Goal: Task Accomplishment & Management: Manage account settings

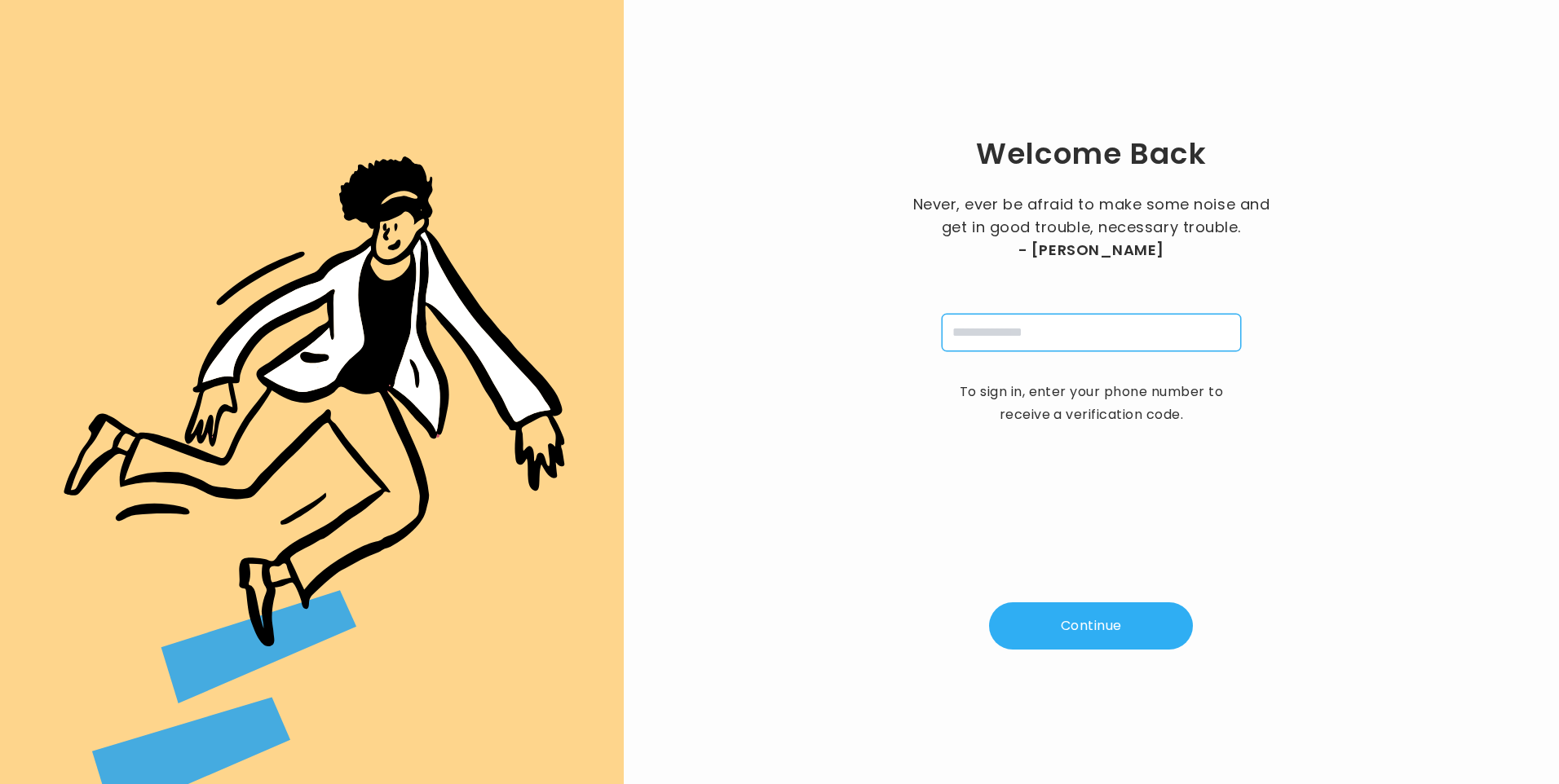
click at [1123, 331] on input "tel" at bounding box center [1091, 332] width 299 height 38
type input "**********"
click at [1089, 613] on button "Continue" at bounding box center [1091, 626] width 204 height 48
type input "*"
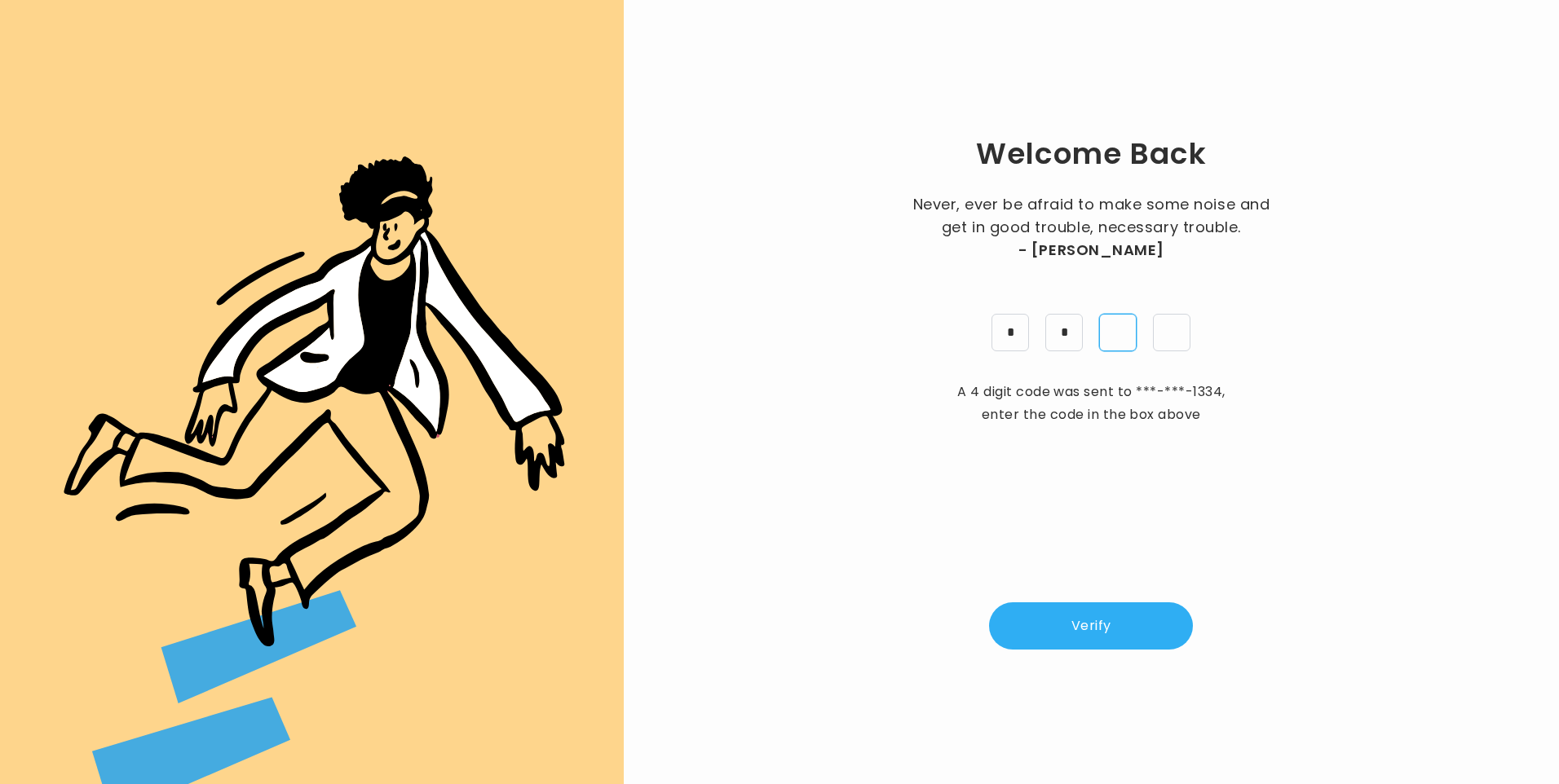
type input "*"
click at [1129, 603] on button "Verify" at bounding box center [1091, 626] width 204 height 48
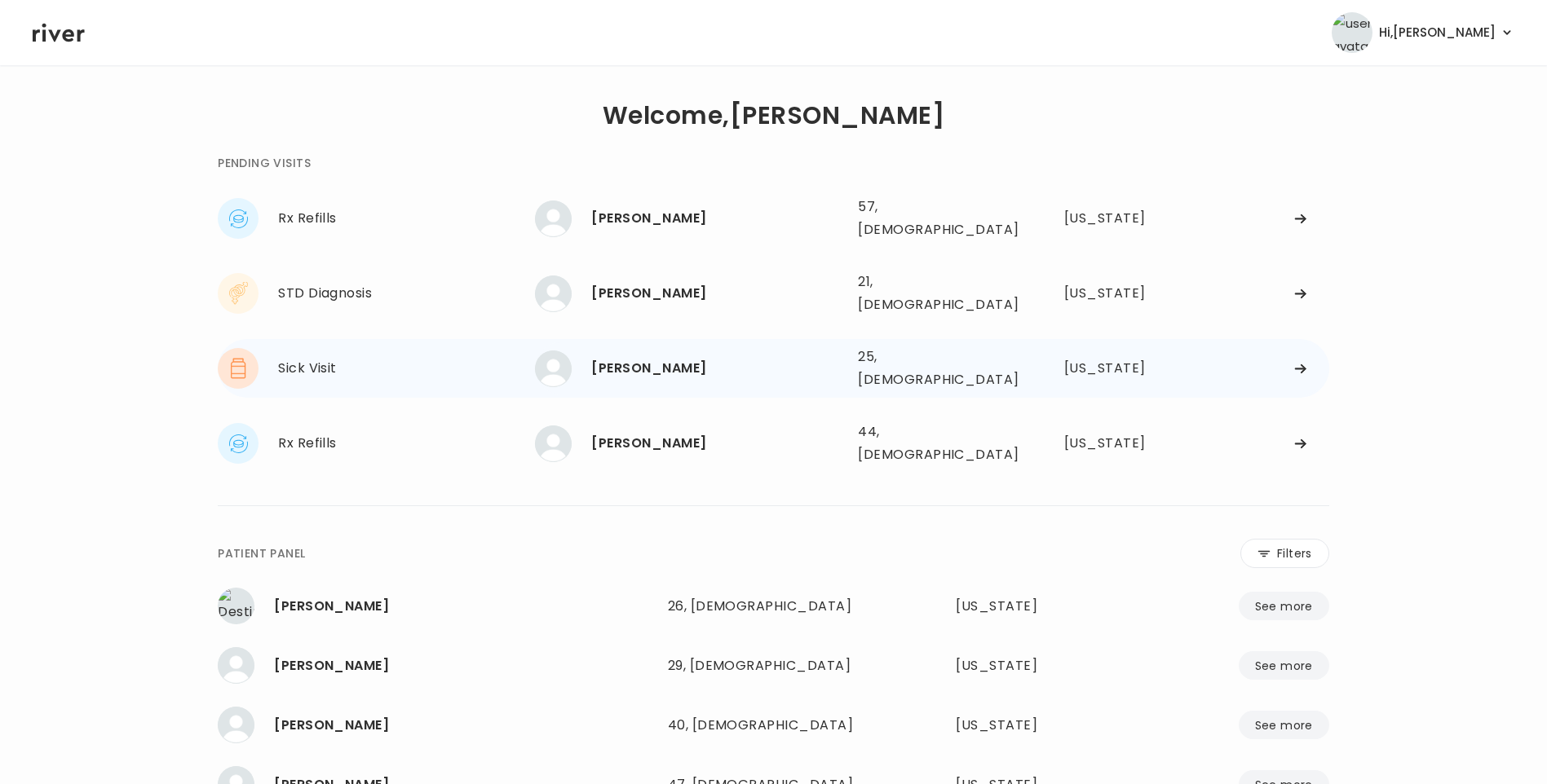
click at [797, 358] on div "LIAM TOMS 25, Male See more" at bounding box center [689, 369] width 310 height 37
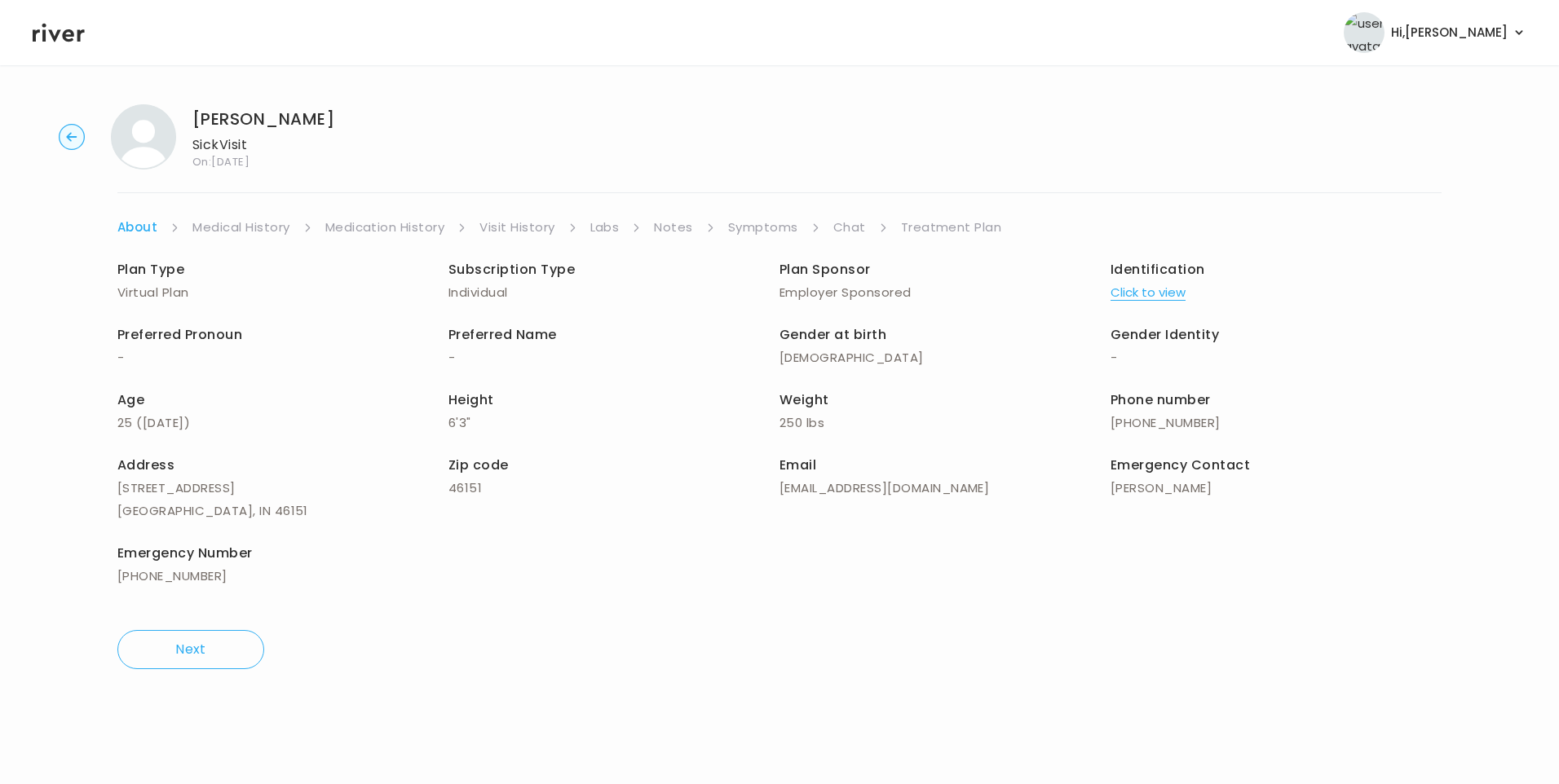
click at [502, 222] on link "Visit History" at bounding box center [516, 227] width 75 height 23
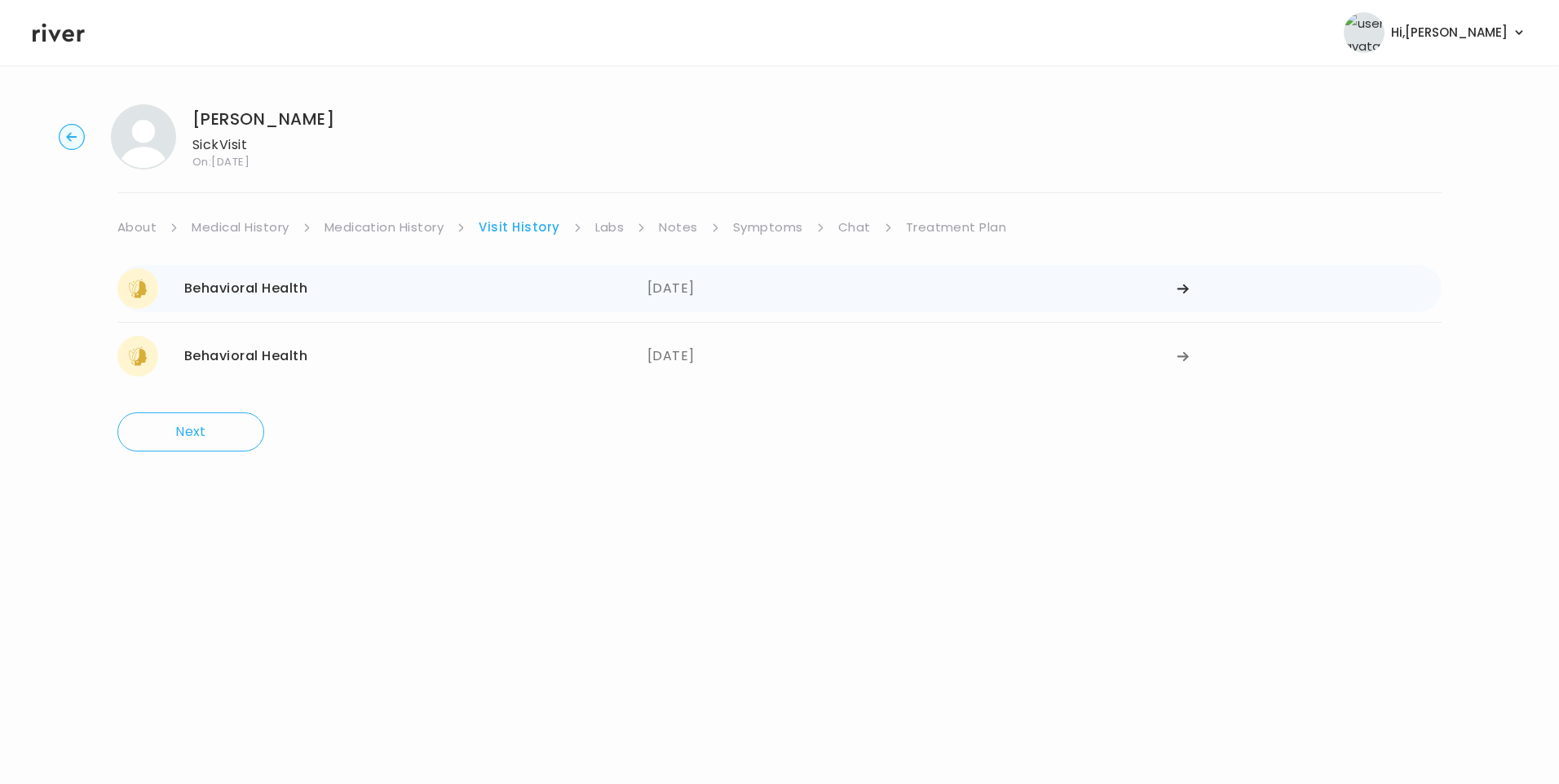
click at [502, 284] on div "Behavioral Health 09/02/2025" at bounding box center [383, 289] width 530 height 41
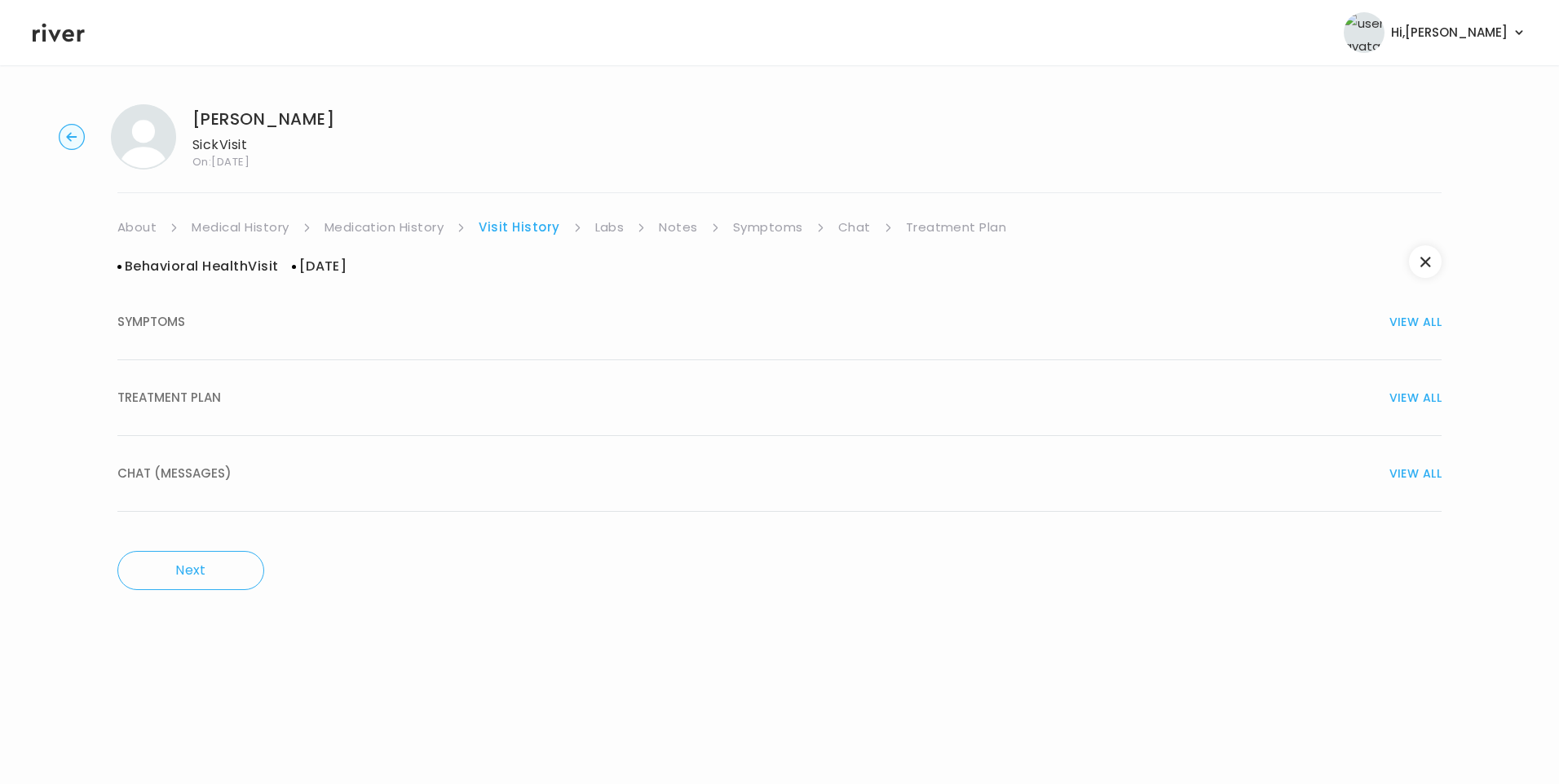
click at [420, 384] on button "TREATMENT PLAN VIEW ALL" at bounding box center [779, 398] width 1324 height 76
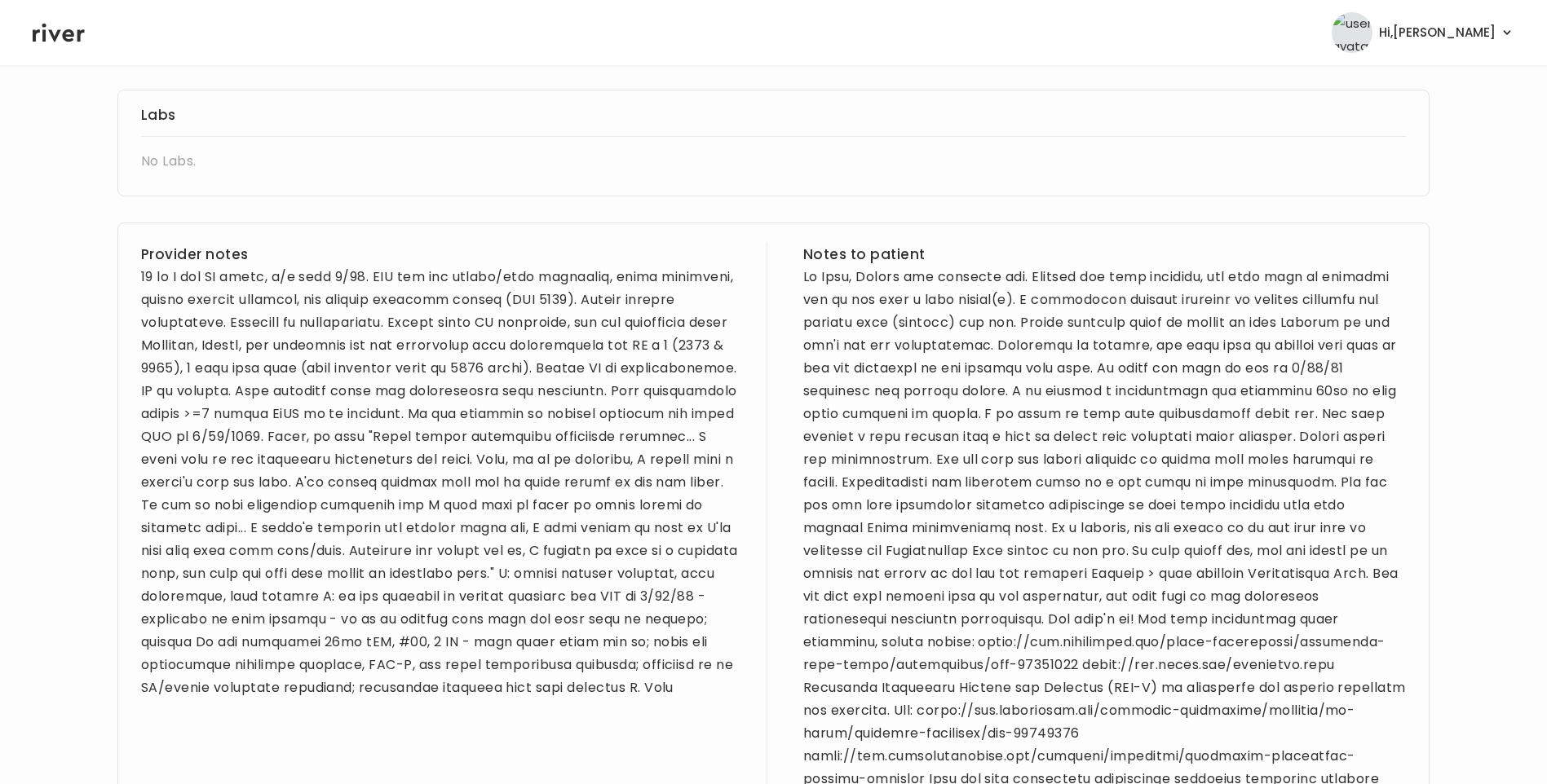
scroll to position [489, 0]
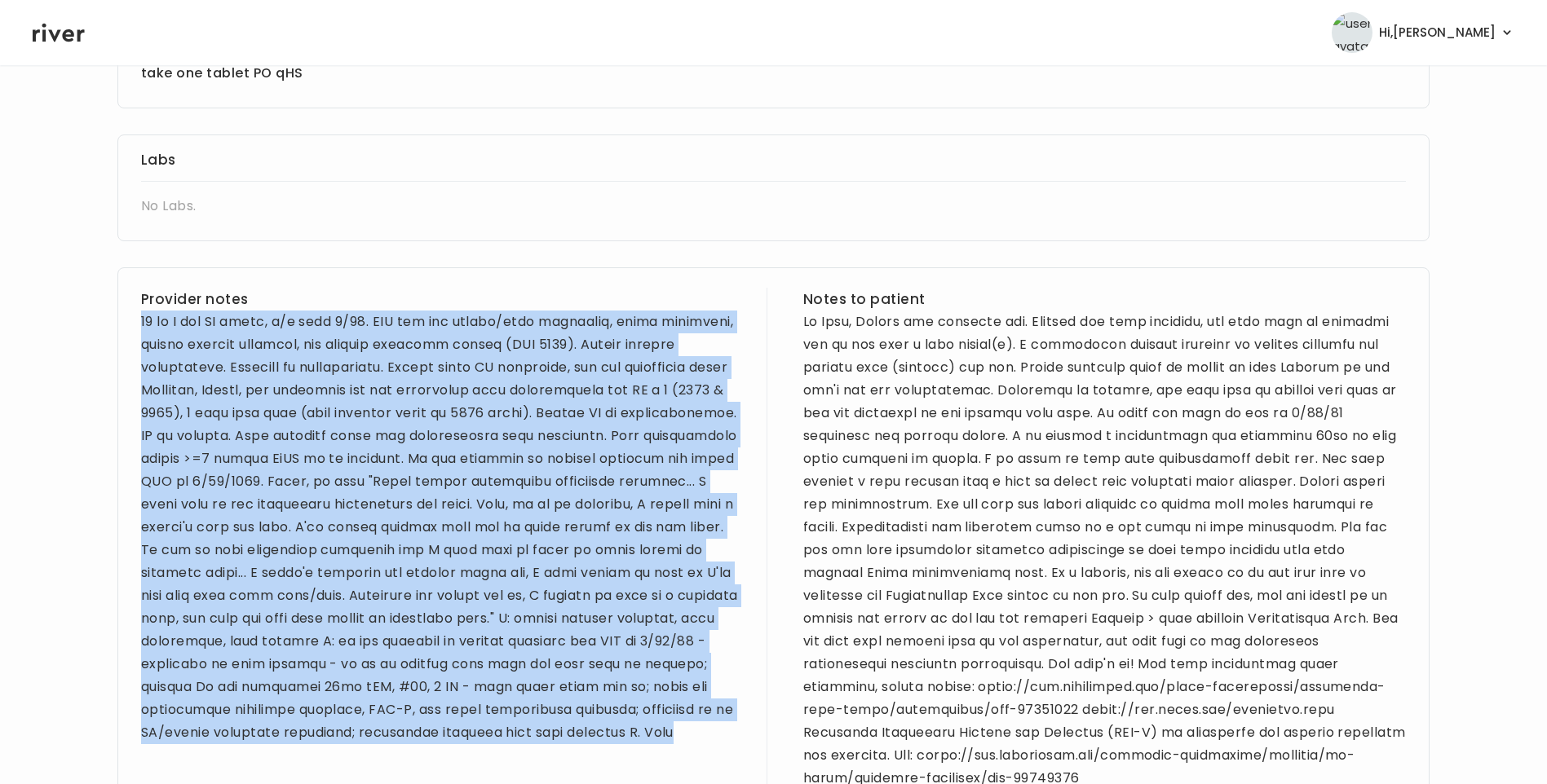
drag, startPoint x: 143, startPoint y: 319, endPoint x: 701, endPoint y: 726, distance: 690.7
click at [701, 726] on div at bounding box center [443, 527] width 603 height 433
drag, startPoint x: 701, startPoint y: 726, endPoint x: 651, endPoint y: 621, distance: 116.3
copy div "25 yo M for BH visit, f/u from 8/25. PMH sig for pollen/wasp allergies, bowel r…"
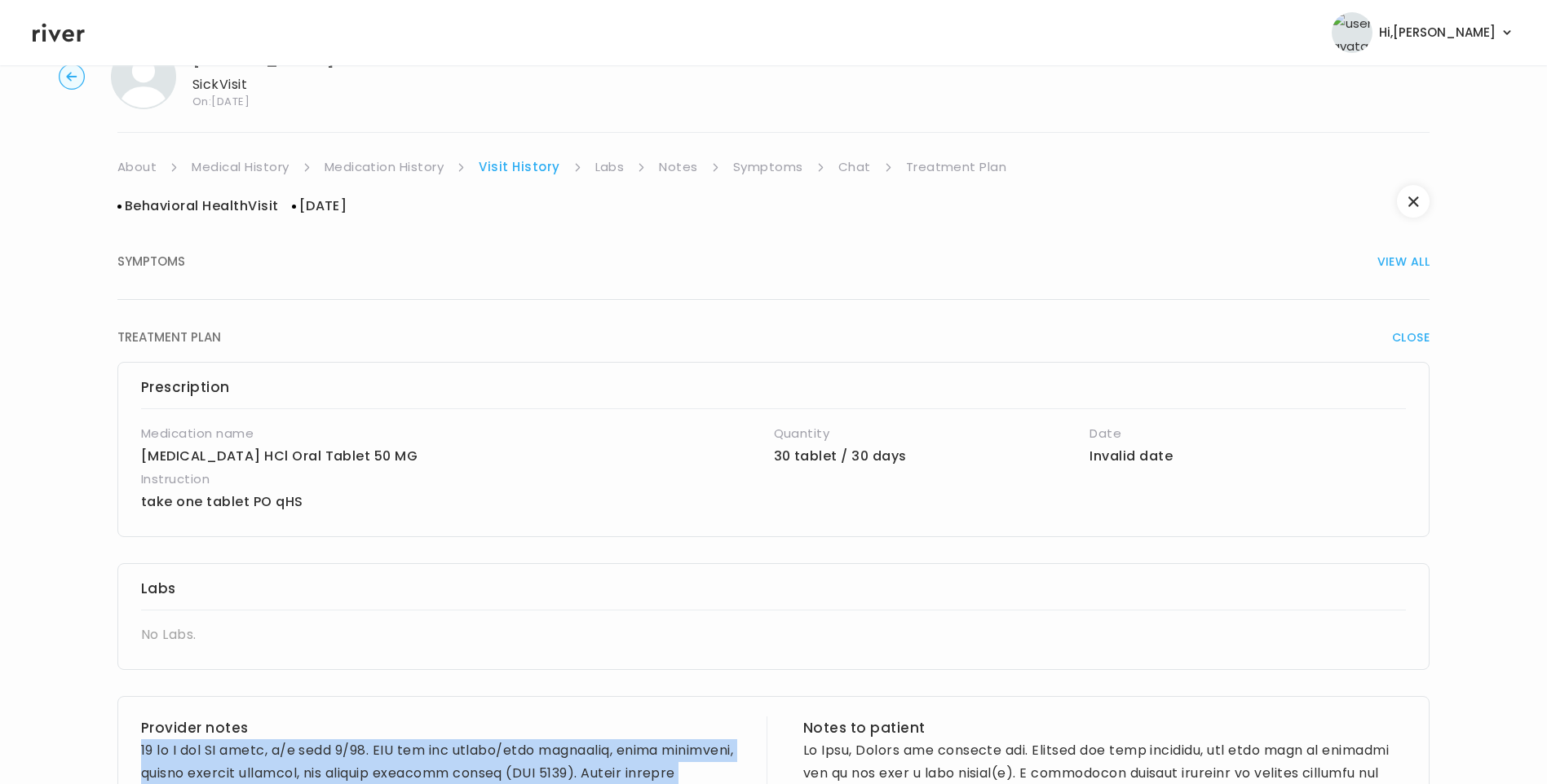
scroll to position [0, 0]
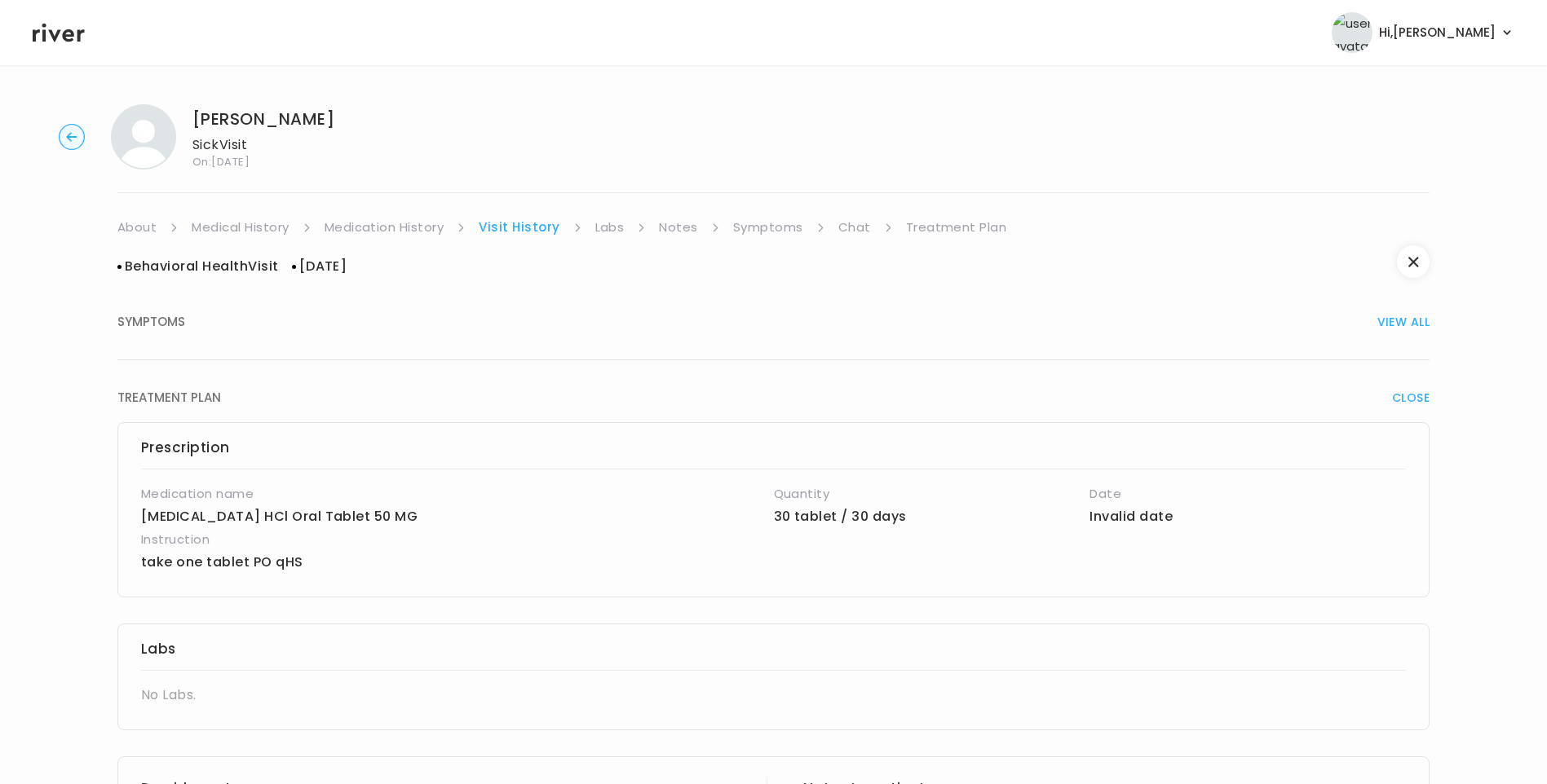
click at [131, 224] on link "About" at bounding box center [137, 227] width 39 height 23
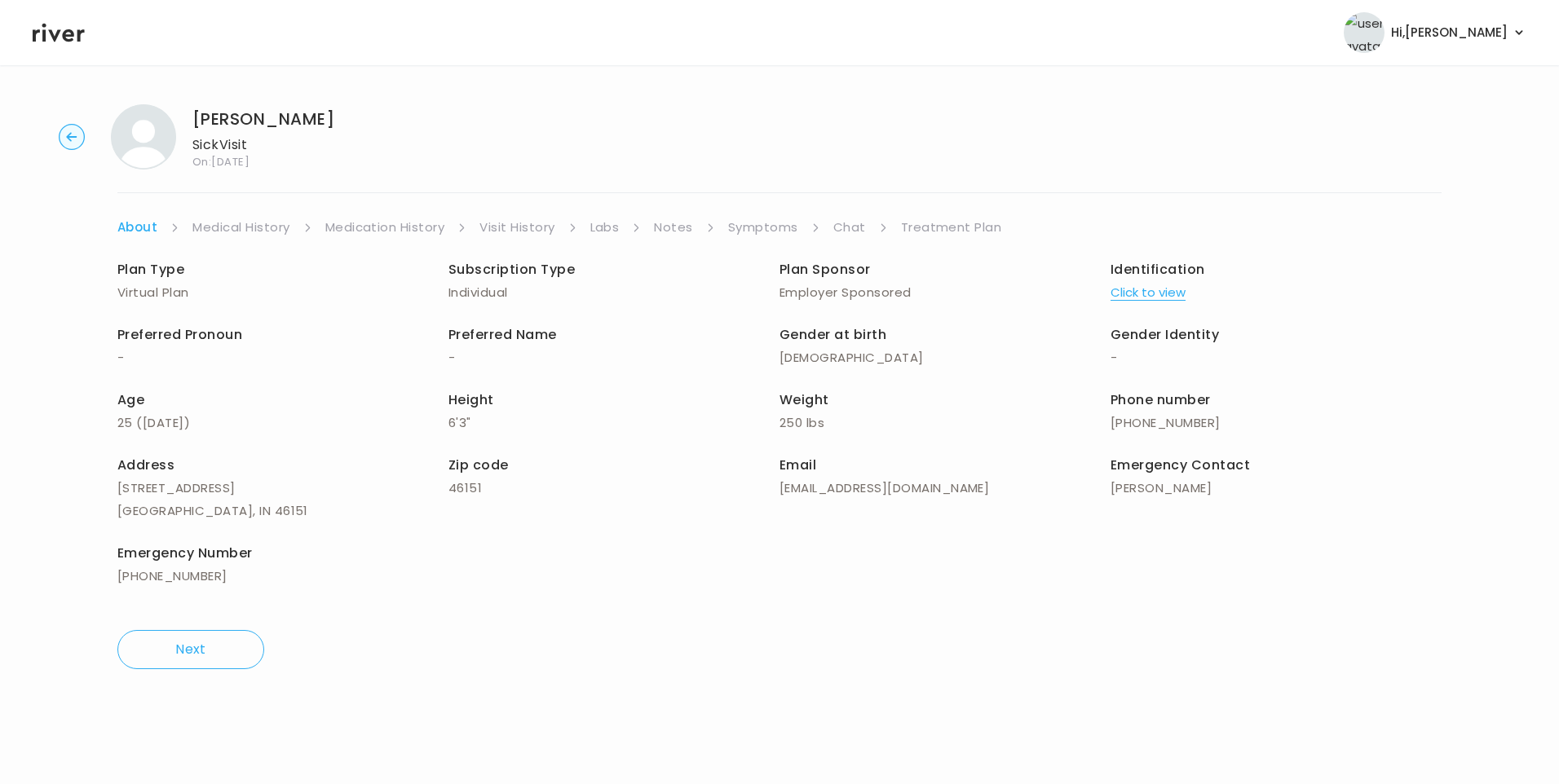
click at [781, 229] on link "Symptoms" at bounding box center [763, 227] width 70 height 23
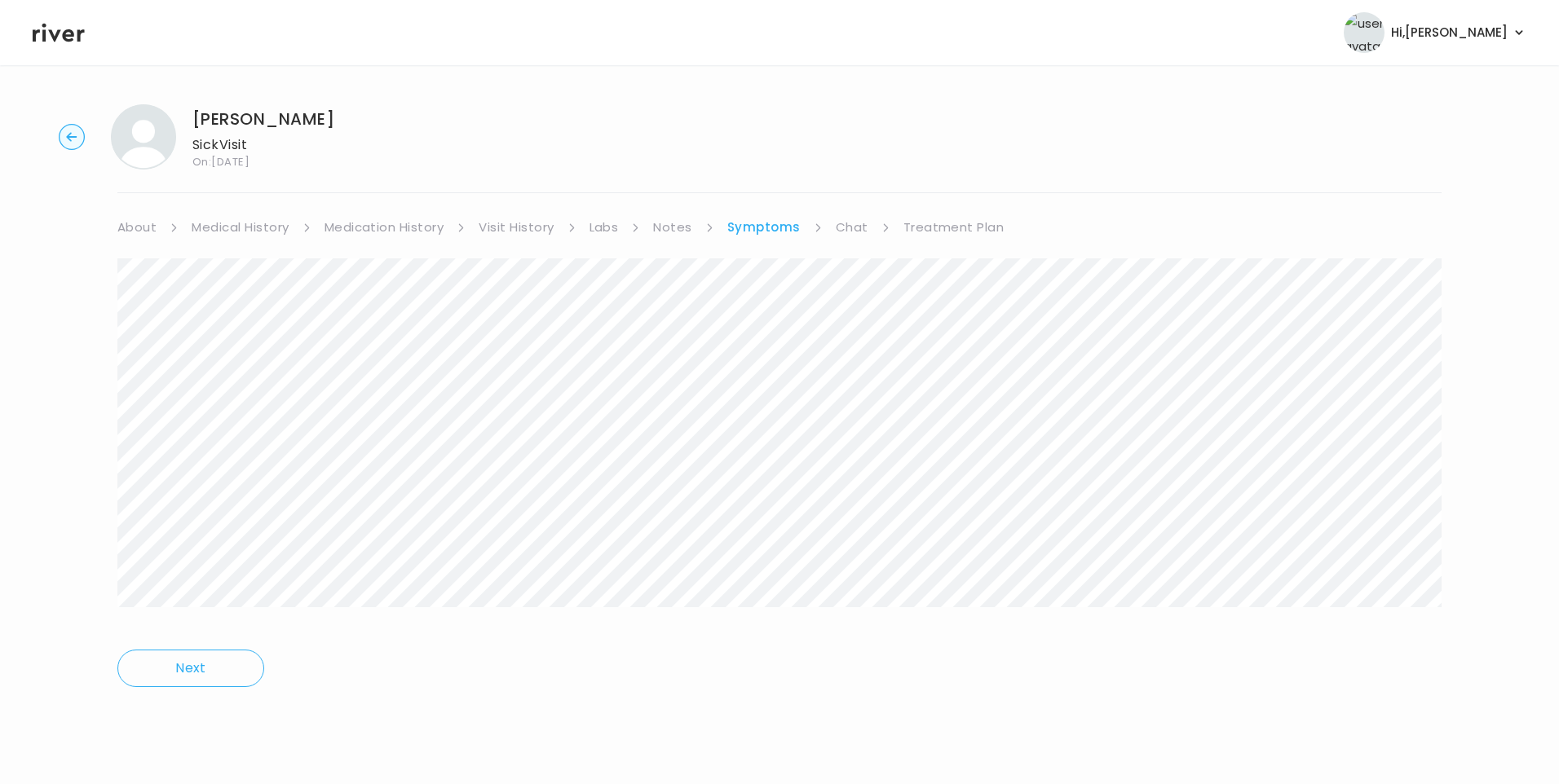
click at [921, 229] on link "Treatment Plan" at bounding box center [953, 227] width 101 height 23
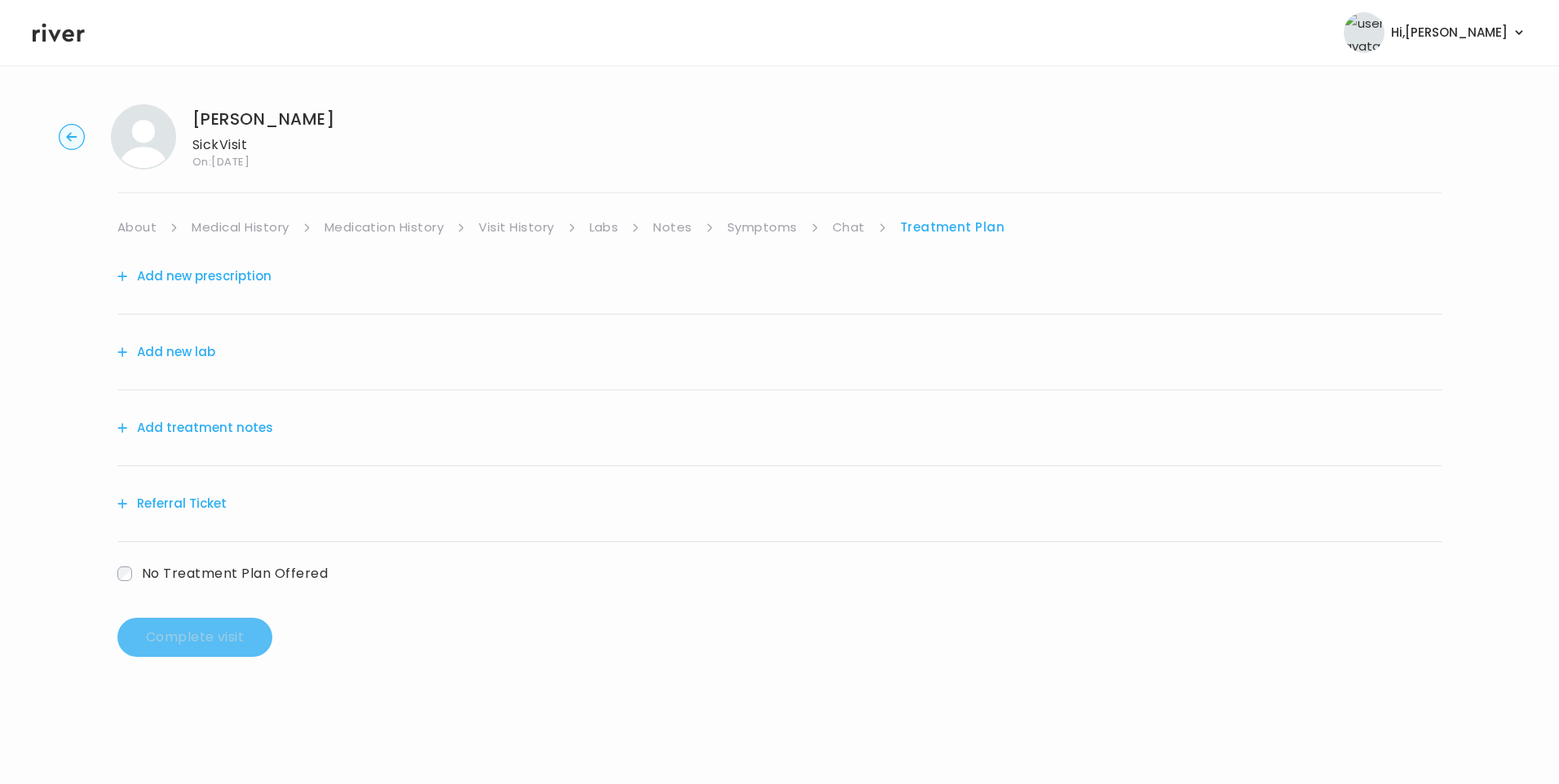
click at [216, 428] on button "Add treatment notes" at bounding box center [195, 428] width 156 height 23
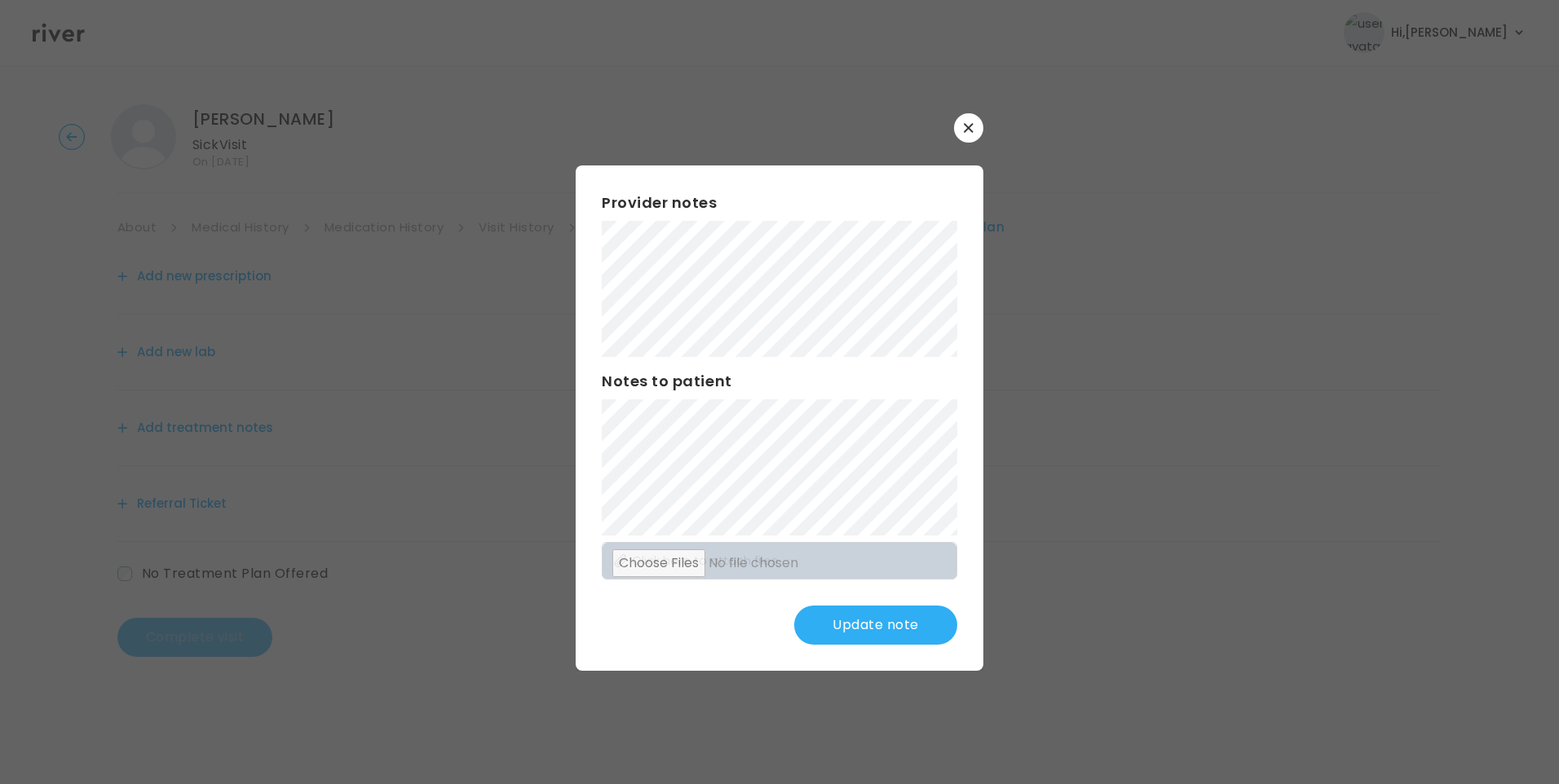
click at [896, 617] on button "Update note" at bounding box center [875, 626] width 163 height 39
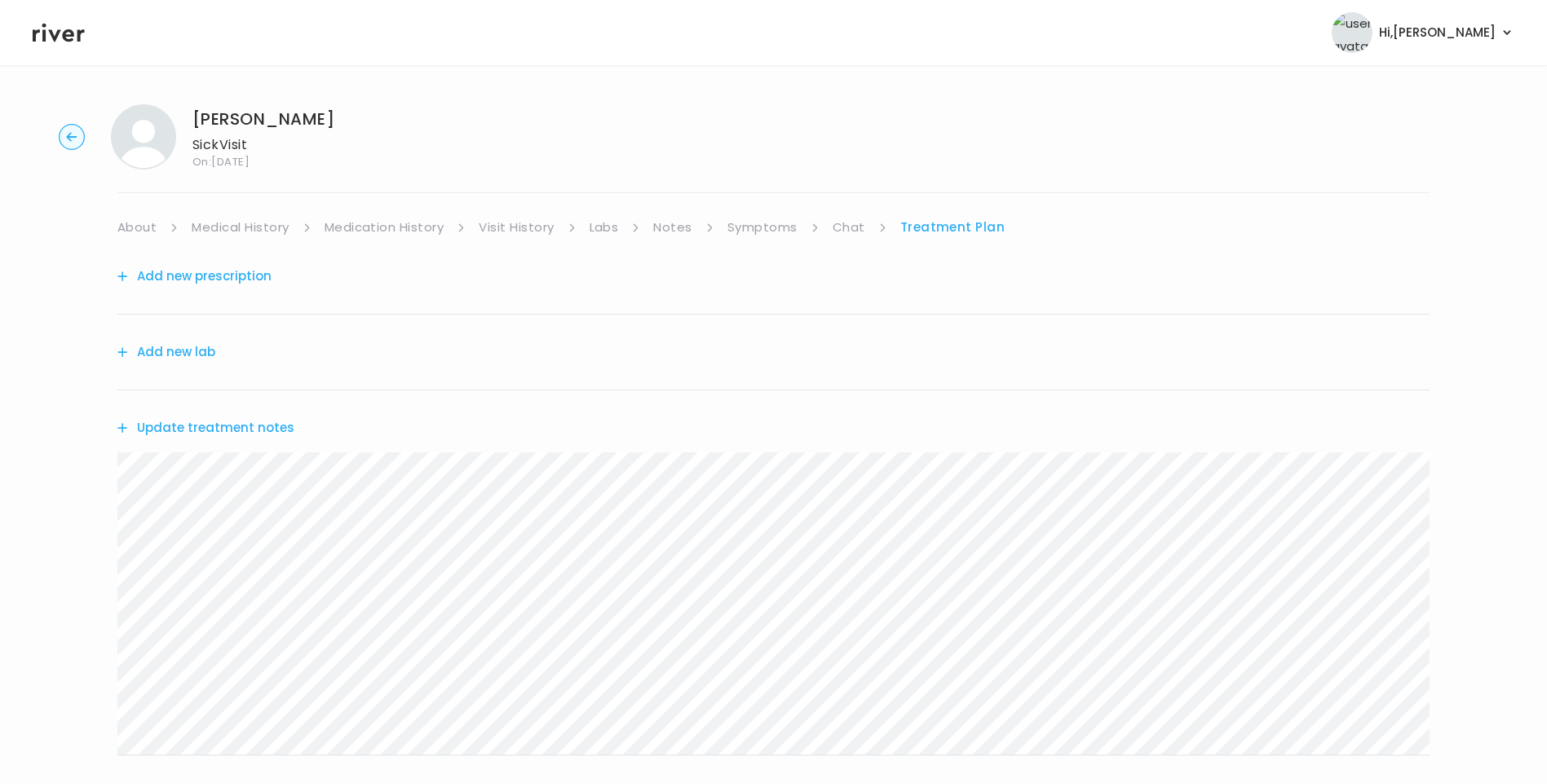
click at [254, 424] on button "Update treatment notes" at bounding box center [206, 428] width 177 height 23
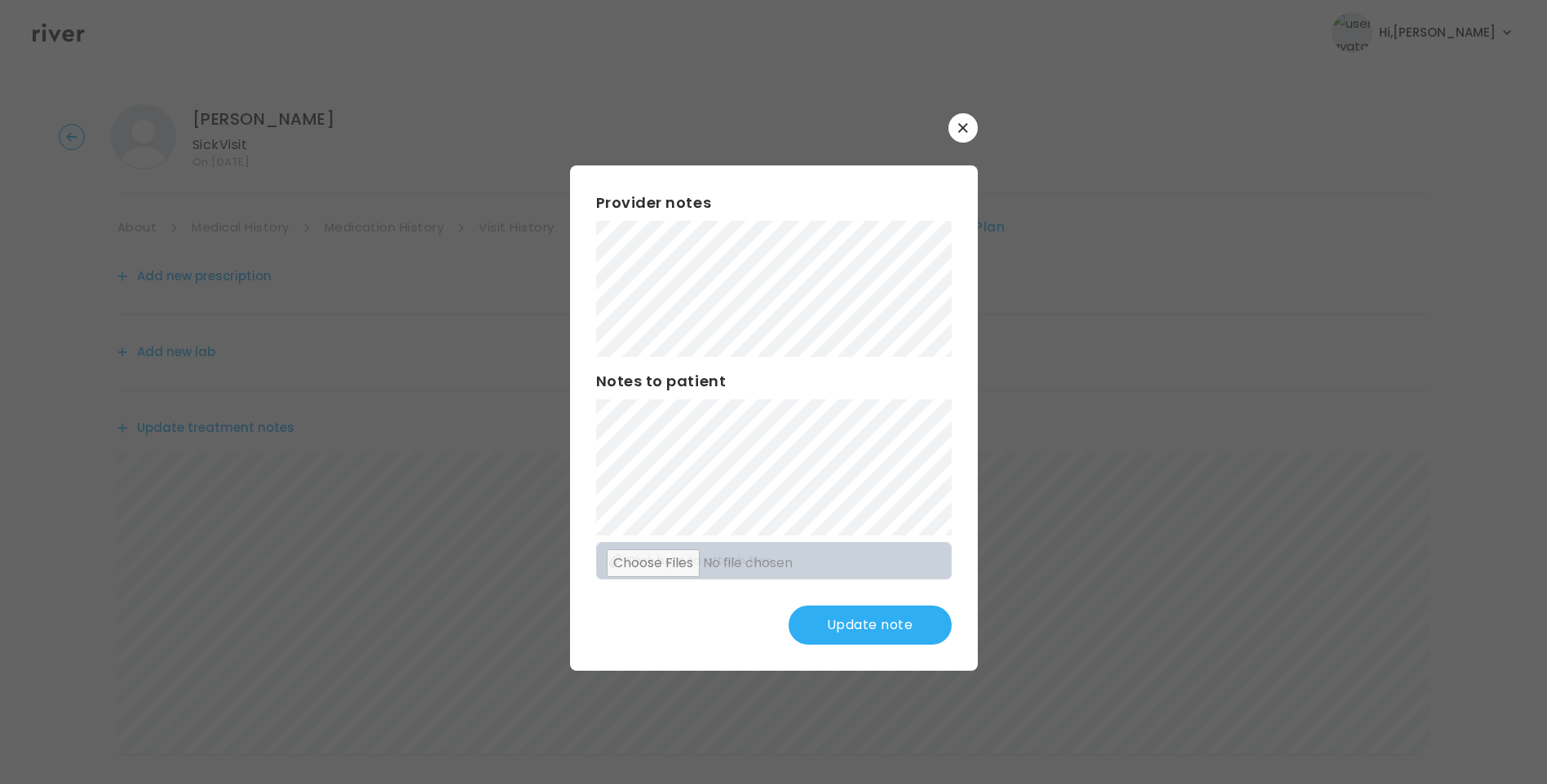
click at [863, 617] on button "Update note" at bounding box center [870, 626] width 163 height 39
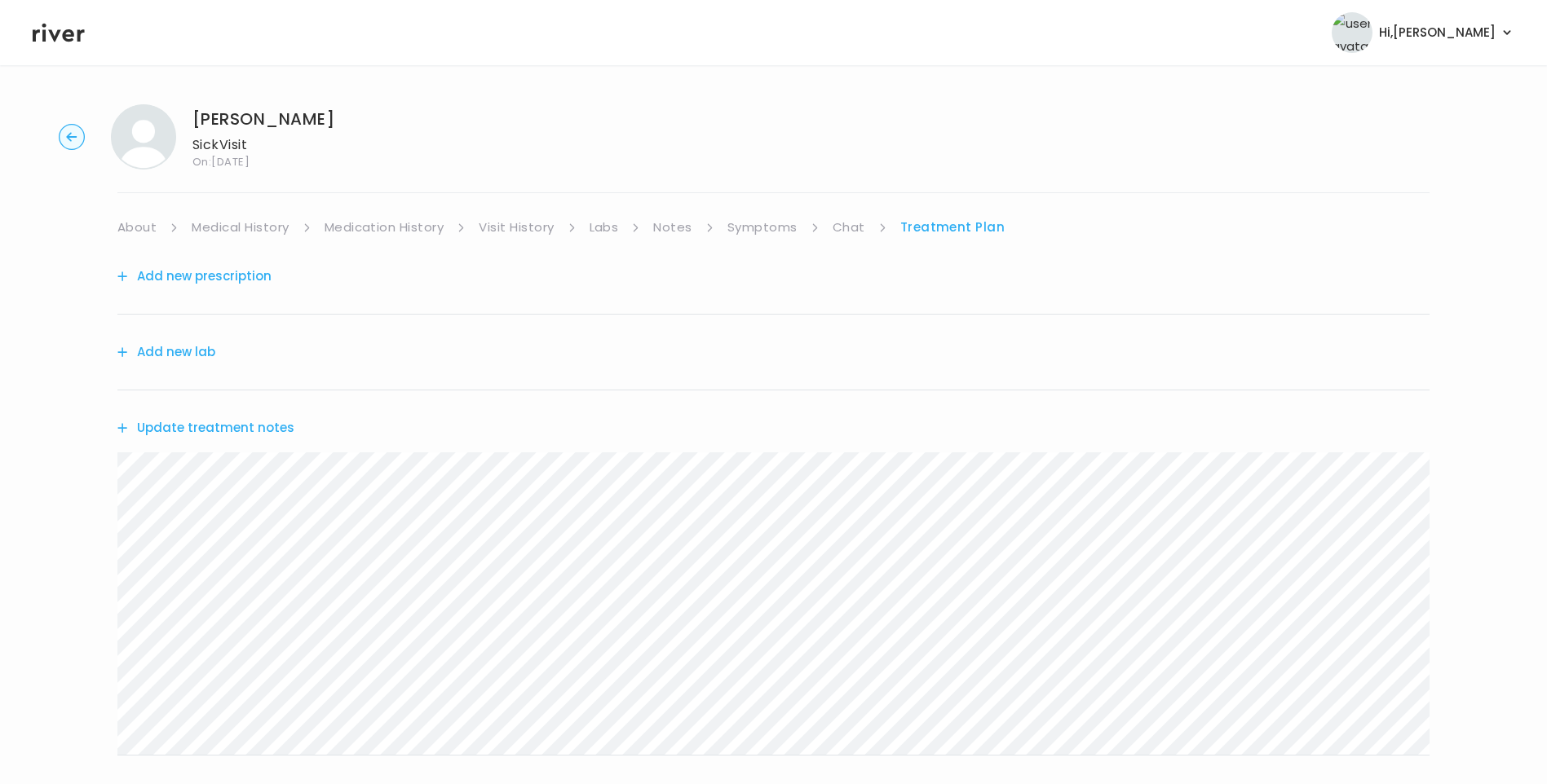
click at [759, 232] on link "Symptoms" at bounding box center [762, 227] width 70 height 23
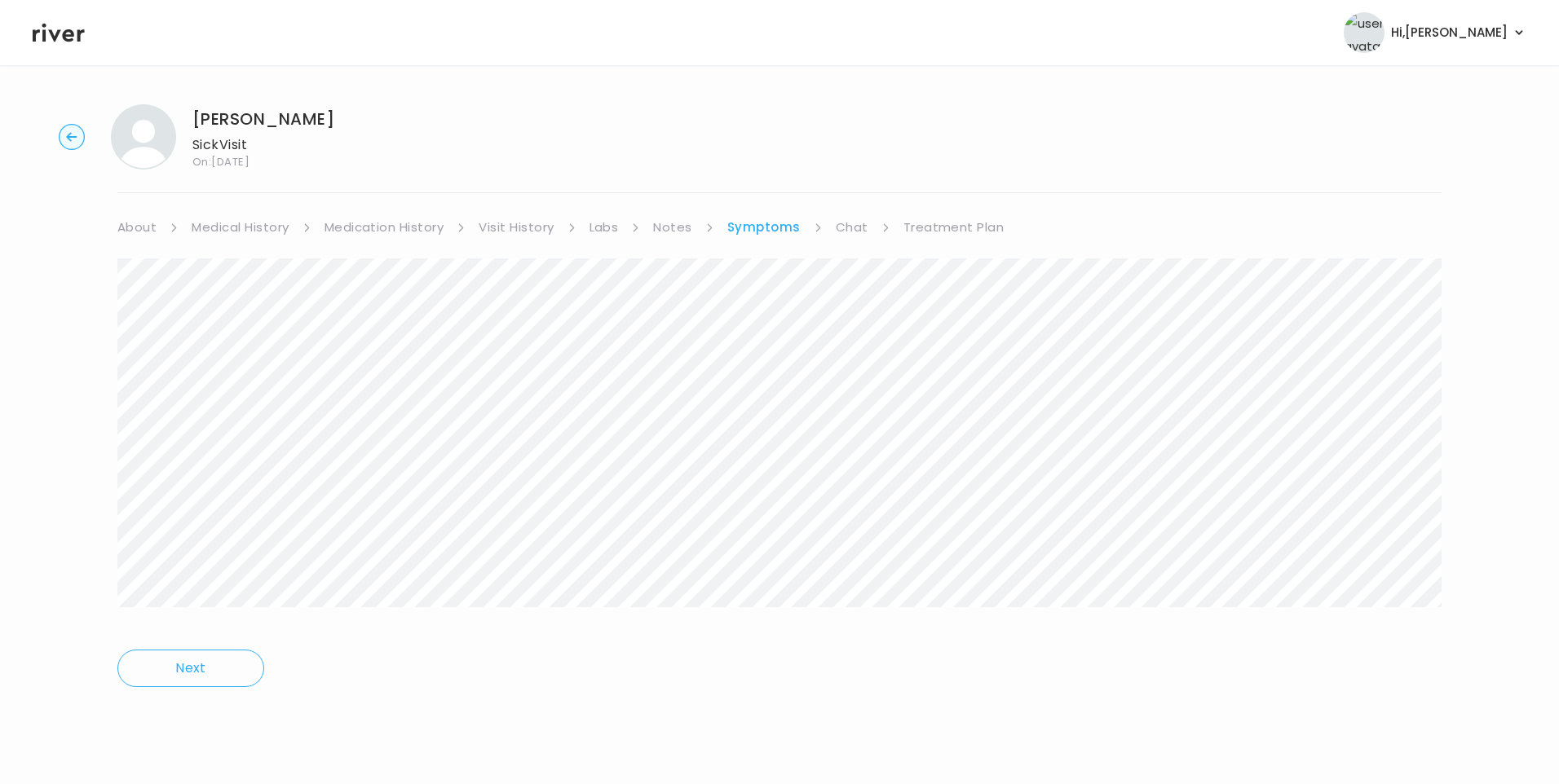
click at [957, 228] on link "Treatment Plan" at bounding box center [953, 227] width 101 height 23
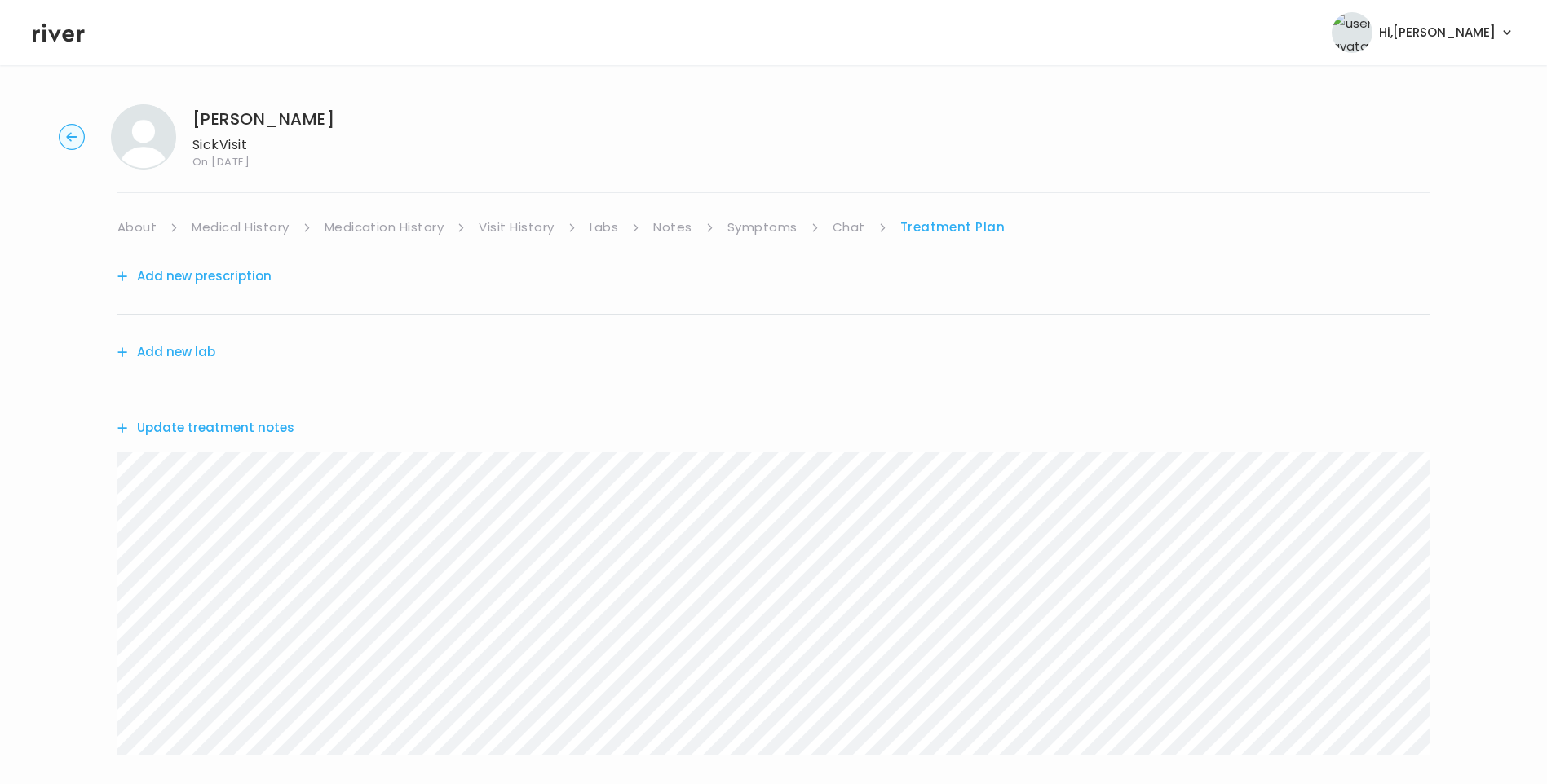
click at [257, 423] on button "Update treatment notes" at bounding box center [206, 428] width 177 height 23
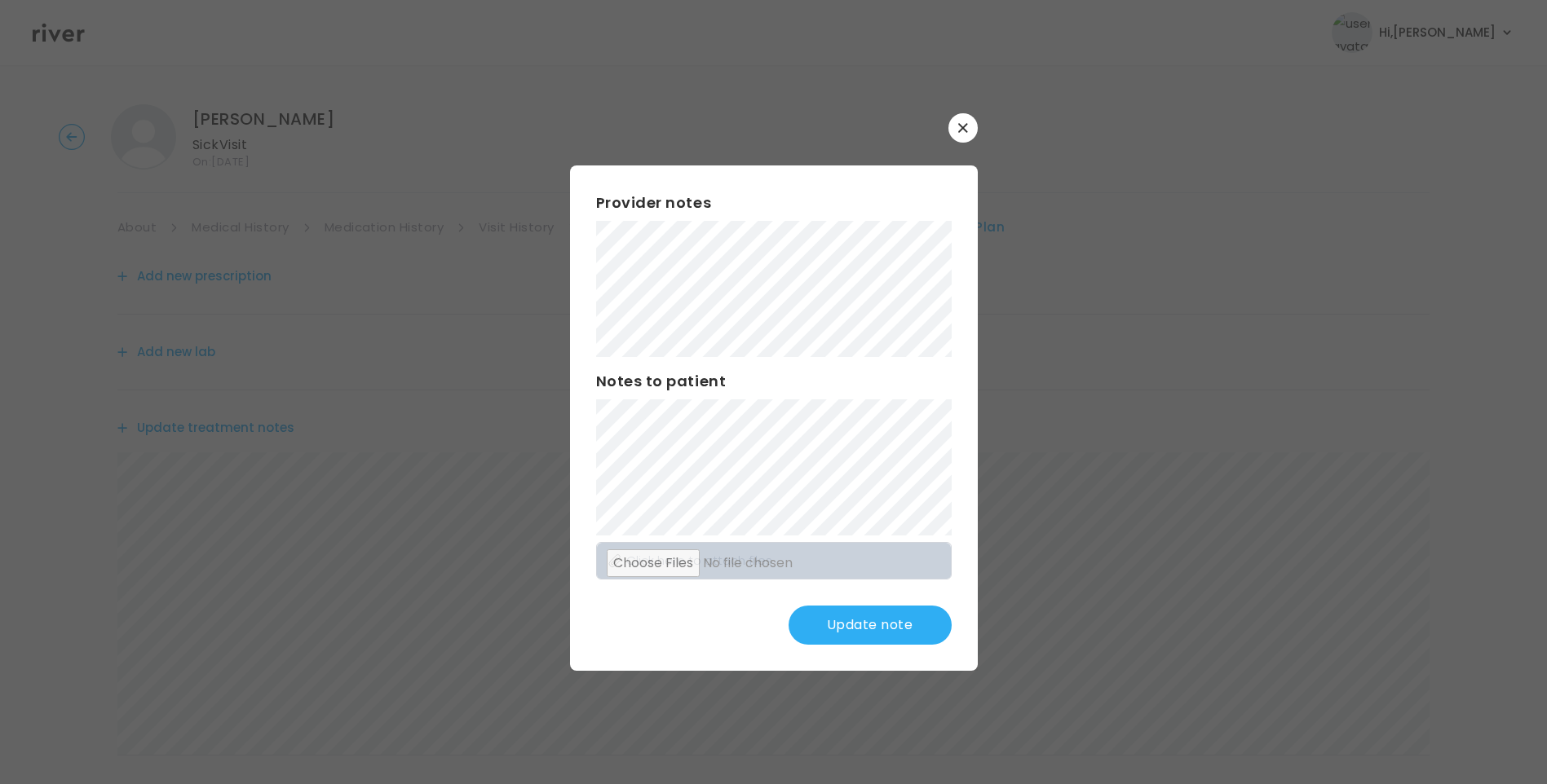
click at [875, 620] on button "Update note" at bounding box center [870, 626] width 163 height 39
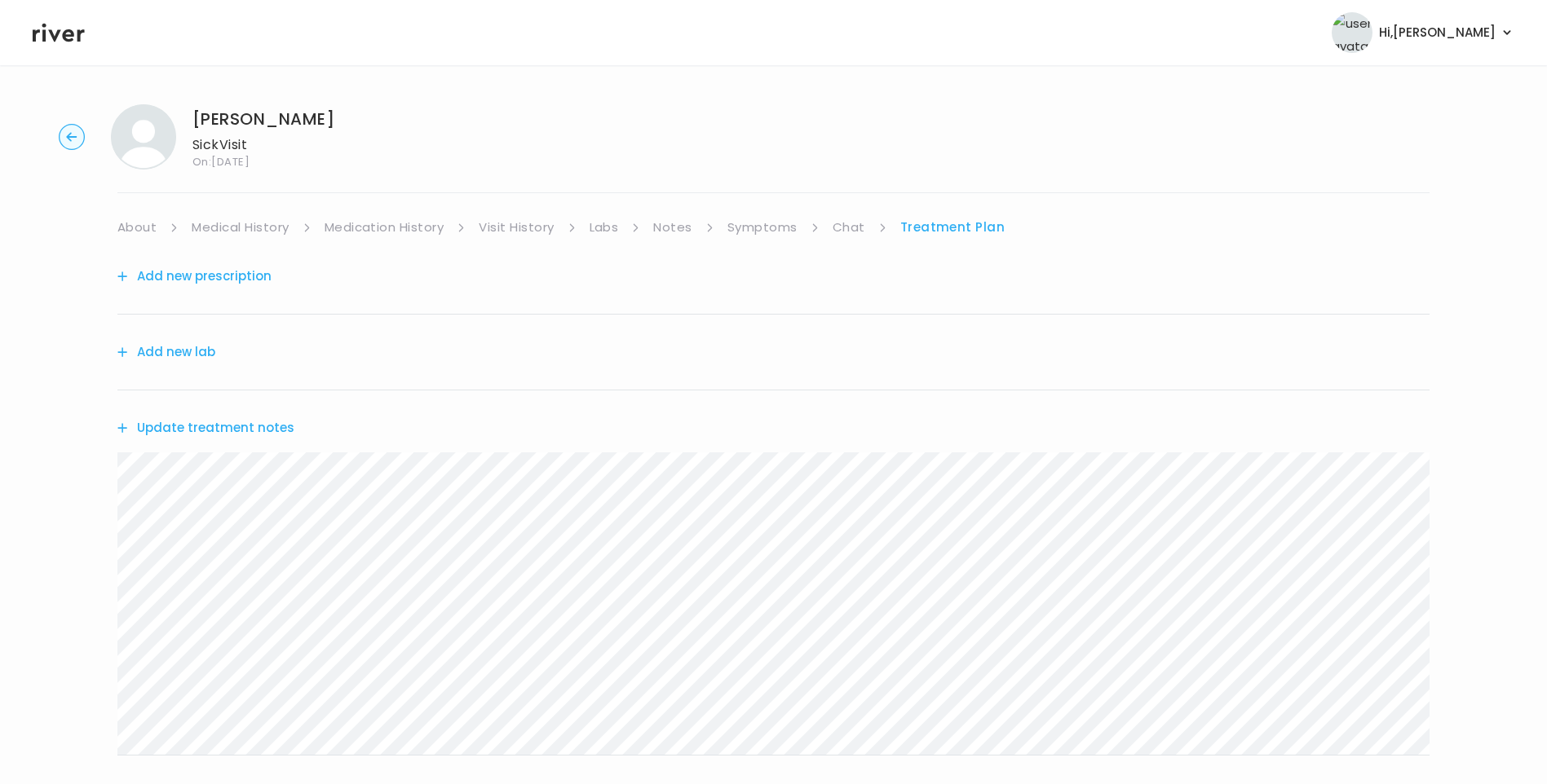
click at [142, 229] on link "About" at bounding box center [137, 227] width 39 height 23
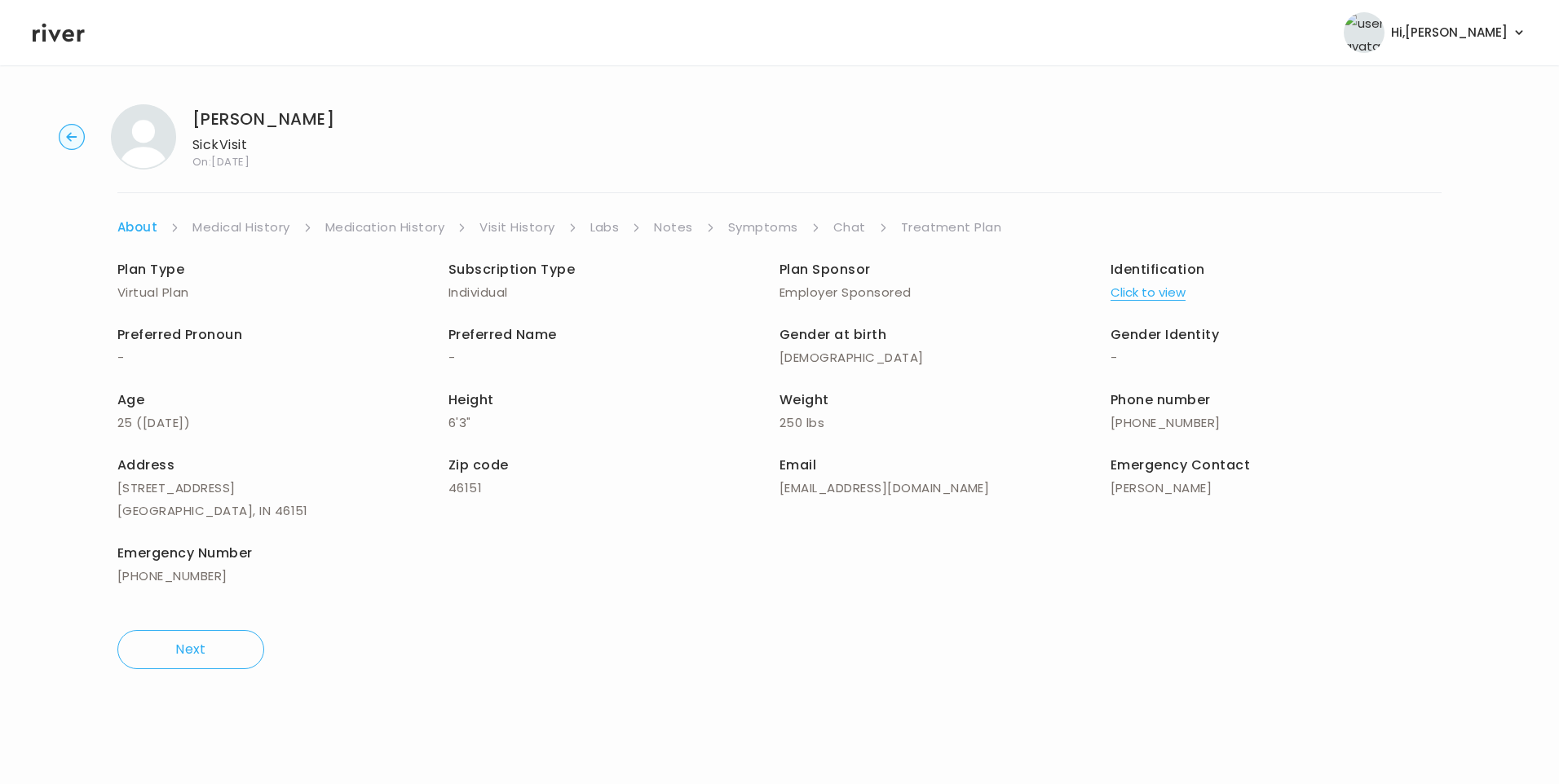
click at [939, 227] on link "Treatment Plan" at bounding box center [951, 227] width 101 height 23
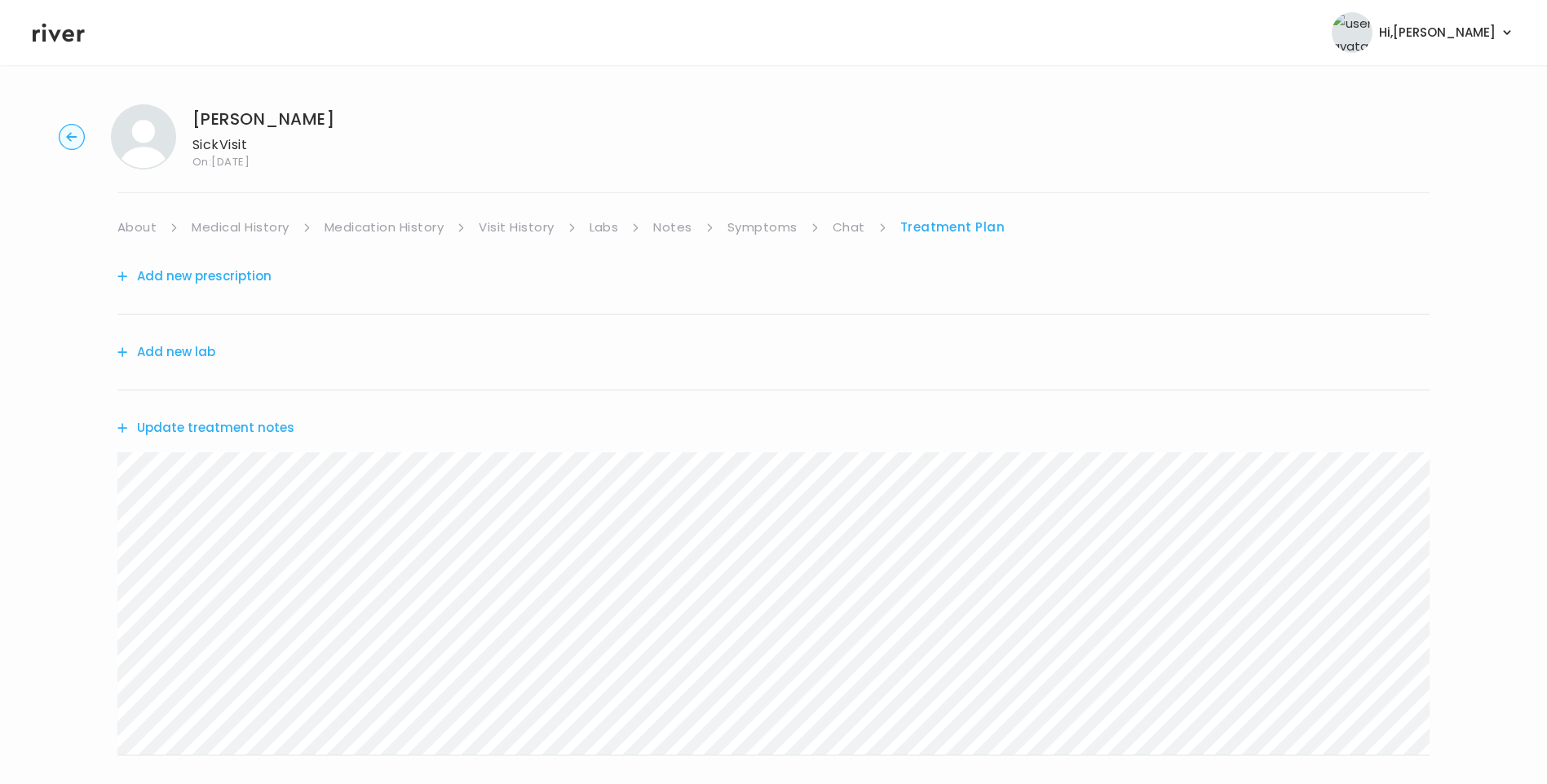
click at [258, 427] on button "Update treatment notes" at bounding box center [206, 428] width 177 height 23
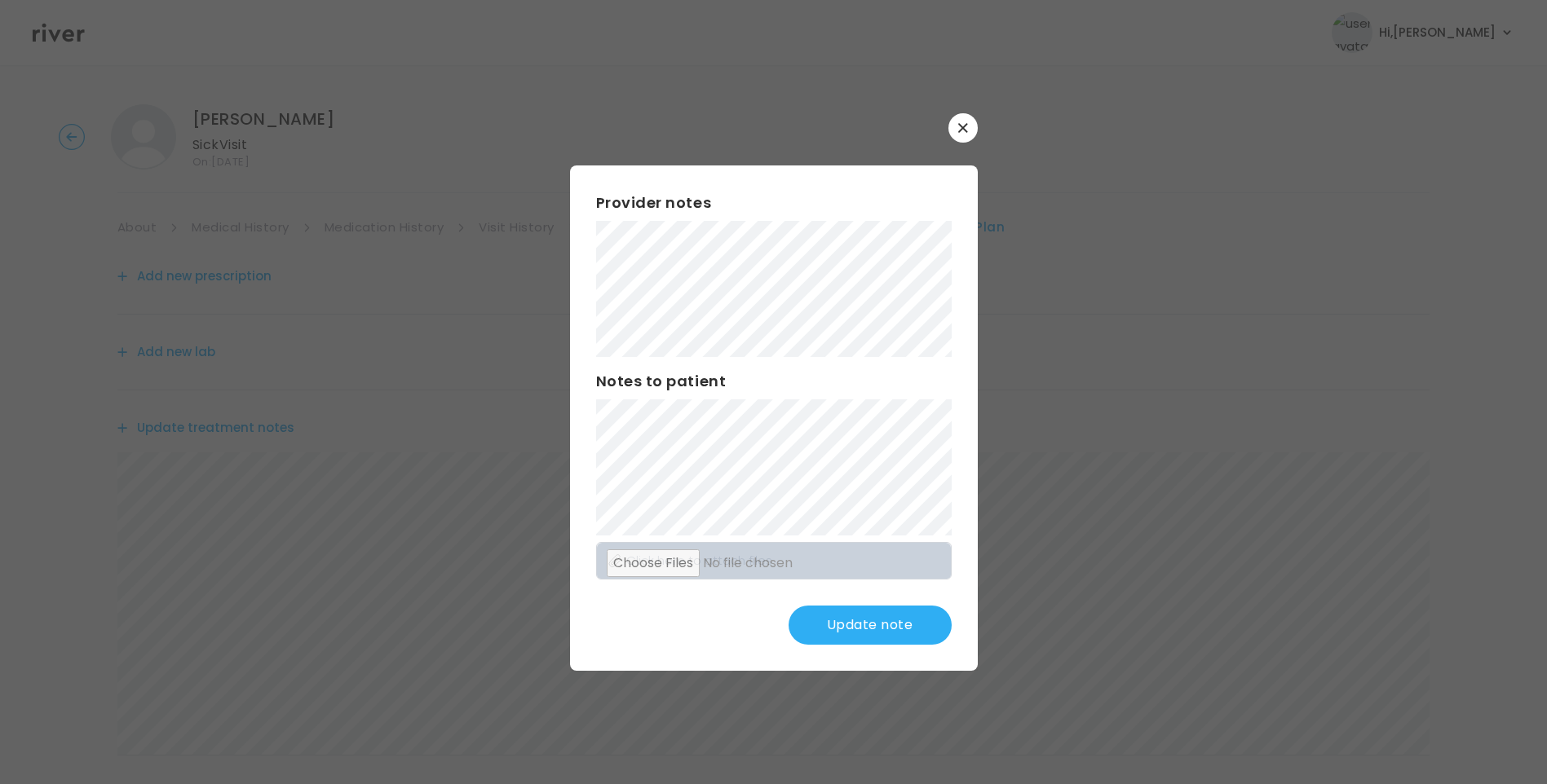
click at [828, 630] on button "Update note" at bounding box center [870, 626] width 163 height 39
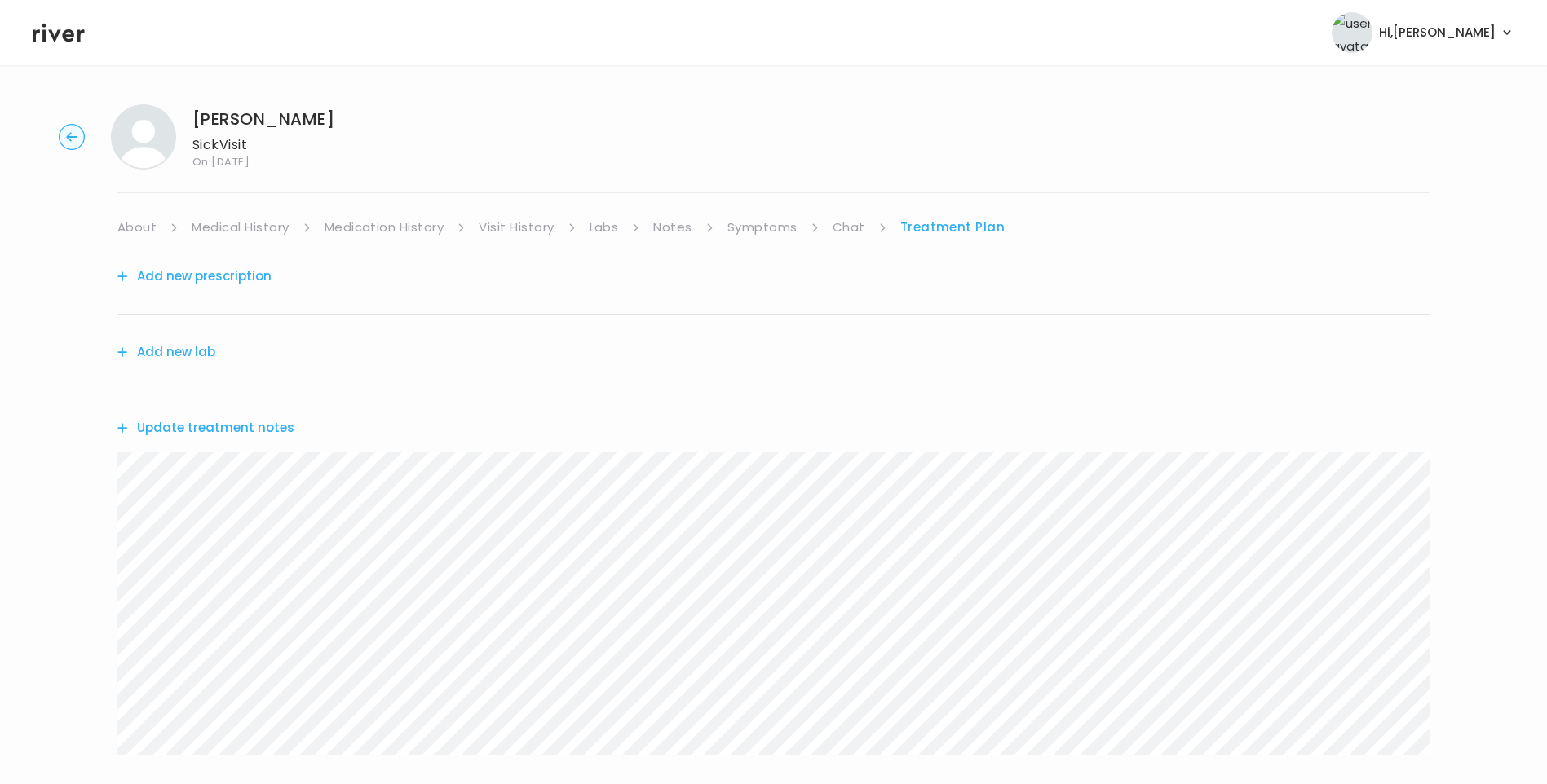
click at [287, 432] on div "Update treatment notes" at bounding box center [774, 428] width 1312 height 75
click at [272, 436] on button "Update treatment notes" at bounding box center [206, 428] width 177 height 23
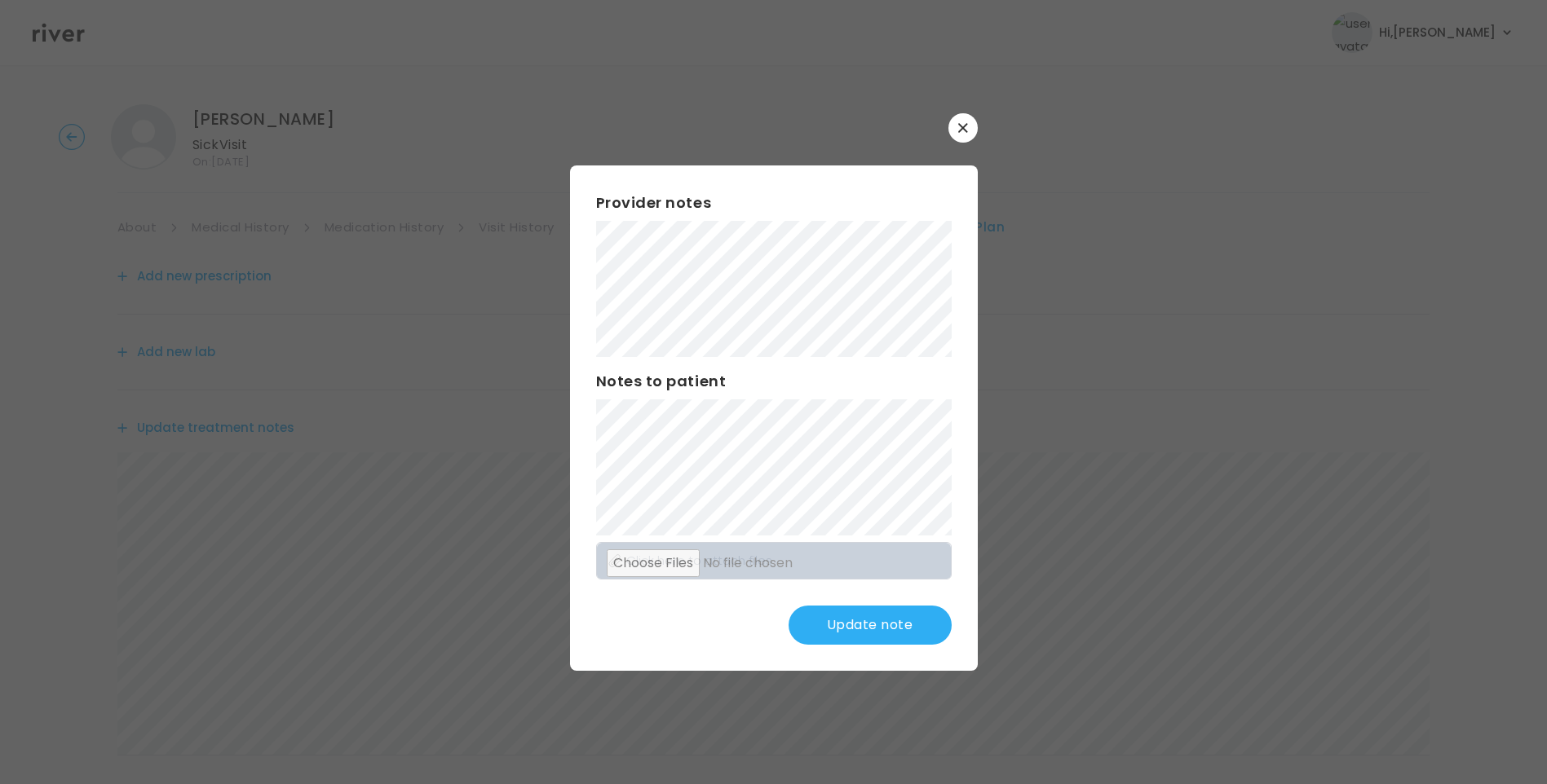
click at [858, 626] on button "Update note" at bounding box center [870, 626] width 163 height 39
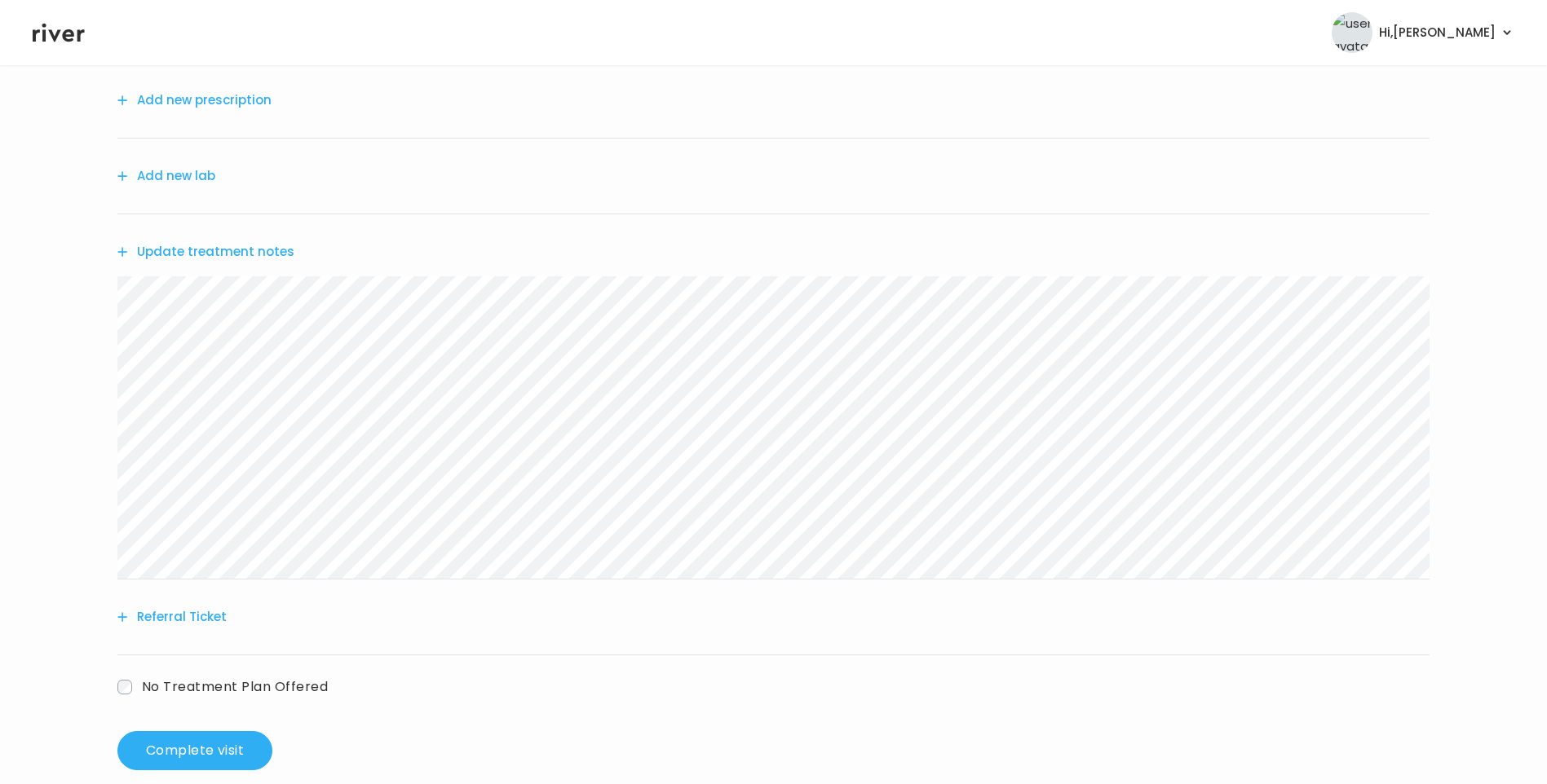
scroll to position [201, 0]
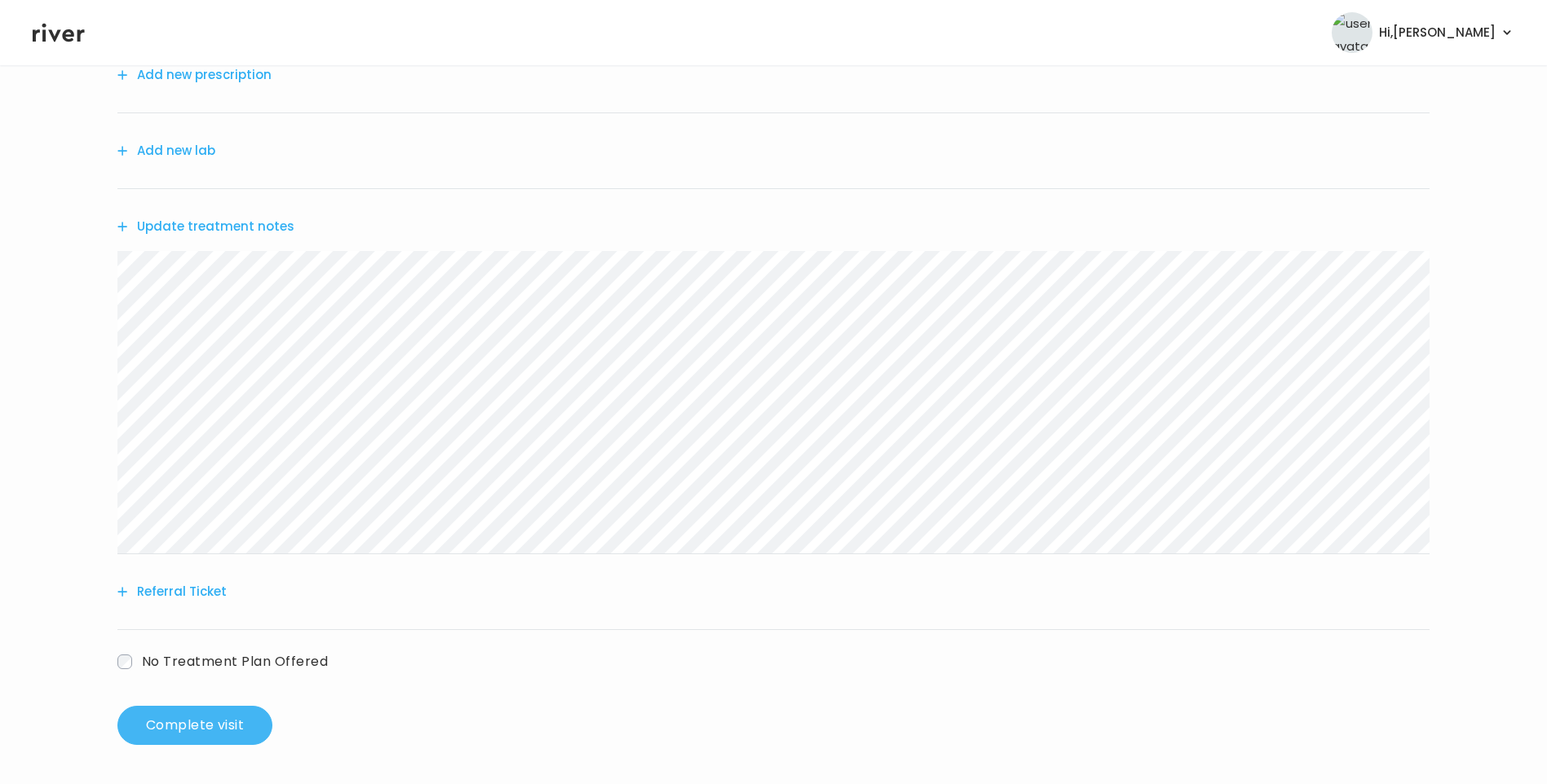
click at [209, 720] on button "Complete visit" at bounding box center [195, 726] width 155 height 39
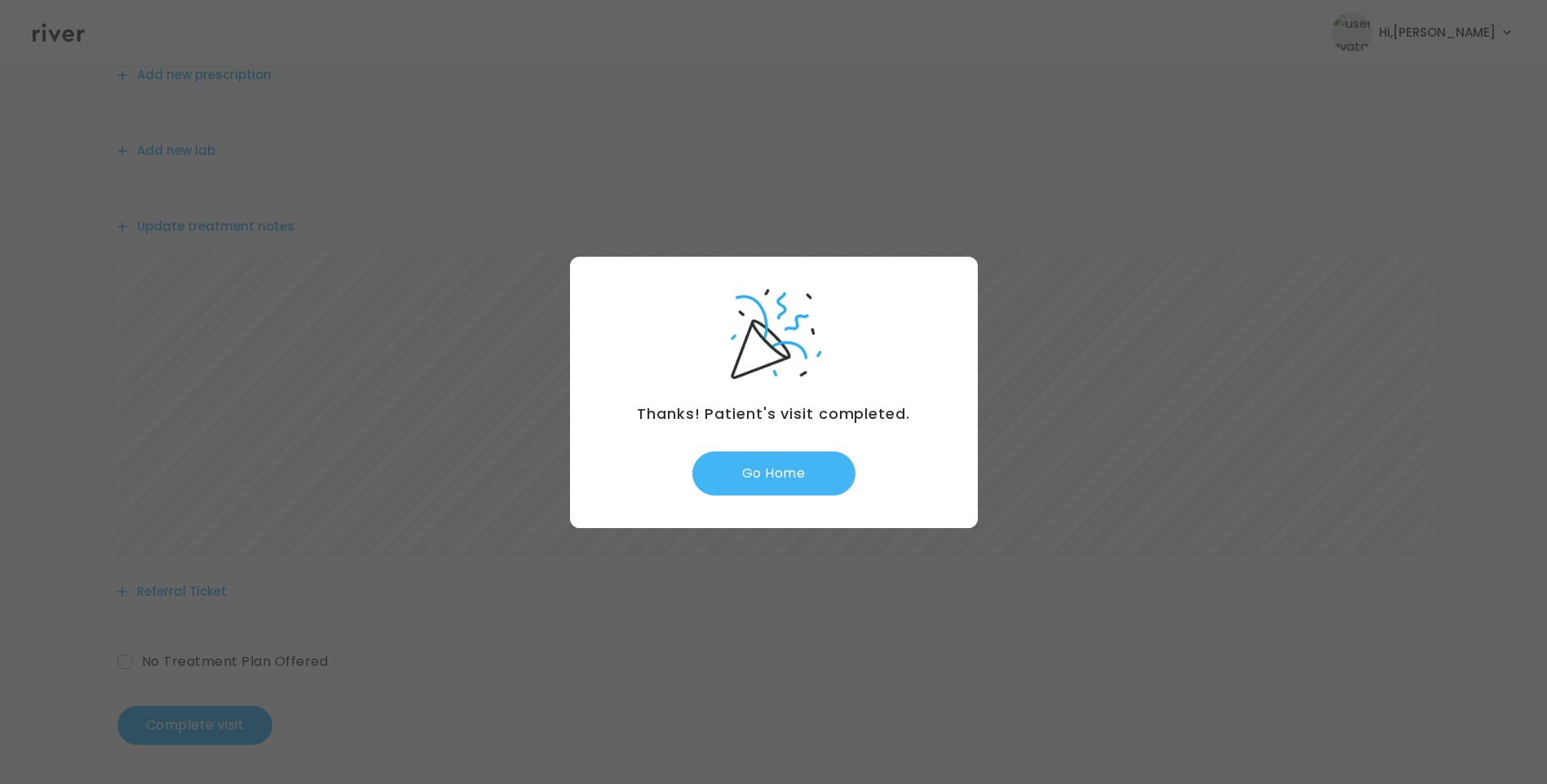
click at [806, 471] on button "Go Home" at bounding box center [774, 474] width 163 height 44
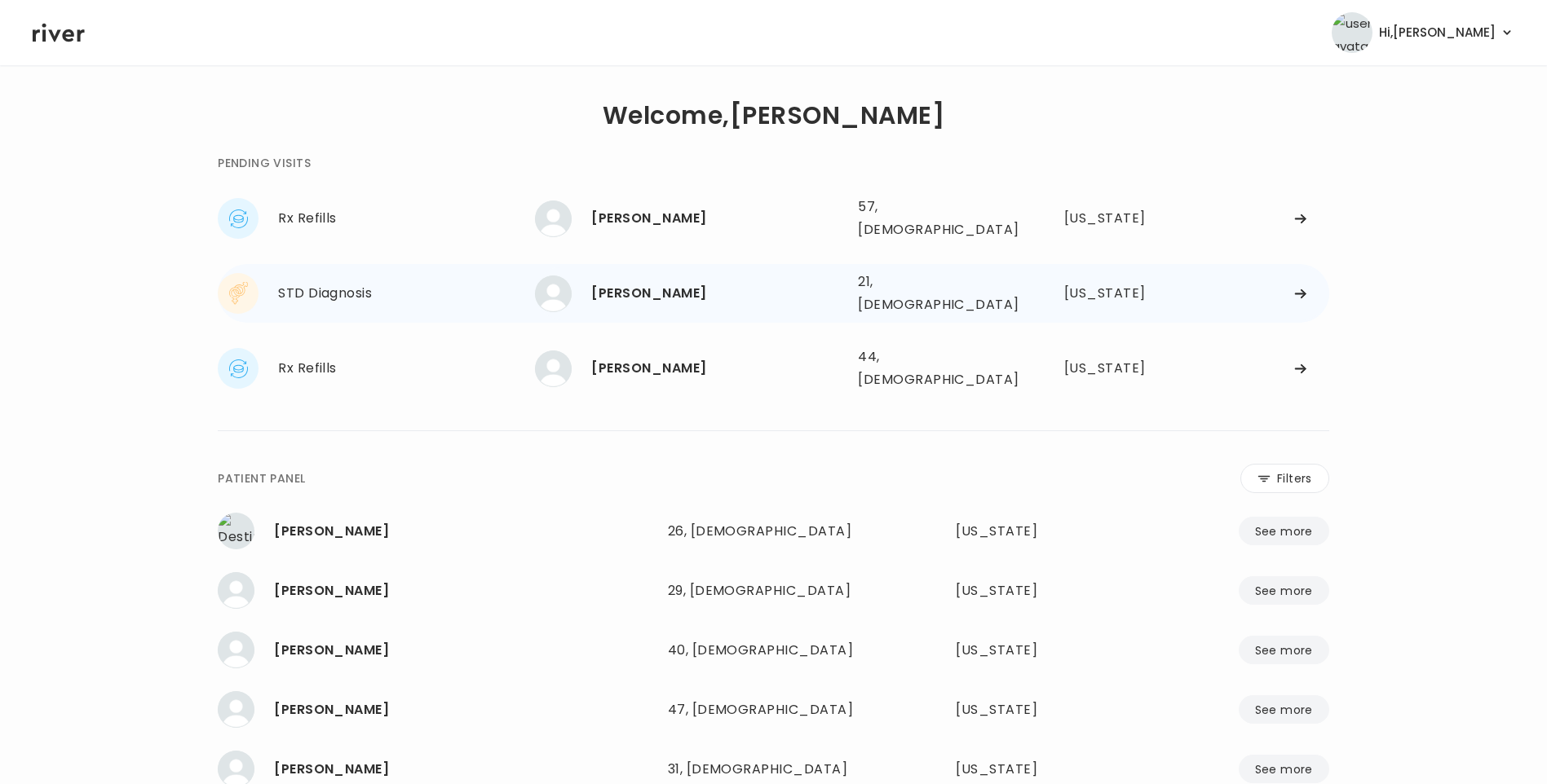
click at [699, 293] on div "[PERSON_NAME] 21, [DEMOGRAPHIC_DATA] See more" at bounding box center [689, 294] width 310 height 37
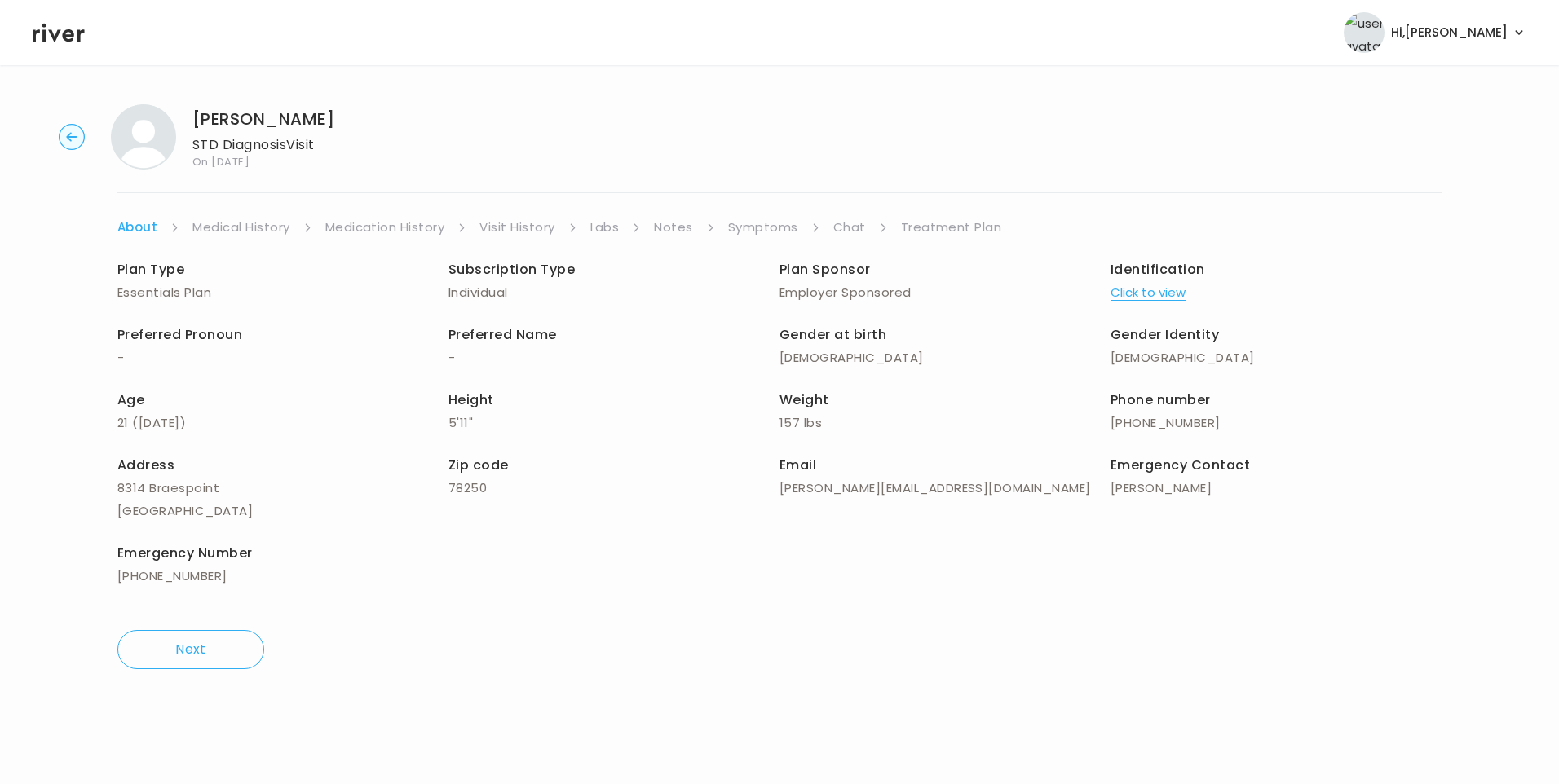
click at [533, 229] on link "Visit History" at bounding box center [516, 227] width 75 height 23
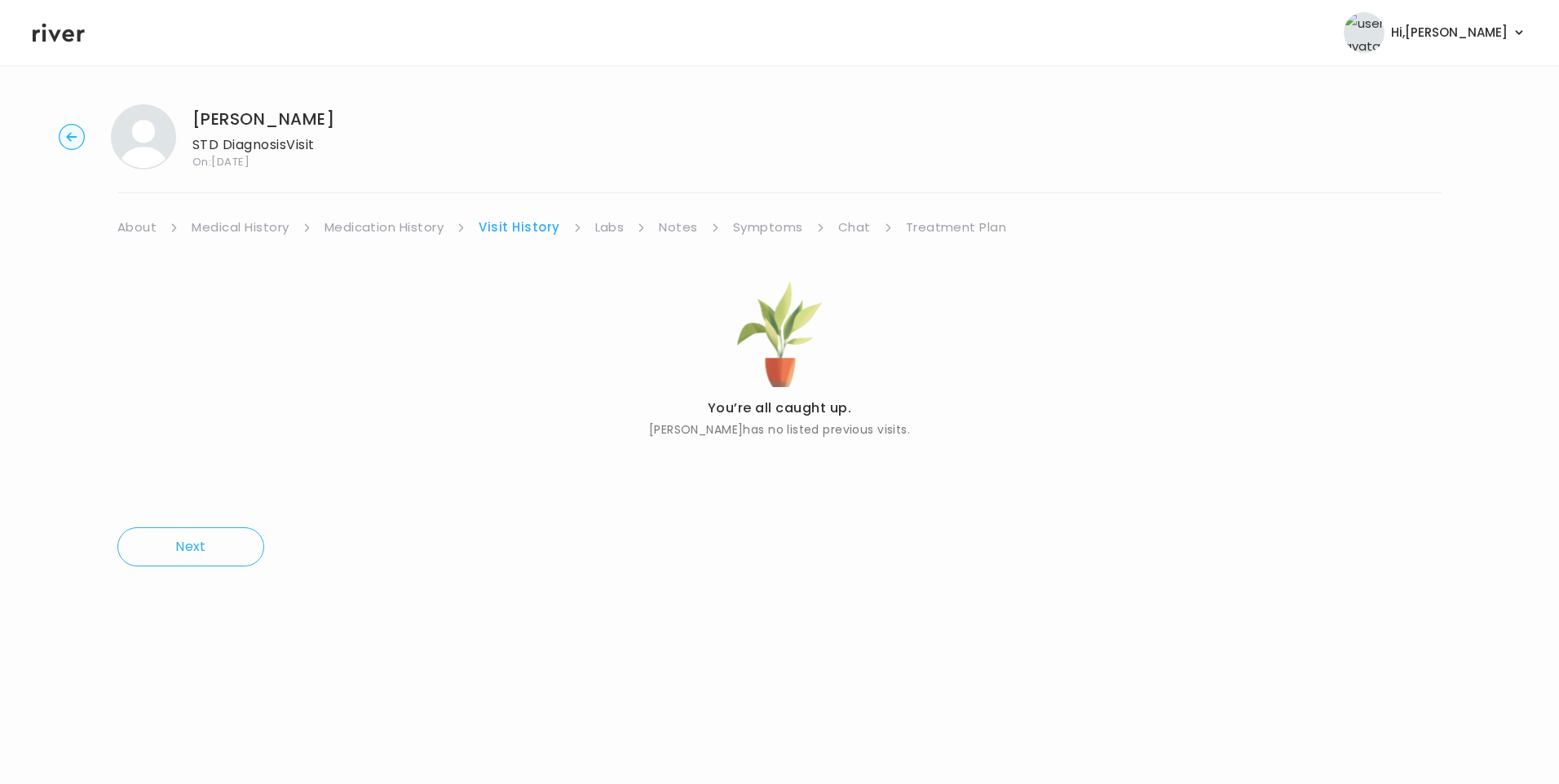
click at [131, 225] on link "About" at bounding box center [137, 227] width 39 height 23
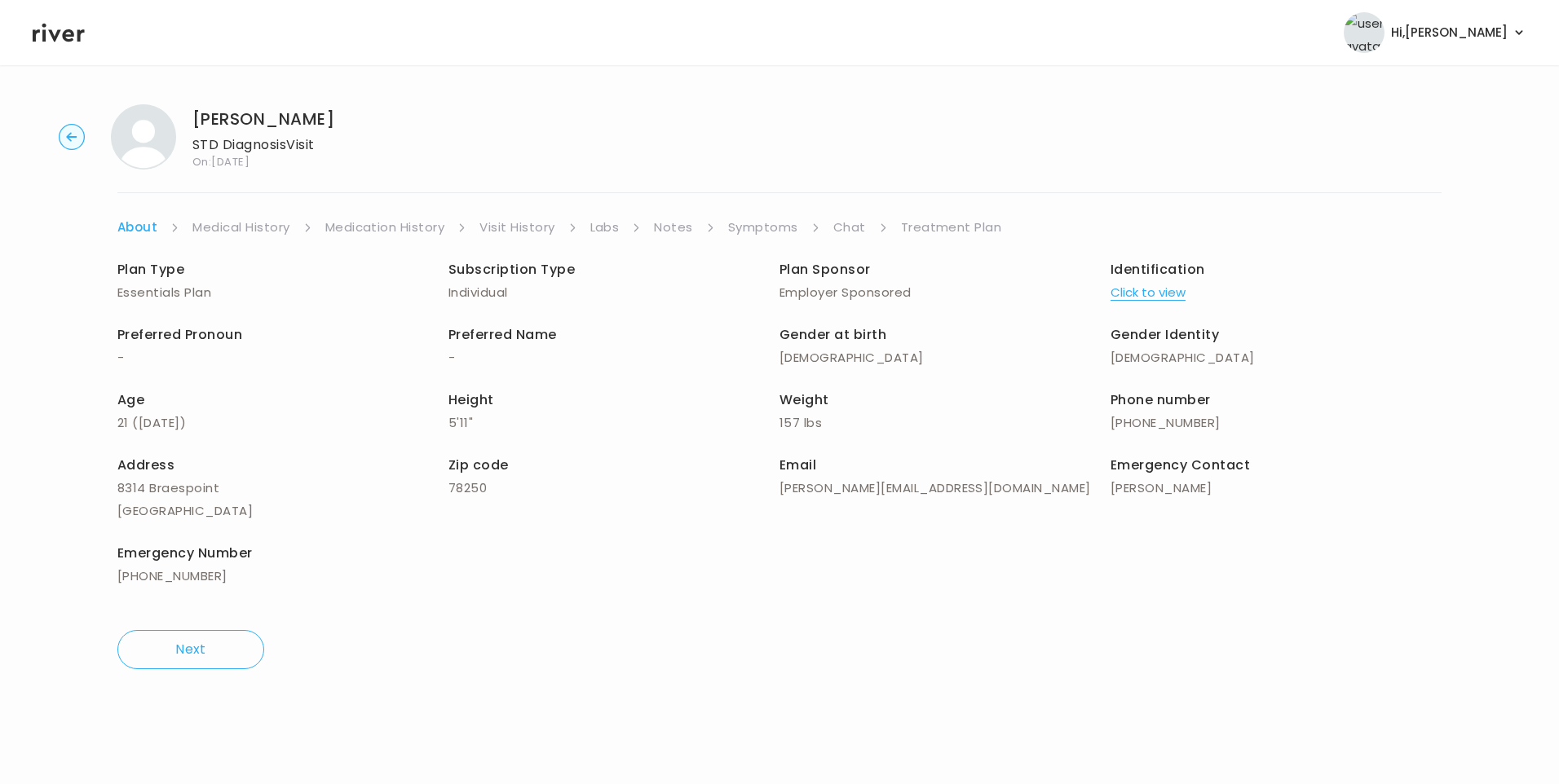
click at [1128, 287] on button "Click to view" at bounding box center [1148, 293] width 75 height 23
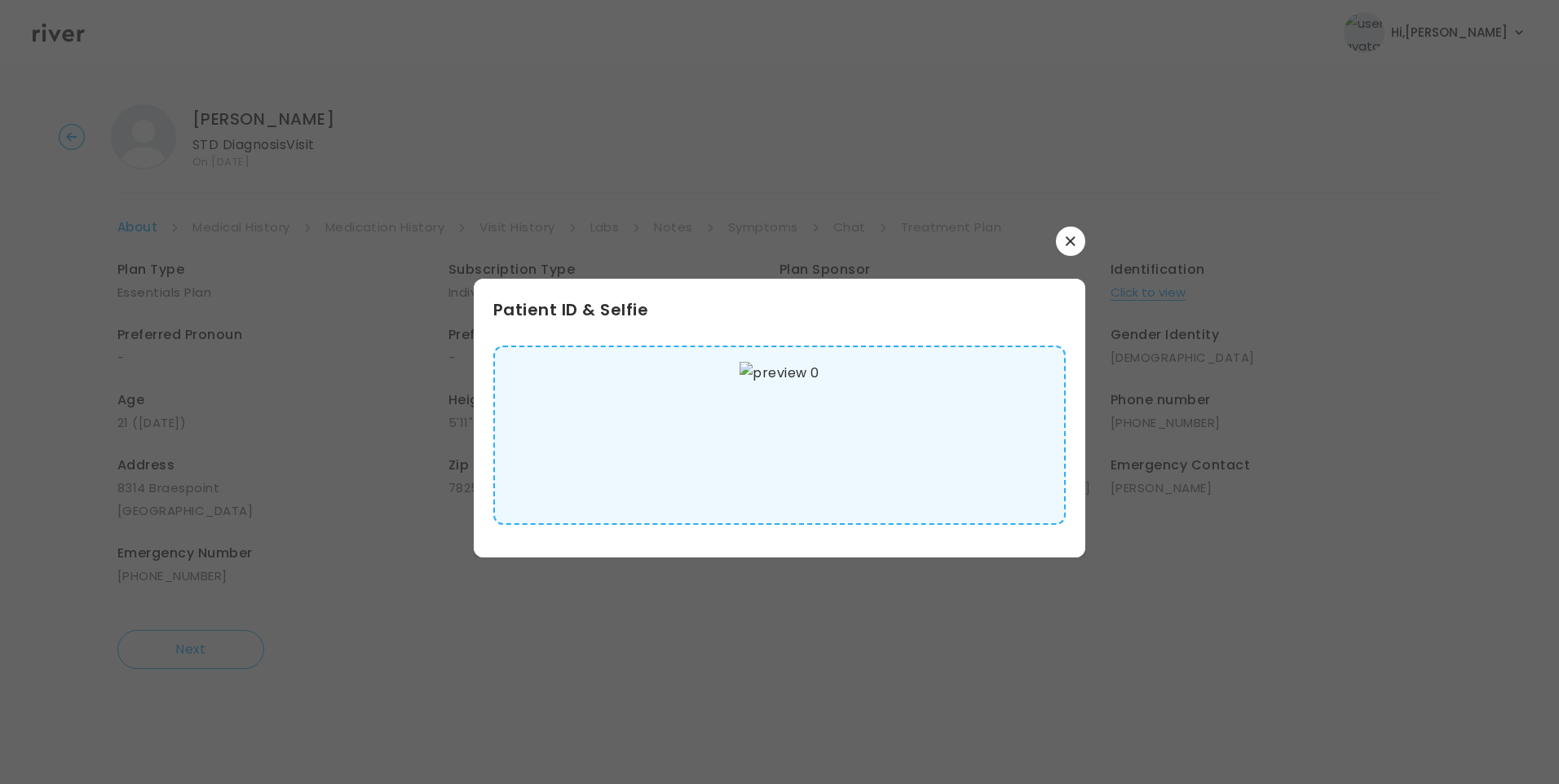
click at [787, 433] on img at bounding box center [779, 435] width 79 height 147
click at [1078, 235] on button "button" at bounding box center [1071, 241] width 30 height 30
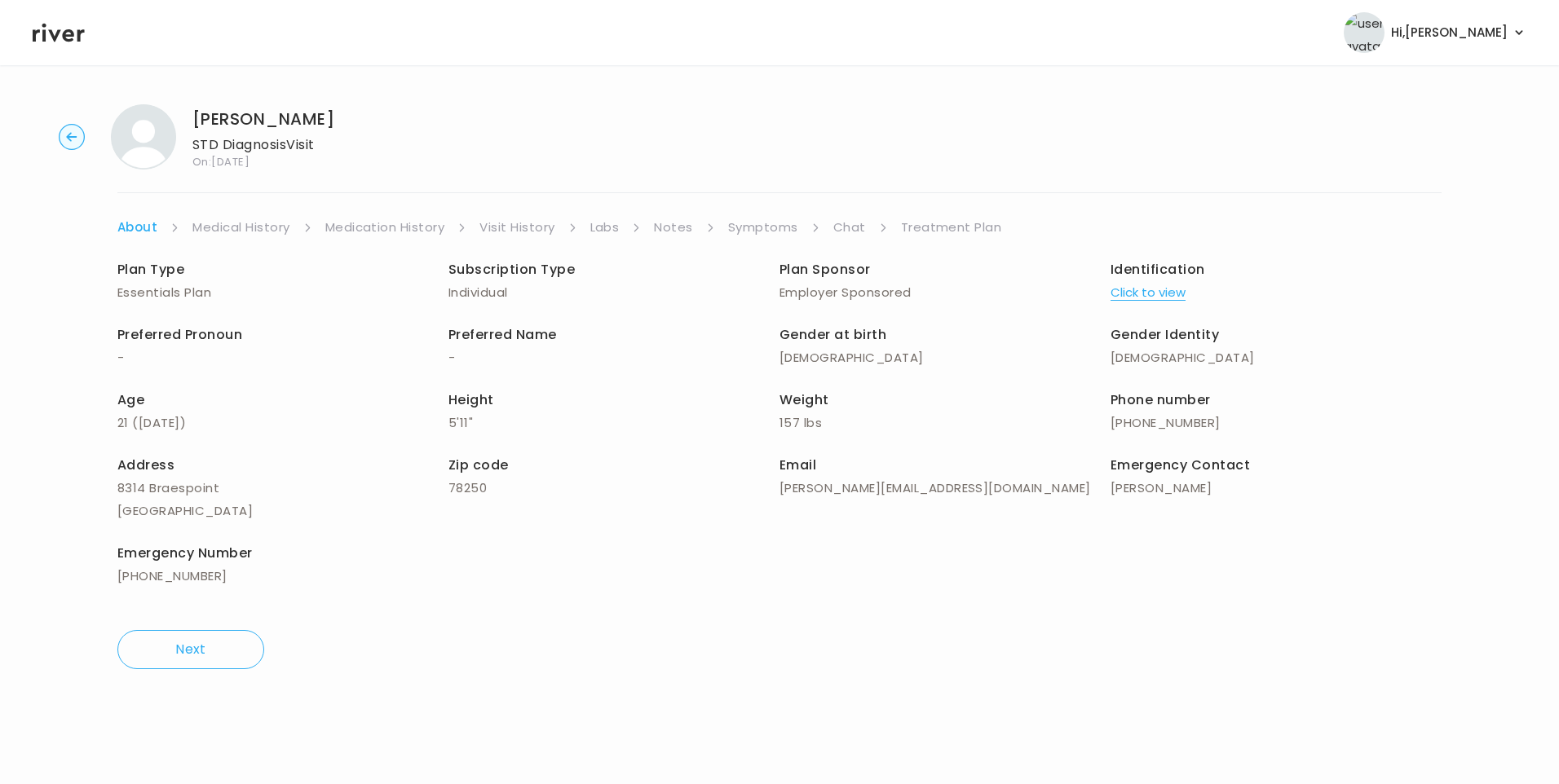
click at [241, 227] on link "Medical History" at bounding box center [241, 227] width 97 height 23
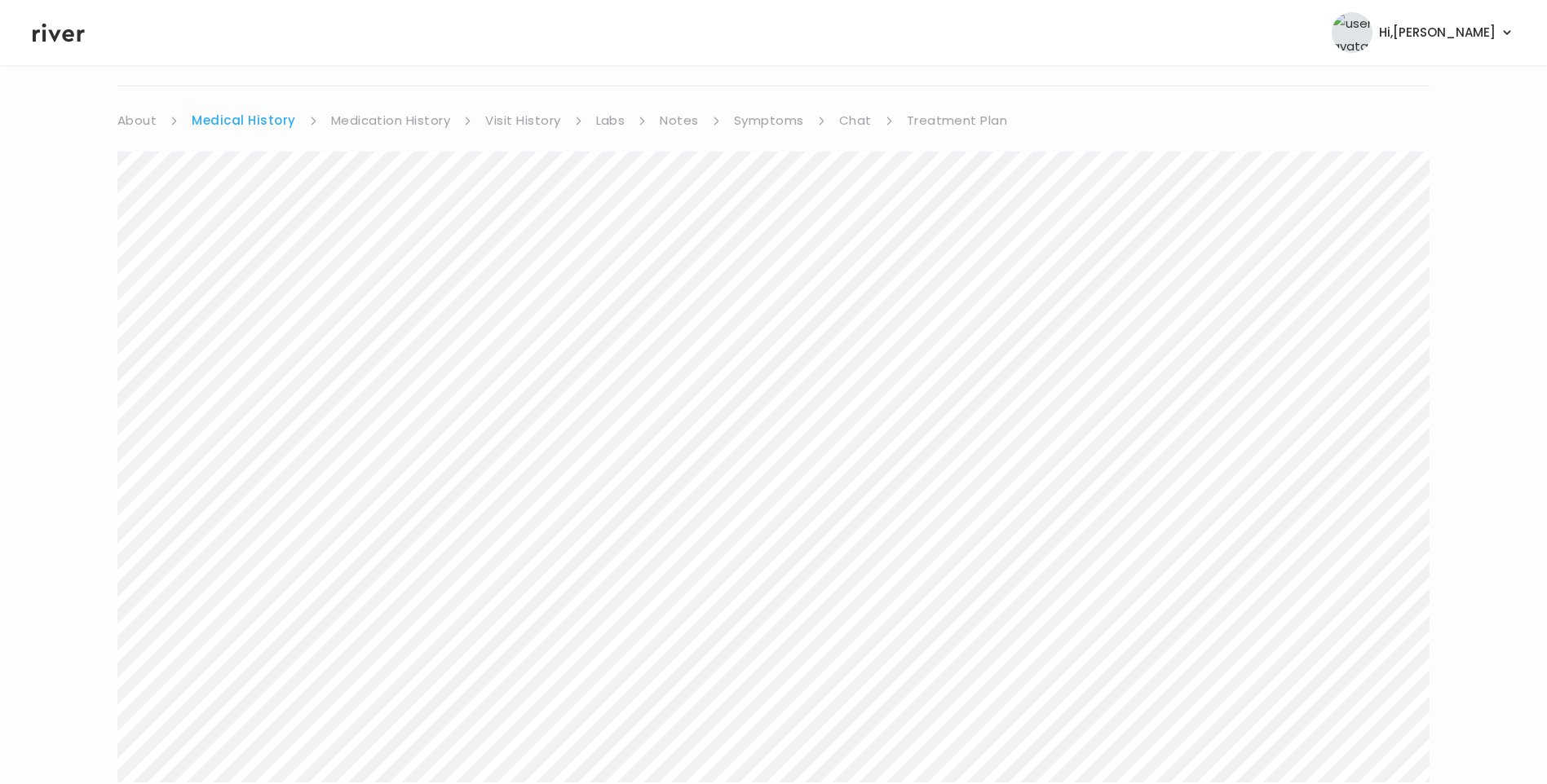
scroll to position [81, 0]
click at [772, 149] on link "Symptoms" at bounding box center [769, 146] width 70 height 23
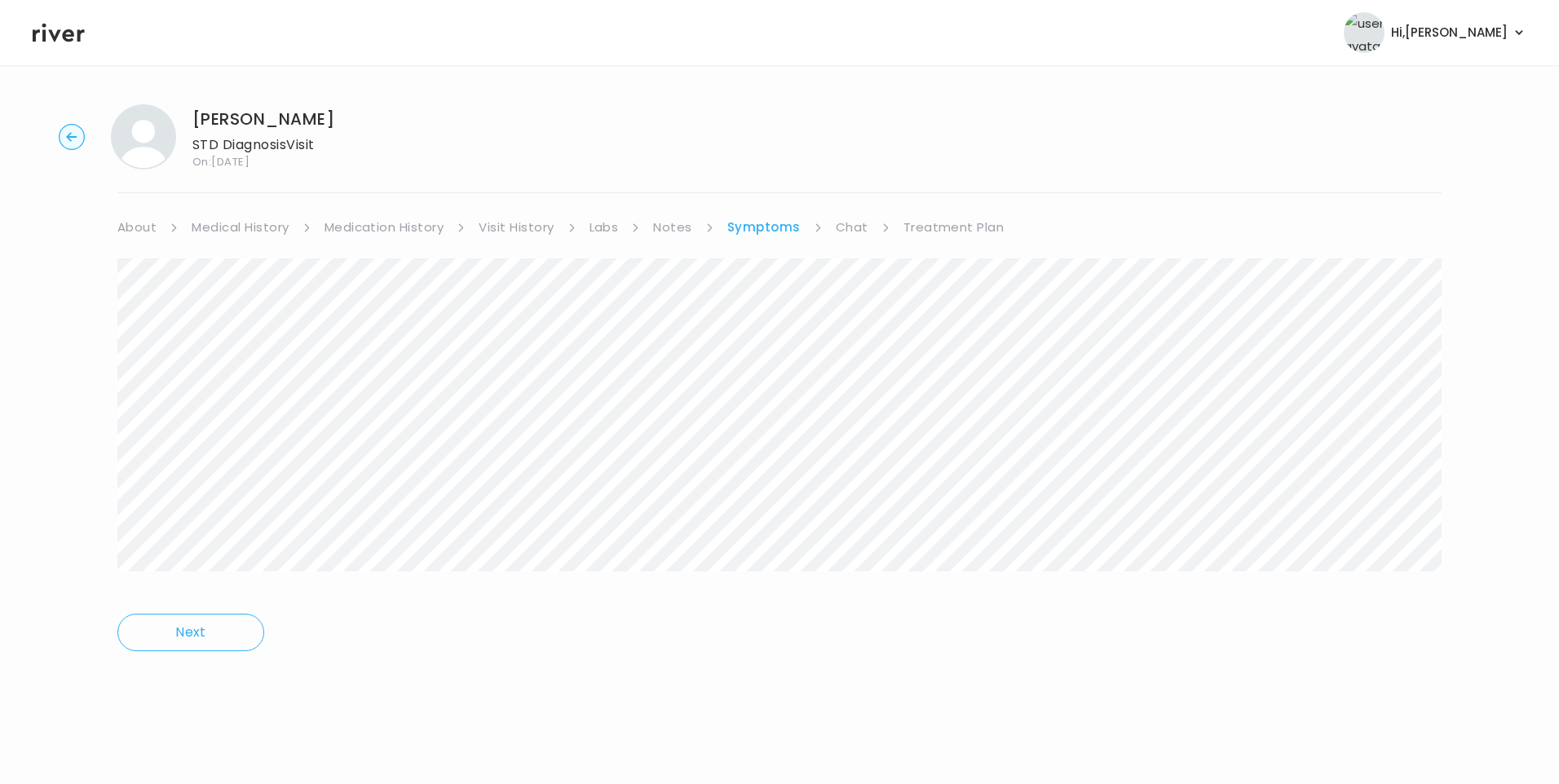
click at [848, 221] on link "Chat" at bounding box center [852, 227] width 33 height 23
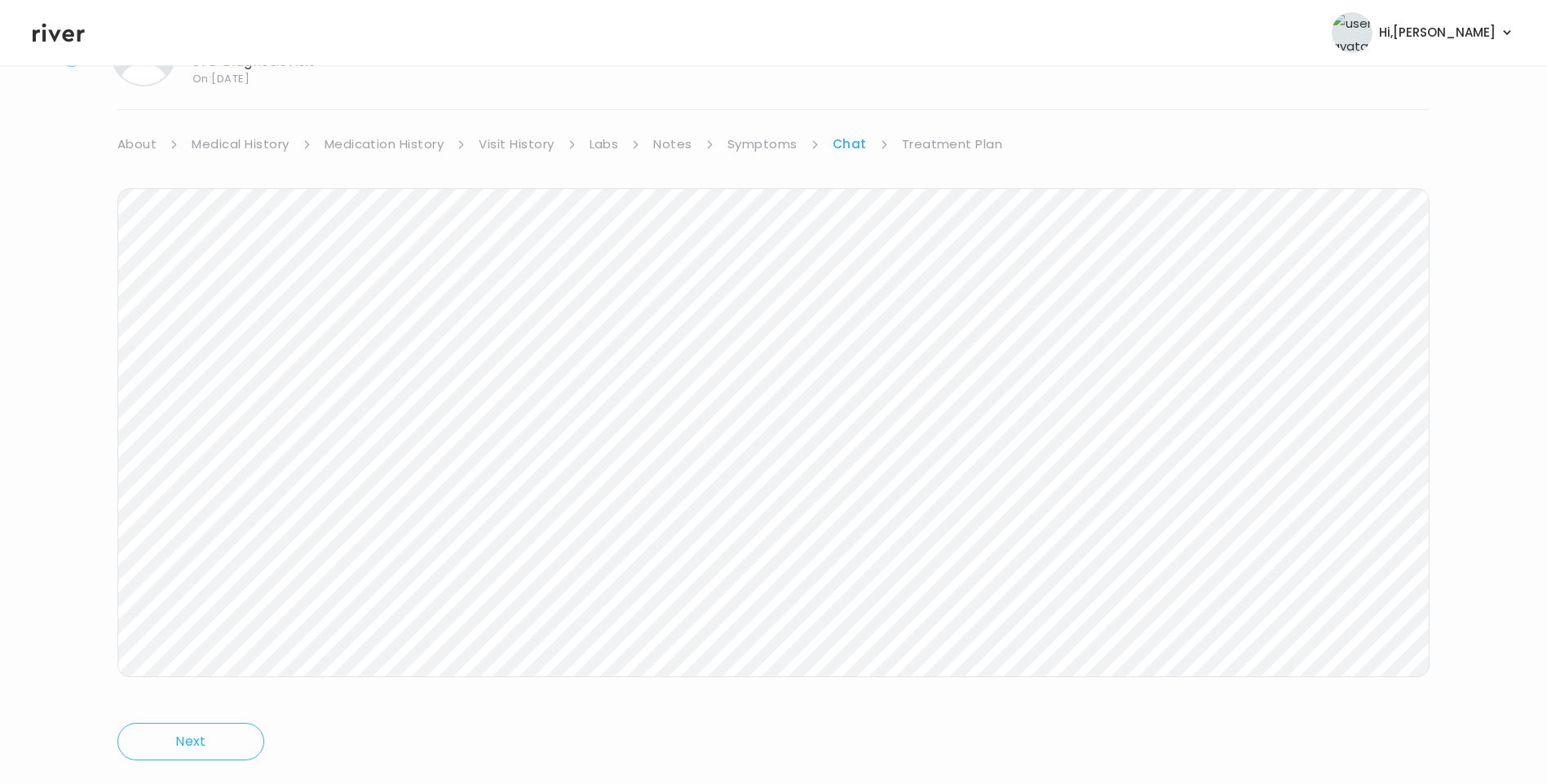
scroll to position [121, 0]
click at [100, 436] on div "ANDREW ARREDONDO STD Diagnosis Visit On: 16 Sep 2025 About Medical History Medi…" at bounding box center [774, 364] width 1547 height 788
click at [392, 104] on link "Medication History" at bounding box center [384, 106] width 120 height 23
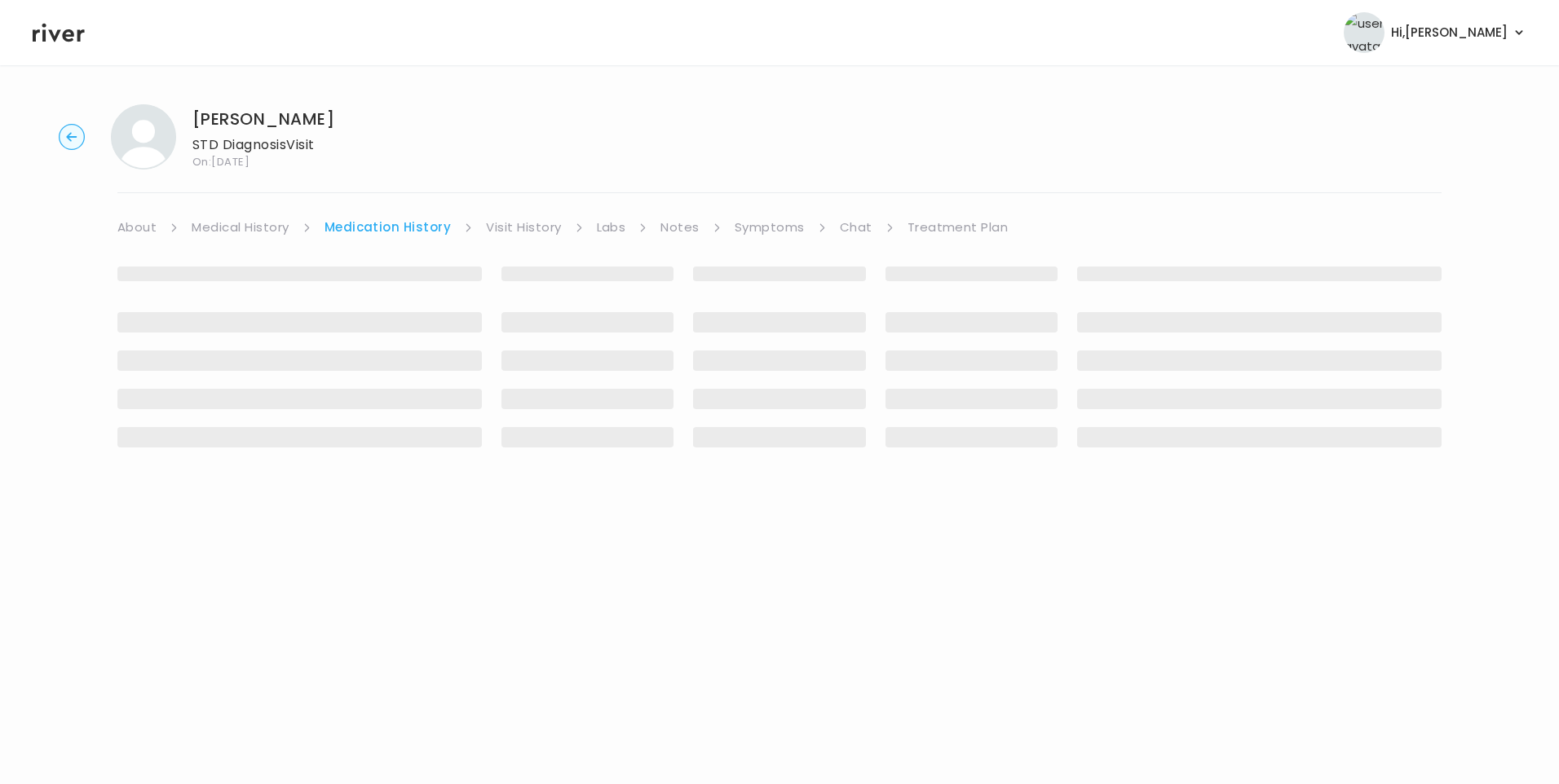
click at [522, 234] on link "Visit History" at bounding box center [523, 227] width 75 height 23
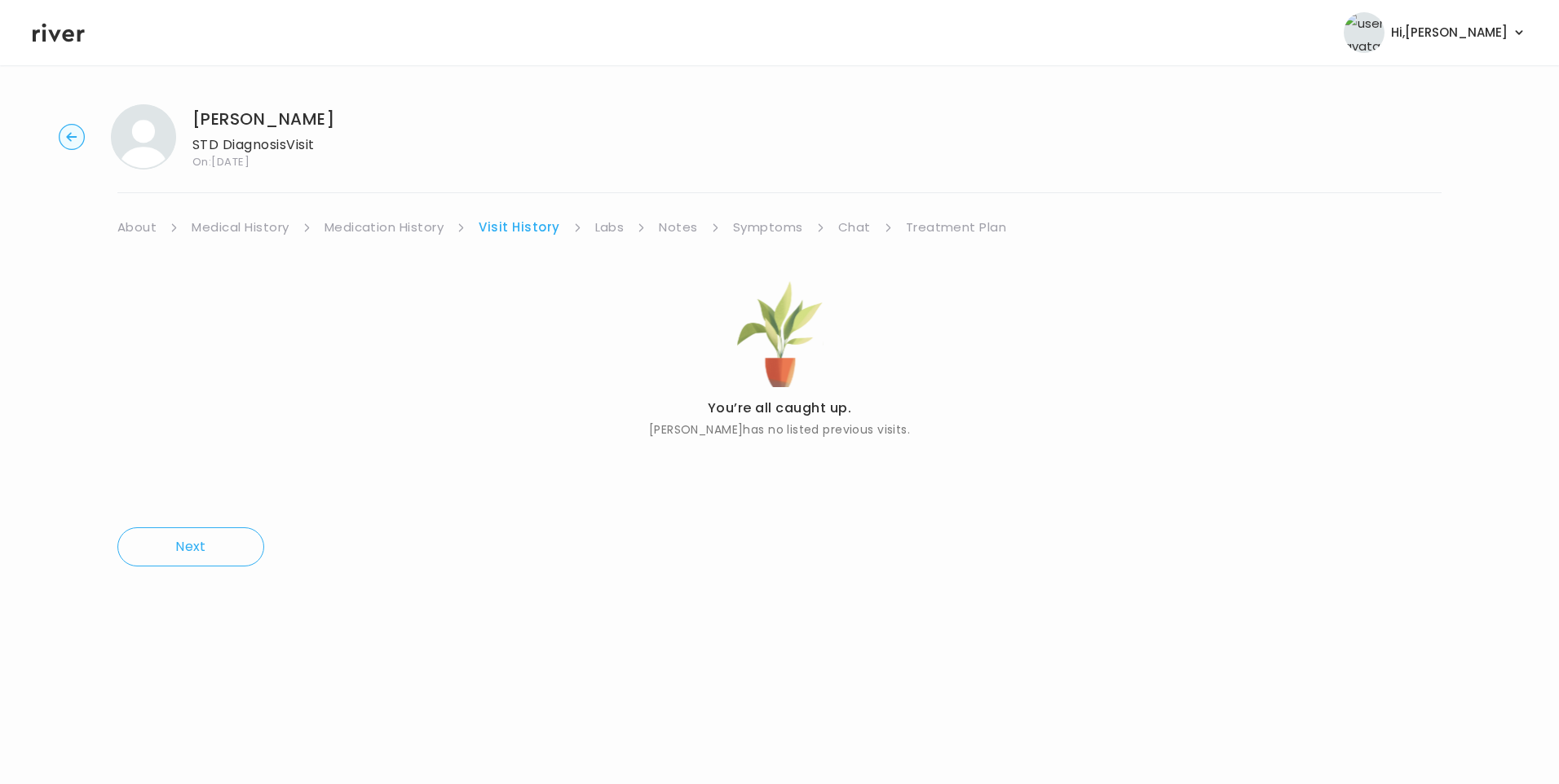
click at [852, 222] on link "Chat" at bounding box center [855, 227] width 33 height 23
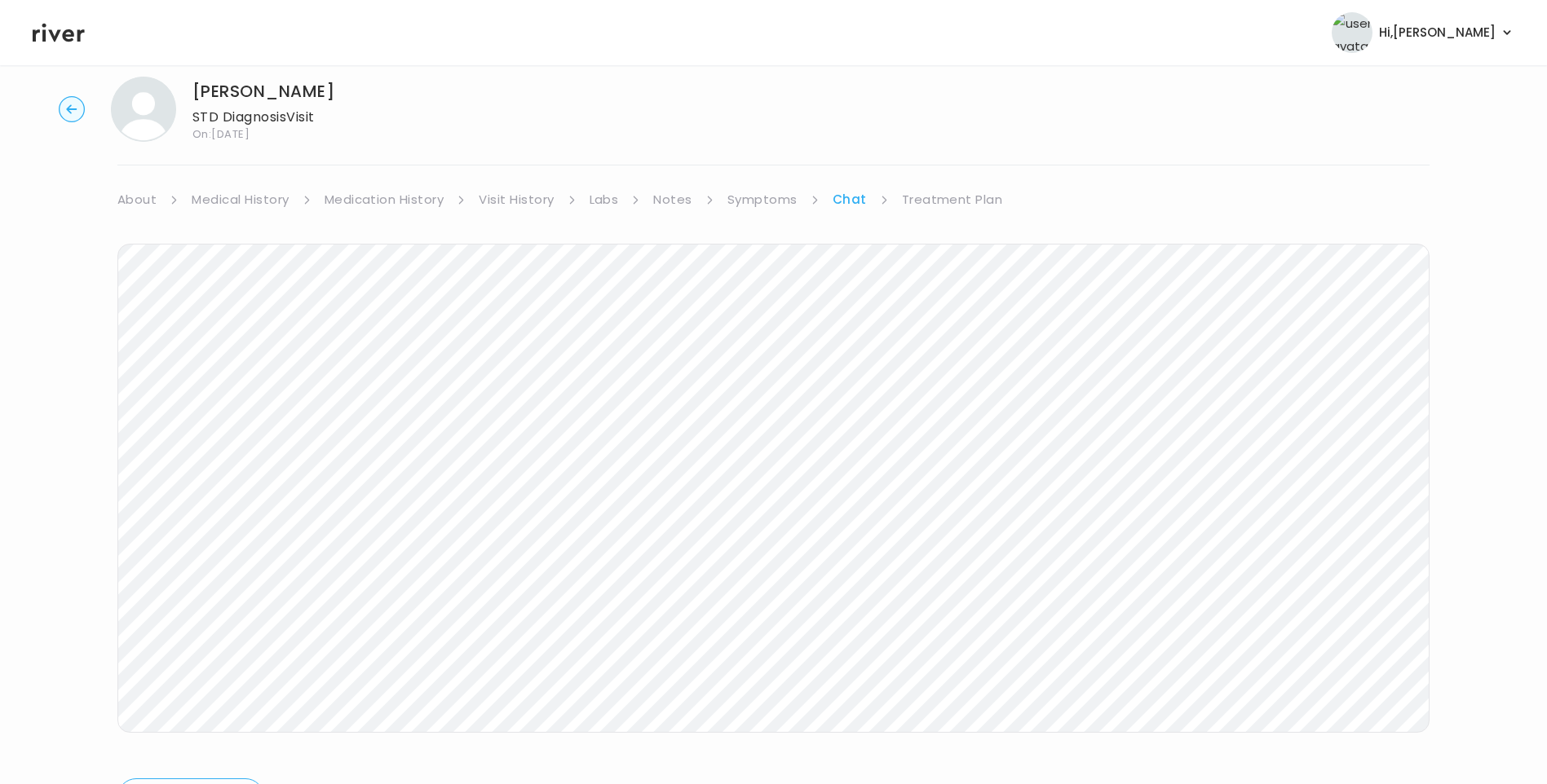
scroll to position [55, 0]
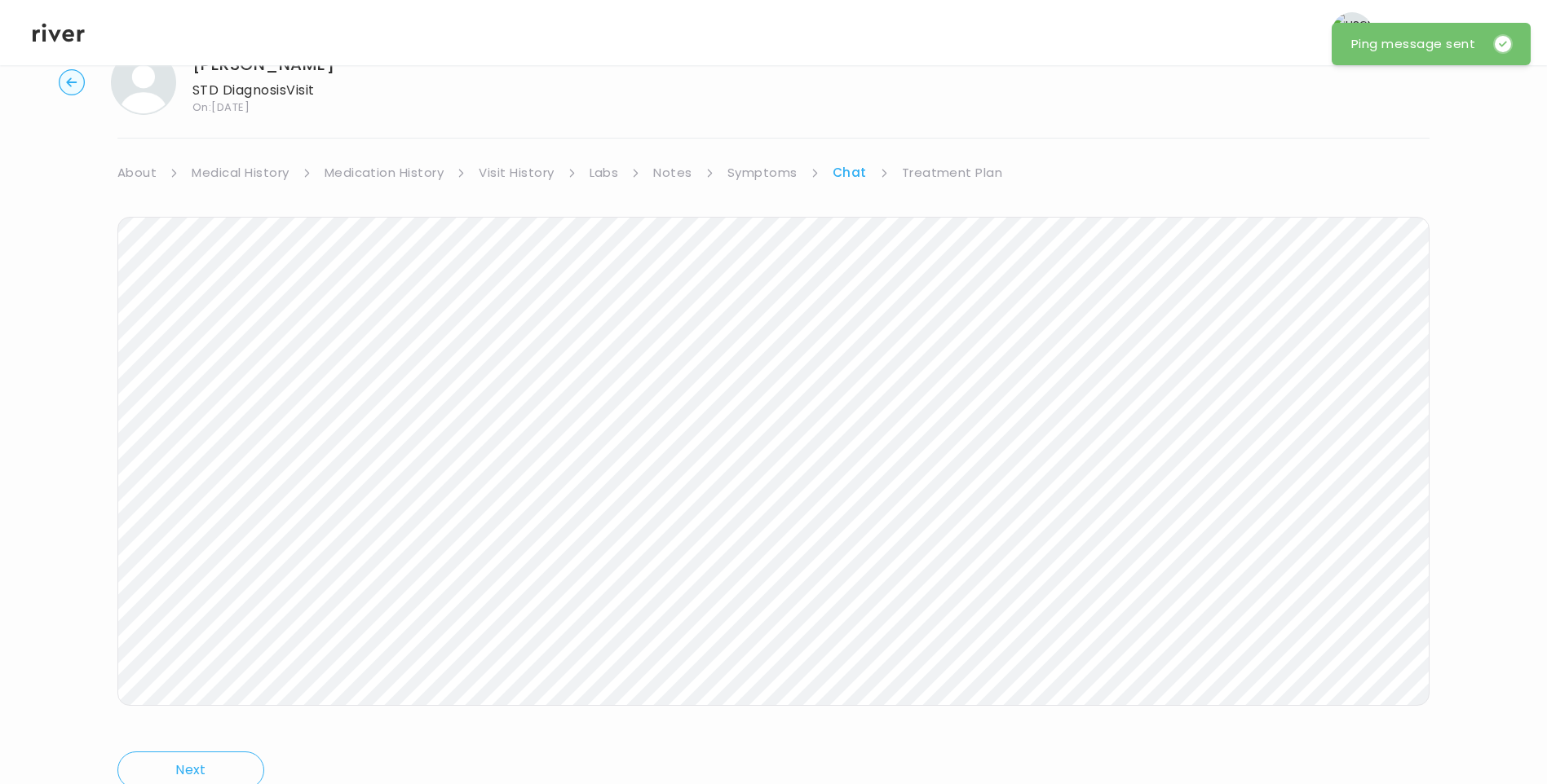
click at [769, 172] on link "Symptoms" at bounding box center [762, 173] width 70 height 23
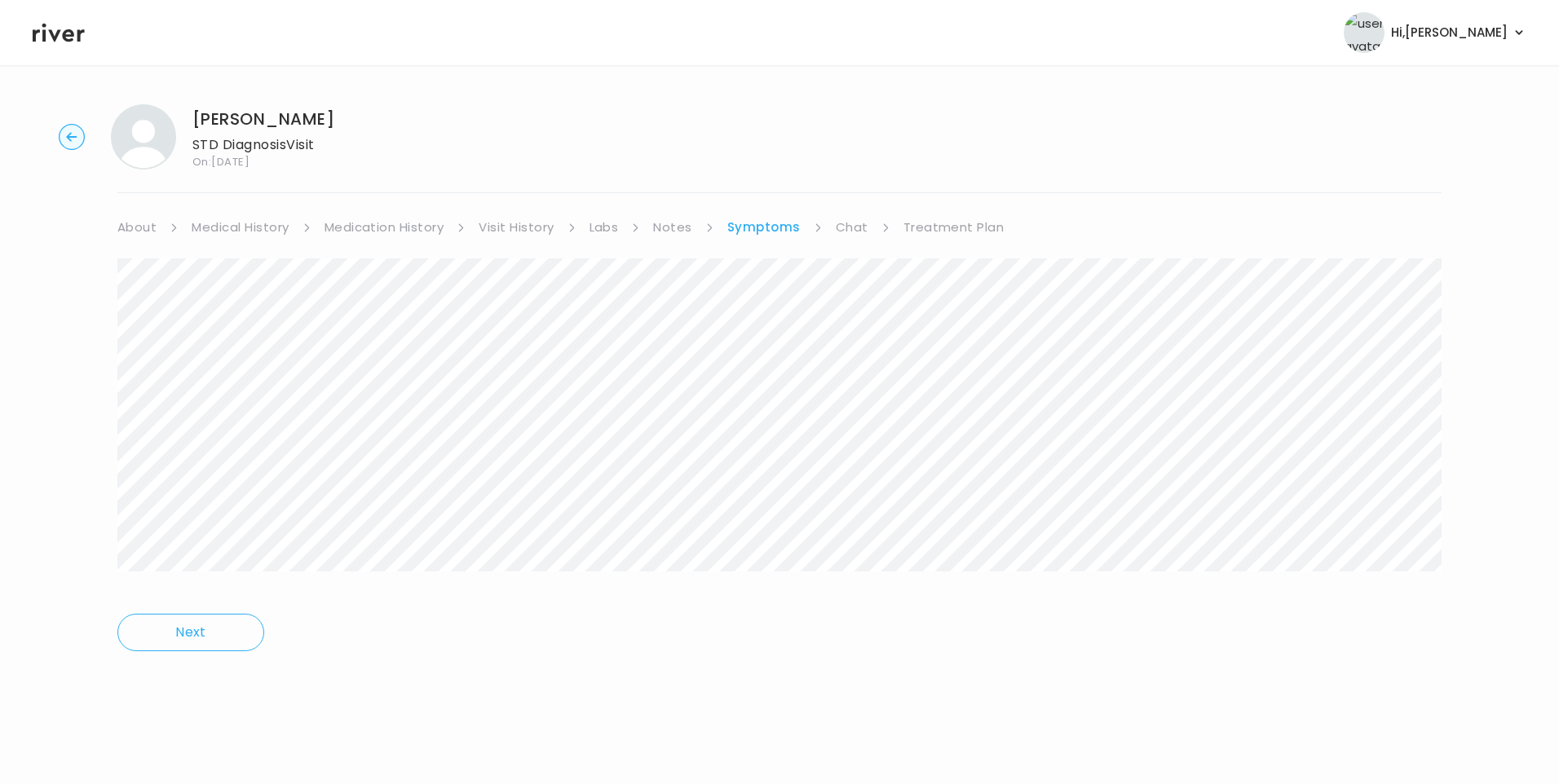
click at [970, 227] on link "Treatment Plan" at bounding box center [953, 227] width 101 height 23
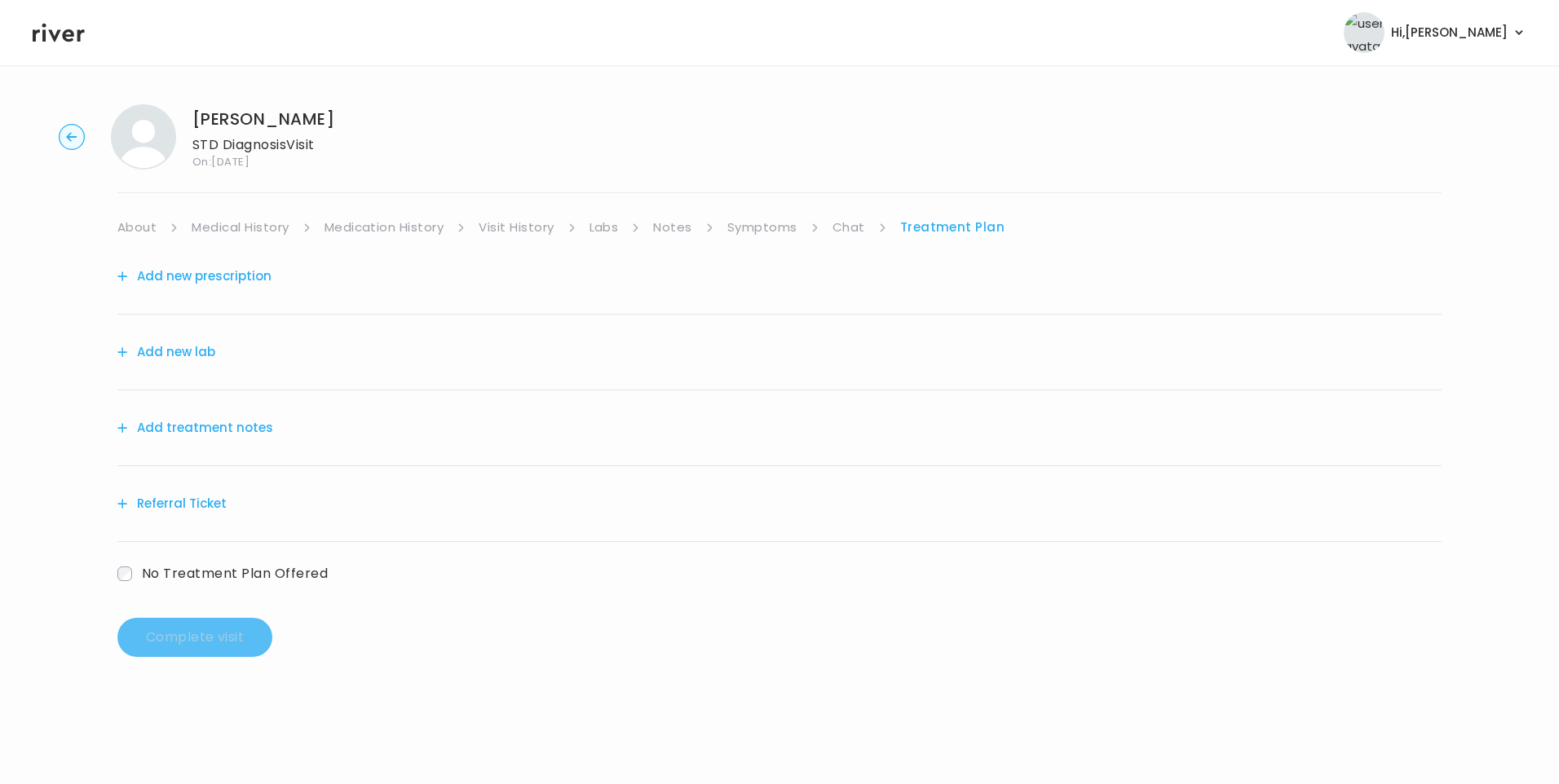
click at [216, 430] on button "Add treatment notes" at bounding box center [195, 428] width 156 height 23
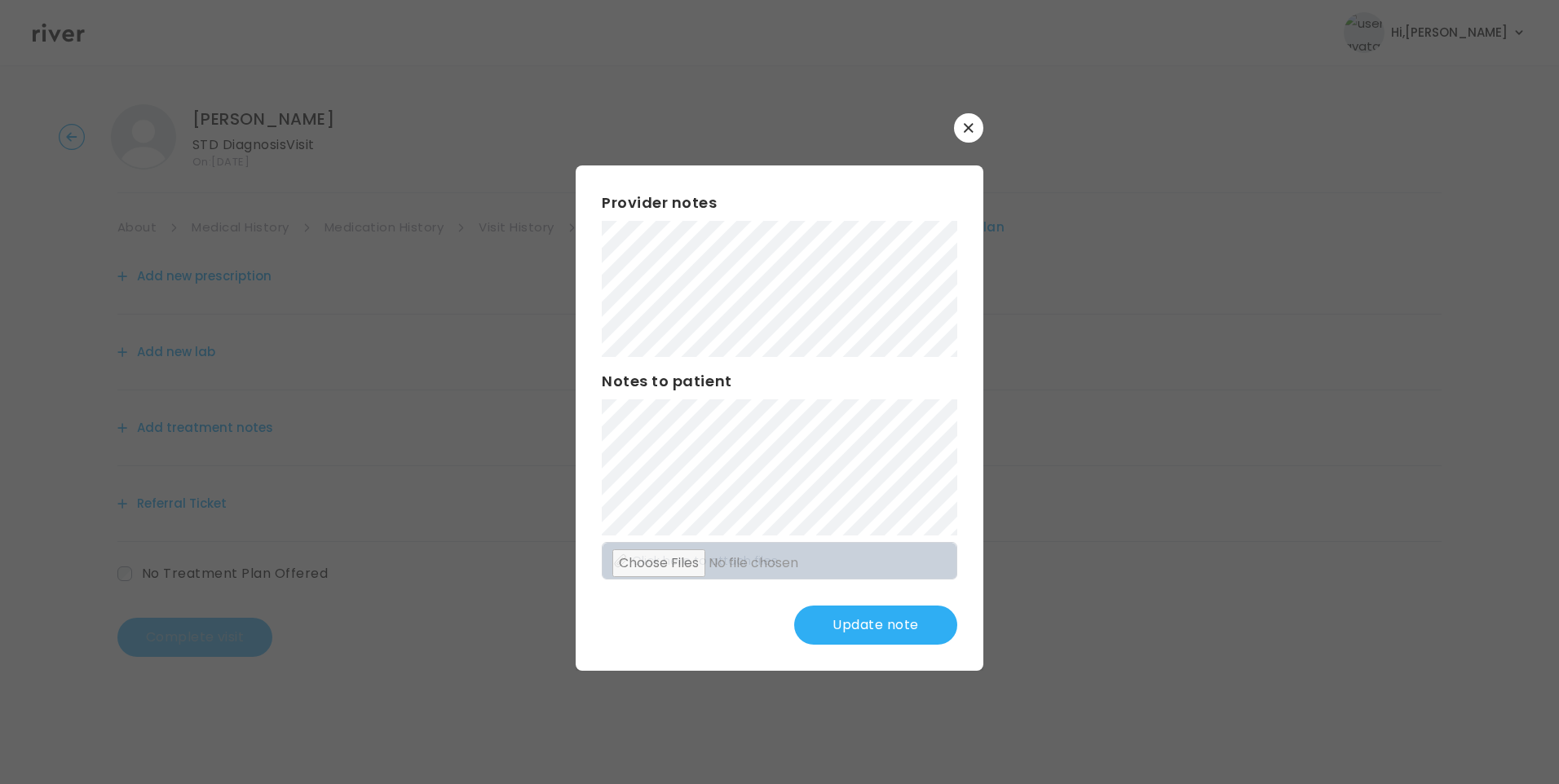
click at [909, 622] on button "Update note" at bounding box center [875, 626] width 163 height 39
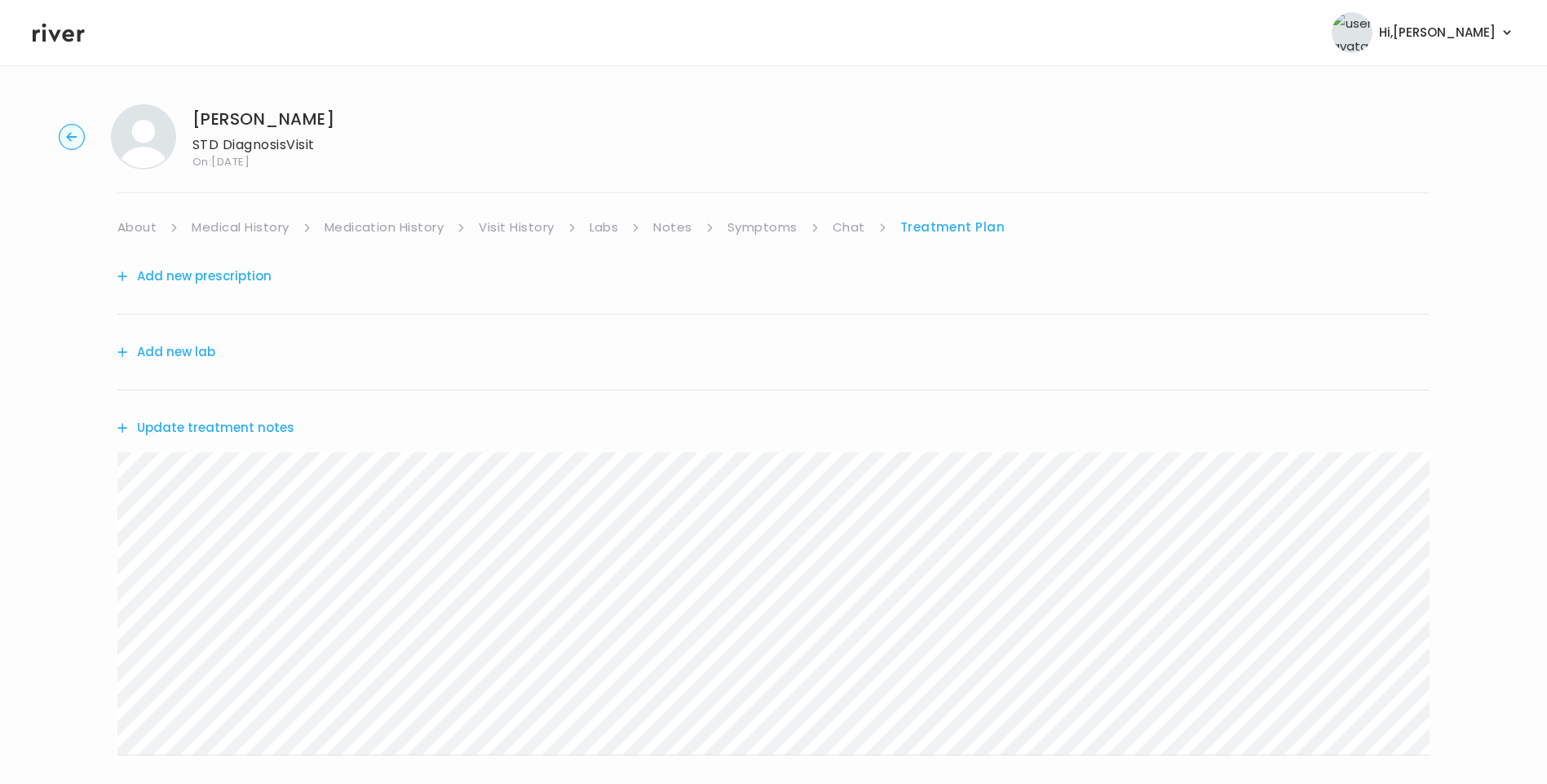
click at [841, 218] on link "Chat" at bounding box center [849, 227] width 33 height 23
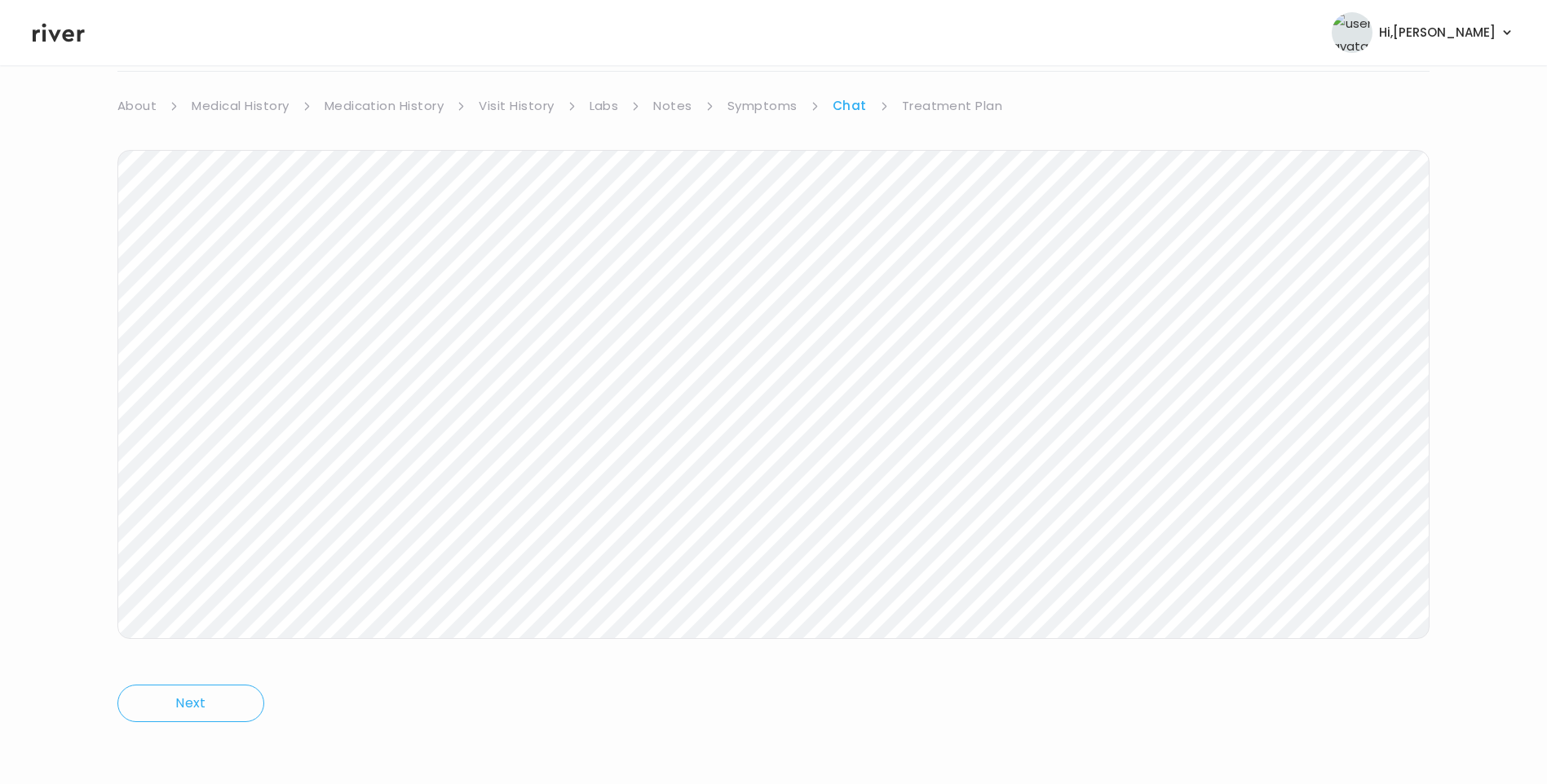
click at [934, 102] on link "Treatment Plan" at bounding box center [952, 106] width 101 height 23
click at [64, 44] on icon at bounding box center [59, 33] width 53 height 25
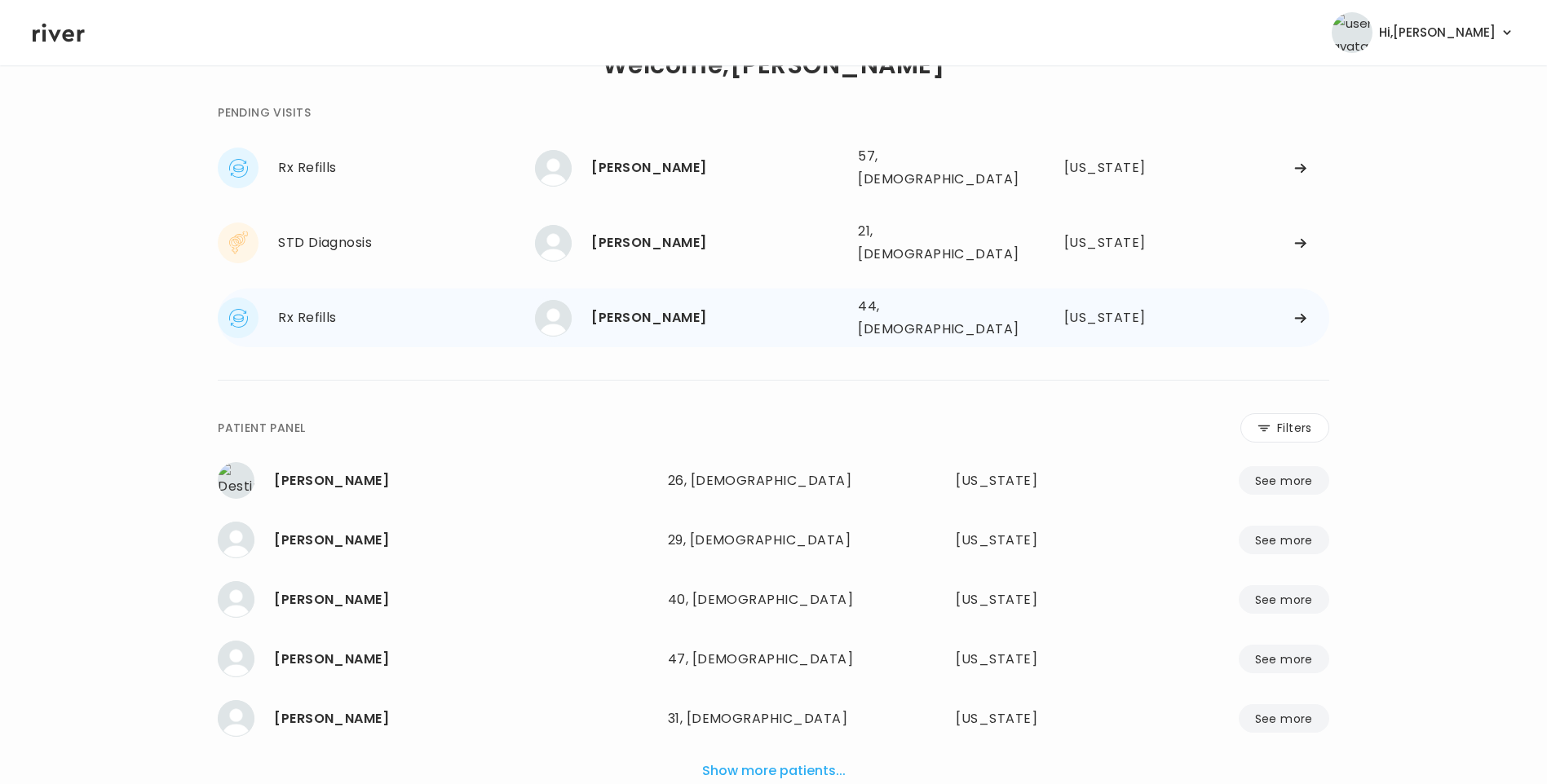
scroll to position [25, 0]
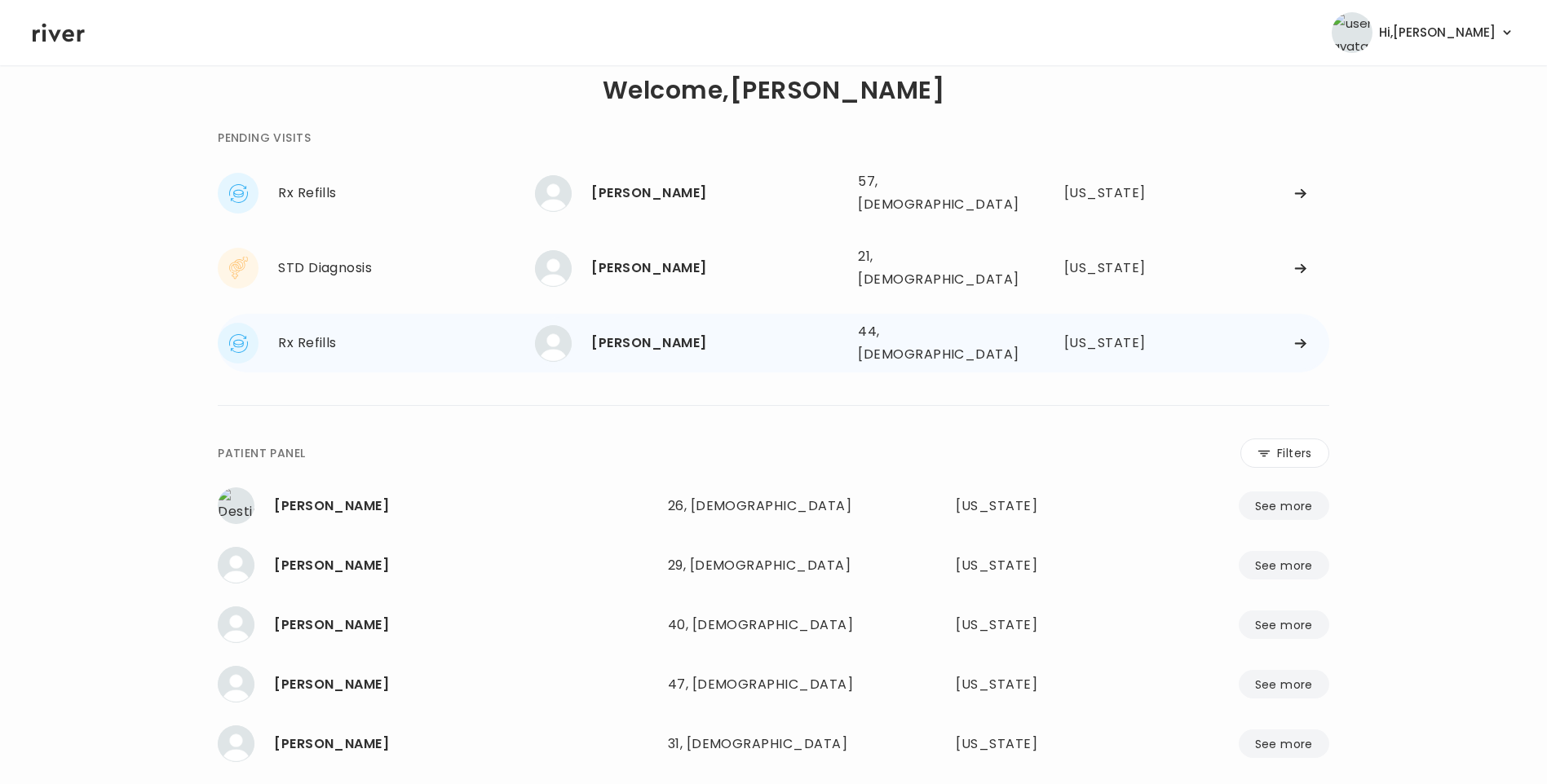
click at [650, 332] on div "[PERSON_NAME]" at bounding box center [718, 343] width 254 height 23
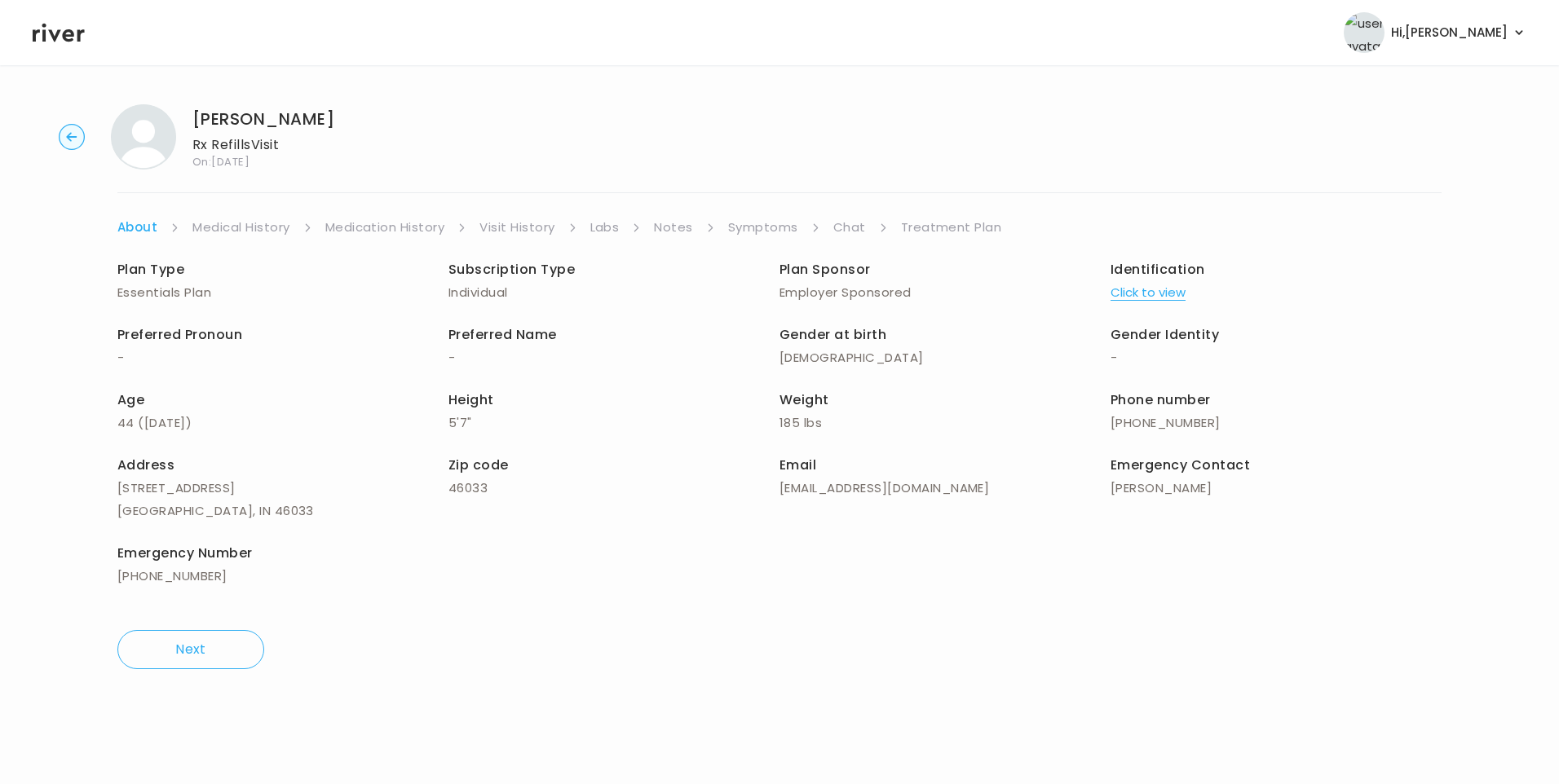
click at [855, 231] on link "Chat" at bounding box center [850, 227] width 33 height 23
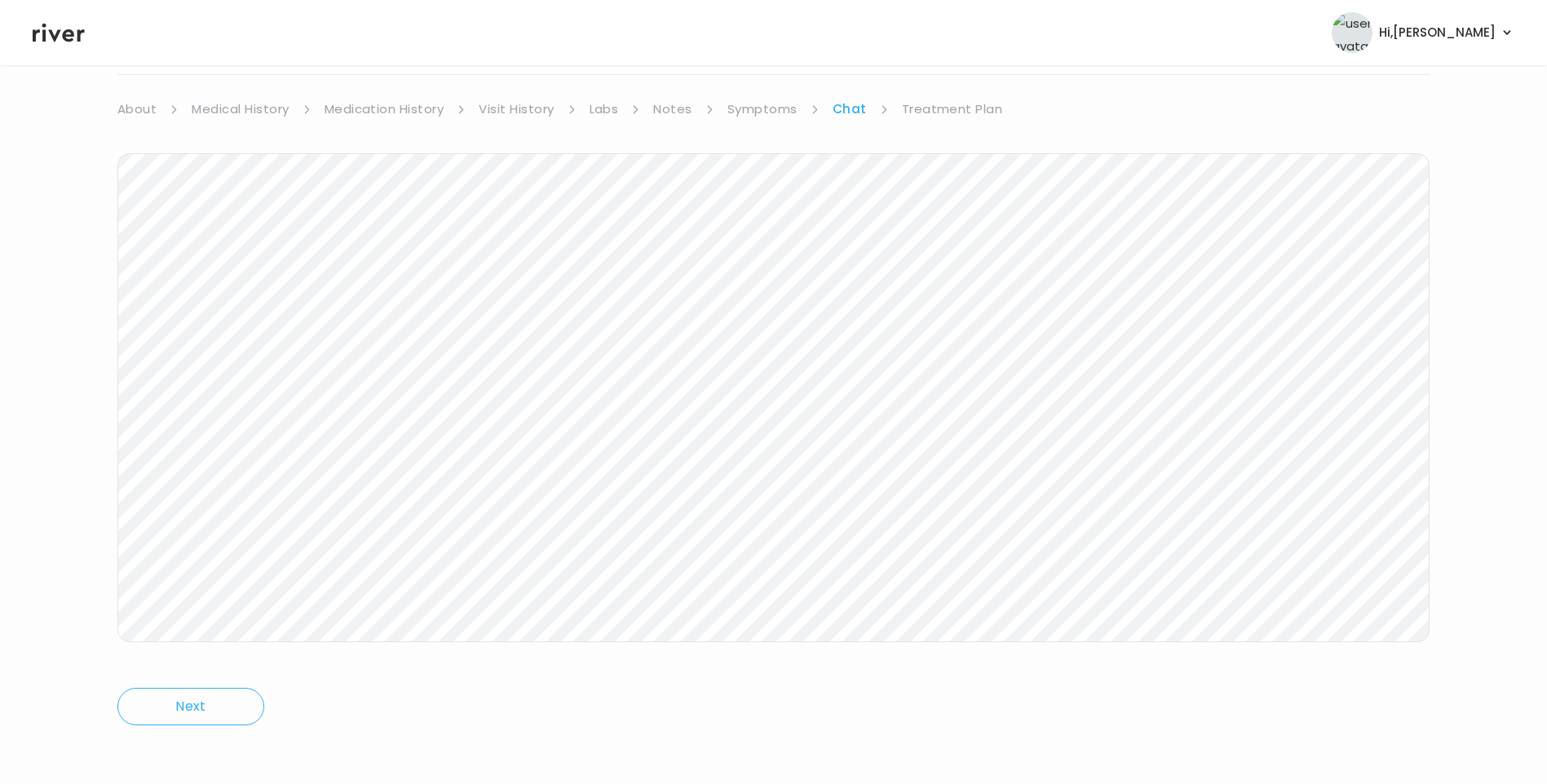
scroll to position [121, 0]
click at [52, 29] on icon at bounding box center [59, 33] width 53 height 25
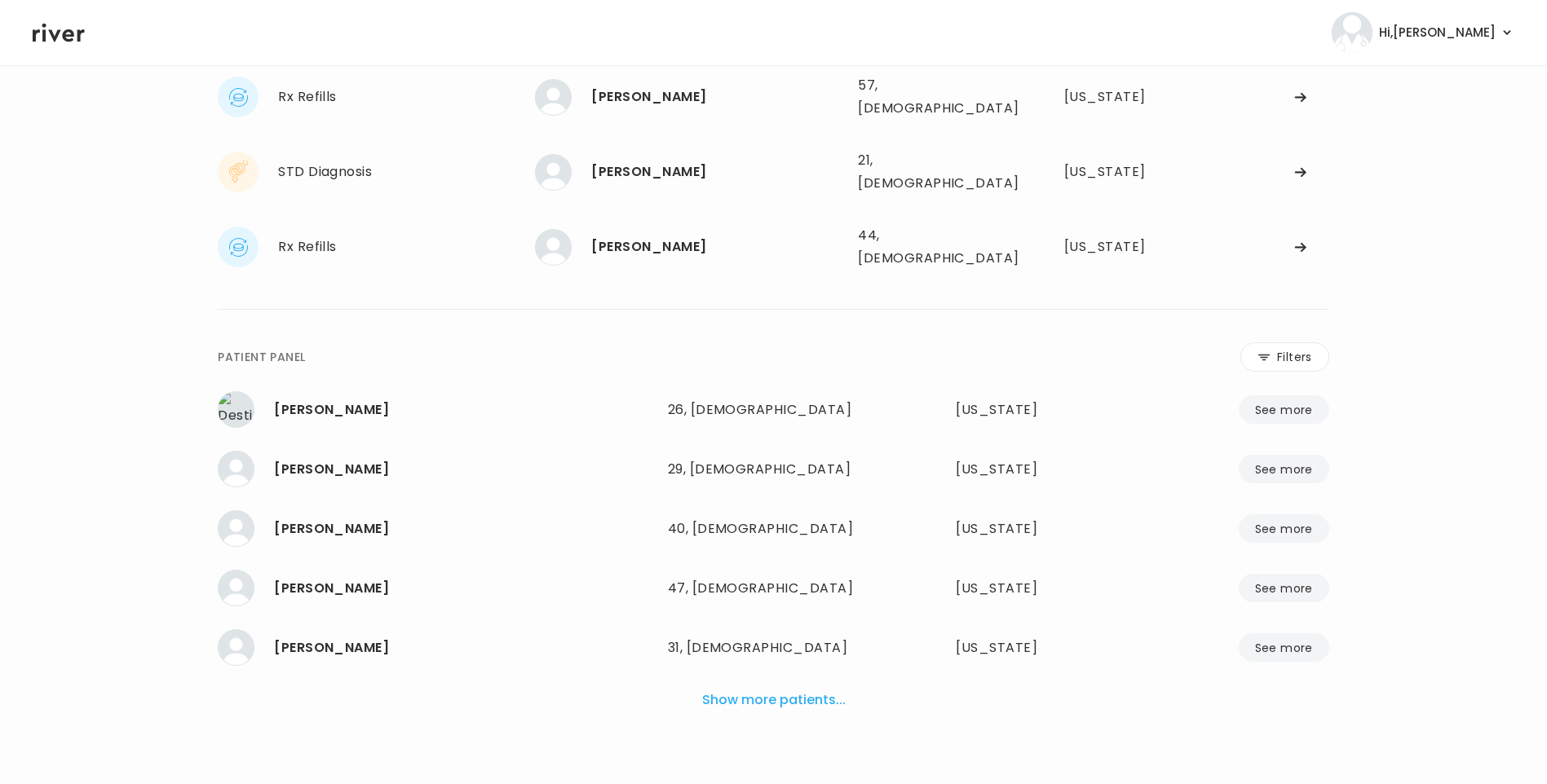
scroll to position [107, 0]
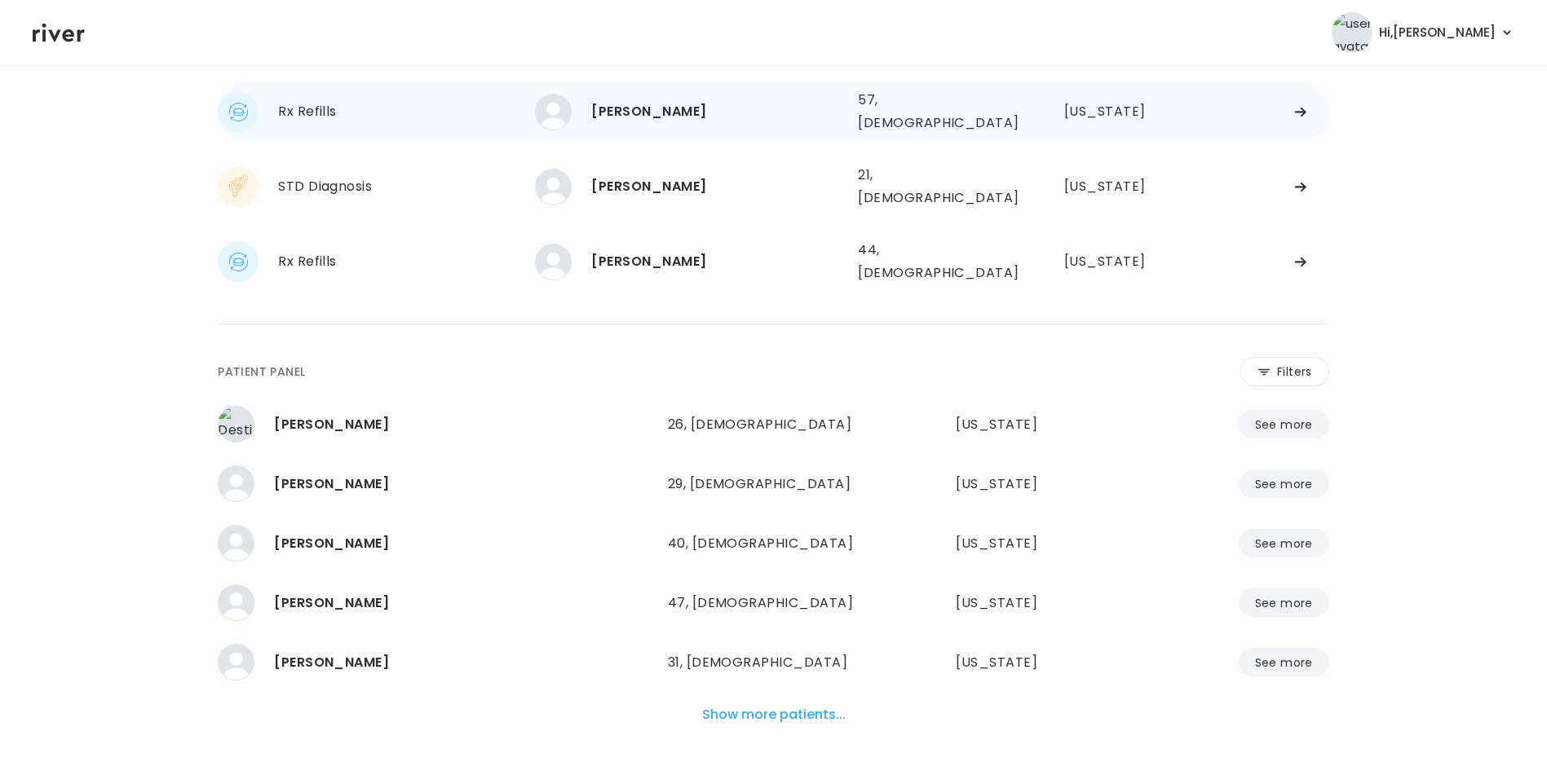
click at [627, 100] on div "[PERSON_NAME]" at bounding box center [718, 112] width 254 height 23
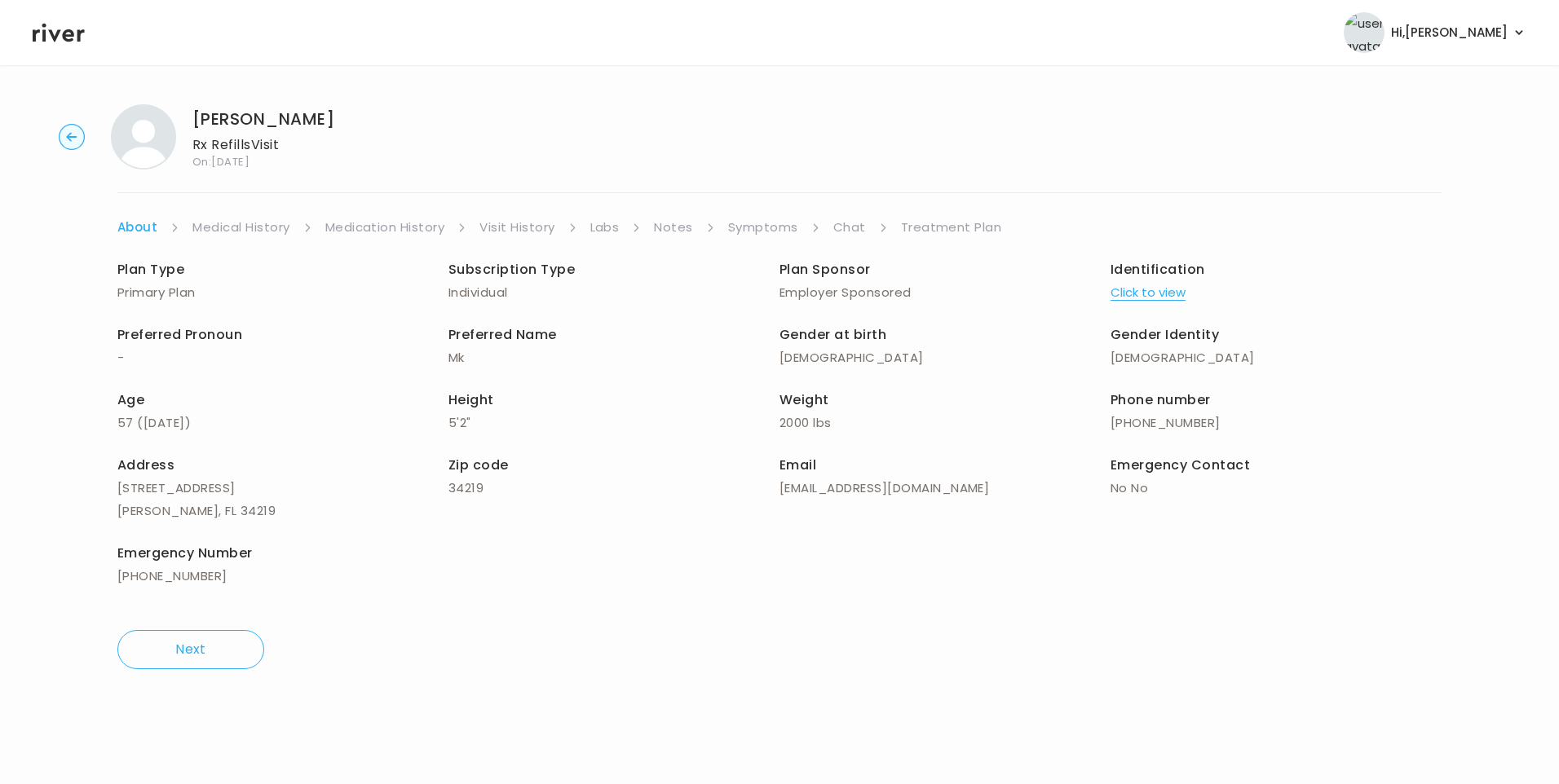
click at [66, 42] on icon at bounding box center [59, 33] width 53 height 25
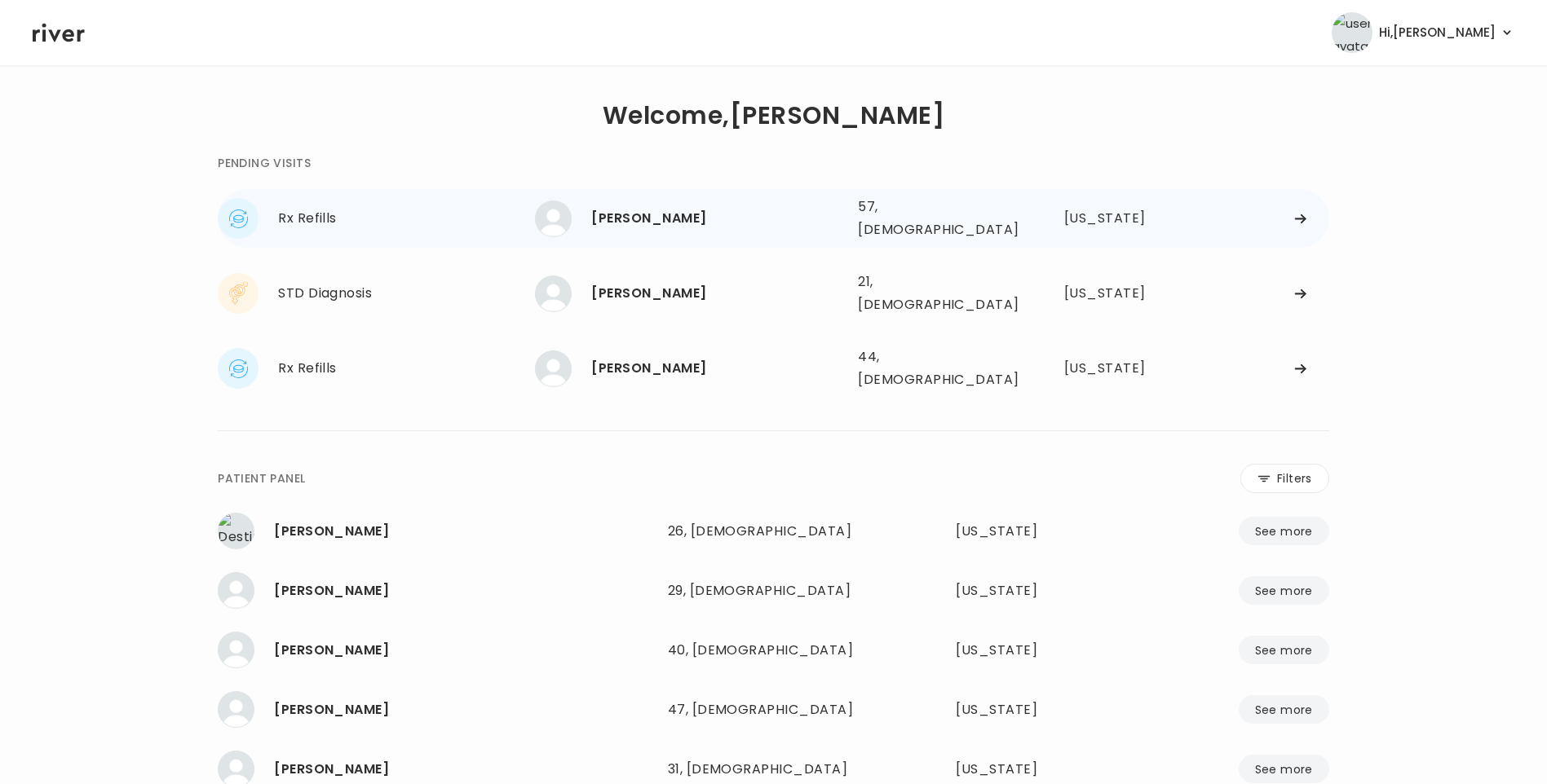
click at [601, 235] on div "Maria Klawitter 57, Female See more 57, Female Florida" at bounding box center [931, 218] width 793 height 53
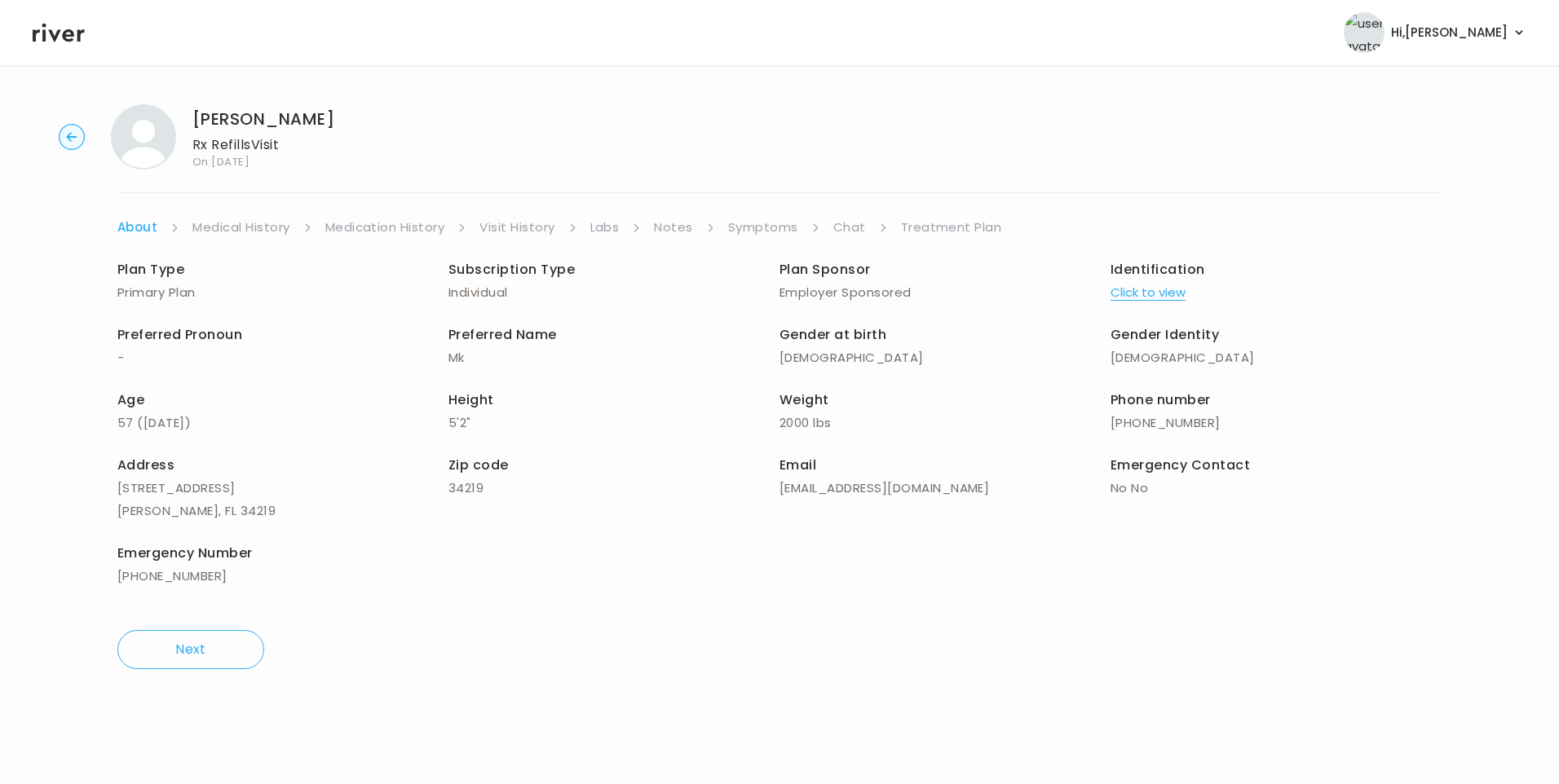
click at [273, 234] on link "Medical History" at bounding box center [241, 227] width 97 height 23
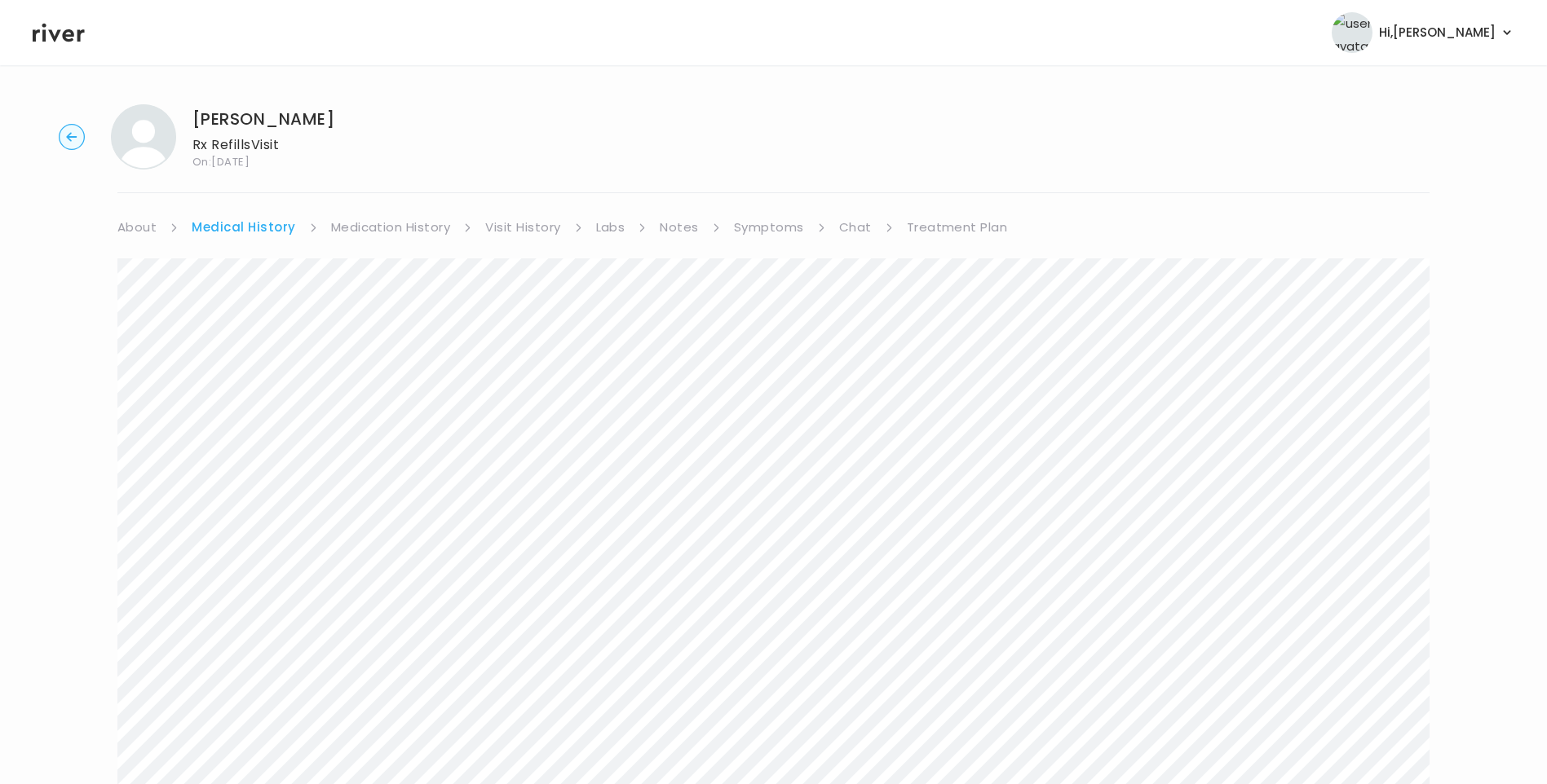
click at [518, 235] on link "Visit History" at bounding box center [522, 227] width 75 height 23
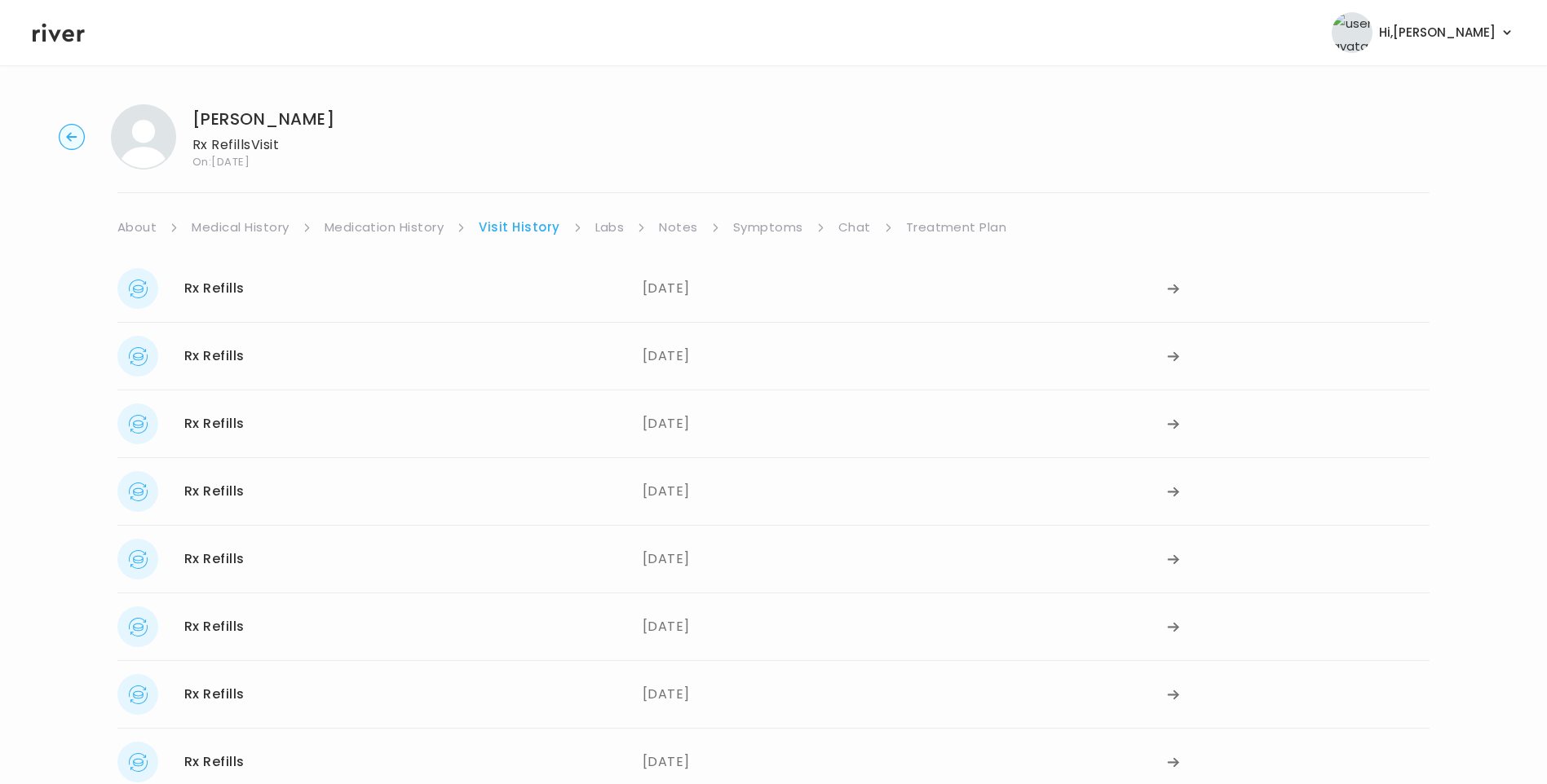
click at [134, 225] on link "About" at bounding box center [137, 227] width 39 height 23
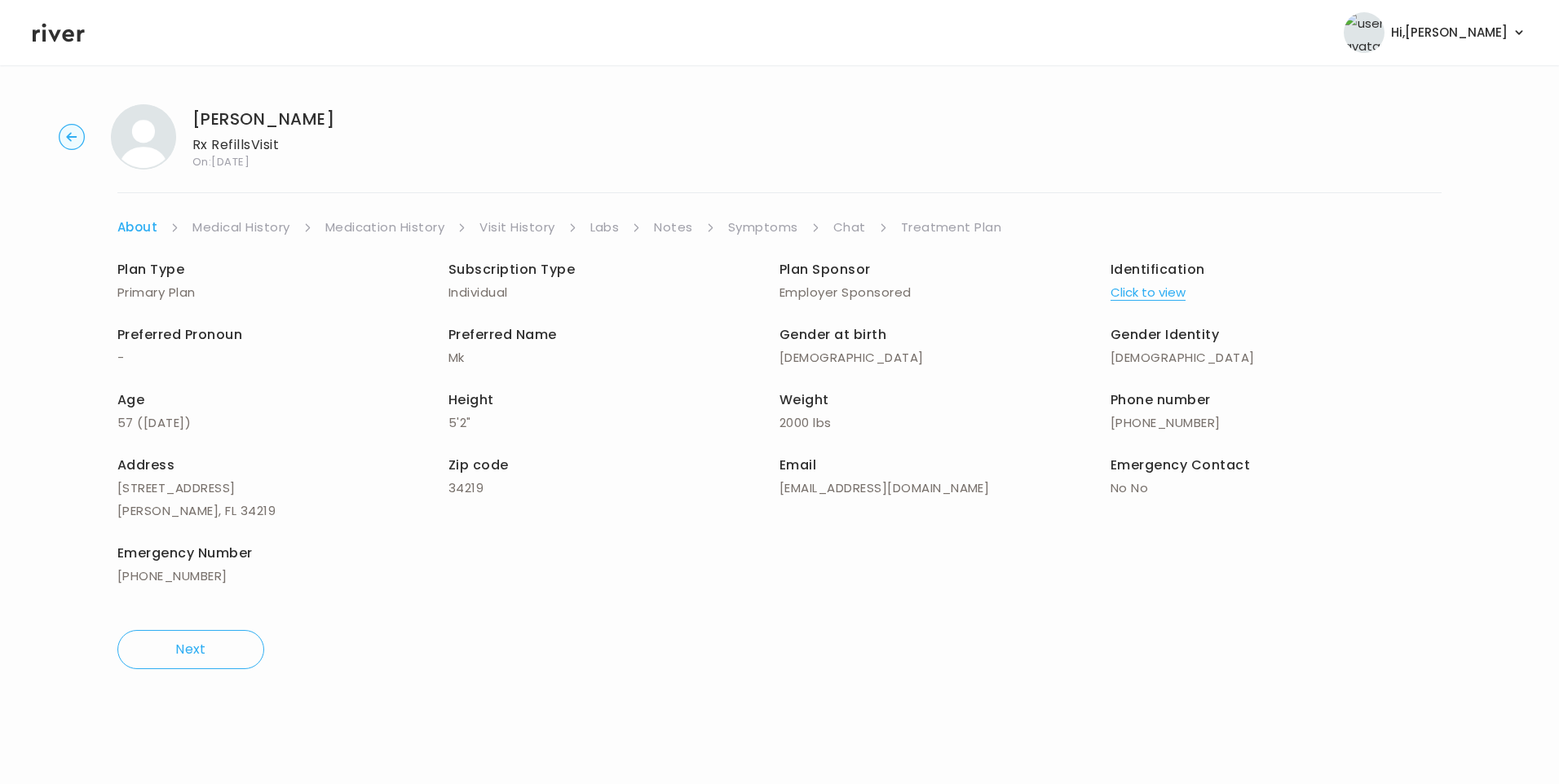
click at [425, 227] on link "Medication History" at bounding box center [385, 227] width 120 height 23
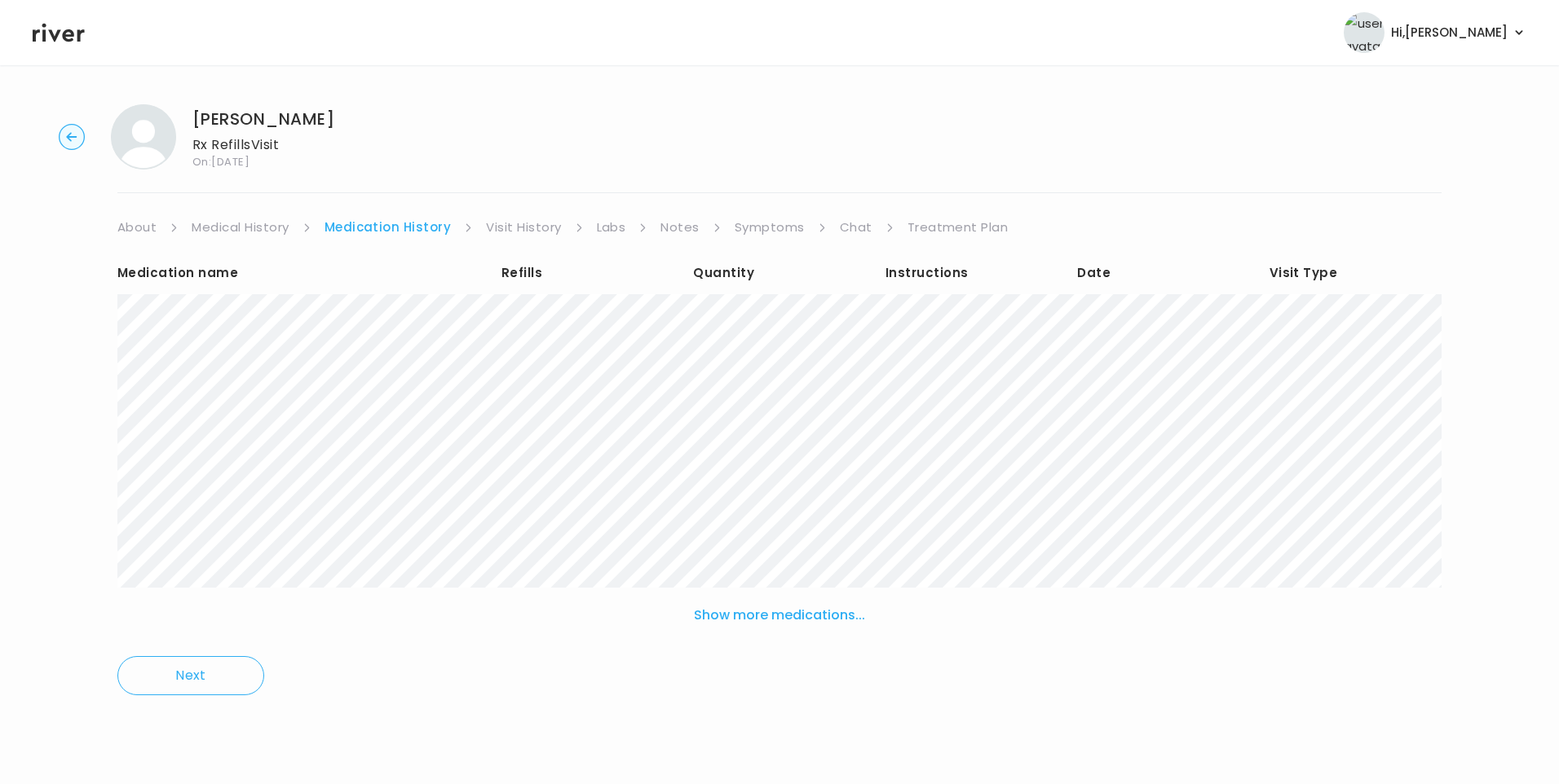
click at [766, 227] on link "Symptoms" at bounding box center [769, 227] width 70 height 23
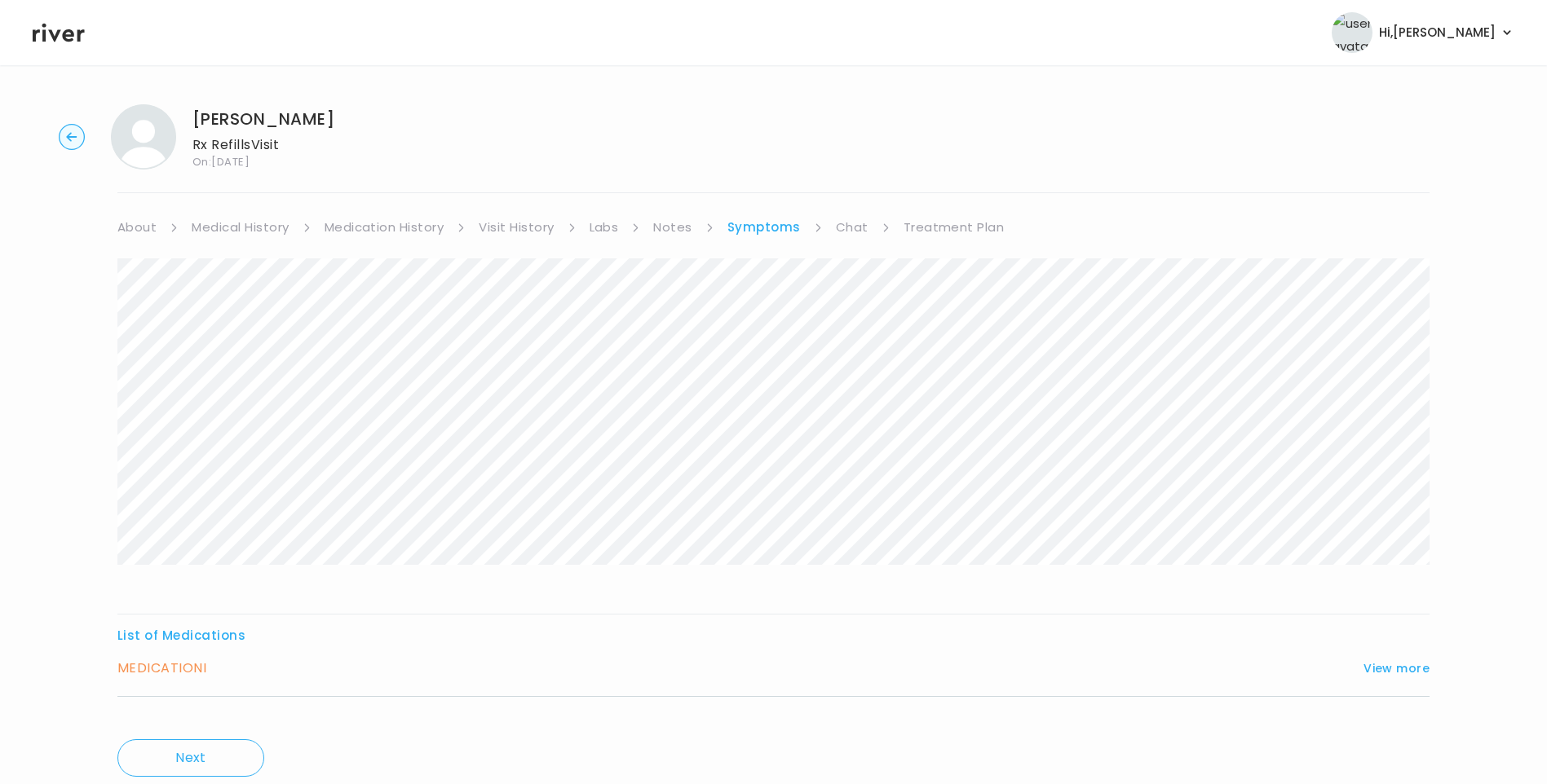
click at [605, 226] on link "Labs" at bounding box center [604, 227] width 30 height 23
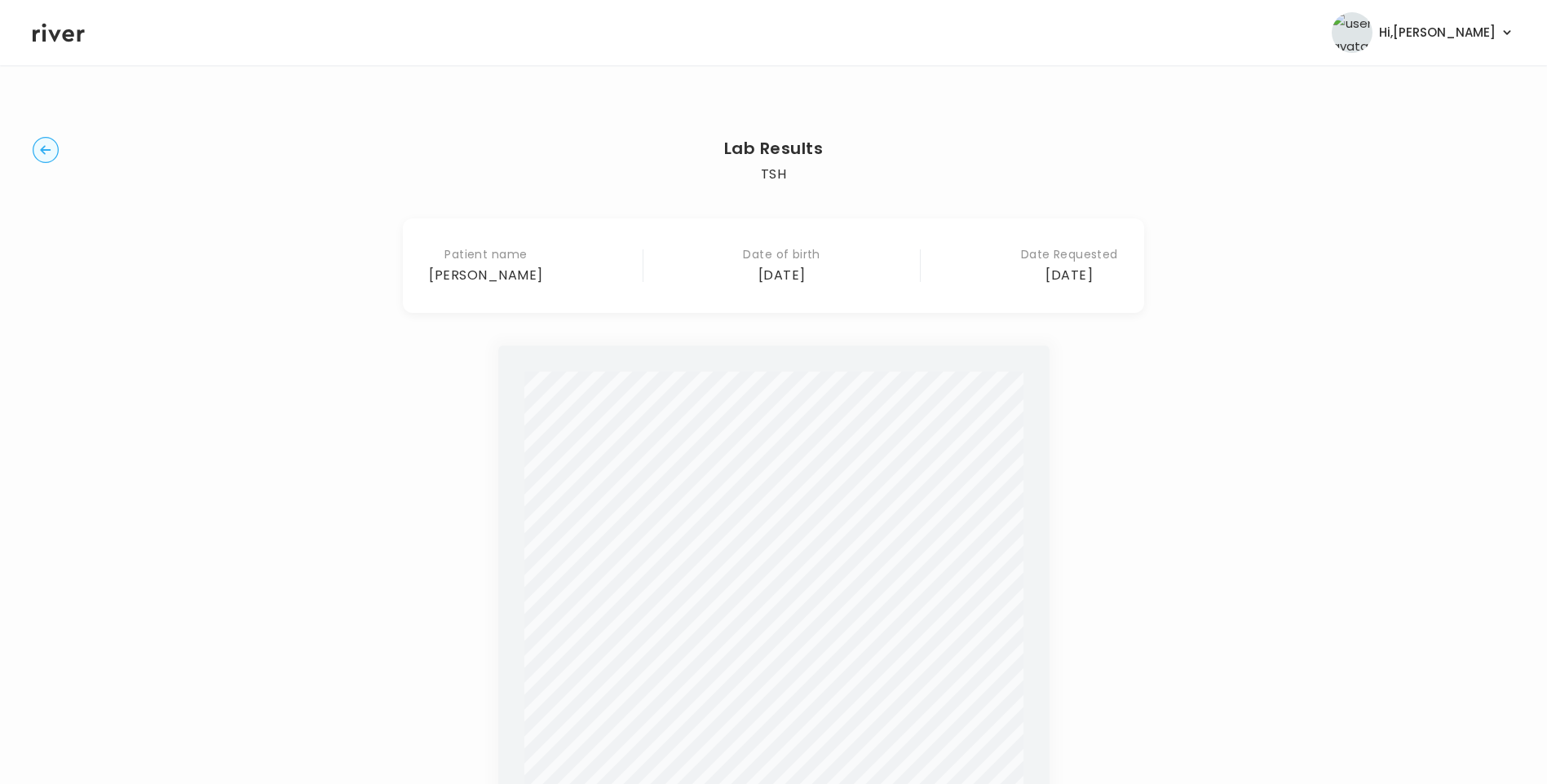
click at [43, 148] on icon "button" at bounding box center [45, 149] width 11 height 9
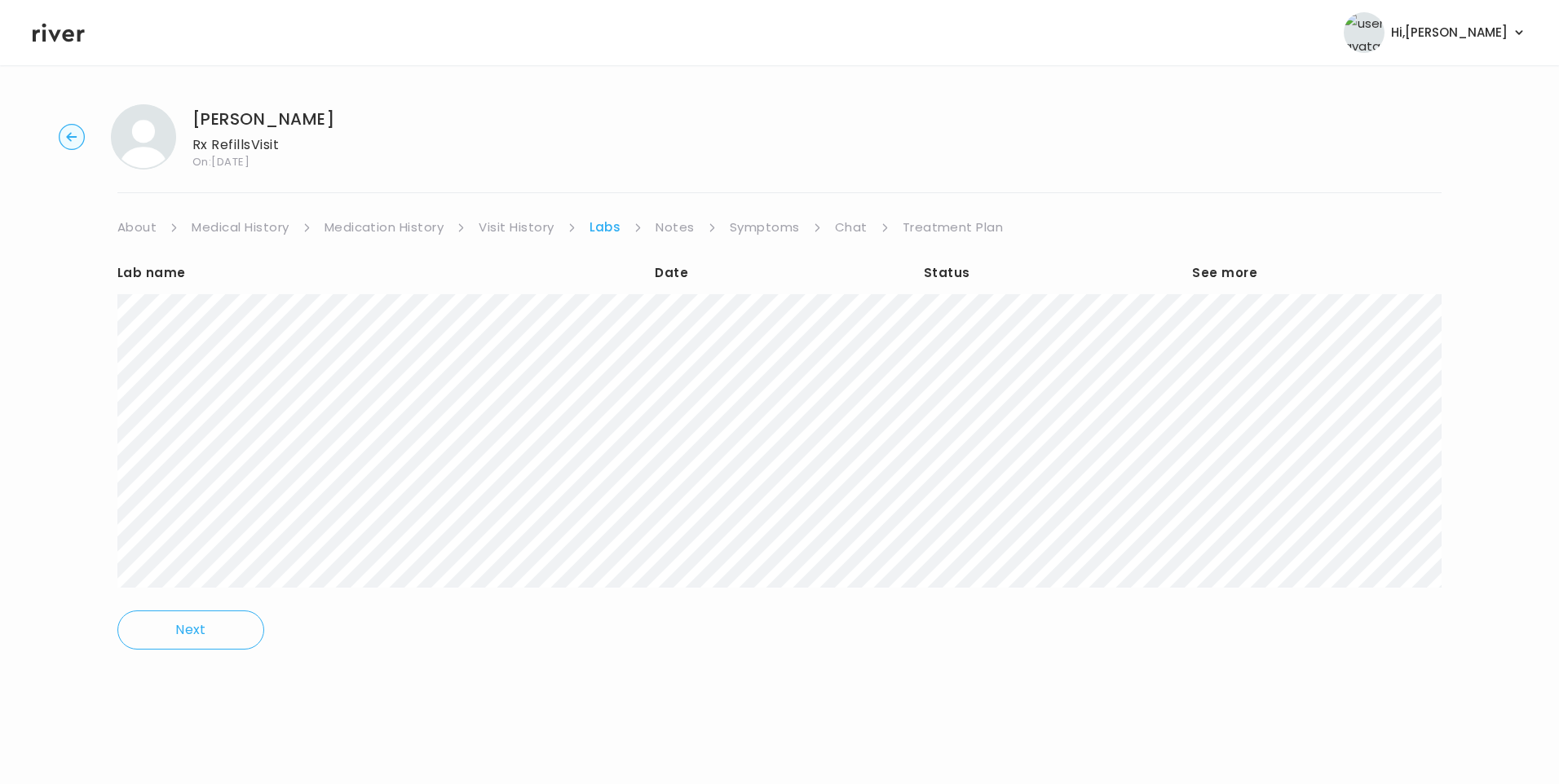
click at [759, 229] on link "Symptoms" at bounding box center [764, 227] width 70 height 23
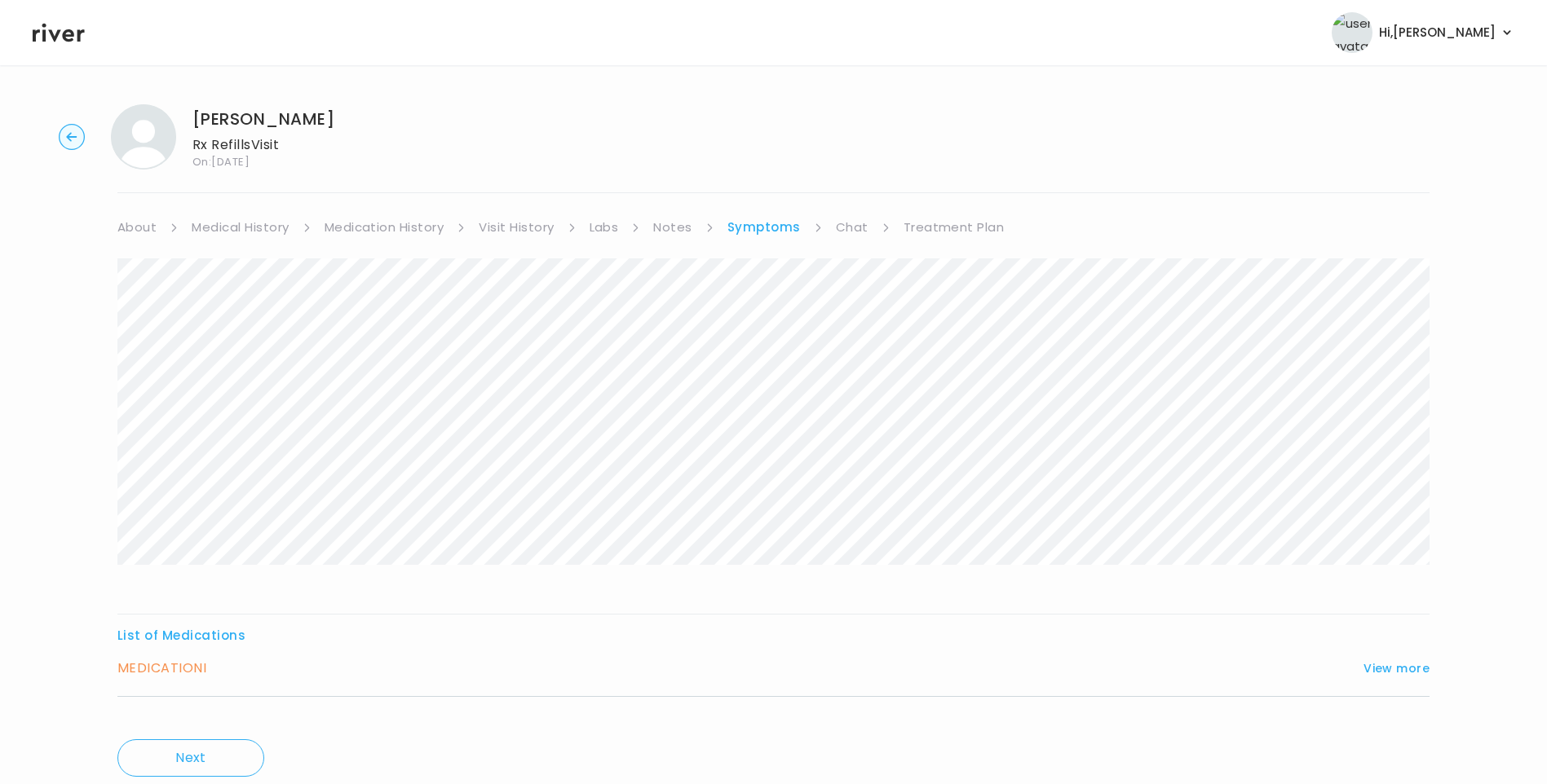
scroll to position [55, 0]
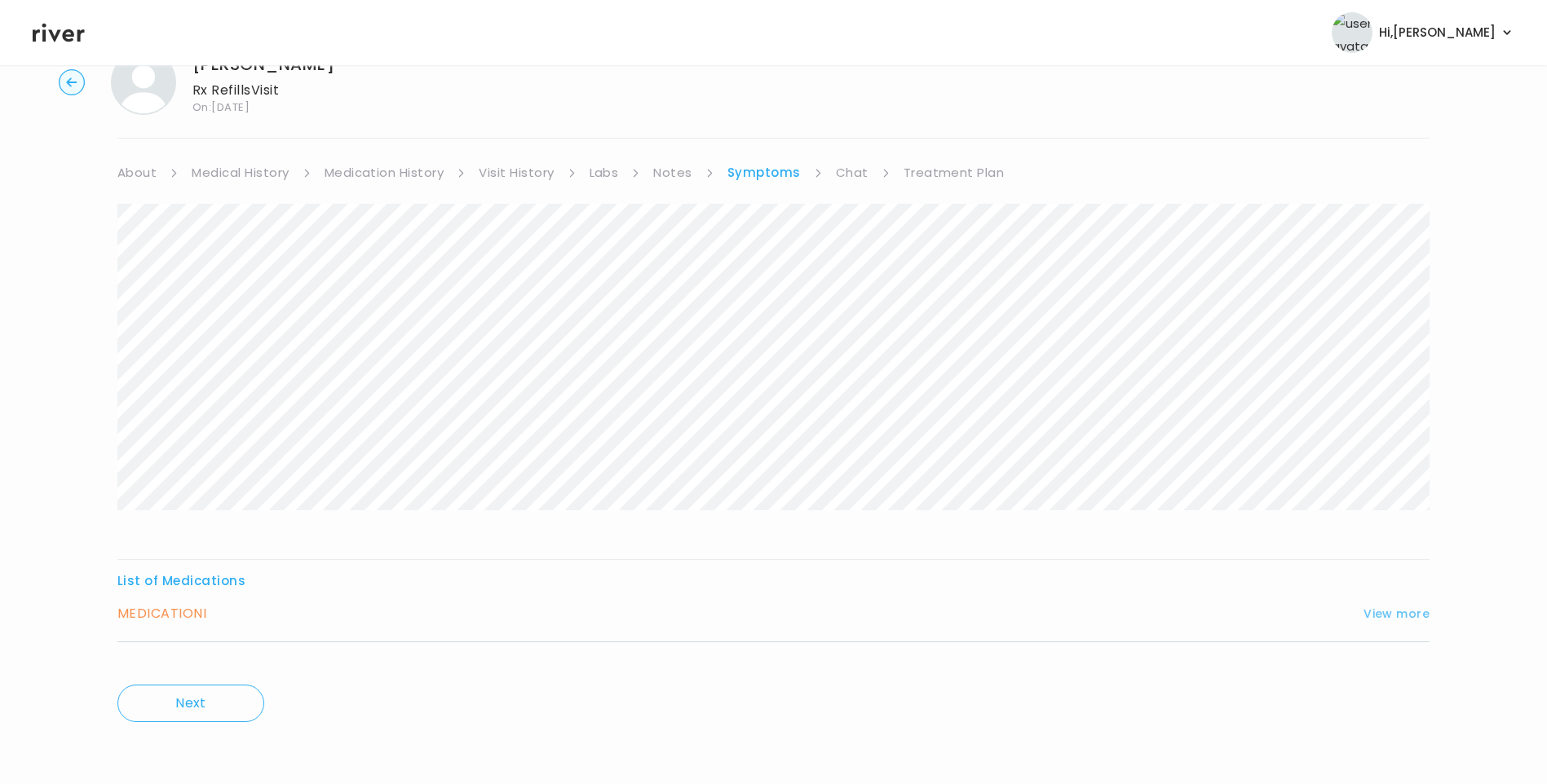
click at [1405, 619] on button "View more" at bounding box center [1397, 614] width 66 height 20
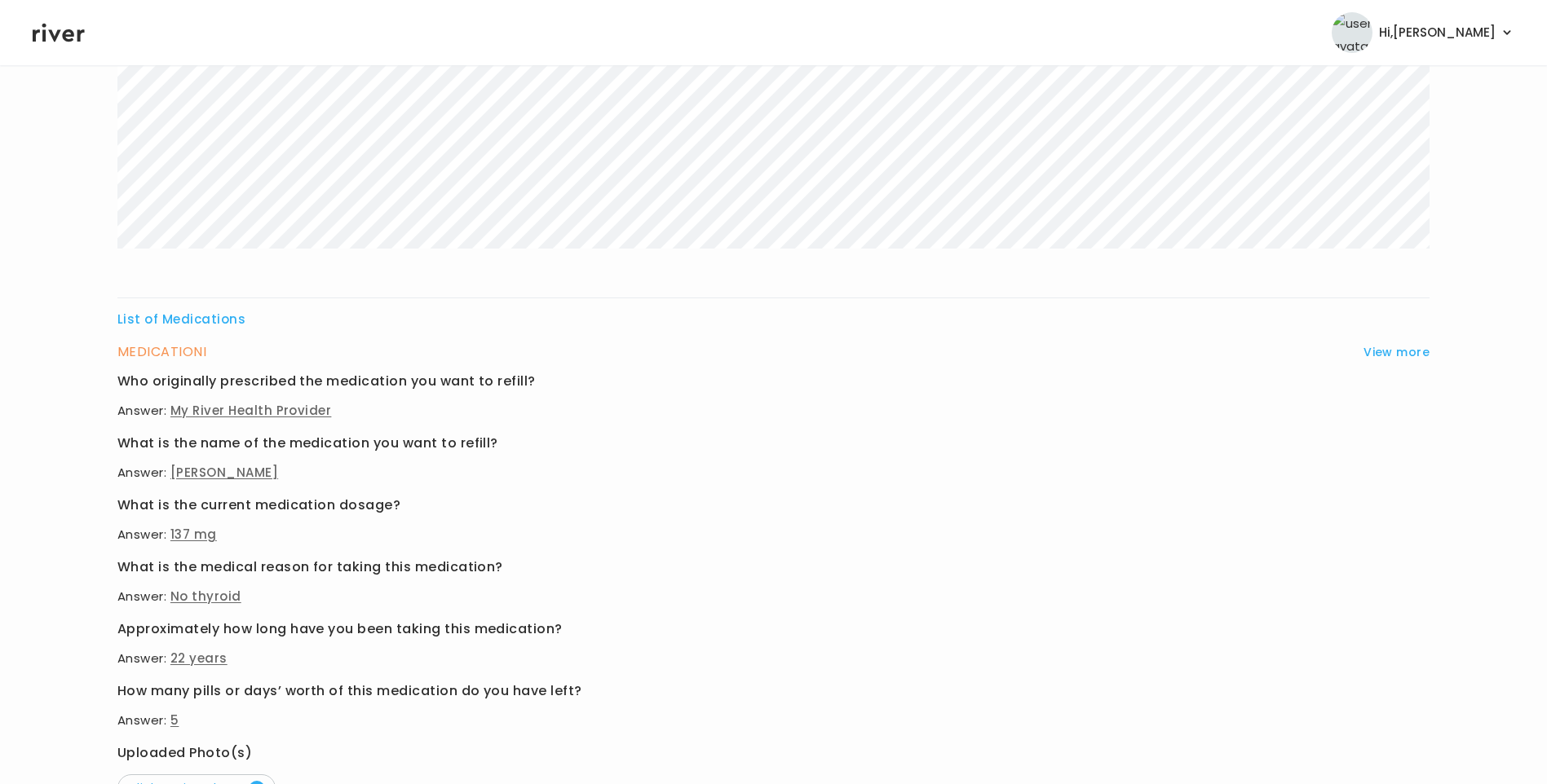
scroll to position [408, 0]
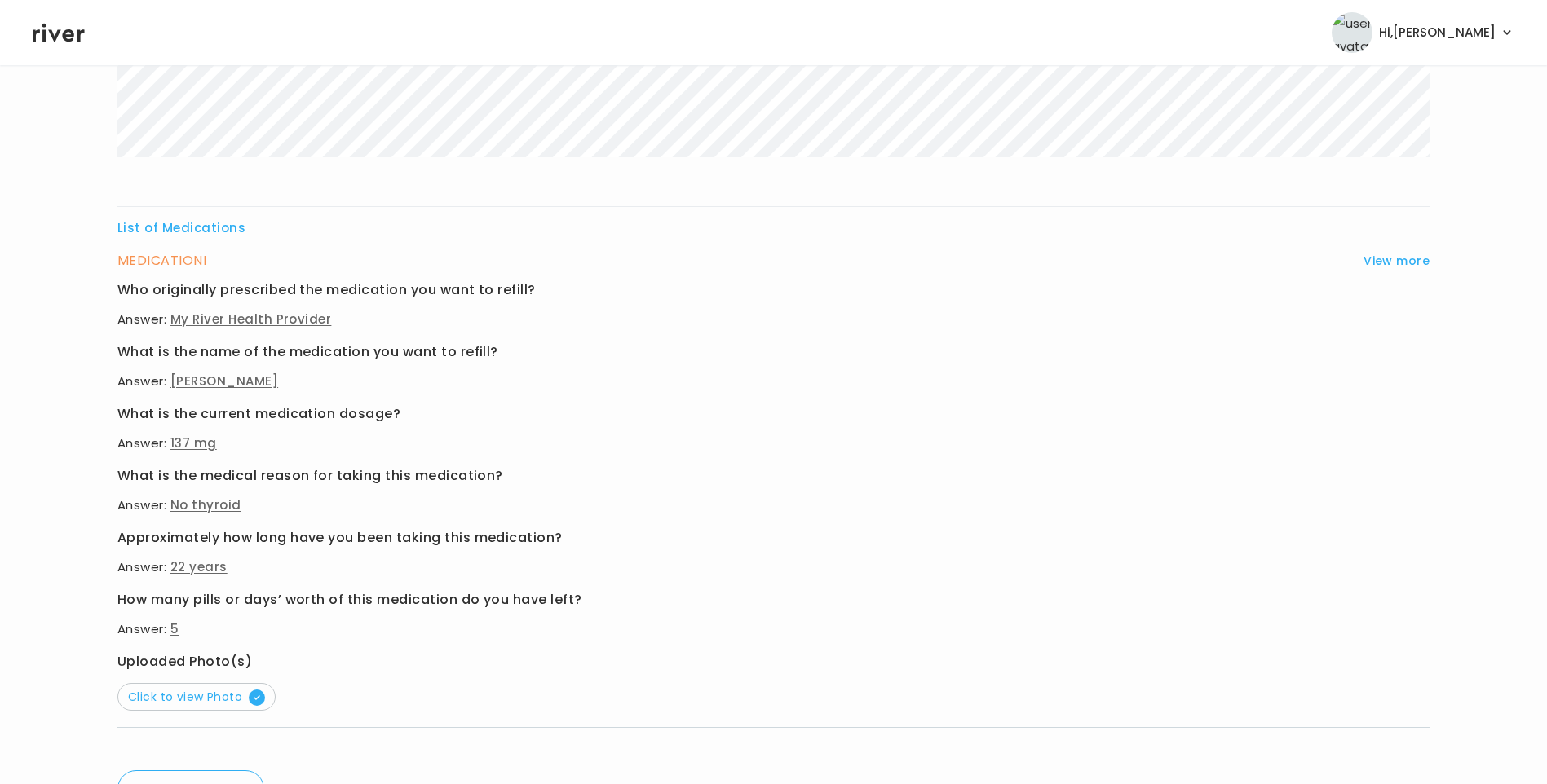
click at [226, 705] on button "Click to view Photo" at bounding box center [196, 697] width 158 height 28
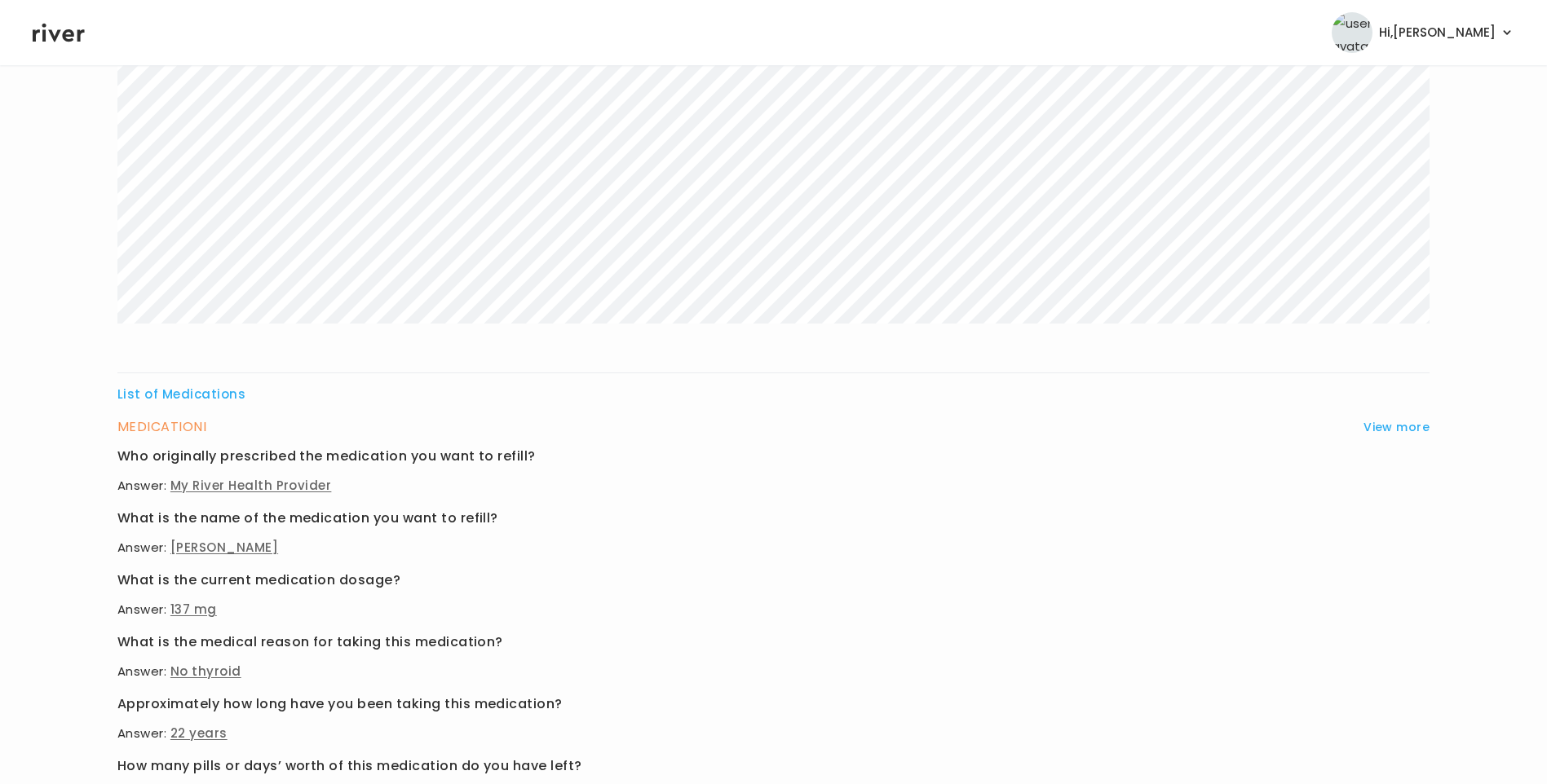
scroll to position [0, 0]
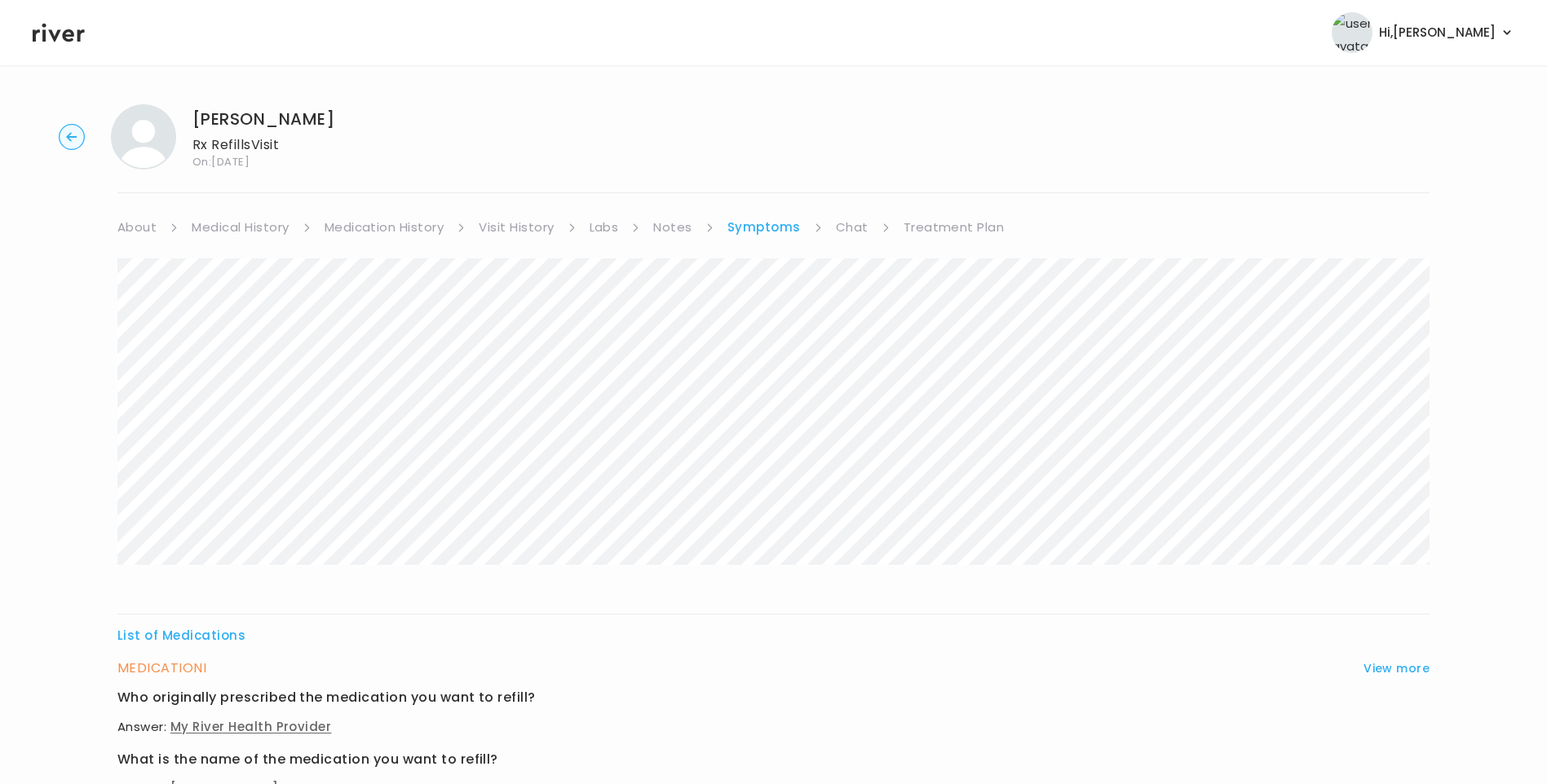
click at [392, 233] on link "Medication History" at bounding box center [384, 227] width 120 height 23
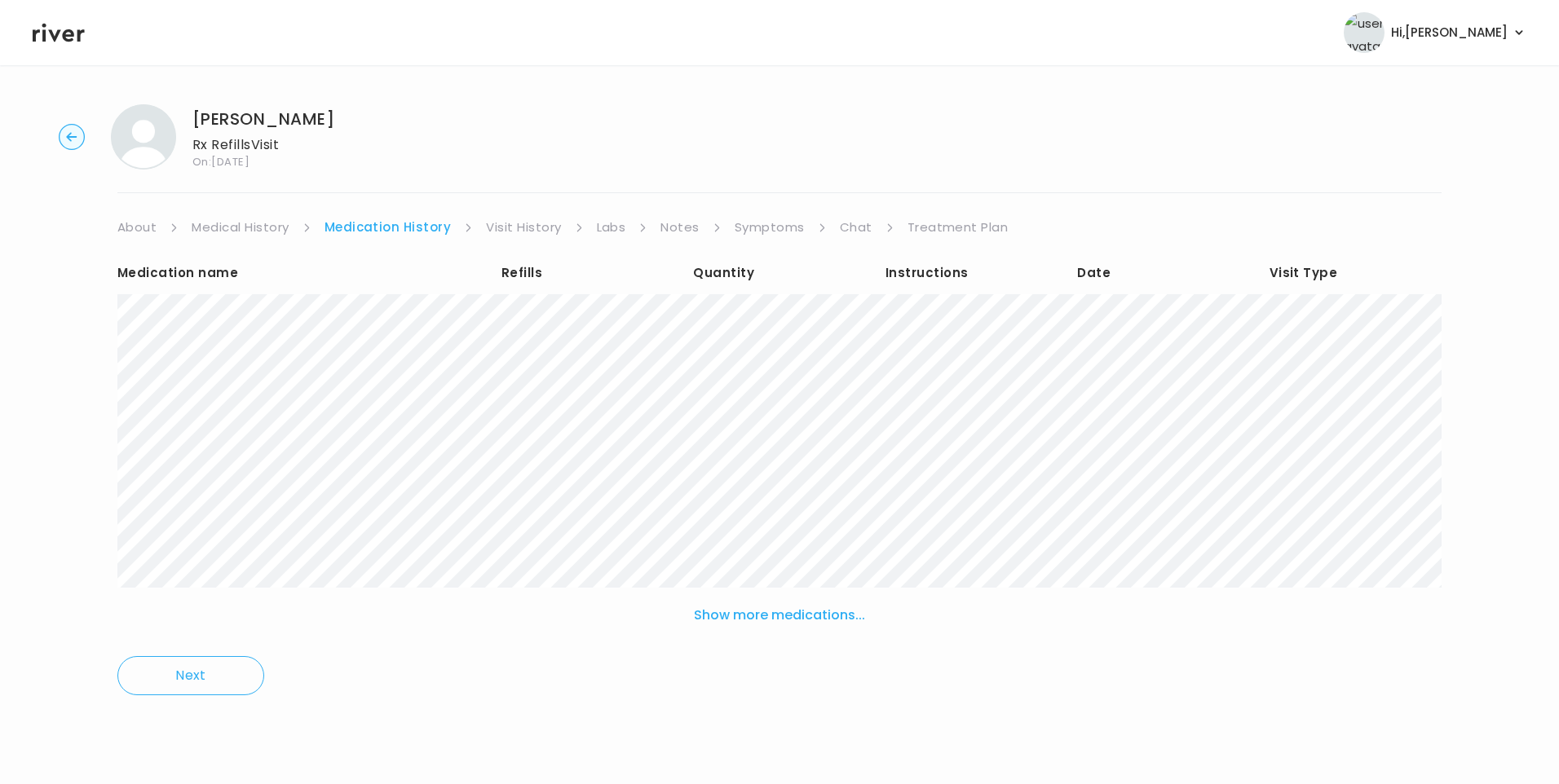
click at [529, 233] on link "Visit History" at bounding box center [523, 227] width 75 height 23
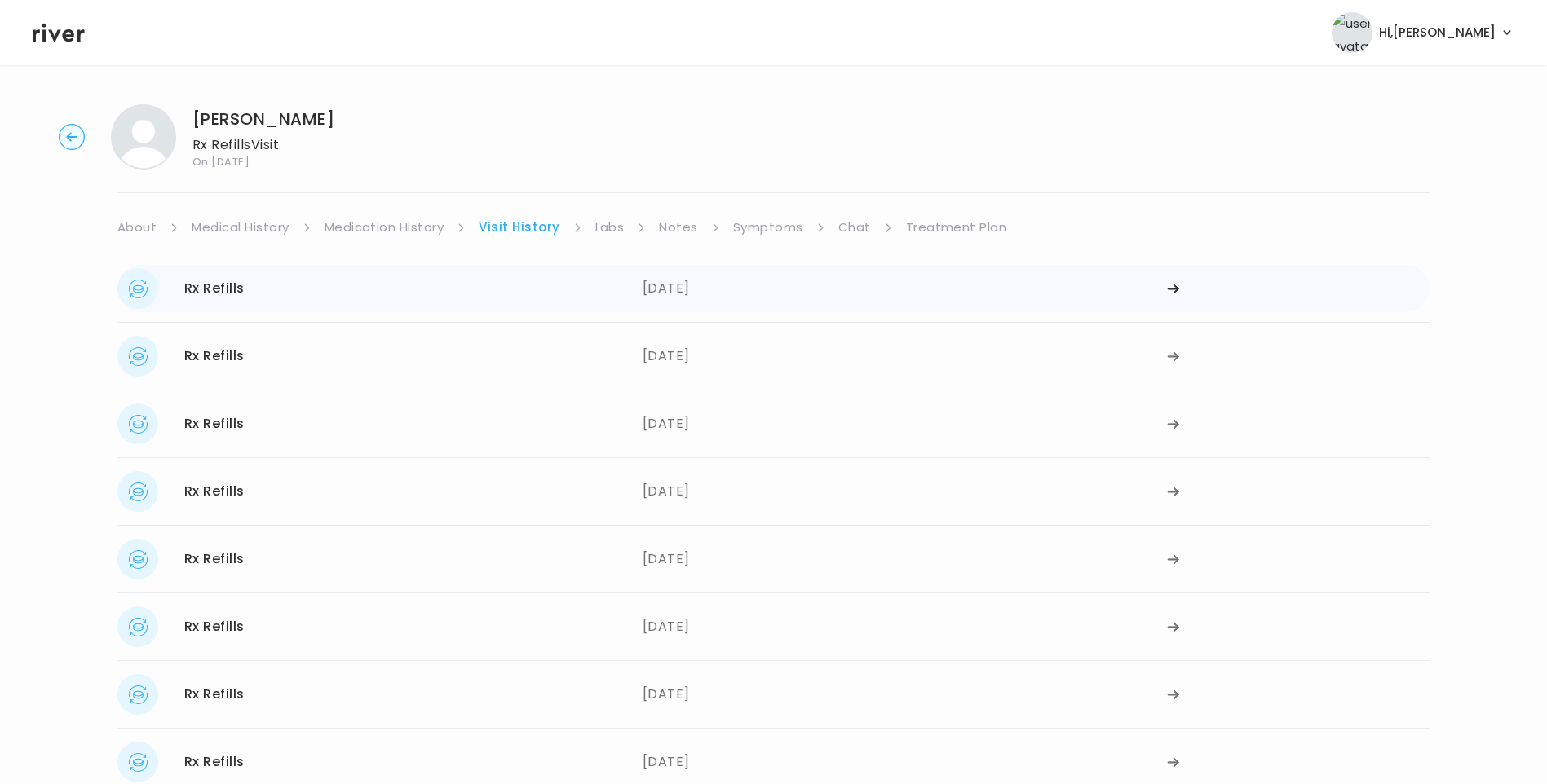
click at [378, 293] on div "Rx Refills [DATE]" at bounding box center [380, 289] width 526 height 41
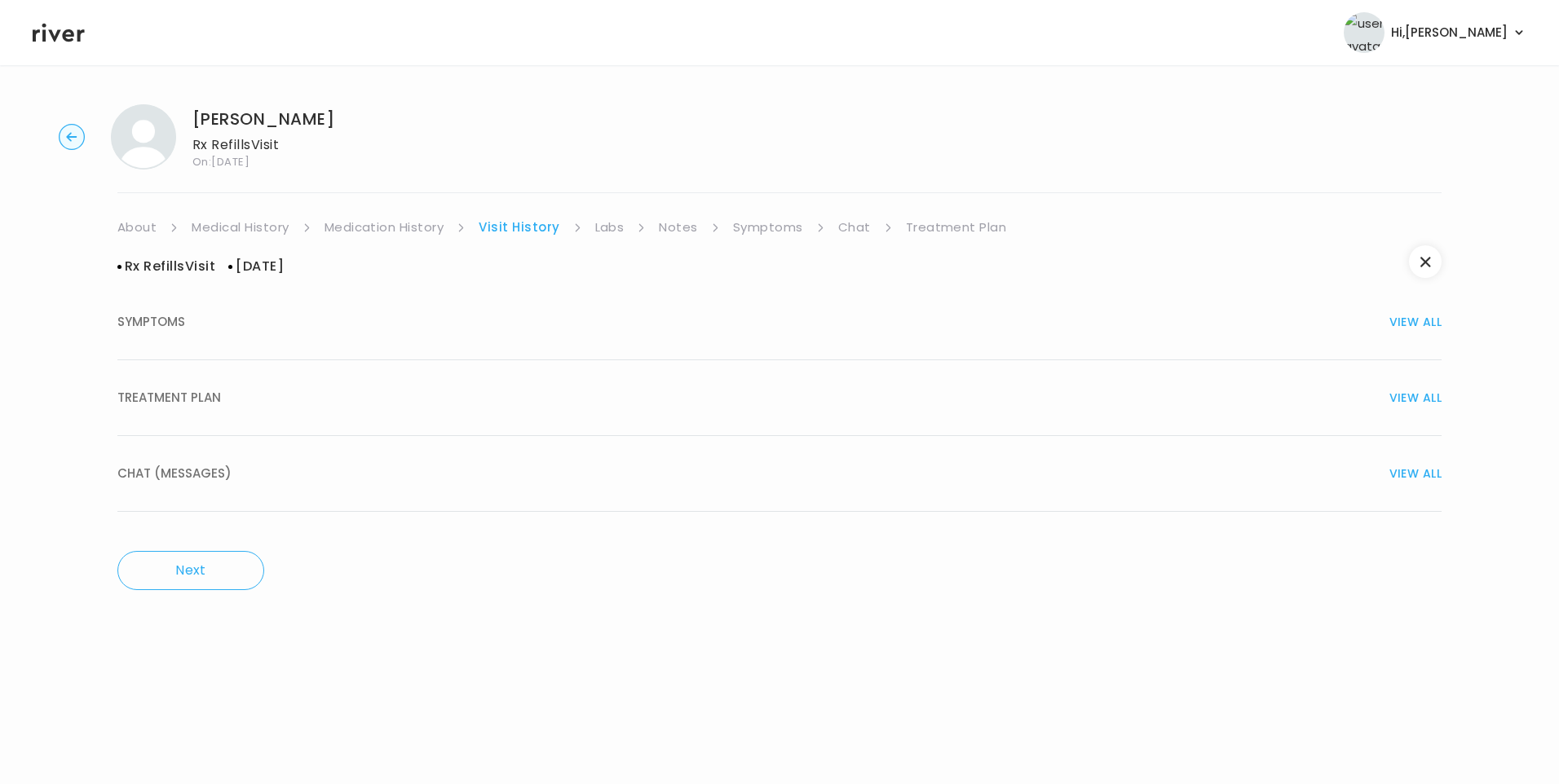
click at [211, 400] on span "TREATMENT PLAN" at bounding box center [169, 398] width 103 height 23
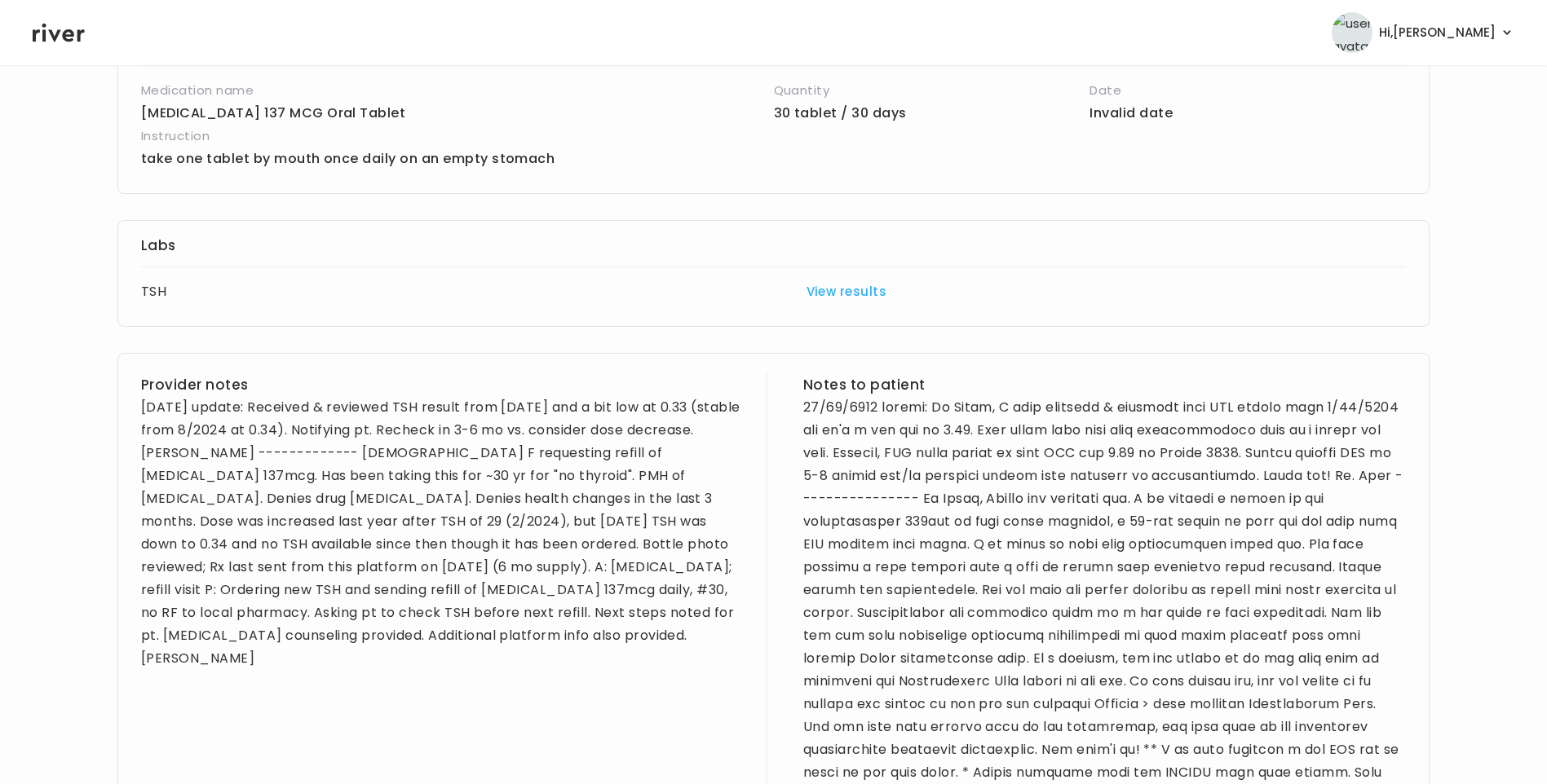
scroll to position [408, 0]
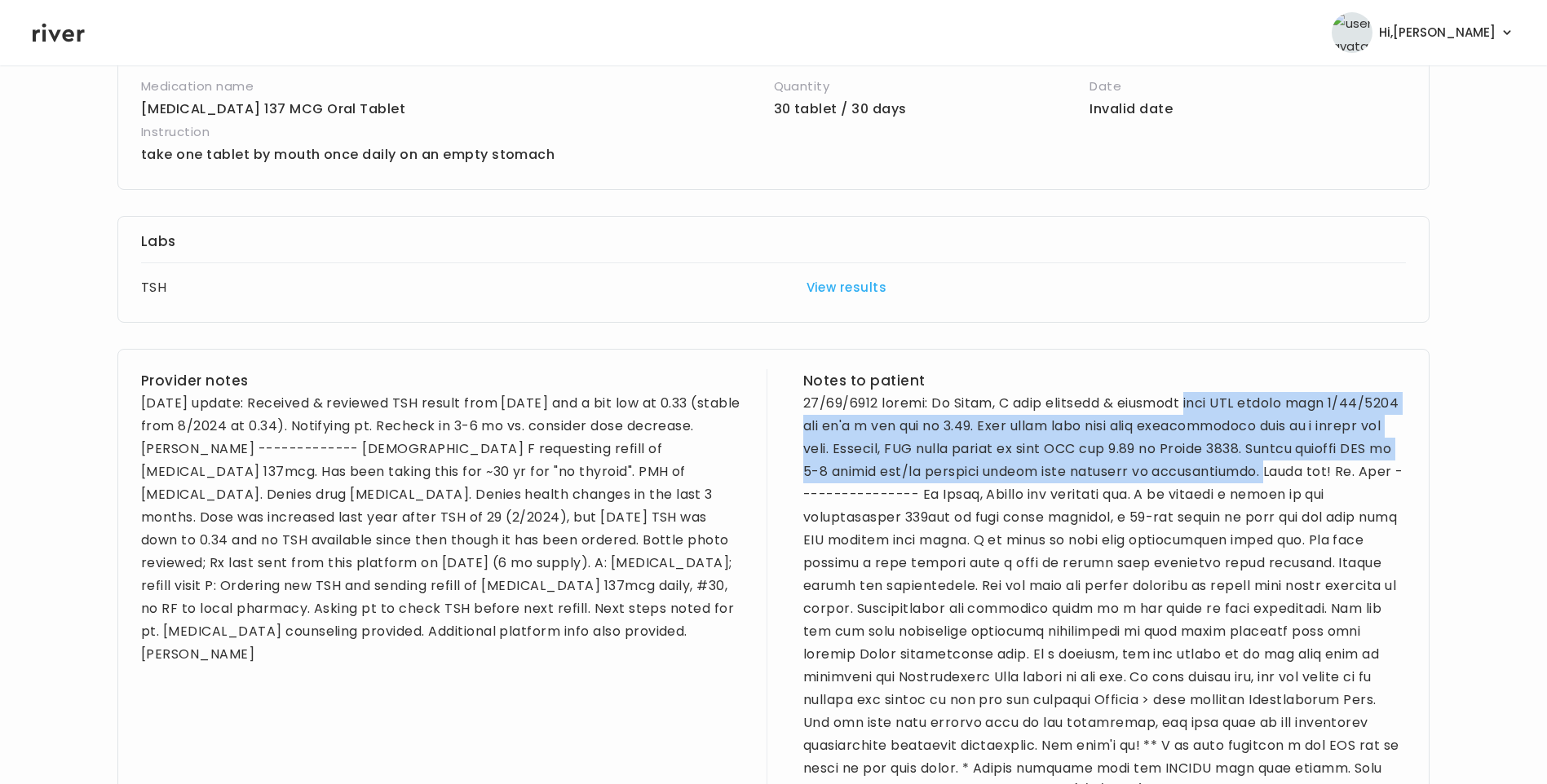
drag, startPoint x: 1193, startPoint y: 401, endPoint x: 1315, endPoint y: 474, distance: 142.2
drag, startPoint x: 1315, startPoint y: 474, endPoint x: 1272, endPoint y: 442, distance: 53.6
copy div "your TSH result from [DATE] and it's a bit low at 0.33. This could mean that yo…"
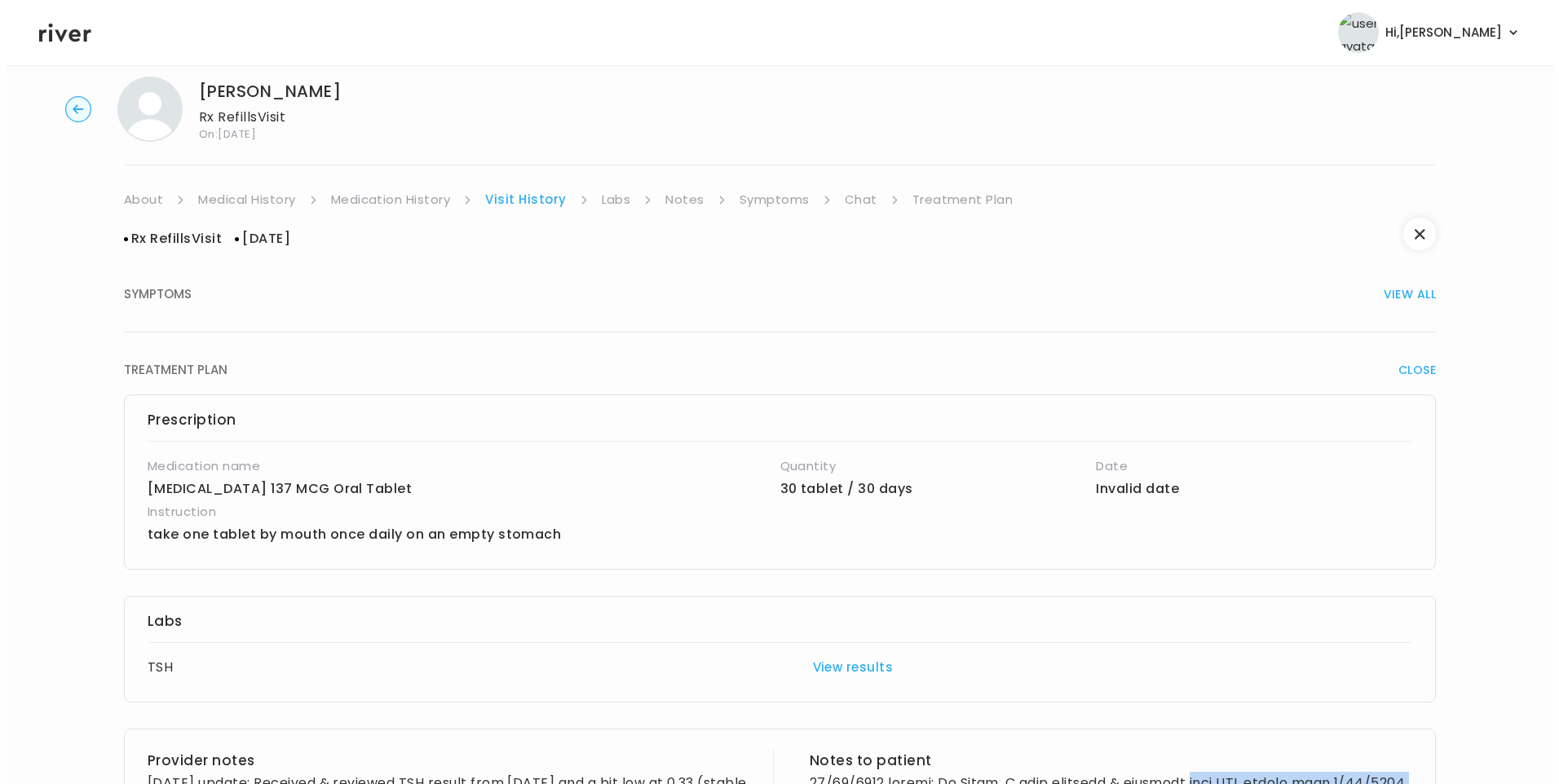
scroll to position [0, 0]
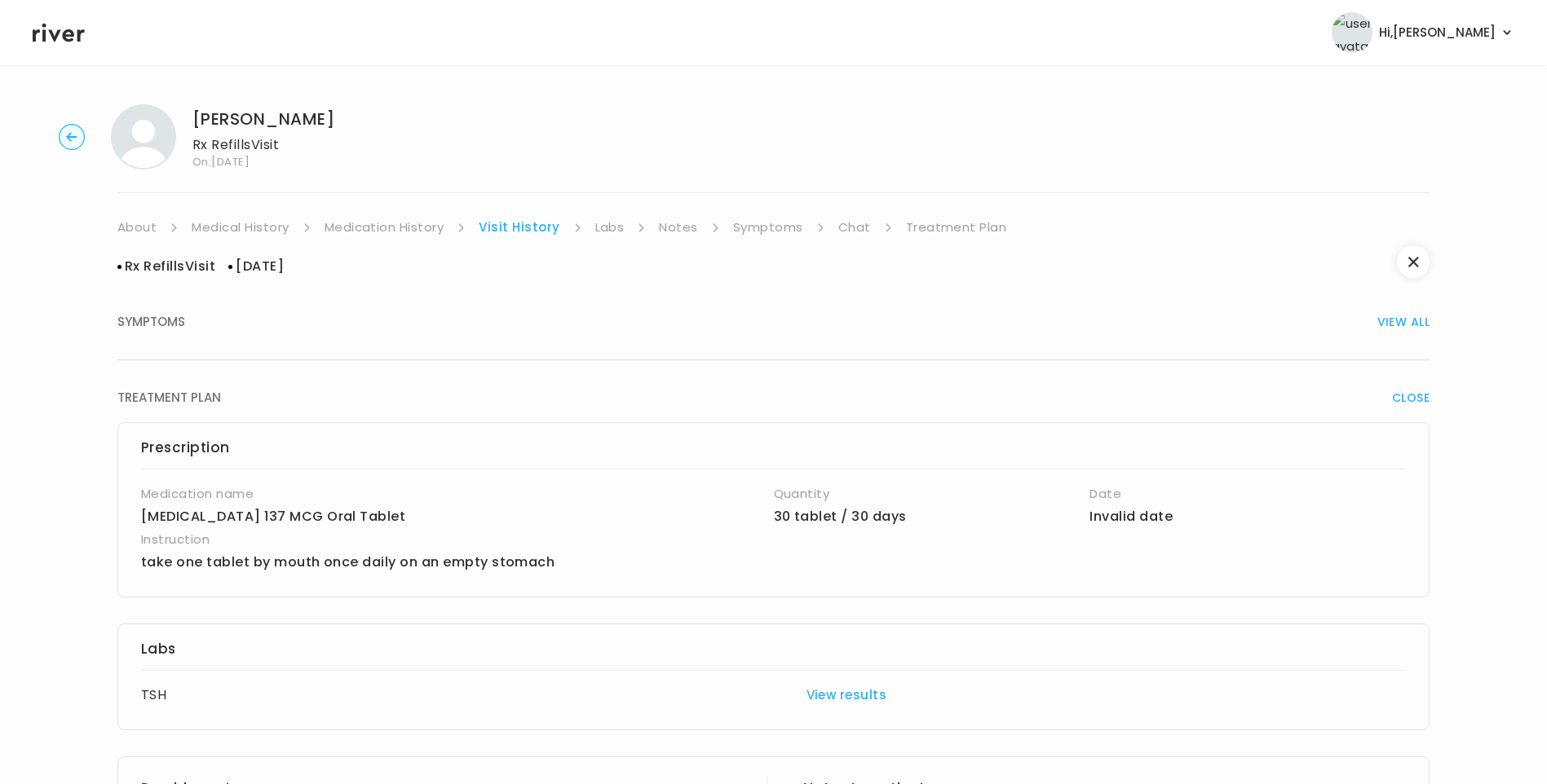
click at [423, 218] on link "Medication History" at bounding box center [384, 227] width 120 height 23
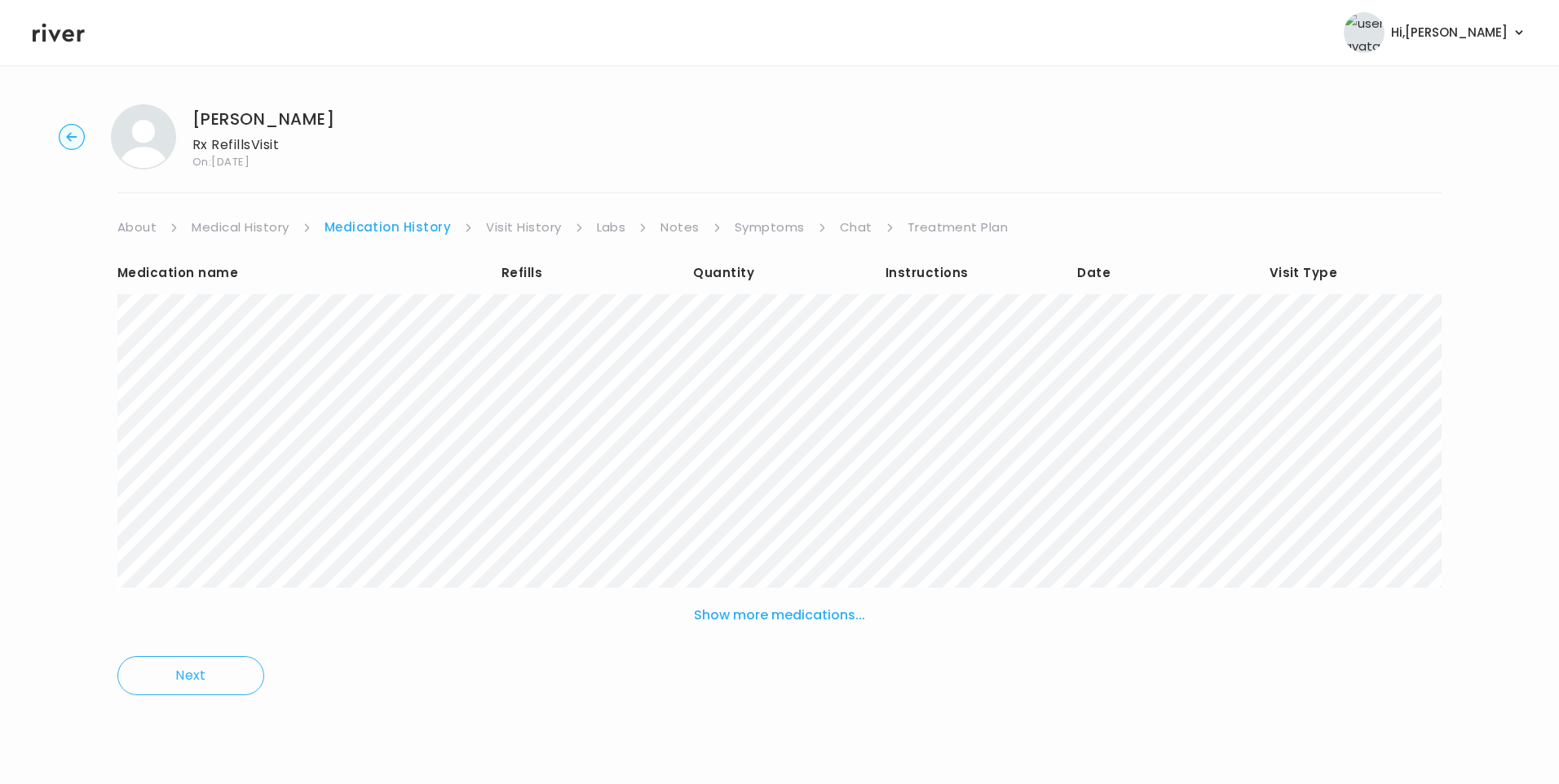
click at [846, 220] on link "Chat" at bounding box center [856, 227] width 33 height 23
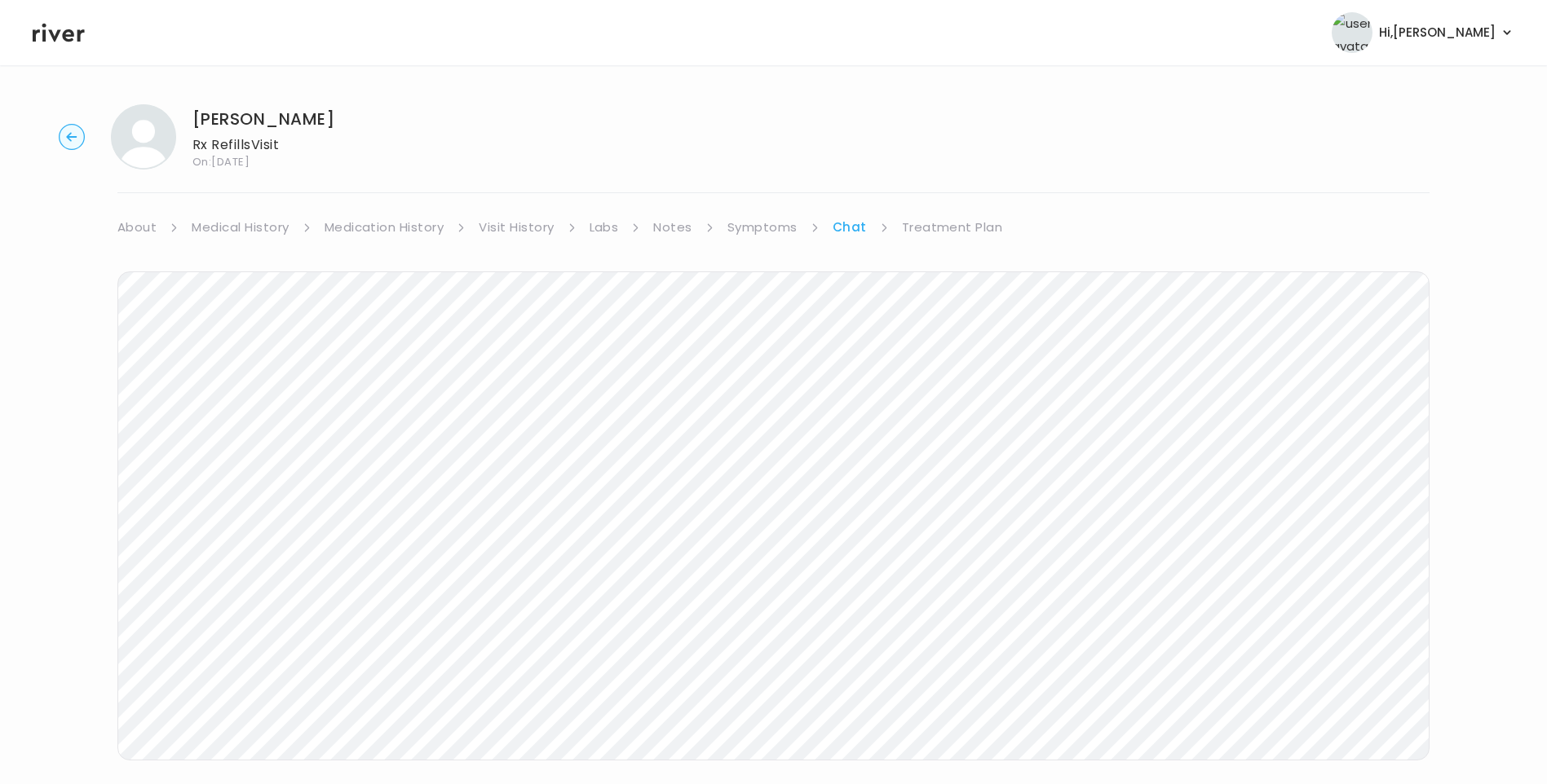
click at [682, 224] on link "Notes" at bounding box center [672, 227] width 39 height 23
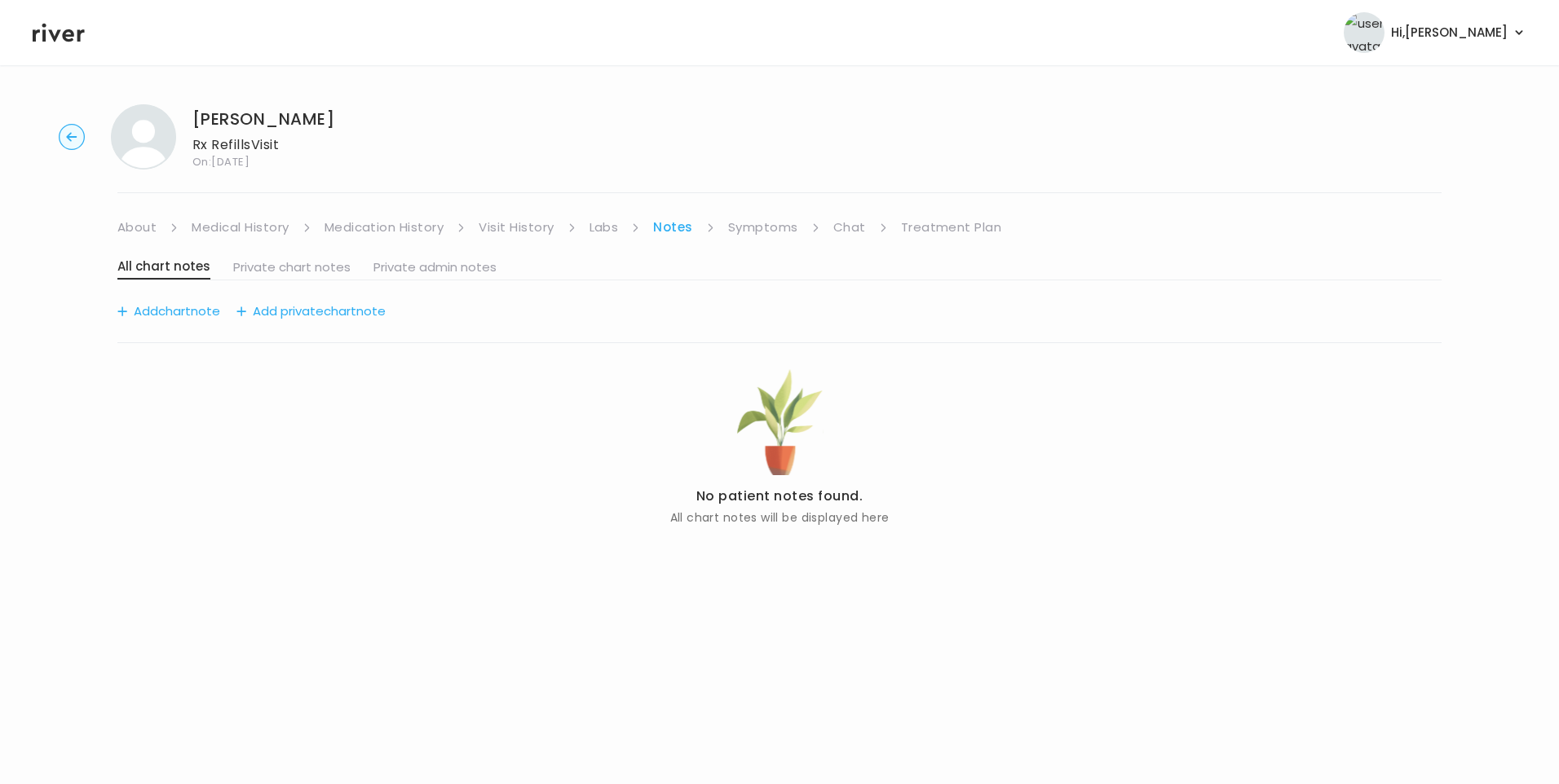
click at [947, 230] on link "Treatment Plan" at bounding box center [951, 227] width 101 height 23
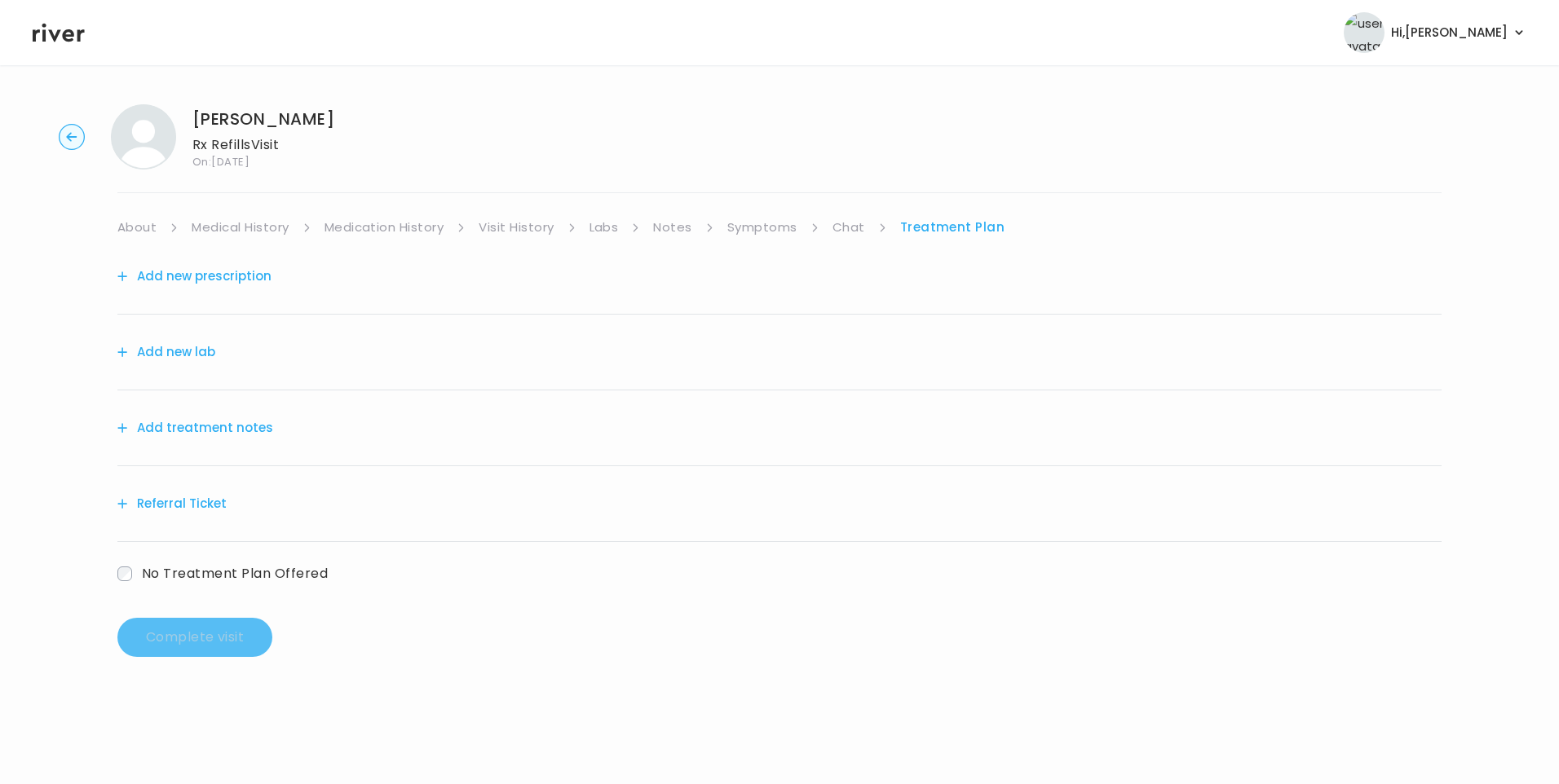
click at [222, 282] on button "Add new prescription" at bounding box center [195, 277] width 154 height 23
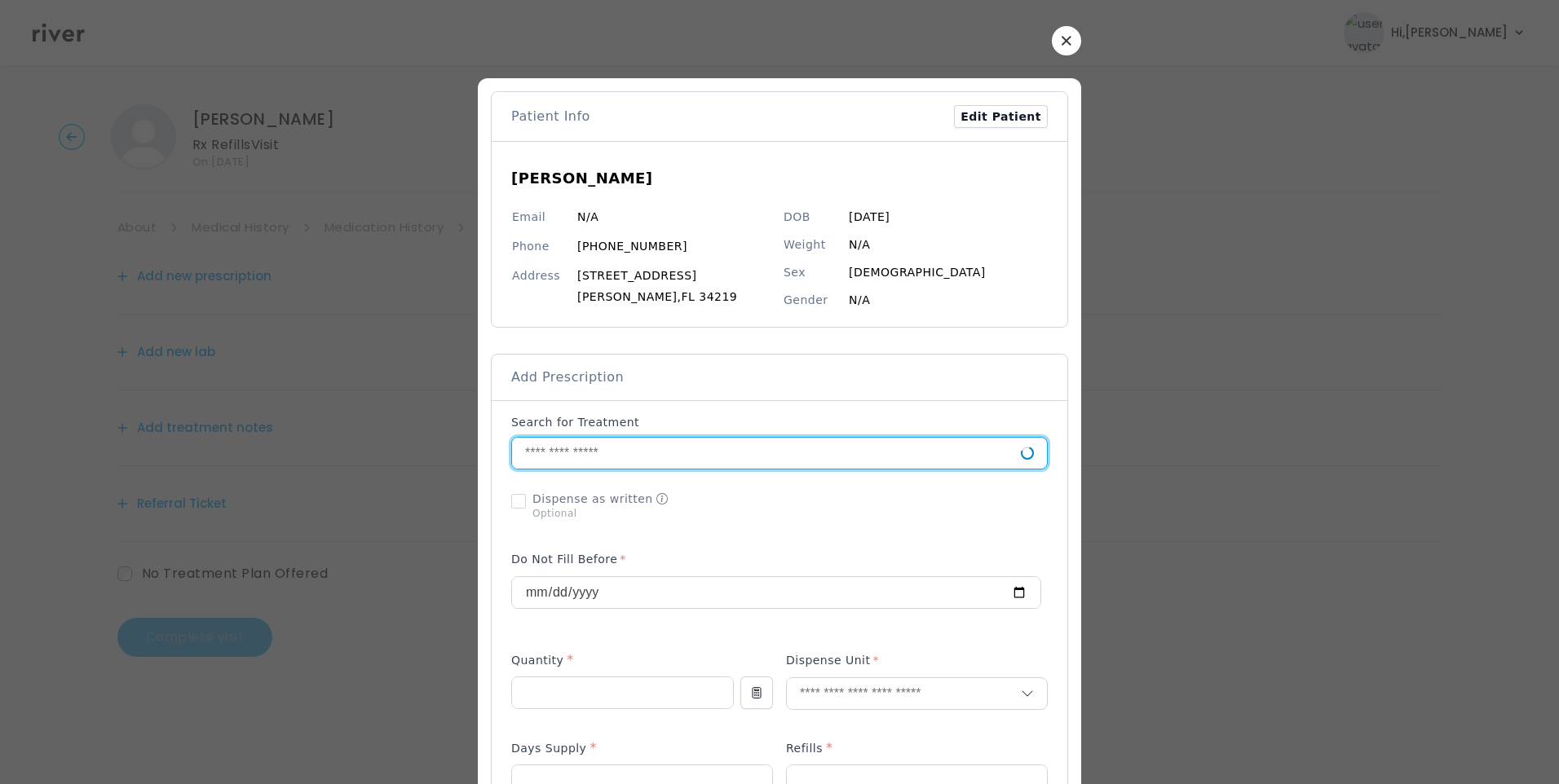
drag, startPoint x: 555, startPoint y: 465, endPoint x: 574, endPoint y: 445, distance: 27.6
click at [562, 462] on input "text" at bounding box center [767, 453] width 509 height 31
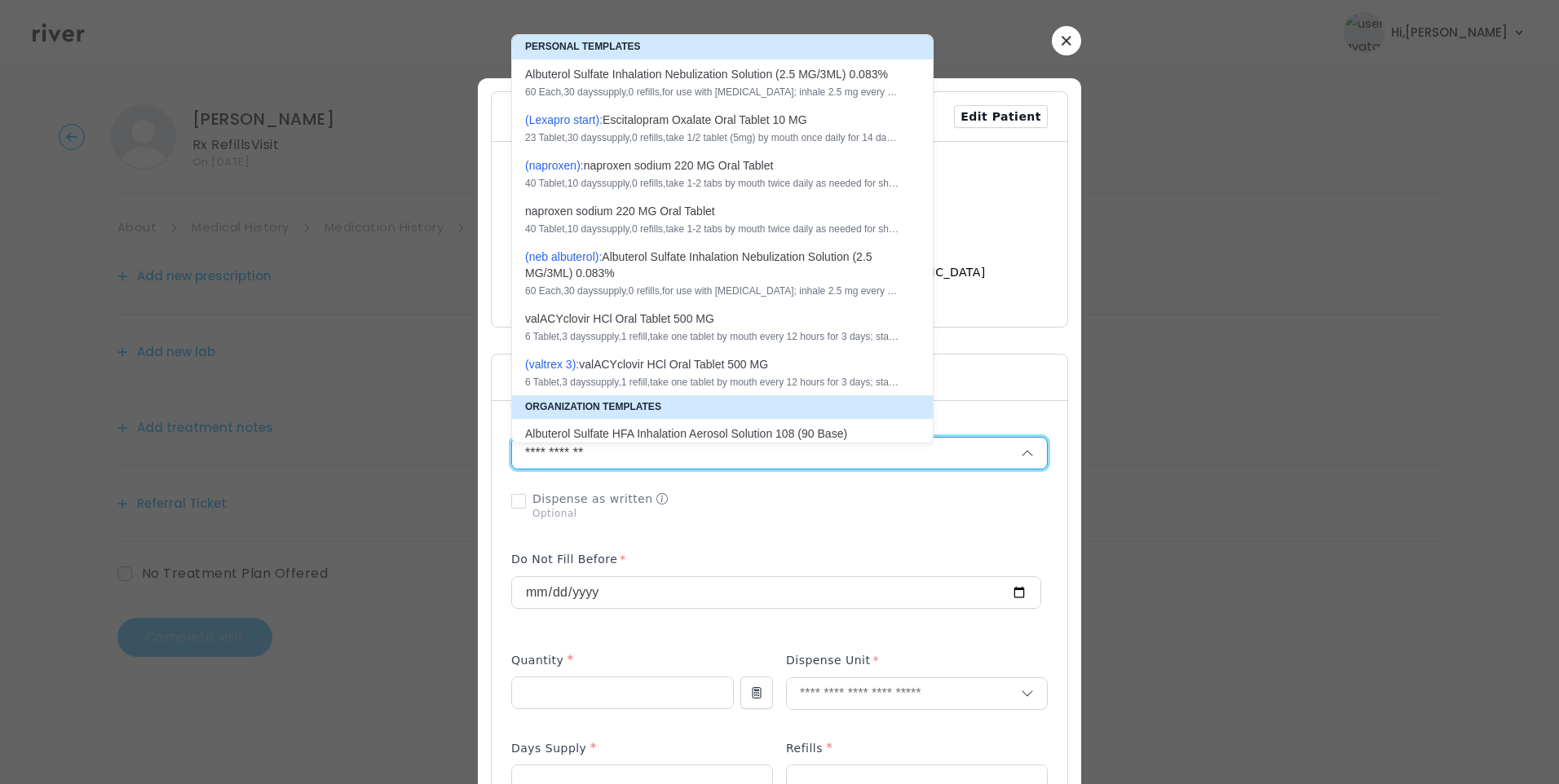
type input "**********"
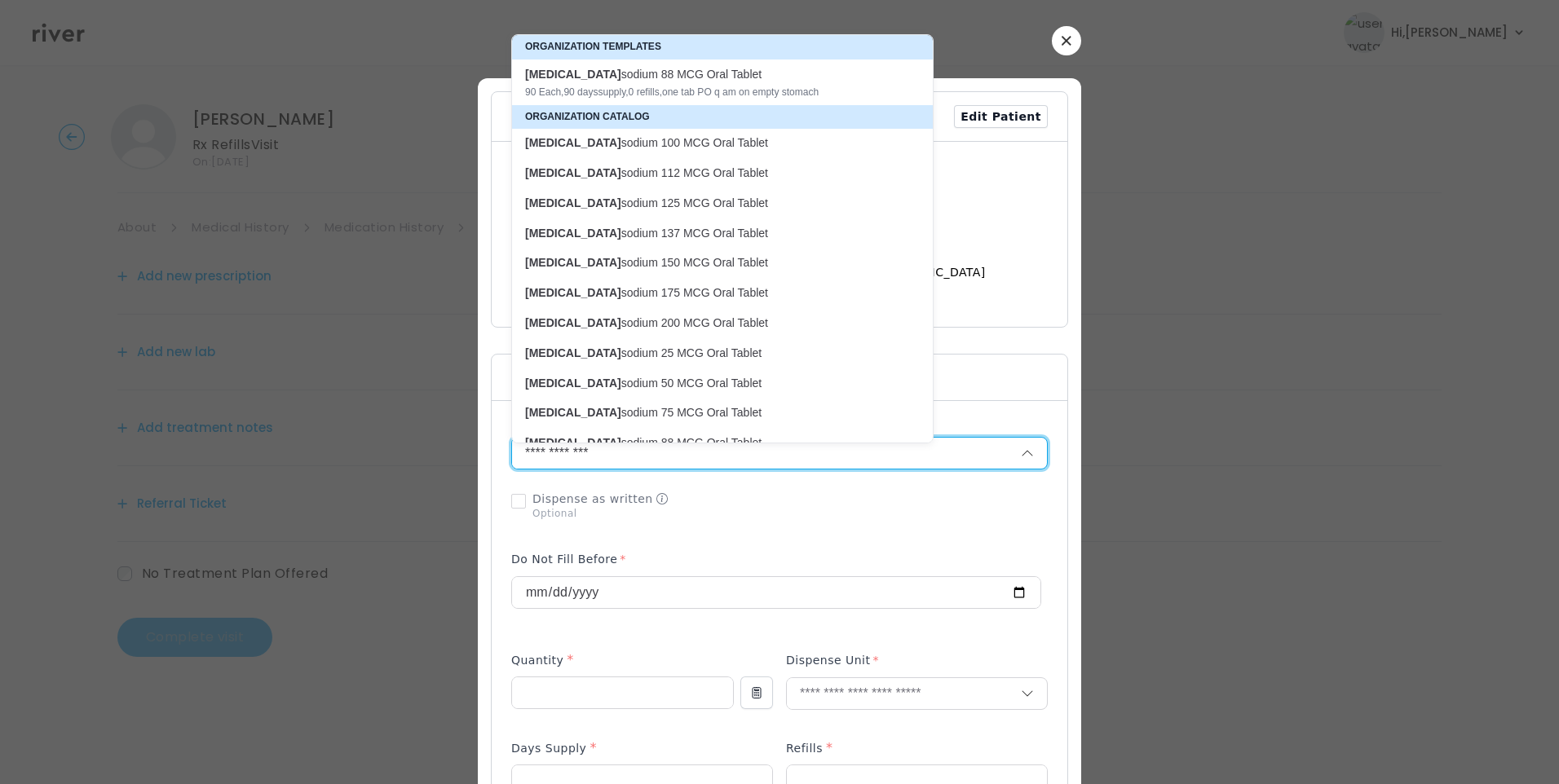
click at [1061, 42] on icon "button" at bounding box center [1066, 41] width 10 height 10
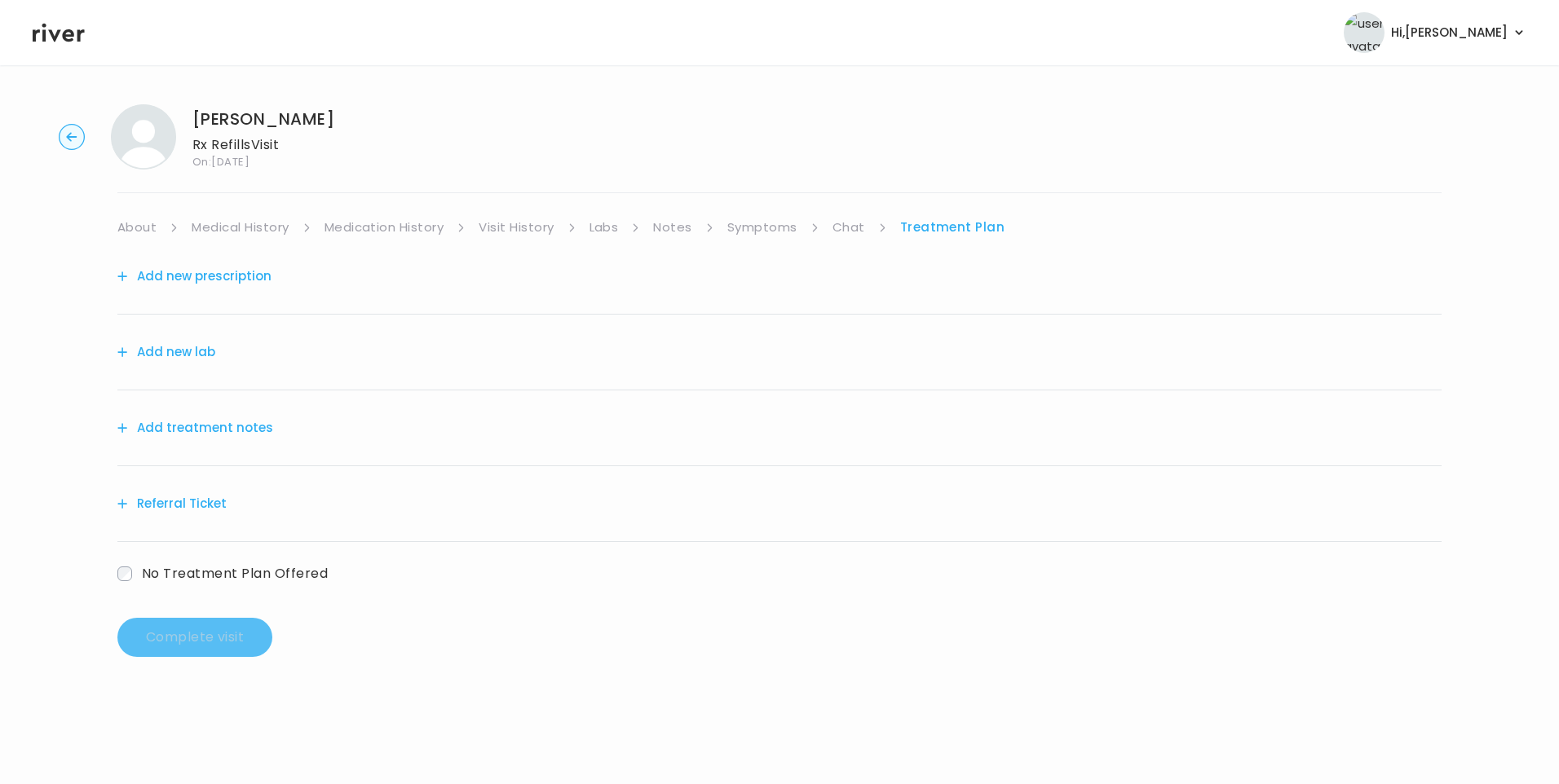
click at [841, 225] on link "Chat" at bounding box center [849, 227] width 33 height 23
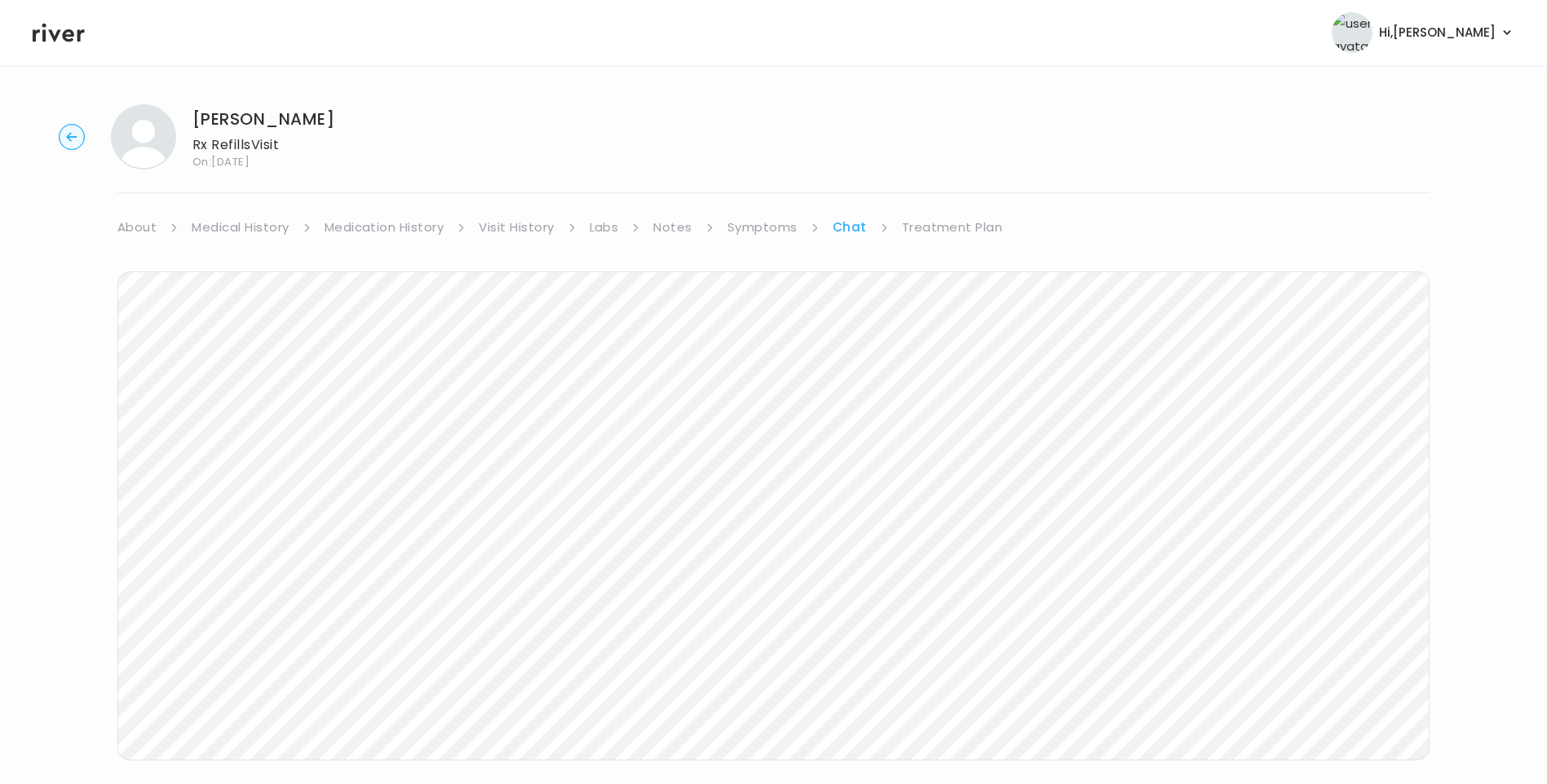
click at [59, 33] on icon at bounding box center [59, 33] width 53 height 19
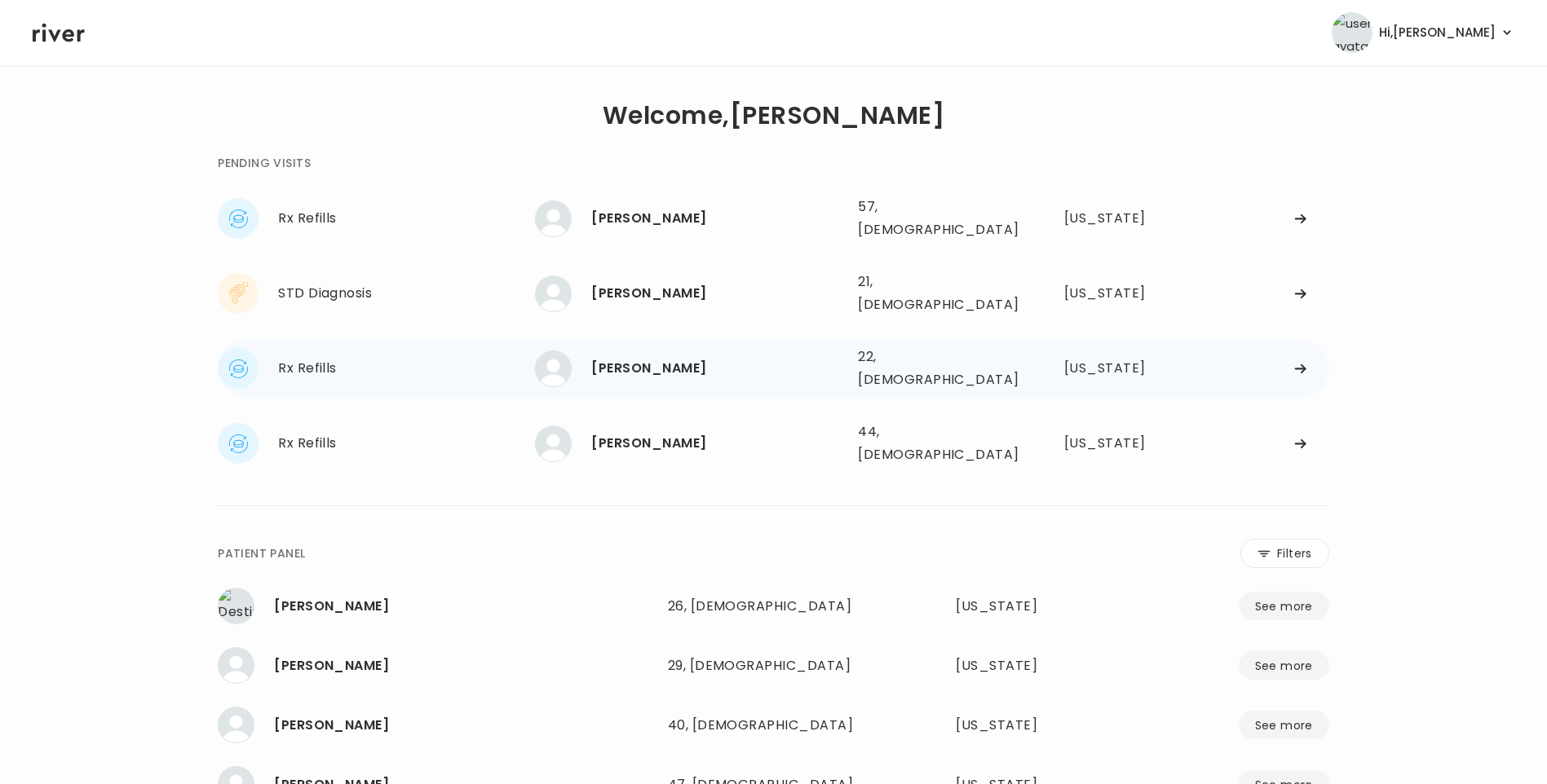
click at [680, 357] on div "Amanda Boothe" at bounding box center [718, 369] width 254 height 23
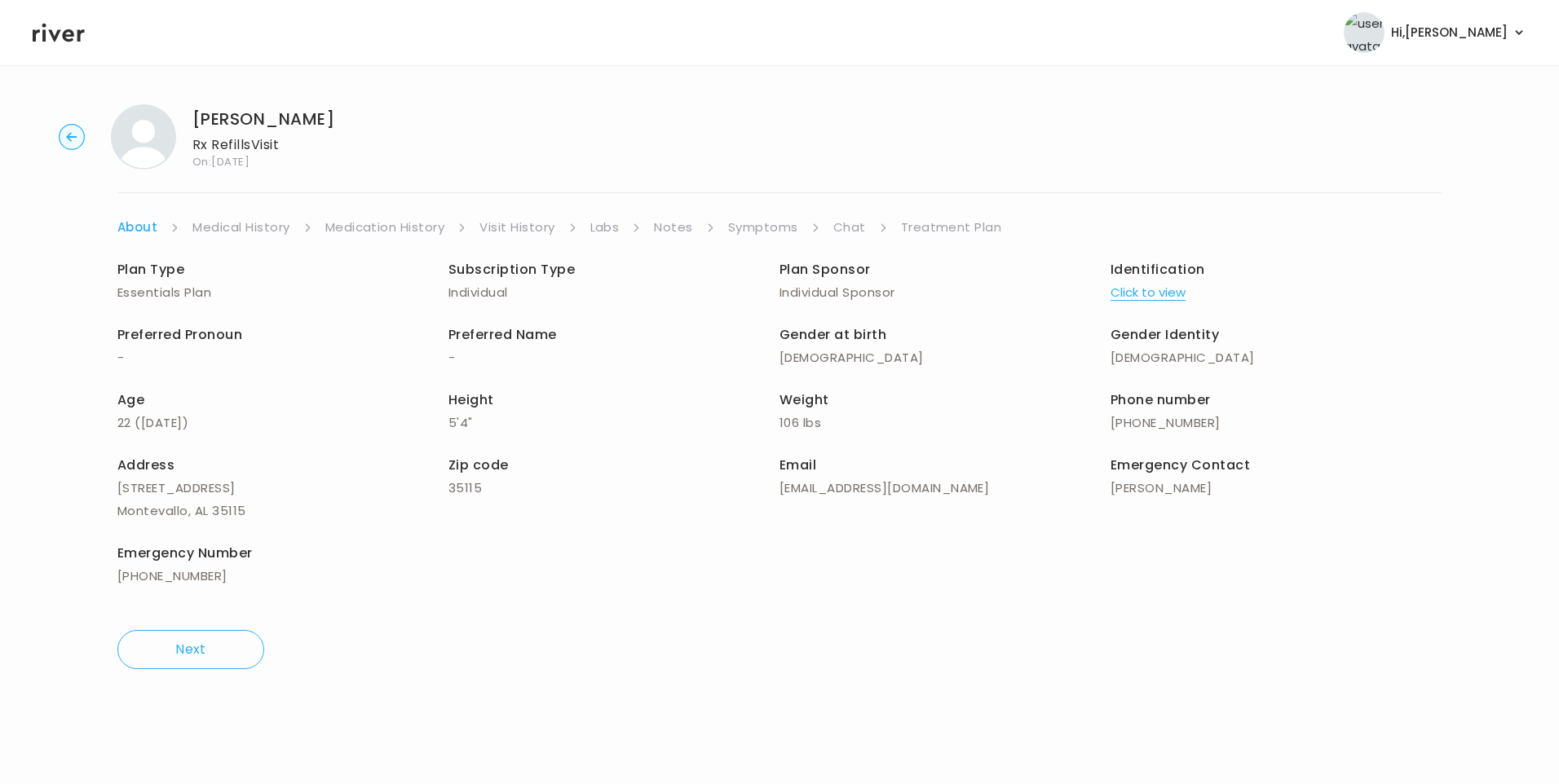
click at [530, 226] on link "Visit History" at bounding box center [516, 227] width 75 height 23
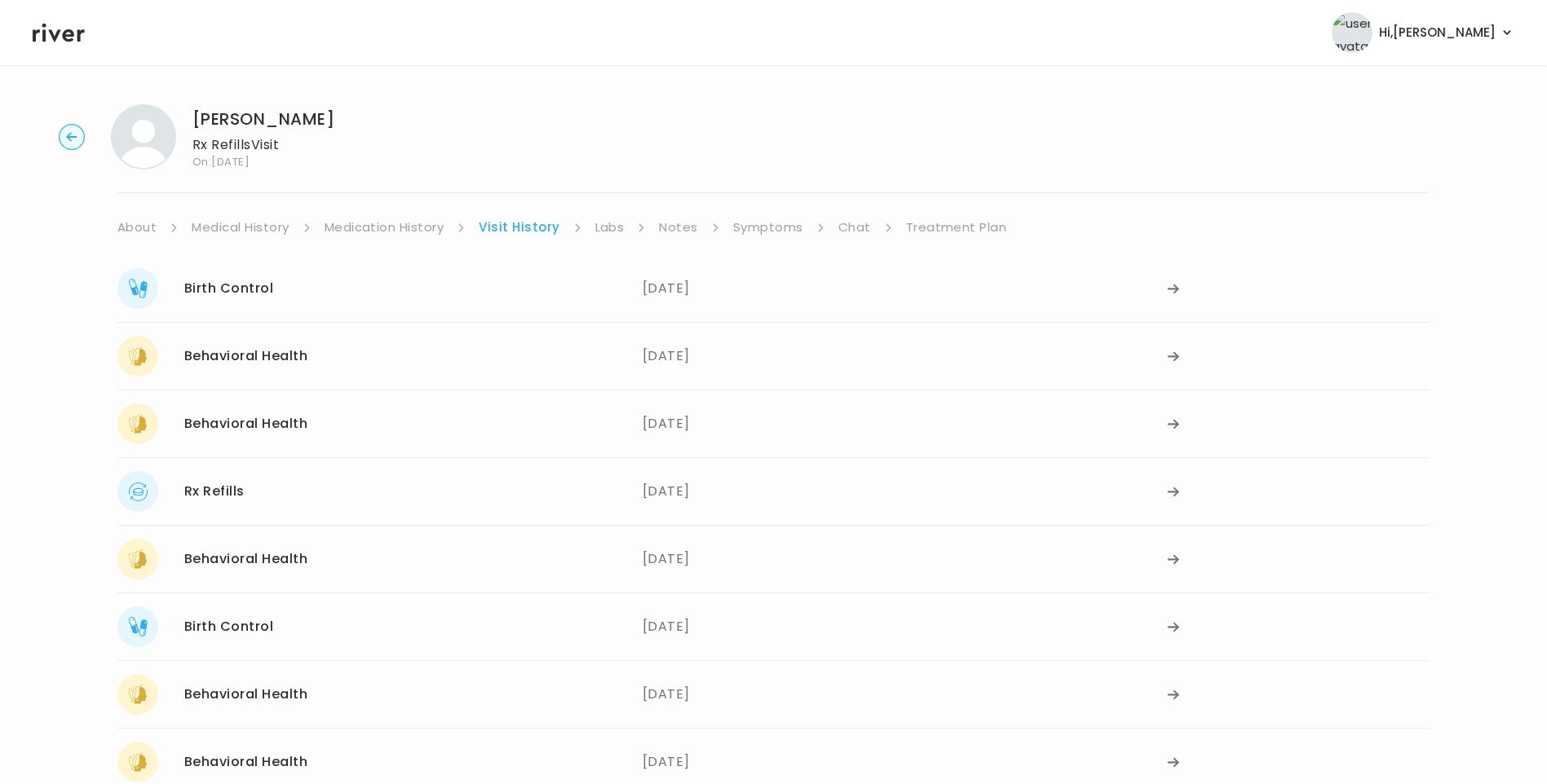
click at [781, 225] on link "Symptoms" at bounding box center [768, 227] width 70 height 23
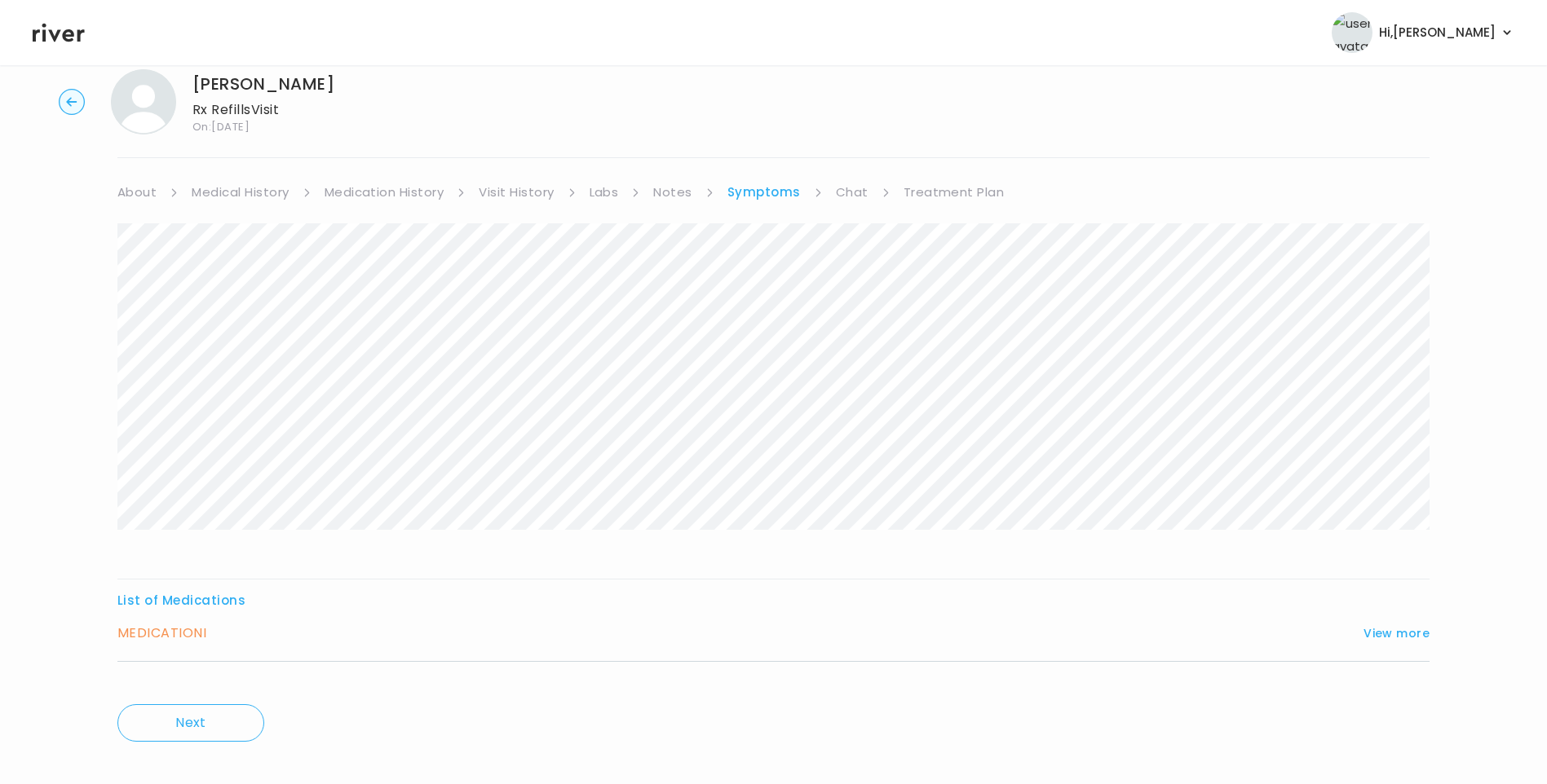
scroll to position [55, 0]
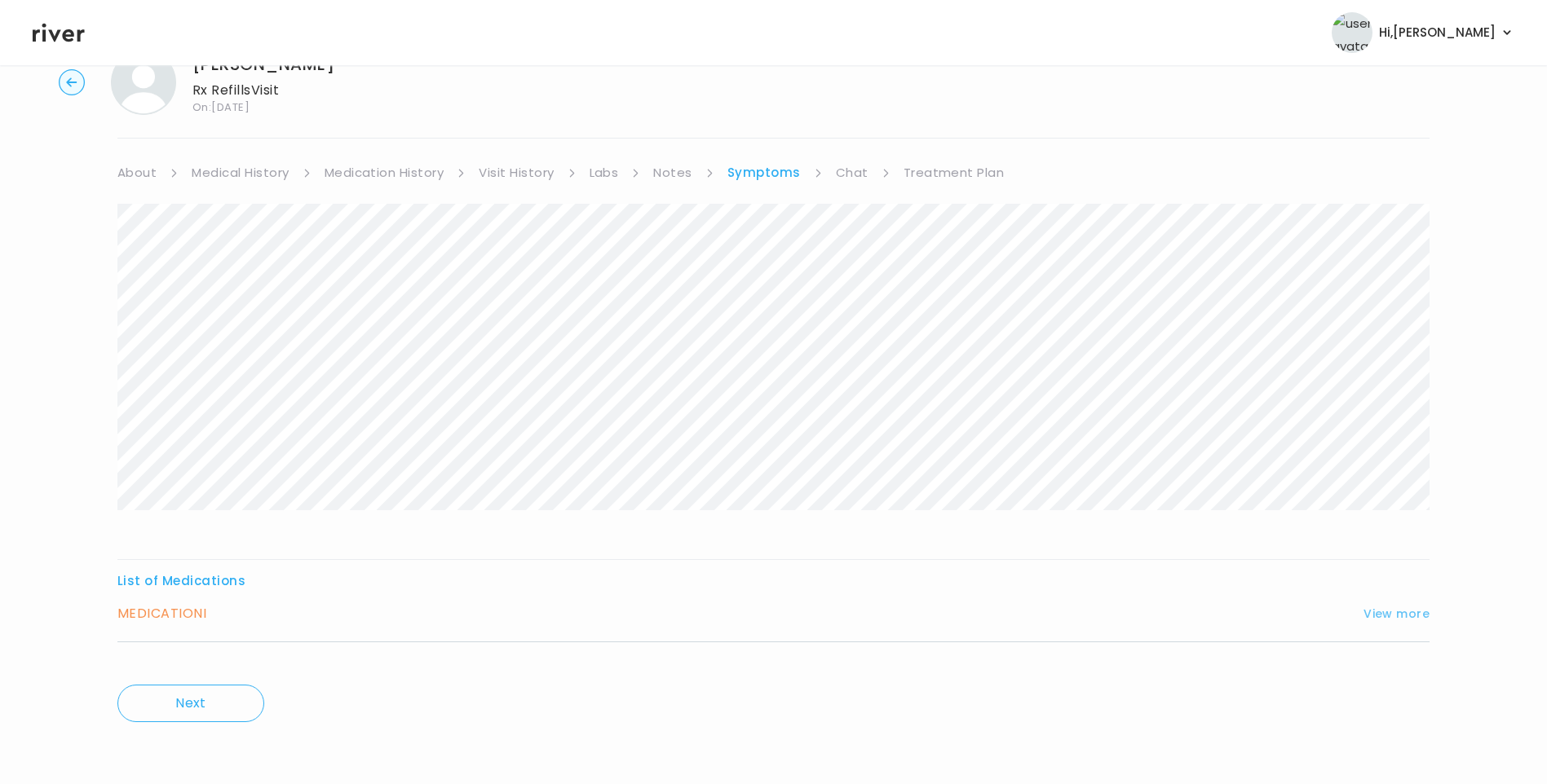
click at [1370, 623] on button "View more" at bounding box center [1397, 614] width 66 height 20
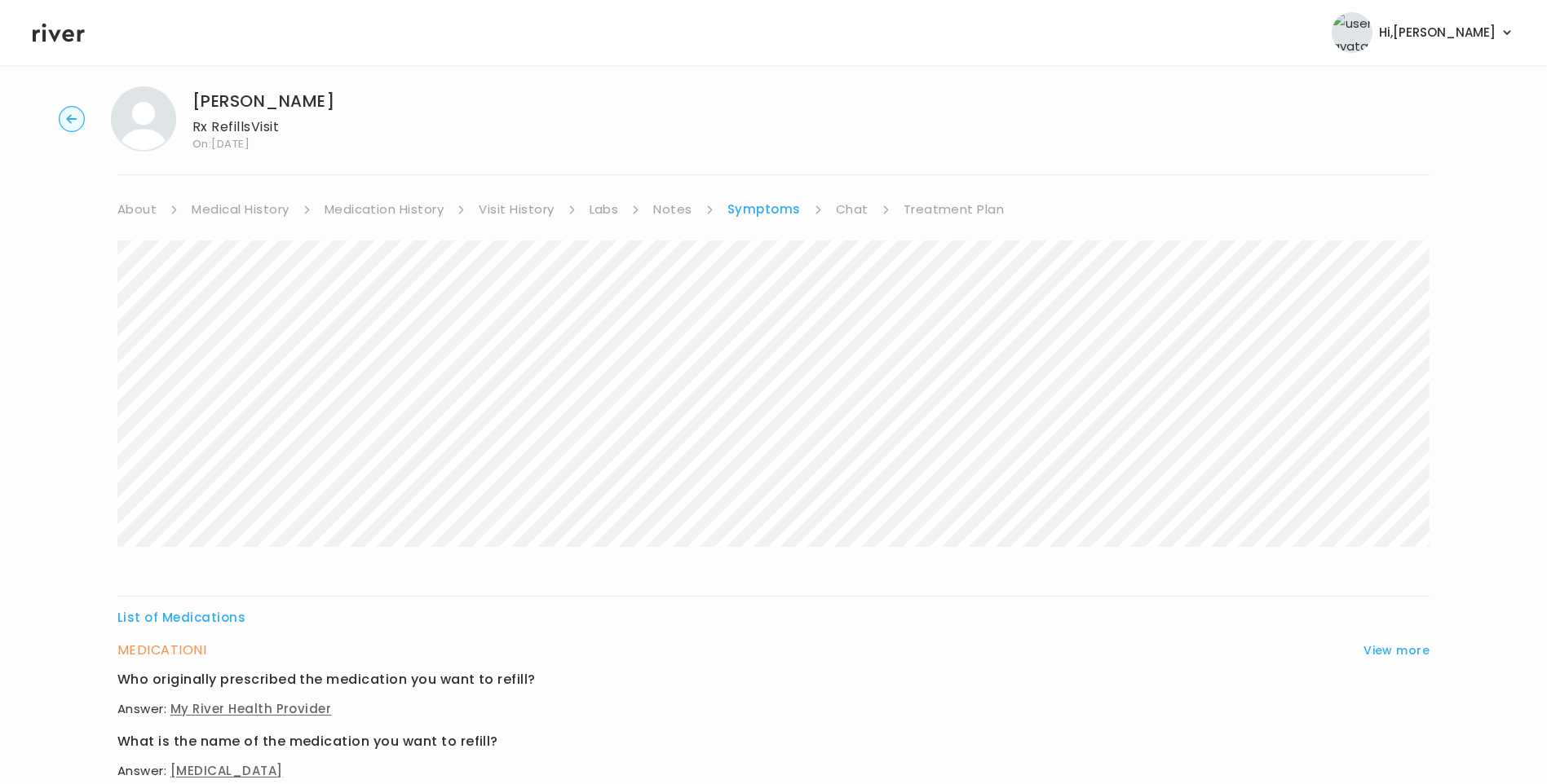
scroll to position [16, 0]
click at [392, 213] on link "Medication History" at bounding box center [384, 212] width 120 height 23
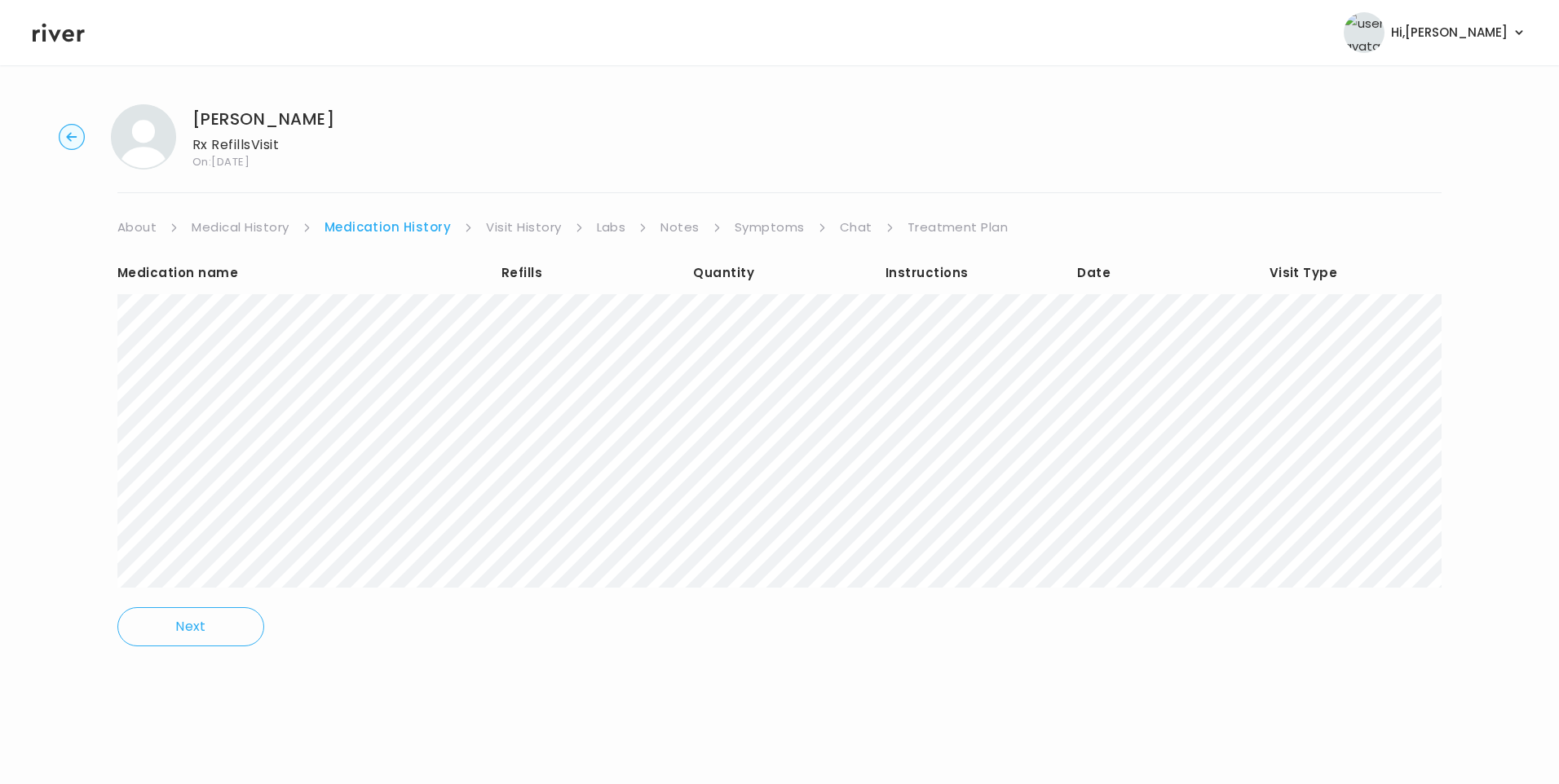
click at [236, 222] on link "Medical History" at bounding box center [240, 227] width 97 height 23
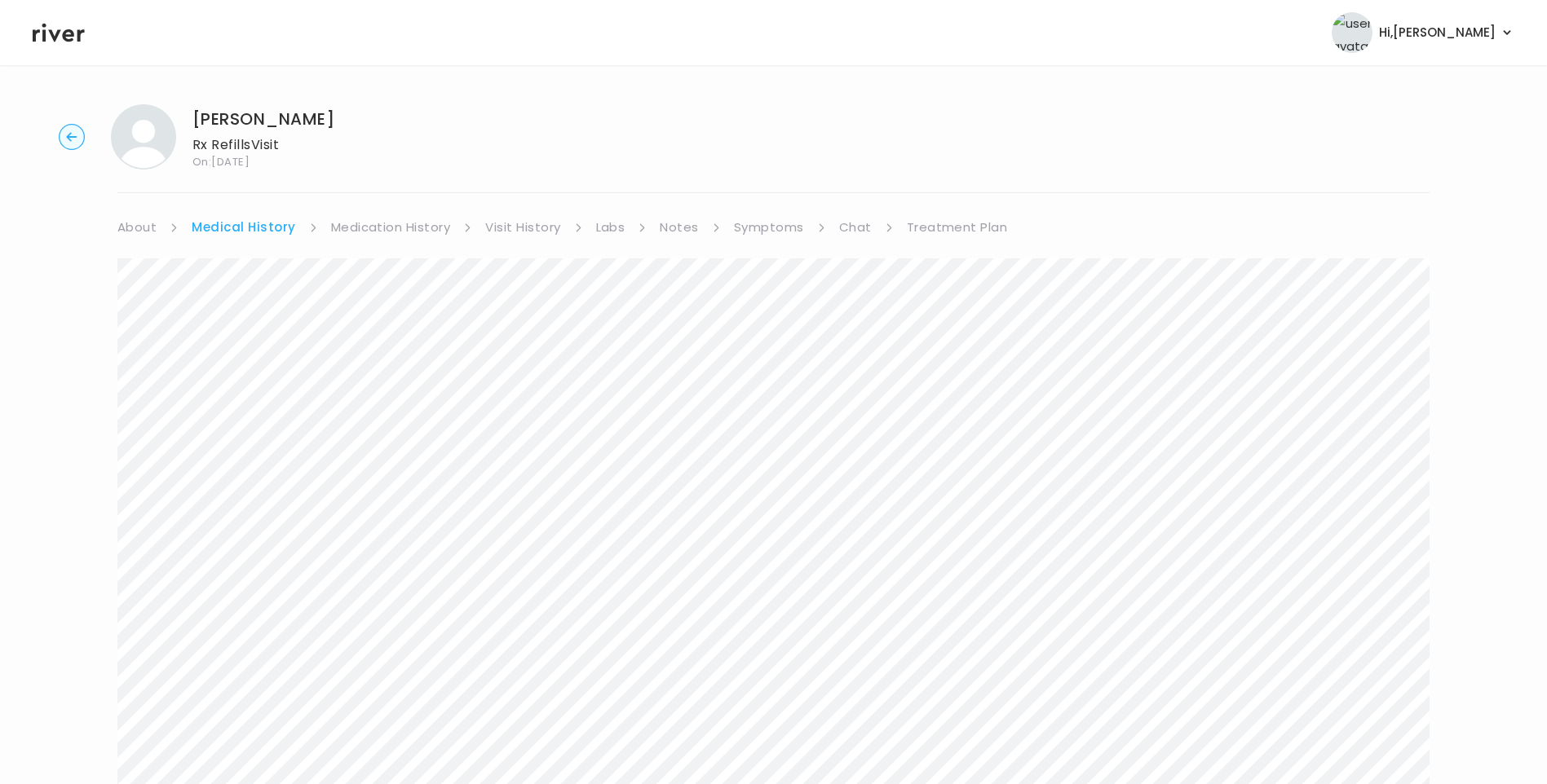
click at [417, 227] on link "Medication History" at bounding box center [391, 227] width 120 height 23
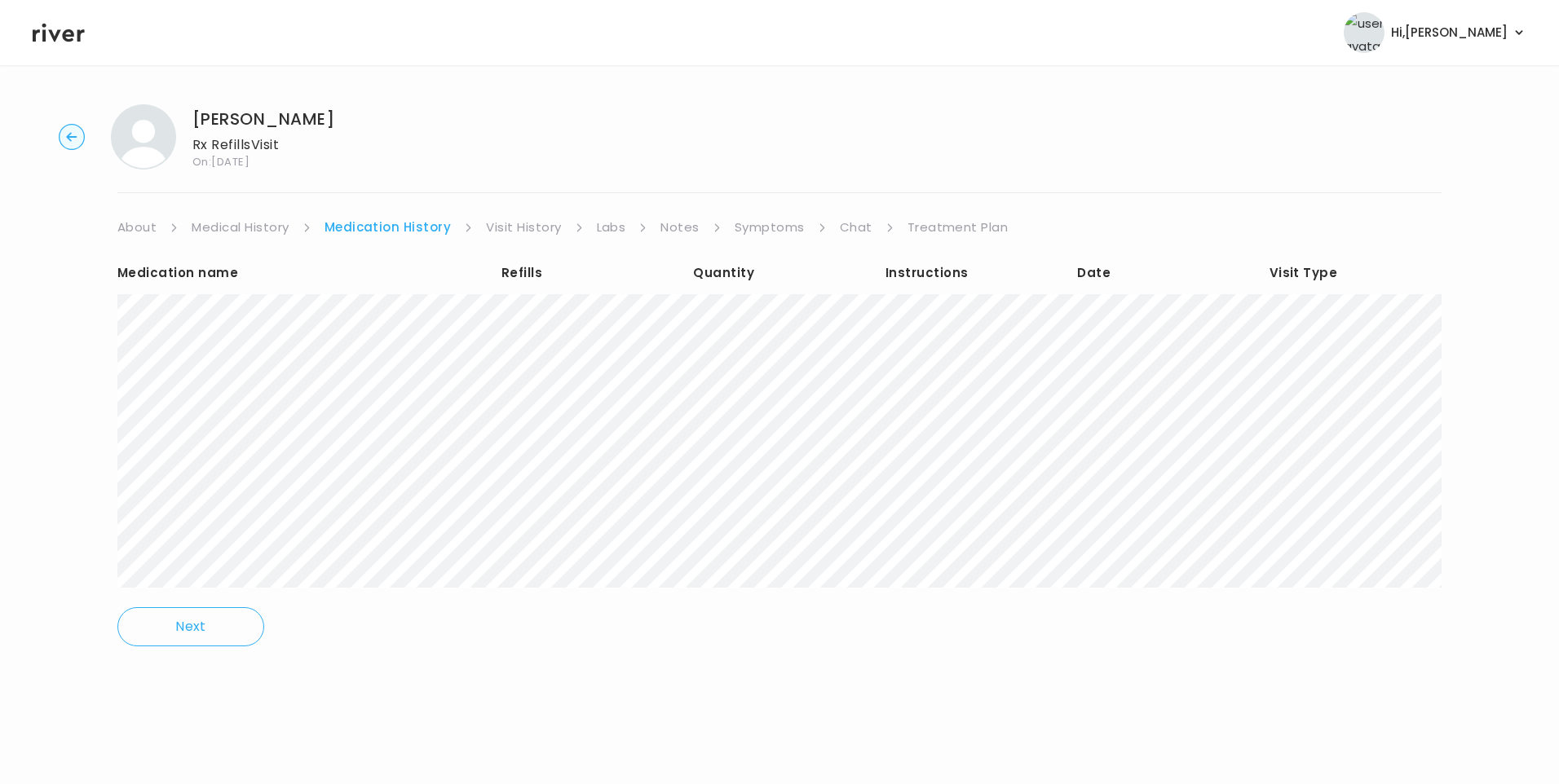
click at [242, 228] on link "Medical History" at bounding box center [240, 227] width 97 height 23
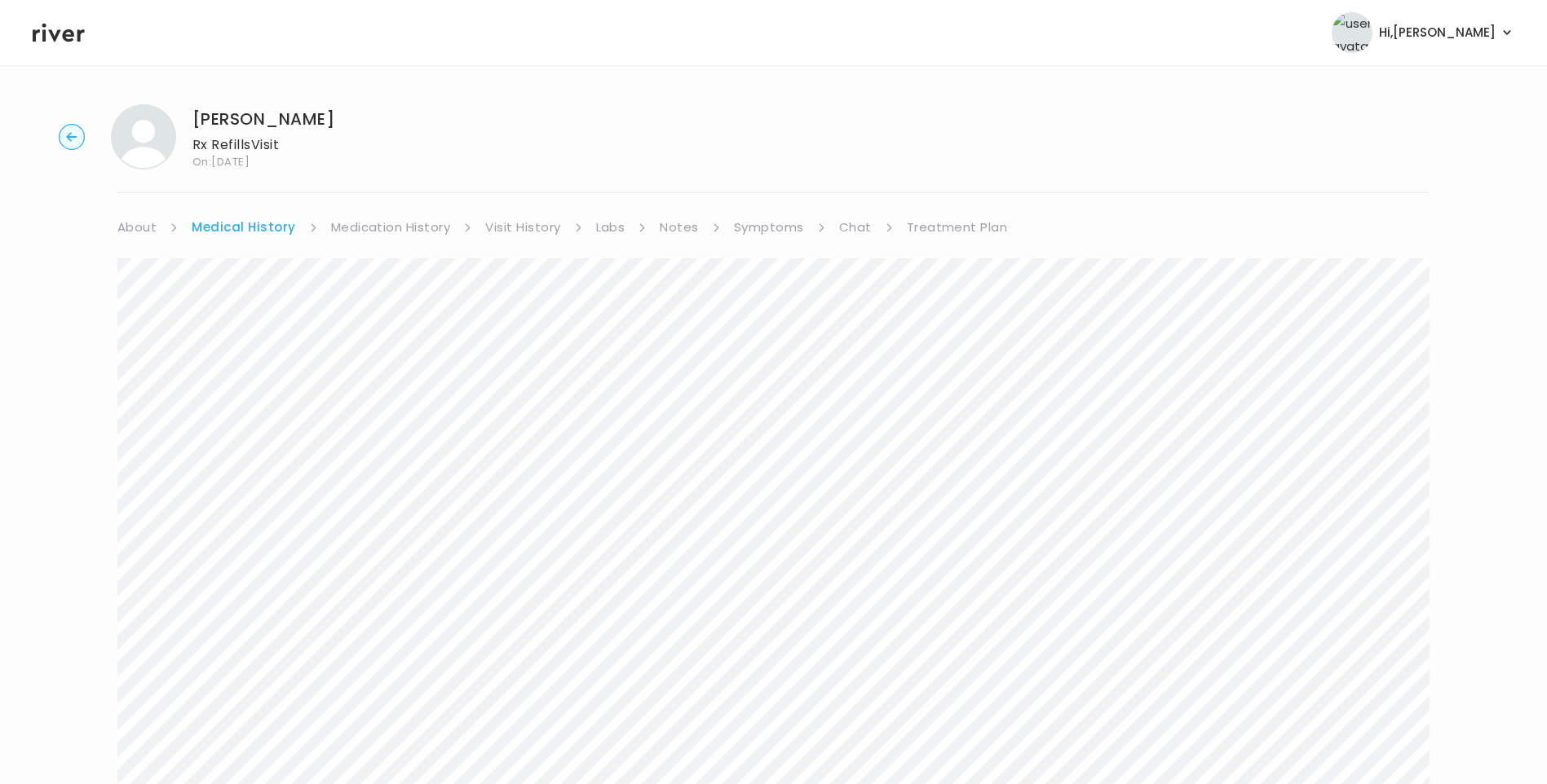
click at [513, 225] on link "Visit History" at bounding box center [522, 227] width 75 height 23
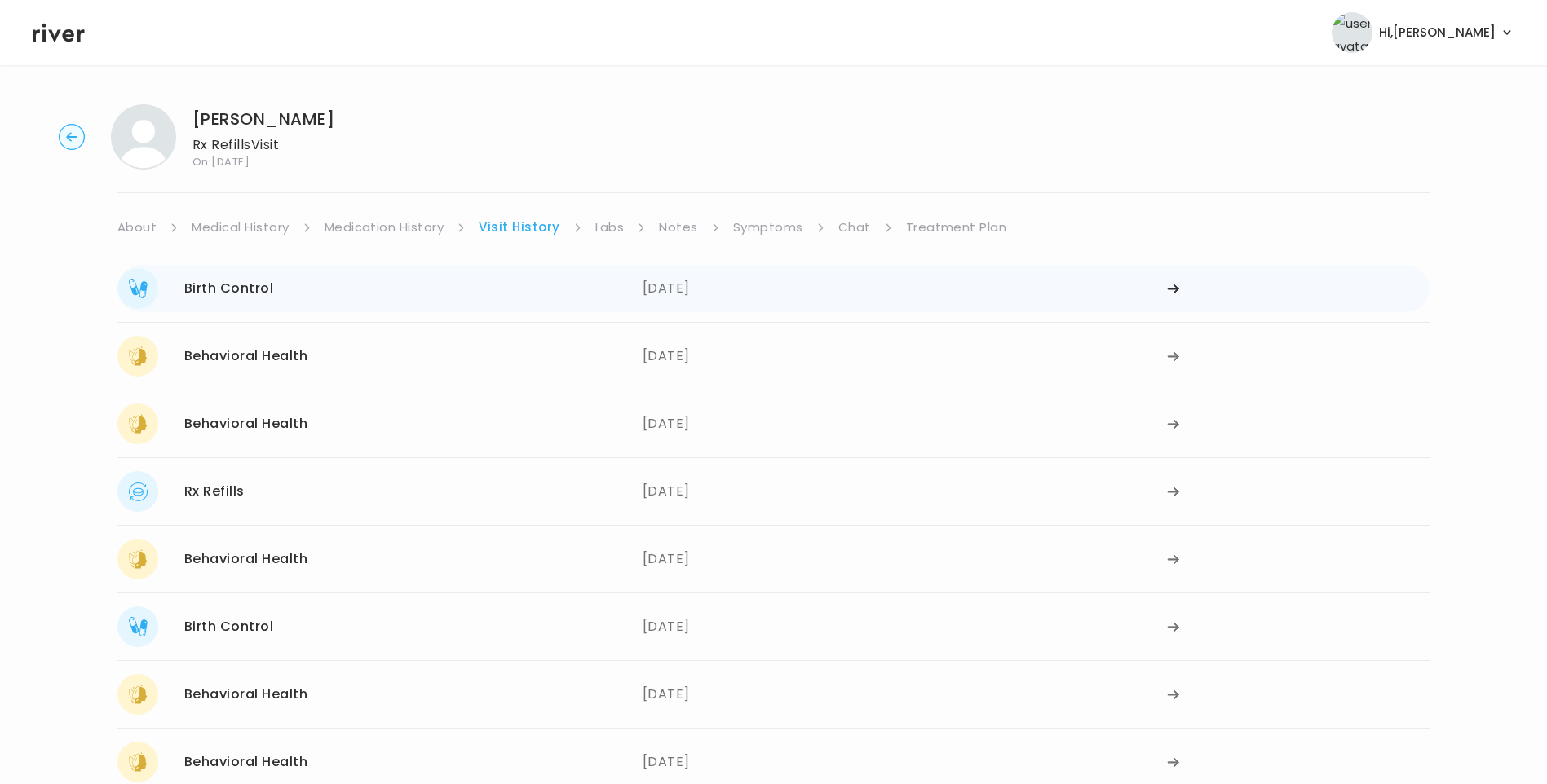
click at [347, 291] on div "Birth Control 09/03/2025" at bounding box center [380, 289] width 526 height 41
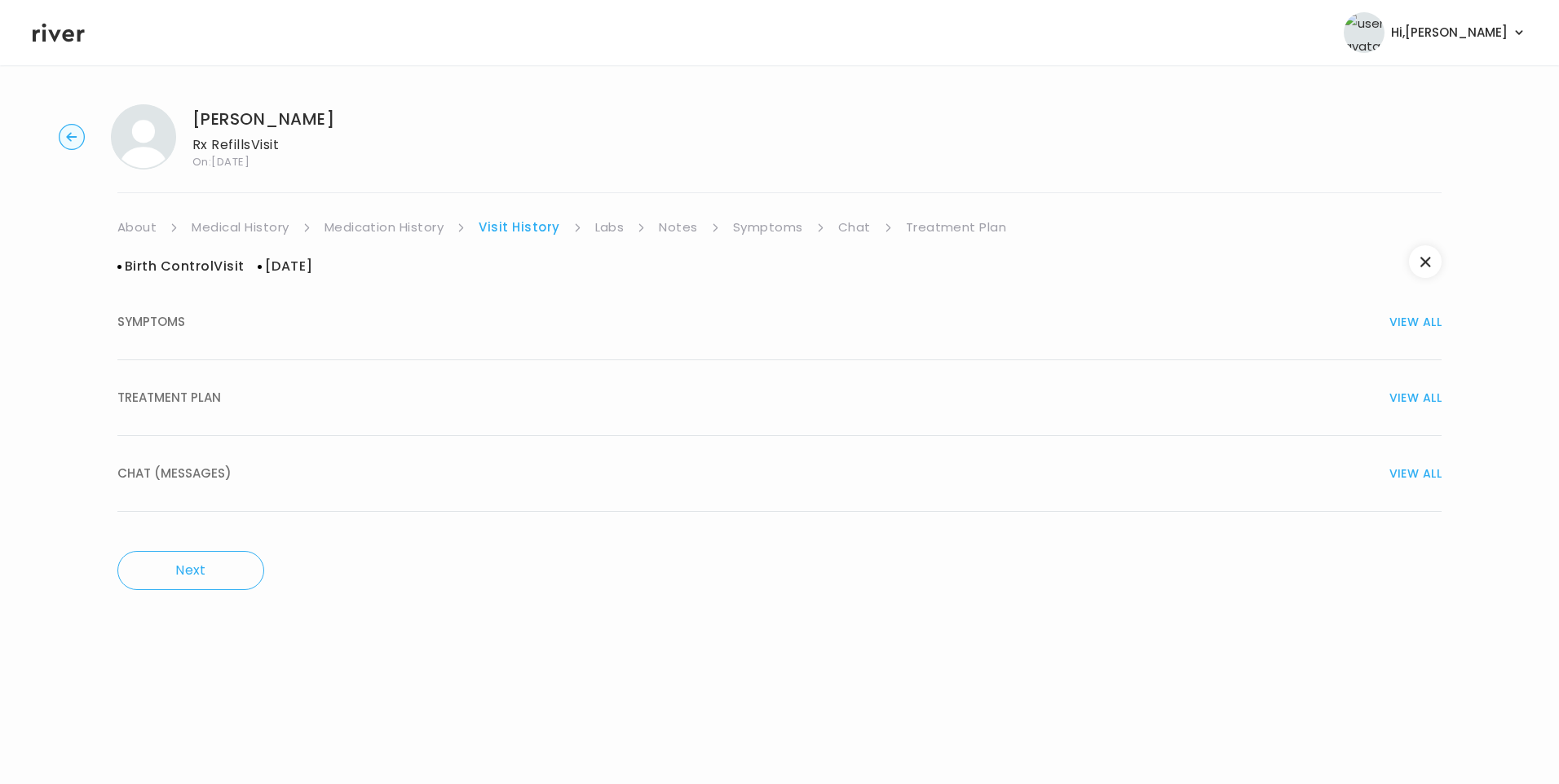
click at [180, 397] on span "TREATMENT PLAN" at bounding box center [169, 398] width 103 height 23
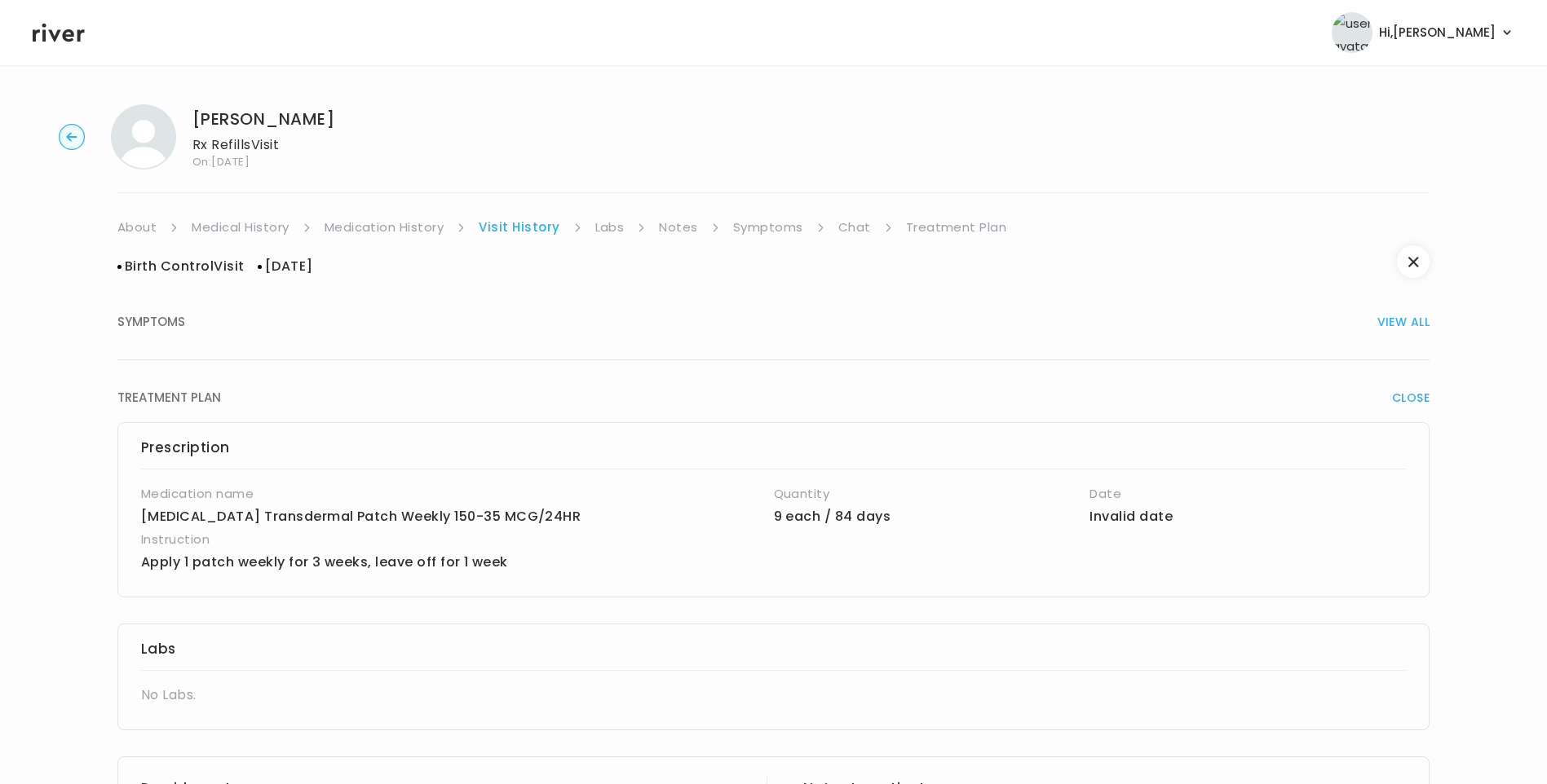
click at [420, 221] on link "Medication History" at bounding box center [384, 227] width 120 height 23
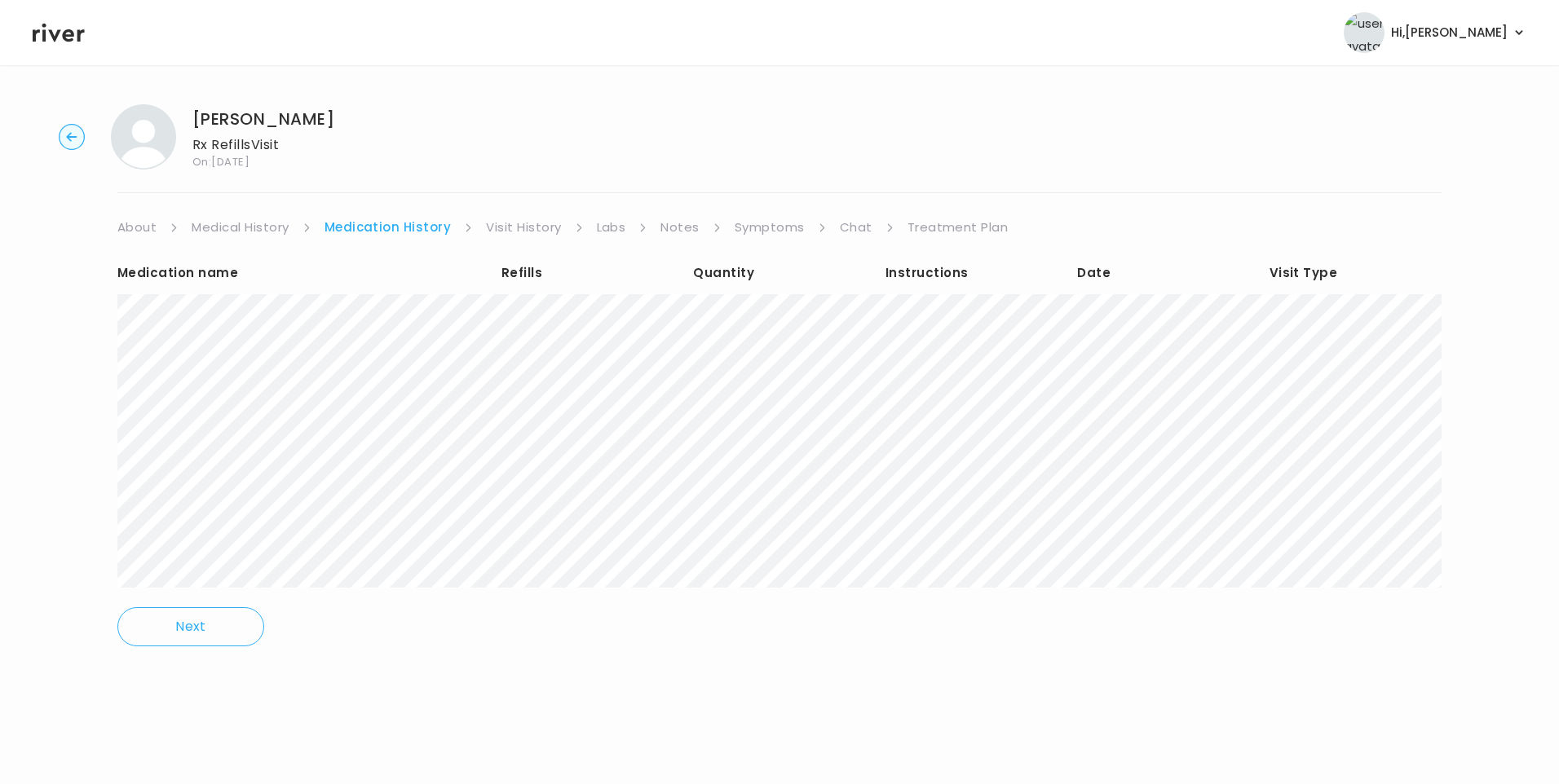
click at [542, 227] on link "Visit History" at bounding box center [523, 227] width 75 height 23
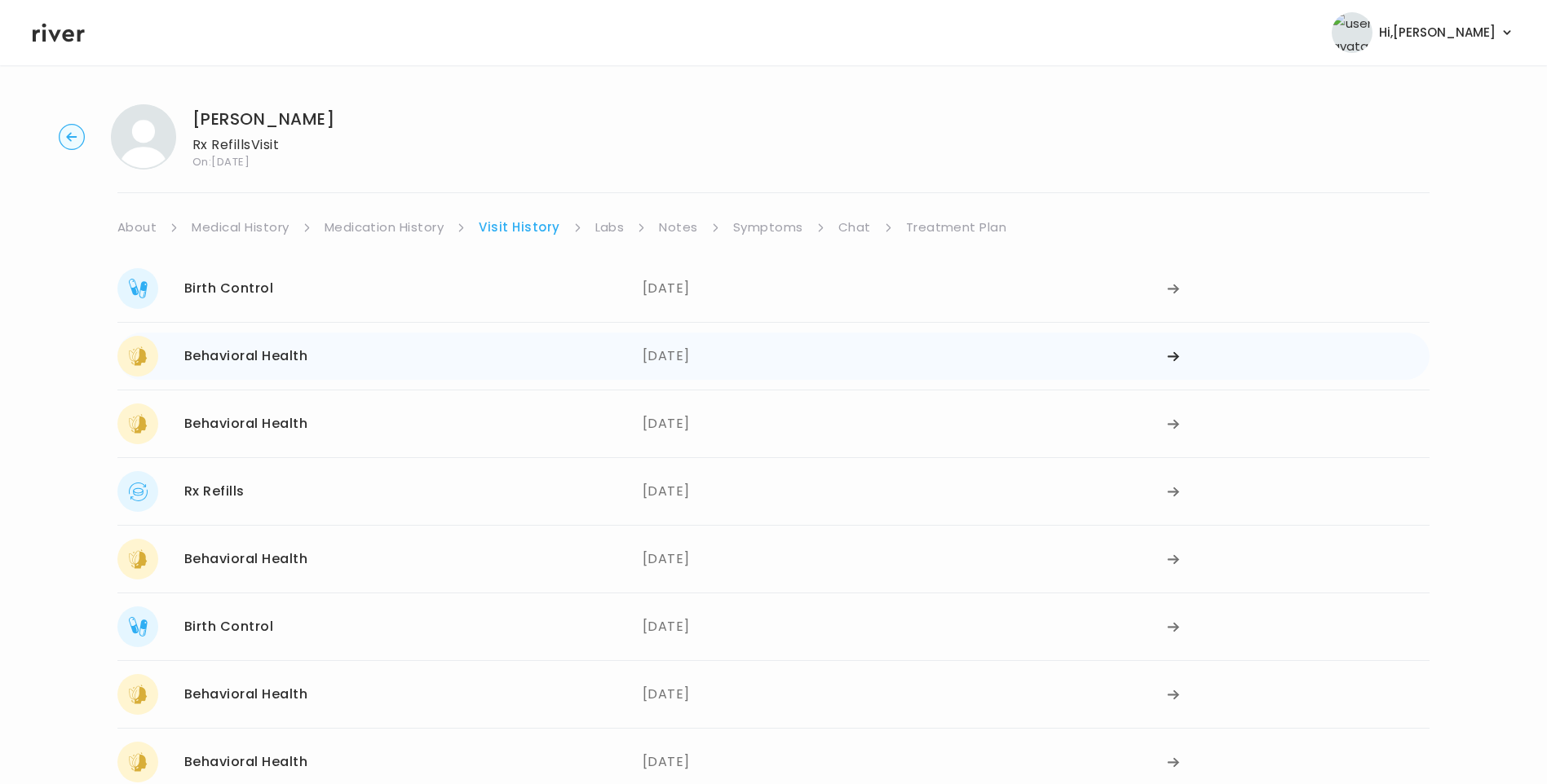
click at [297, 364] on div "Behavioral Health" at bounding box center [246, 356] width 123 height 23
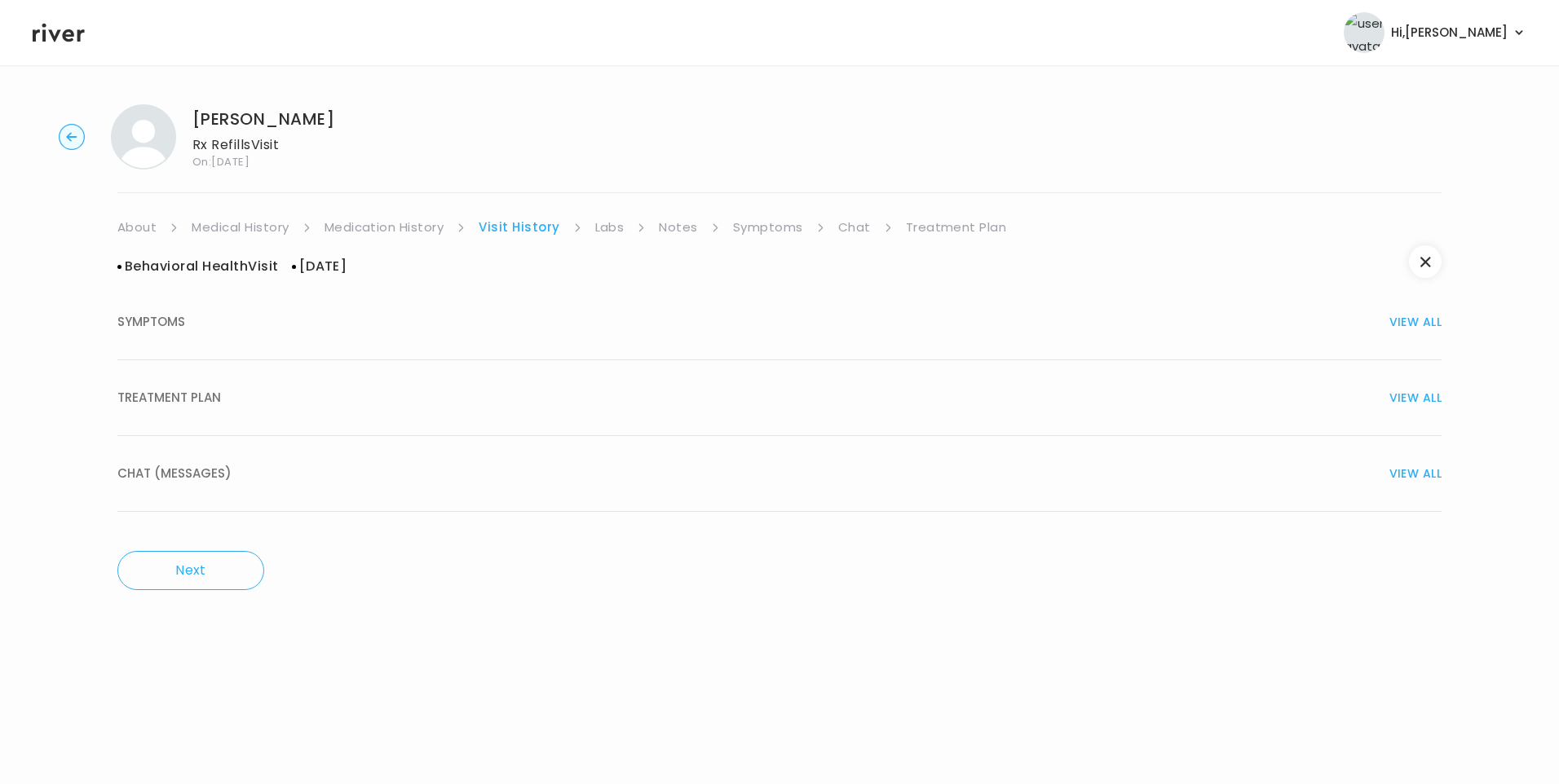
click at [229, 394] on div "TREATMENT PLAN VIEW ALL" at bounding box center [779, 398] width 1324 height 23
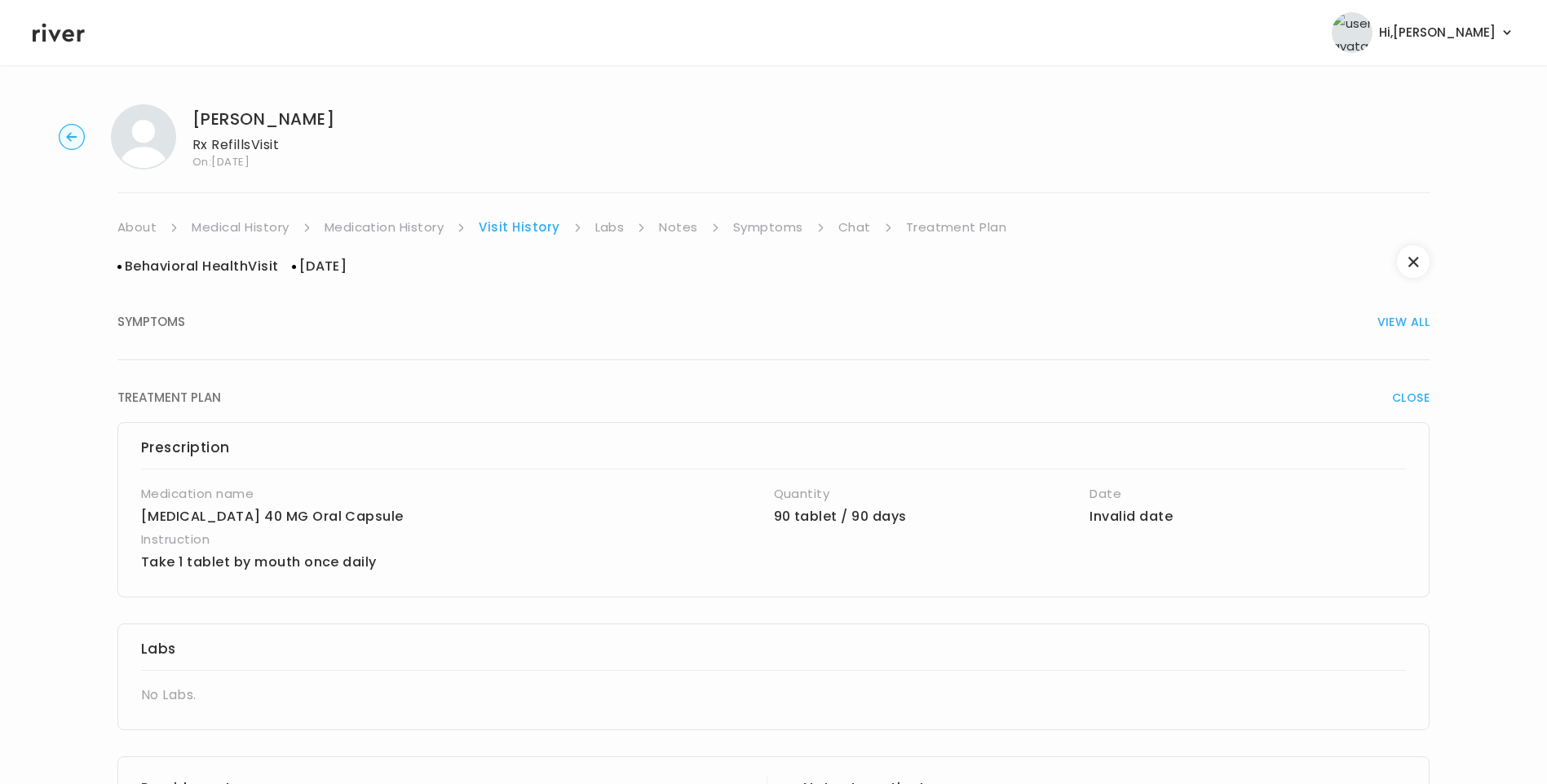
click at [402, 229] on link "Medication History" at bounding box center [384, 227] width 120 height 23
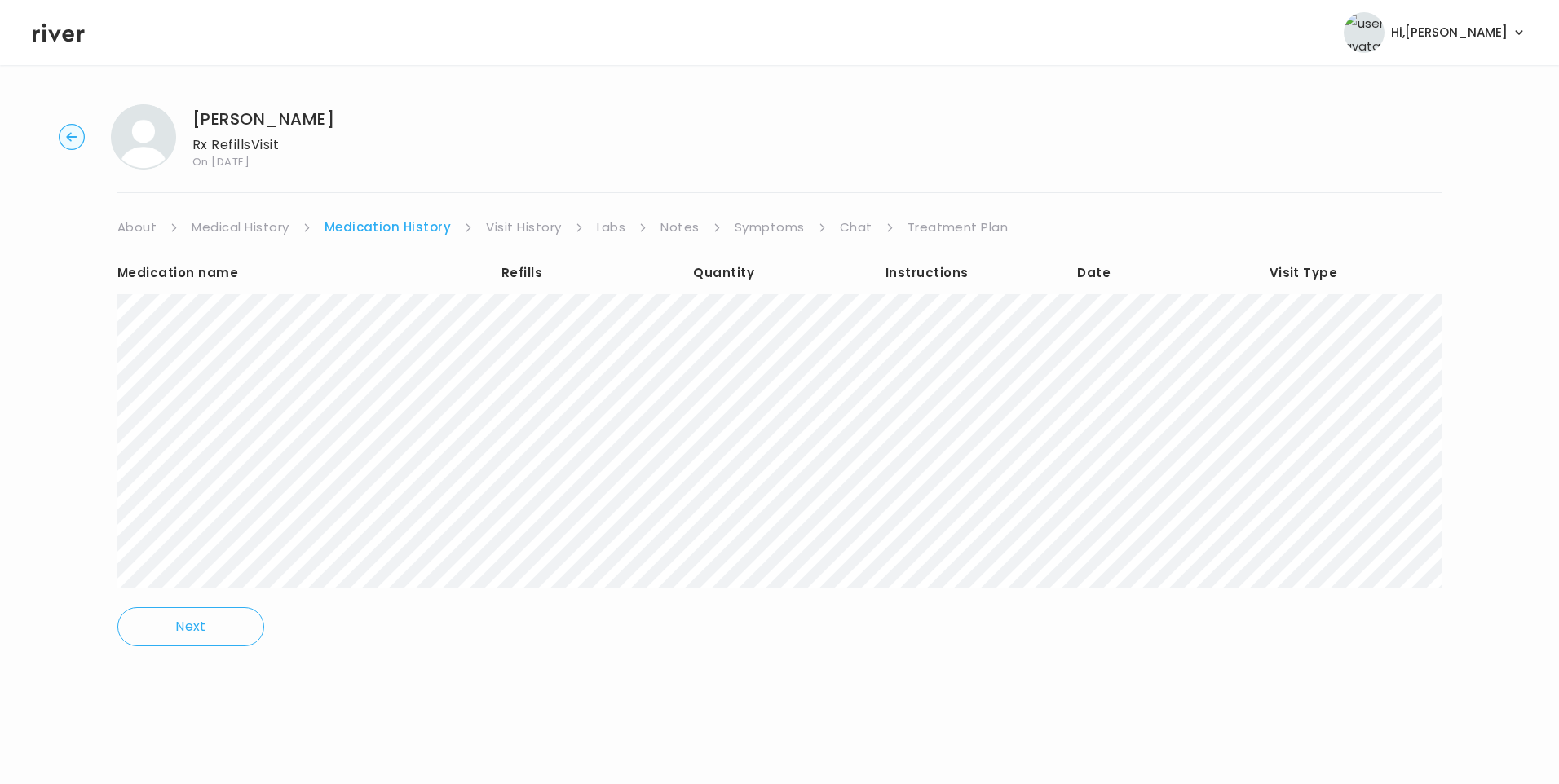
click at [550, 222] on link "Visit History" at bounding box center [523, 227] width 75 height 23
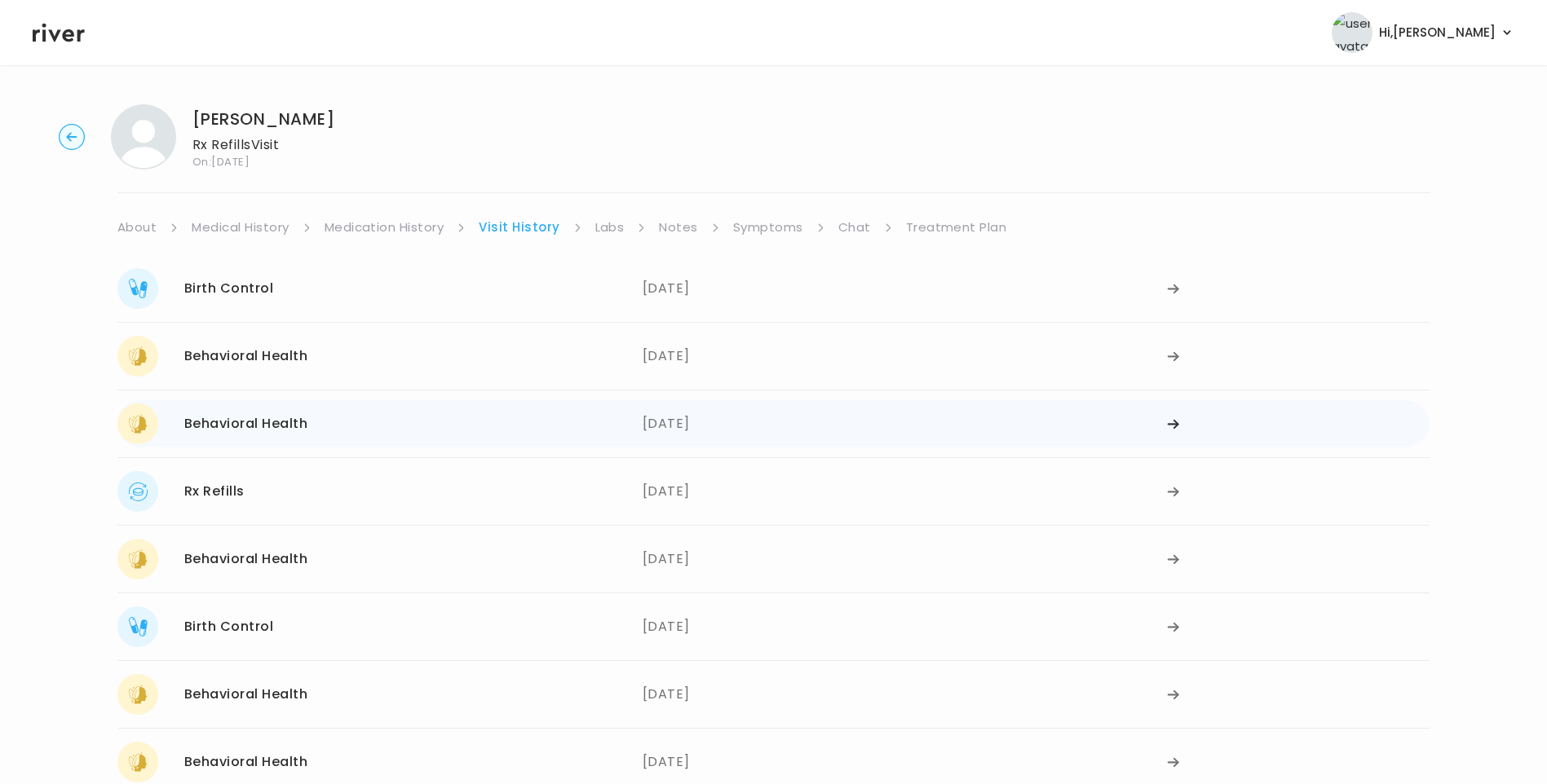
click at [215, 420] on div "Behavioral Health" at bounding box center [246, 424] width 123 height 23
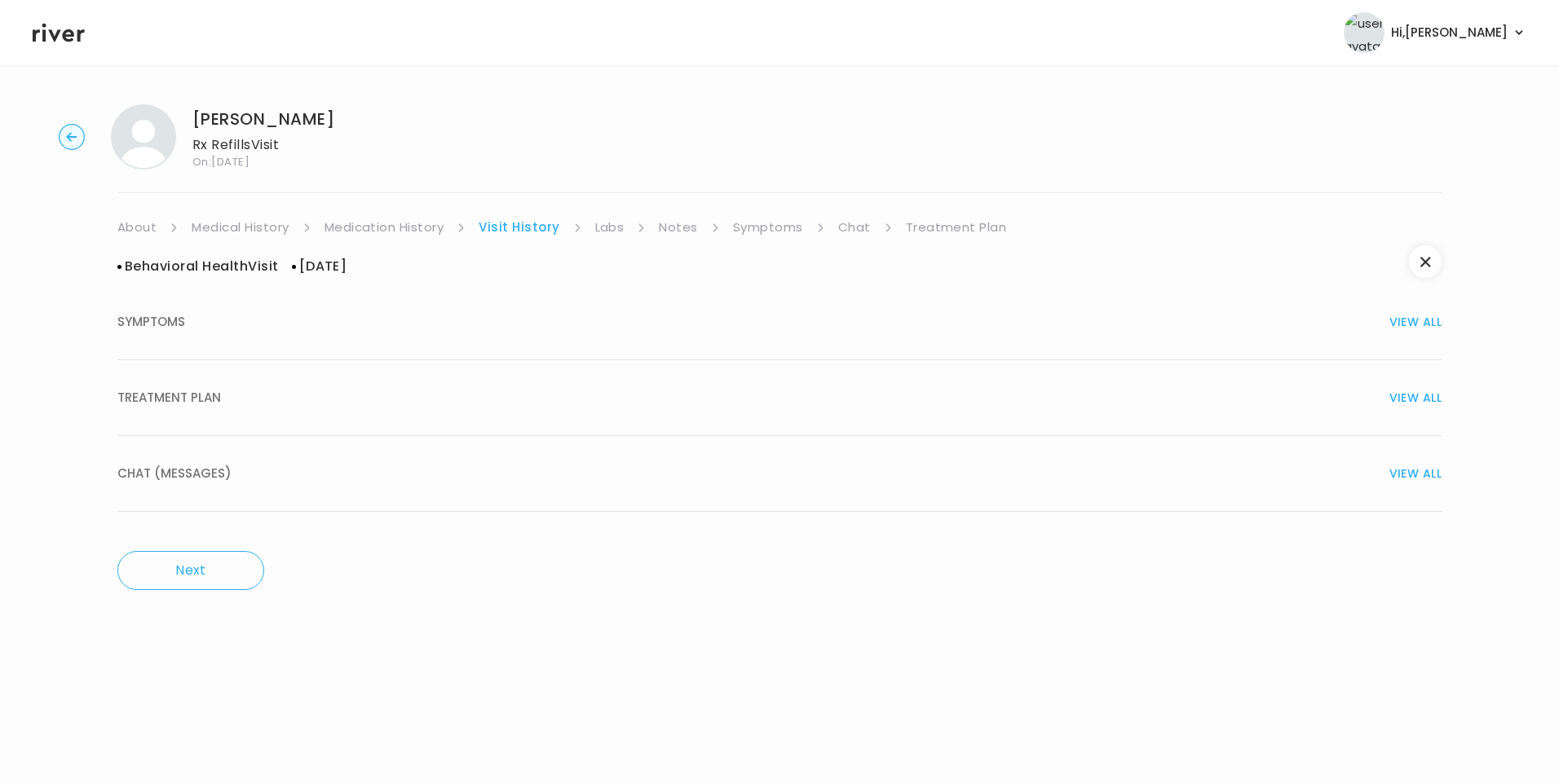
drag, startPoint x: 209, startPoint y: 402, endPoint x: 266, endPoint y: 415, distance: 58.5
click at [210, 401] on span "TREATMENT PLAN" at bounding box center [169, 398] width 103 height 23
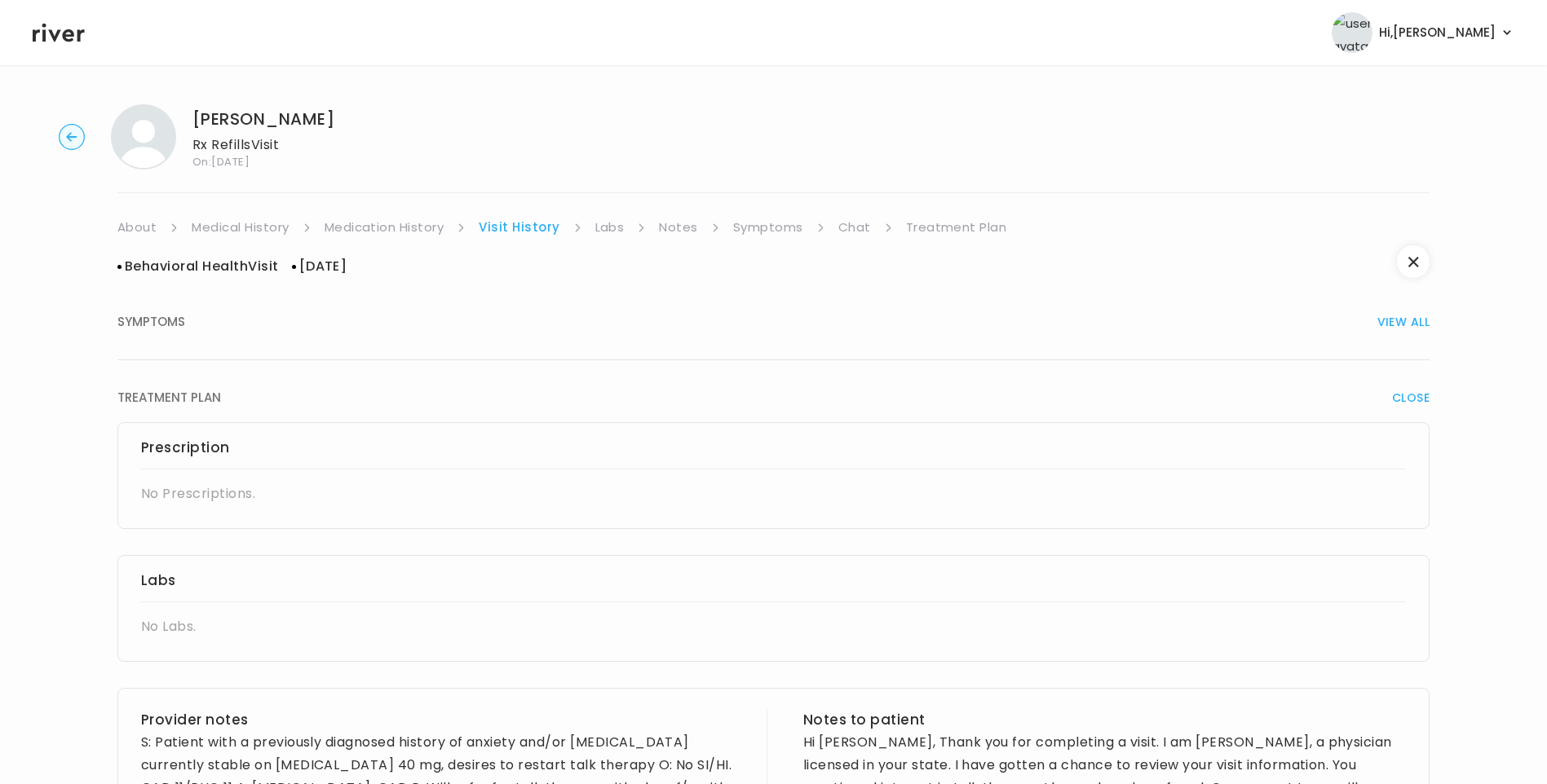
click at [406, 229] on link "Medication History" at bounding box center [384, 227] width 120 height 23
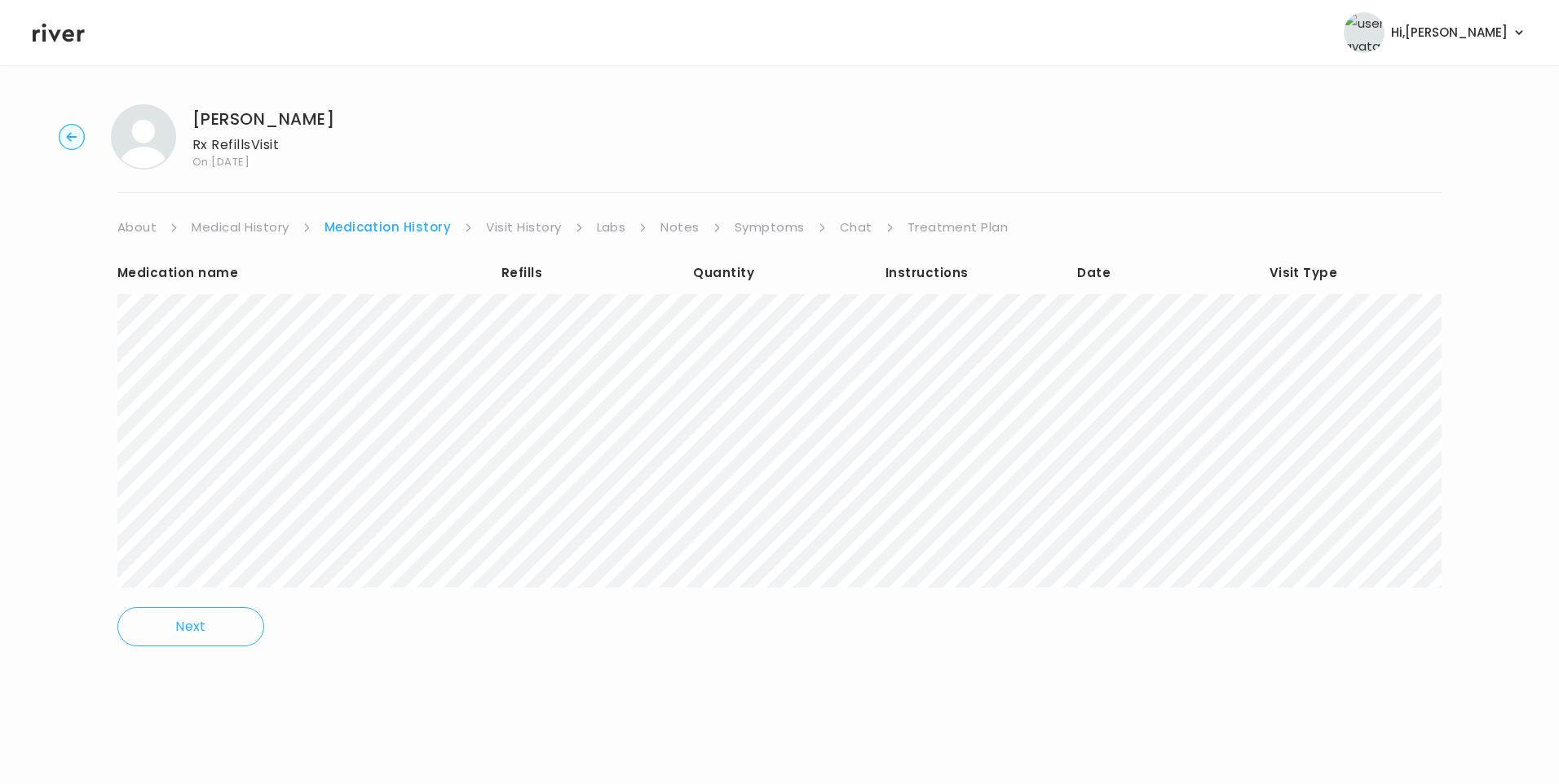
click at [521, 217] on link "Visit History" at bounding box center [523, 227] width 75 height 23
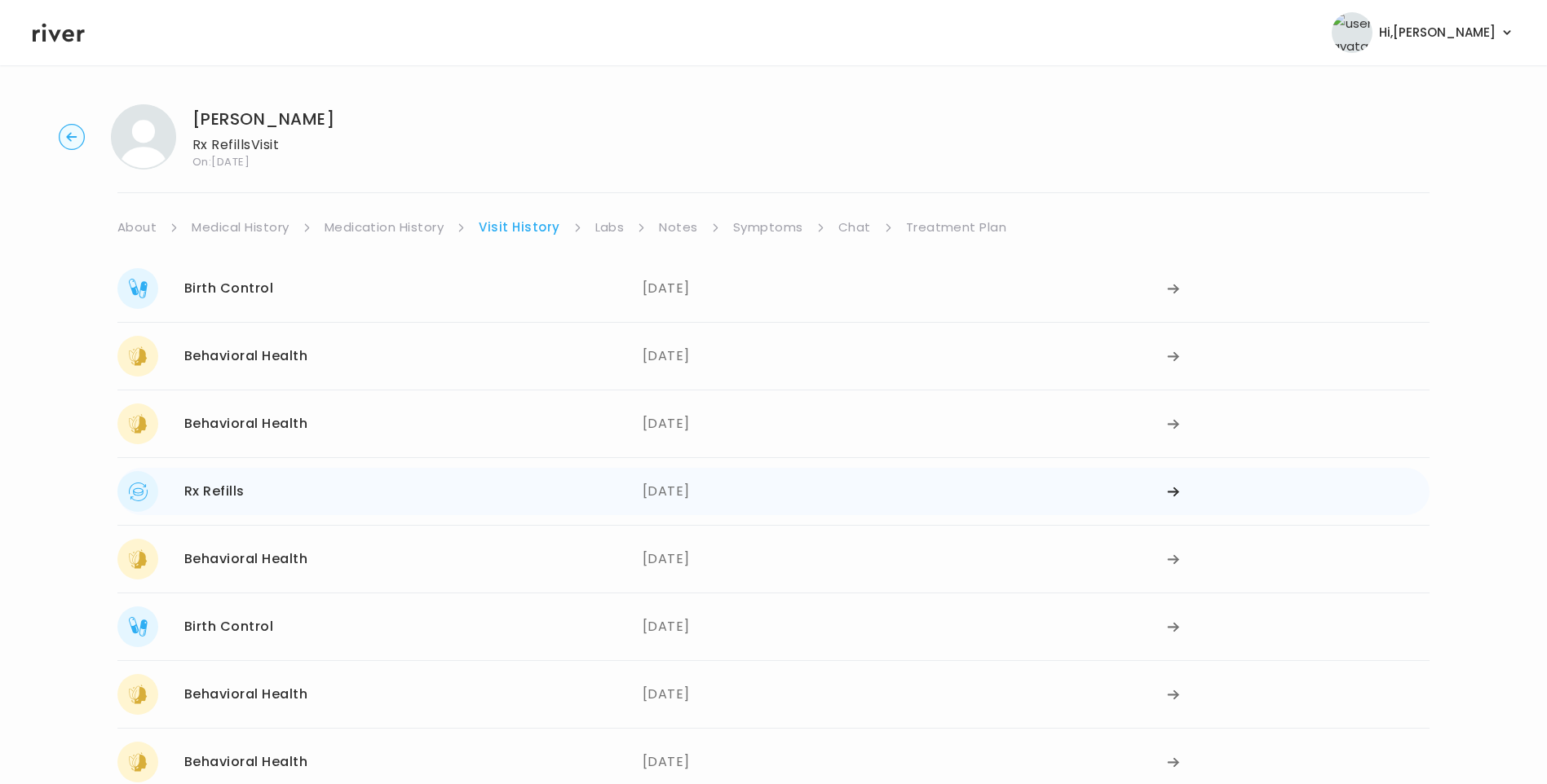
click at [254, 492] on div "Rx Refills 03/17/2025" at bounding box center [380, 492] width 526 height 41
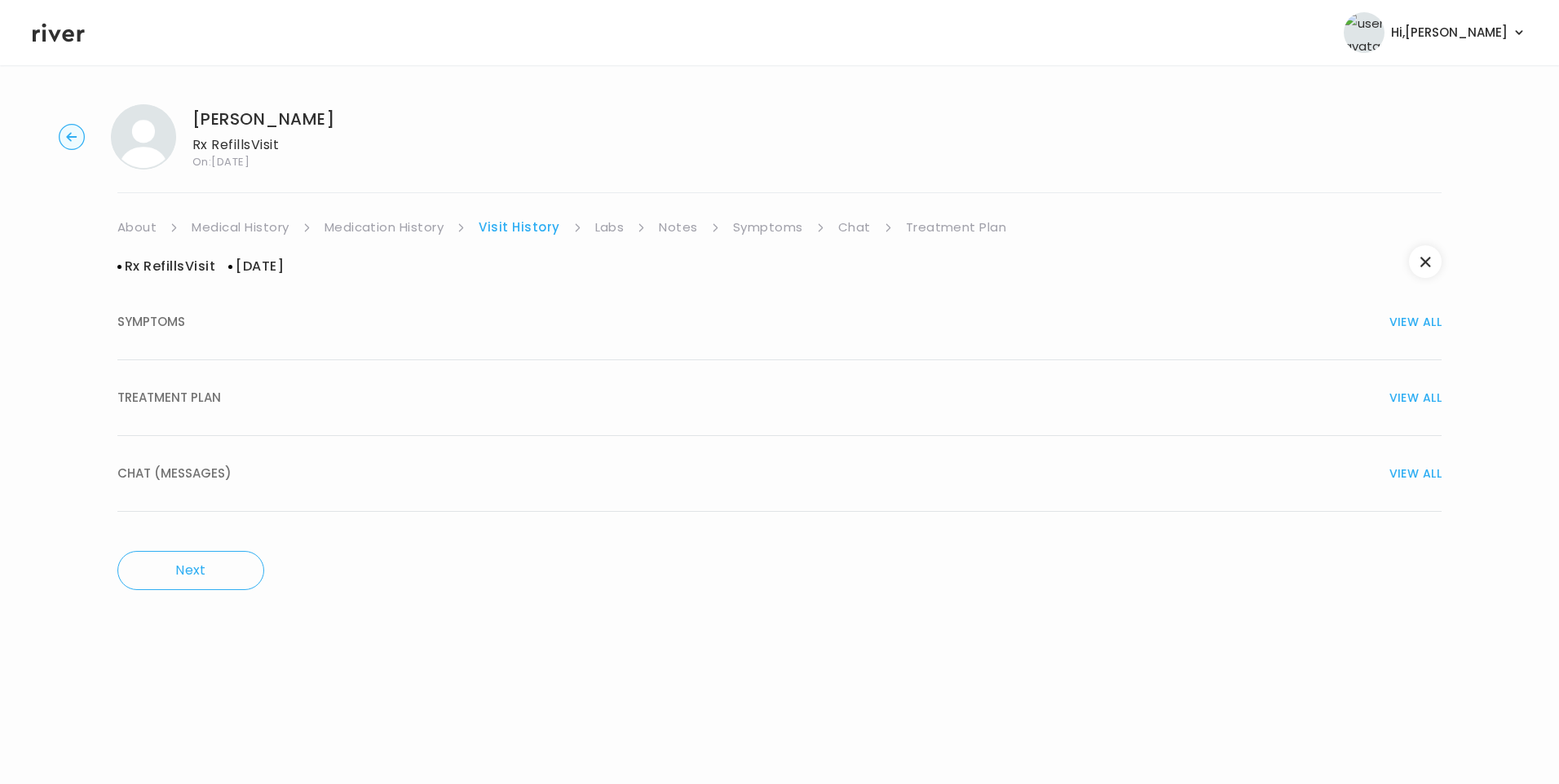
click at [191, 406] on span "TREATMENT PLAN" at bounding box center [169, 398] width 103 height 23
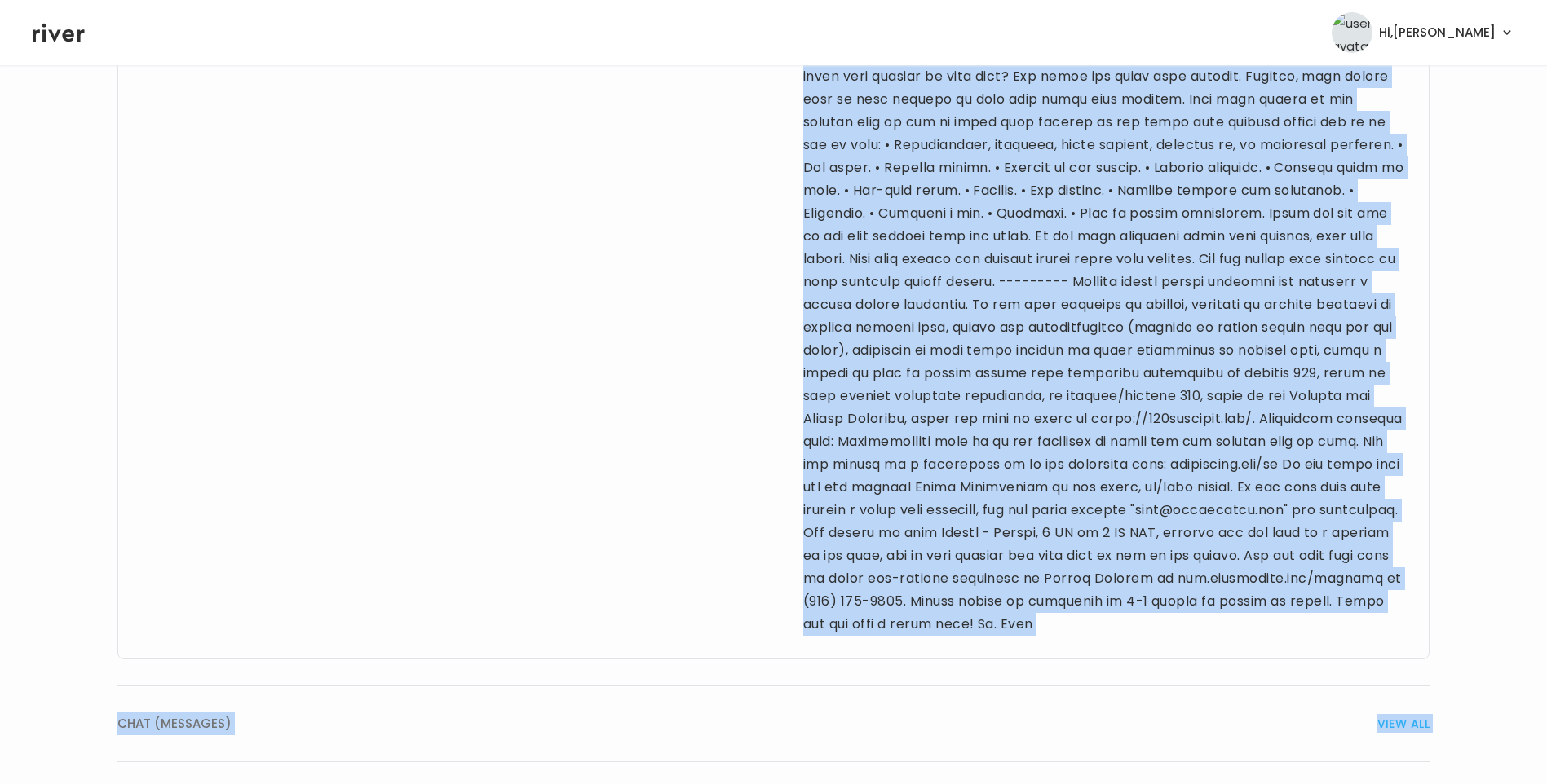
scroll to position [2634, 0]
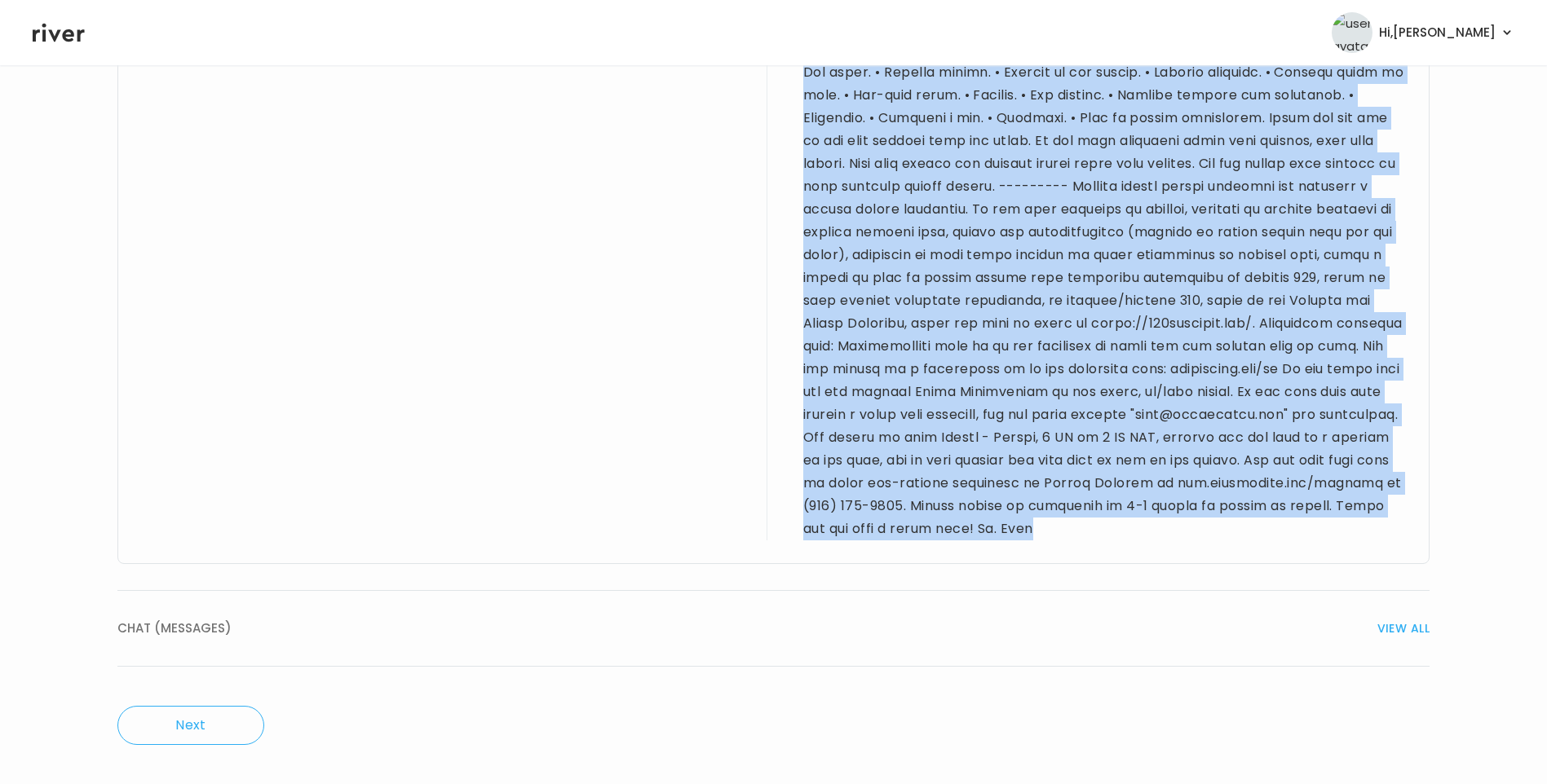
drag, startPoint x: 142, startPoint y: 319, endPoint x: 1445, endPoint y: 533, distance: 1320.5
copy div "21 yo F for refill visit. PMH significant for depression, anxiety, ADHD, heart …"
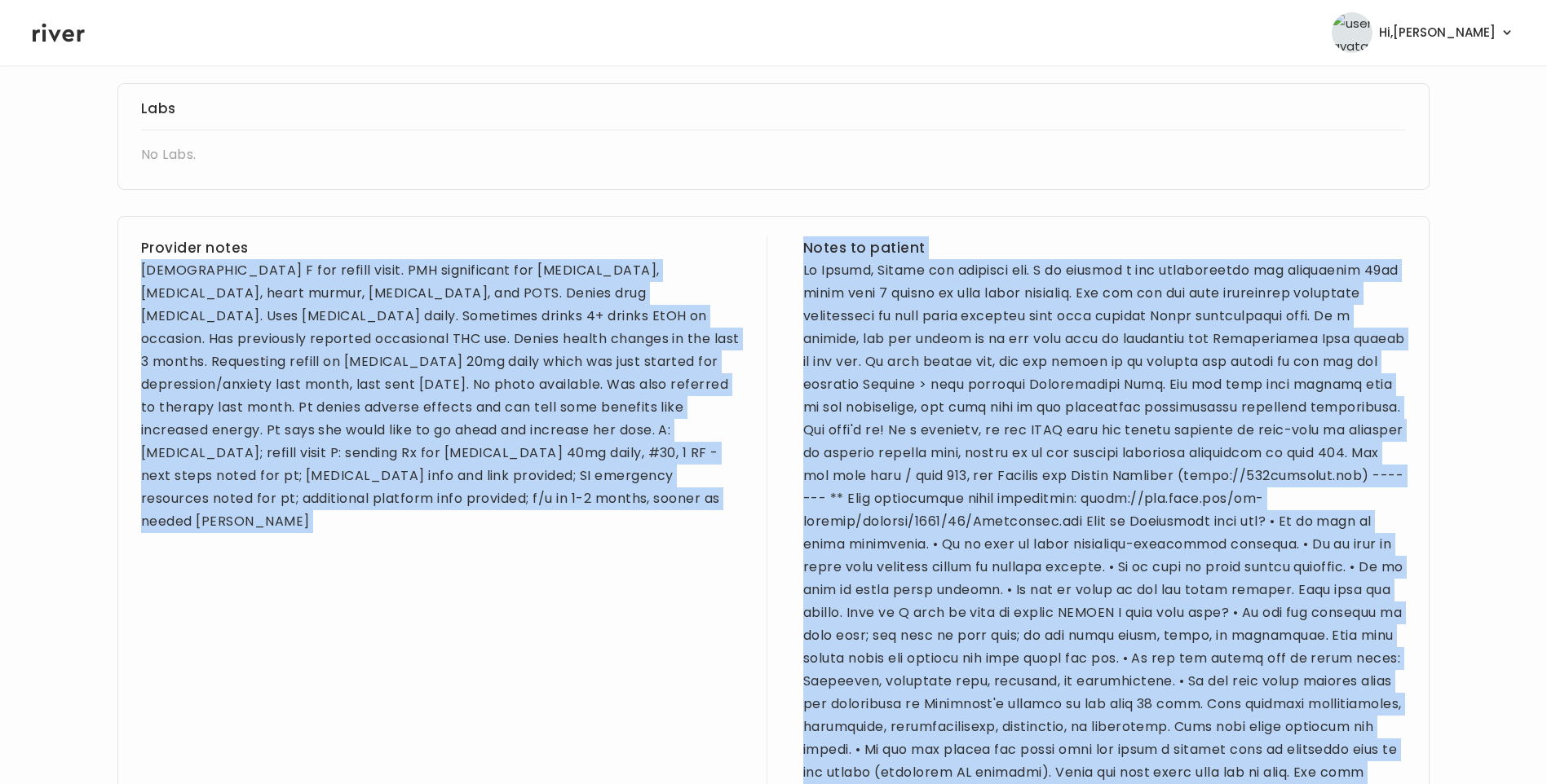
scroll to position [514, 0]
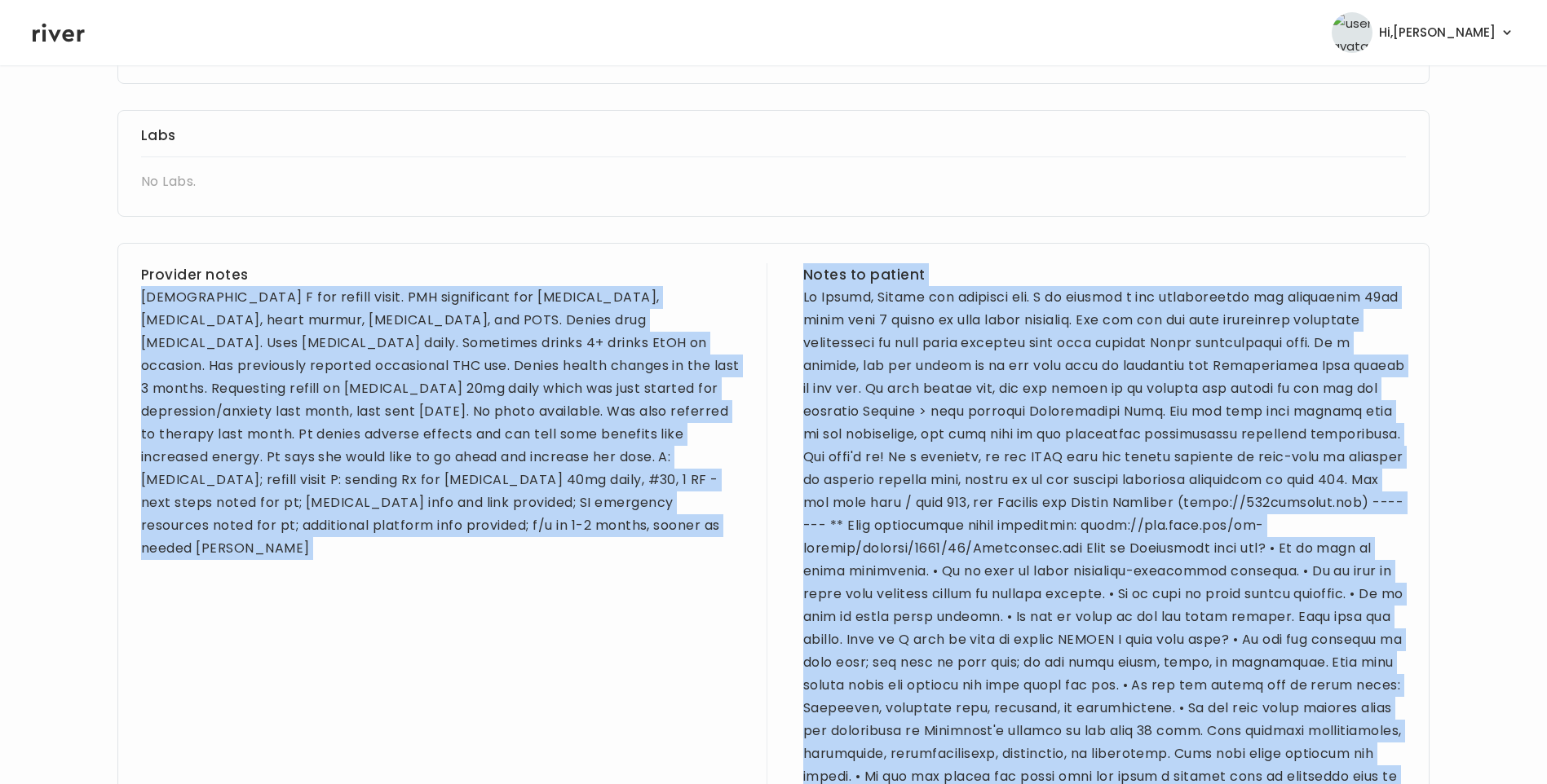
click at [435, 421] on div "21 yo F for refill visit. PMH significant for depression, anxiety, ADHD, heart …" at bounding box center [443, 424] width 603 height 274
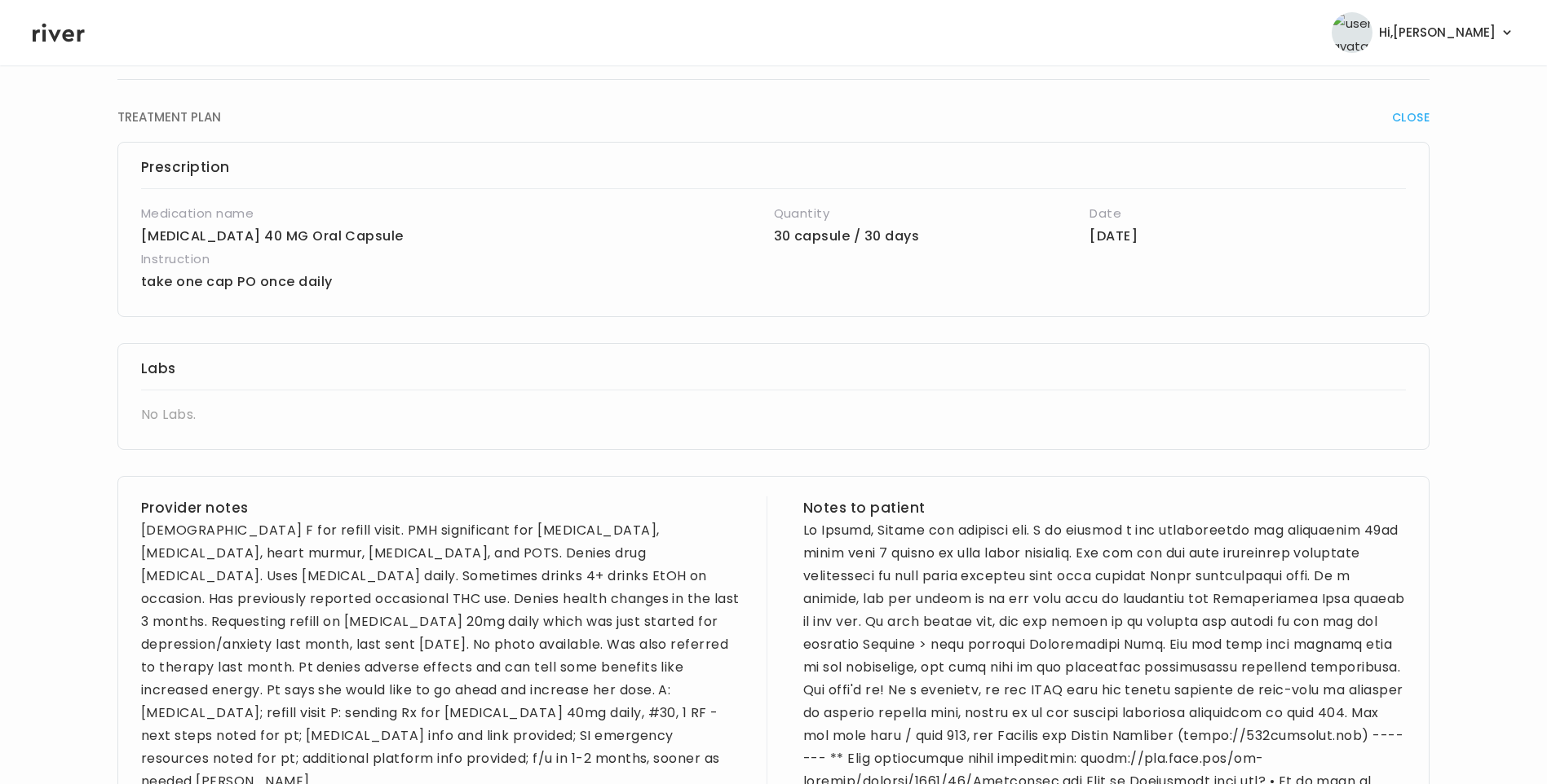
scroll to position [25, 0]
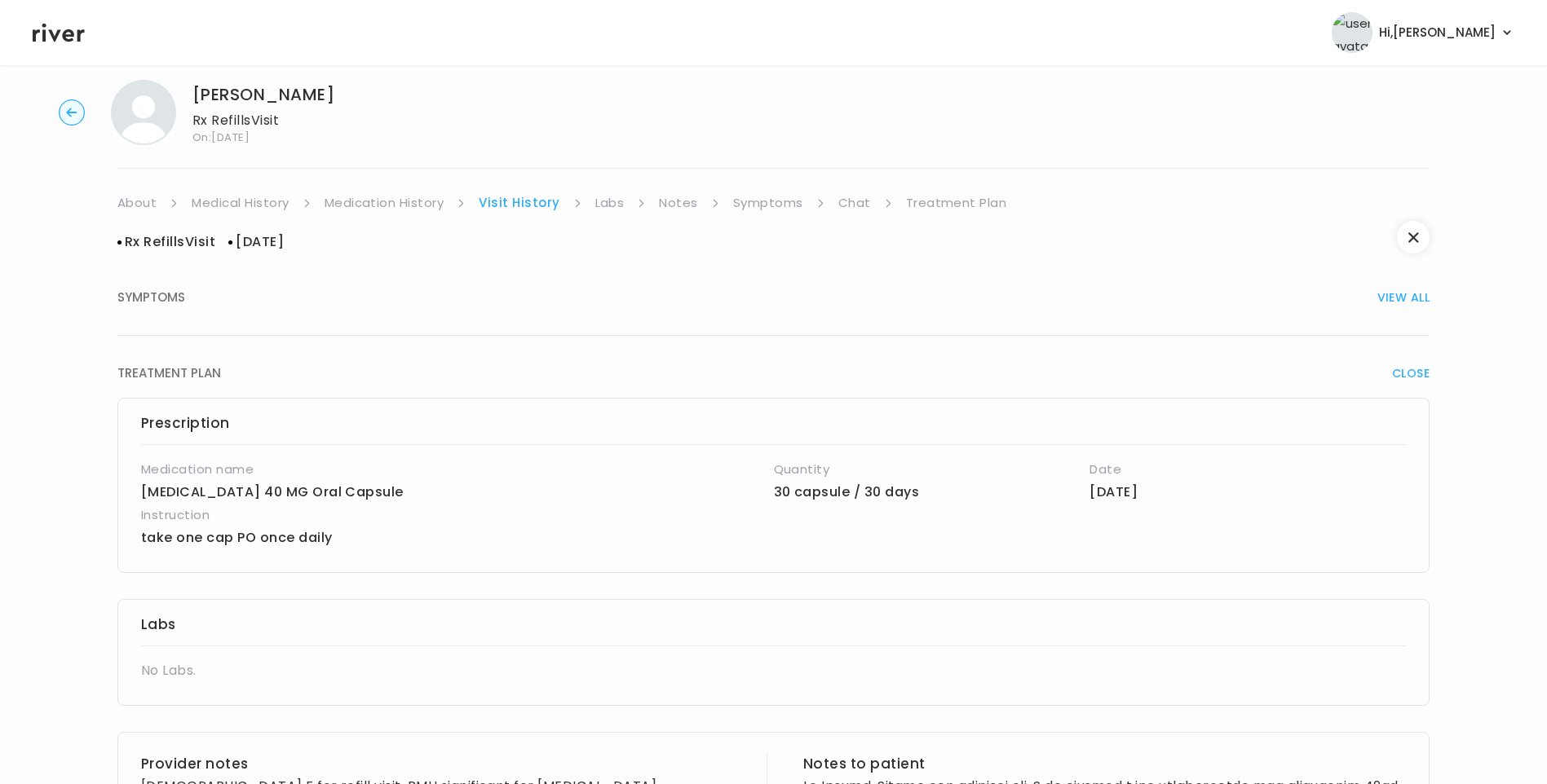
click at [962, 199] on link "Treatment Plan" at bounding box center [956, 203] width 101 height 23
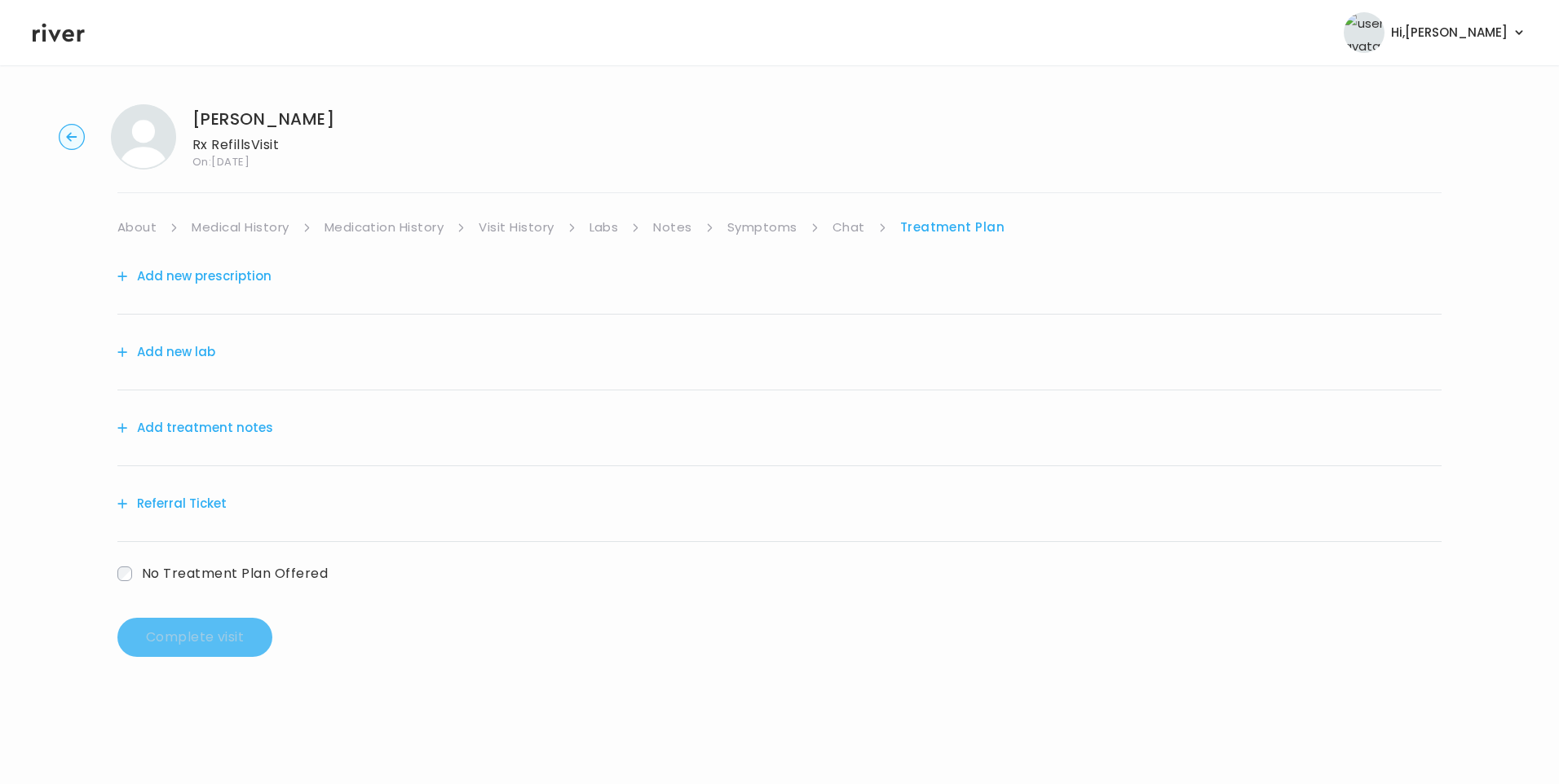
click at [200, 427] on button "Add treatment notes" at bounding box center [195, 428] width 156 height 23
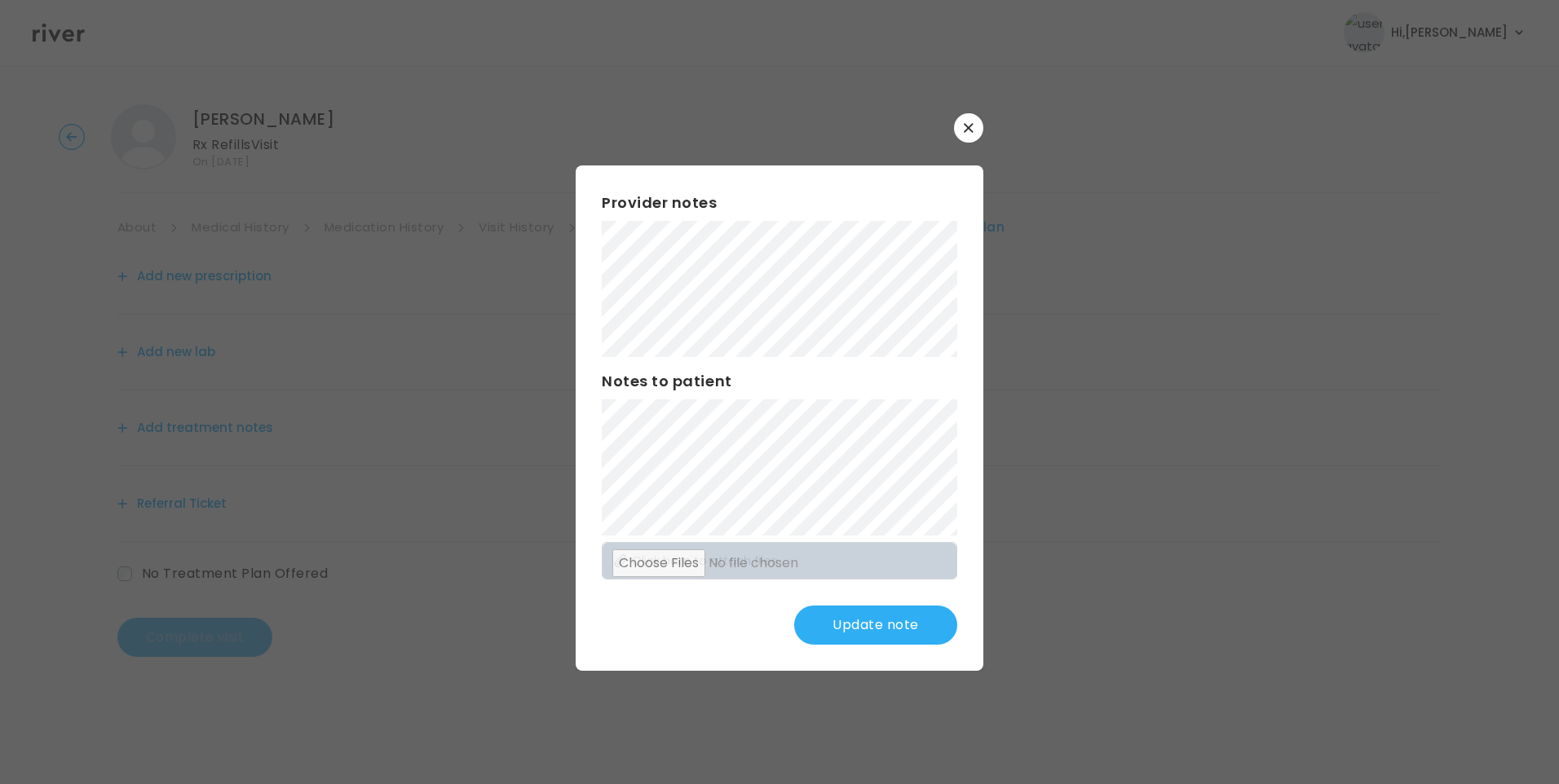
click at [863, 629] on button "Update note" at bounding box center [875, 626] width 163 height 39
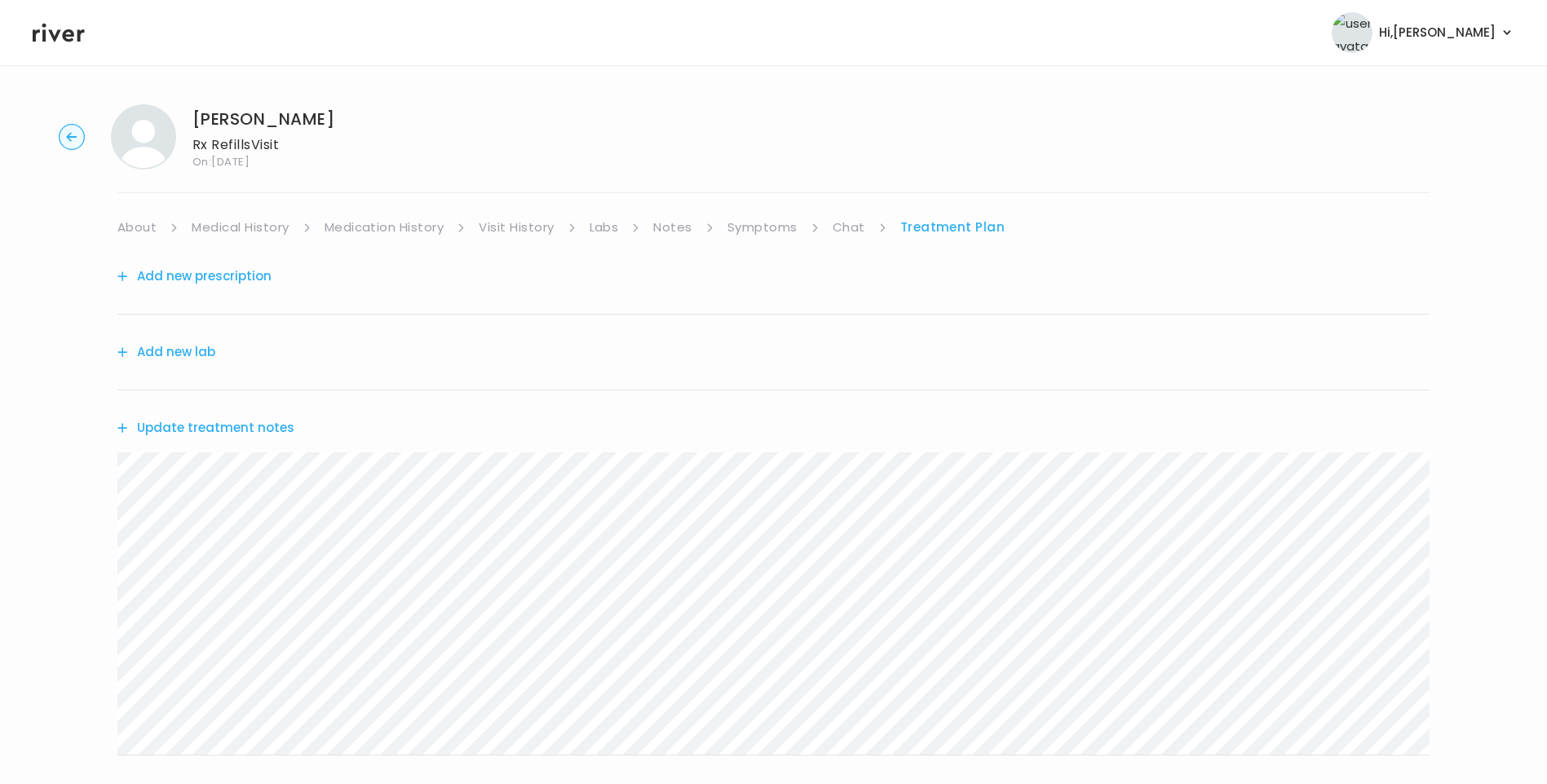
click at [264, 432] on button "Update treatment notes" at bounding box center [206, 428] width 177 height 23
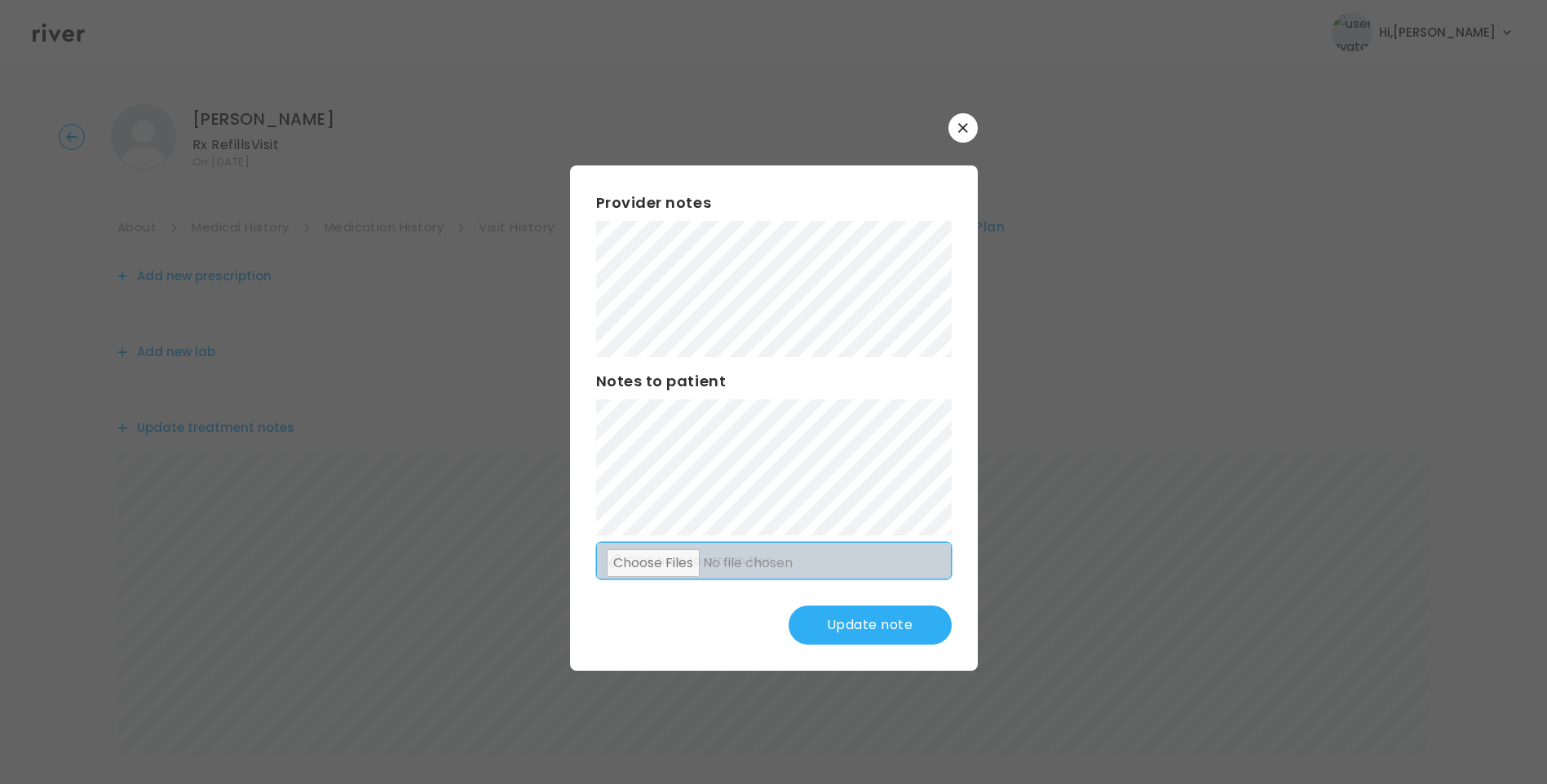
click at [899, 578] on div "Provider notes Notes to patient Click here to attach files Update note" at bounding box center [774, 419] width 408 height 506
click at [863, 616] on button "Update note" at bounding box center [870, 626] width 163 height 39
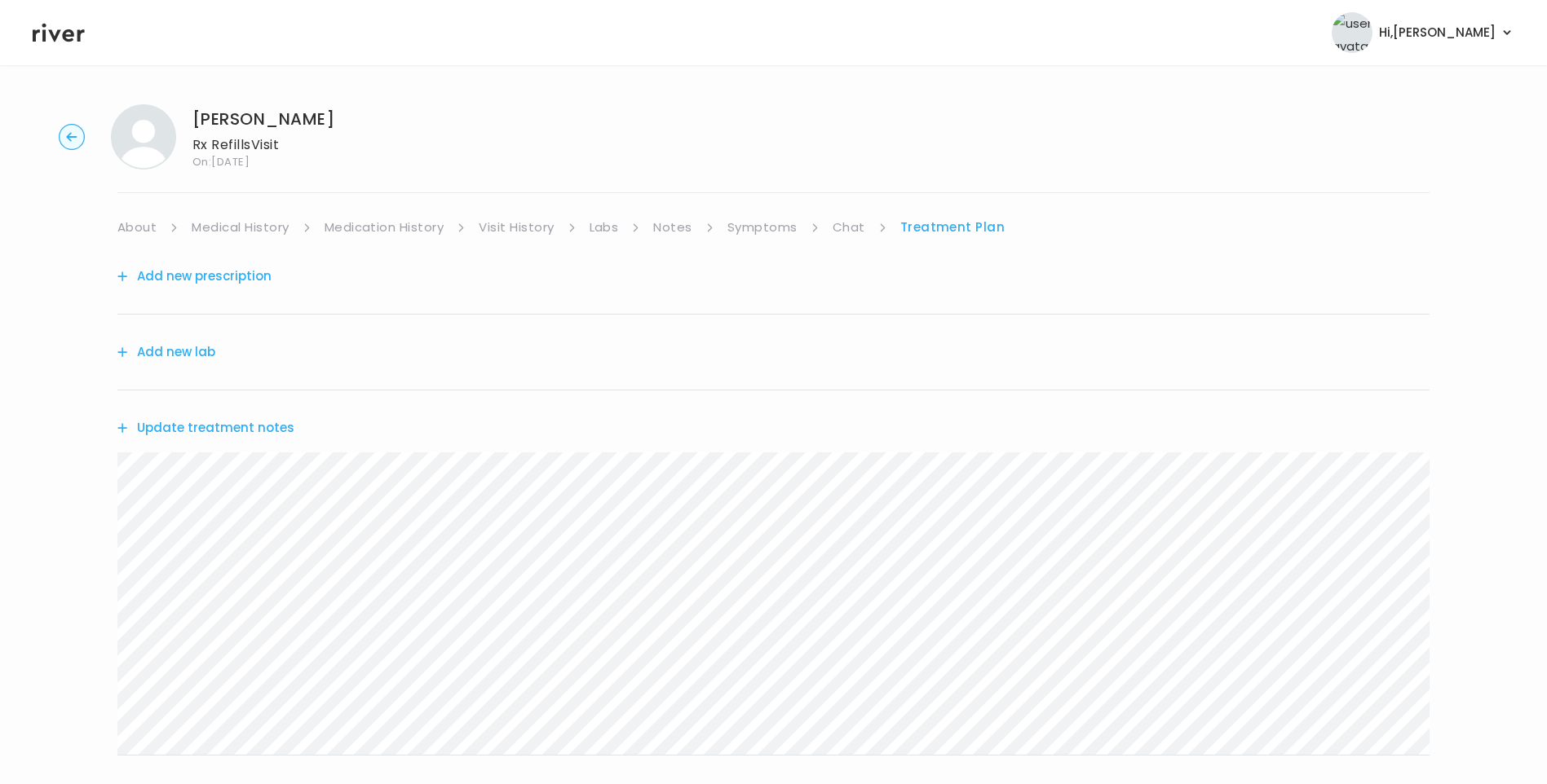
click at [258, 428] on button "Update treatment notes" at bounding box center [206, 428] width 177 height 23
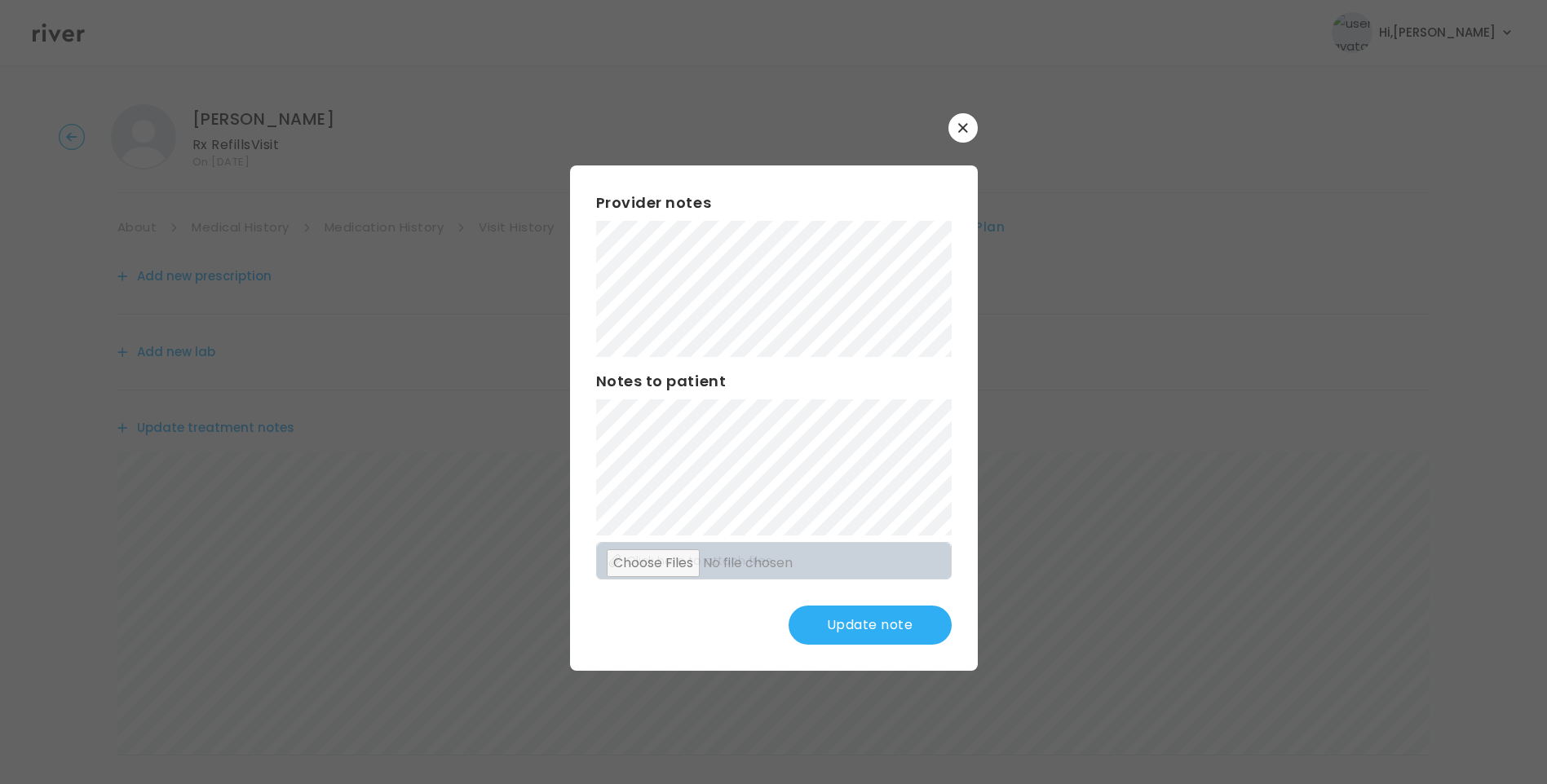
click at [838, 625] on button "Update note" at bounding box center [870, 626] width 163 height 39
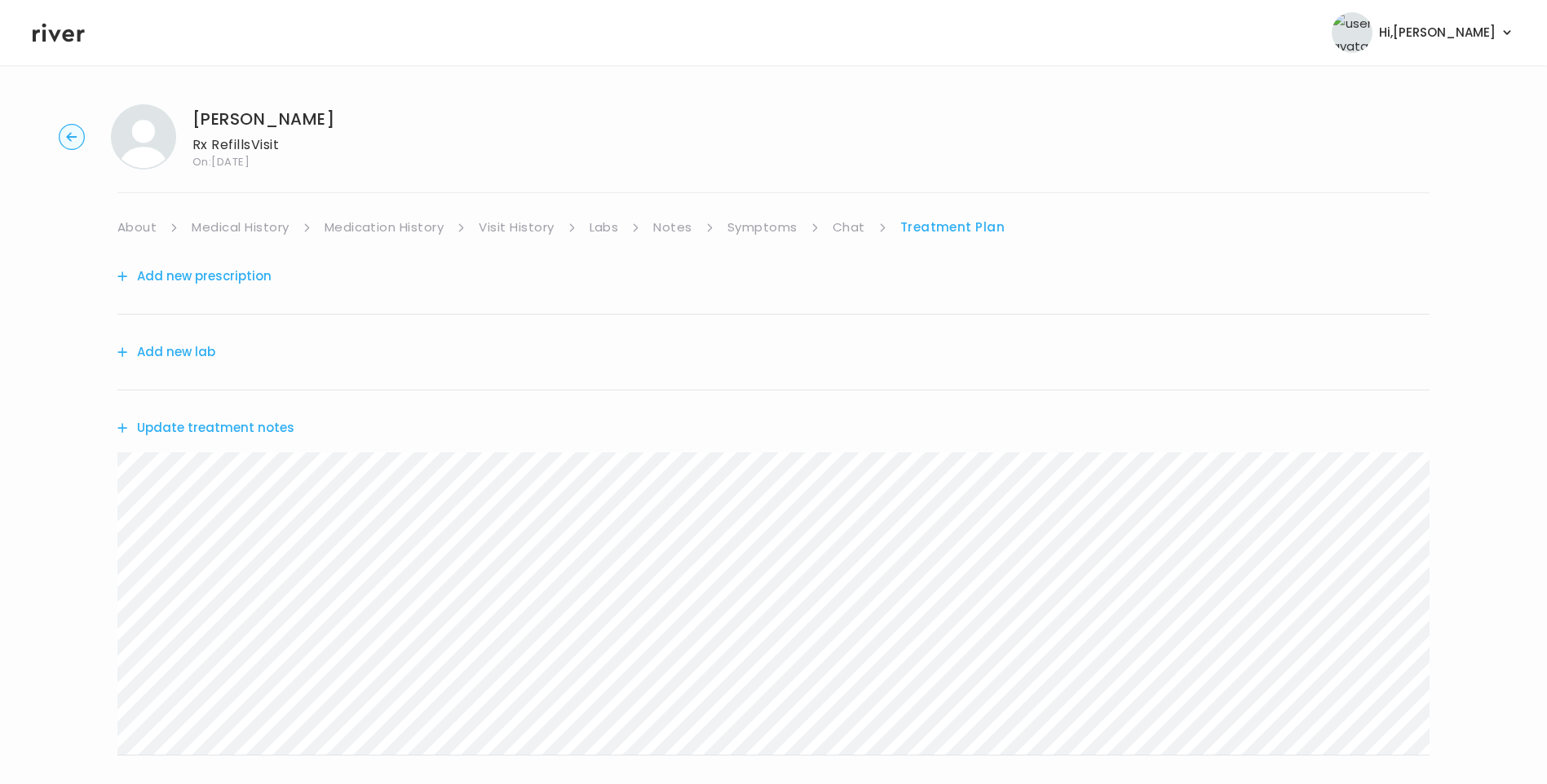
click at [225, 222] on link "Medical History" at bounding box center [240, 227] width 97 height 23
click at [920, 232] on link "Treatment Plan" at bounding box center [957, 227] width 101 height 23
click at [273, 228] on link "Medical History" at bounding box center [240, 227] width 97 height 23
click at [918, 221] on link "Treatment Plan" at bounding box center [957, 227] width 101 height 23
click at [221, 428] on button "Update treatment notes" at bounding box center [206, 428] width 177 height 23
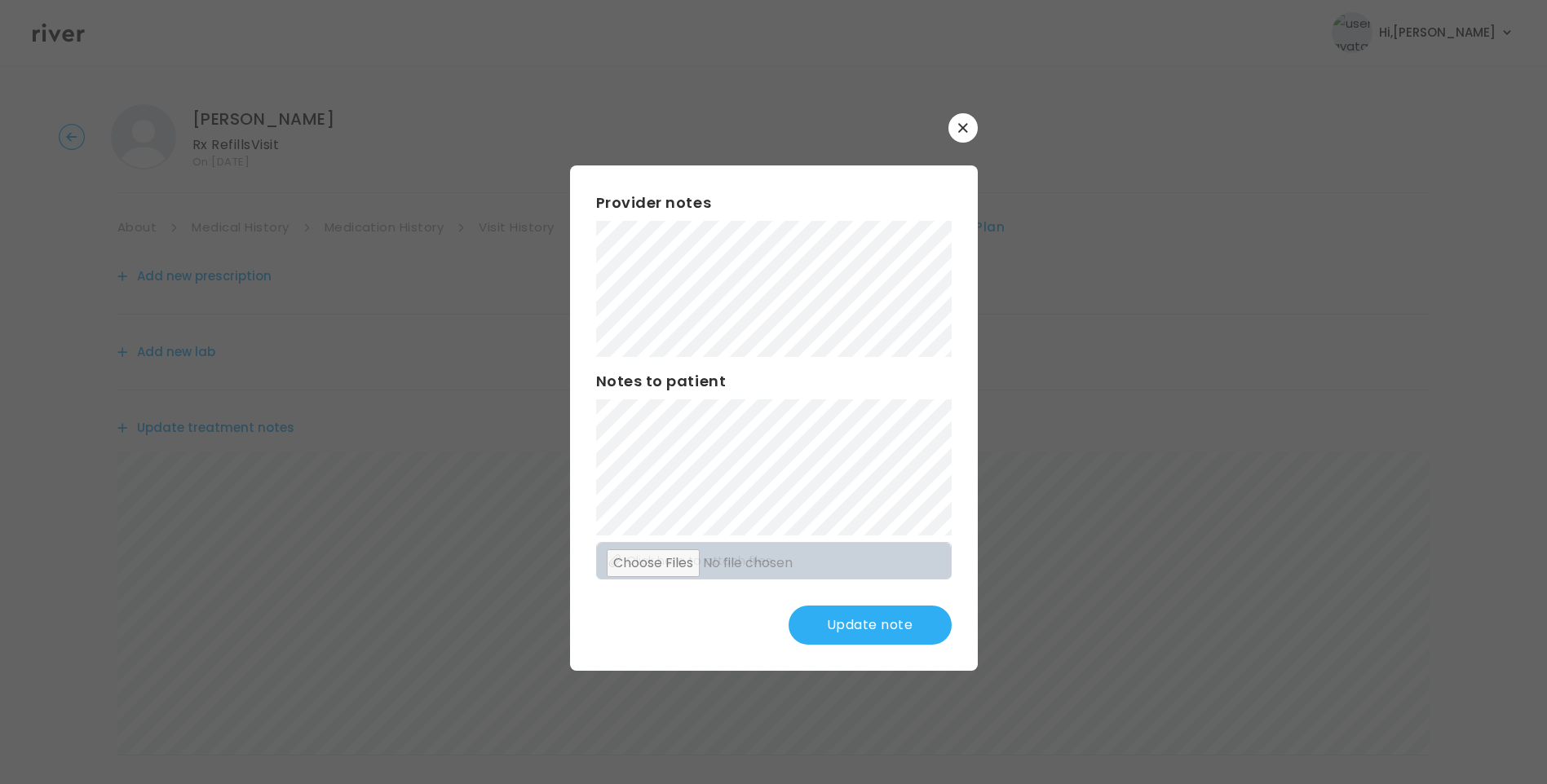
click at [879, 619] on button "Update note" at bounding box center [870, 626] width 163 height 39
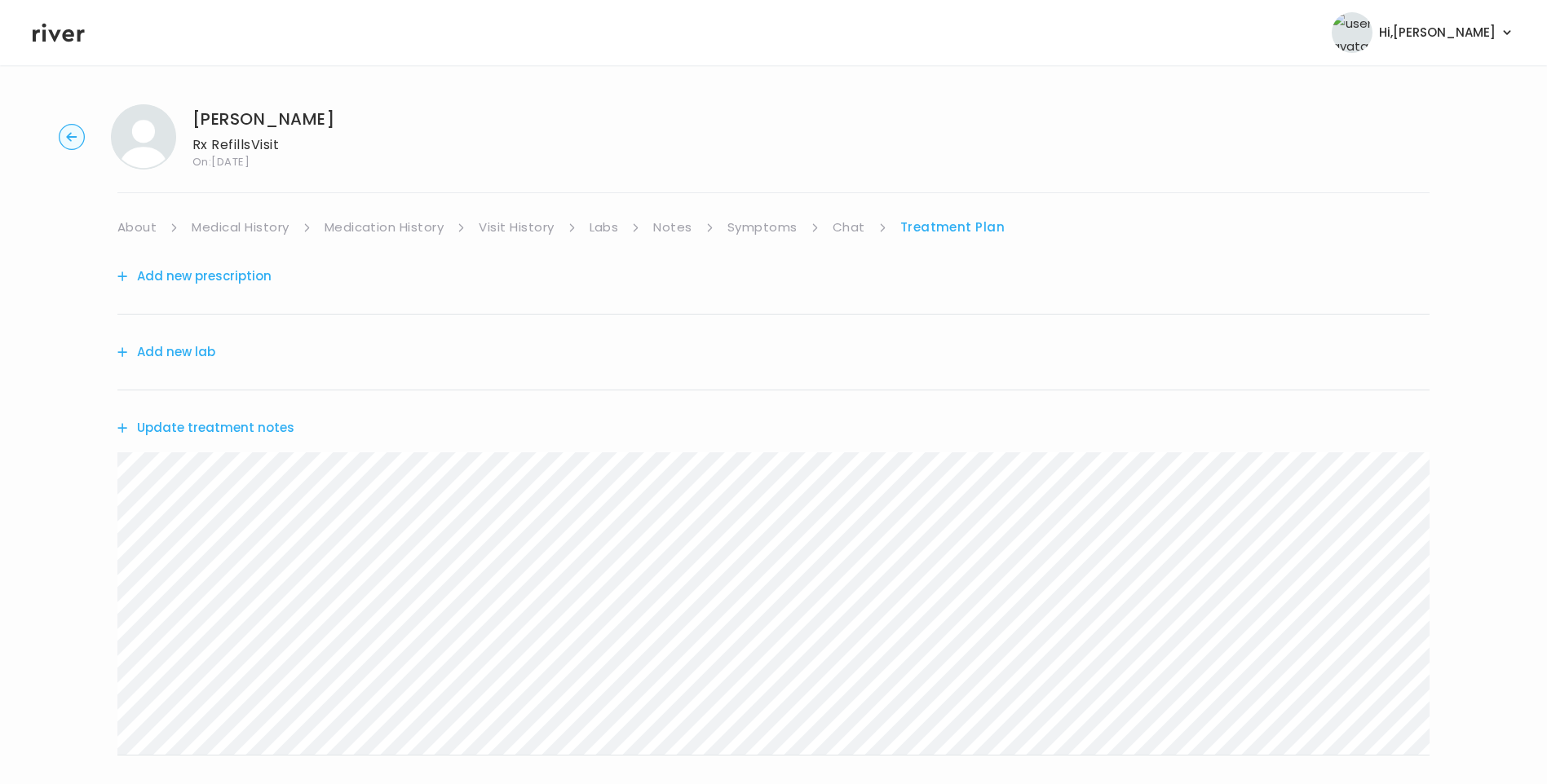
click at [267, 429] on button "Update treatment notes" at bounding box center [206, 428] width 177 height 23
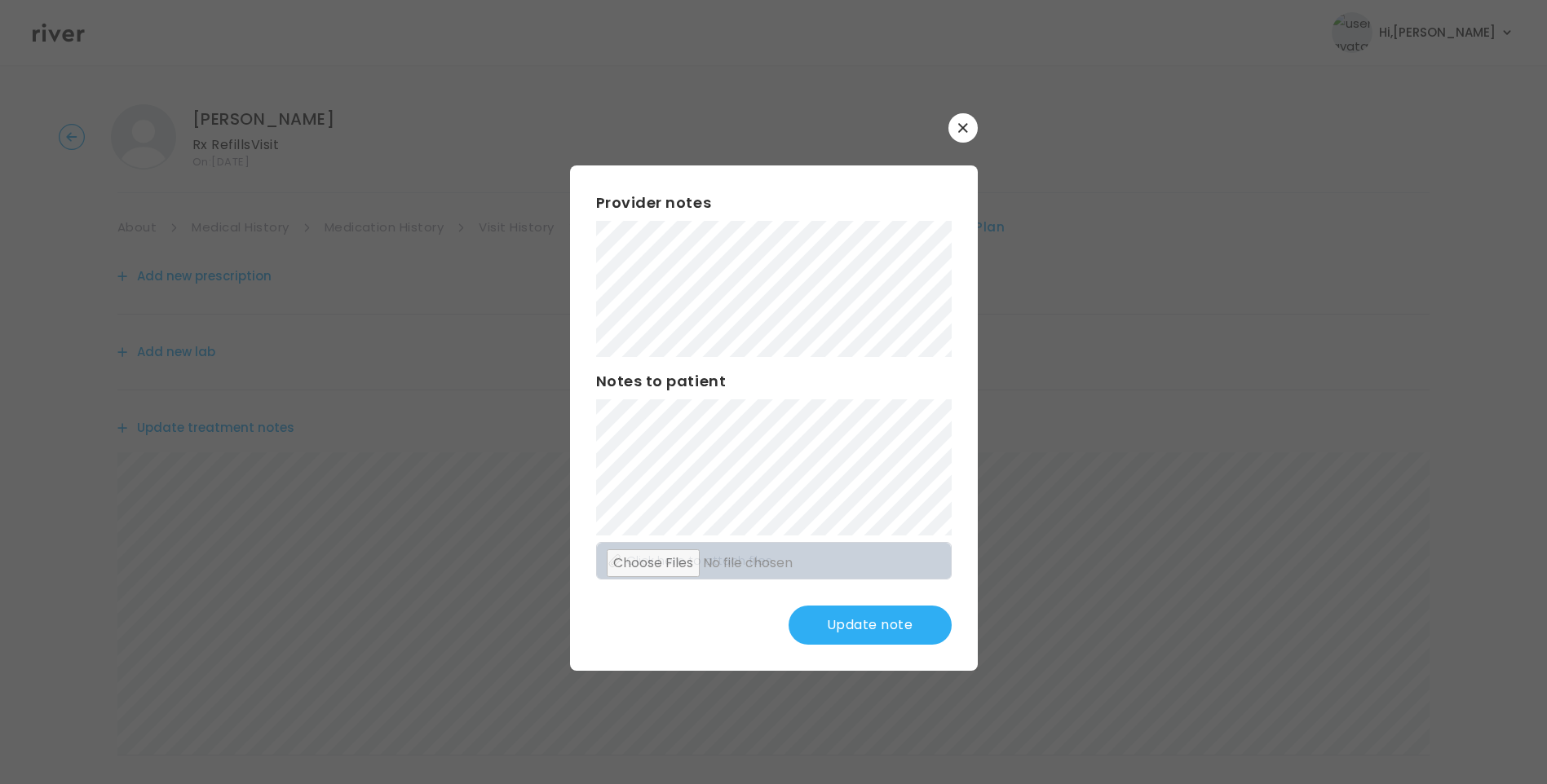
click at [897, 626] on button "Update note" at bounding box center [870, 626] width 163 height 39
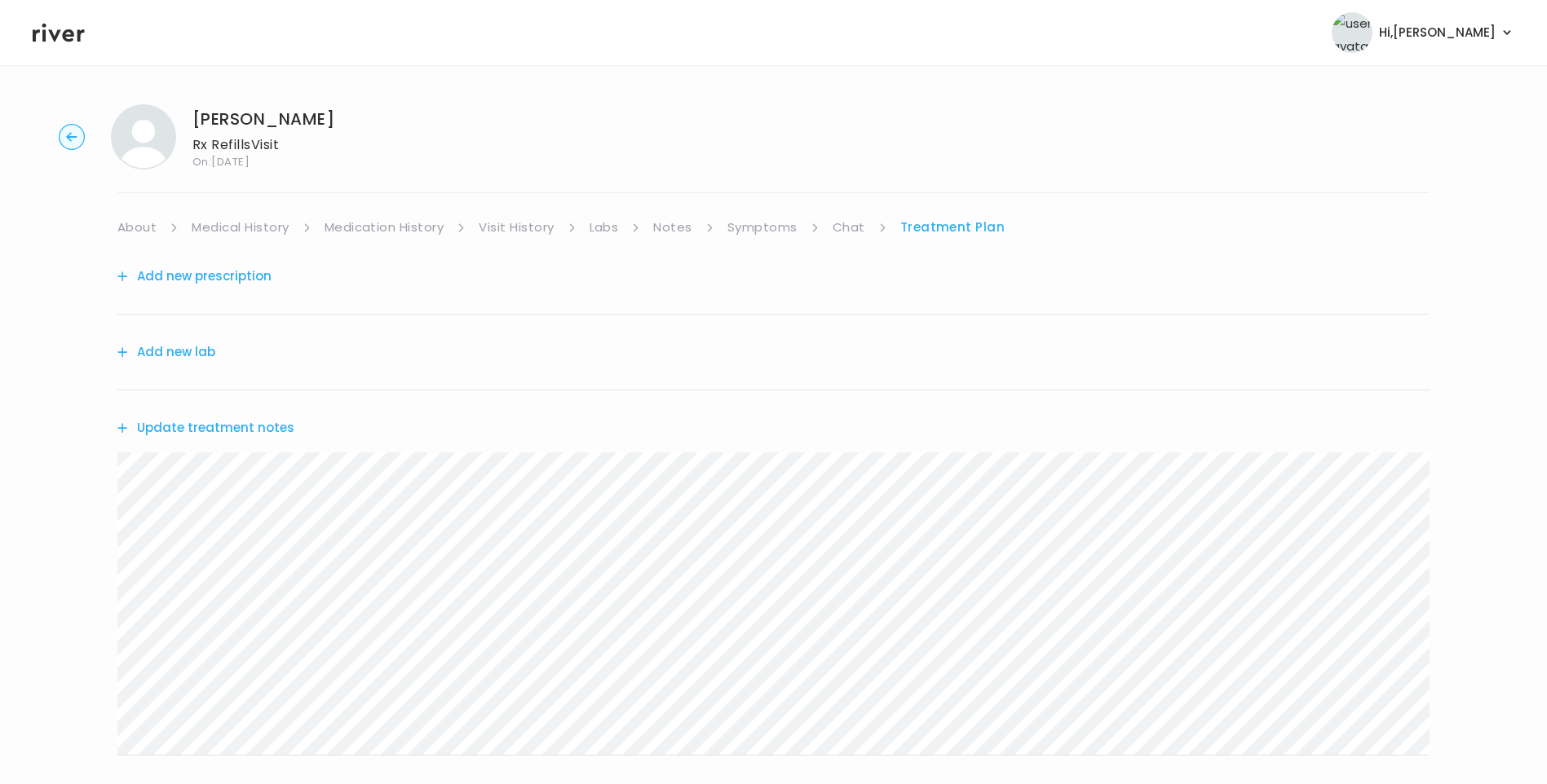
click at [421, 230] on link "Medication History" at bounding box center [384, 227] width 120 height 23
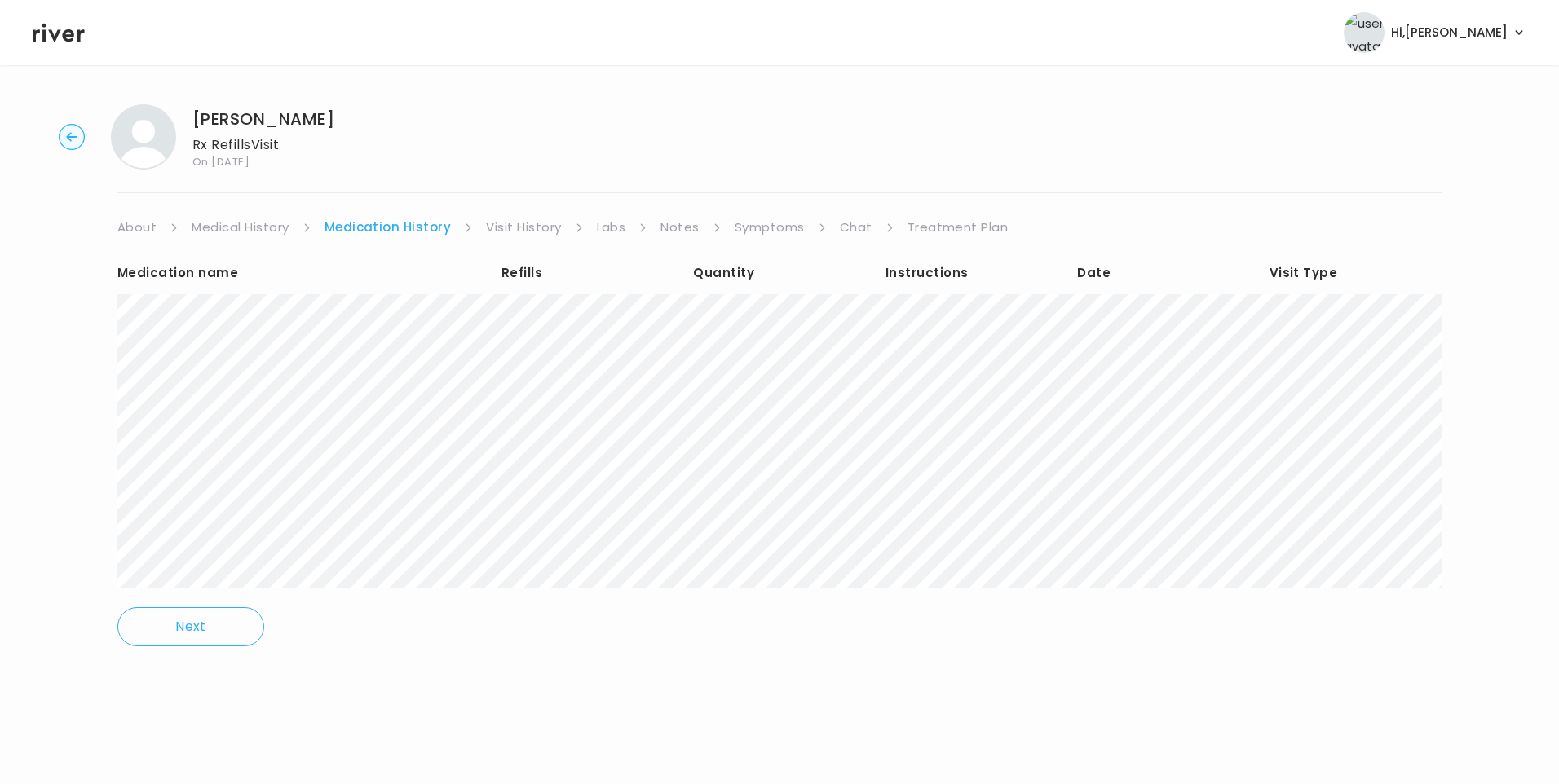
click at [978, 229] on link "Treatment Plan" at bounding box center [957, 227] width 101 height 23
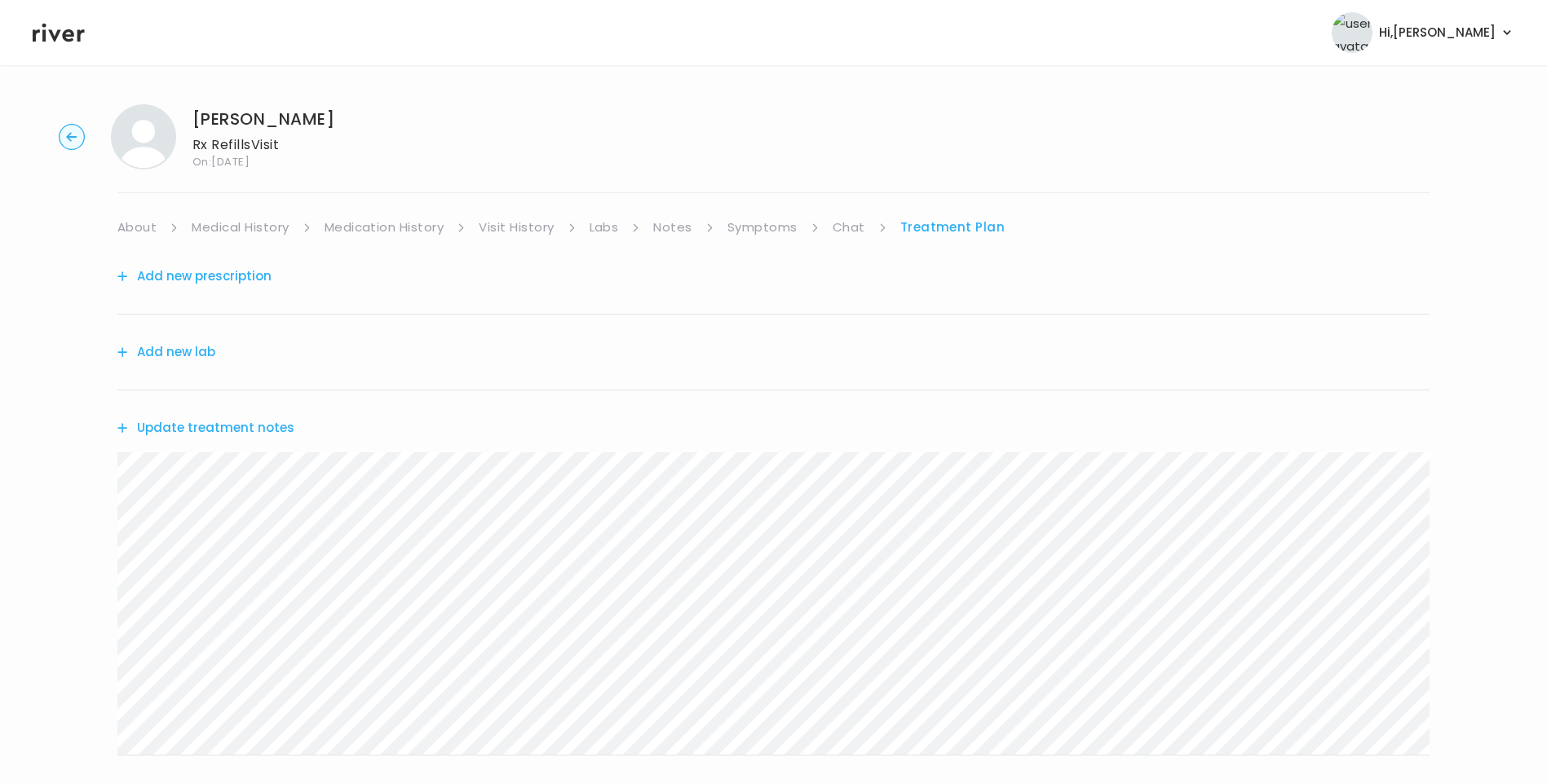
click at [268, 426] on button "Update treatment notes" at bounding box center [206, 428] width 177 height 23
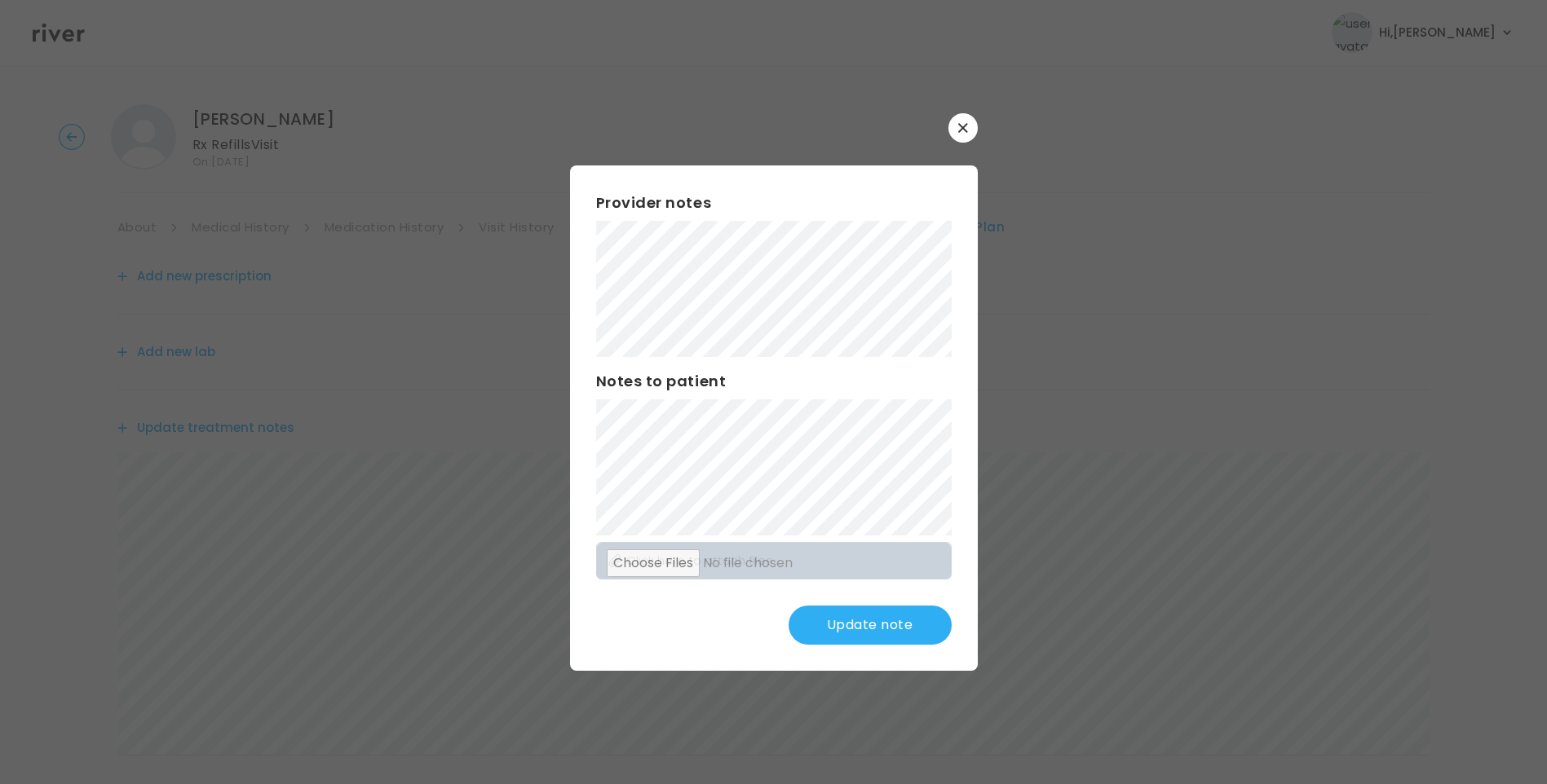
click at [856, 635] on button "Update note" at bounding box center [870, 626] width 163 height 39
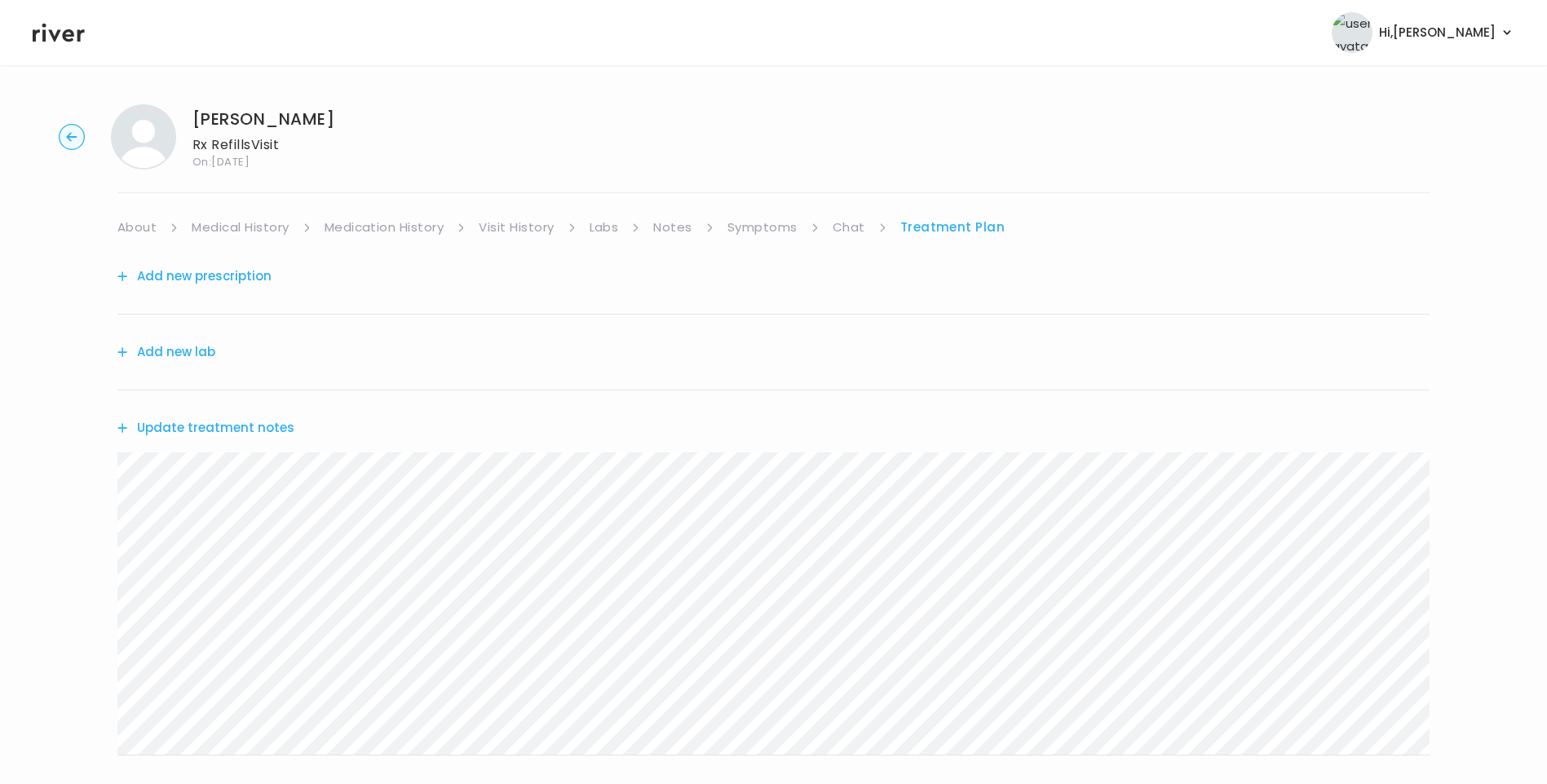
click at [206, 275] on button "Add new prescription" at bounding box center [195, 277] width 154 height 23
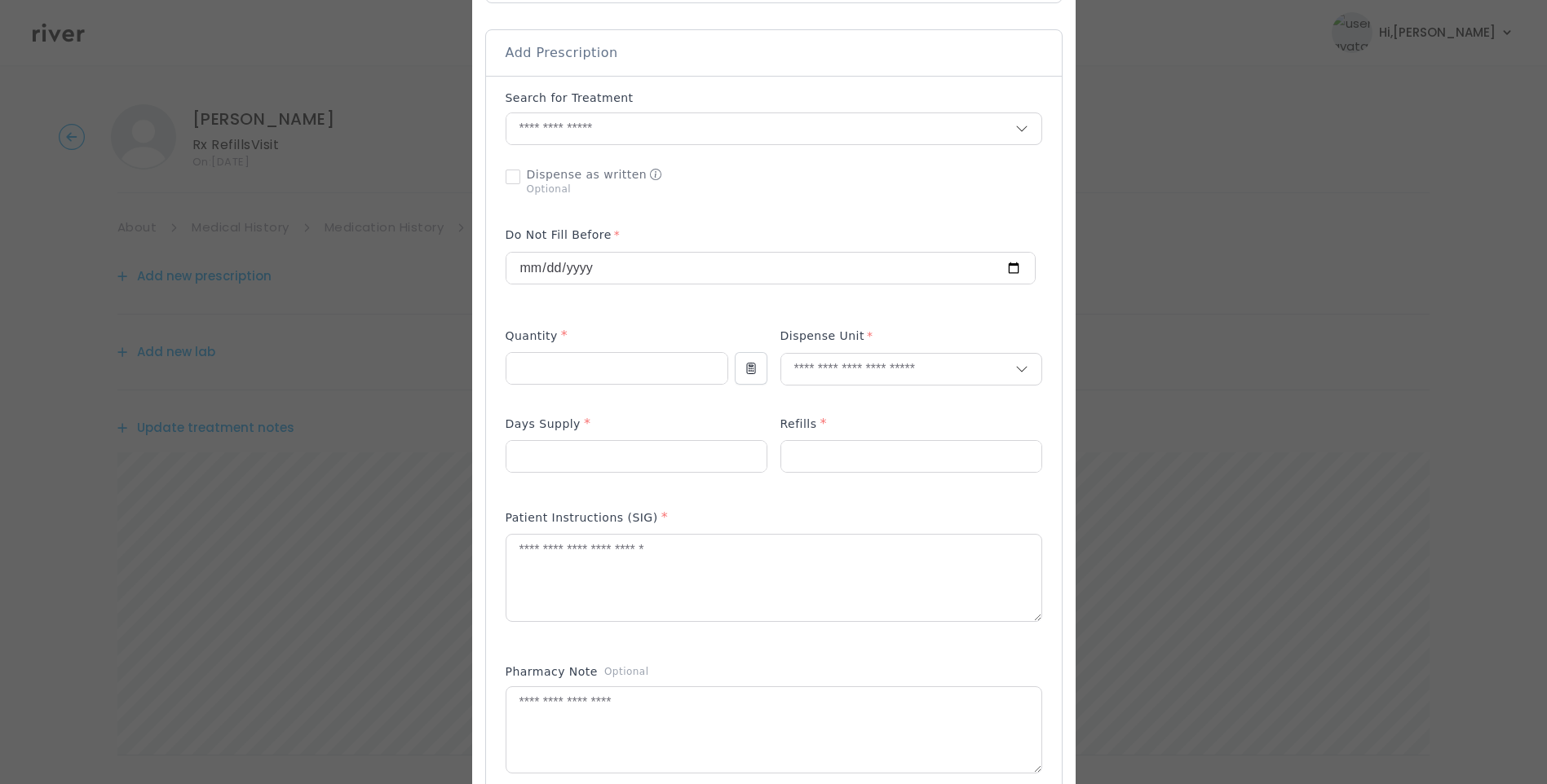
scroll to position [326, 0]
click at [613, 129] on input "text" at bounding box center [761, 127] width 509 height 31
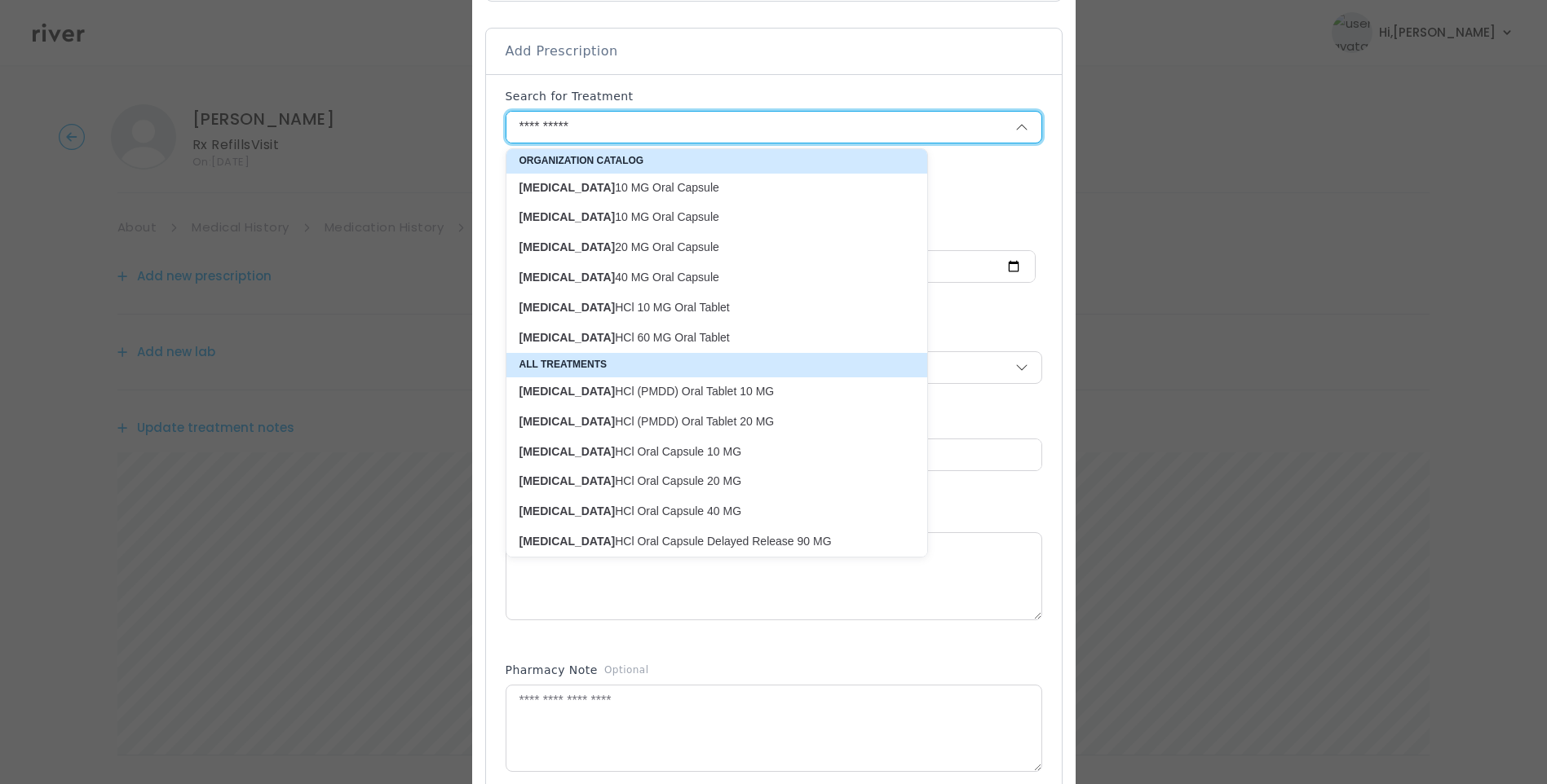
click at [668, 270] on p "FLUoxetine 40 MG Oral Capsule" at bounding box center [707, 277] width 375 height 16
type input "**********"
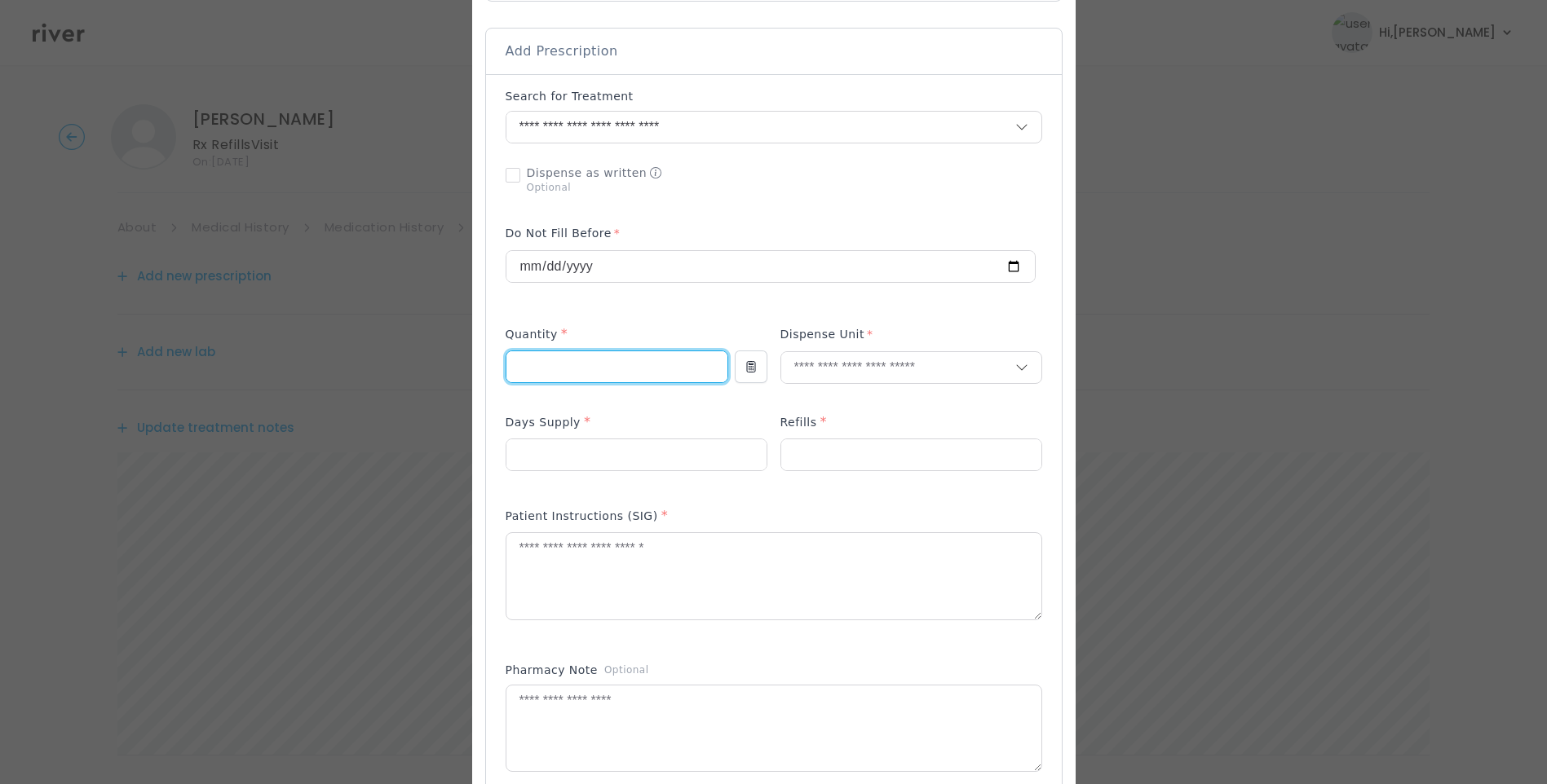
click at [553, 371] on input "number" at bounding box center [617, 367] width 221 height 31
type input "**"
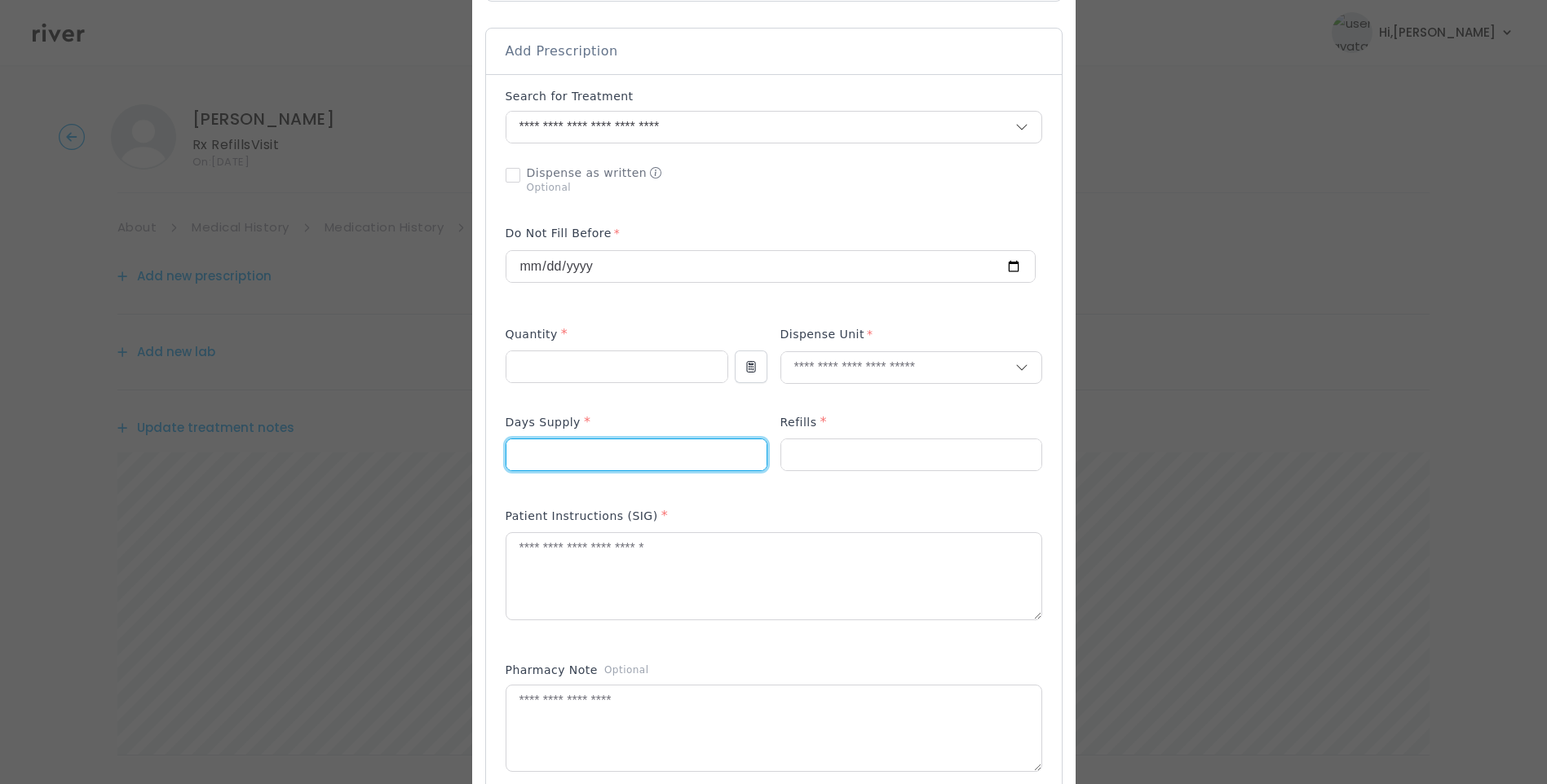
click at [535, 452] on input "number" at bounding box center [636, 455] width 260 height 31
type input "**"
click at [848, 467] on input "number" at bounding box center [911, 455] width 260 height 31
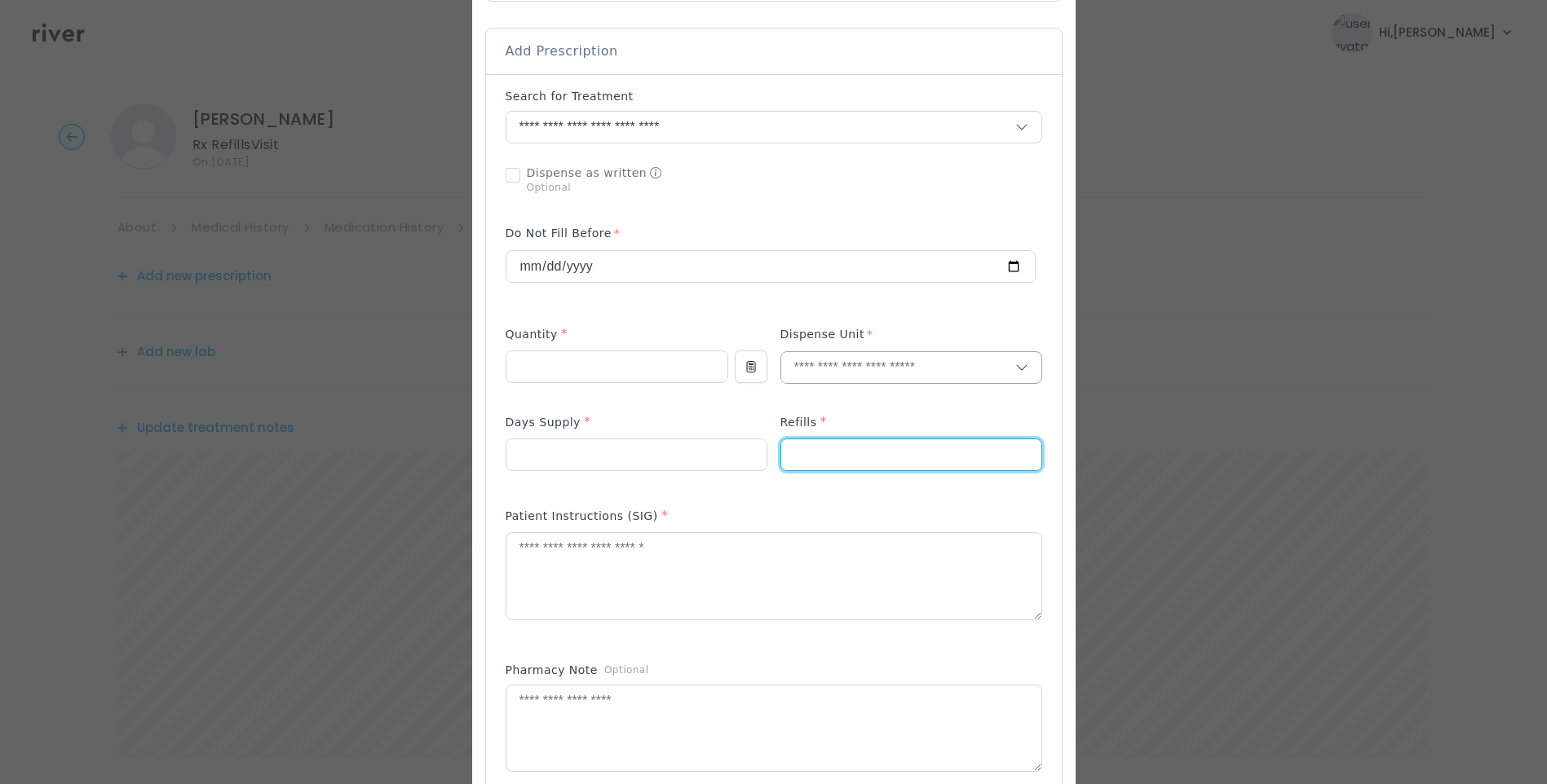
type input "*"
click at [810, 376] on input "text" at bounding box center [897, 368] width 234 height 31
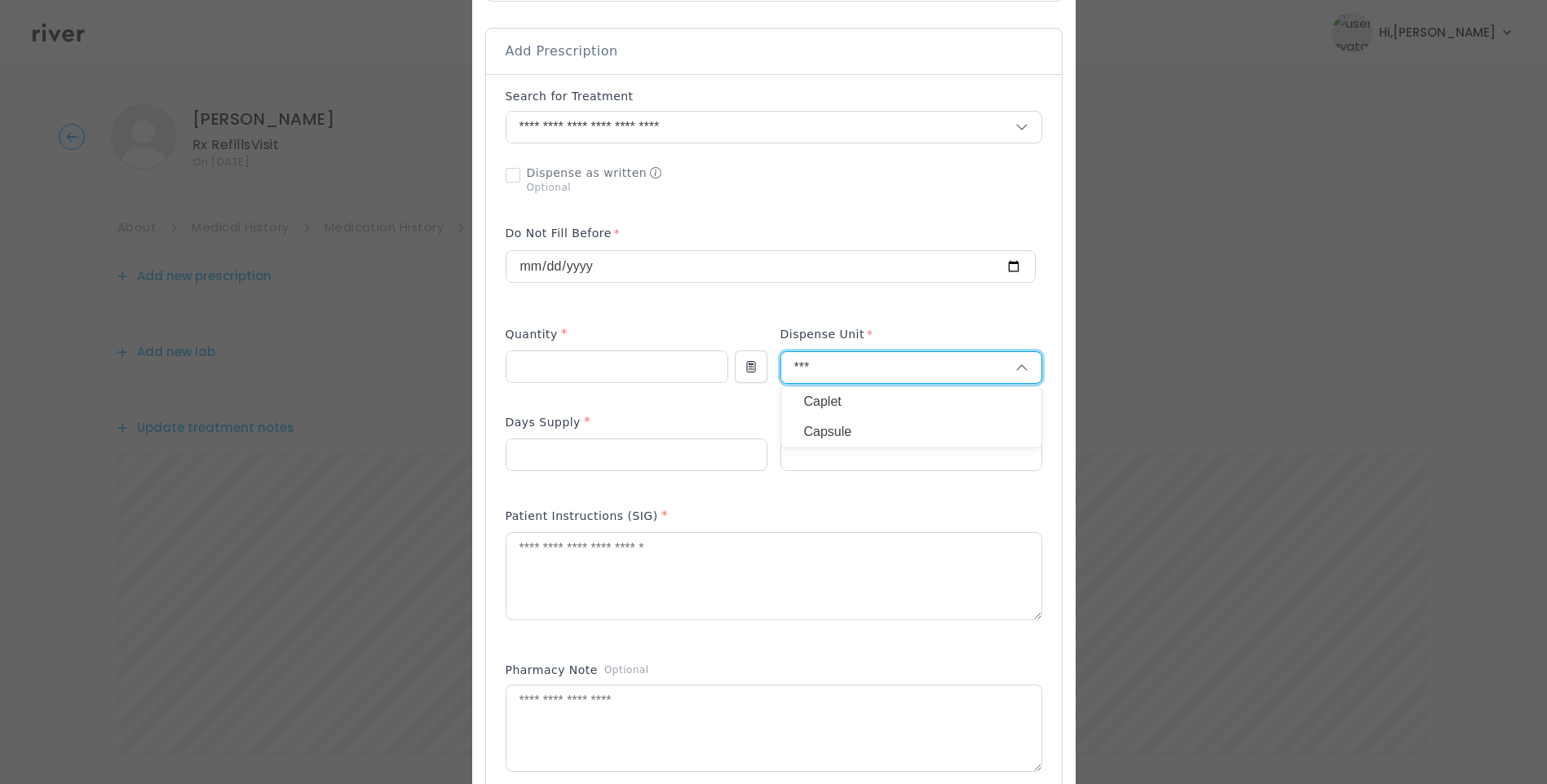
type input "***"
click at [857, 442] on p "Capsule" at bounding box center [911, 432] width 214 height 24
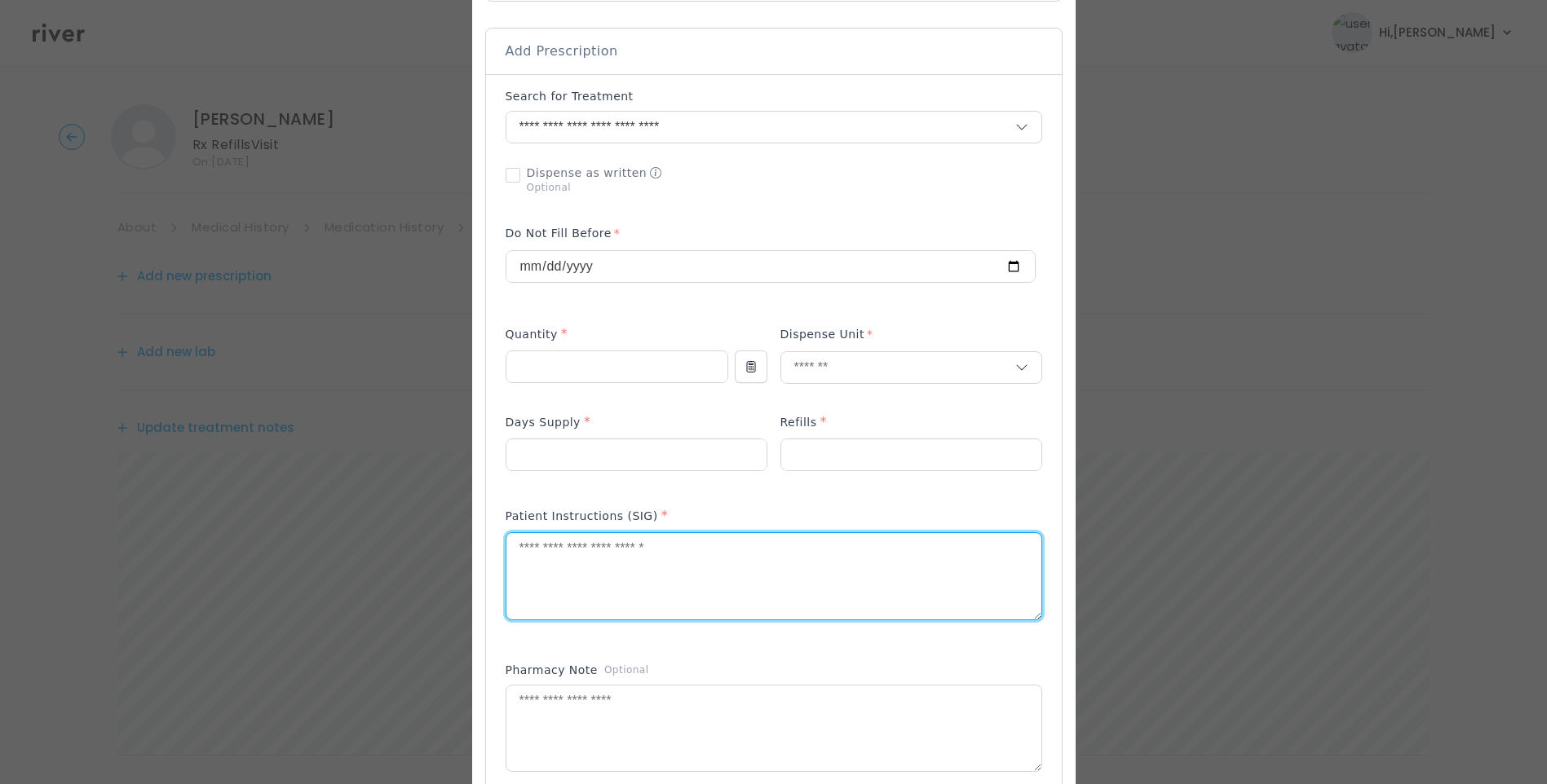
drag, startPoint x: 653, startPoint y: 589, endPoint x: 651, endPoint y: 566, distance: 23.1
click at [653, 584] on textarea at bounding box center [774, 576] width 535 height 86
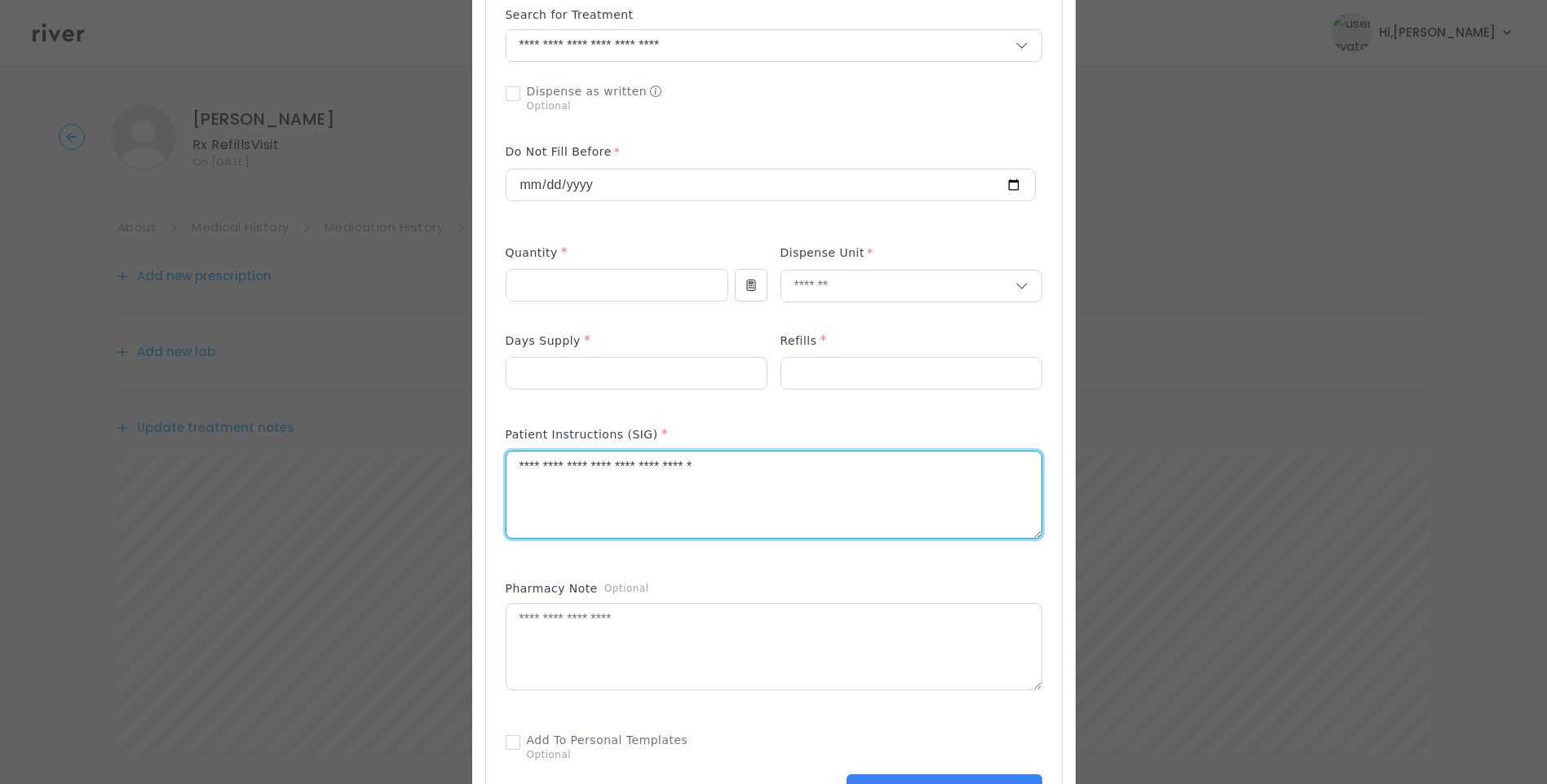
click at [794, 461] on textarea "**********" at bounding box center [774, 494] width 535 height 86
click at [774, 478] on textarea "**********" at bounding box center [774, 494] width 535 height 86
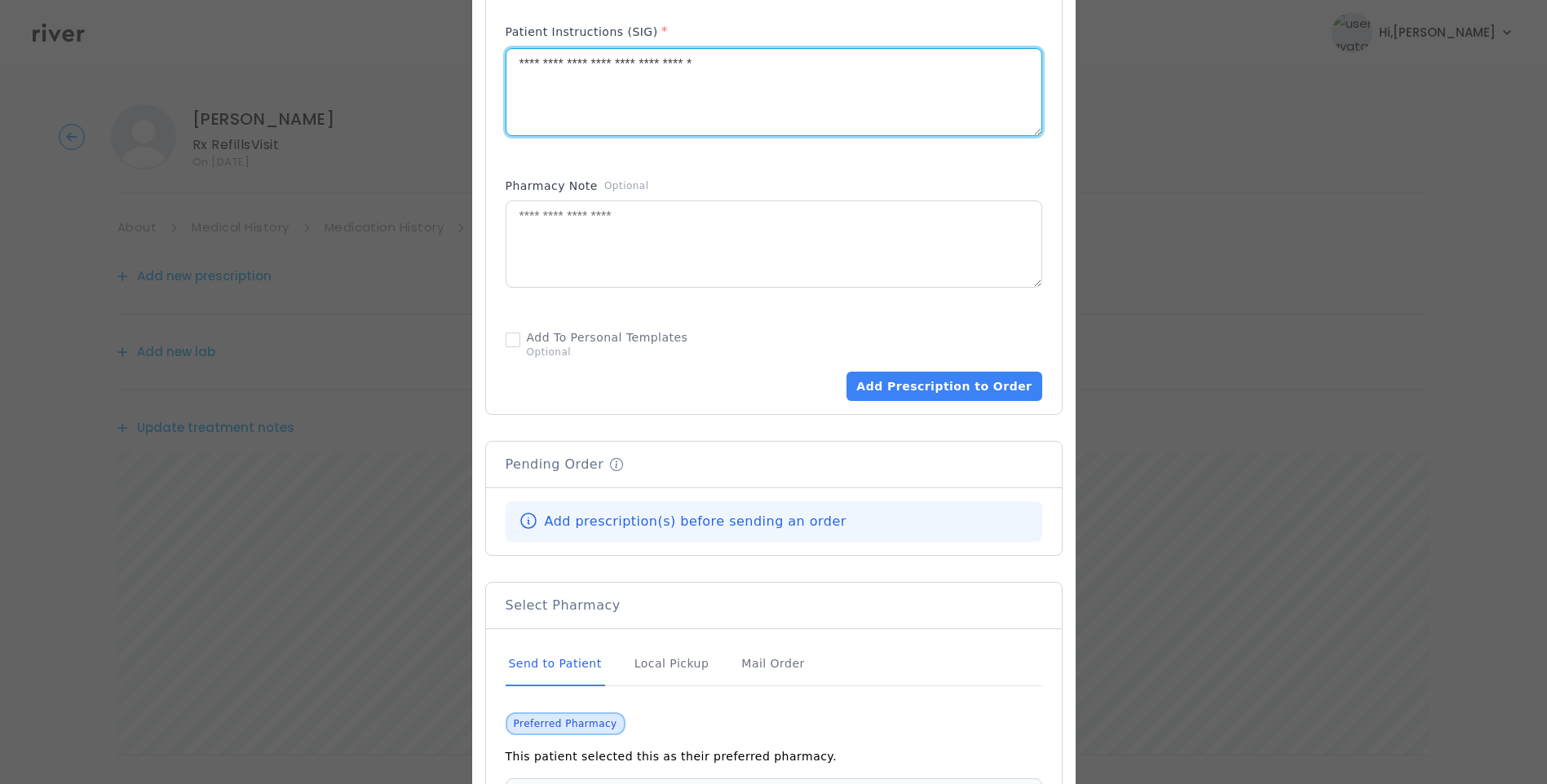
scroll to position [979, 0]
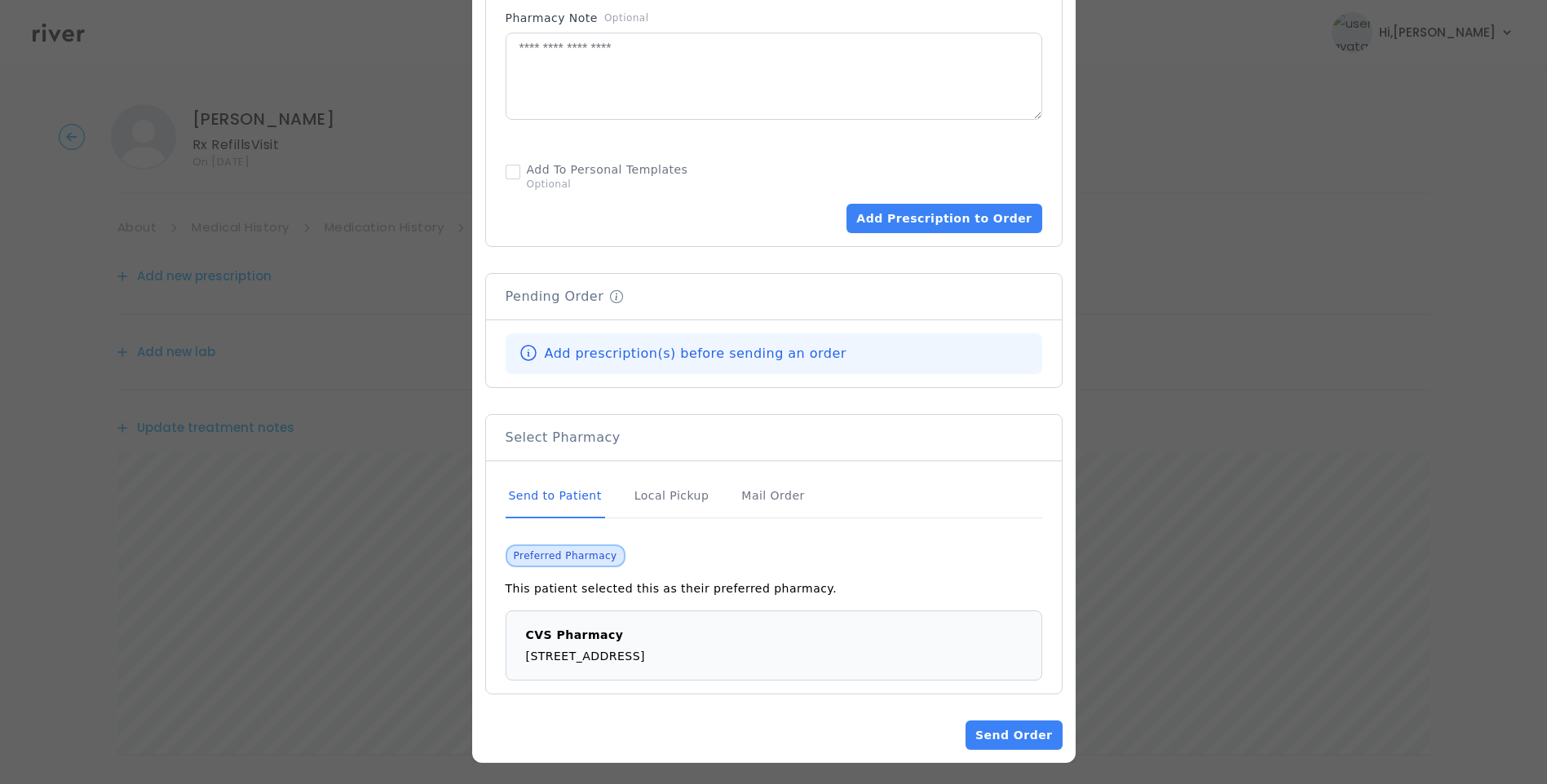
type textarea "**********"
click at [545, 493] on div "Send to Patient" at bounding box center [555, 497] width 99 height 44
click at [554, 497] on div "Send to Patient" at bounding box center [555, 497] width 99 height 44
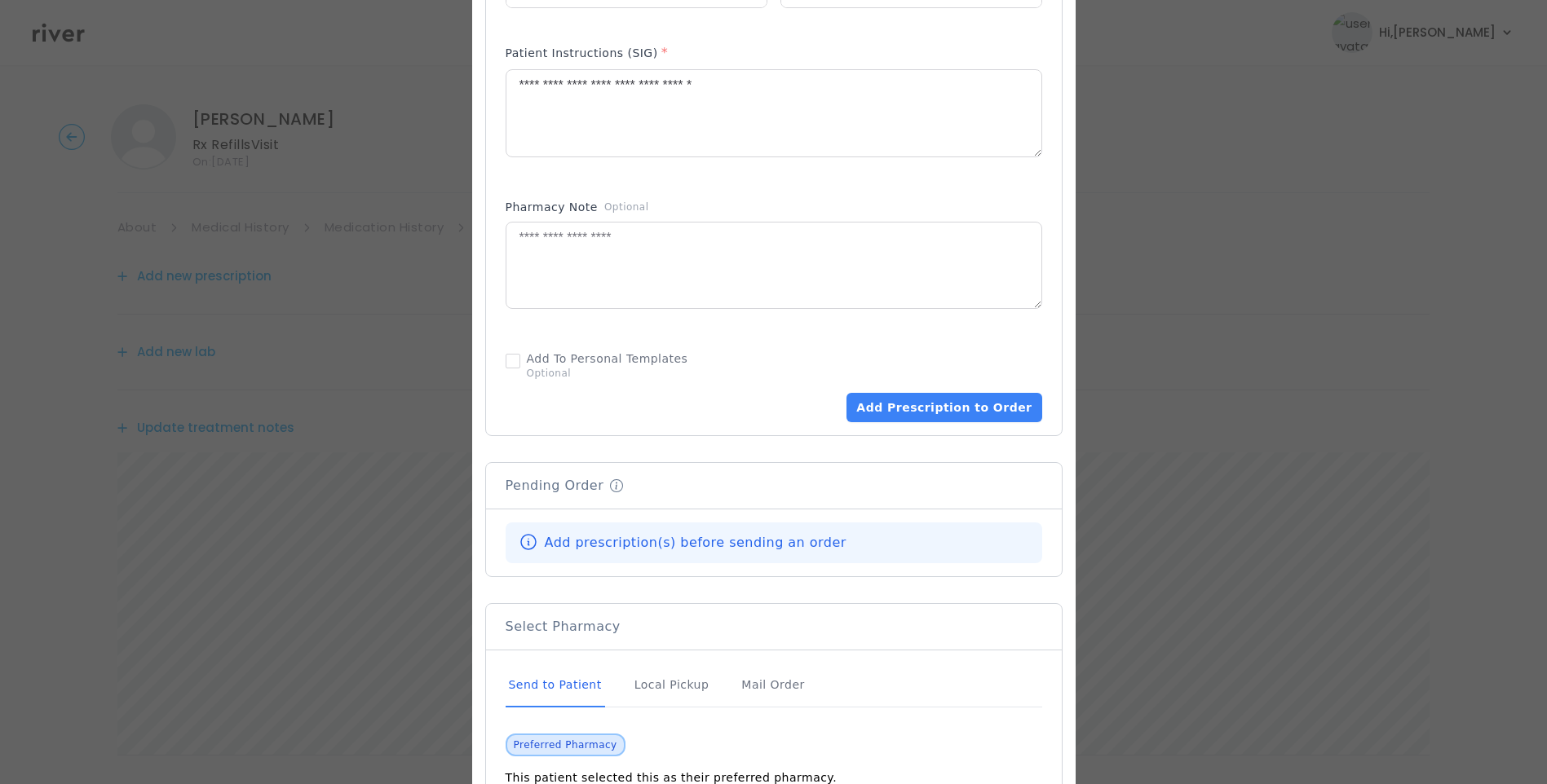
scroll to position [815, 0]
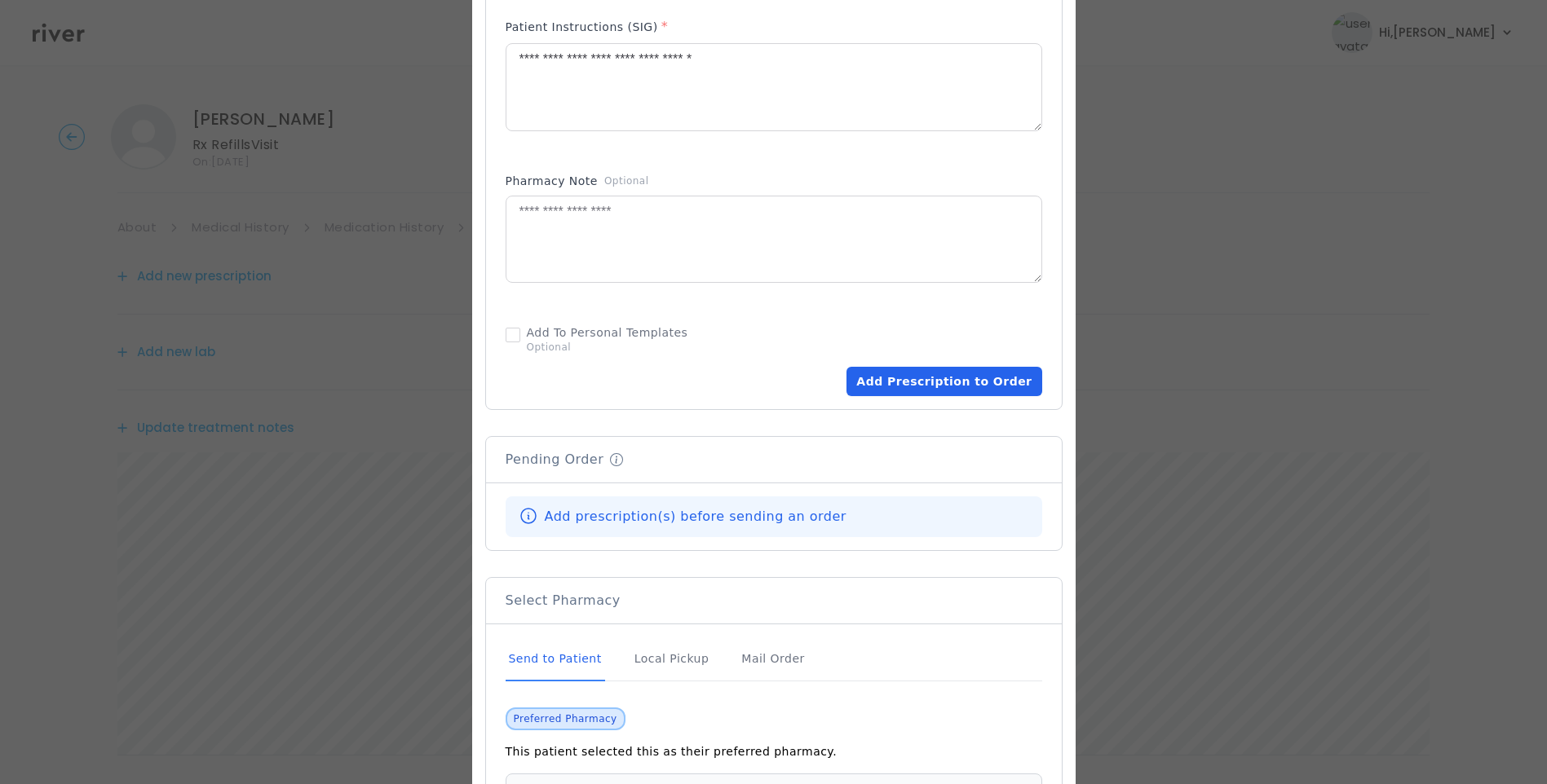
click at [961, 378] on button "Add Prescription to Order" at bounding box center [943, 382] width 195 height 30
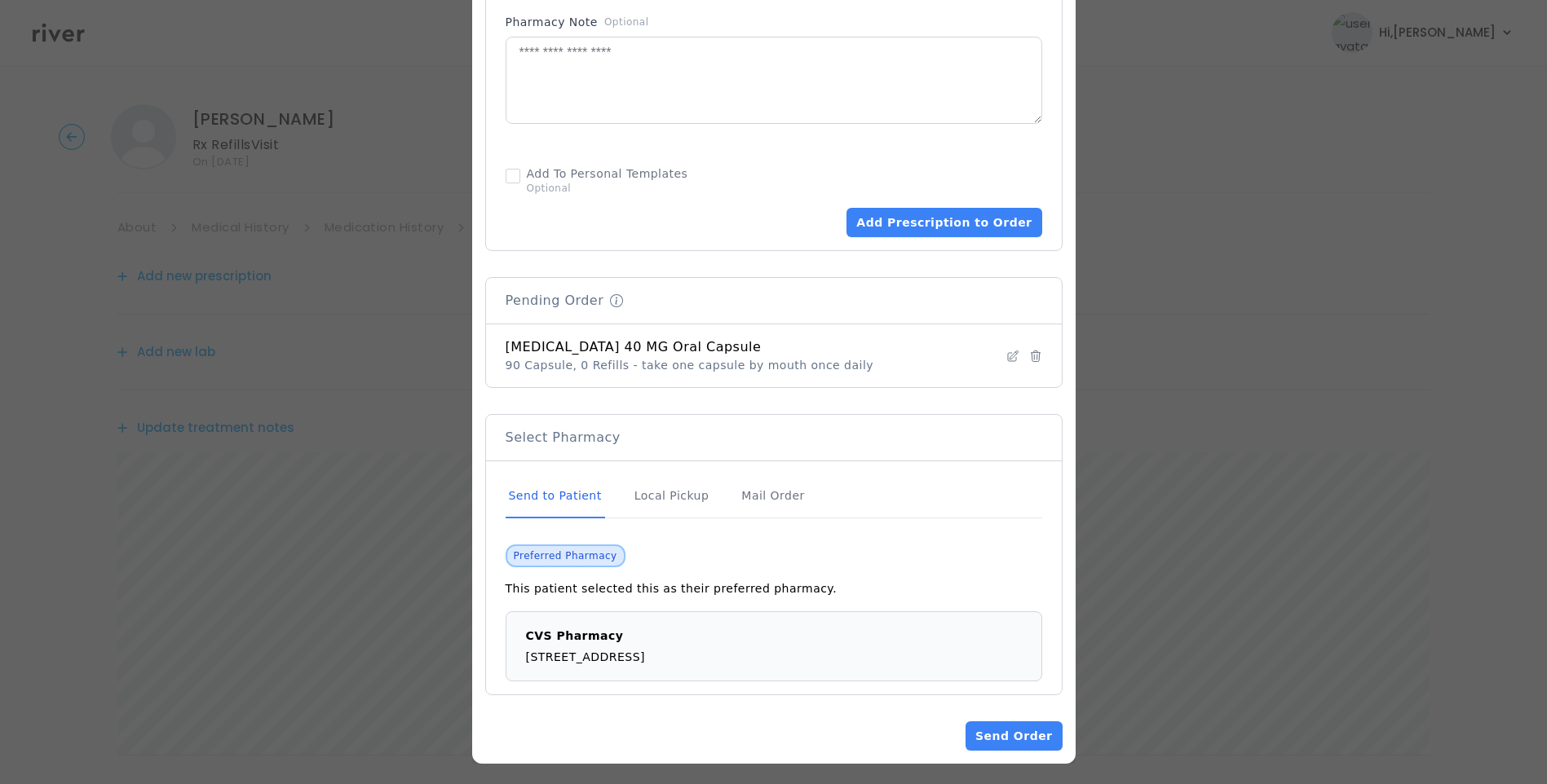
scroll to position [980, 0]
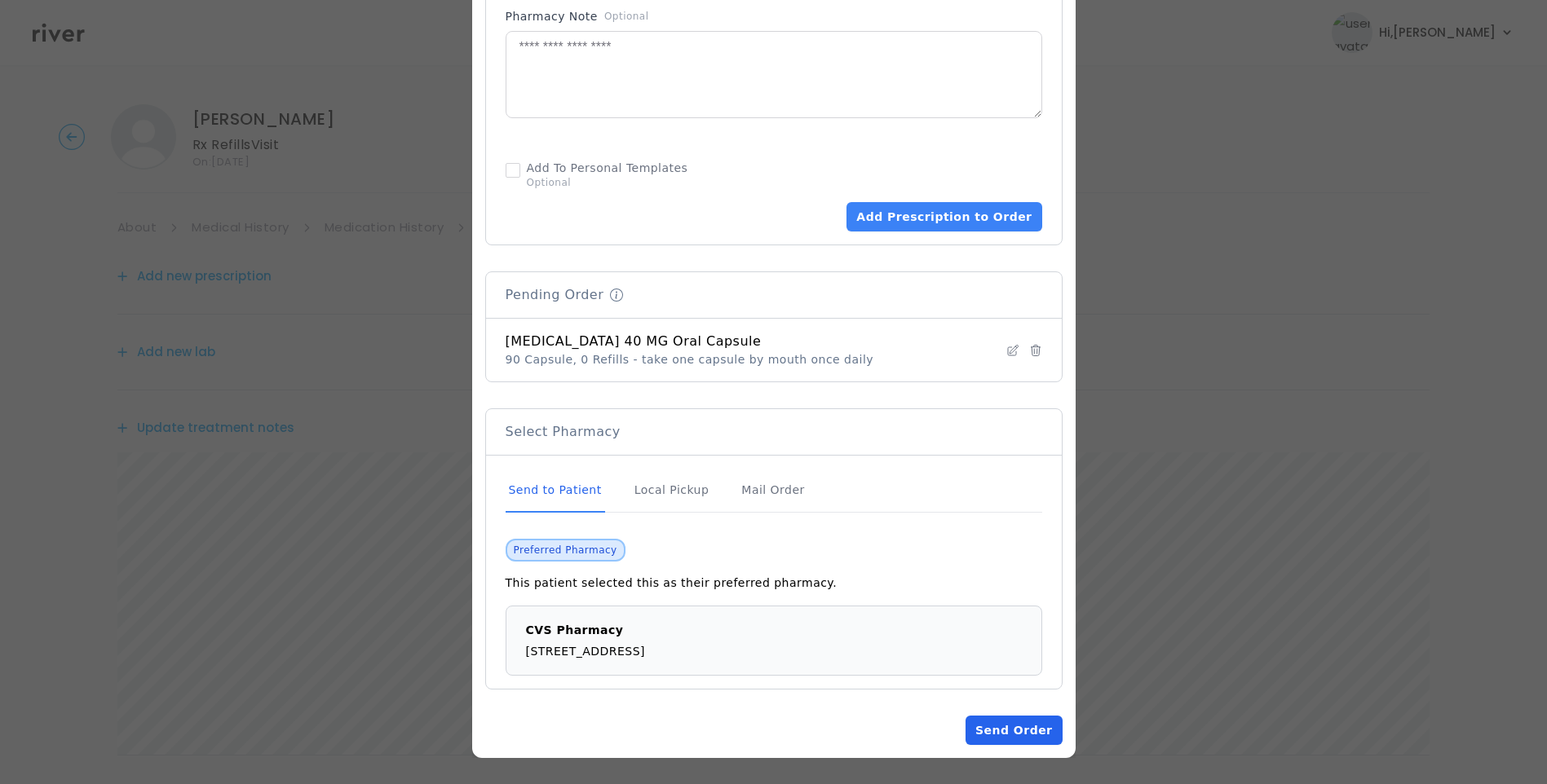
click at [999, 726] on button "Send Order" at bounding box center [1013, 731] width 96 height 30
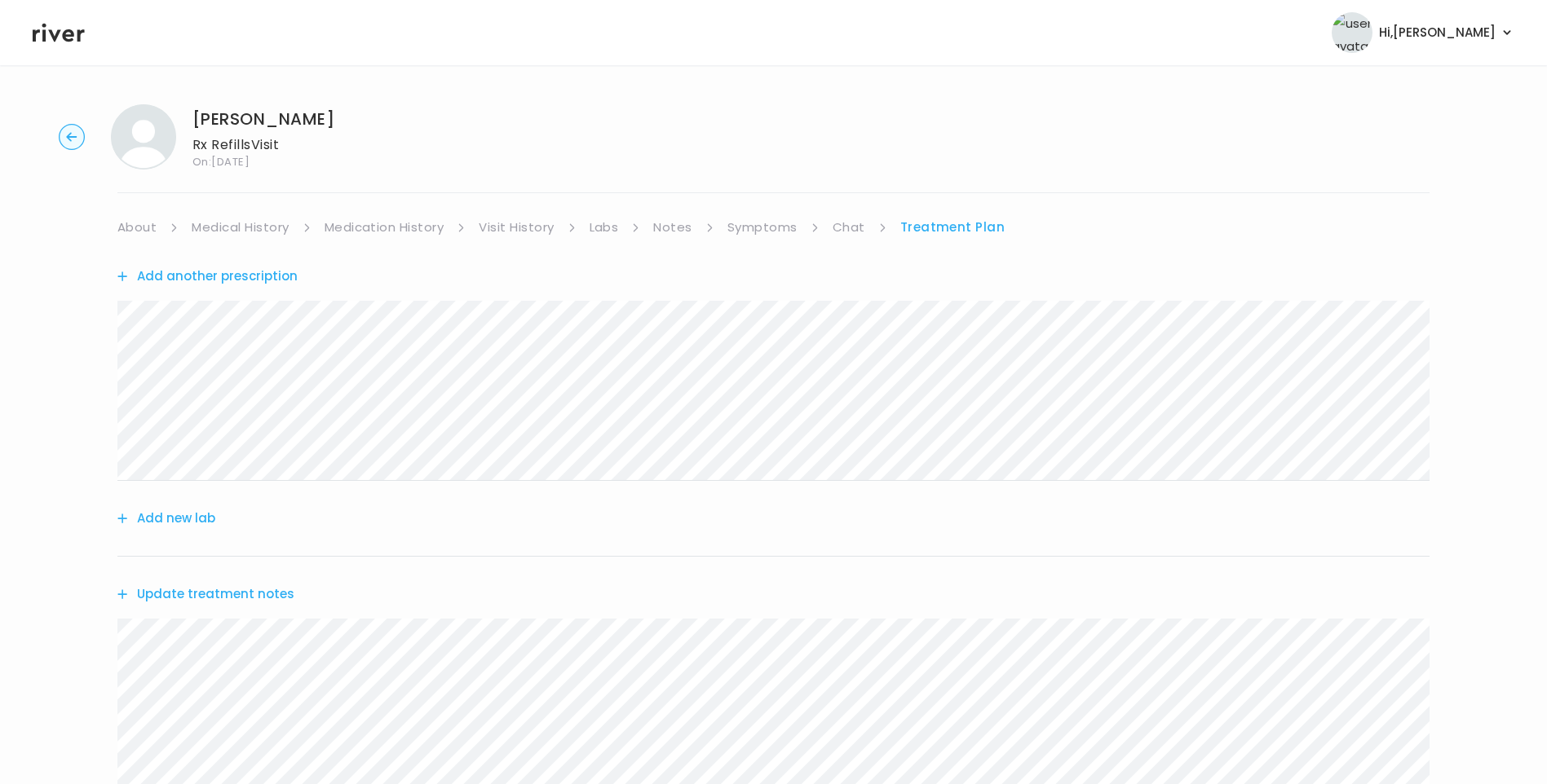
click at [766, 232] on link "Symptoms" at bounding box center [762, 227] width 70 height 23
click at [1391, 672] on button "View more" at bounding box center [1397, 668] width 66 height 20
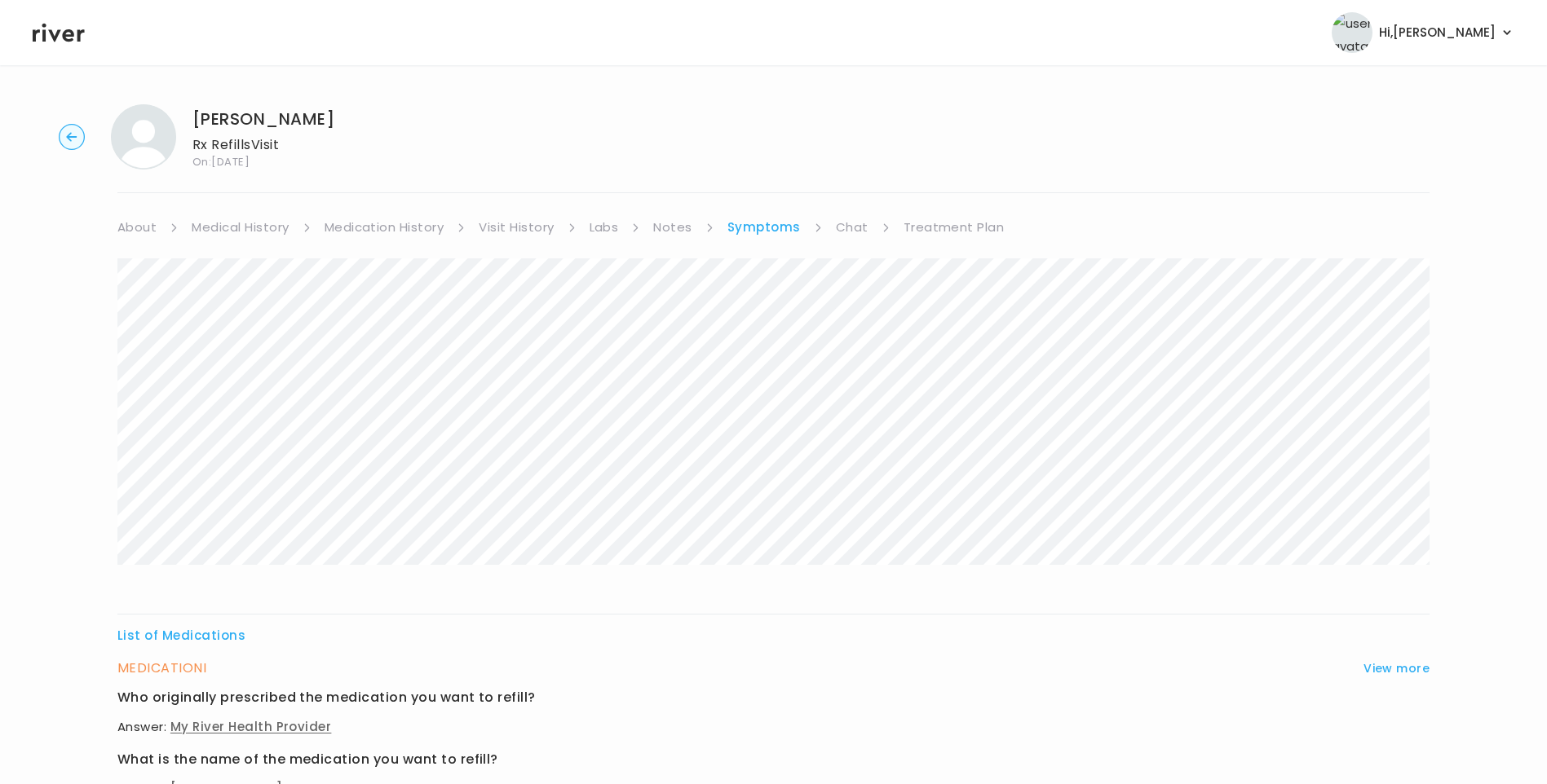
click at [946, 231] on link "Treatment Plan" at bounding box center [953, 227] width 101 height 23
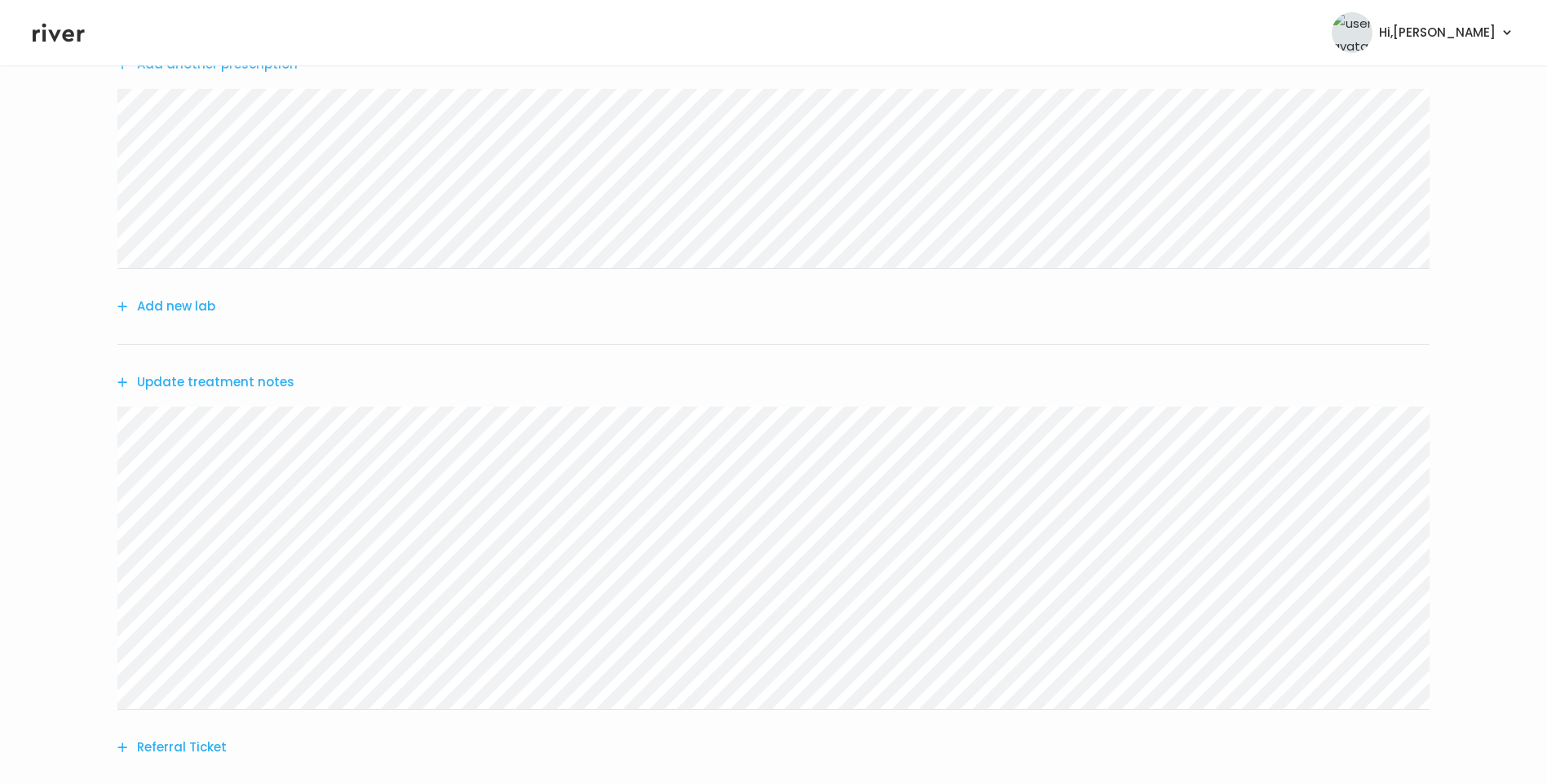
scroll to position [326, 0]
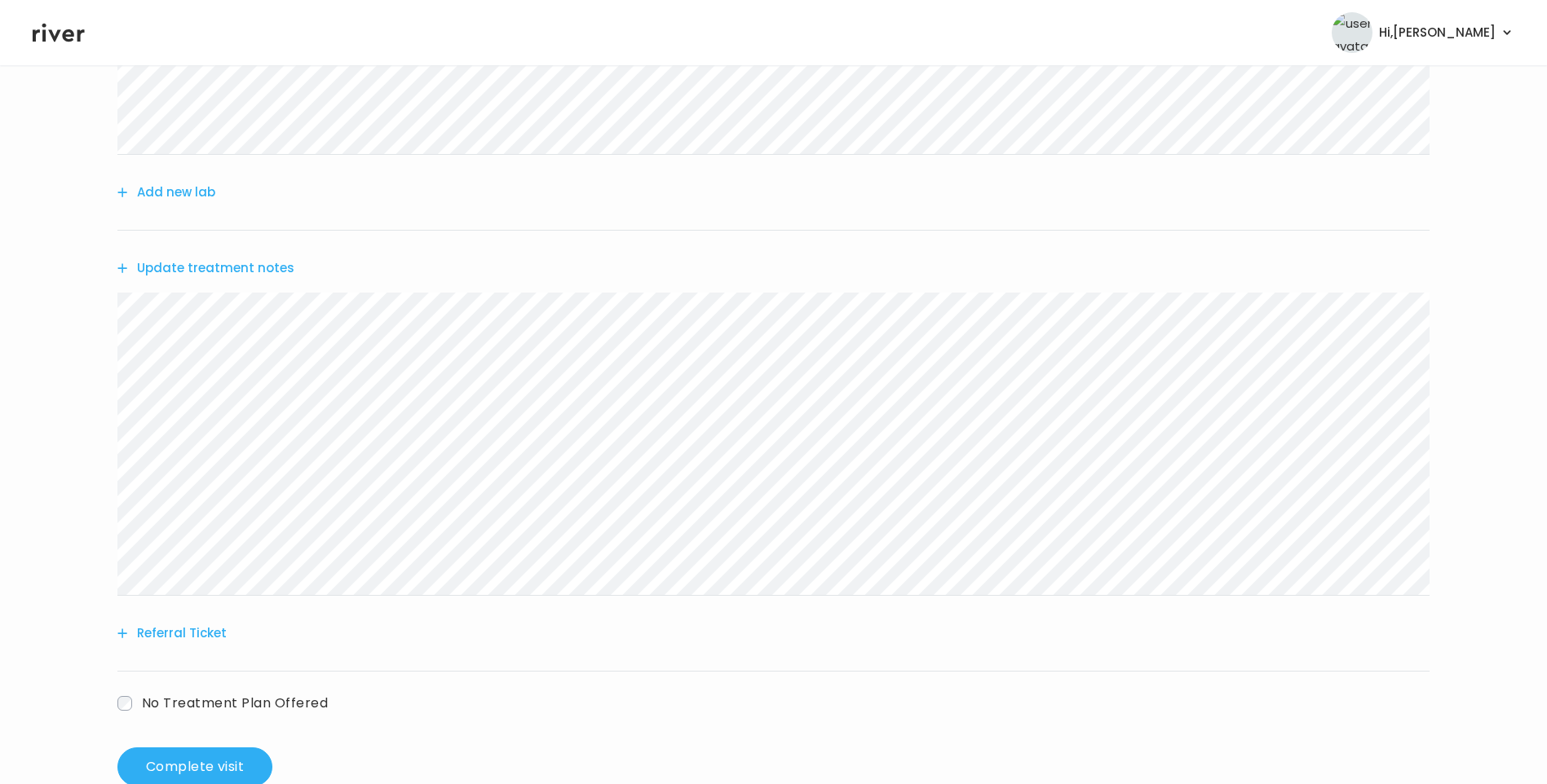
click at [200, 274] on button "Update treatment notes" at bounding box center [206, 268] width 177 height 23
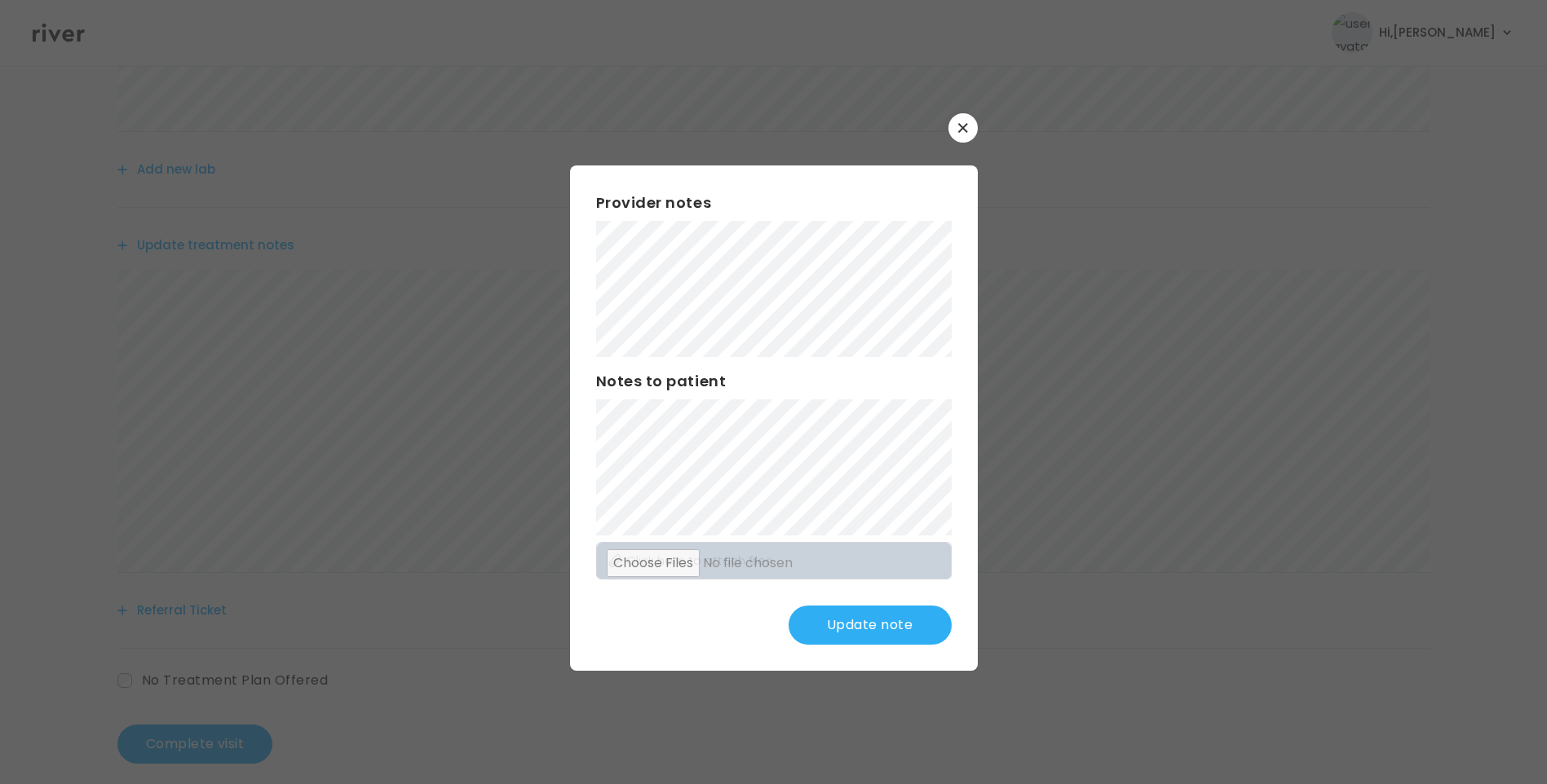
scroll to position [368, 0]
click at [863, 617] on button "Update note" at bounding box center [870, 626] width 163 height 39
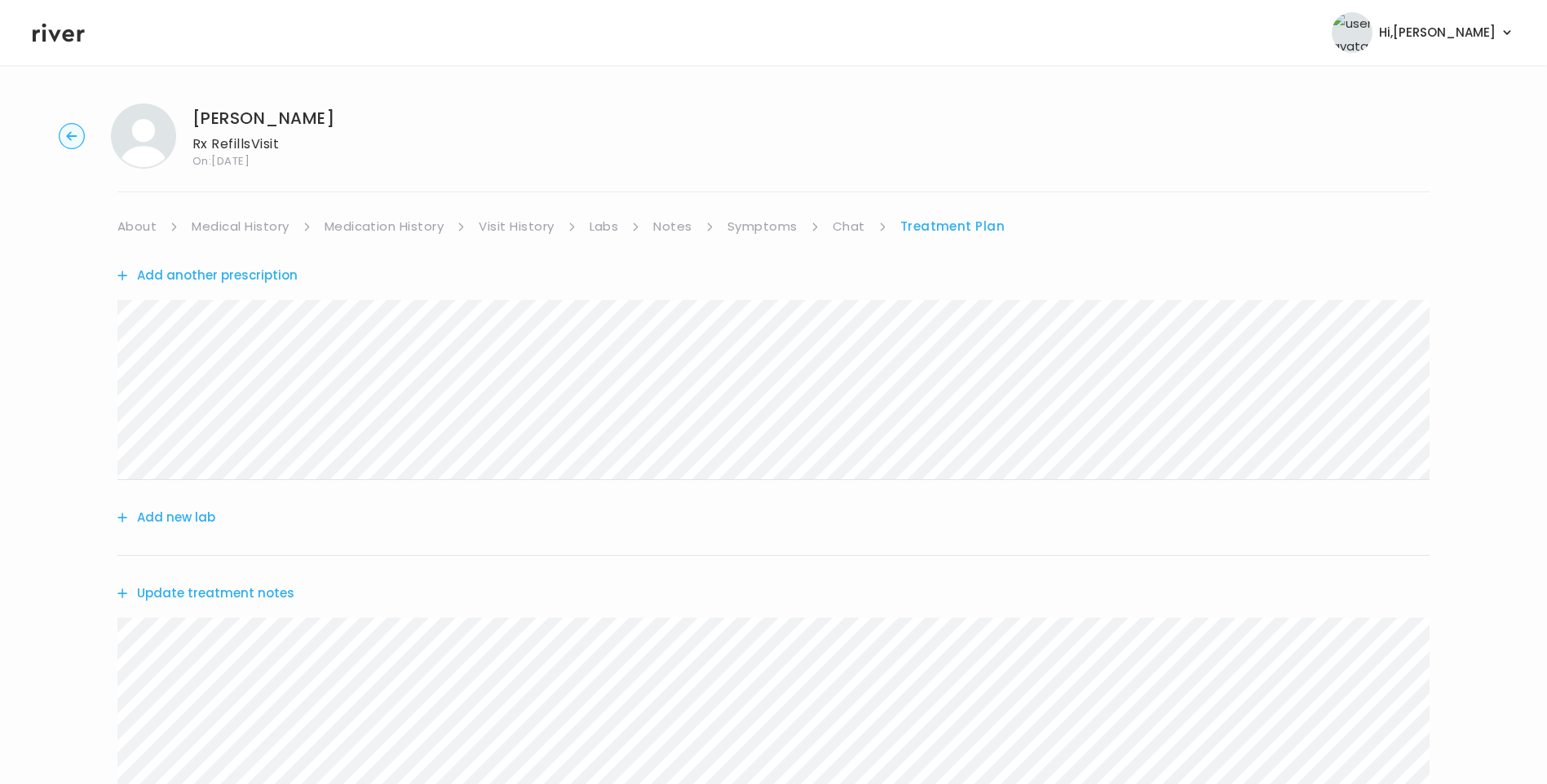
scroll to position [0, 0]
click at [140, 227] on link "About" at bounding box center [137, 227] width 39 height 23
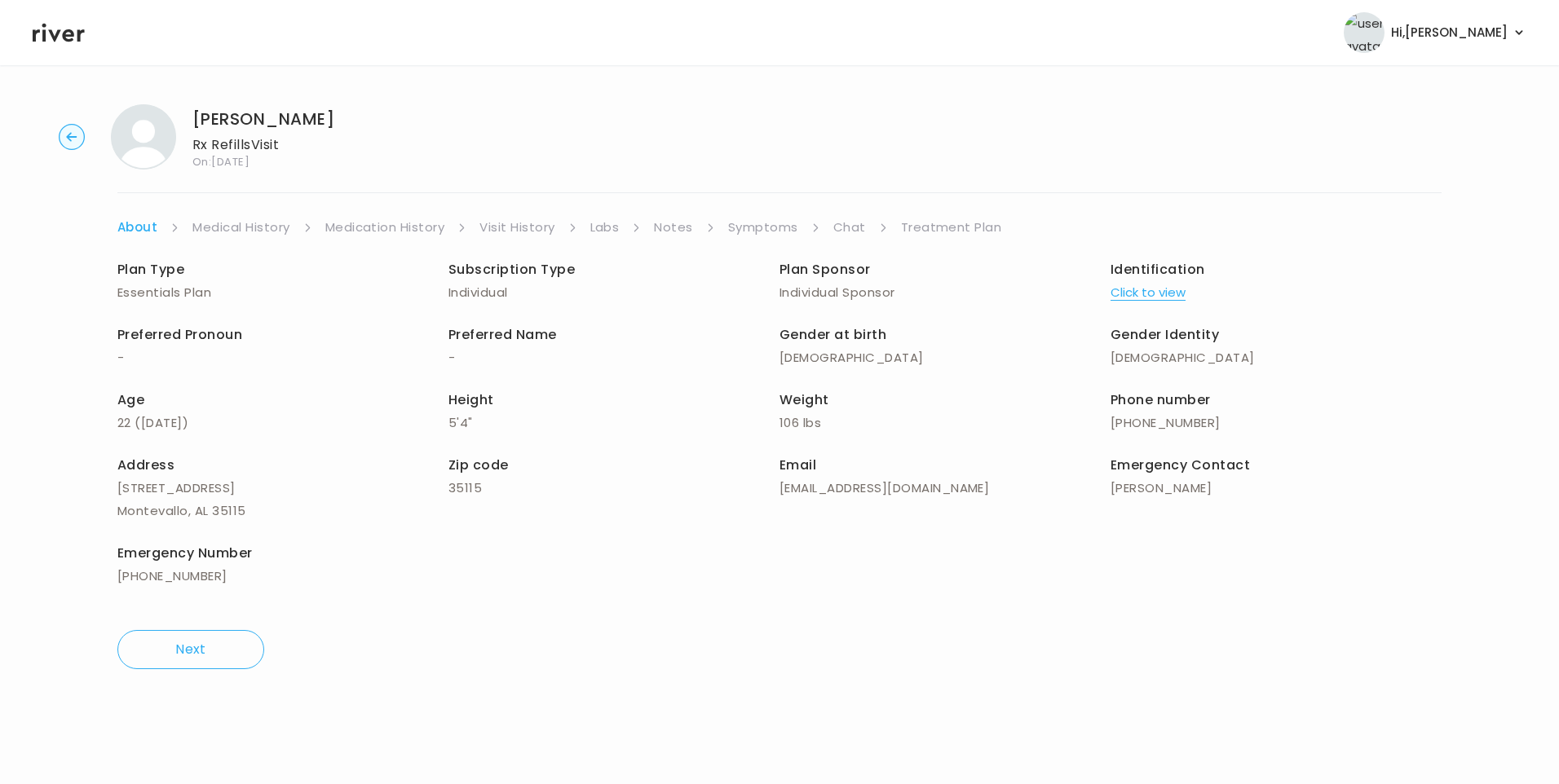
click at [924, 224] on link "Treatment Plan" at bounding box center [951, 227] width 101 height 23
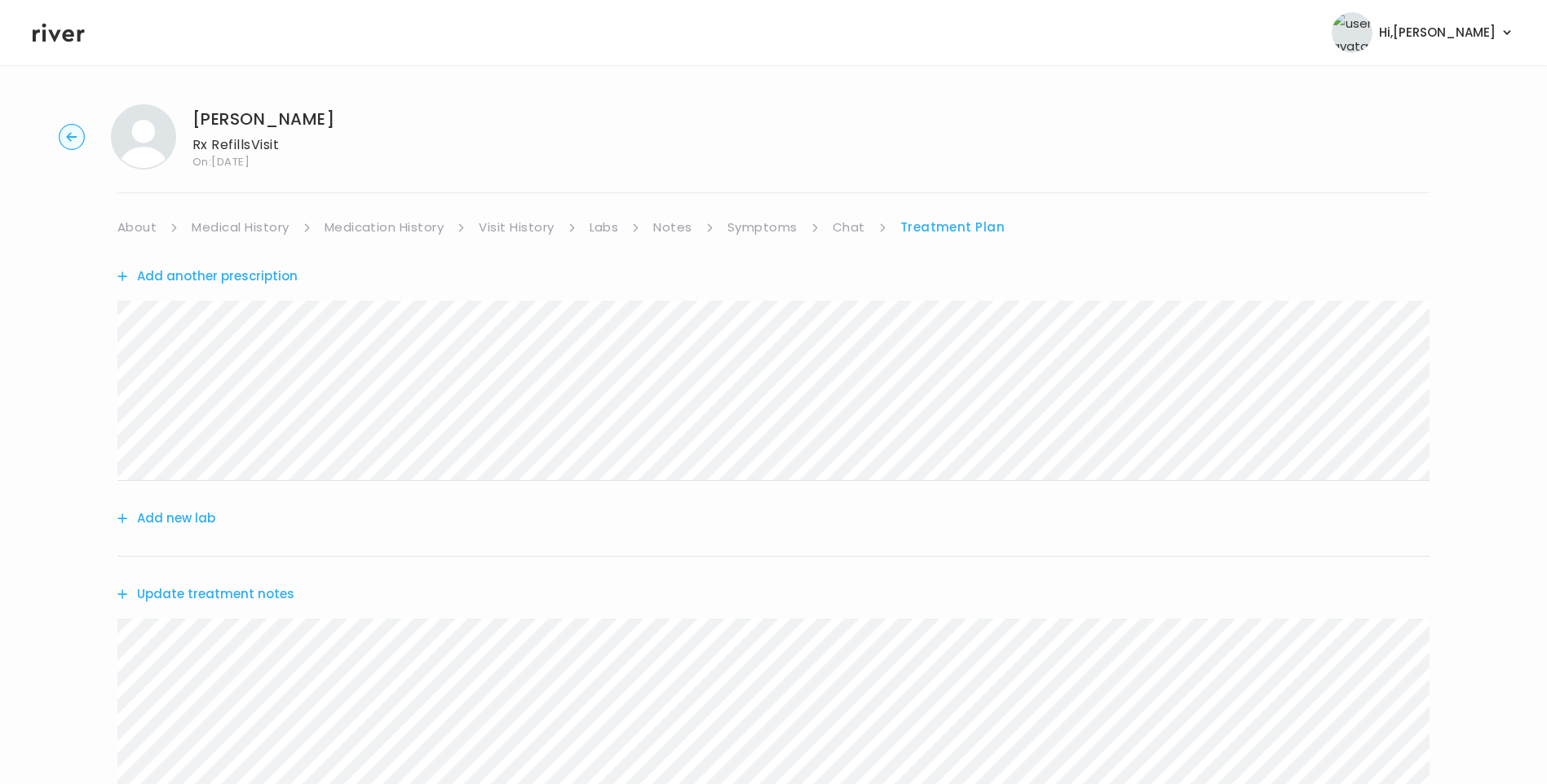
click at [205, 589] on button "Update treatment notes" at bounding box center [206, 594] width 177 height 23
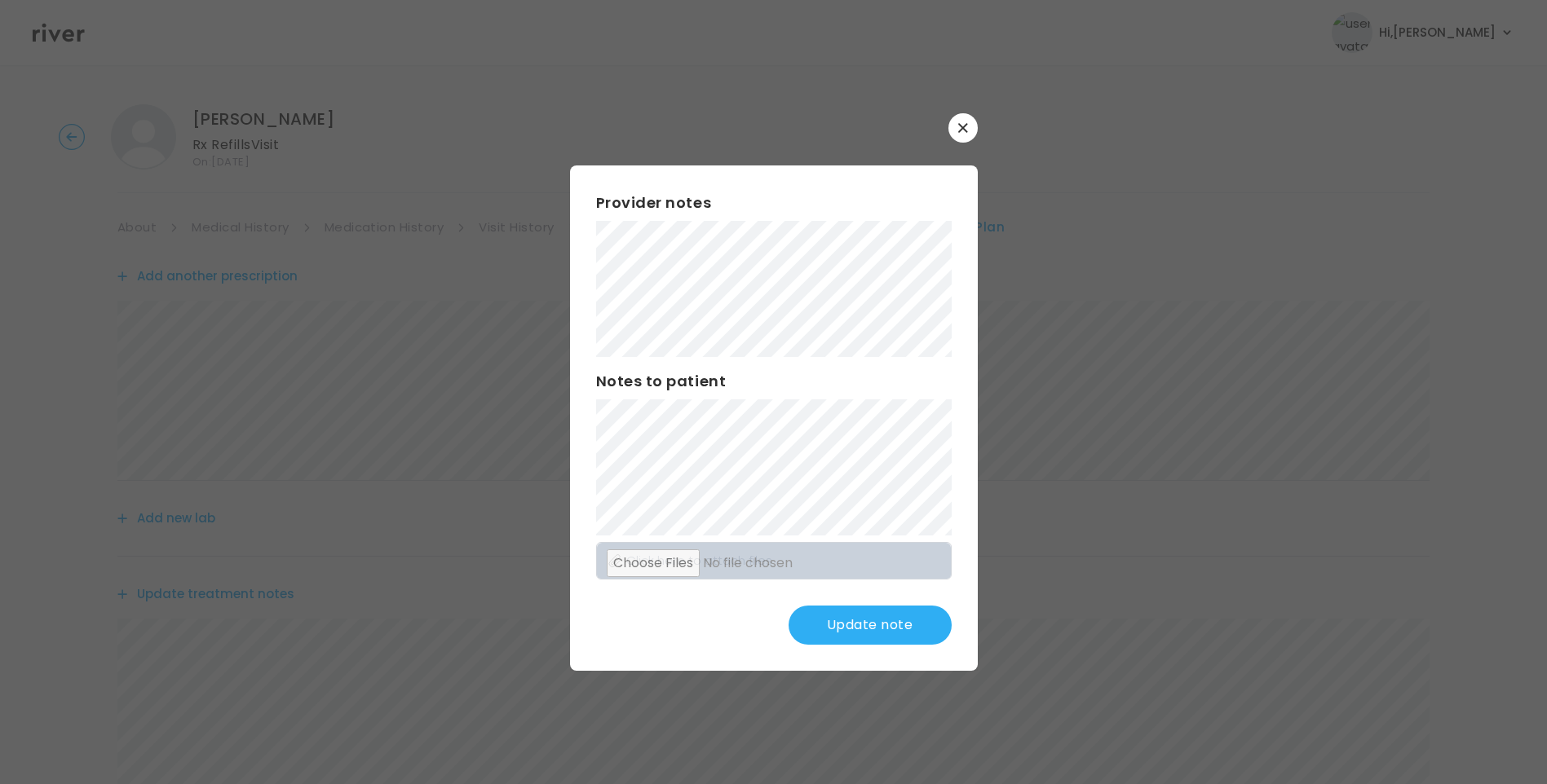
click at [900, 617] on button "Update note" at bounding box center [870, 626] width 163 height 39
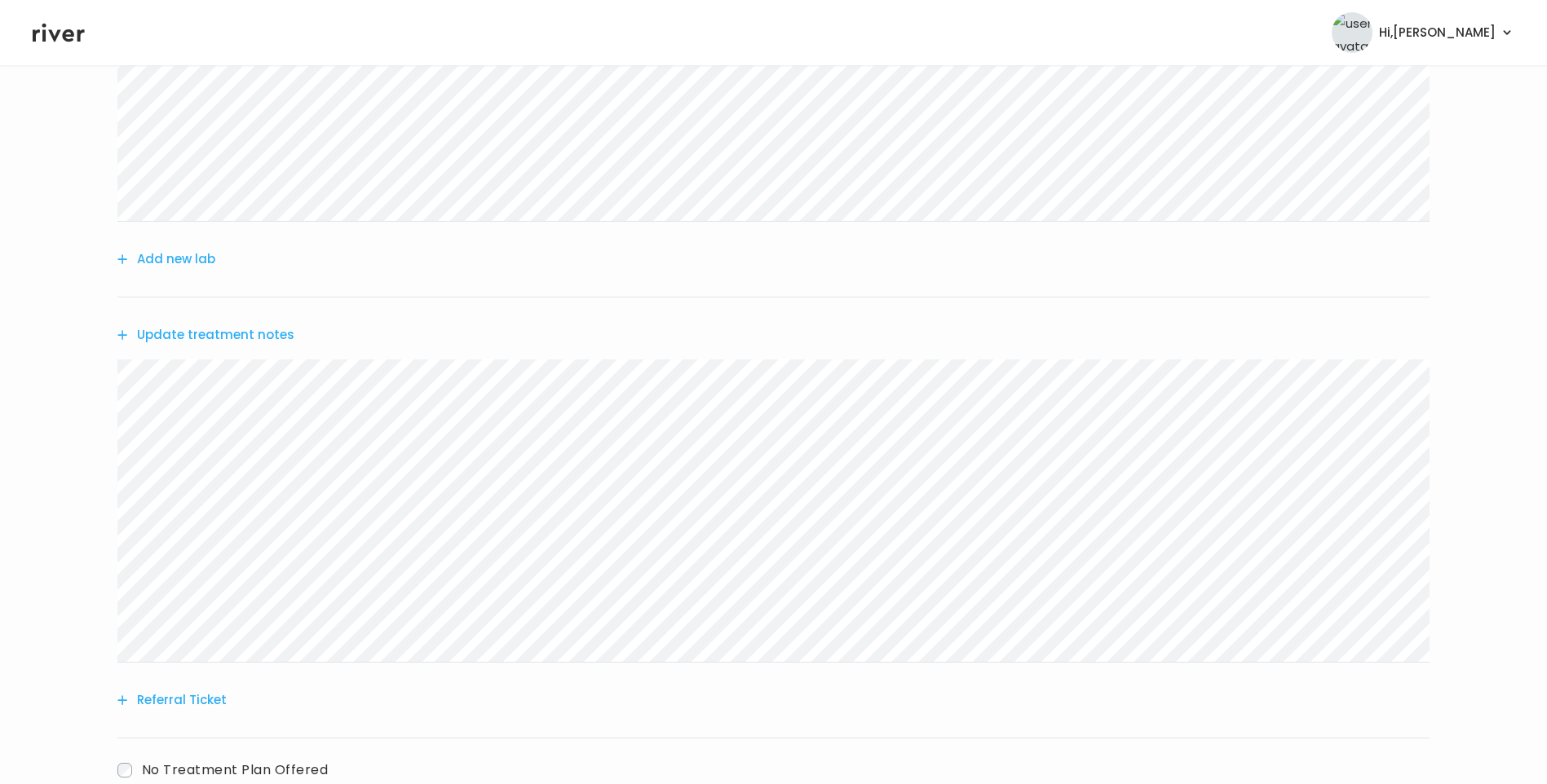
scroll to position [123, 0]
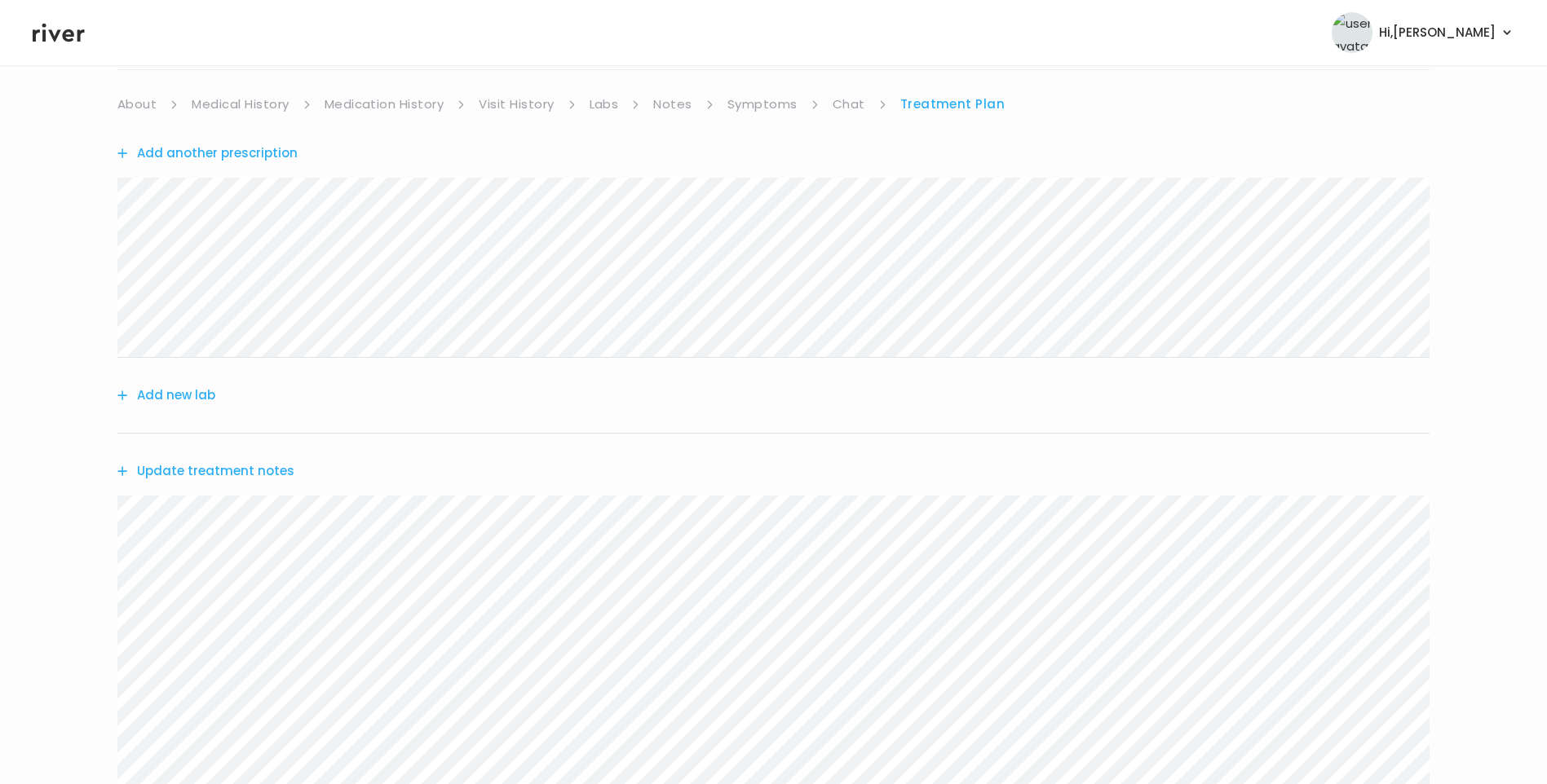
click at [124, 112] on link "About" at bounding box center [137, 104] width 39 height 23
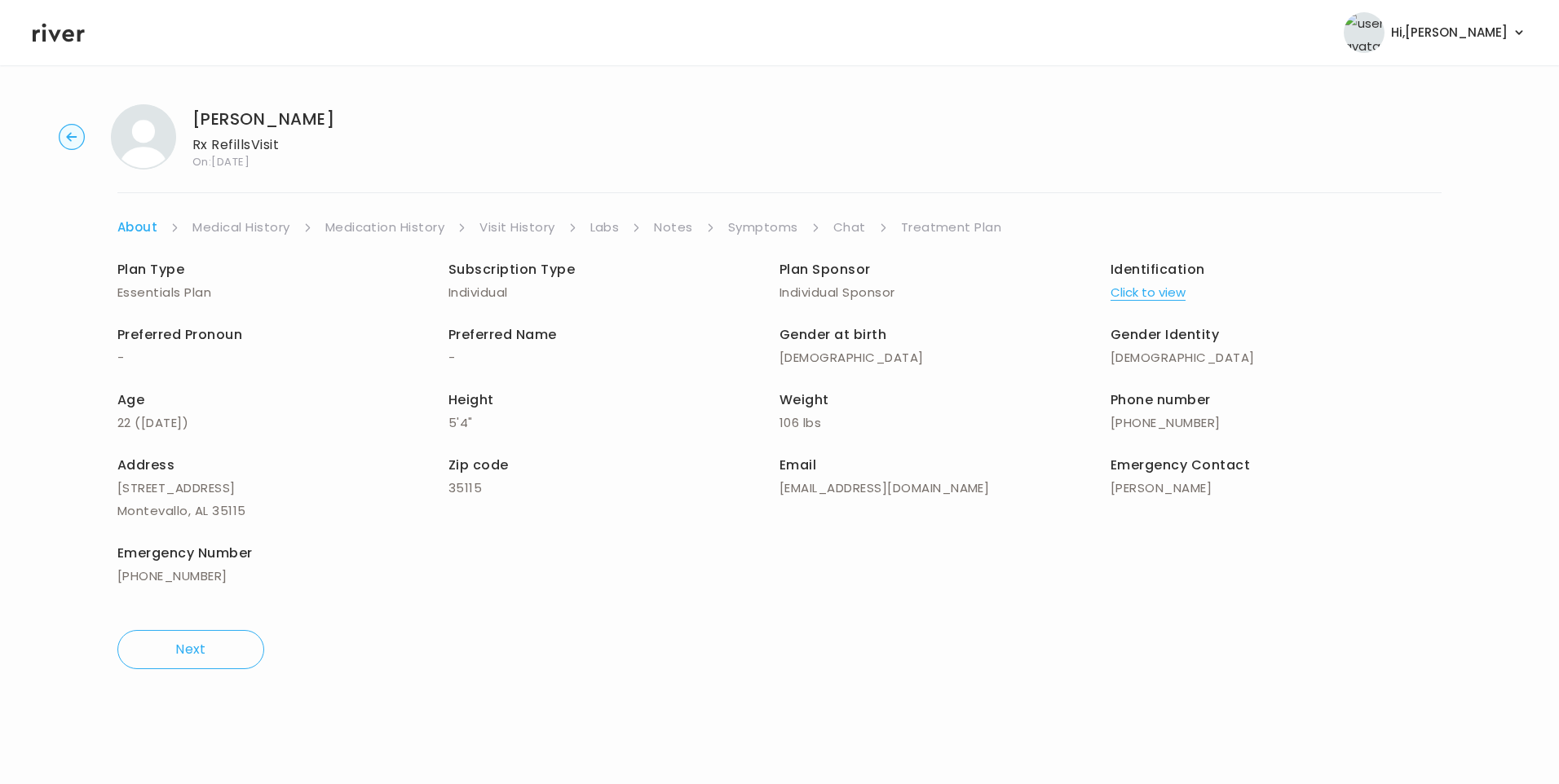
click at [951, 228] on link "Treatment Plan" at bounding box center [951, 227] width 101 height 23
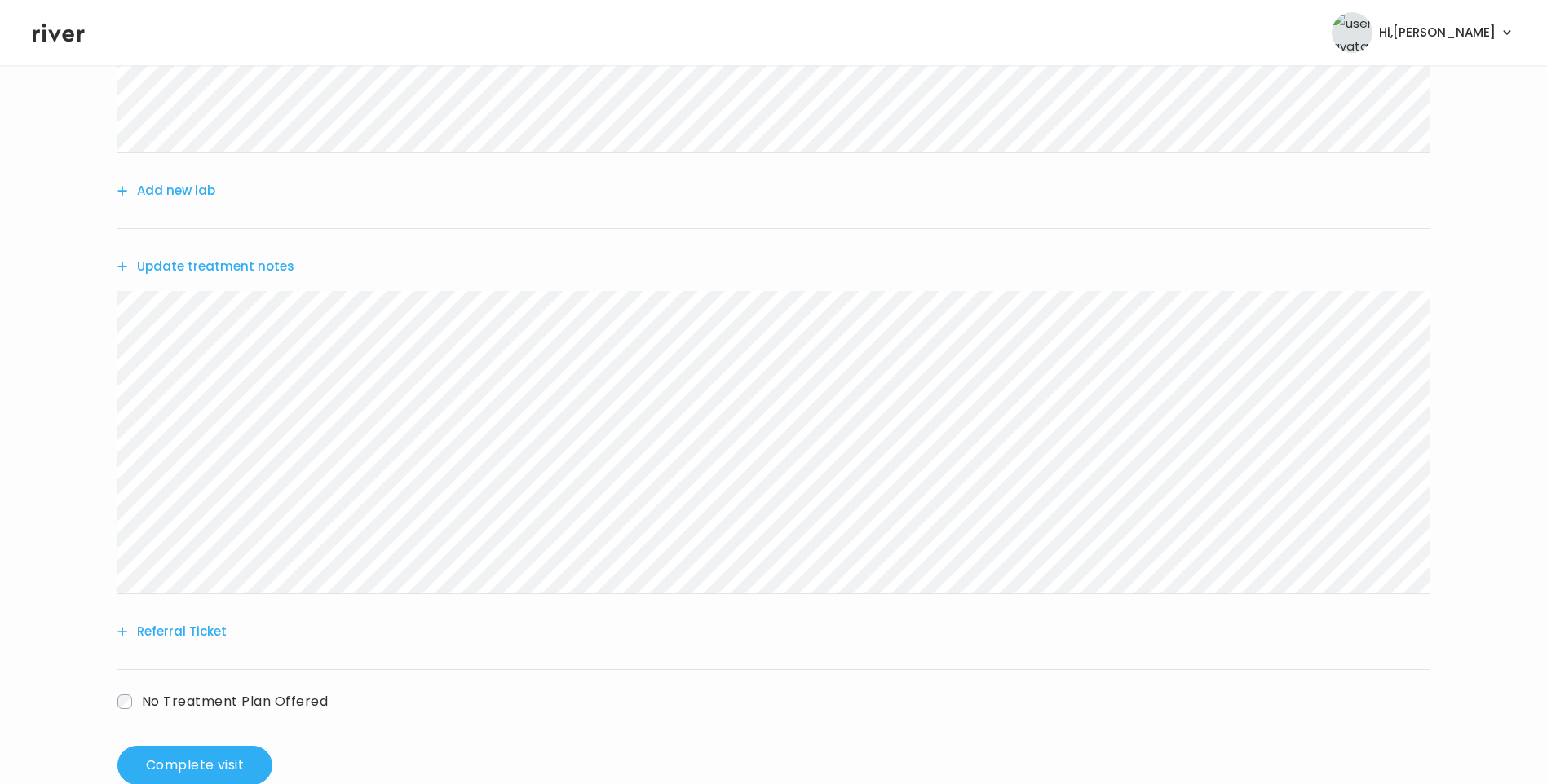
scroll to position [368, 0]
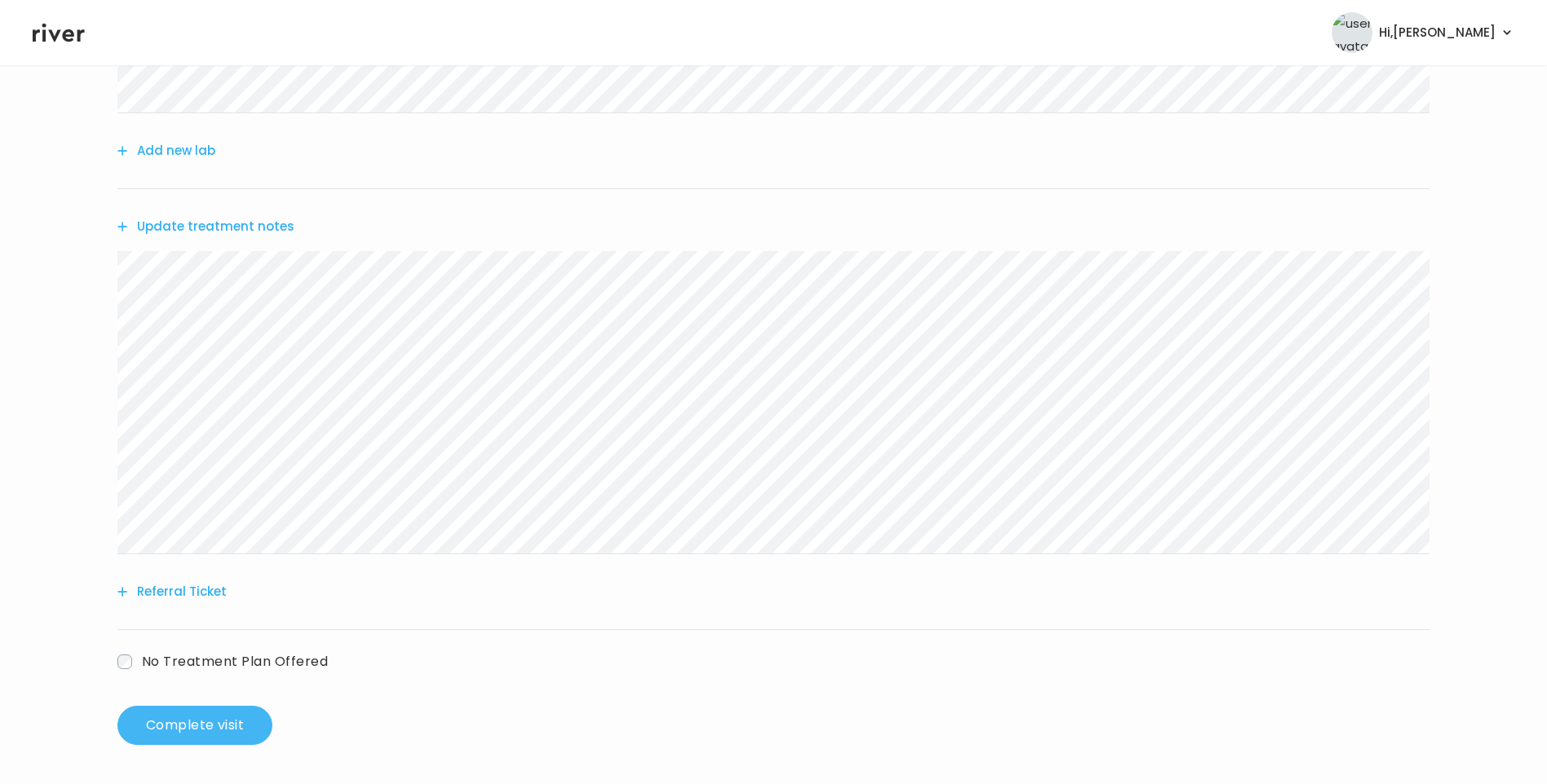
click at [196, 728] on button "Complete visit" at bounding box center [195, 726] width 155 height 39
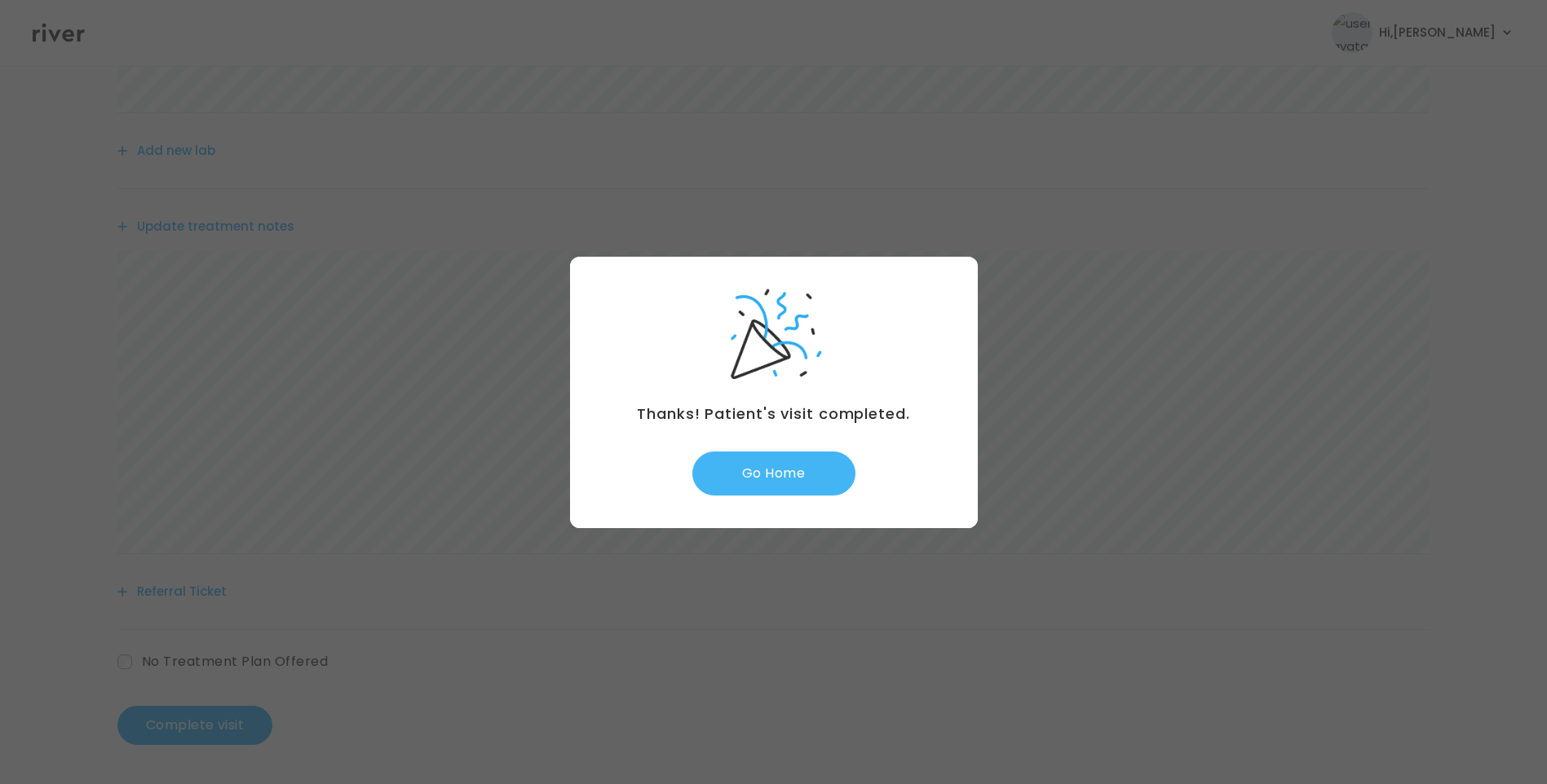
click at [800, 476] on button "Go Home" at bounding box center [774, 474] width 163 height 44
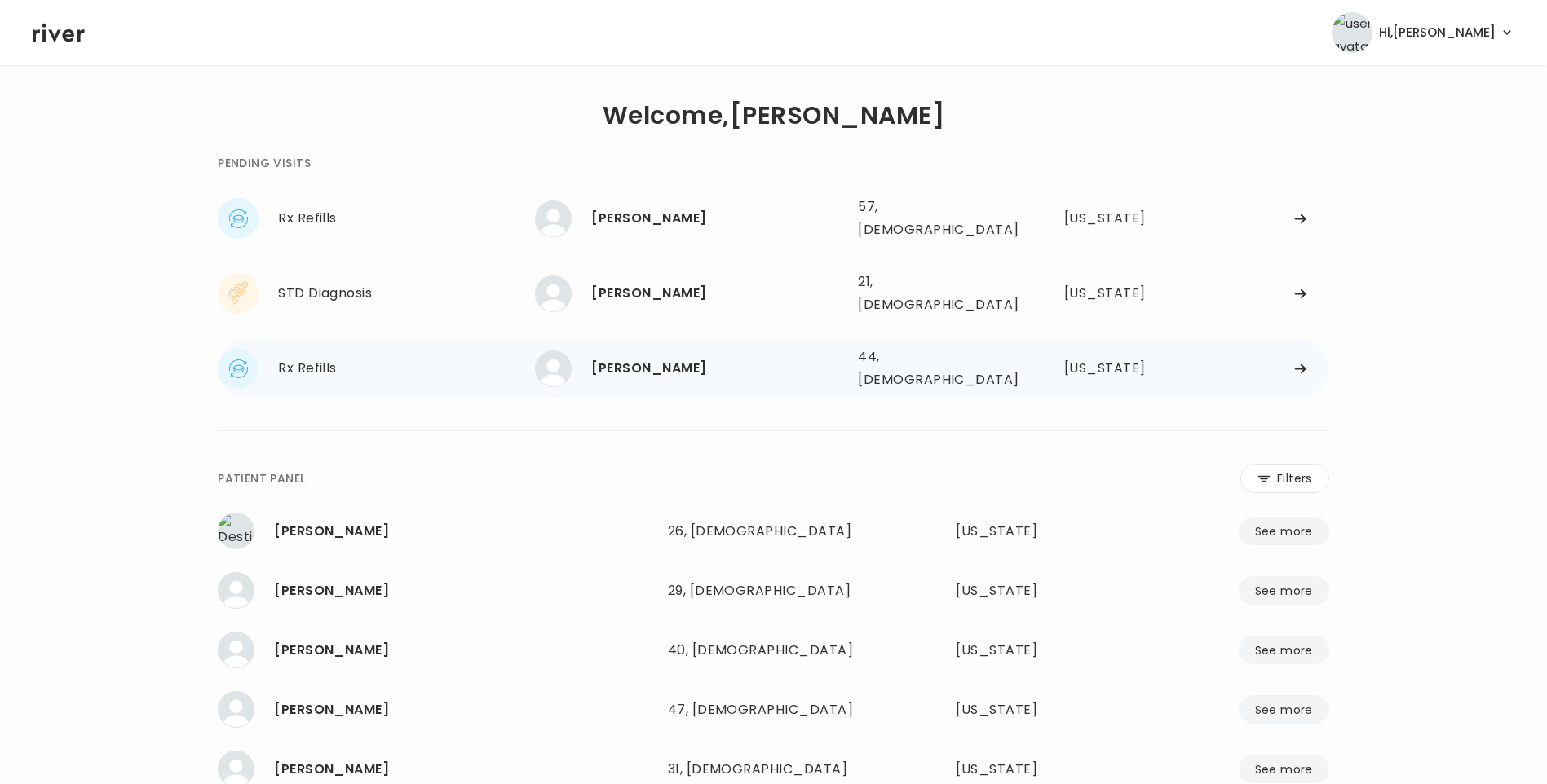
click at [677, 357] on div "[PERSON_NAME]" at bounding box center [718, 369] width 254 height 23
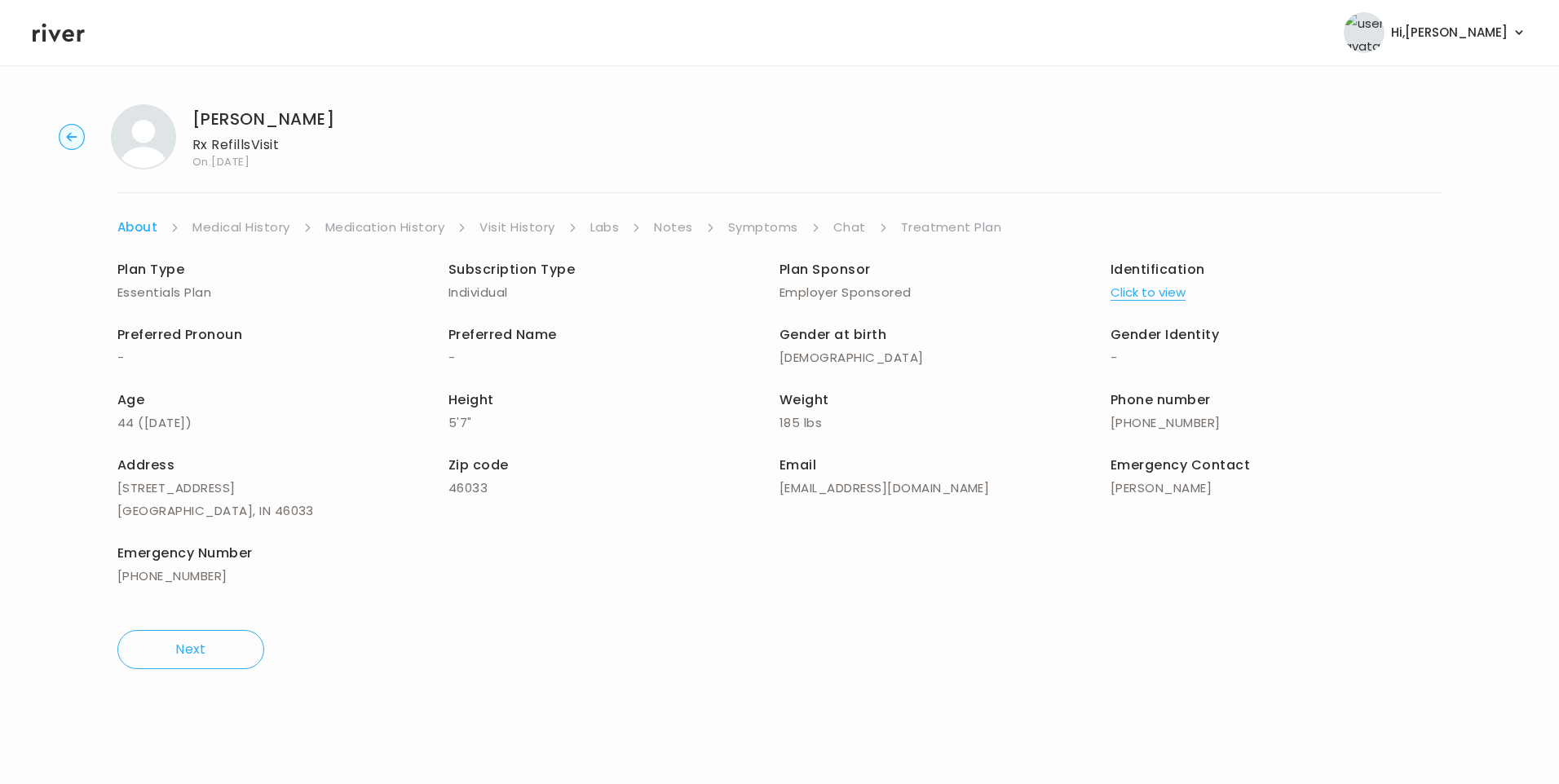
click at [857, 225] on link "Chat" at bounding box center [850, 227] width 33 height 23
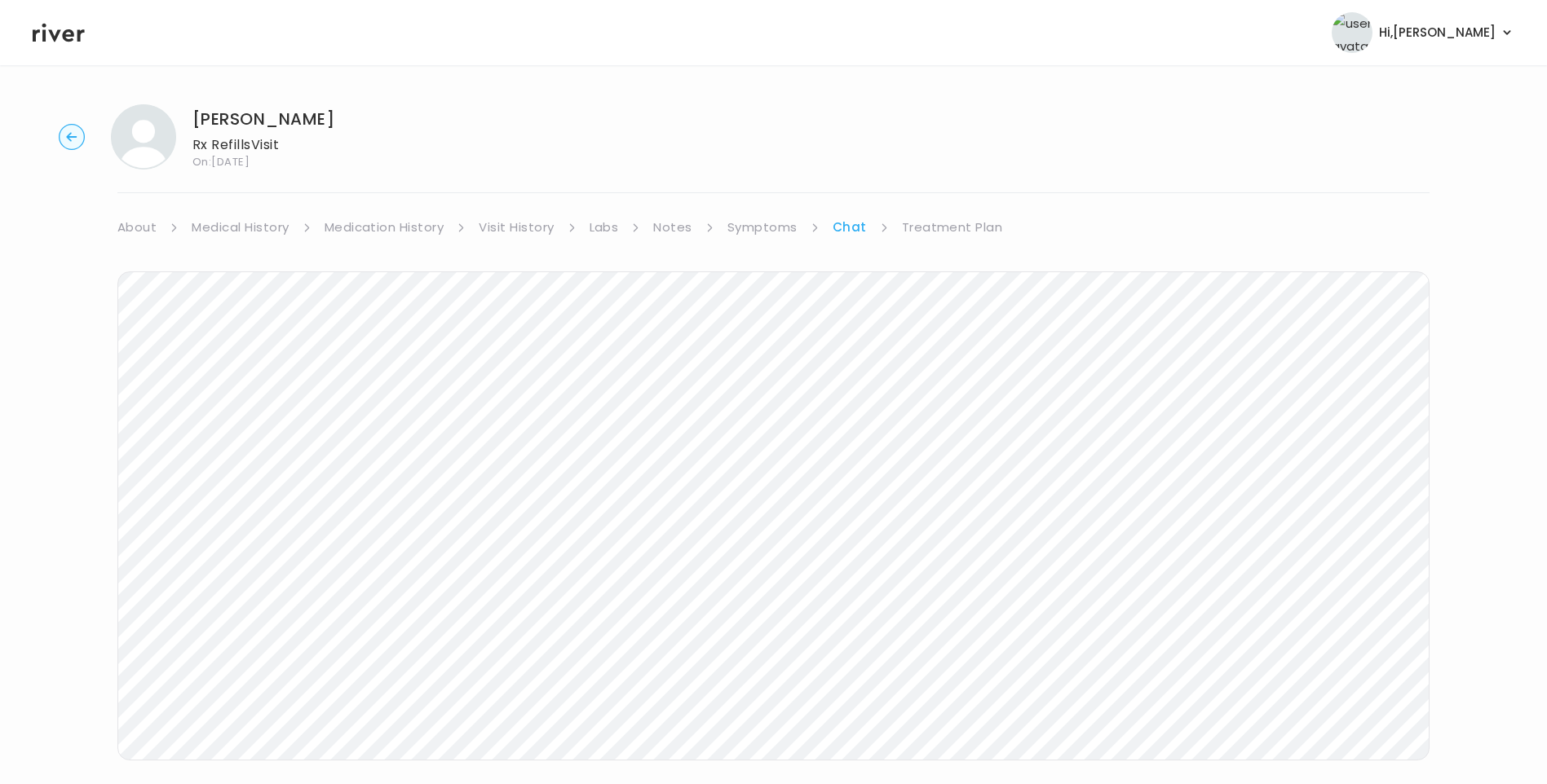
click at [48, 26] on icon at bounding box center [59, 33] width 53 height 25
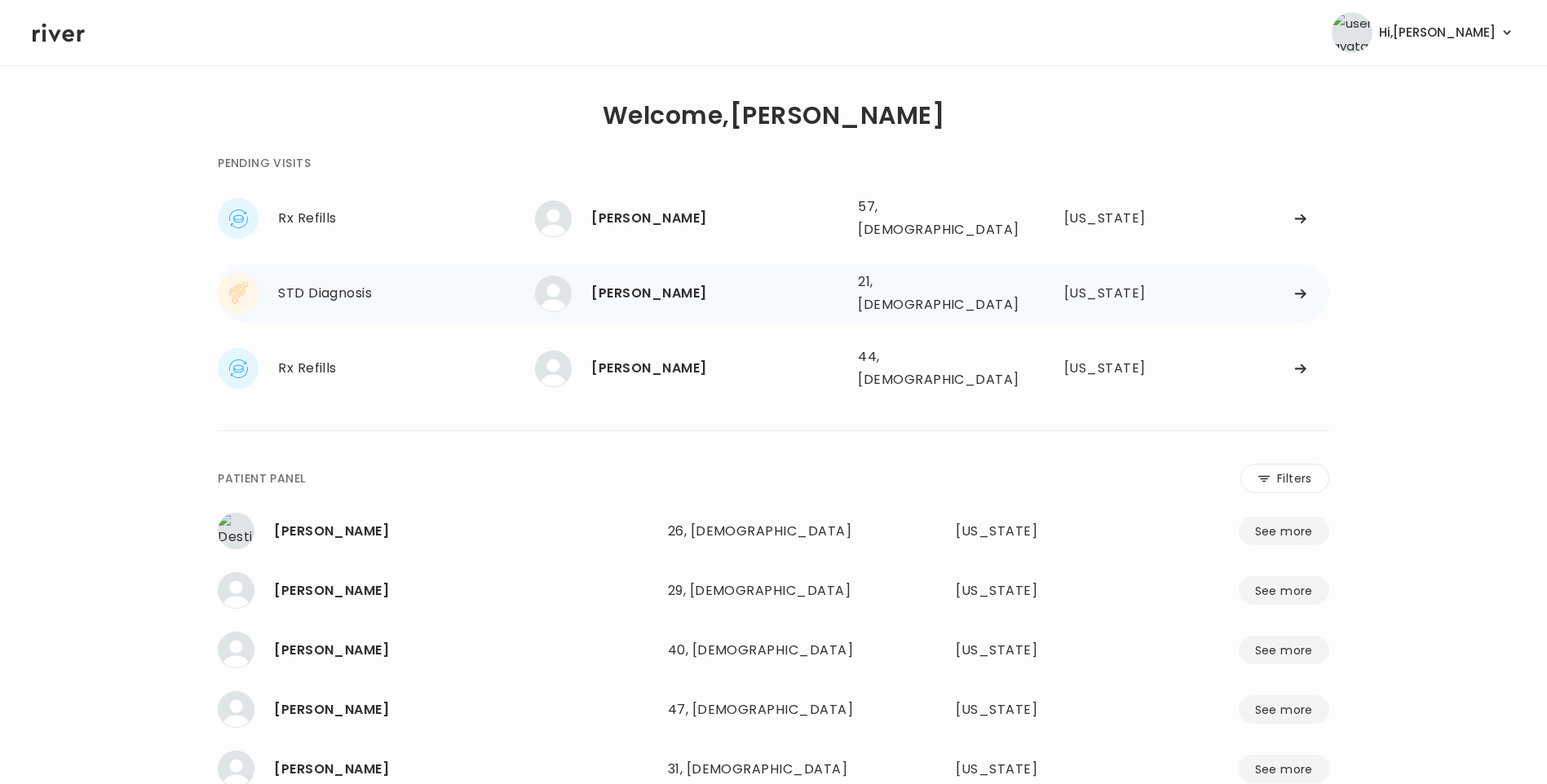
click at [732, 282] on div "ANDREW ARREDONDO" at bounding box center [718, 294] width 254 height 23
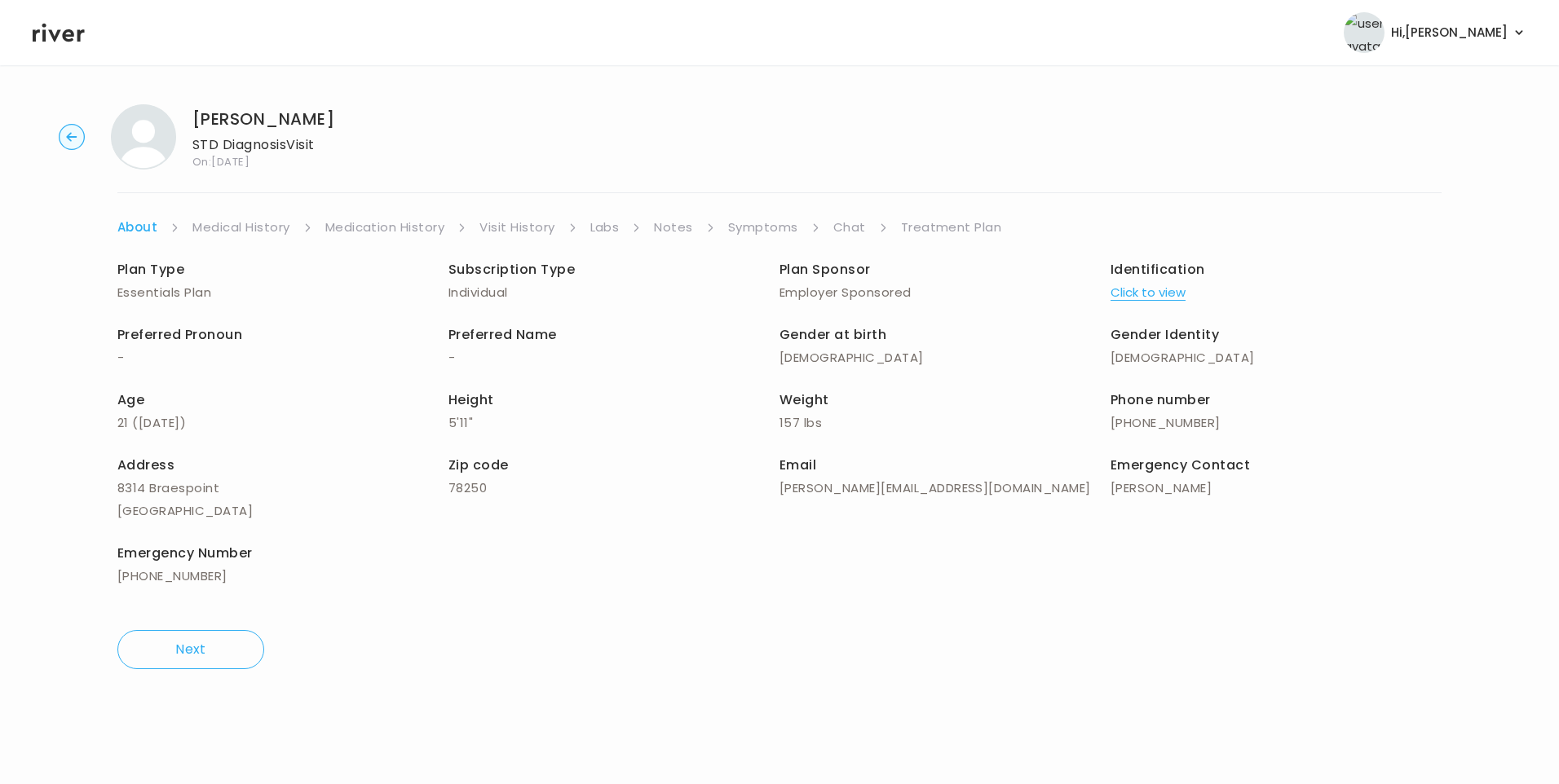
click at [851, 223] on link "Chat" at bounding box center [850, 227] width 33 height 23
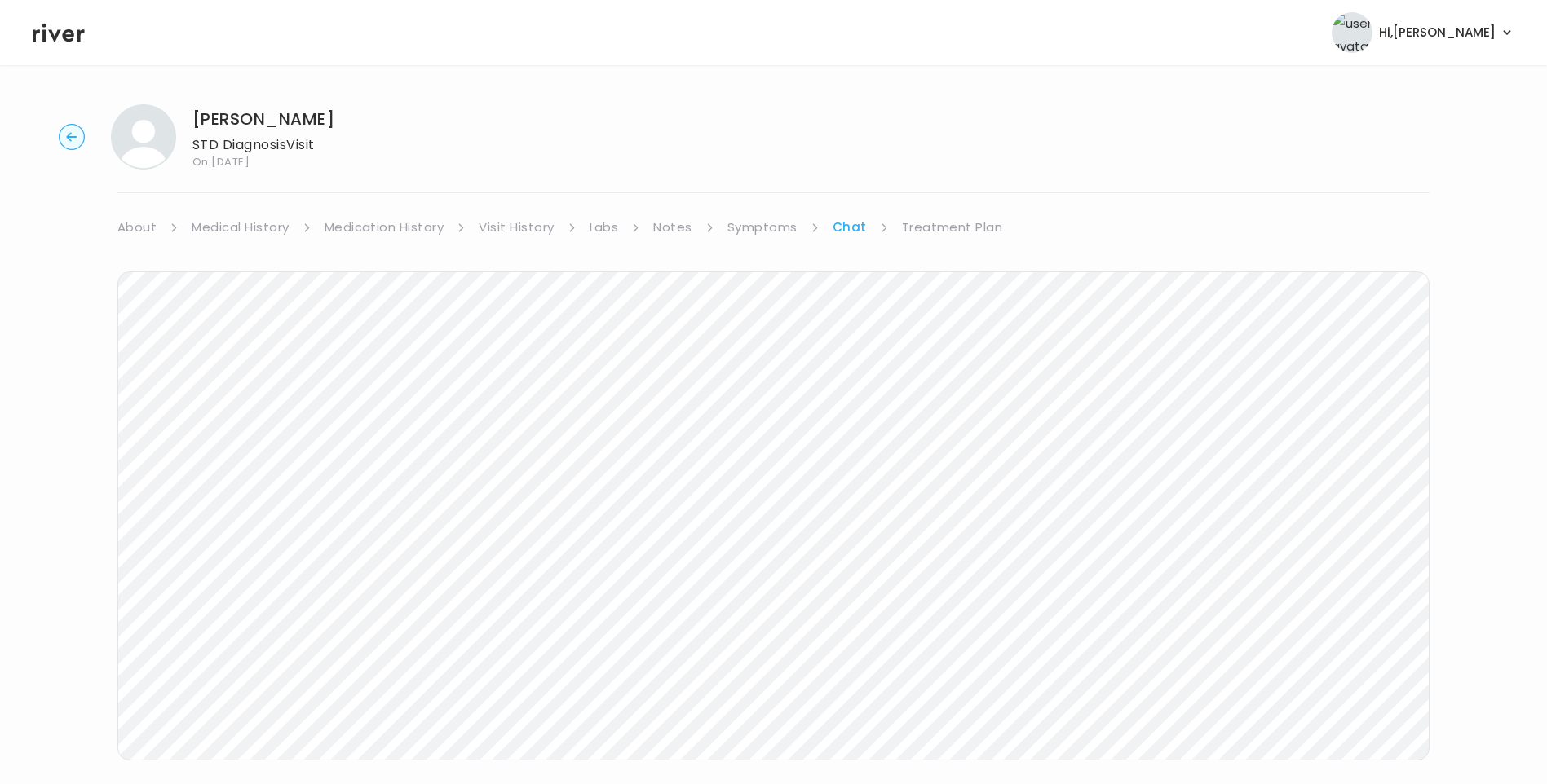
click at [50, 33] on icon at bounding box center [59, 33] width 53 height 19
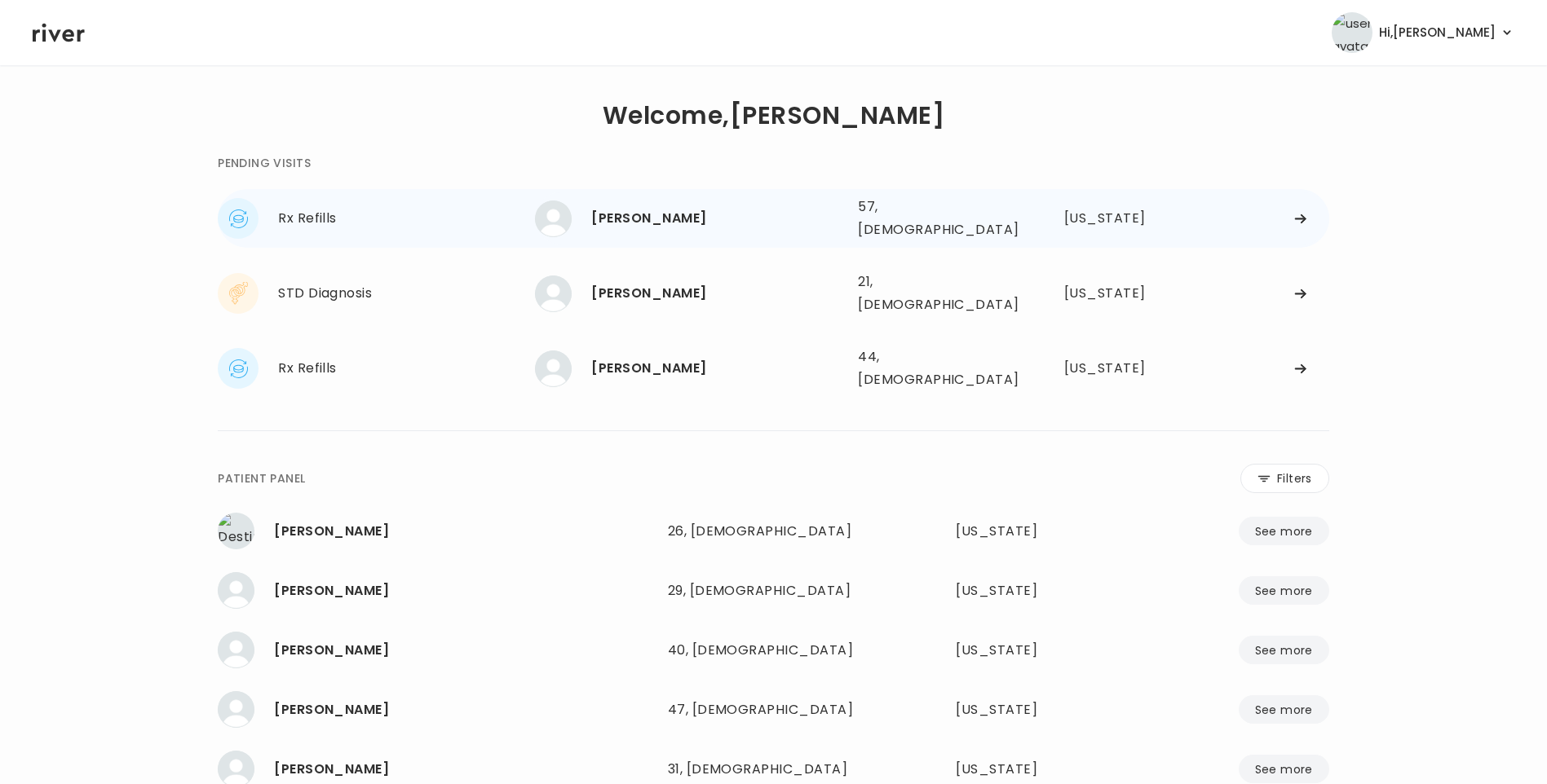
click at [630, 207] on div "[PERSON_NAME]" at bounding box center [718, 218] width 254 height 23
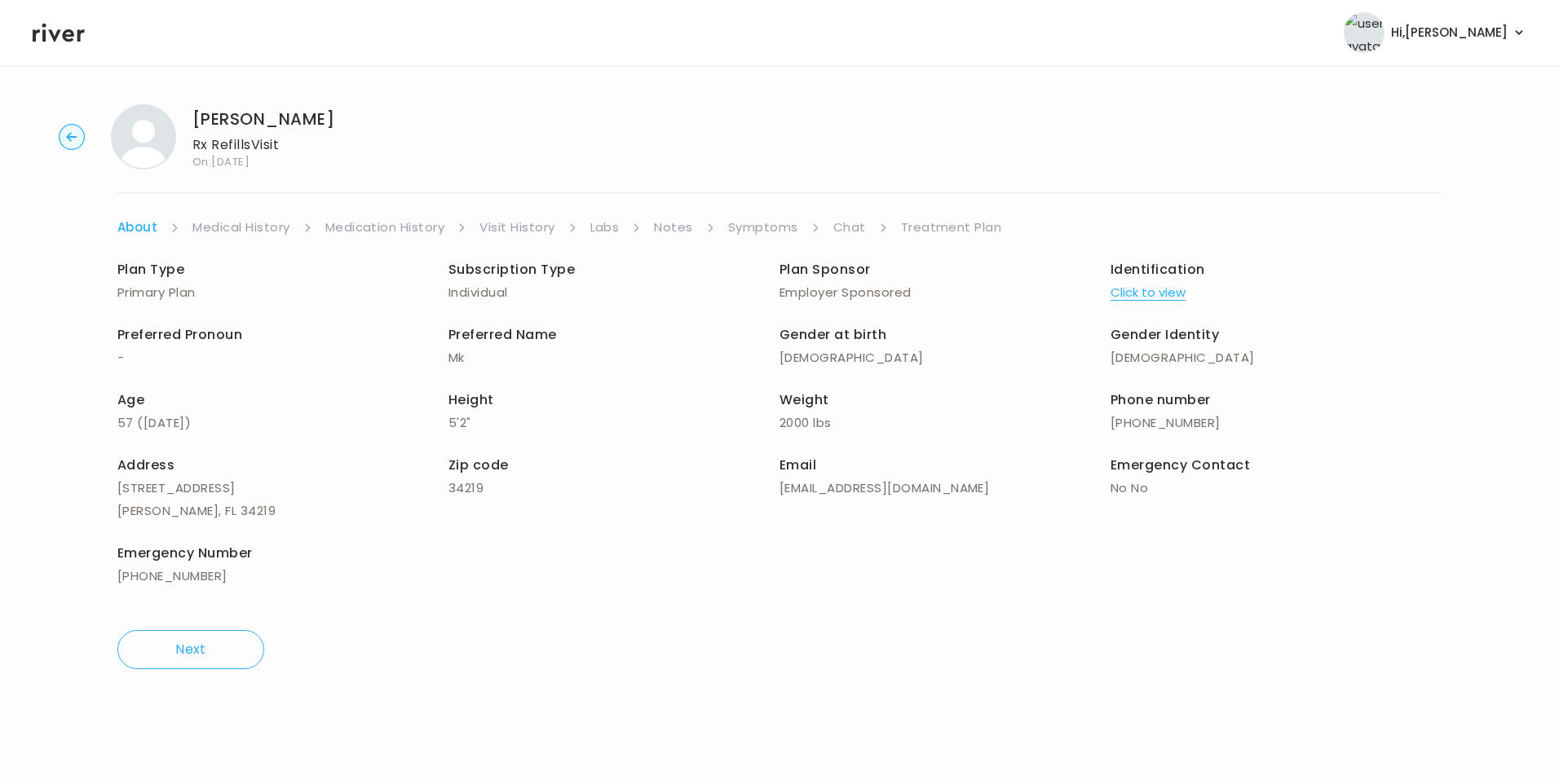
click at [853, 231] on link "Chat" at bounding box center [850, 227] width 33 height 23
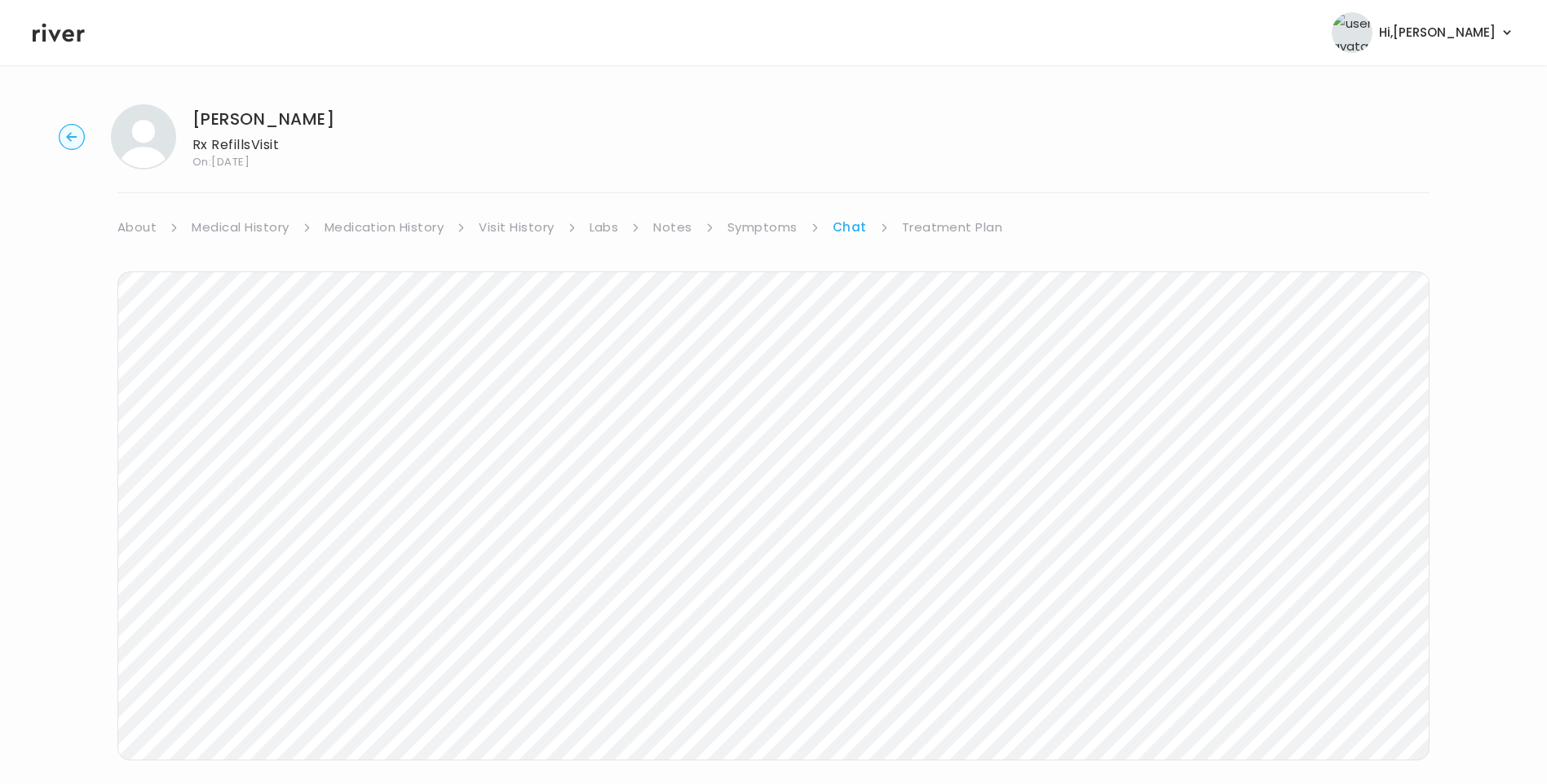
click at [57, 31] on icon at bounding box center [59, 33] width 53 height 25
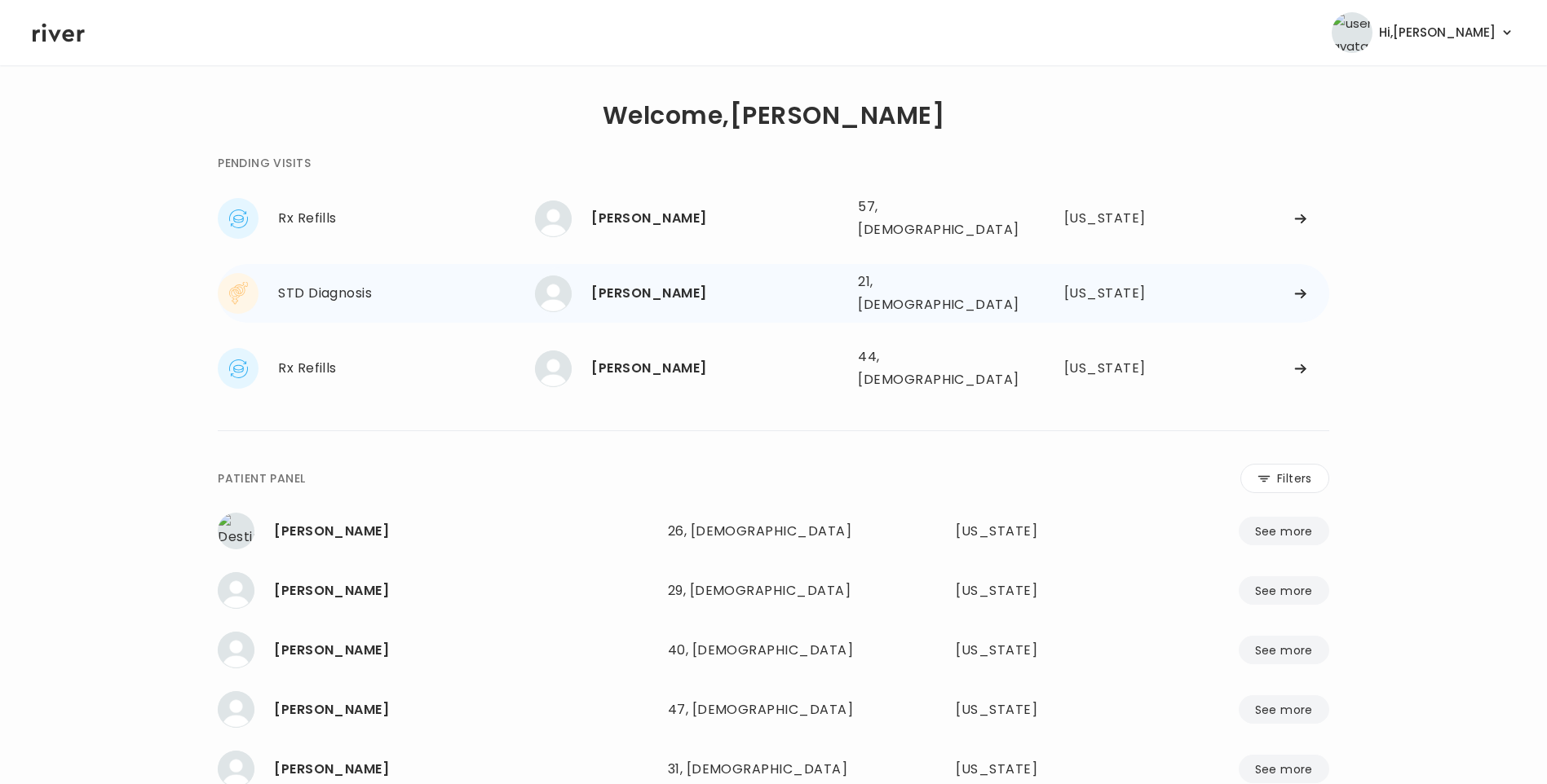
click at [690, 282] on div "[PERSON_NAME]" at bounding box center [718, 294] width 254 height 23
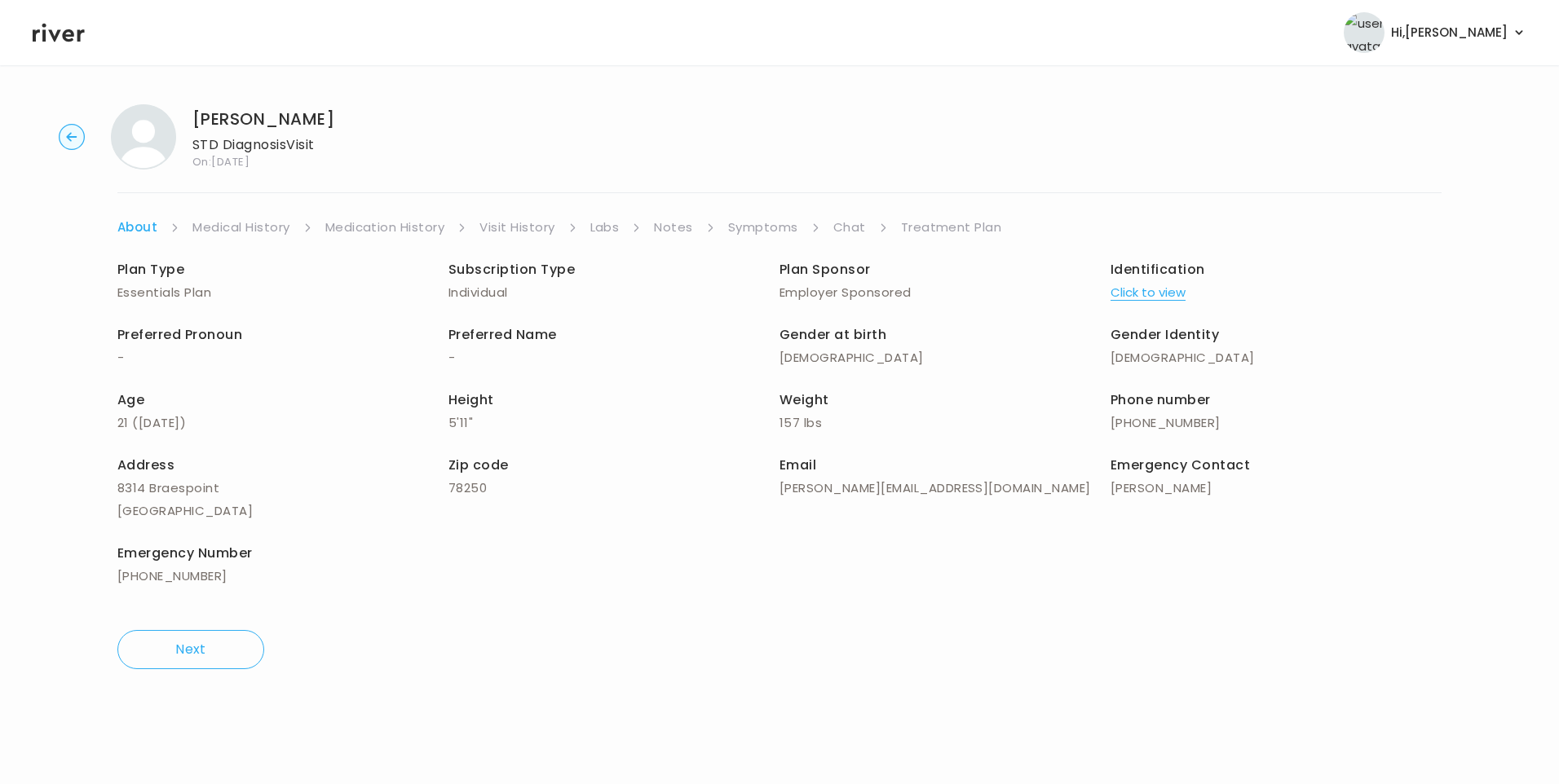
click at [856, 225] on link "Chat" at bounding box center [850, 227] width 33 height 23
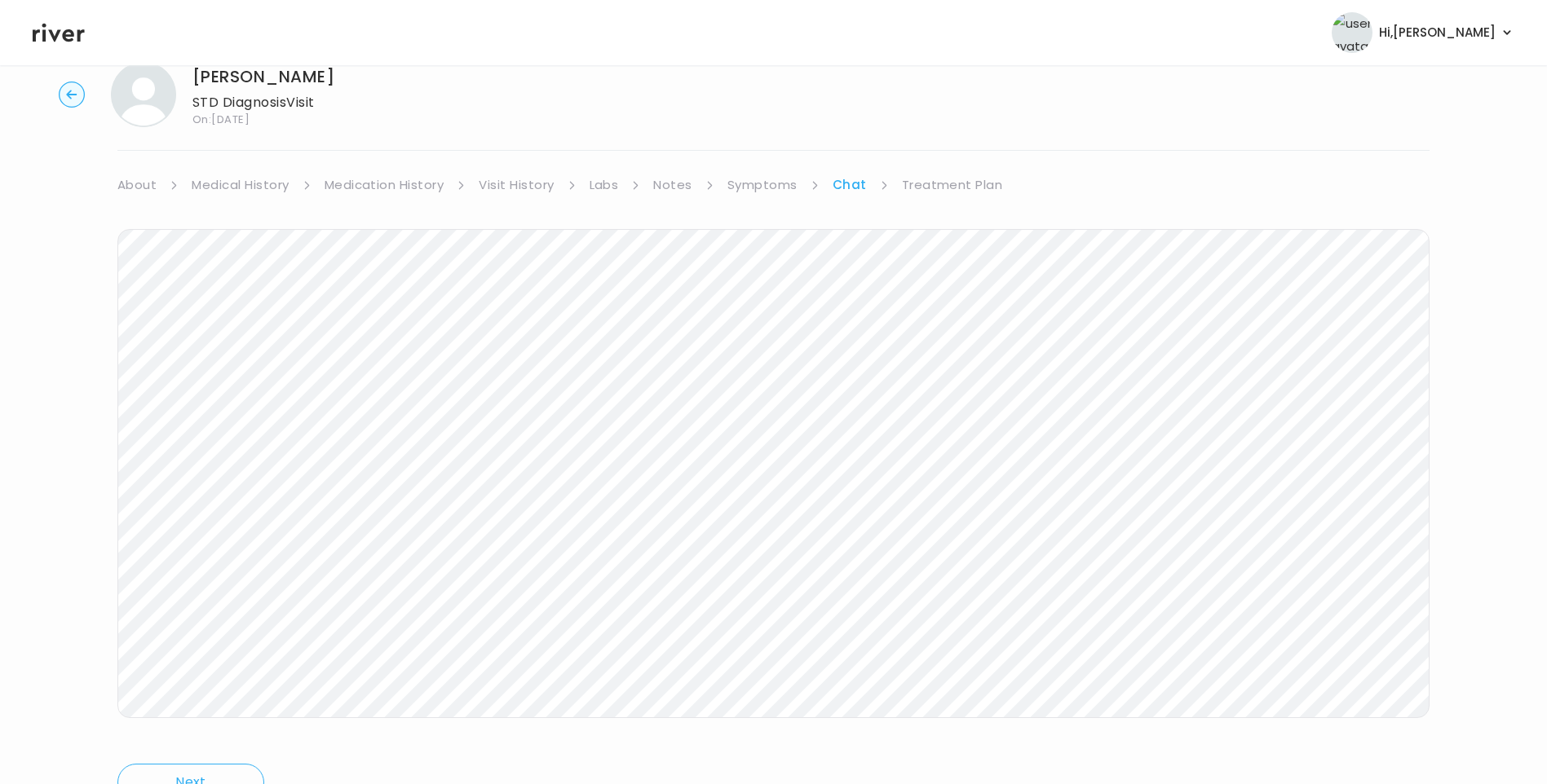
scroll to position [121, 0]
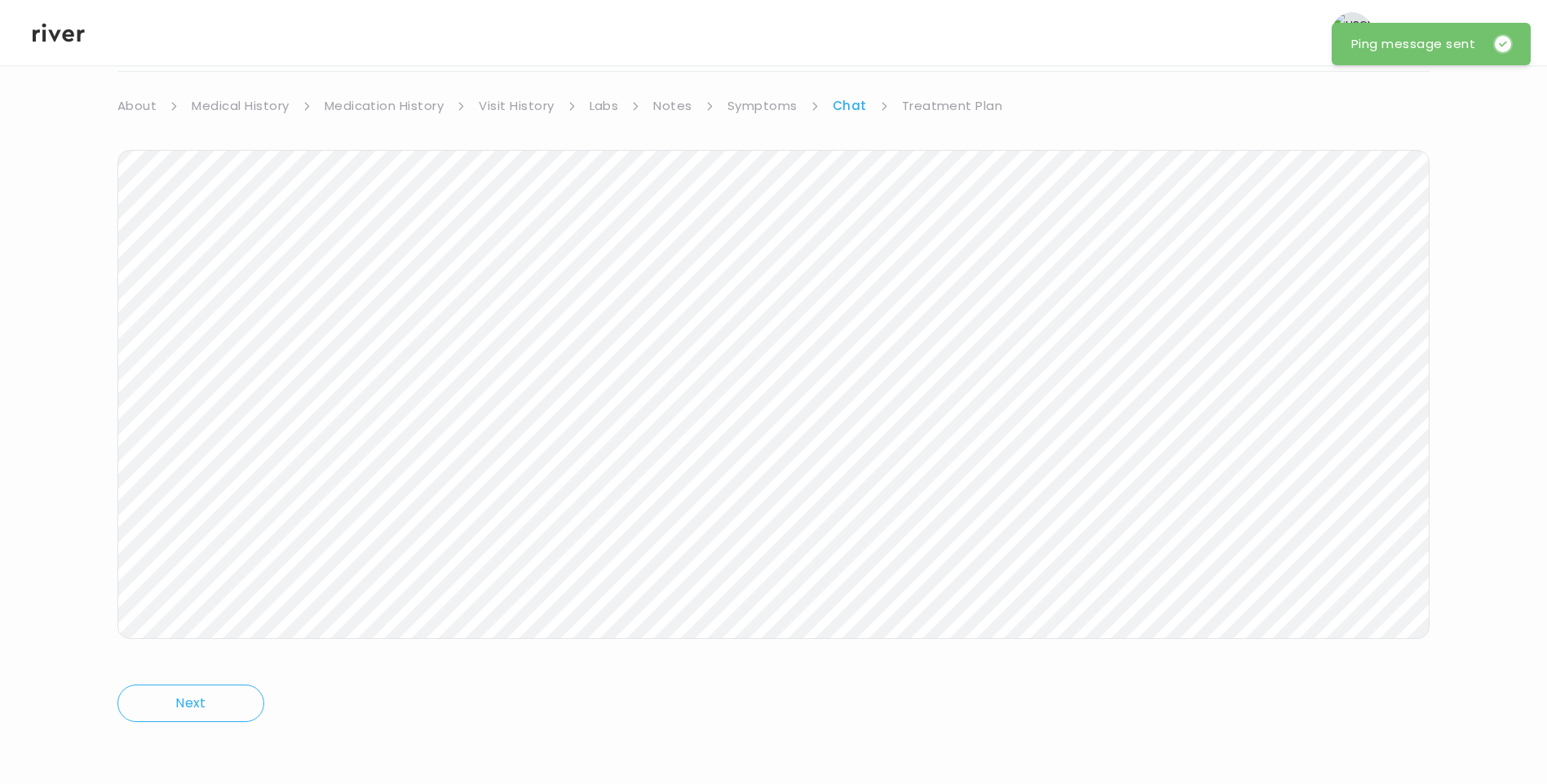
click at [74, 30] on icon at bounding box center [59, 33] width 53 height 25
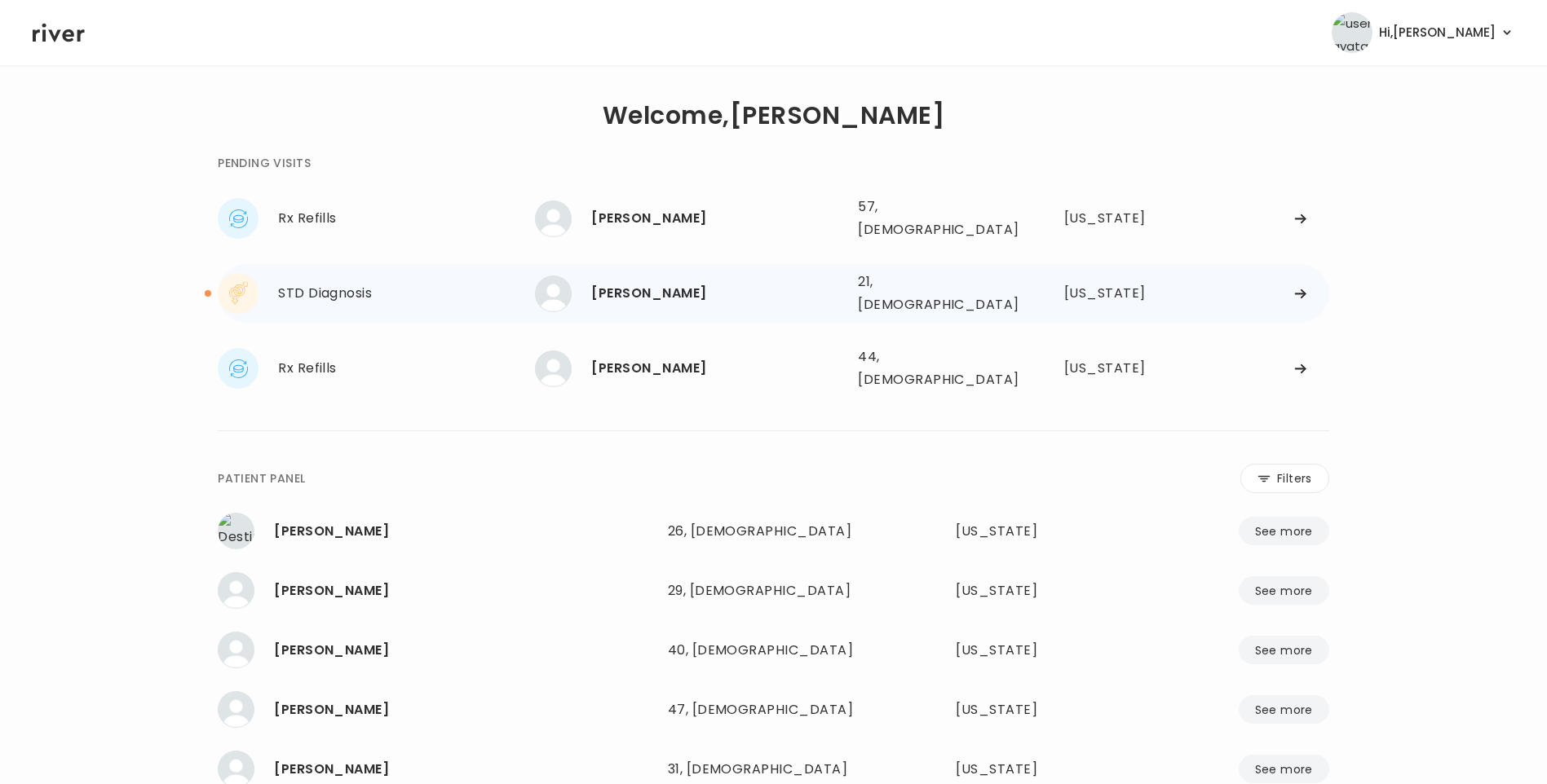
click at [702, 276] on div "[PERSON_NAME] 21, [DEMOGRAPHIC_DATA] See more" at bounding box center [689, 294] width 310 height 37
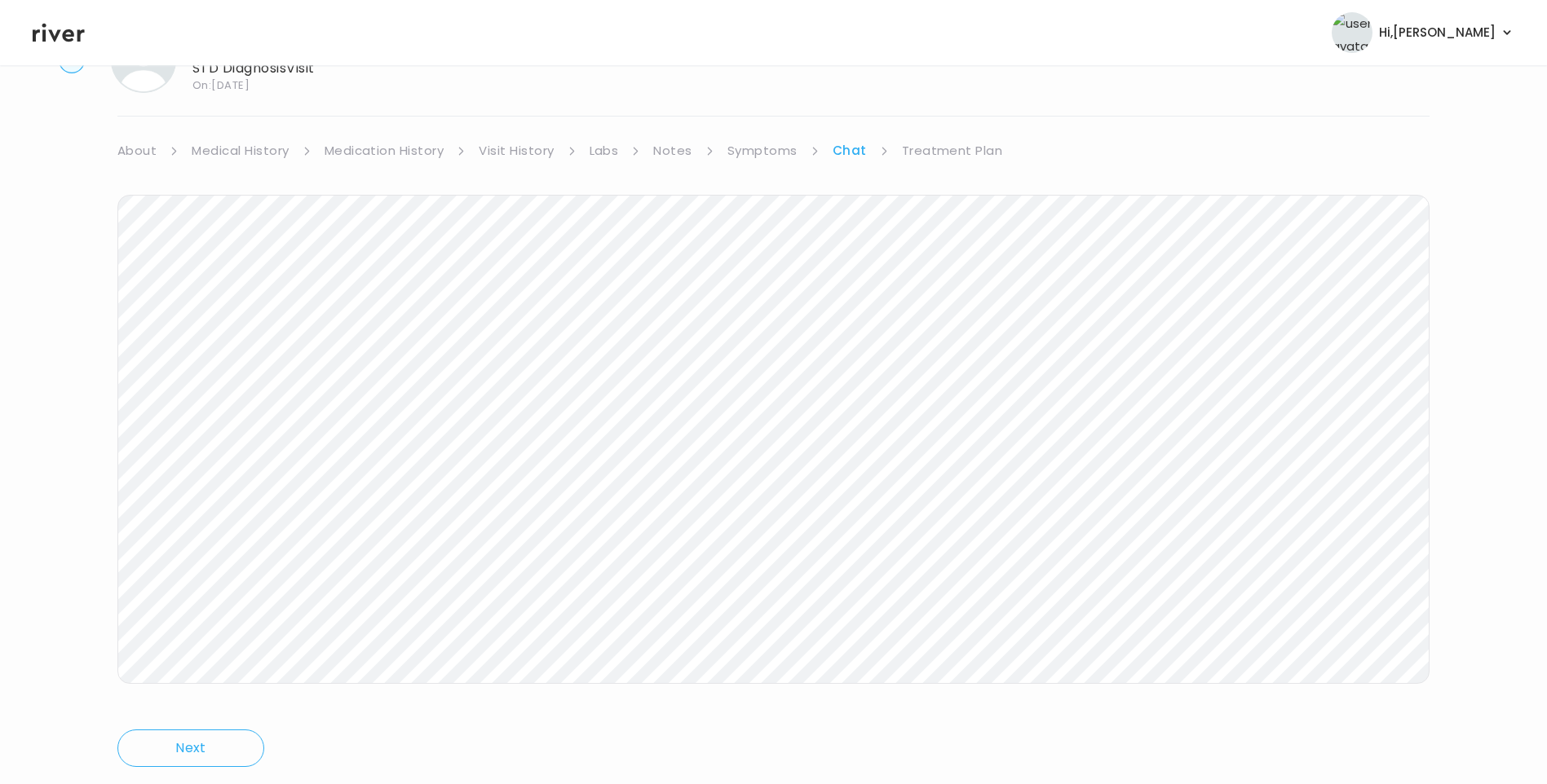
scroll to position [91, 0]
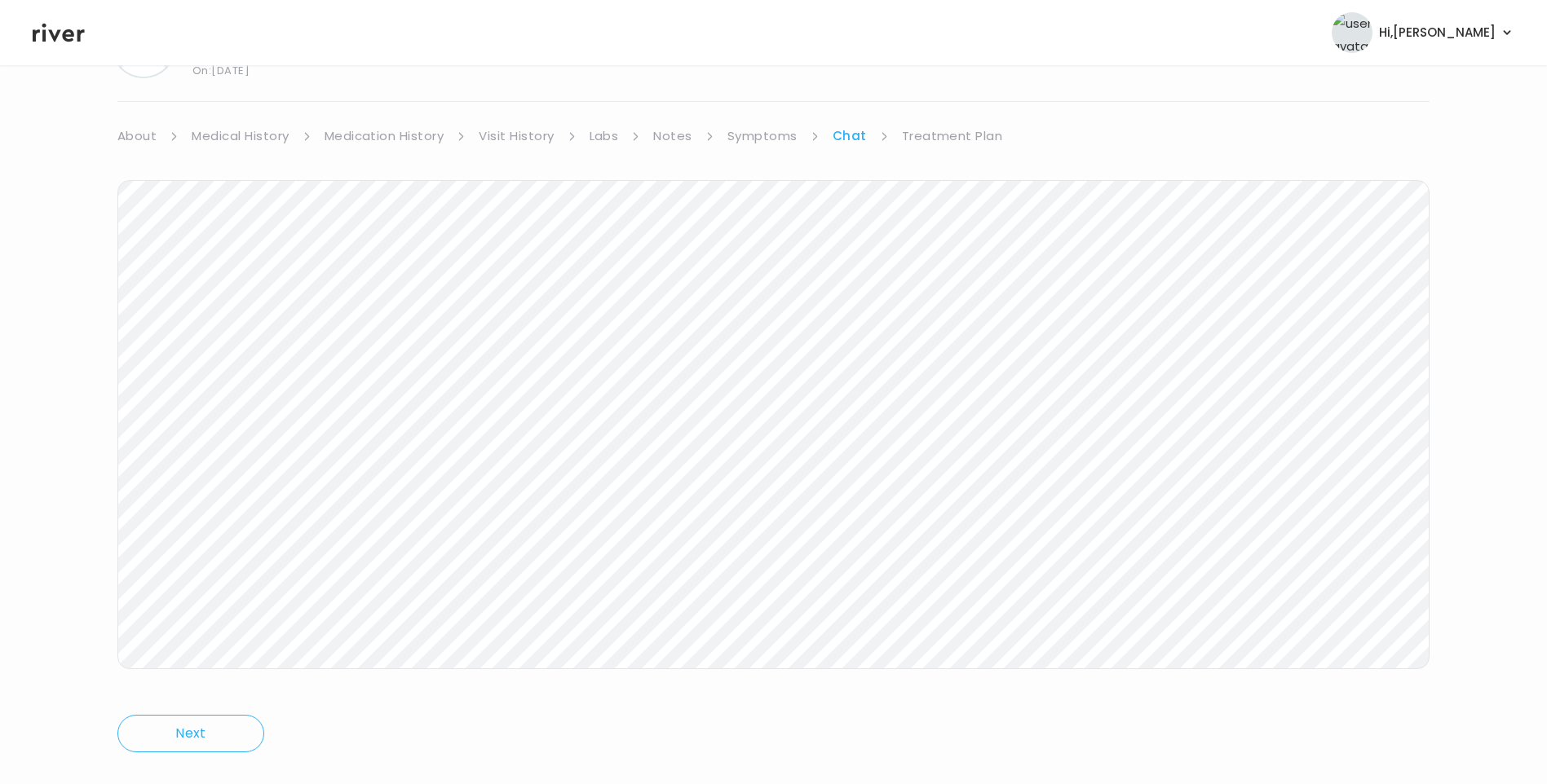
click at [938, 134] on link "Treatment Plan" at bounding box center [952, 136] width 101 height 23
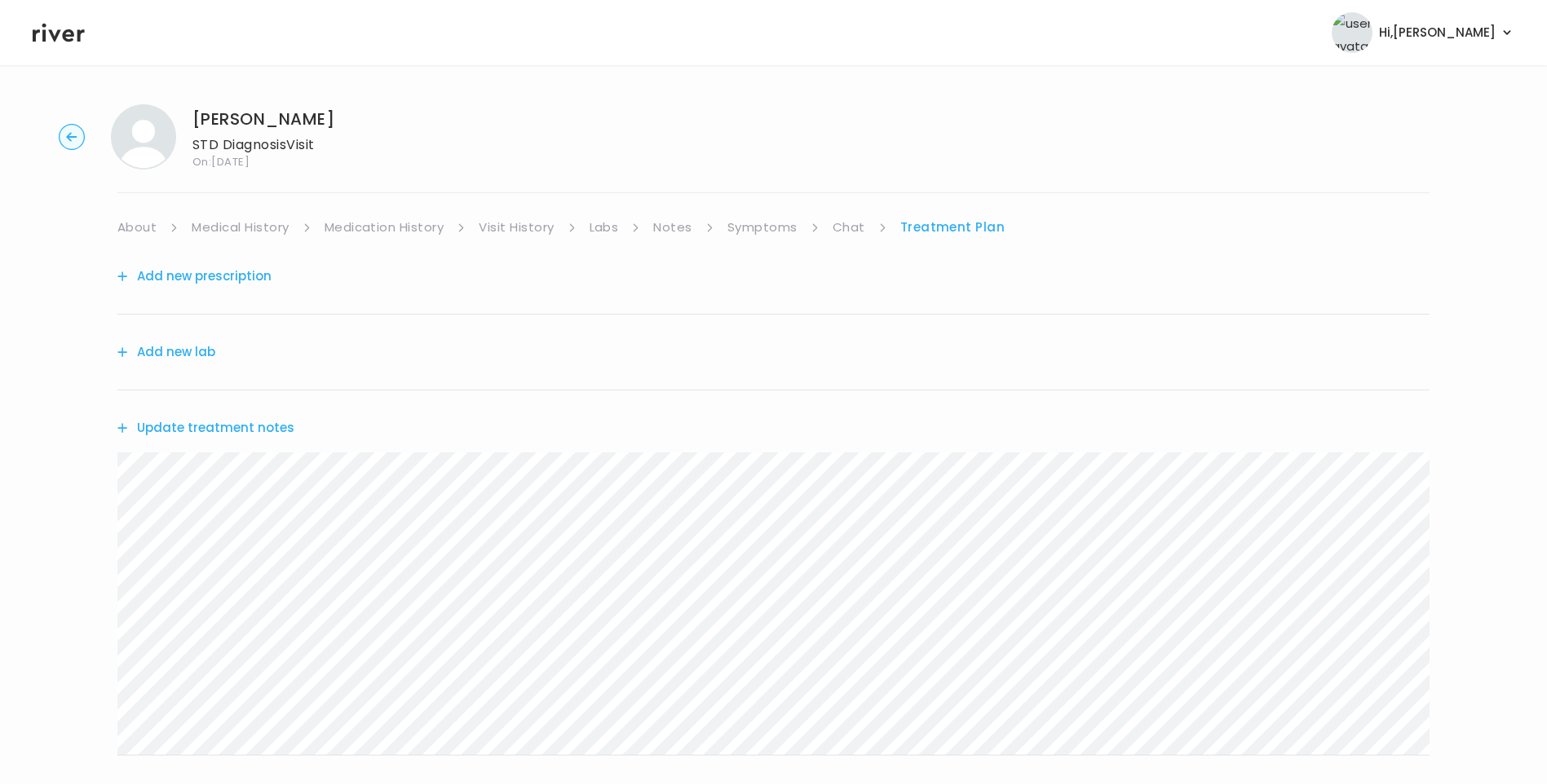
click at [252, 428] on button "Update treatment notes" at bounding box center [206, 428] width 177 height 23
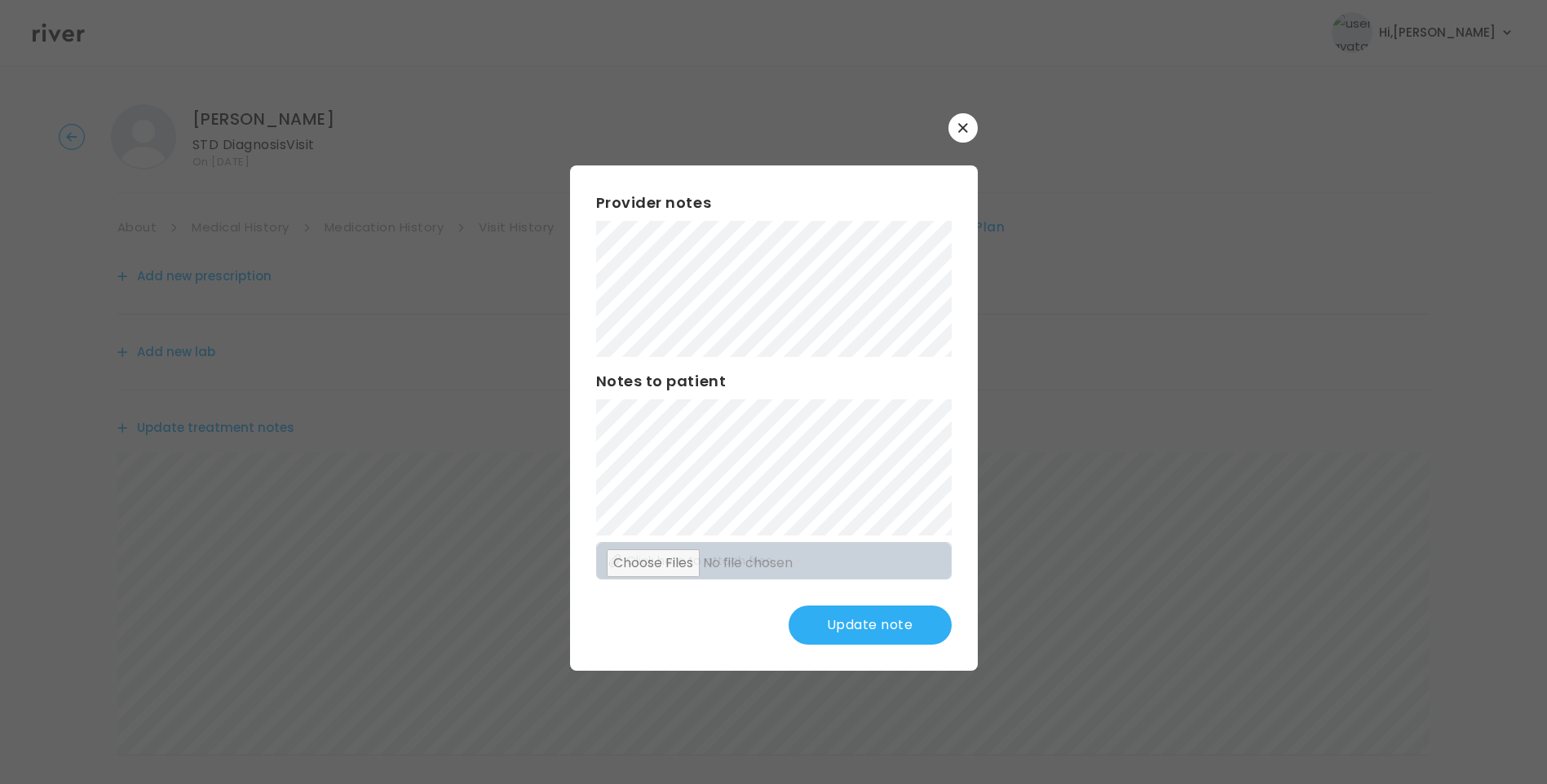
click at [892, 629] on button "Update note" at bounding box center [870, 626] width 163 height 39
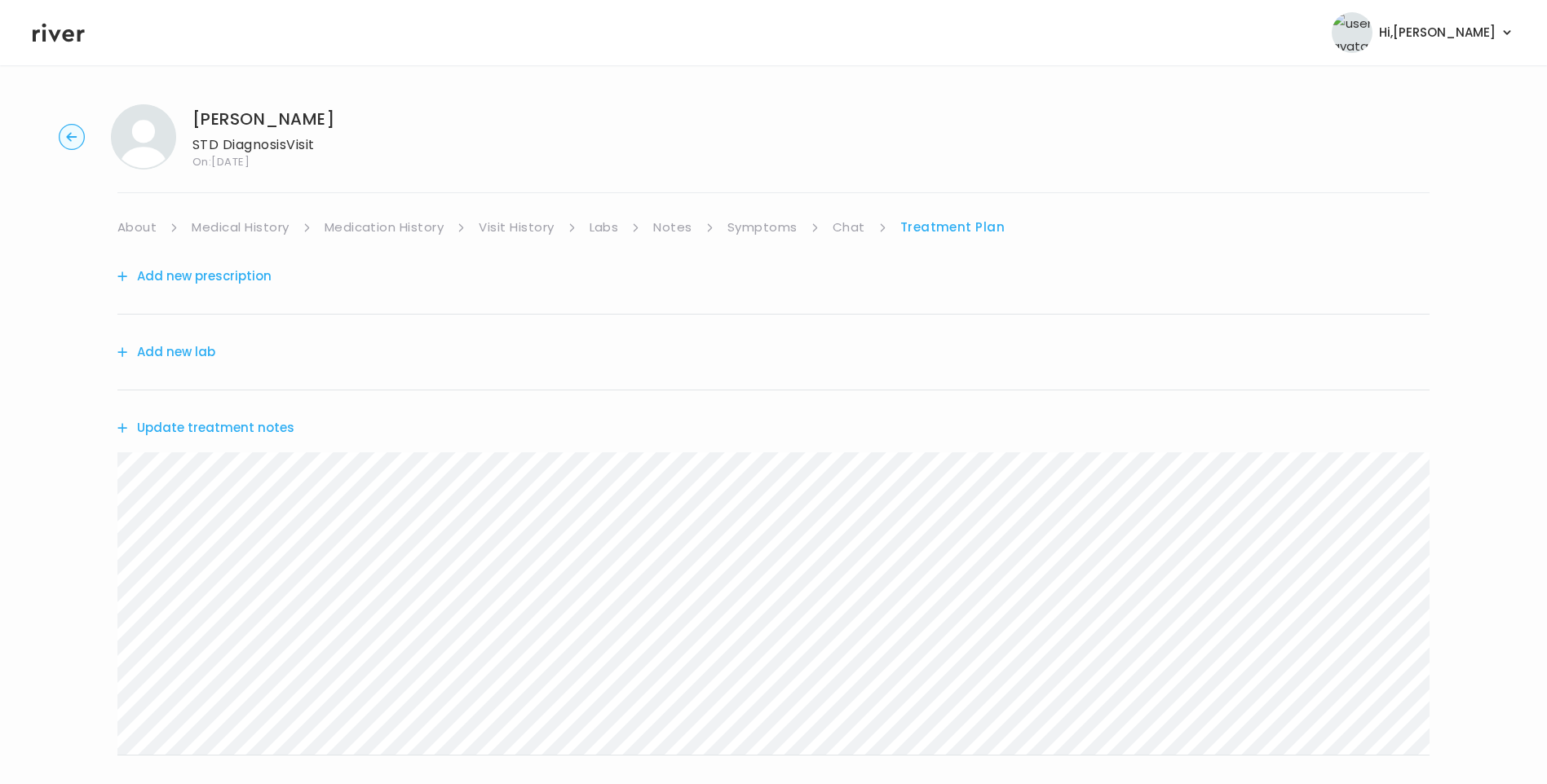
click at [846, 225] on link "Chat" at bounding box center [849, 227] width 33 height 23
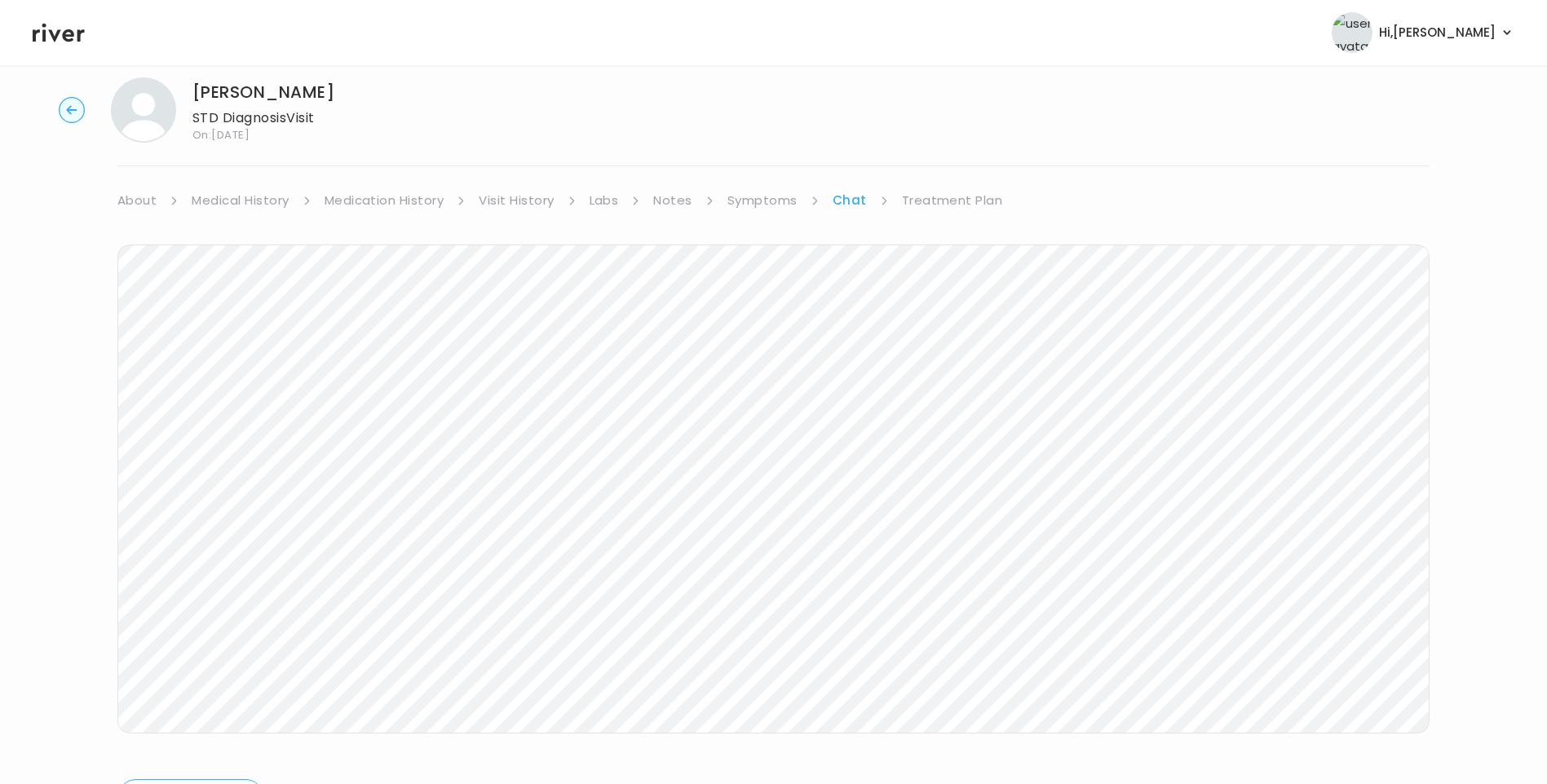
scroll to position [121, 0]
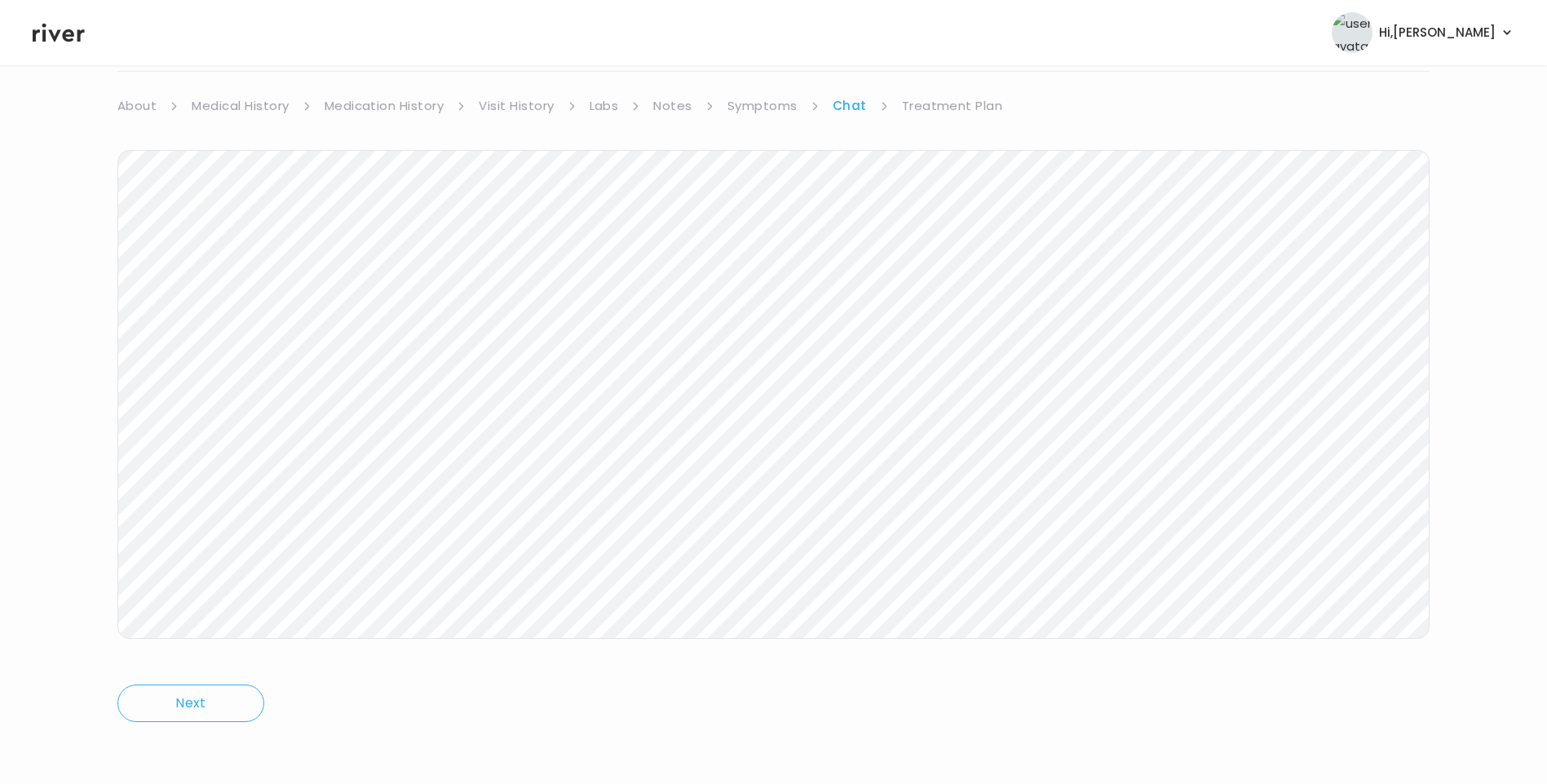
click at [927, 102] on link "Treatment Plan" at bounding box center [952, 106] width 101 height 23
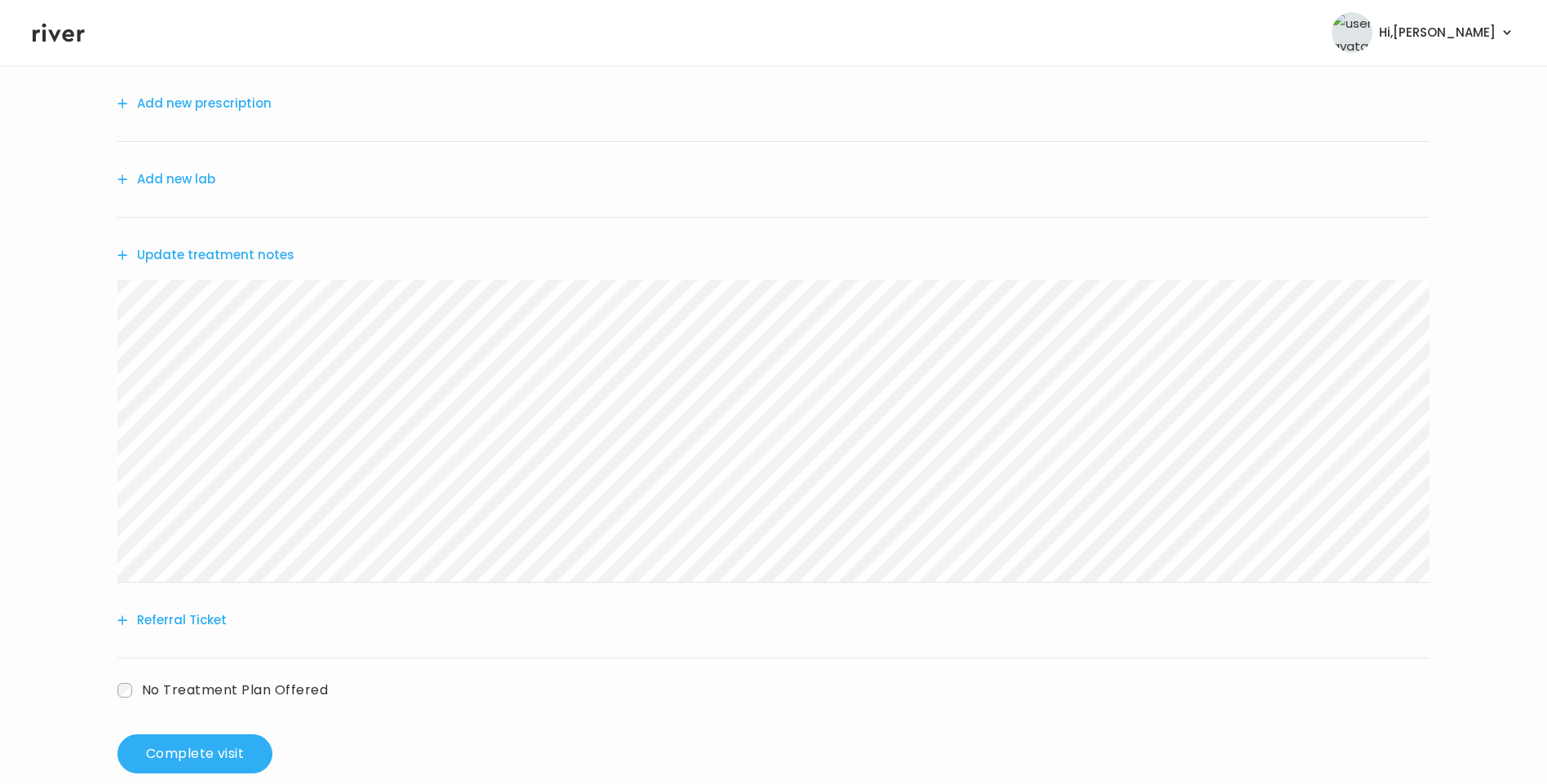
scroll to position [201, 0]
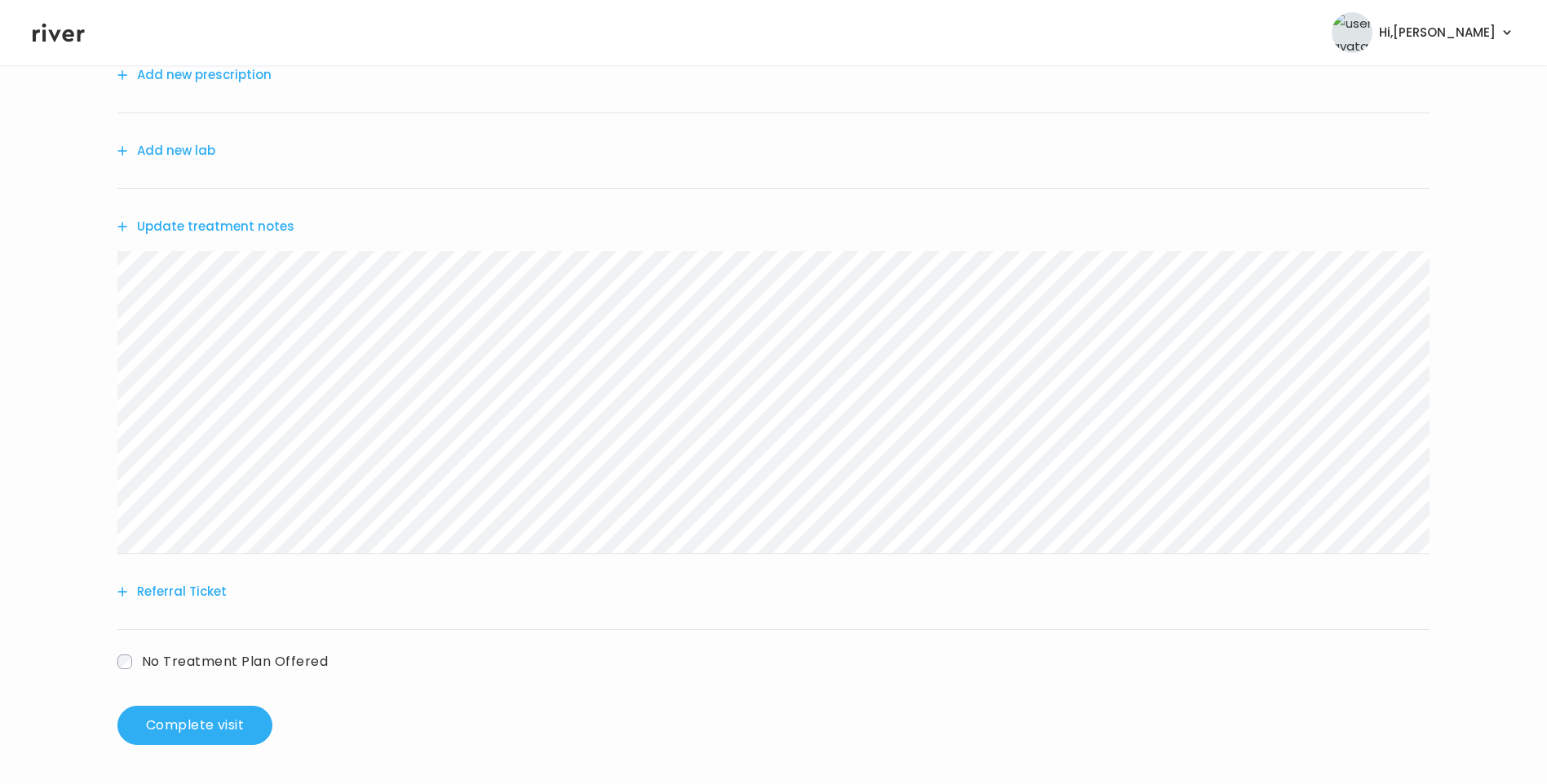
click at [273, 228] on button "Update treatment notes" at bounding box center [206, 227] width 177 height 23
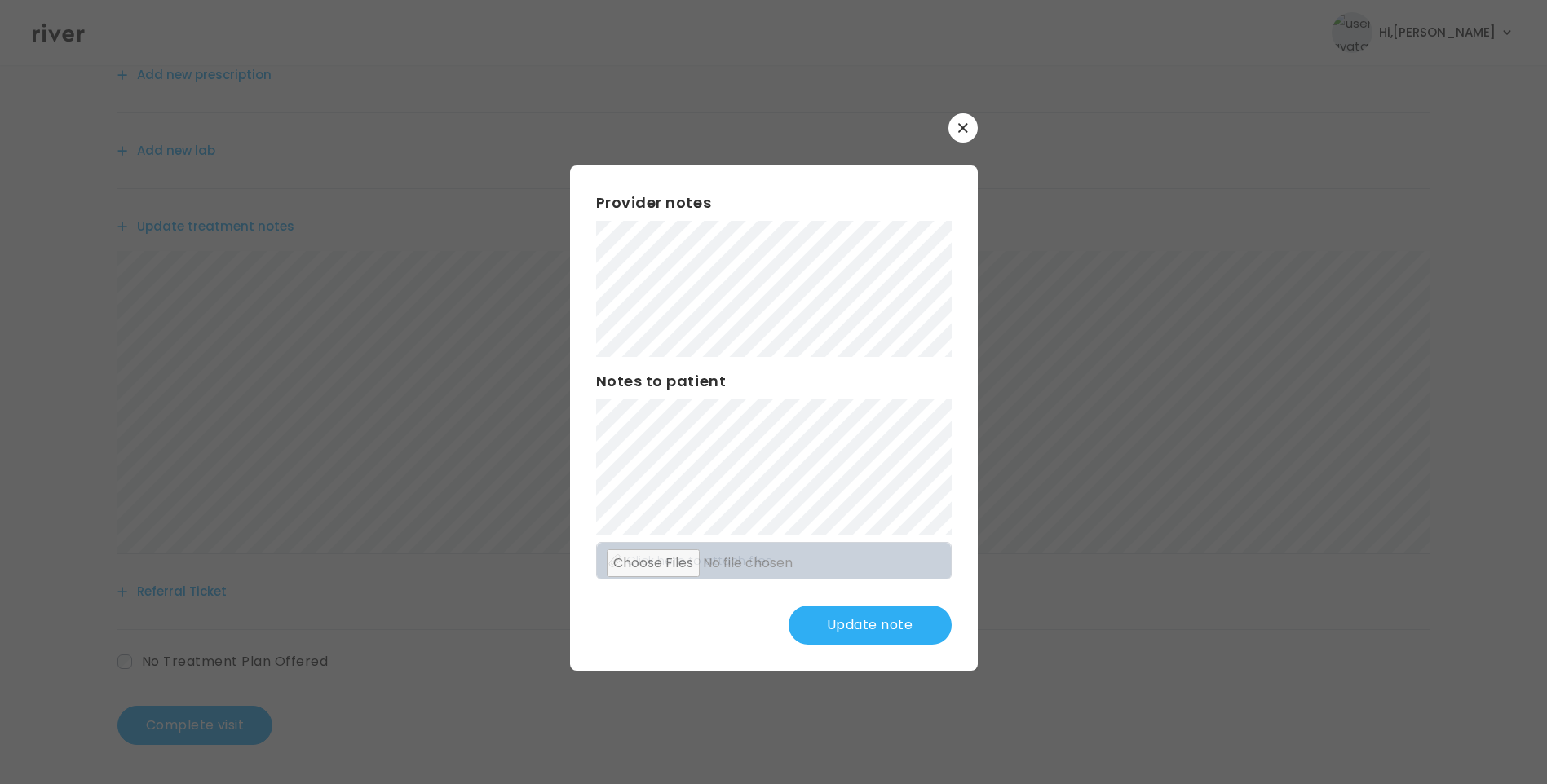
click at [879, 614] on button "Update note" at bounding box center [870, 626] width 163 height 39
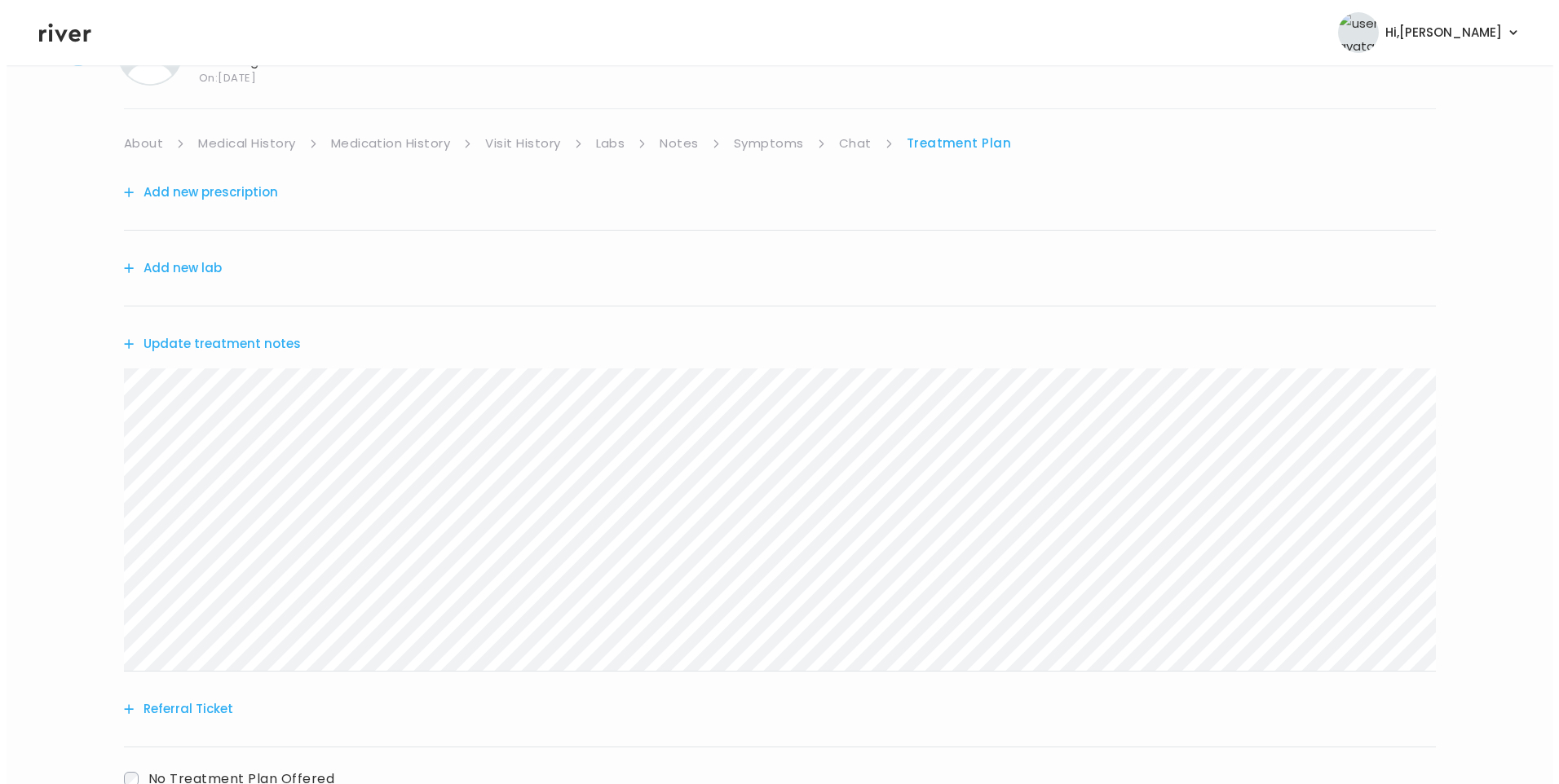
scroll to position [0, 0]
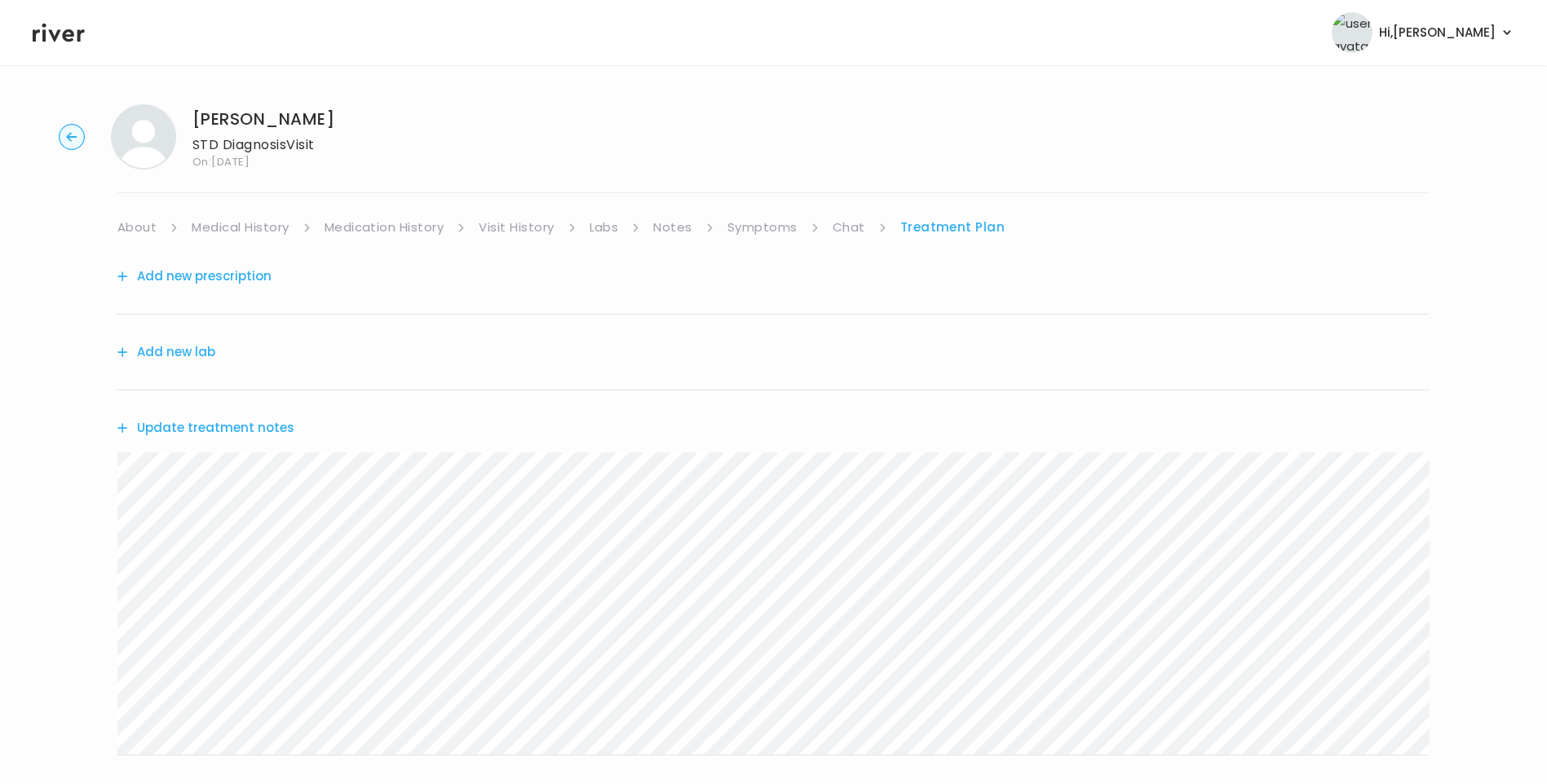
click at [415, 229] on link "Medication History" at bounding box center [384, 227] width 120 height 23
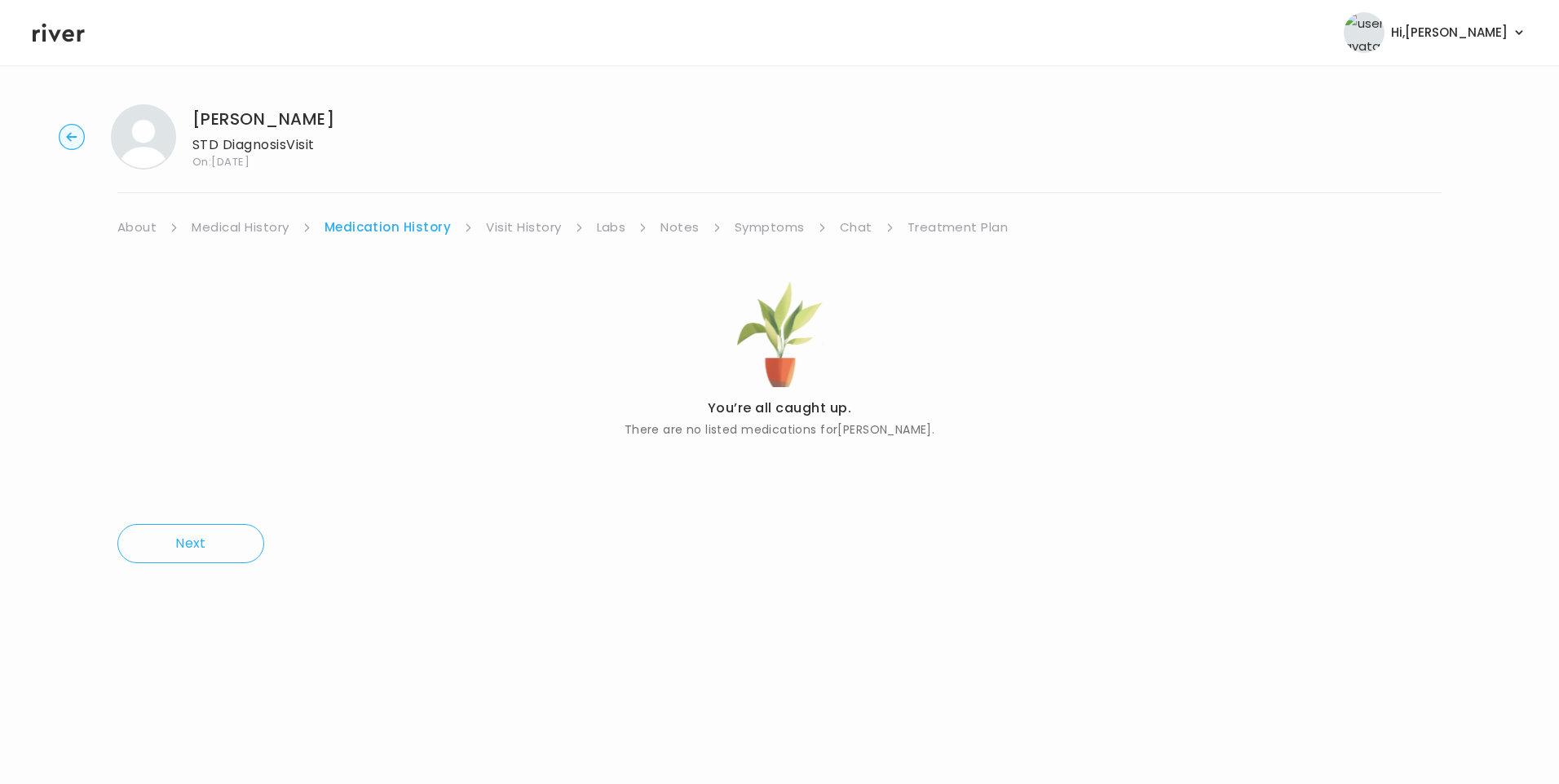
click at [500, 229] on link "Visit History" at bounding box center [523, 227] width 75 height 23
click at [915, 227] on link "Treatment Plan" at bounding box center [956, 227] width 101 height 23
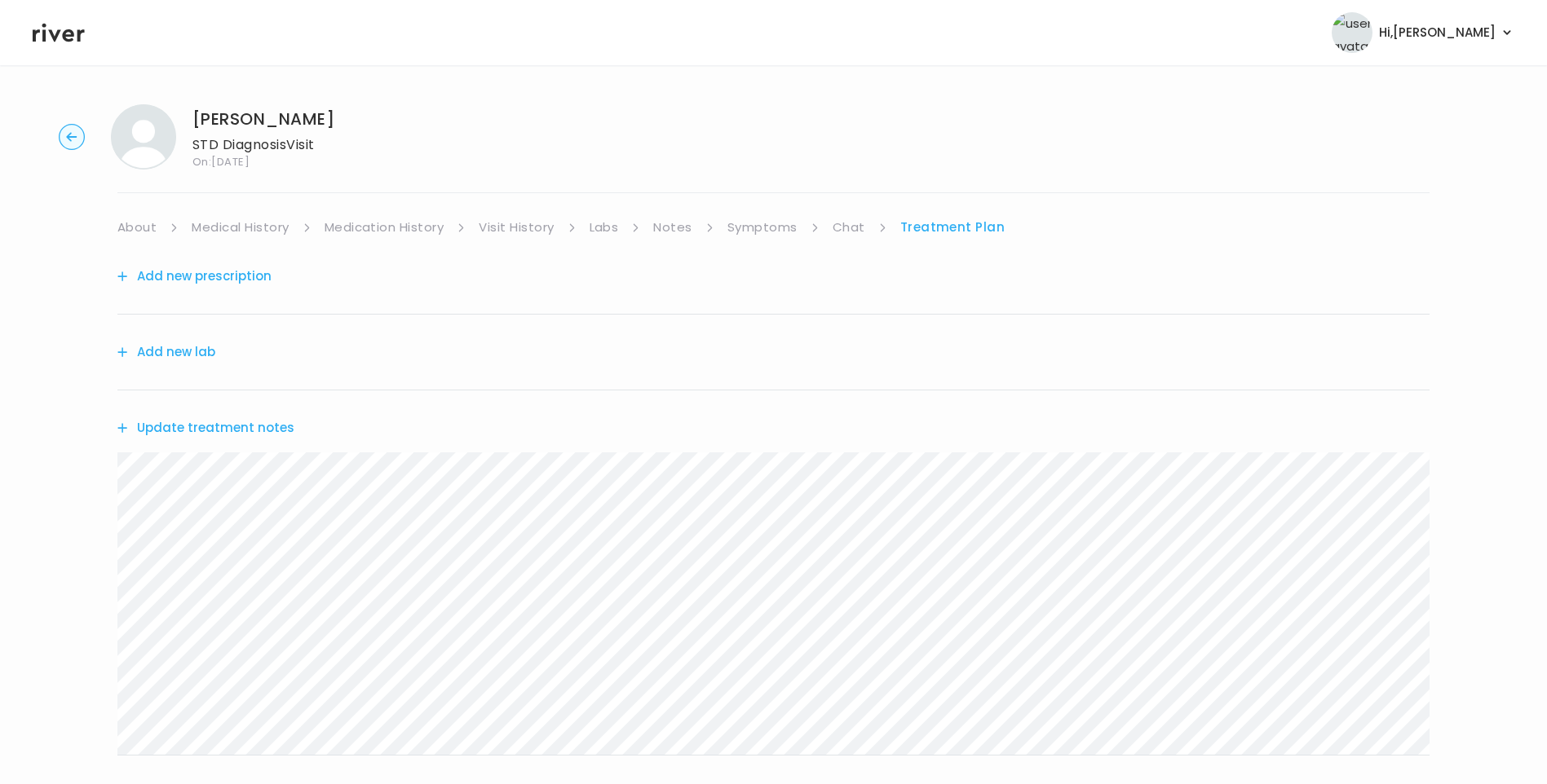
click at [218, 424] on button "Update treatment notes" at bounding box center [206, 428] width 177 height 23
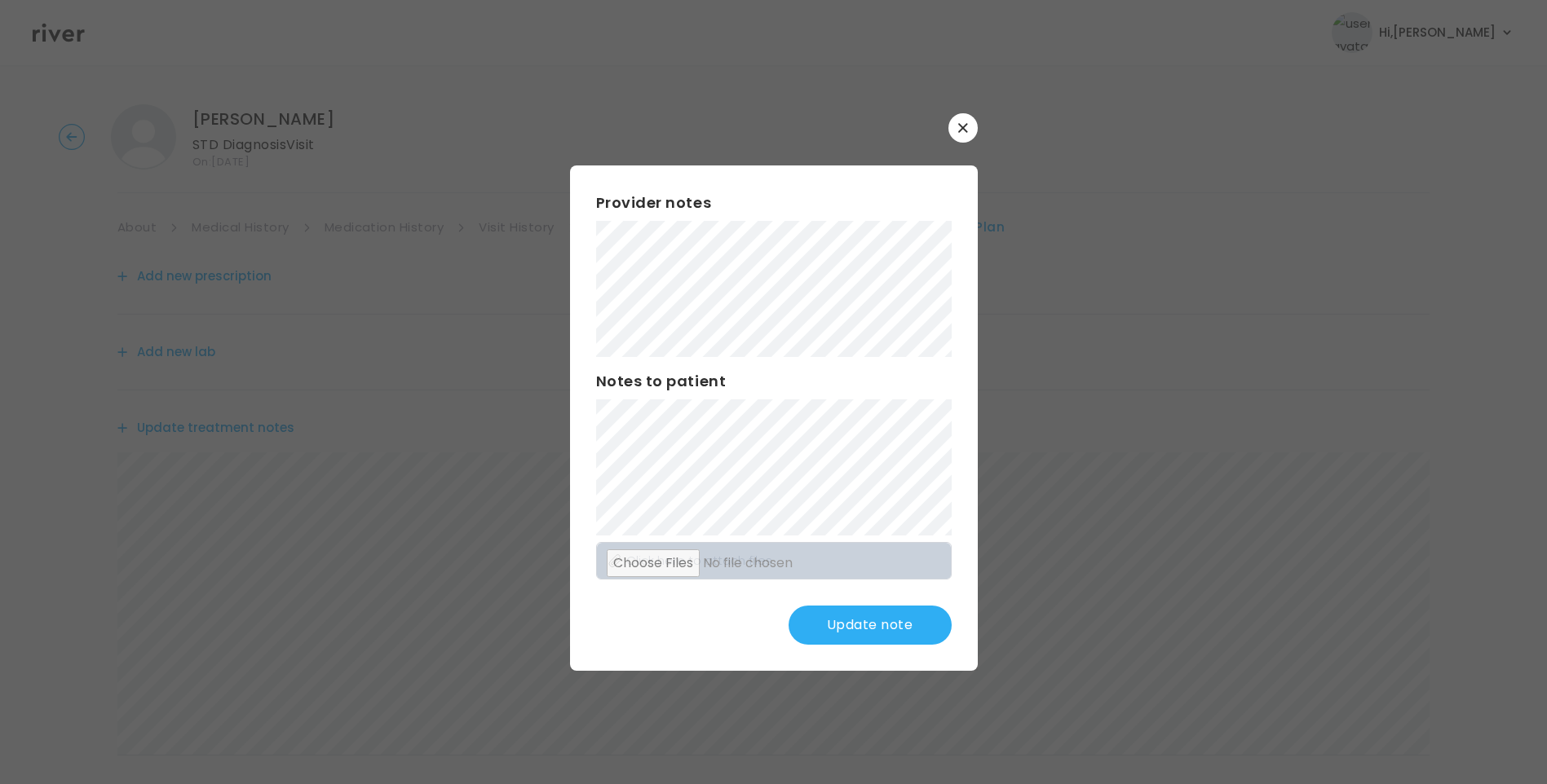
drag, startPoint x: 900, startPoint y: 622, endPoint x: 907, endPoint y: 628, distance: 9.2
click at [900, 626] on button "Update note" at bounding box center [870, 626] width 163 height 39
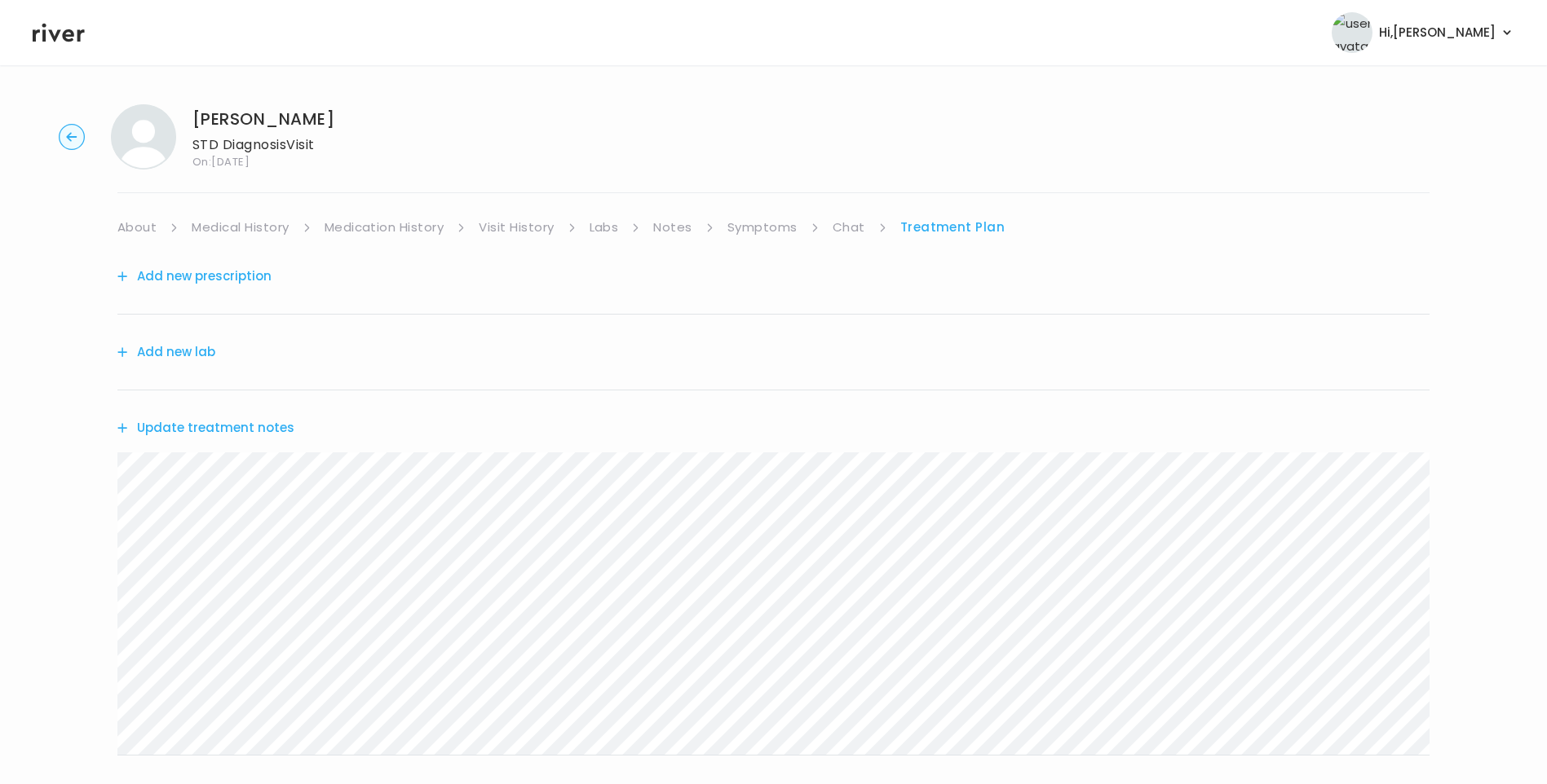
click at [752, 230] on link "Symptoms" at bounding box center [762, 227] width 70 height 23
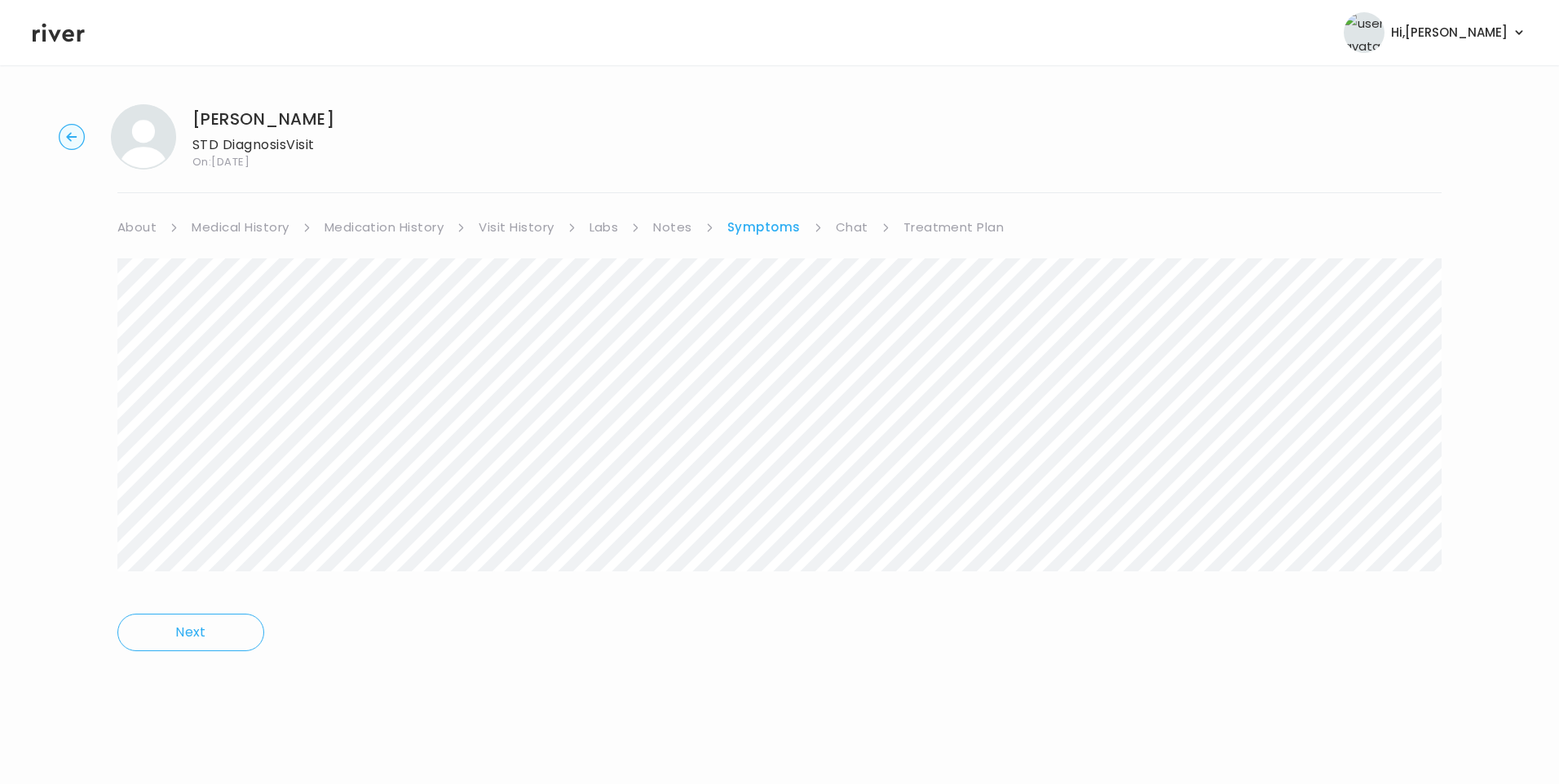
click at [858, 232] on link "Chat" at bounding box center [852, 227] width 33 height 23
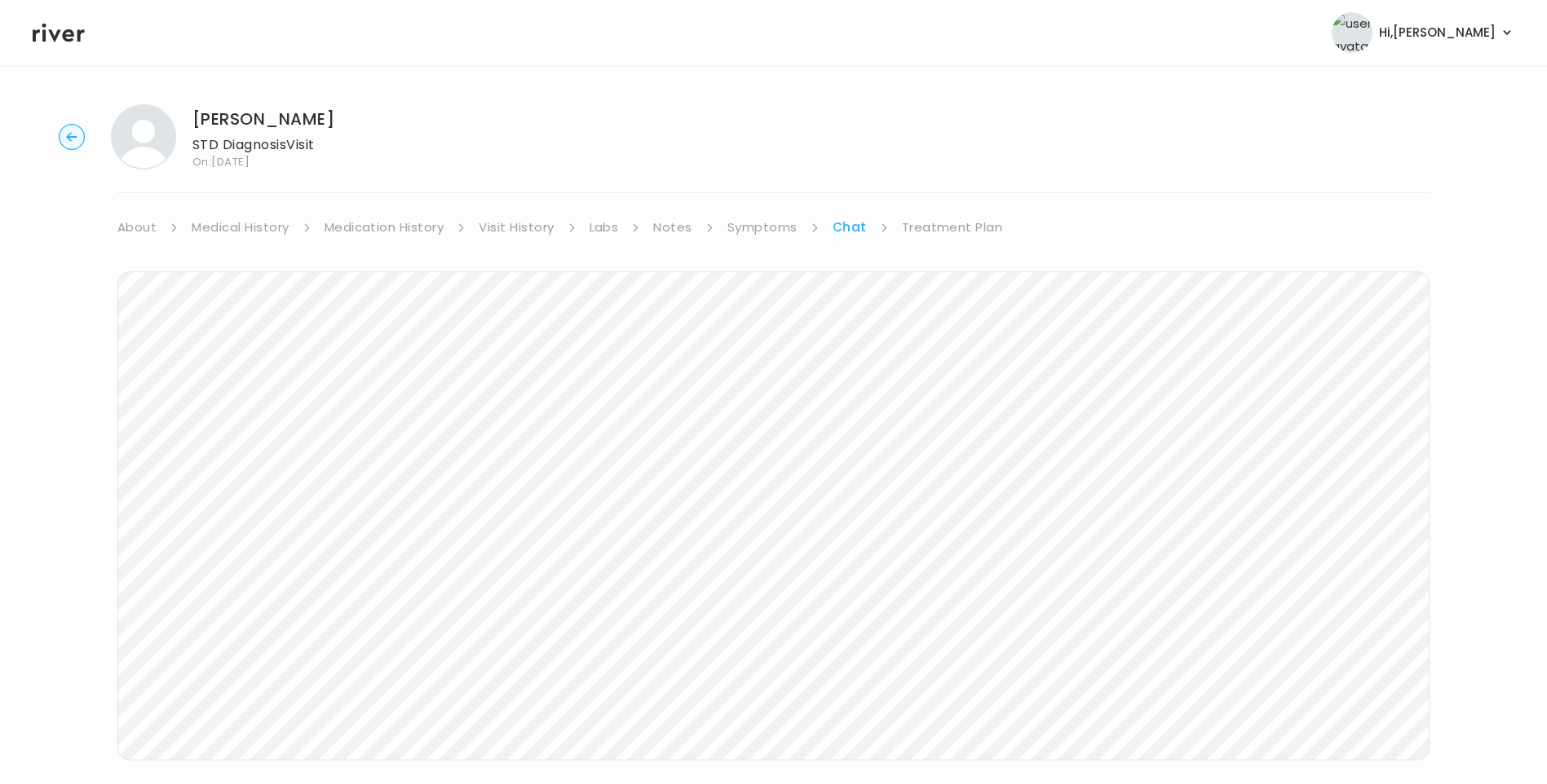
click at [939, 224] on link "Treatment Plan" at bounding box center [952, 227] width 101 height 23
click at [855, 233] on link "Chat" at bounding box center [849, 227] width 33 height 23
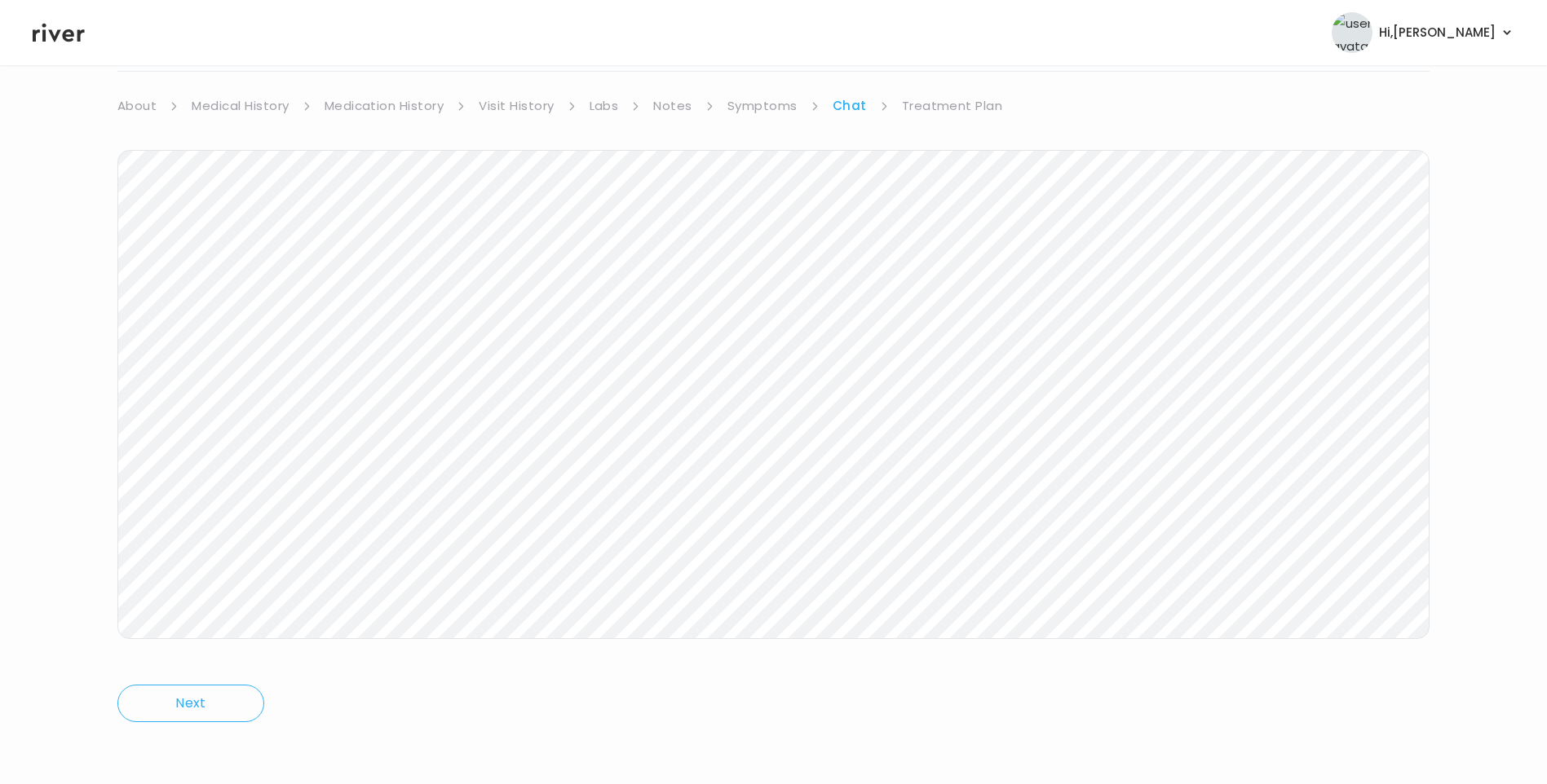
click at [57, 34] on icon at bounding box center [59, 33] width 53 height 25
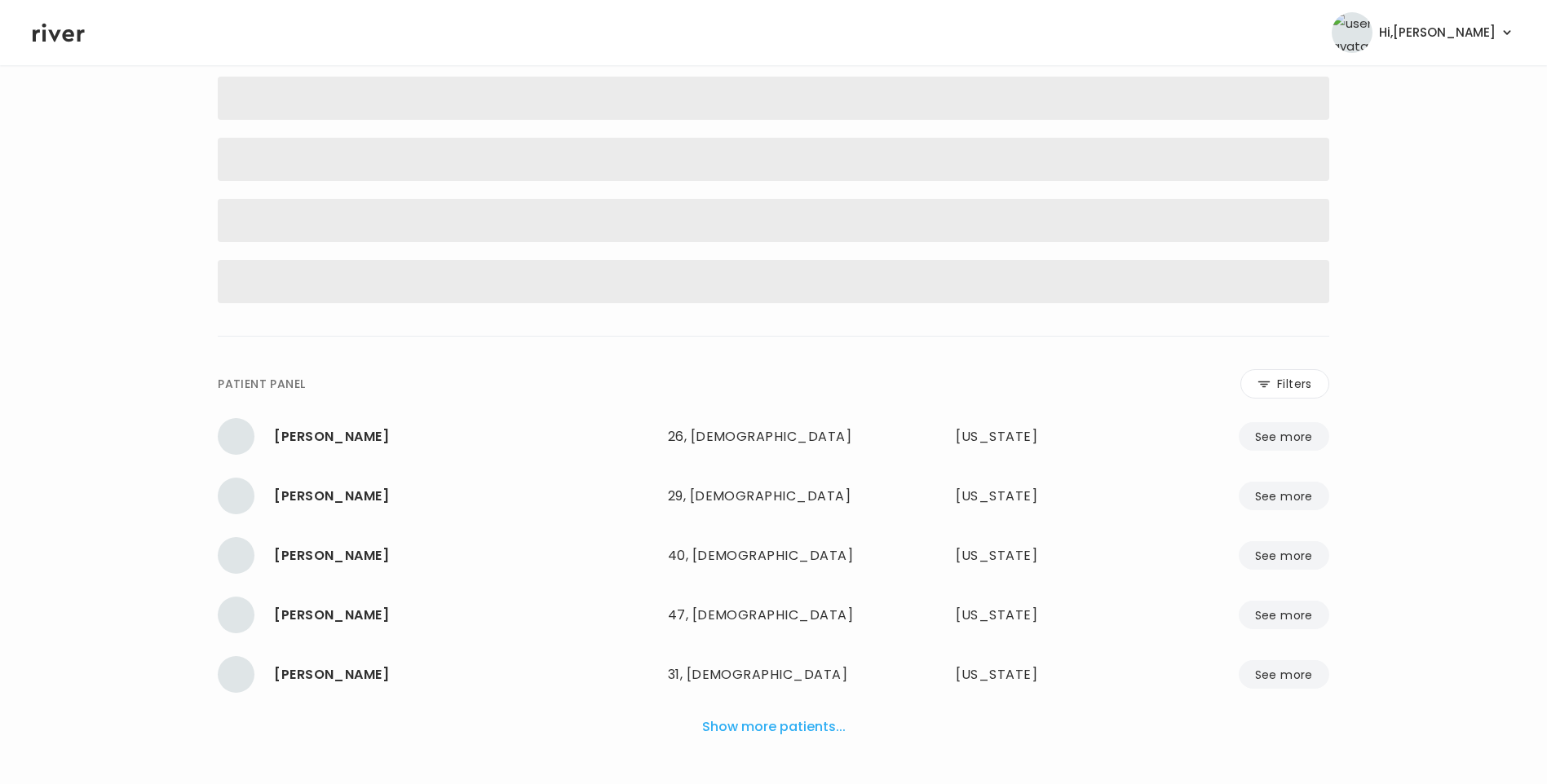
click at [57, 37] on icon at bounding box center [59, 33] width 53 height 25
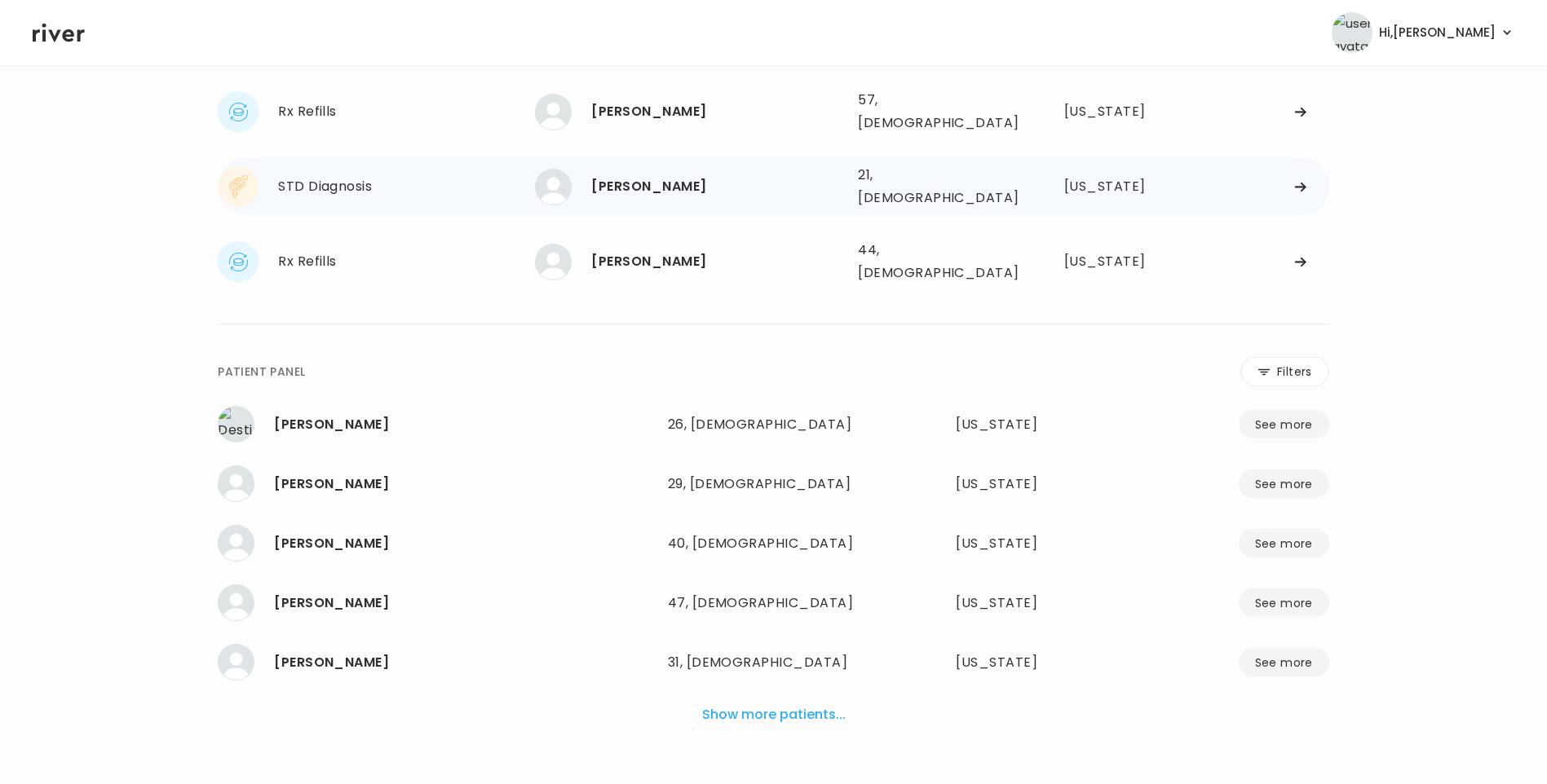
click at [651, 176] on div "ANDREW ARREDONDO" at bounding box center [718, 187] width 254 height 23
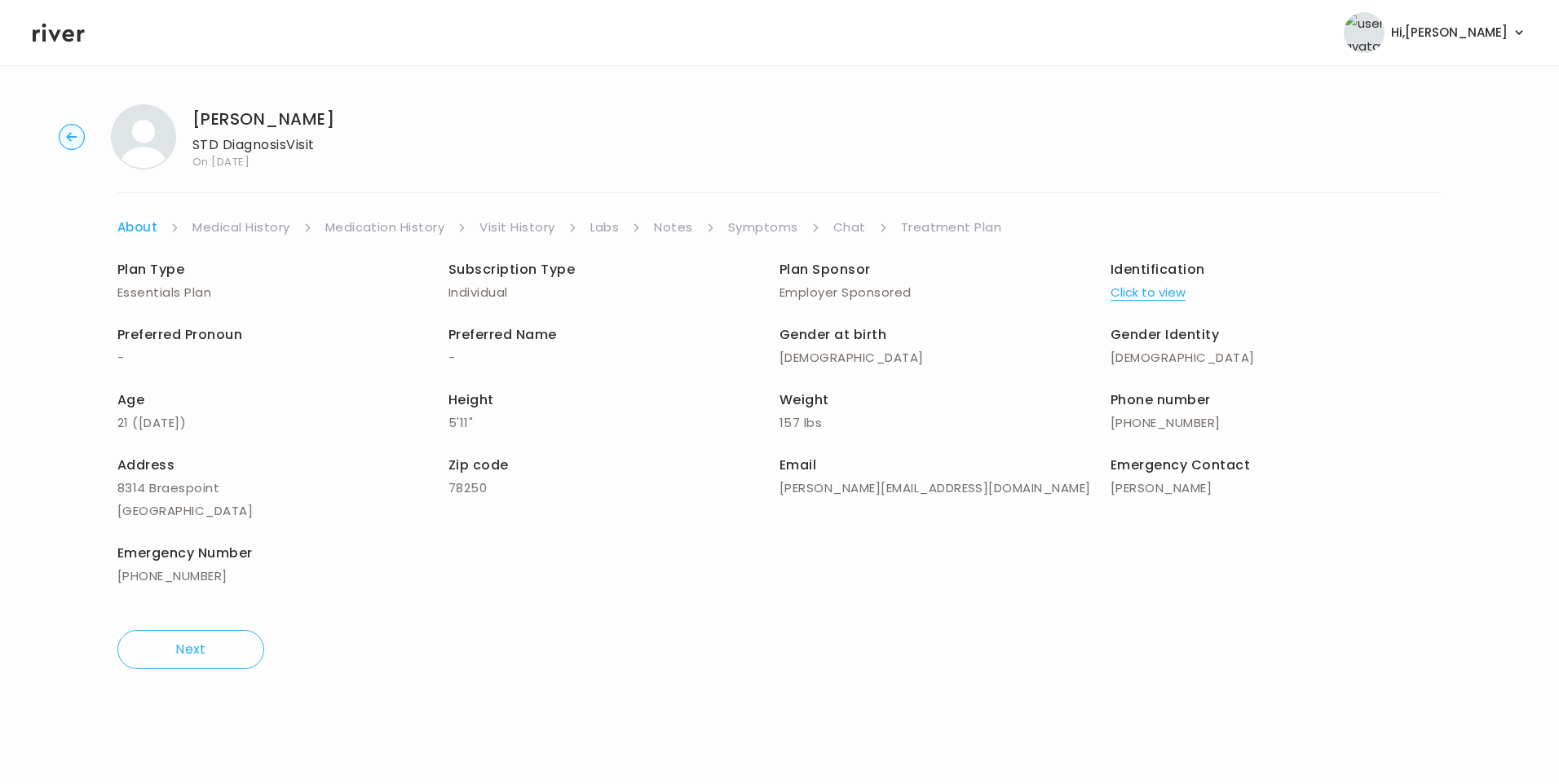
click at [844, 218] on link "Chat" at bounding box center [850, 227] width 33 height 23
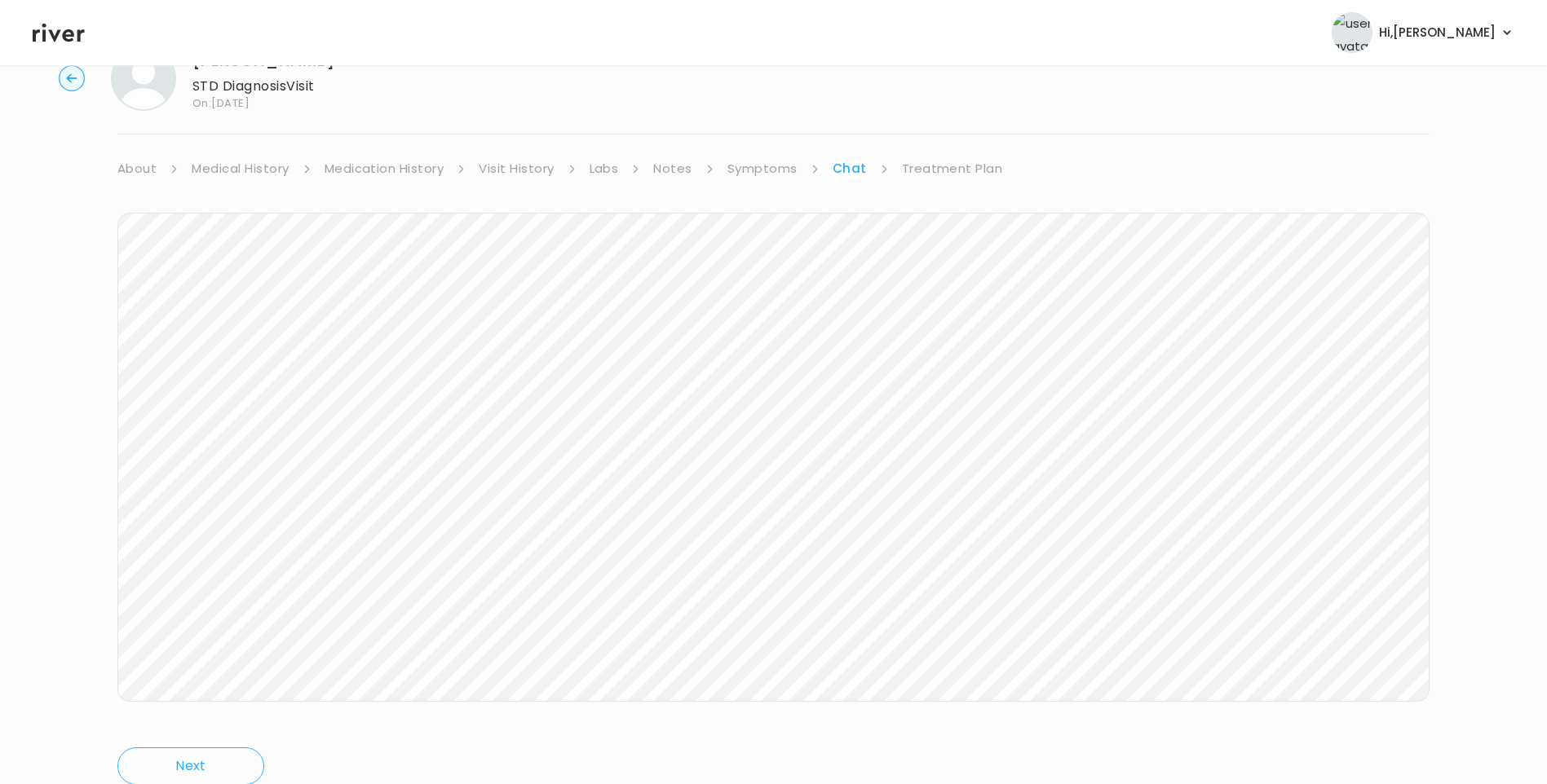
scroll to position [121, 0]
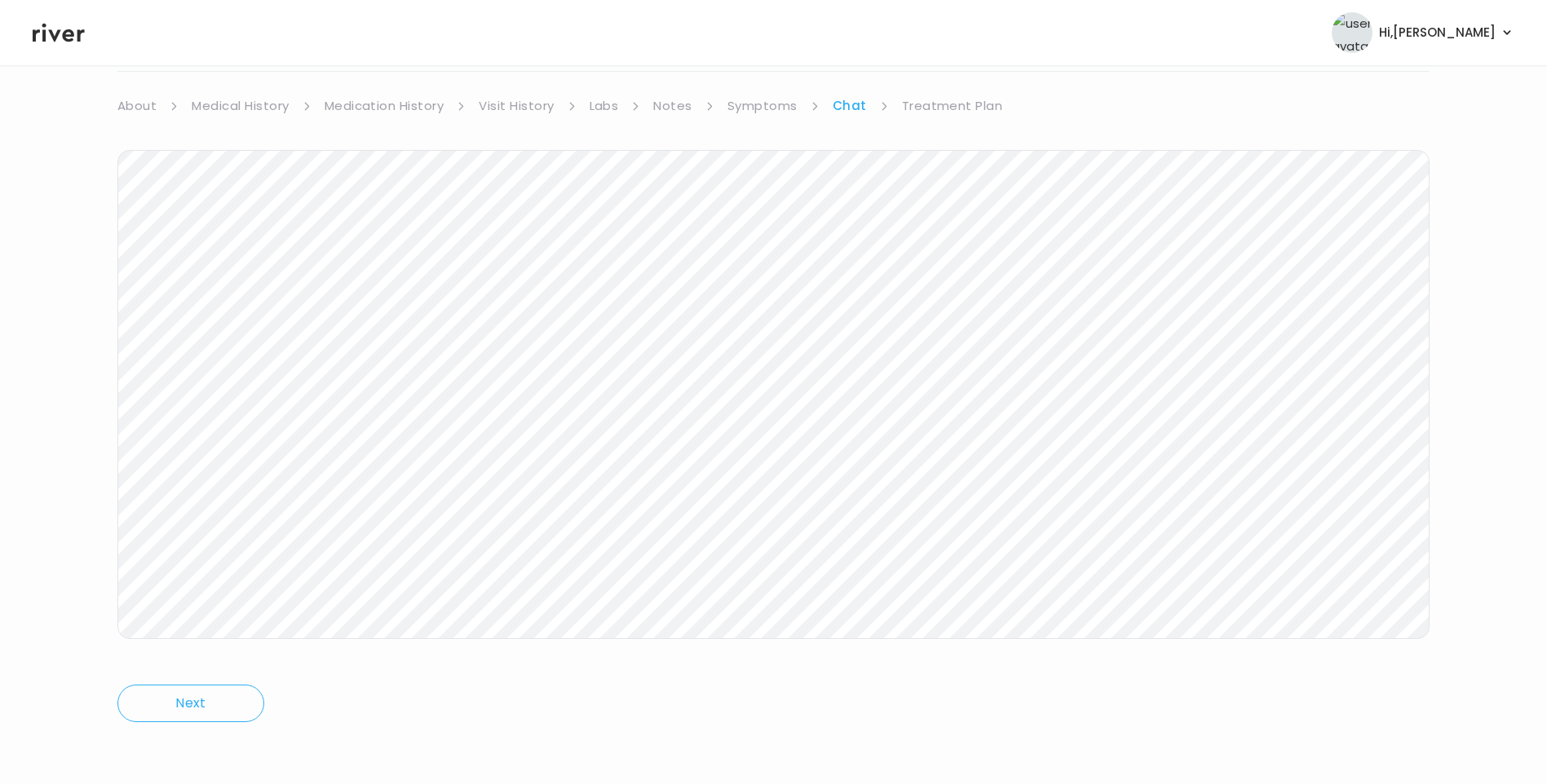
click at [927, 112] on link "Treatment Plan" at bounding box center [952, 106] width 101 height 23
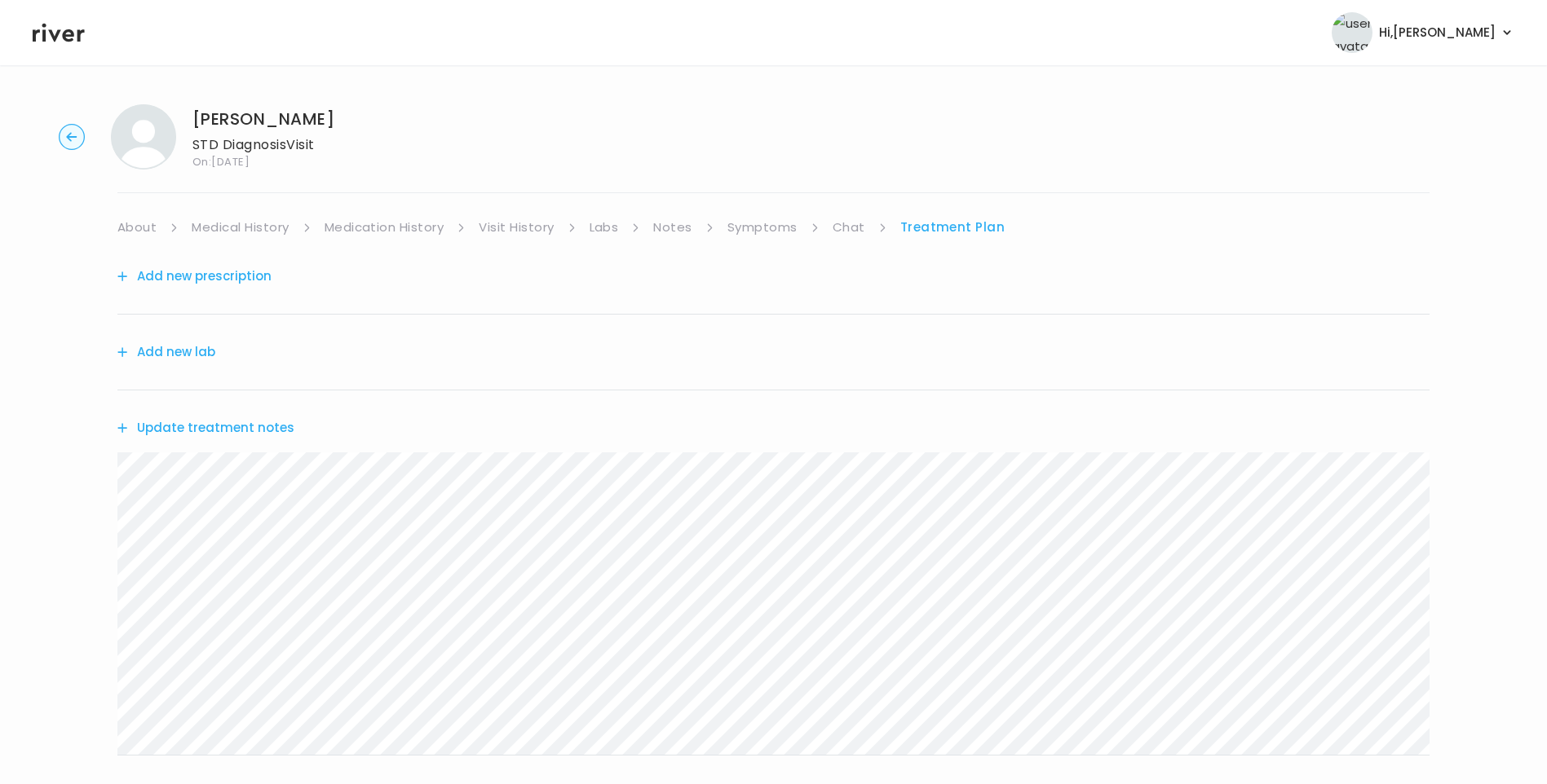
click at [163, 268] on button "Add new prescription" at bounding box center [195, 277] width 154 height 23
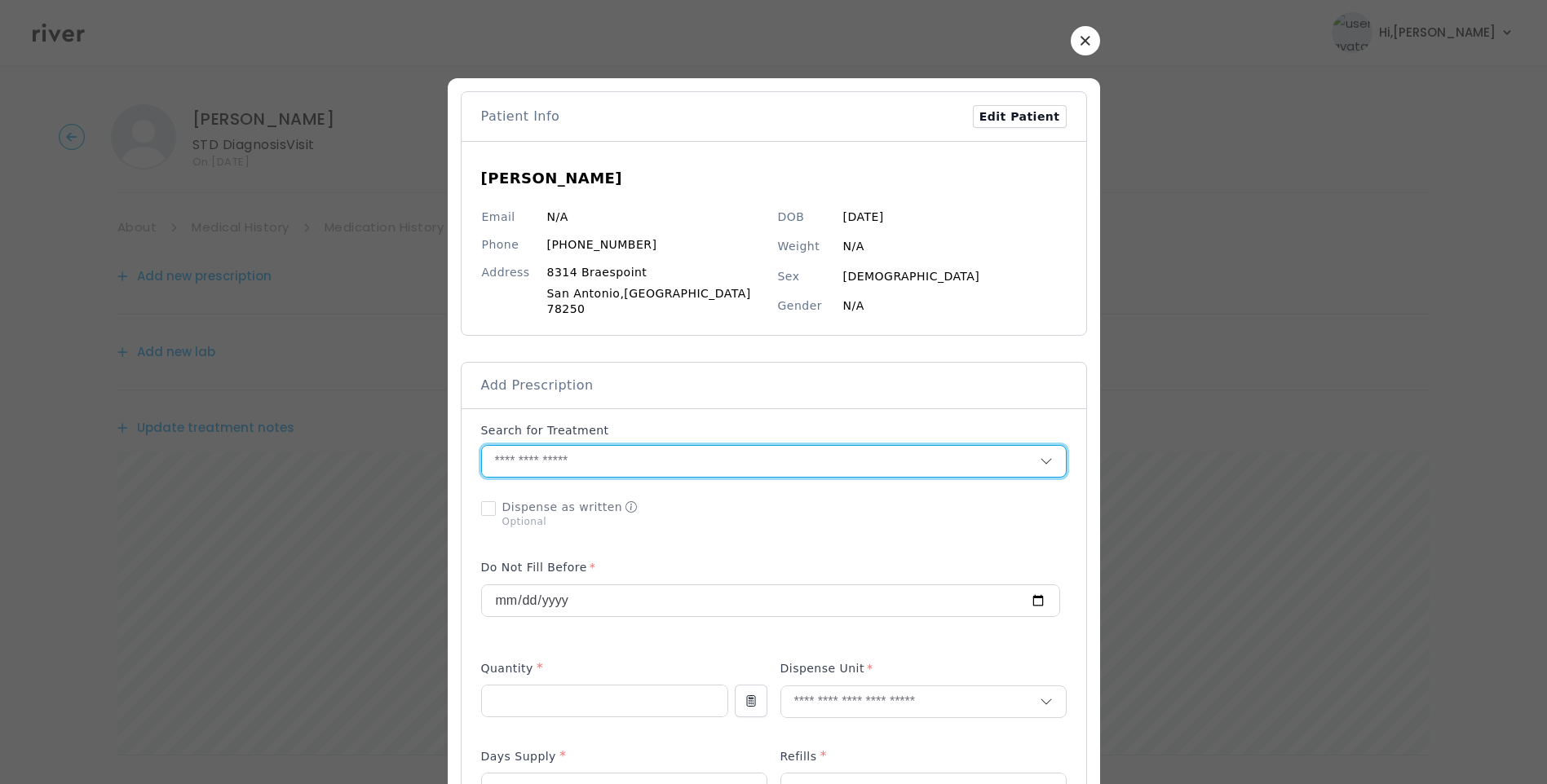
click at [632, 454] on input "text" at bounding box center [760, 461] width 558 height 31
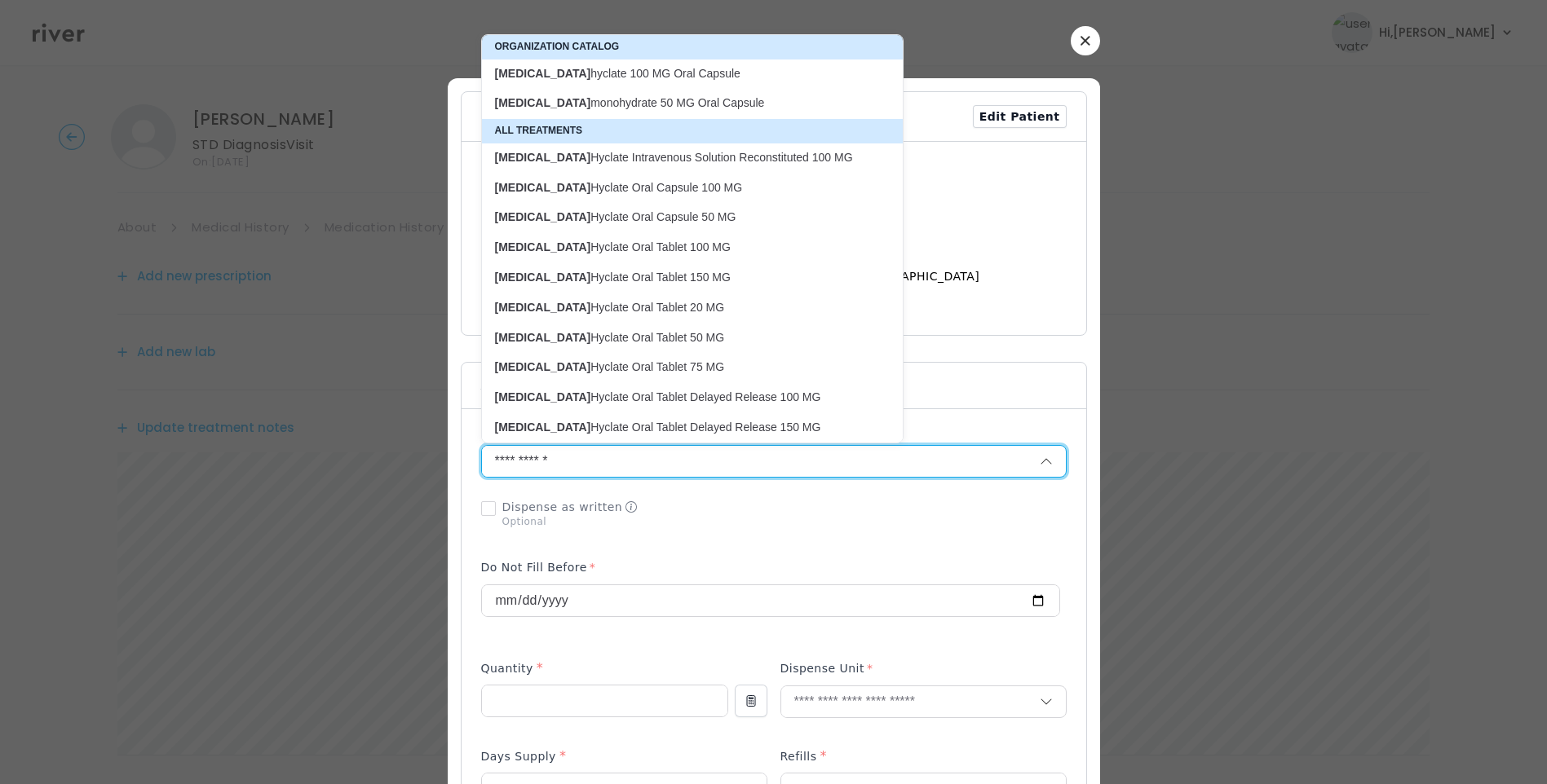
click at [666, 72] on p "doxycycline hyclate 100 MG Oral Capsule" at bounding box center [682, 73] width 375 height 16
type input "**********"
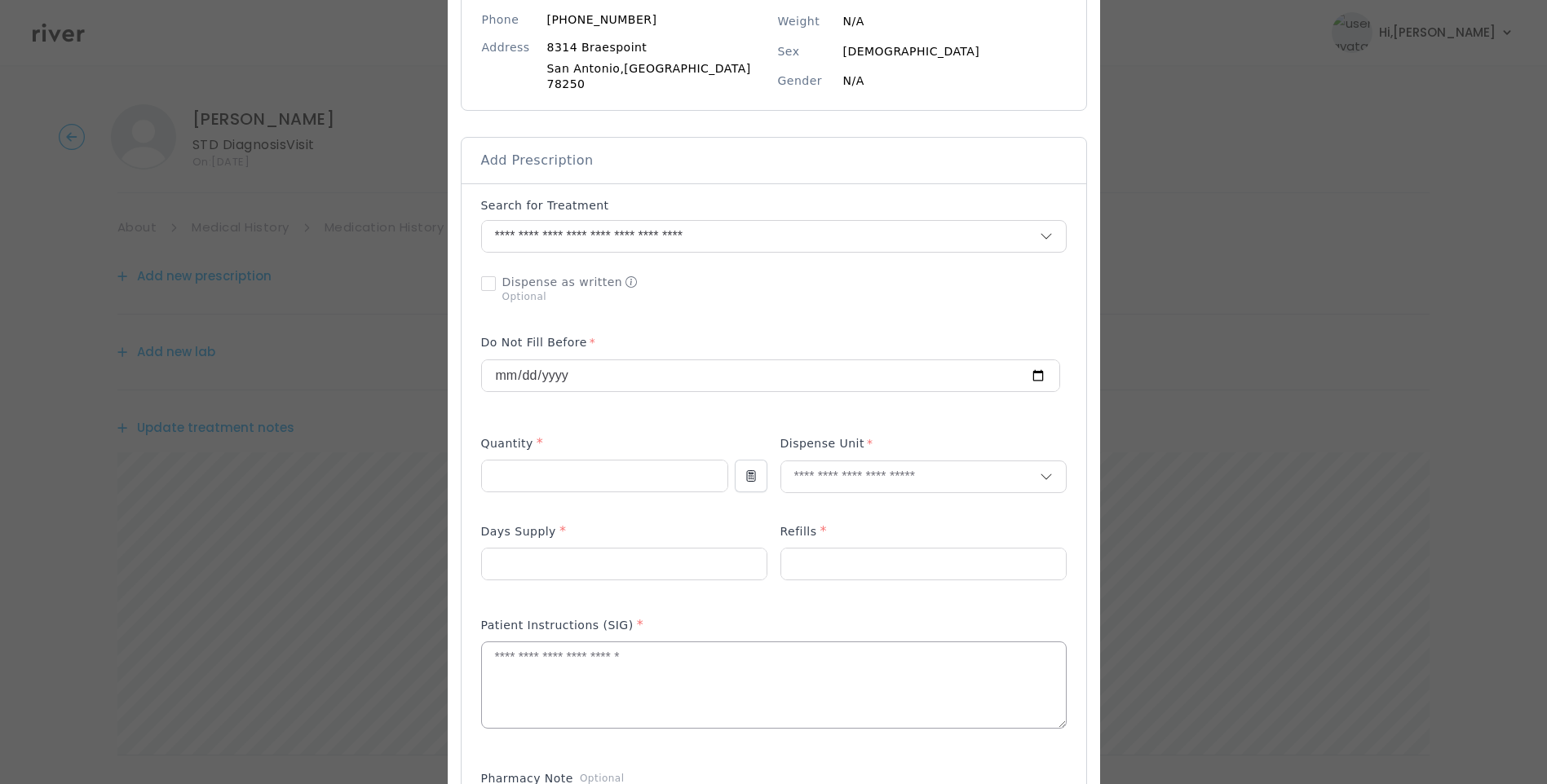
scroll to position [245, 0]
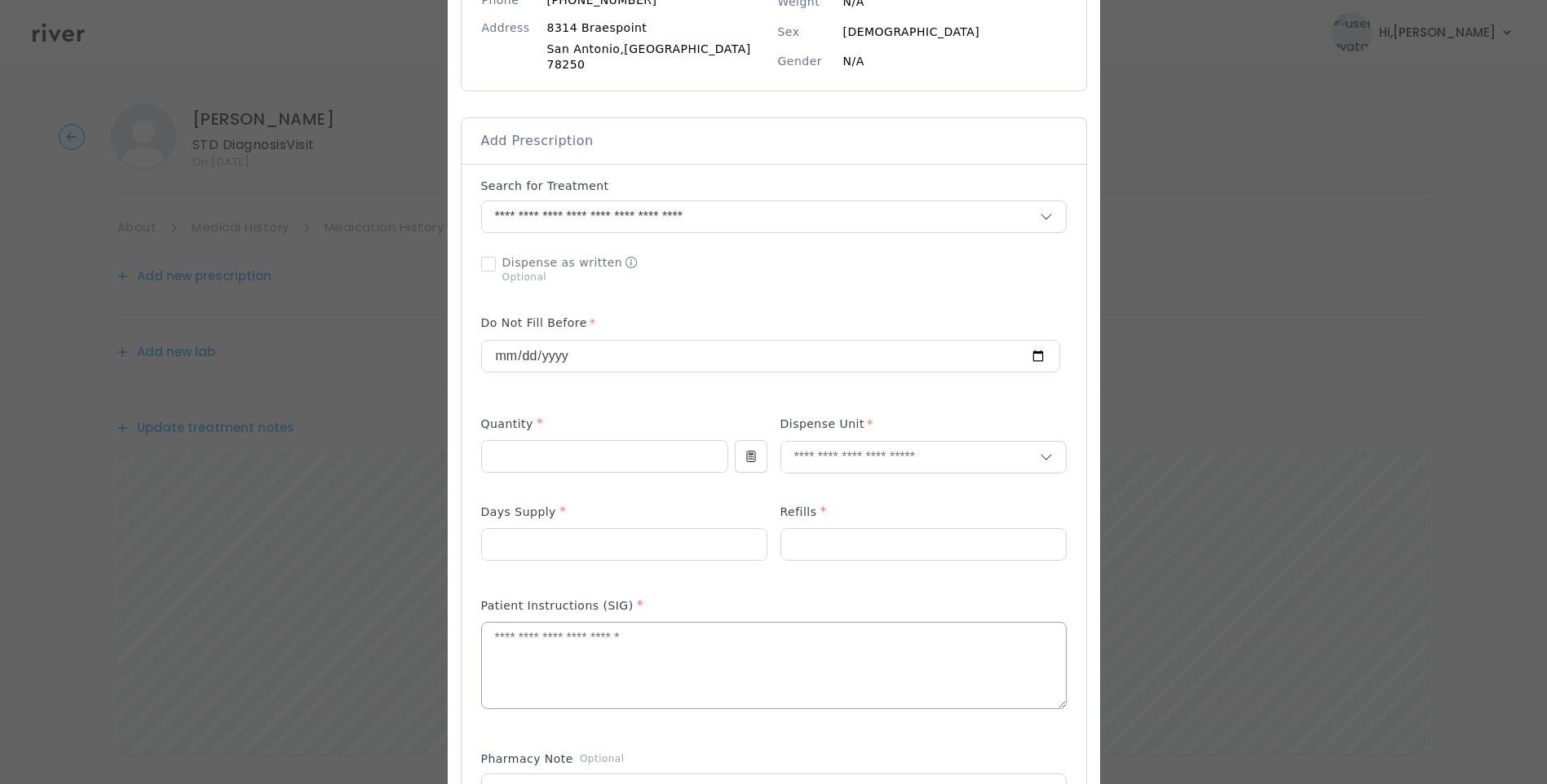
click at [605, 651] on textarea at bounding box center [774, 666] width 584 height 86
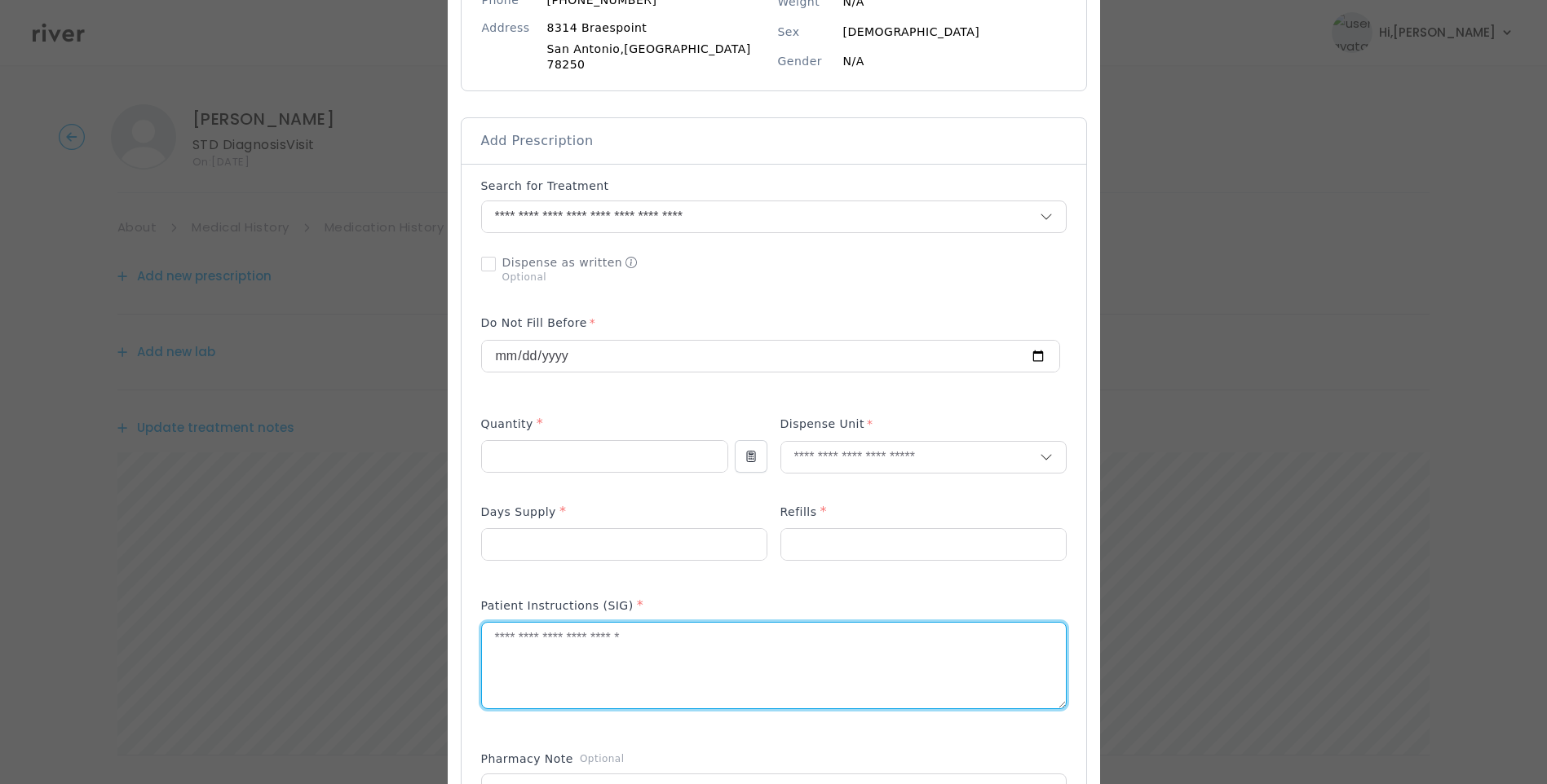
paste textarea "**********"
type textarea "**********"
click at [541, 448] on input "number" at bounding box center [604, 456] width 246 height 31
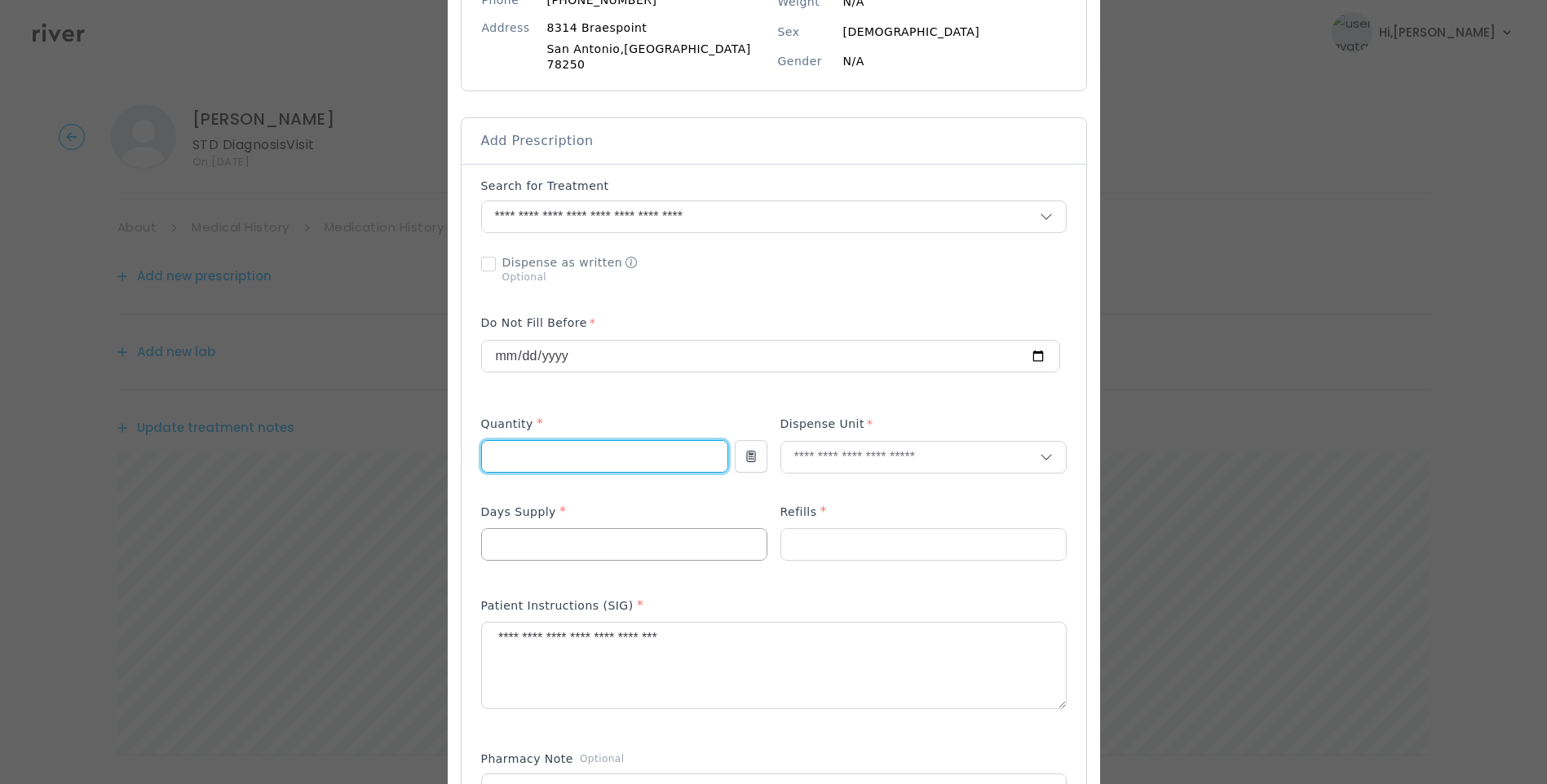
type input "**"
click at [535, 542] on input "number" at bounding box center [624, 545] width 285 height 31
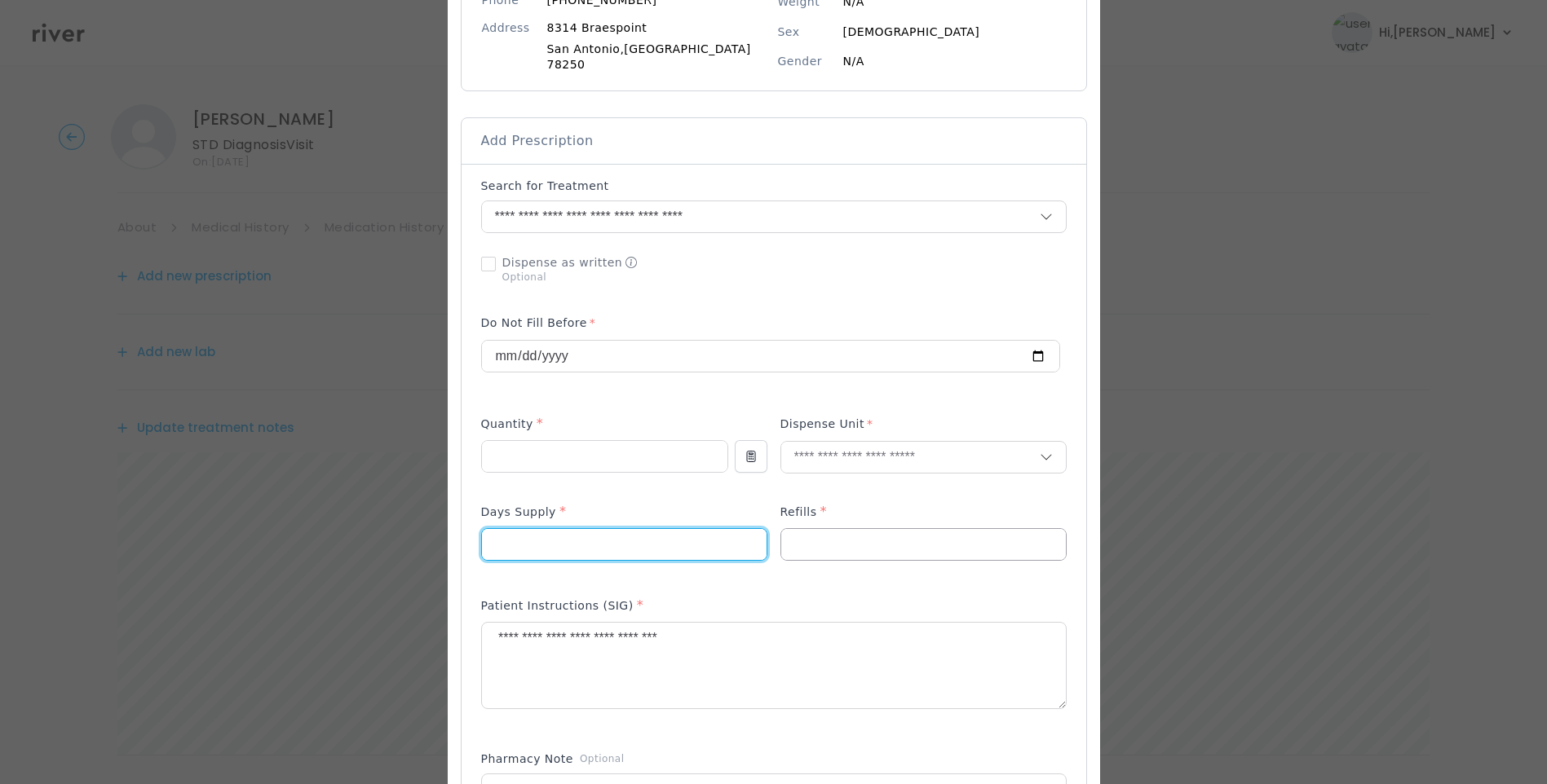
type input "*"
click at [869, 536] on input "number" at bounding box center [923, 545] width 285 height 31
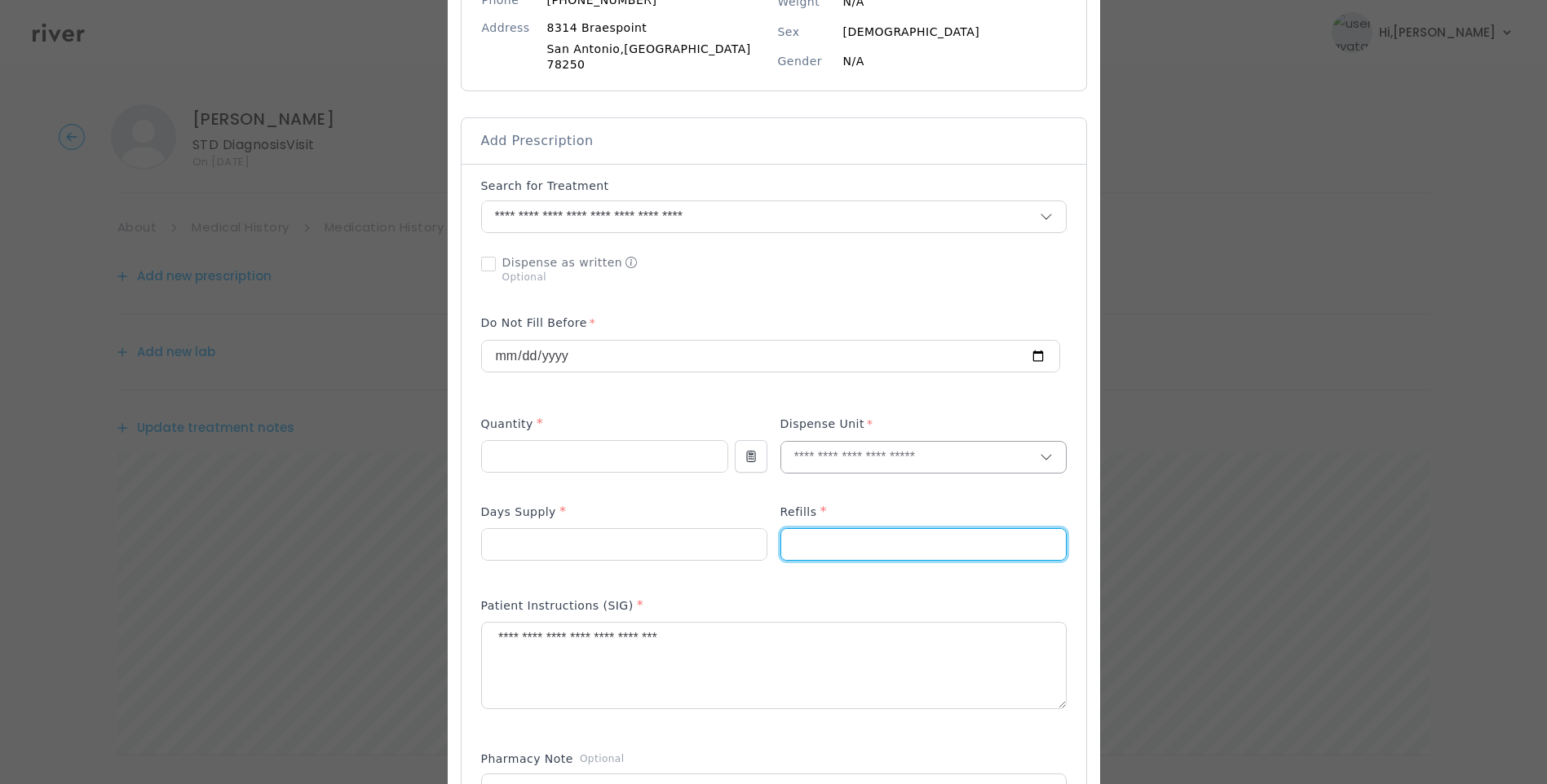
type input "*"
click at [845, 450] on input "text" at bounding box center [910, 457] width 259 height 31
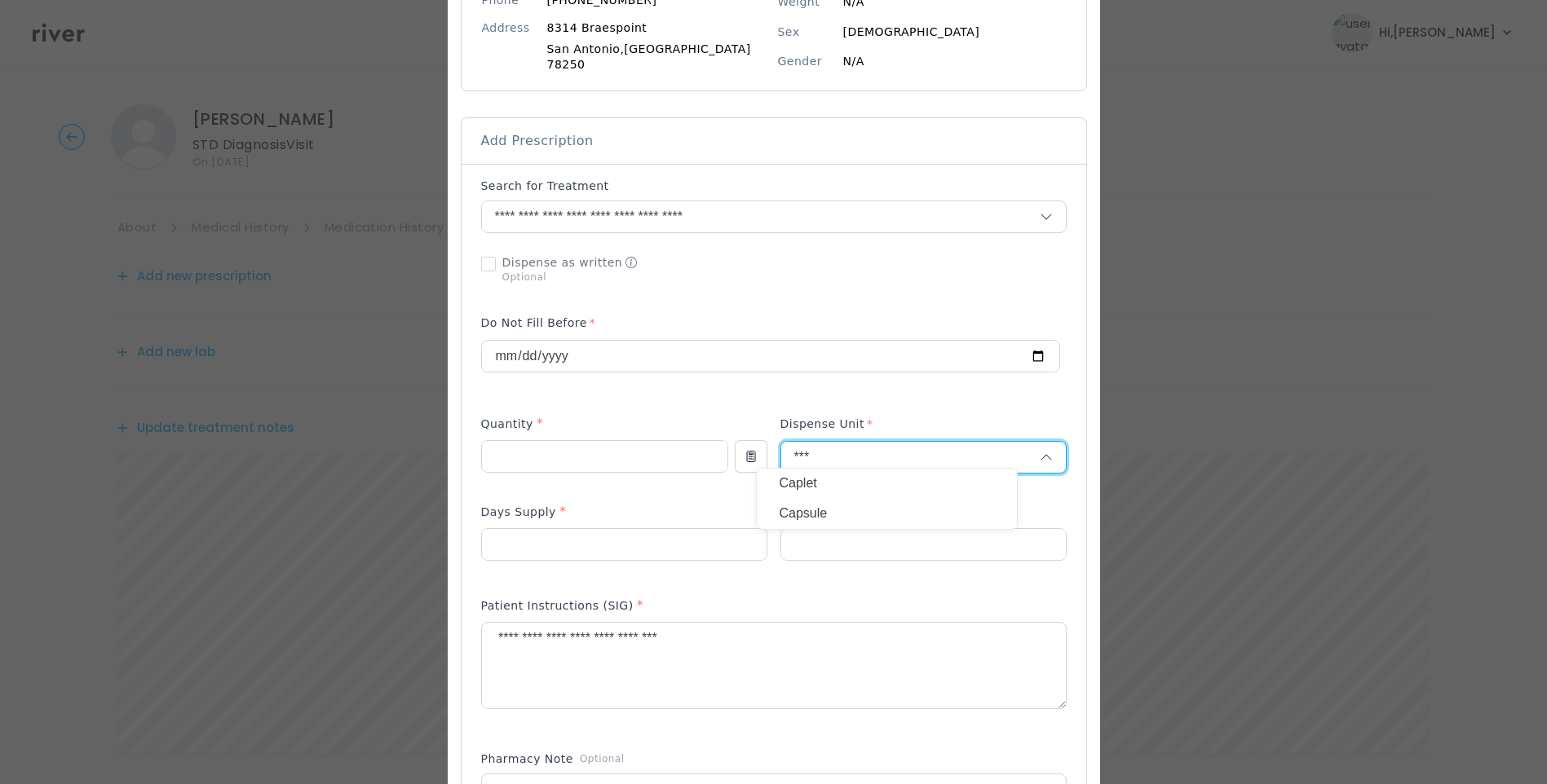
type input "***"
click at [829, 510] on p "Capsule" at bounding box center [886, 514] width 214 height 24
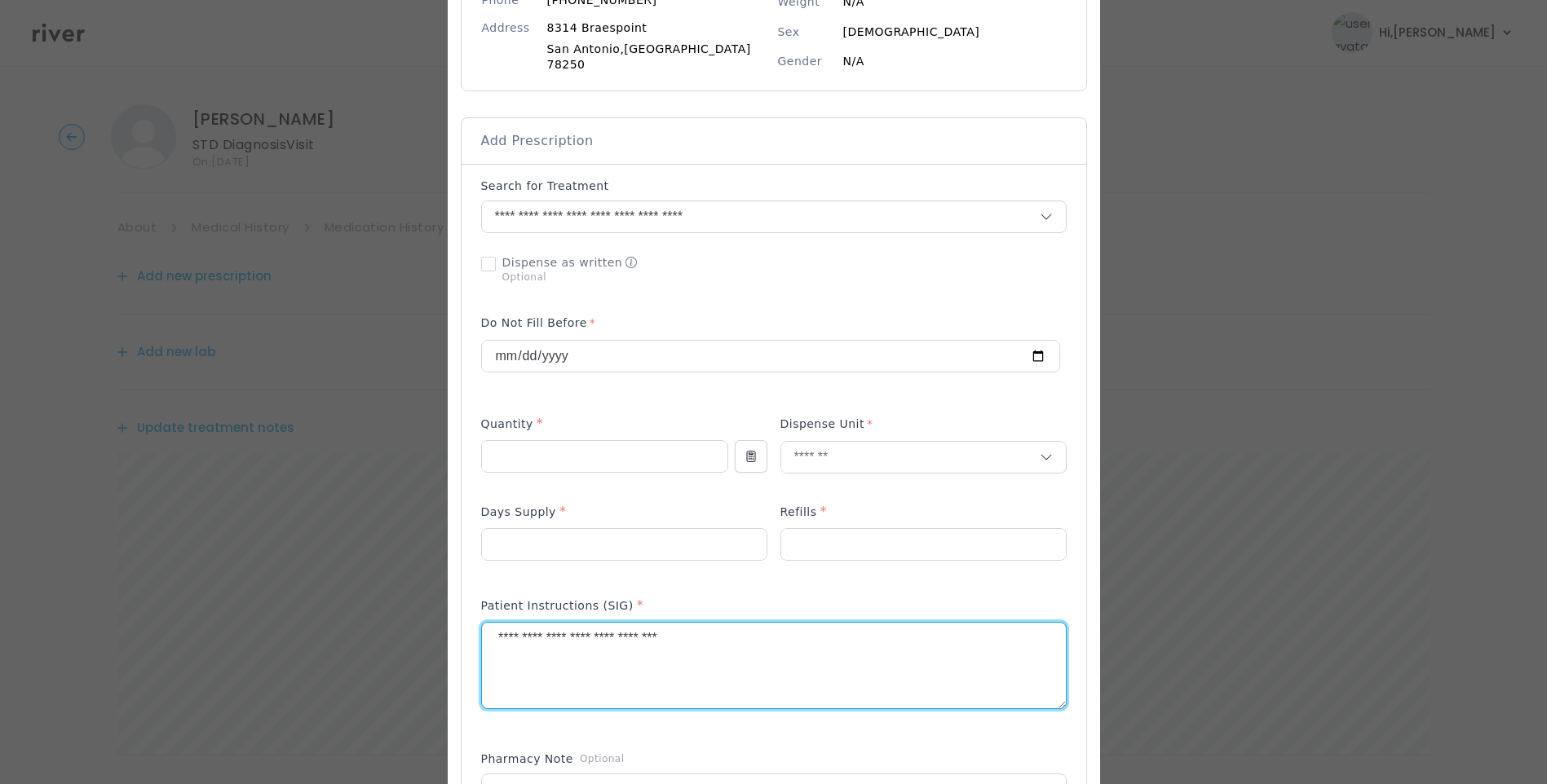
click at [500, 632] on textarea "**********" at bounding box center [774, 666] width 584 height 86
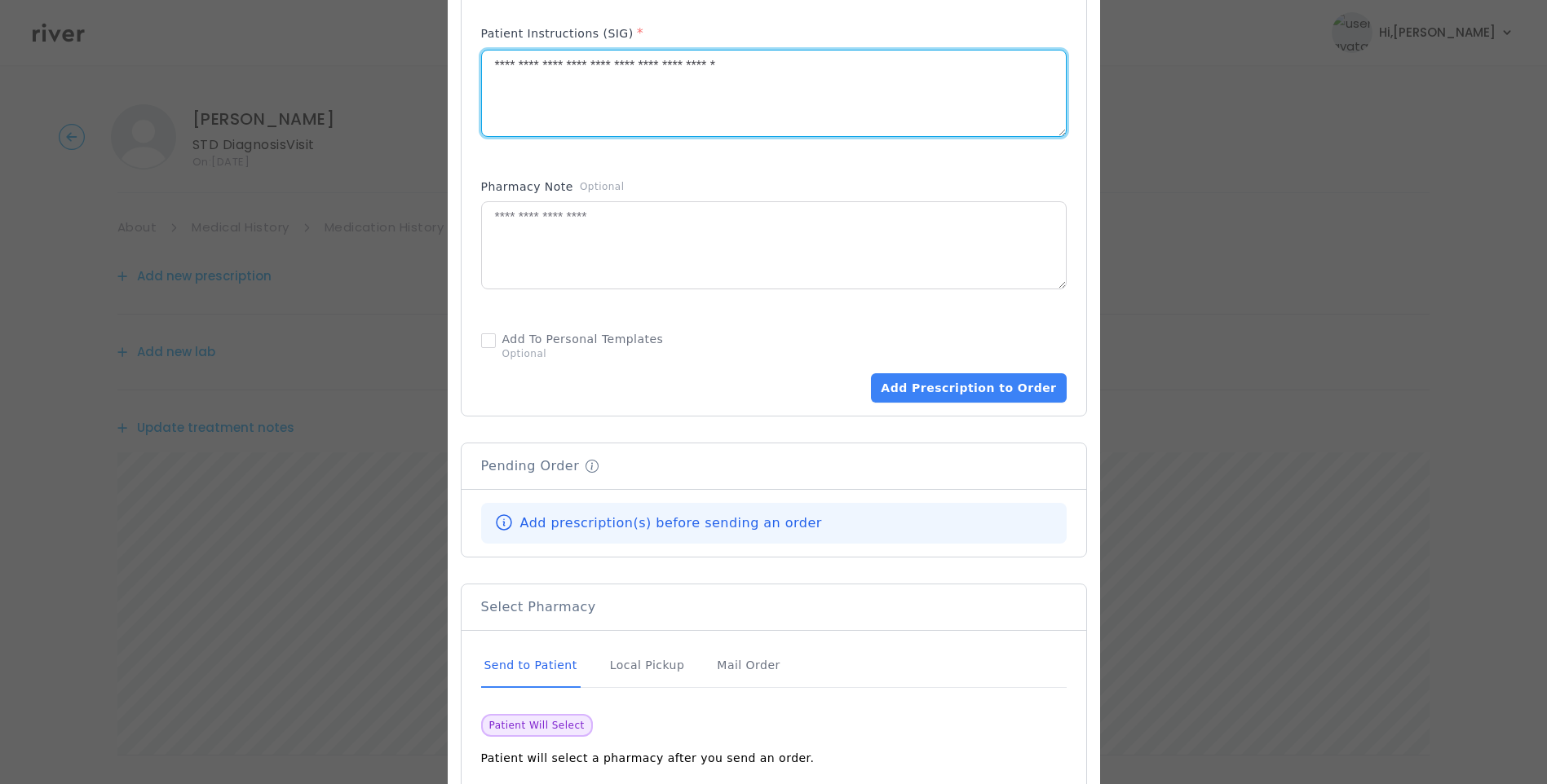
scroll to position [896, 0]
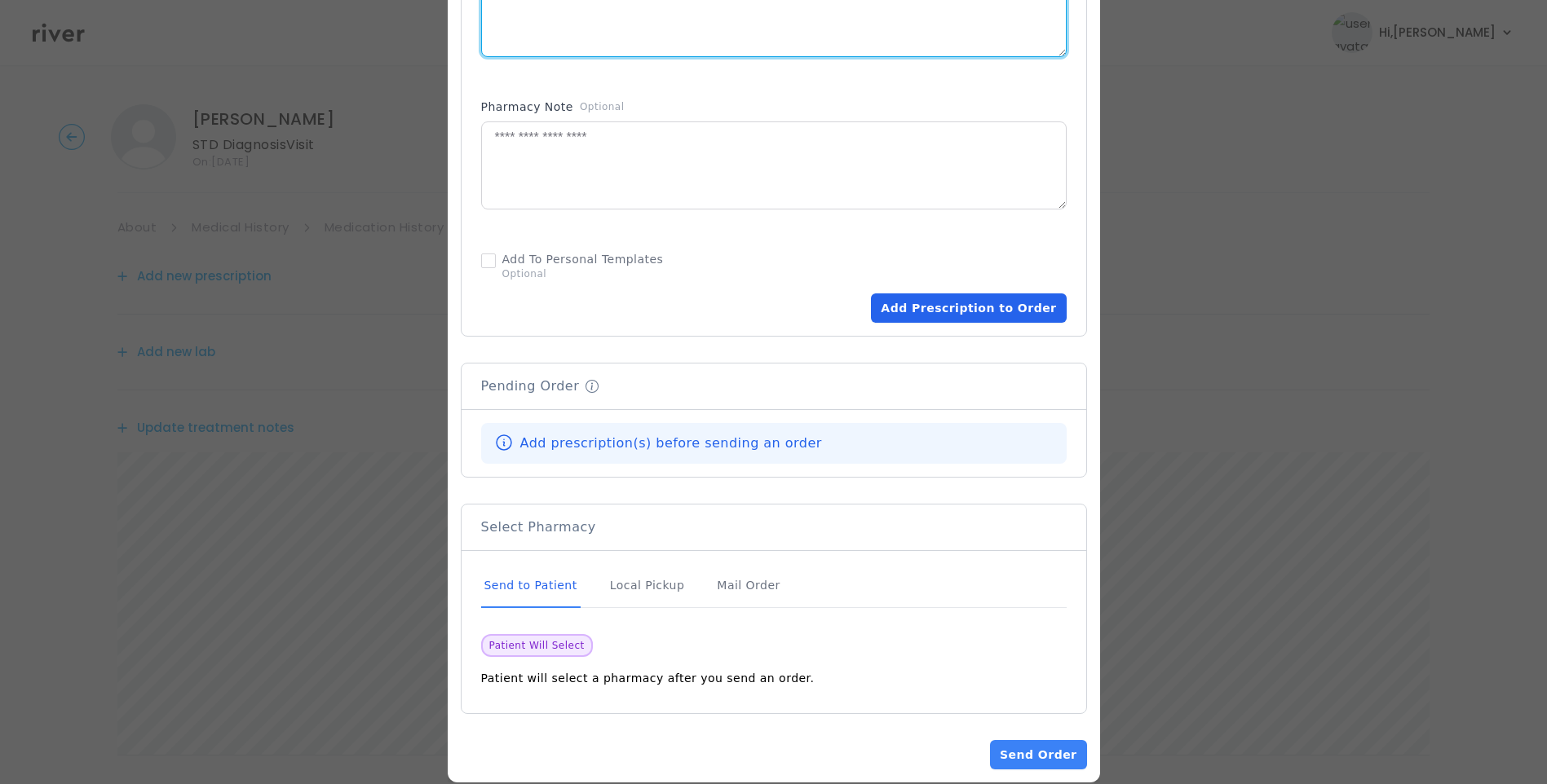
type textarea "**********"
click at [983, 304] on button "Add Prescription to Order" at bounding box center [968, 309] width 195 height 30
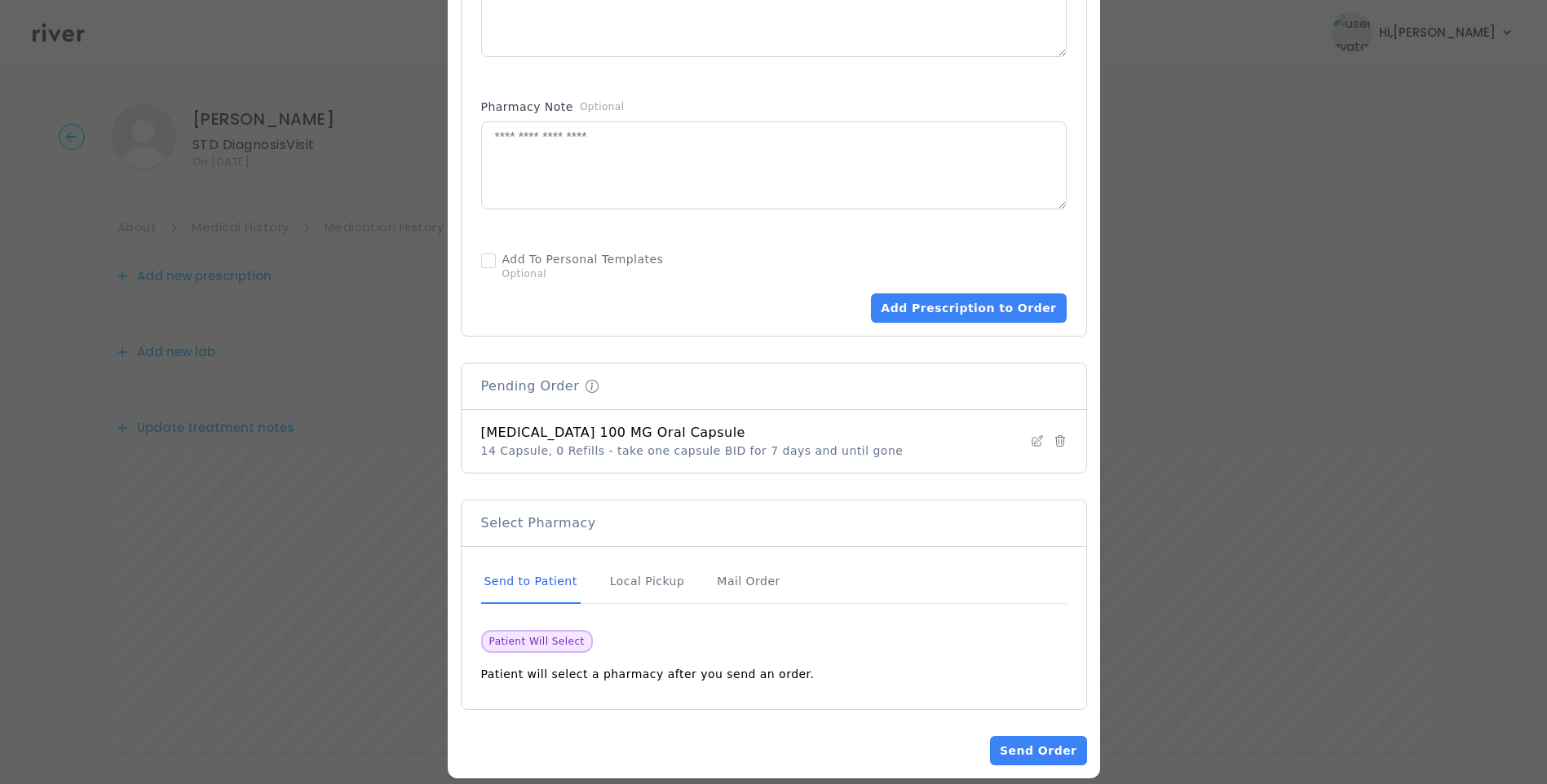
click at [553, 574] on div "Send to Patient" at bounding box center [530, 582] width 99 height 44
click at [1016, 739] on button "Send Order" at bounding box center [1038, 751] width 96 height 30
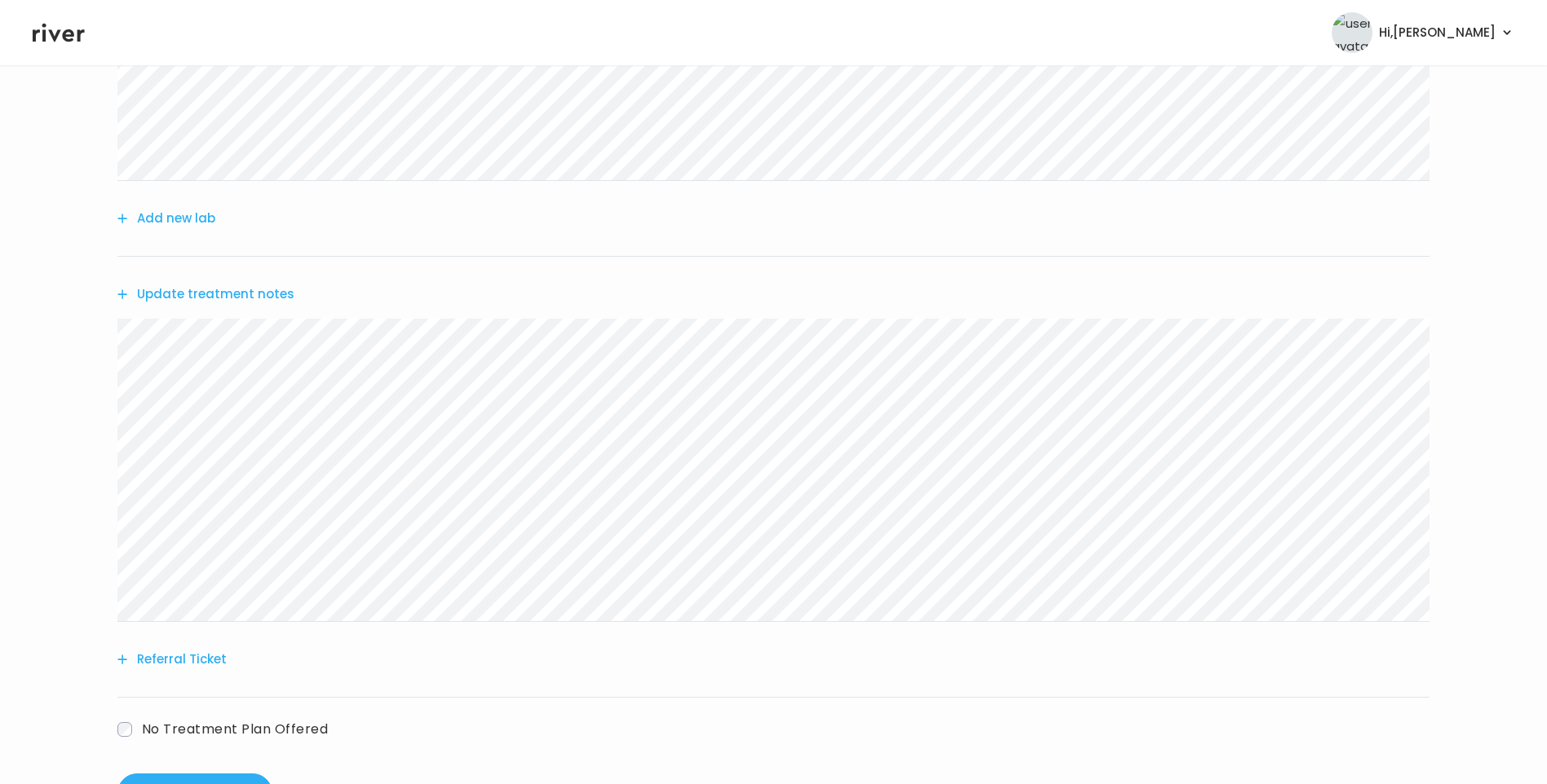
scroll to position [368, 0]
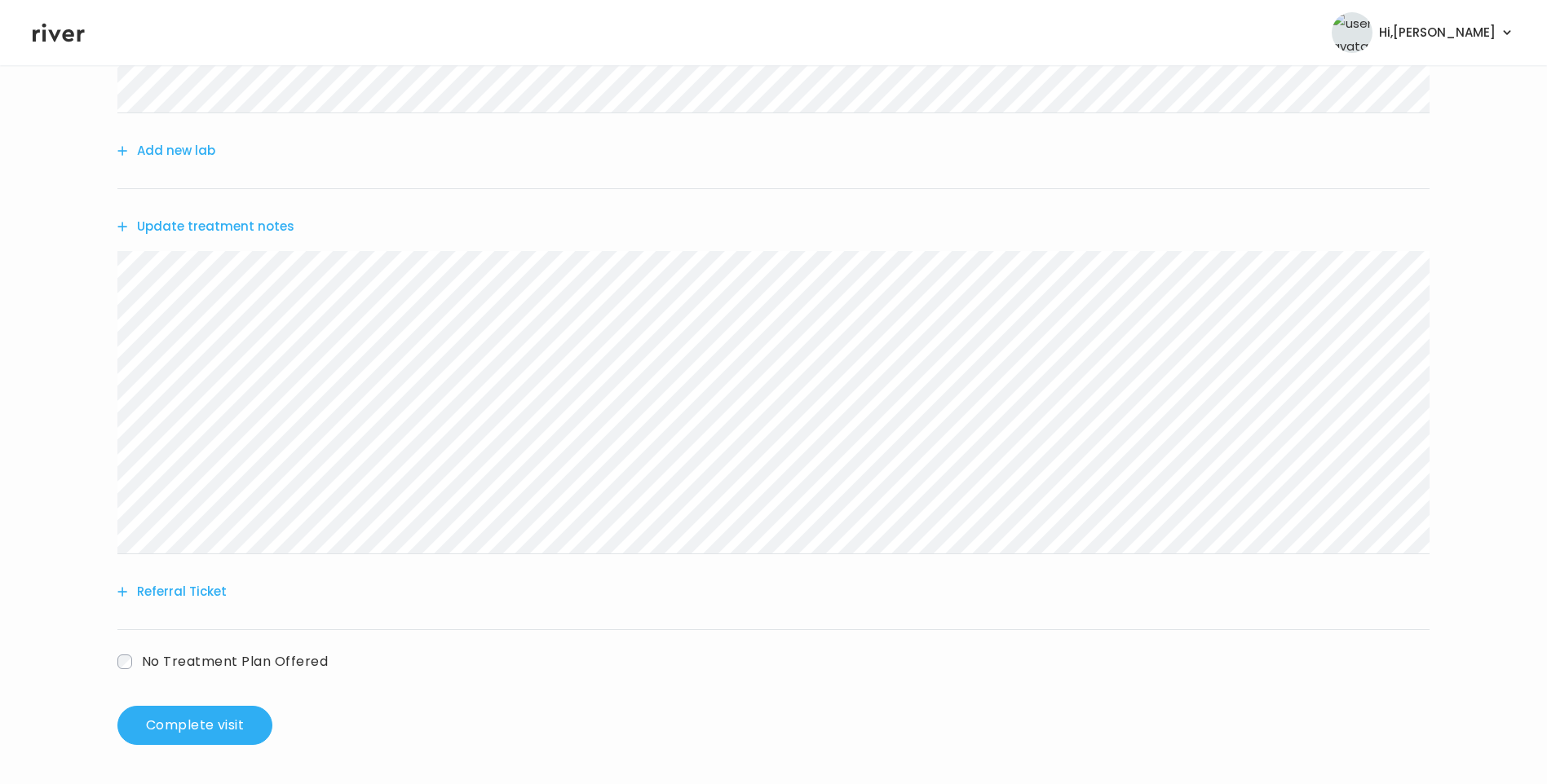
click at [241, 219] on button "Update treatment notes" at bounding box center [206, 227] width 177 height 23
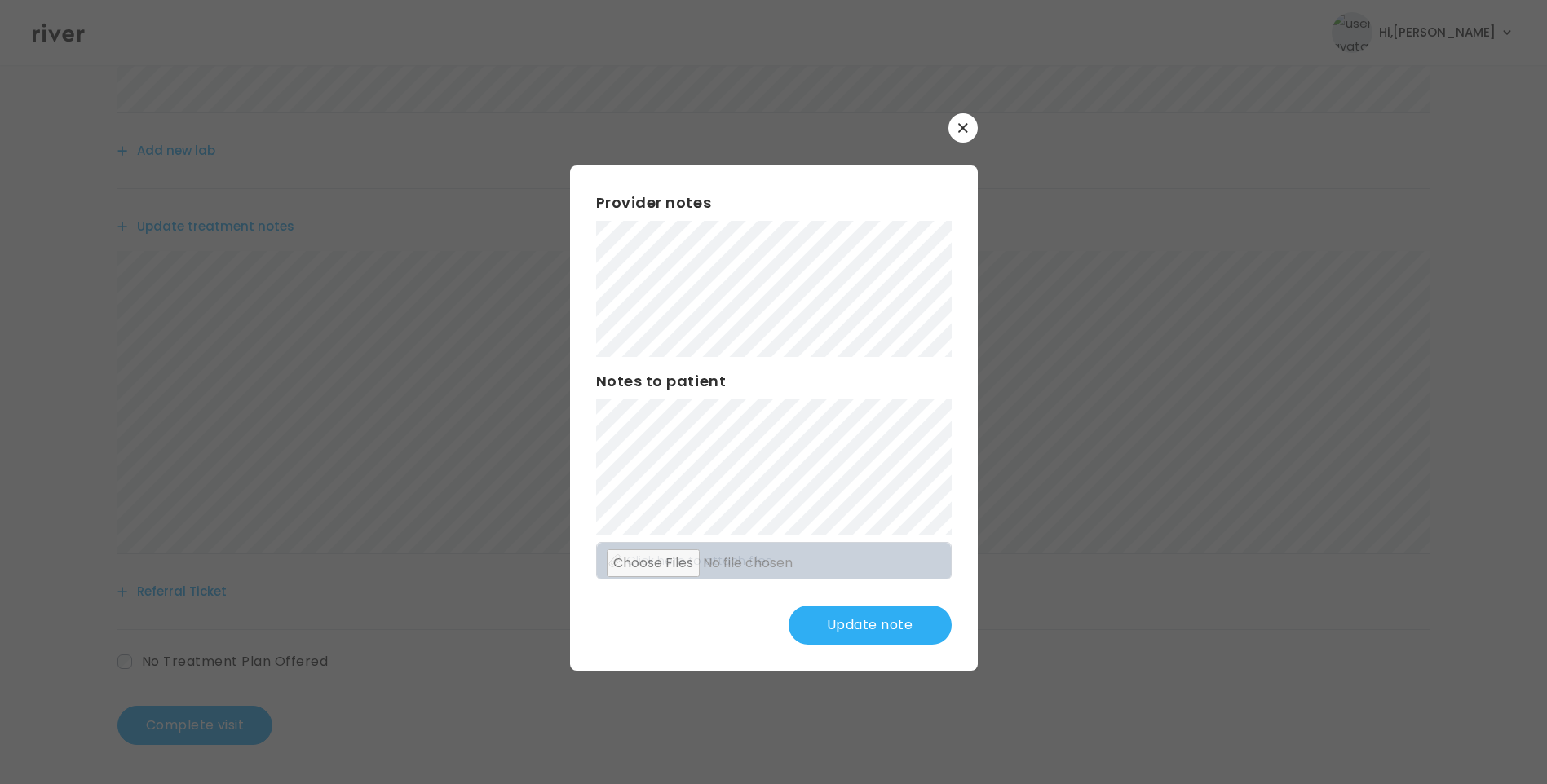
drag, startPoint x: 713, startPoint y: 368, endPoint x: 709, endPoint y: 357, distance: 11.7
click at [712, 367] on div "Provider notes Notes to patient Click here to attach files Update note" at bounding box center [774, 419] width 408 height 506
click at [911, 630] on button "Update note" at bounding box center [870, 626] width 163 height 39
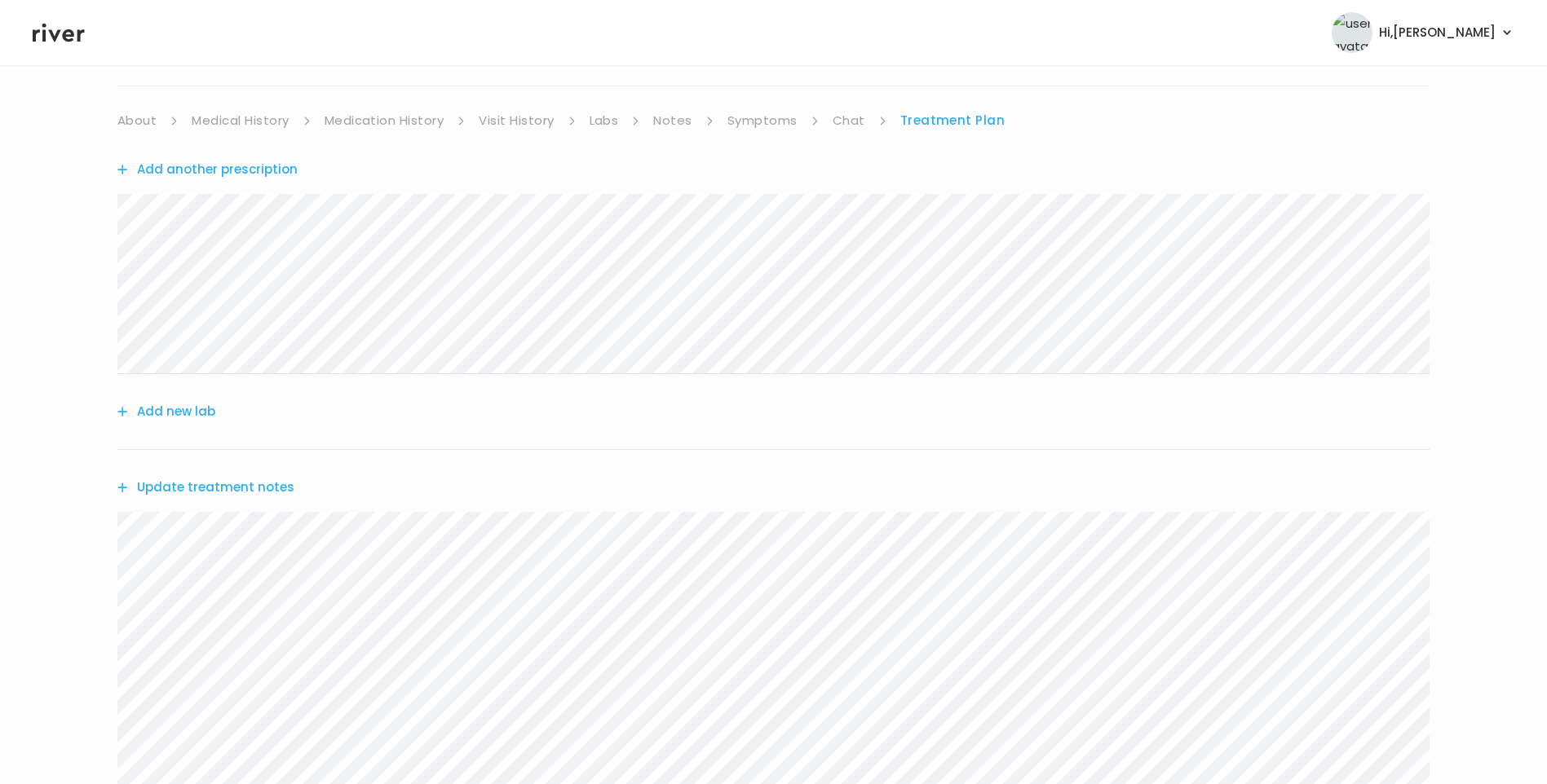
scroll to position [0, 0]
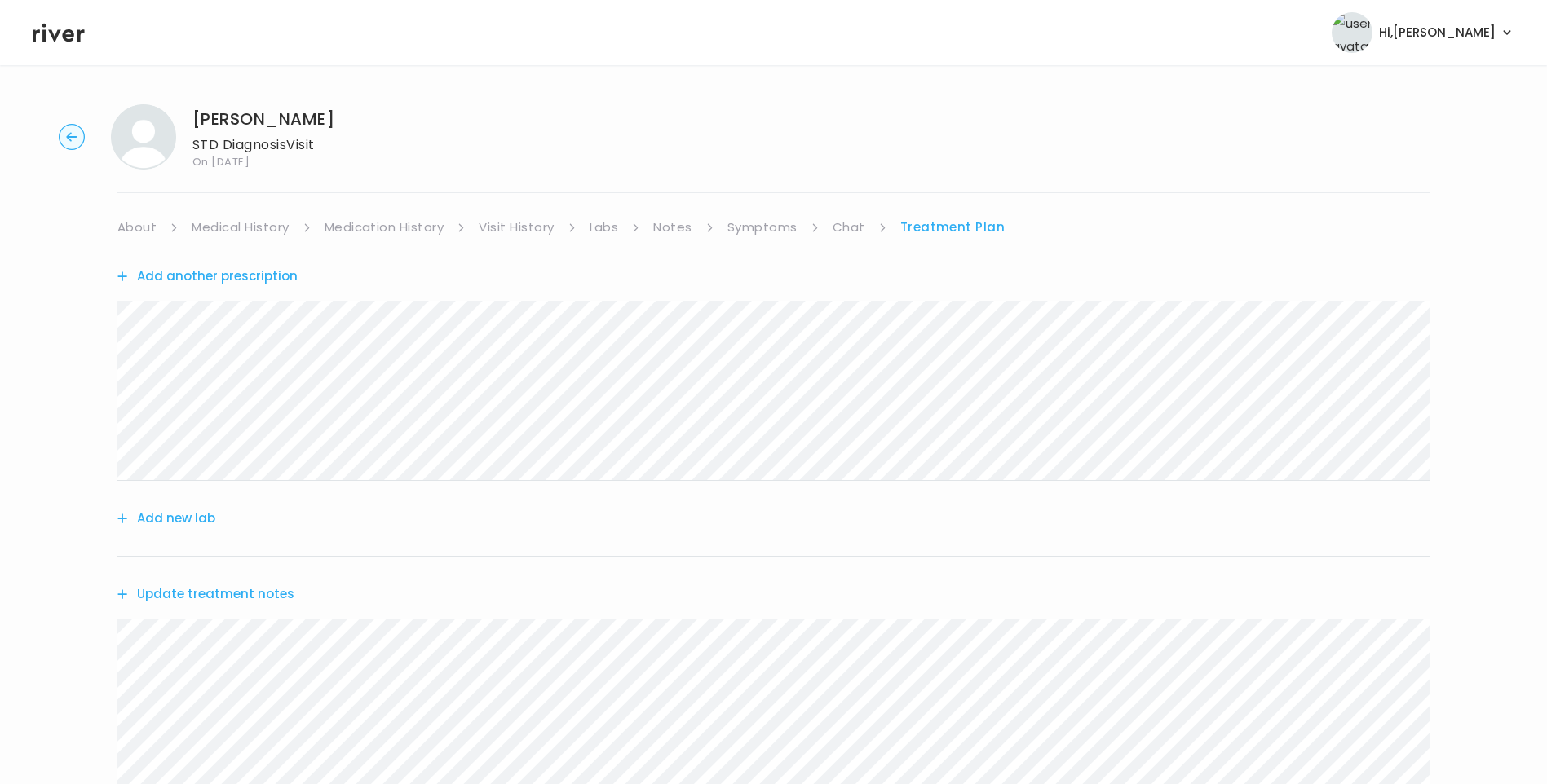
click at [851, 230] on link "Chat" at bounding box center [849, 227] width 33 height 23
click at [985, 227] on link "Treatment Plan" at bounding box center [952, 227] width 101 height 23
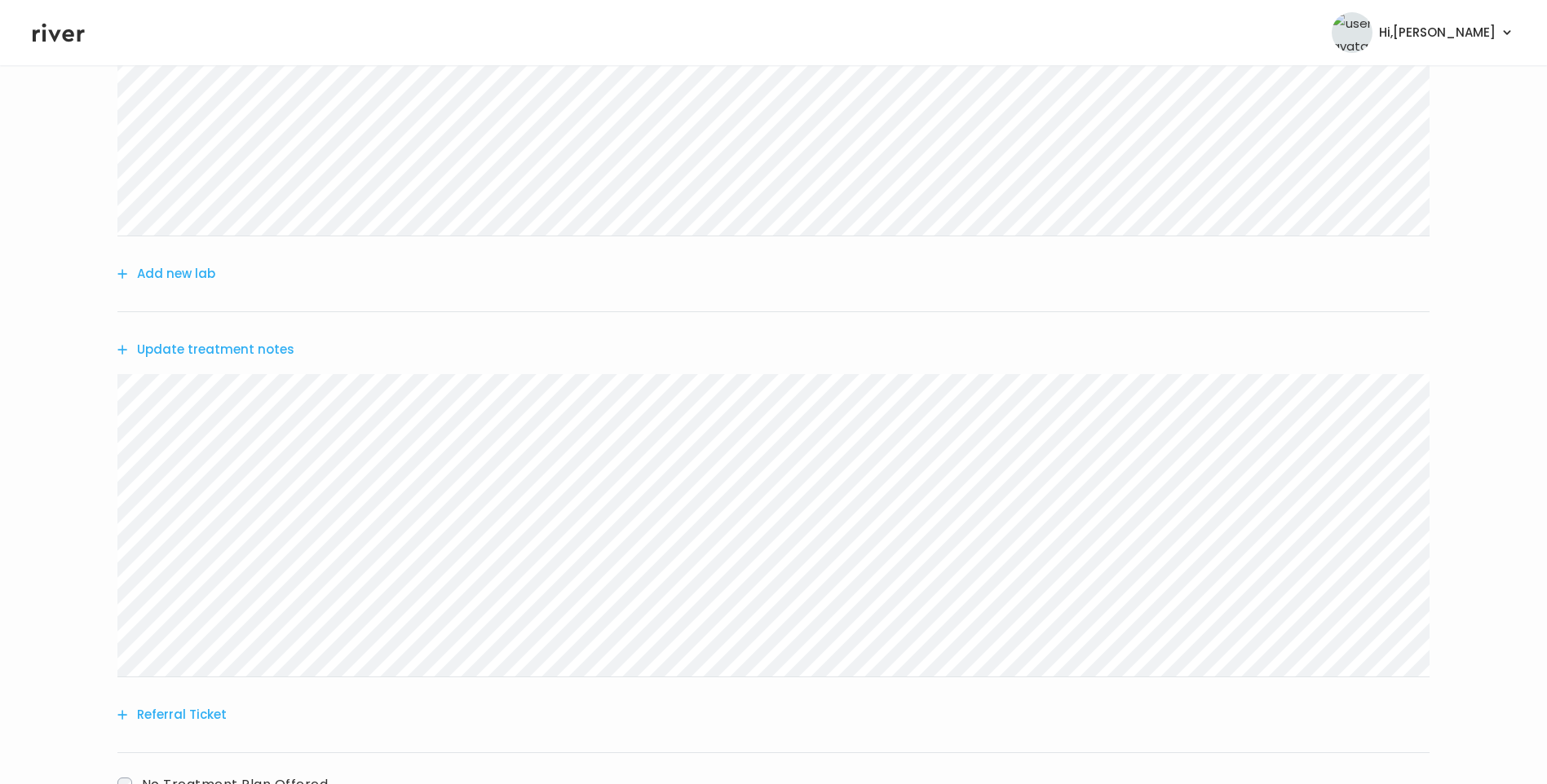
scroll to position [81, 0]
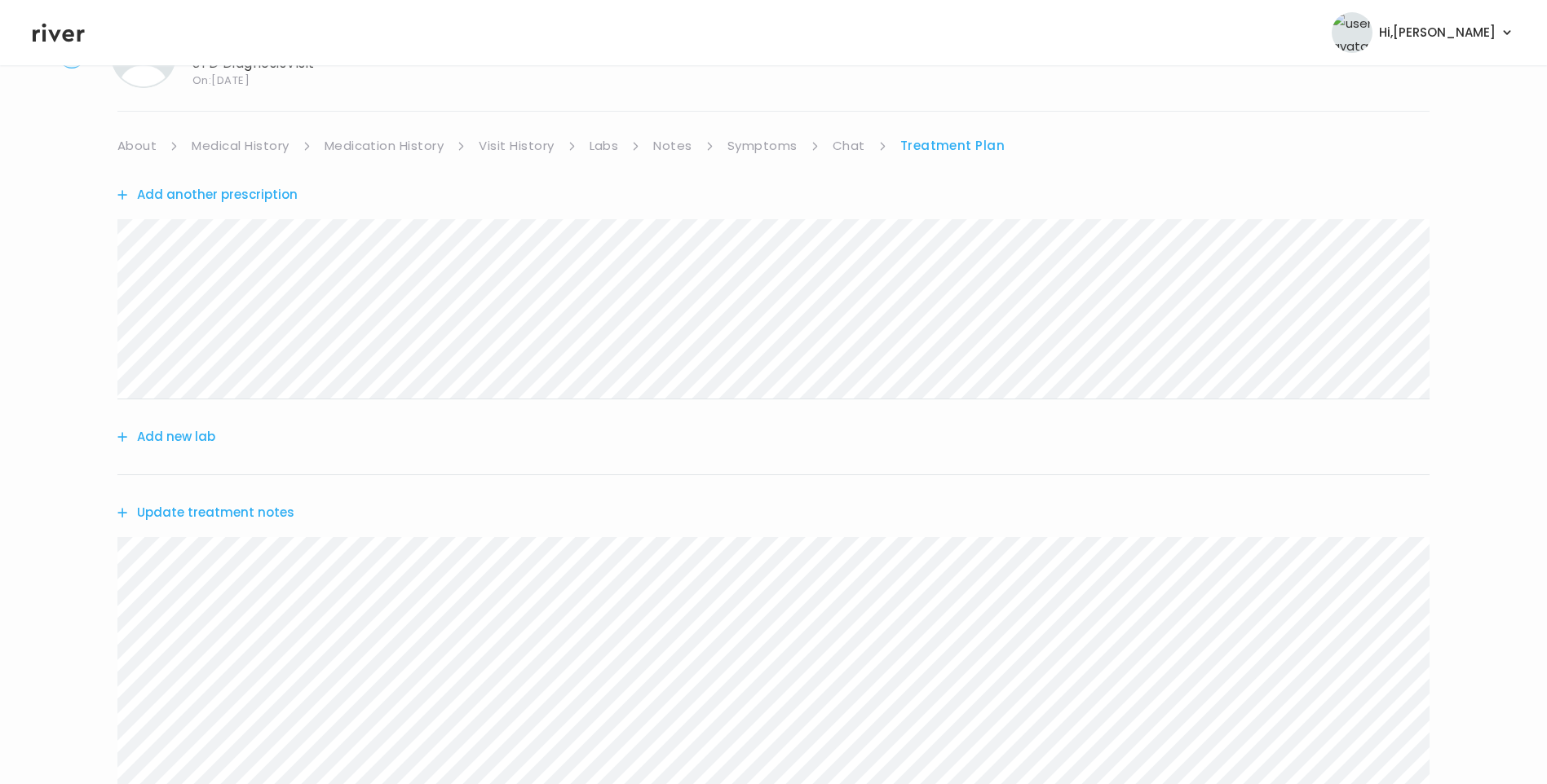
click at [128, 140] on link "About" at bounding box center [137, 146] width 39 height 23
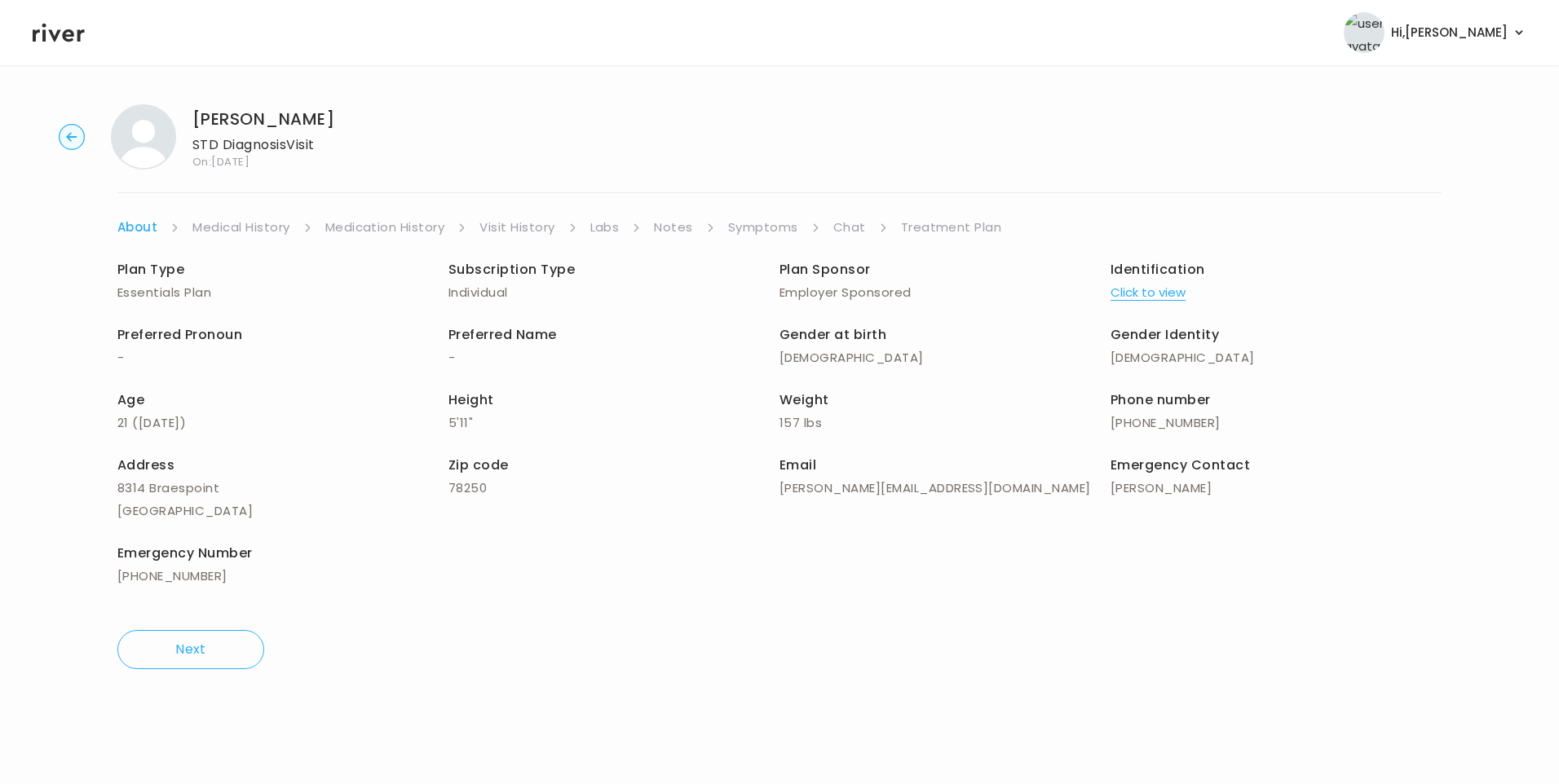
click at [946, 229] on link "Treatment Plan" at bounding box center [951, 227] width 101 height 23
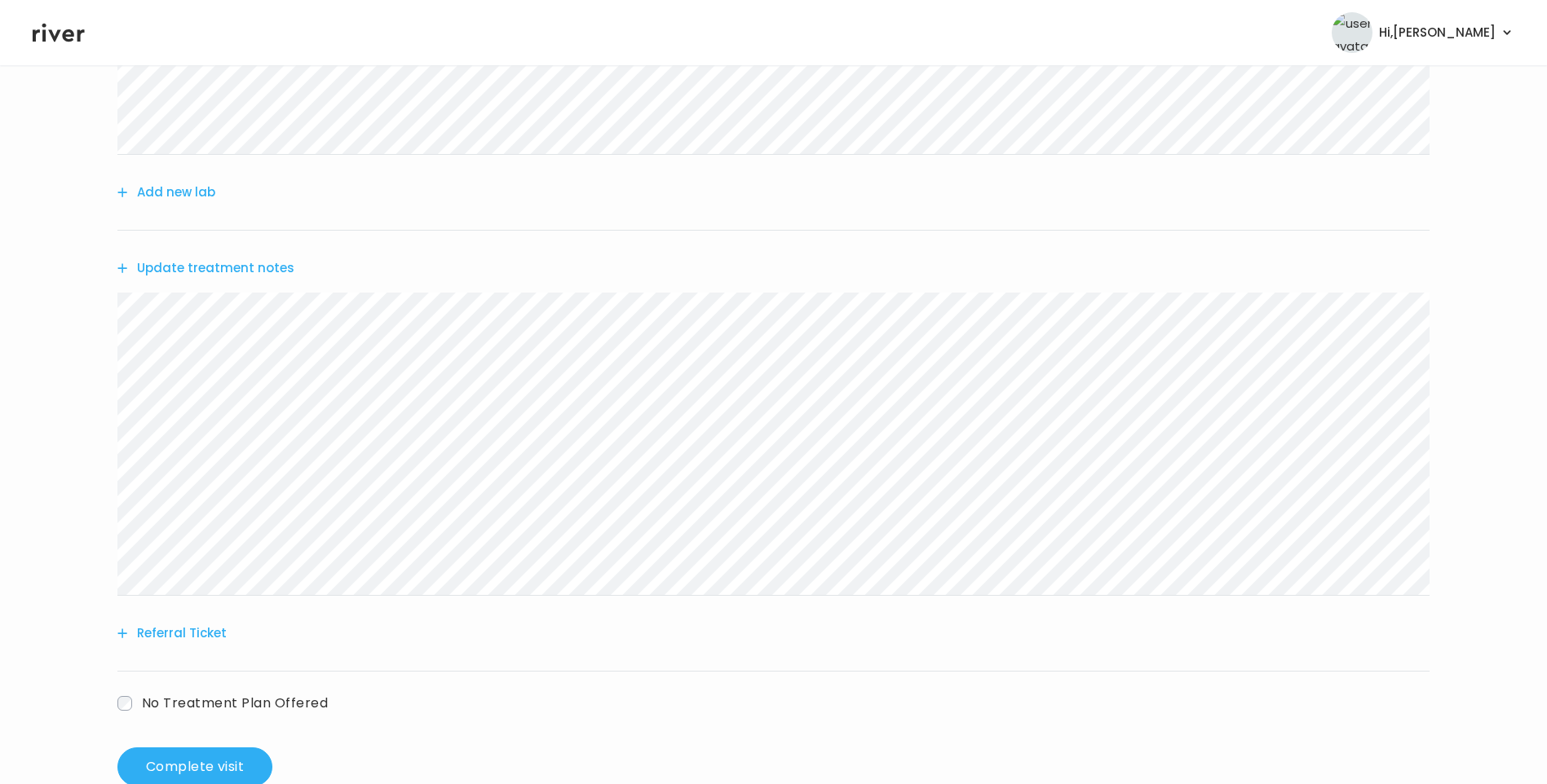
scroll to position [368, 0]
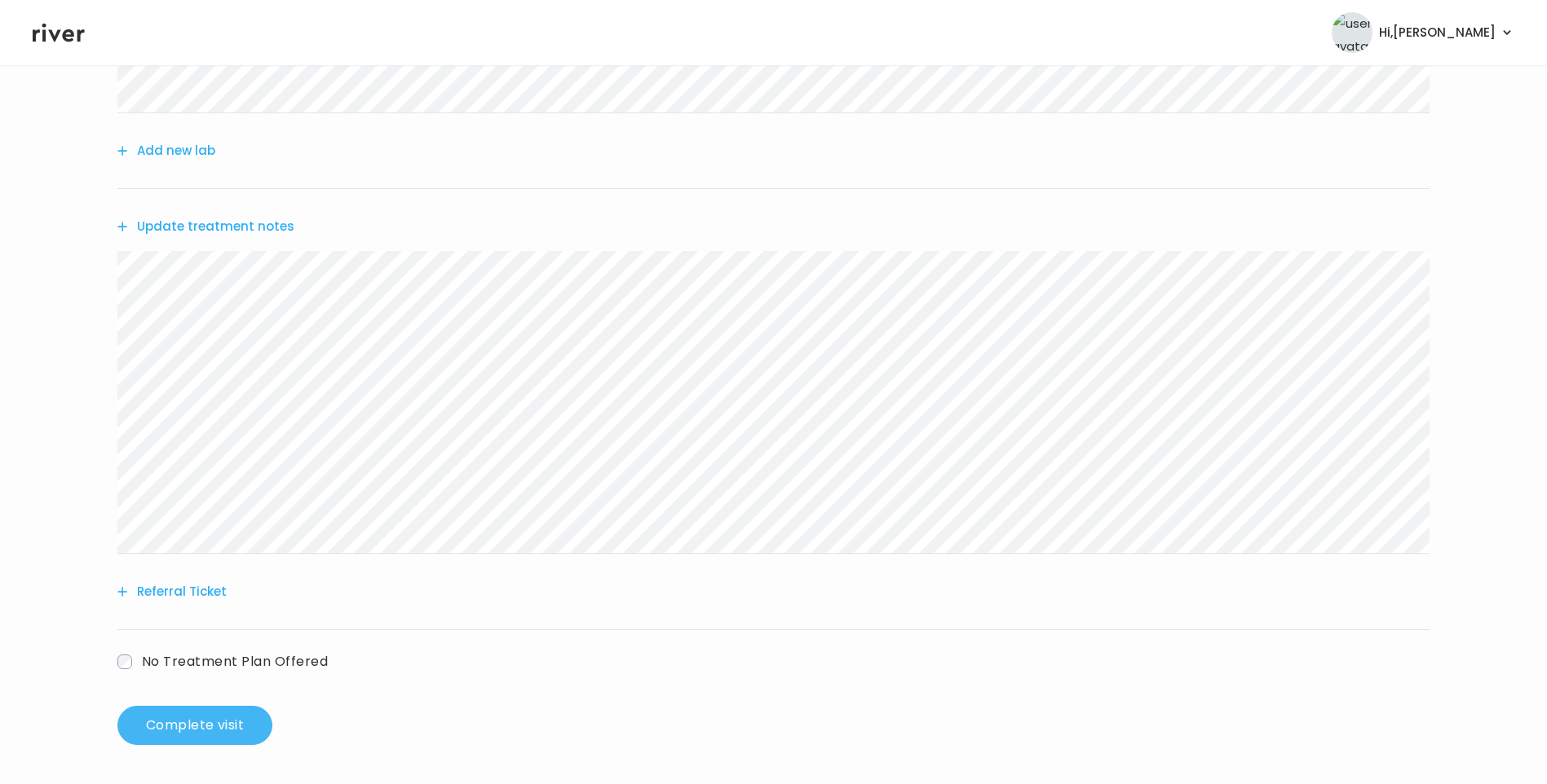
click at [240, 722] on button "Complete visit" at bounding box center [195, 726] width 155 height 39
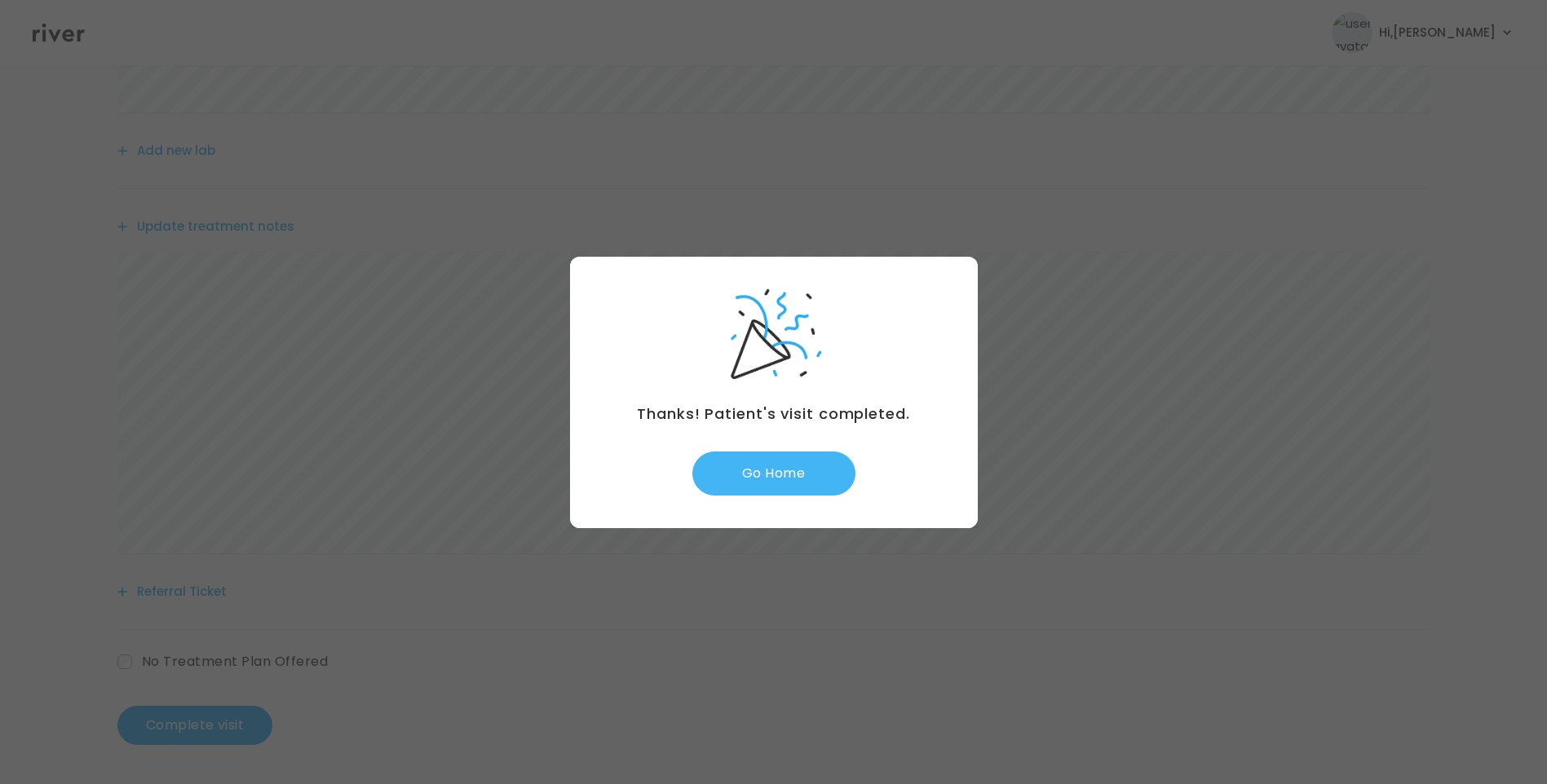
click at [777, 474] on button "Go Home" at bounding box center [774, 474] width 163 height 44
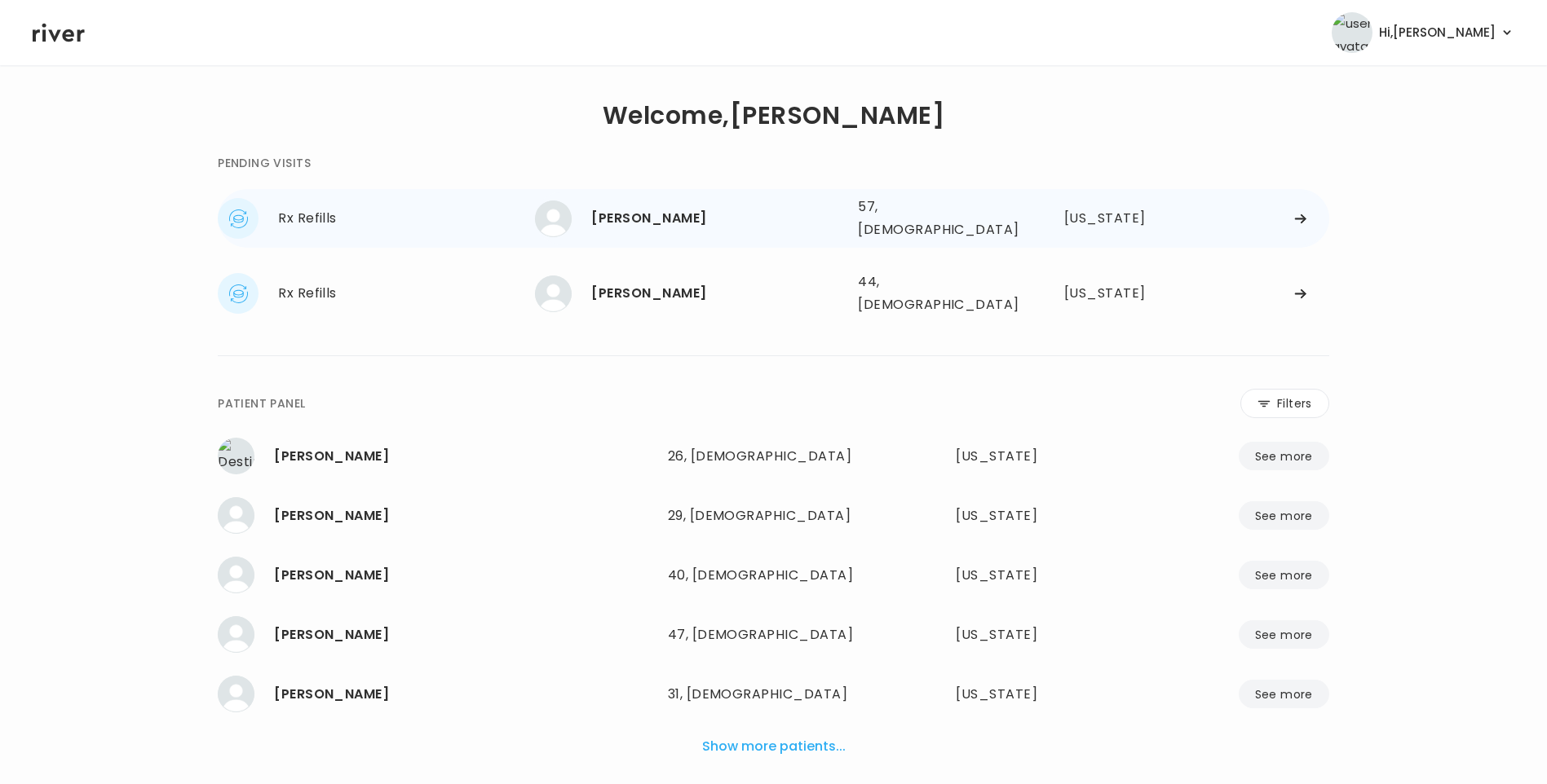
click at [696, 213] on div "[PERSON_NAME]" at bounding box center [718, 218] width 254 height 23
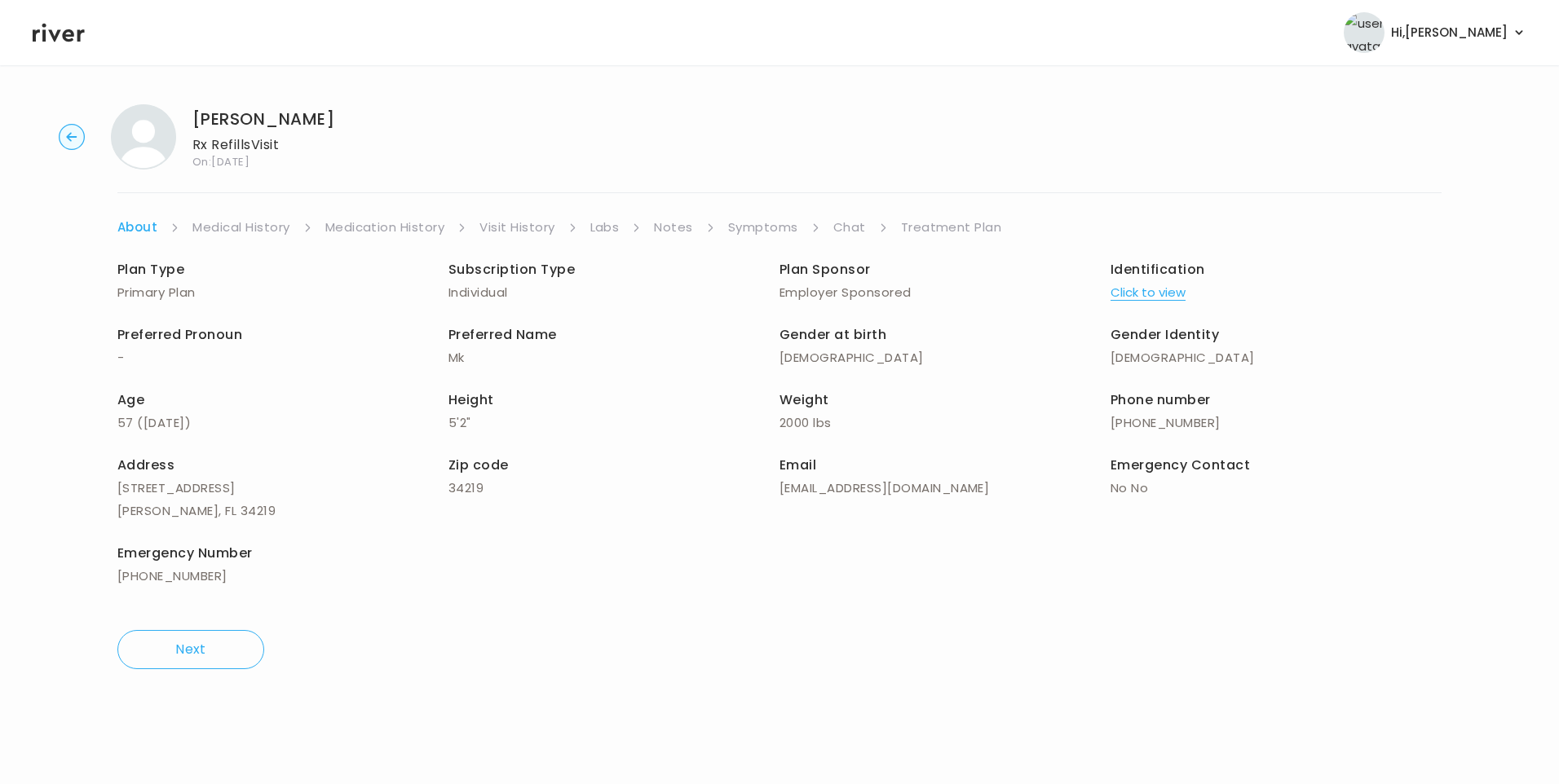
click at [851, 220] on link "Chat" at bounding box center [850, 227] width 33 height 23
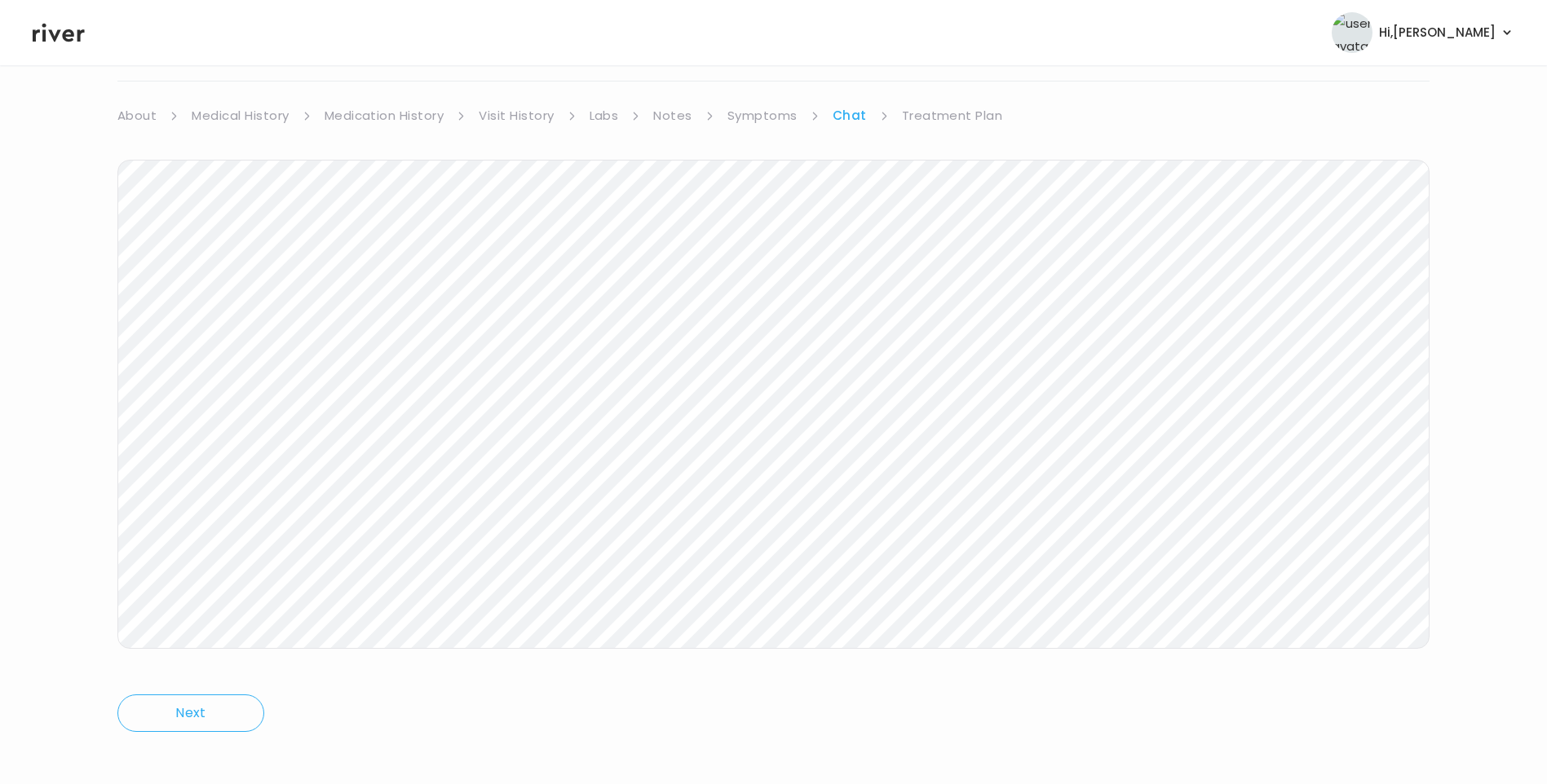
scroll to position [121, 0]
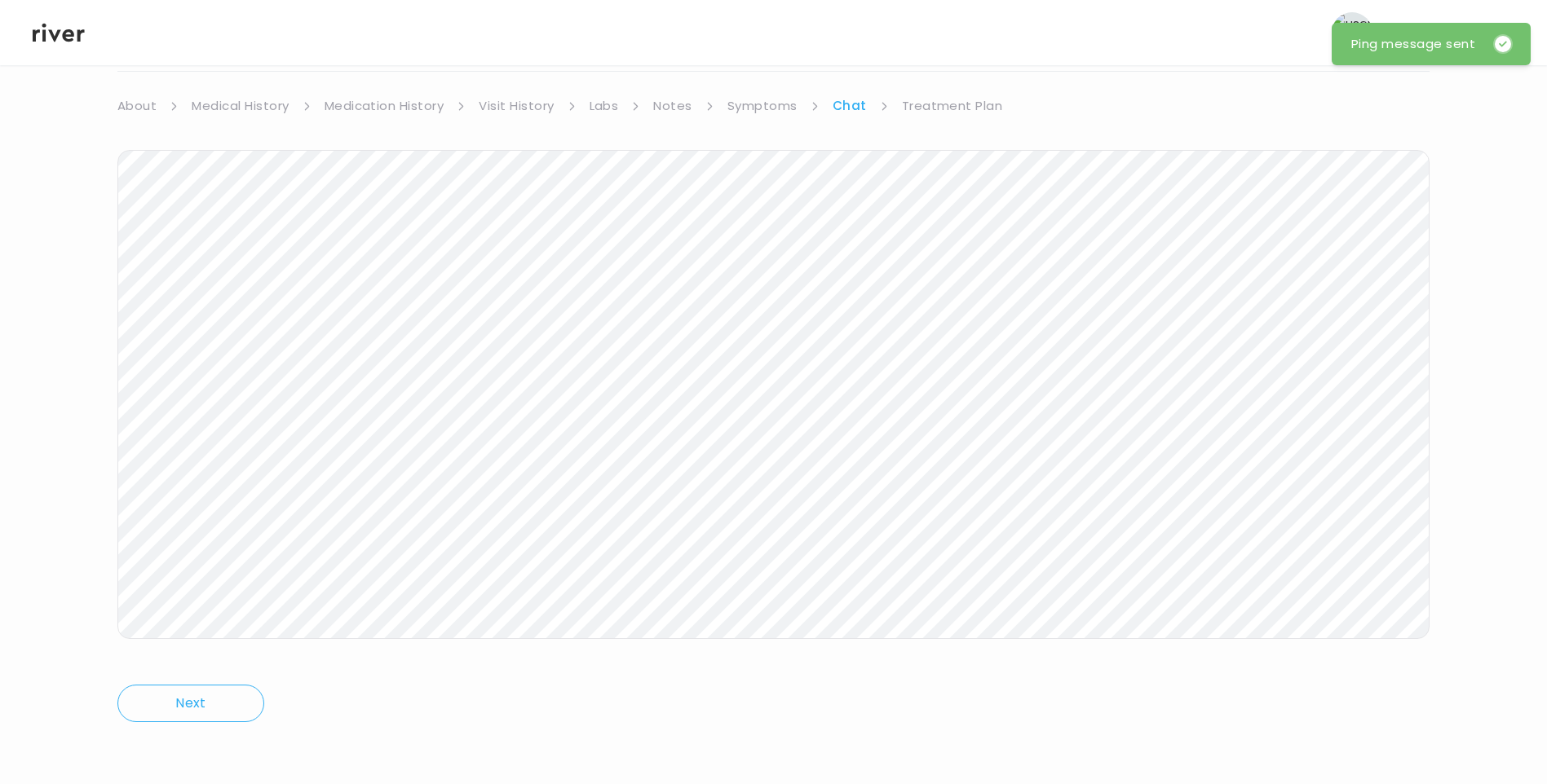
click at [48, 38] on icon at bounding box center [59, 33] width 53 height 25
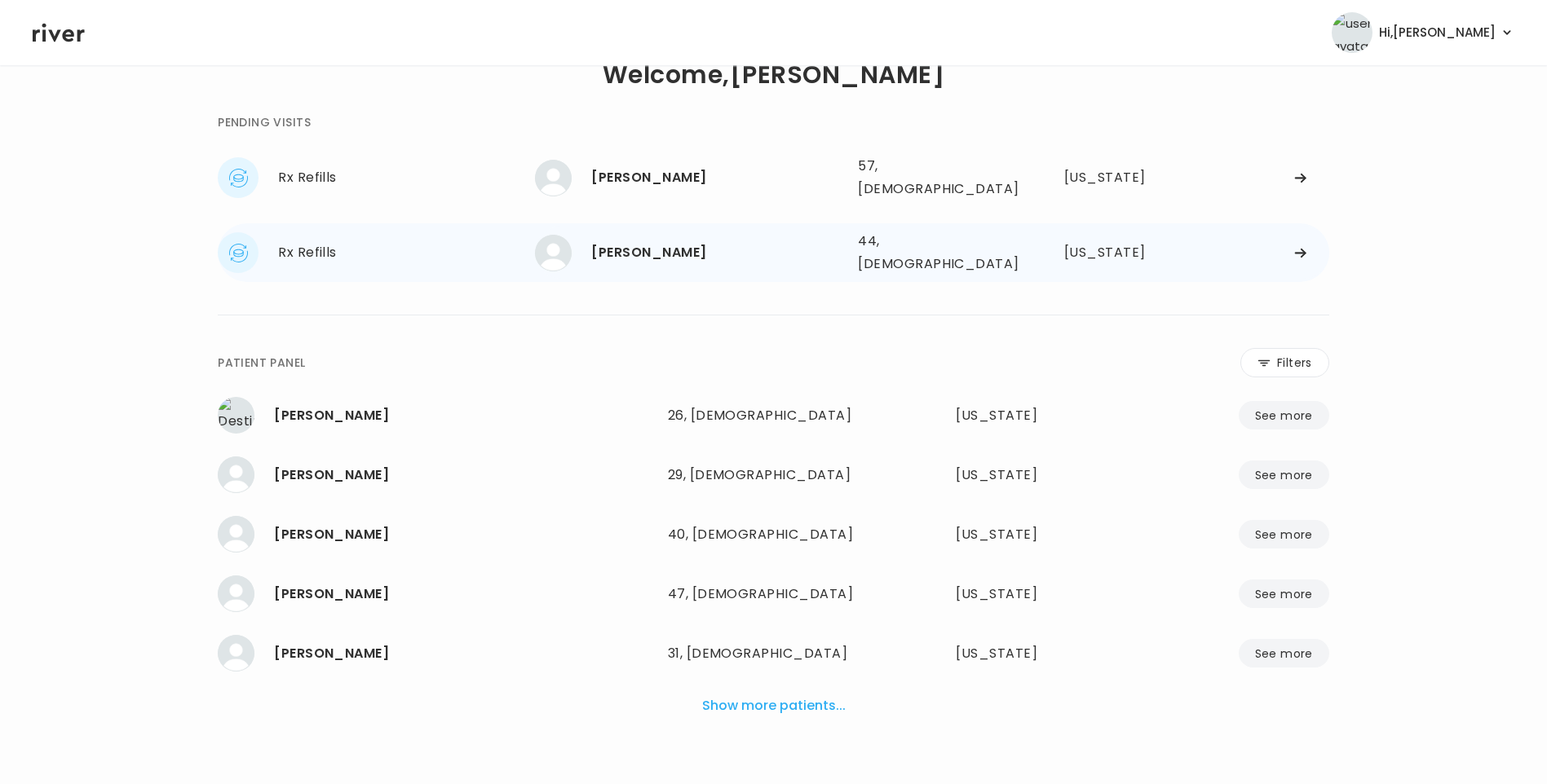
click at [617, 241] on div "[PERSON_NAME]" at bounding box center [718, 253] width 254 height 23
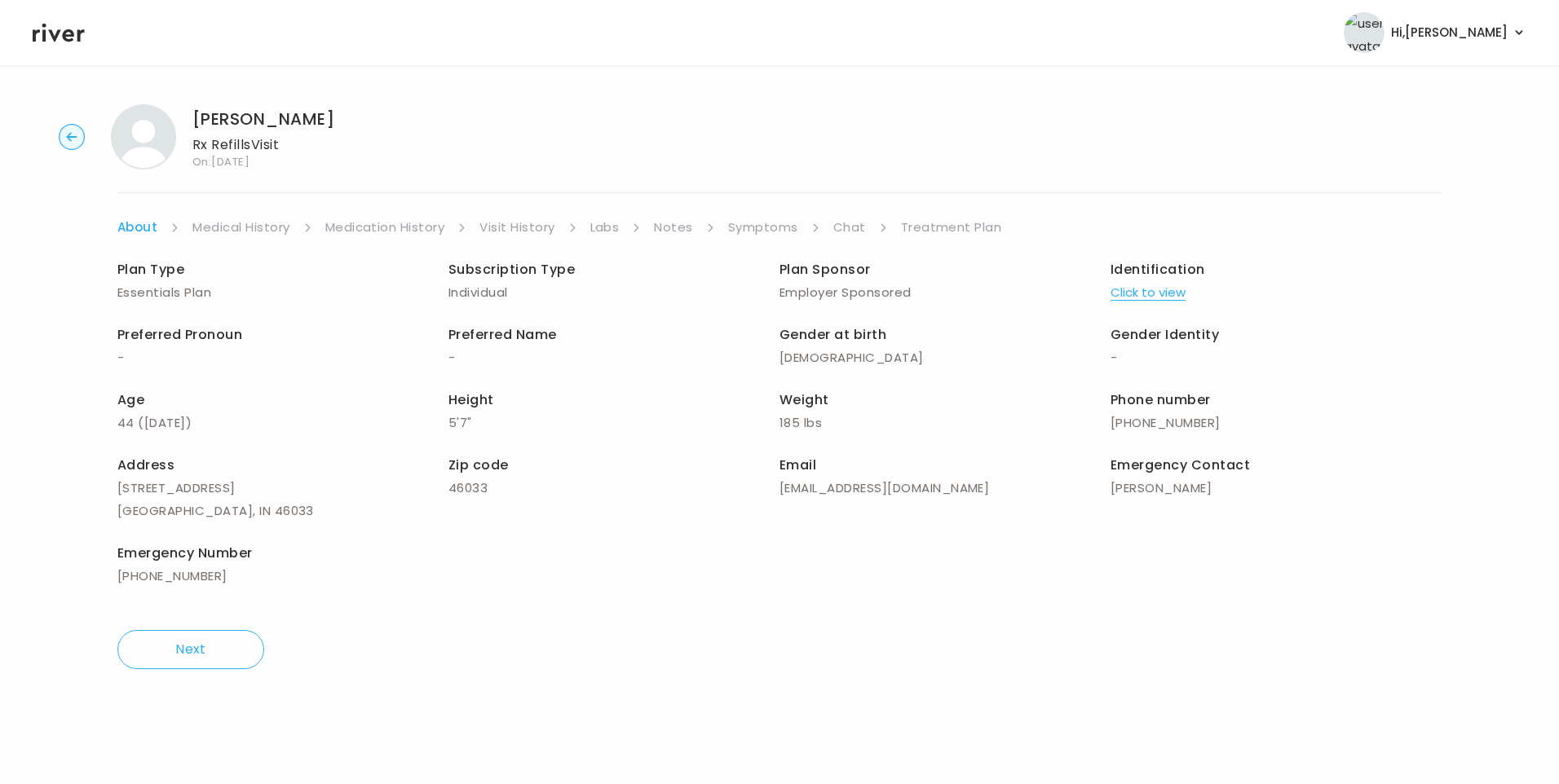
click at [841, 222] on link "Chat" at bounding box center [850, 227] width 33 height 23
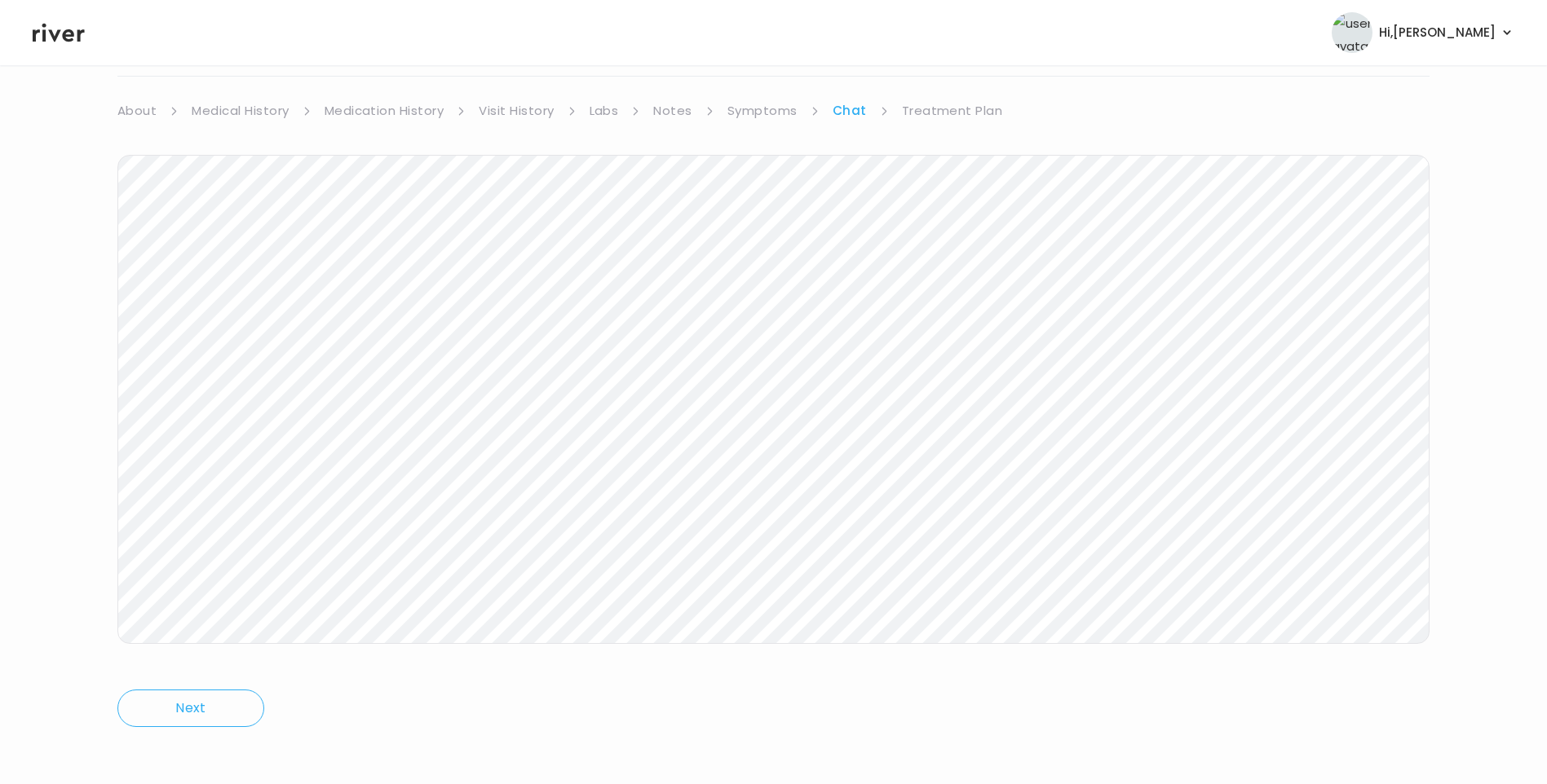
scroll to position [121, 0]
click at [59, 27] on icon at bounding box center [59, 33] width 53 height 25
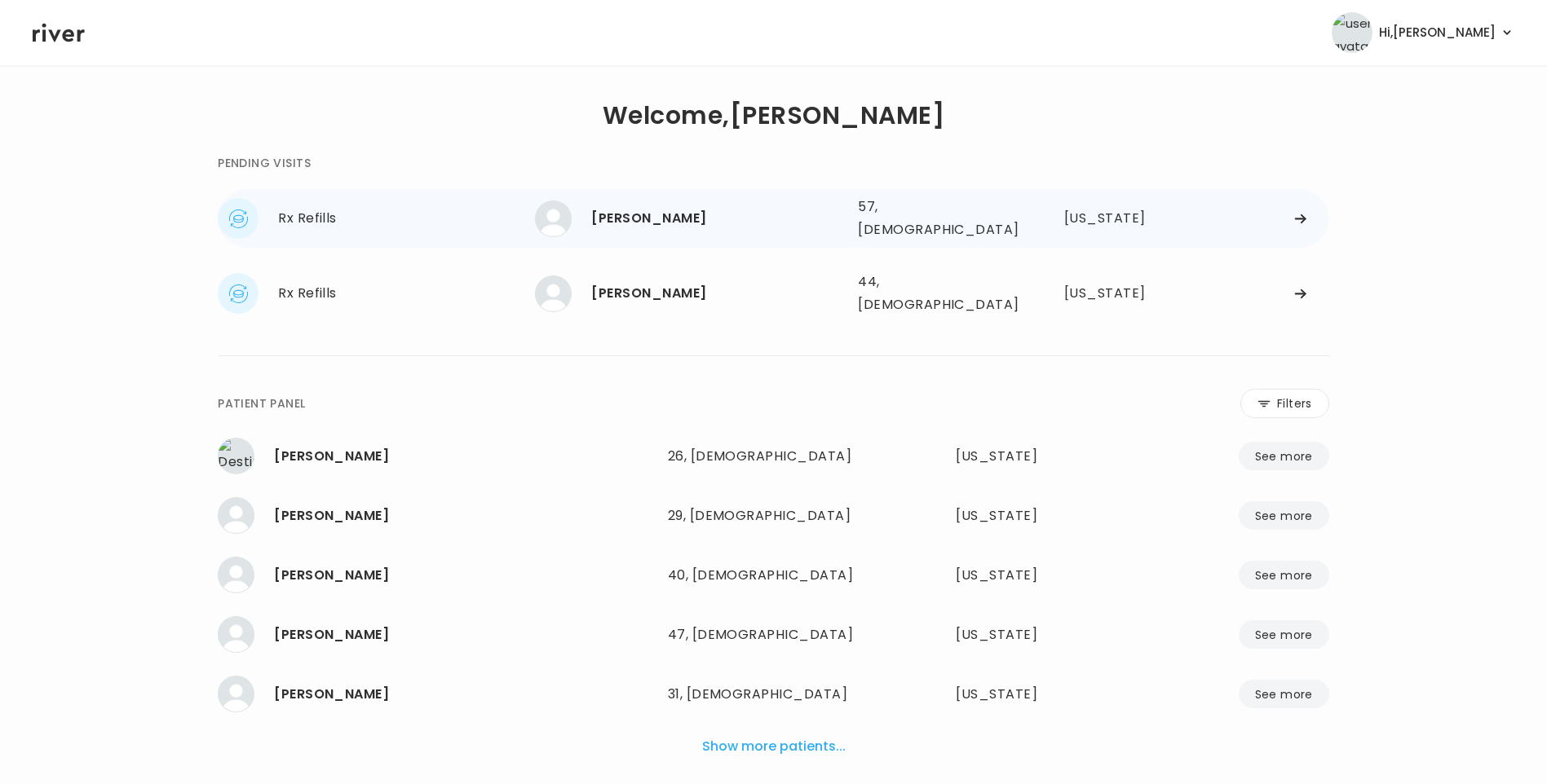
click at [680, 223] on div "[PERSON_NAME]" at bounding box center [718, 218] width 254 height 23
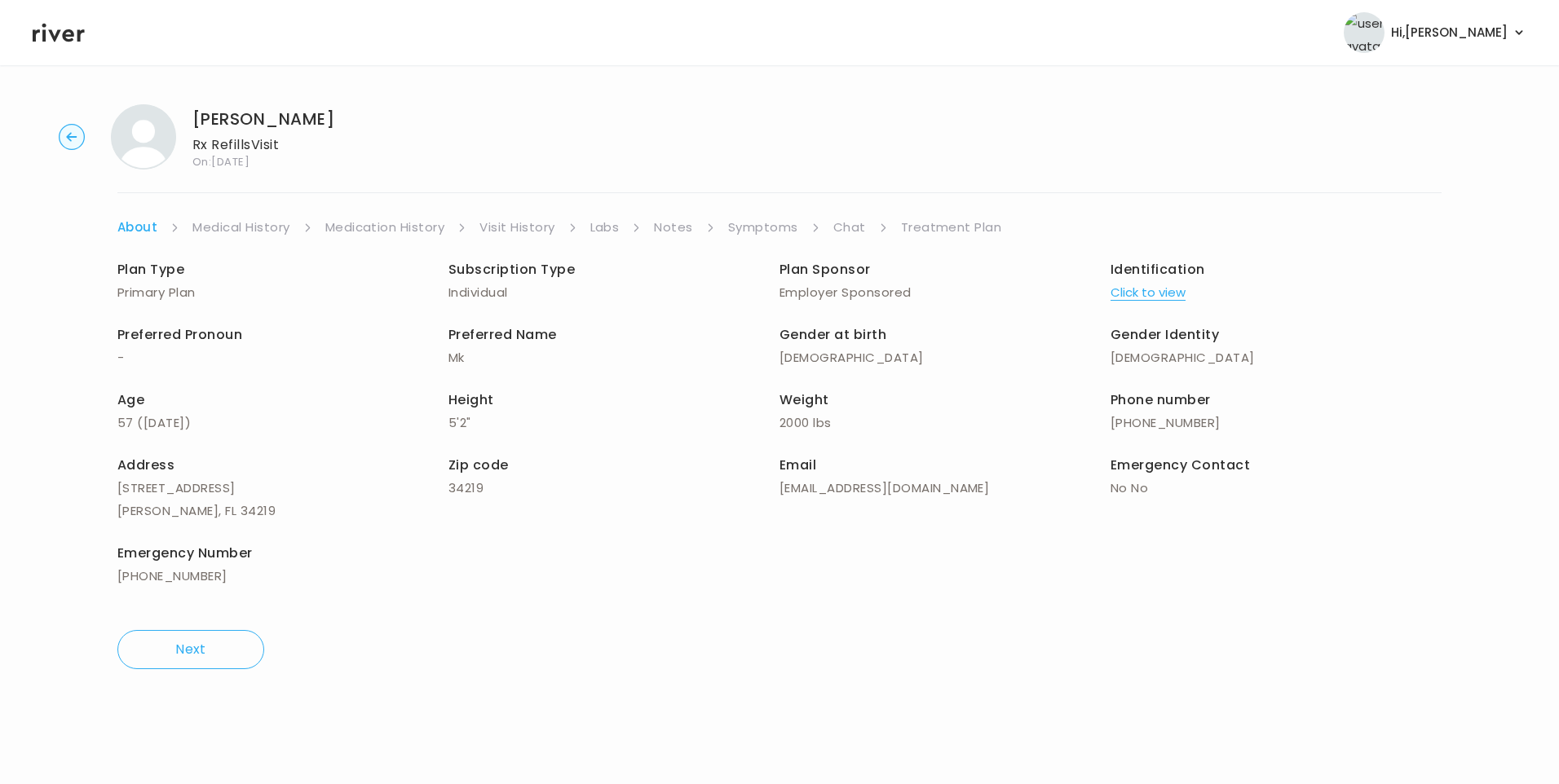
click at [831, 231] on ul "About Medical History Medication History Visit History Labs Notes Symptoms Chat…" at bounding box center [779, 227] width 1324 height 23
click at [849, 221] on link "Chat" at bounding box center [850, 227] width 33 height 23
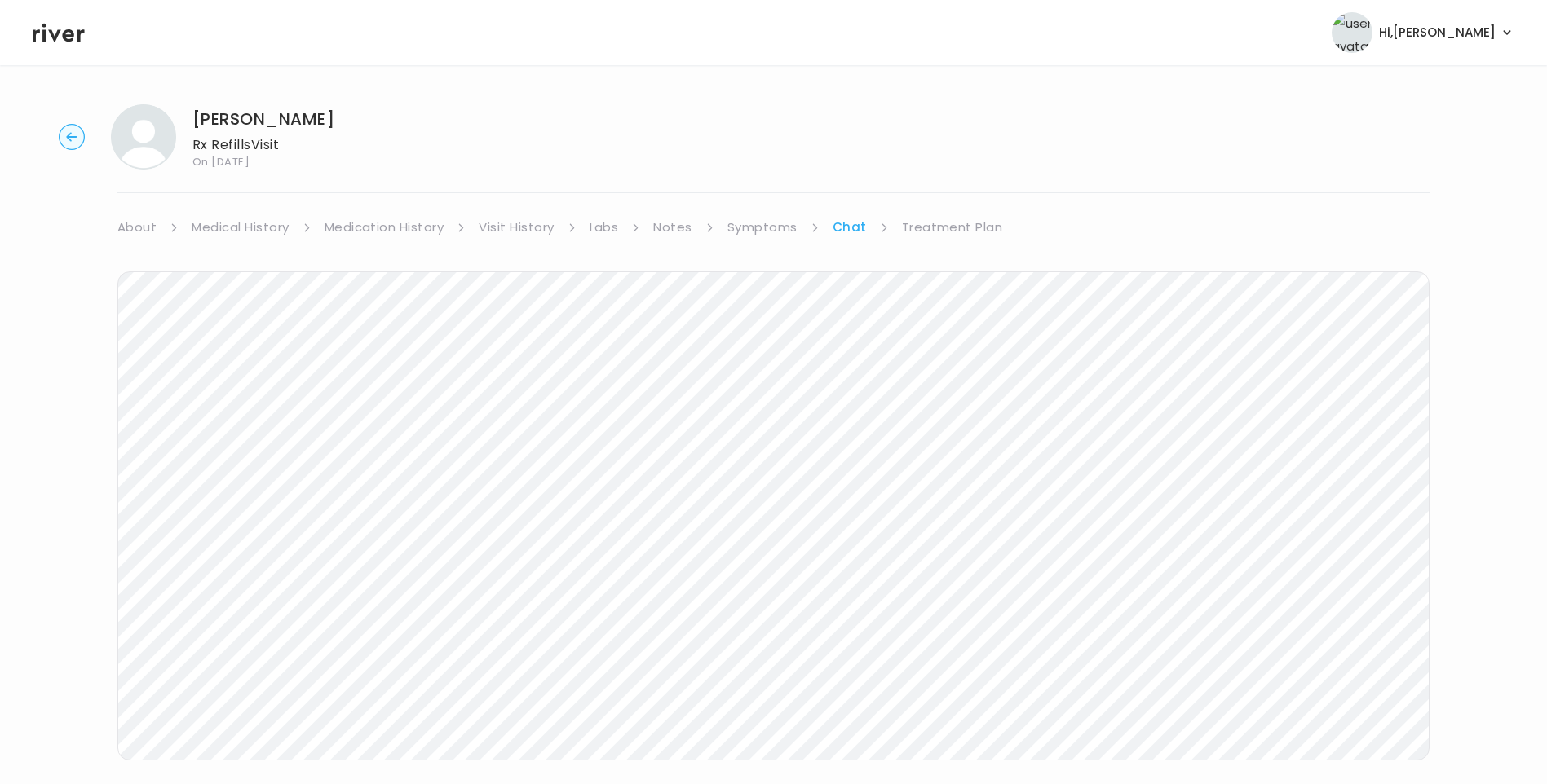
scroll to position [59, 0]
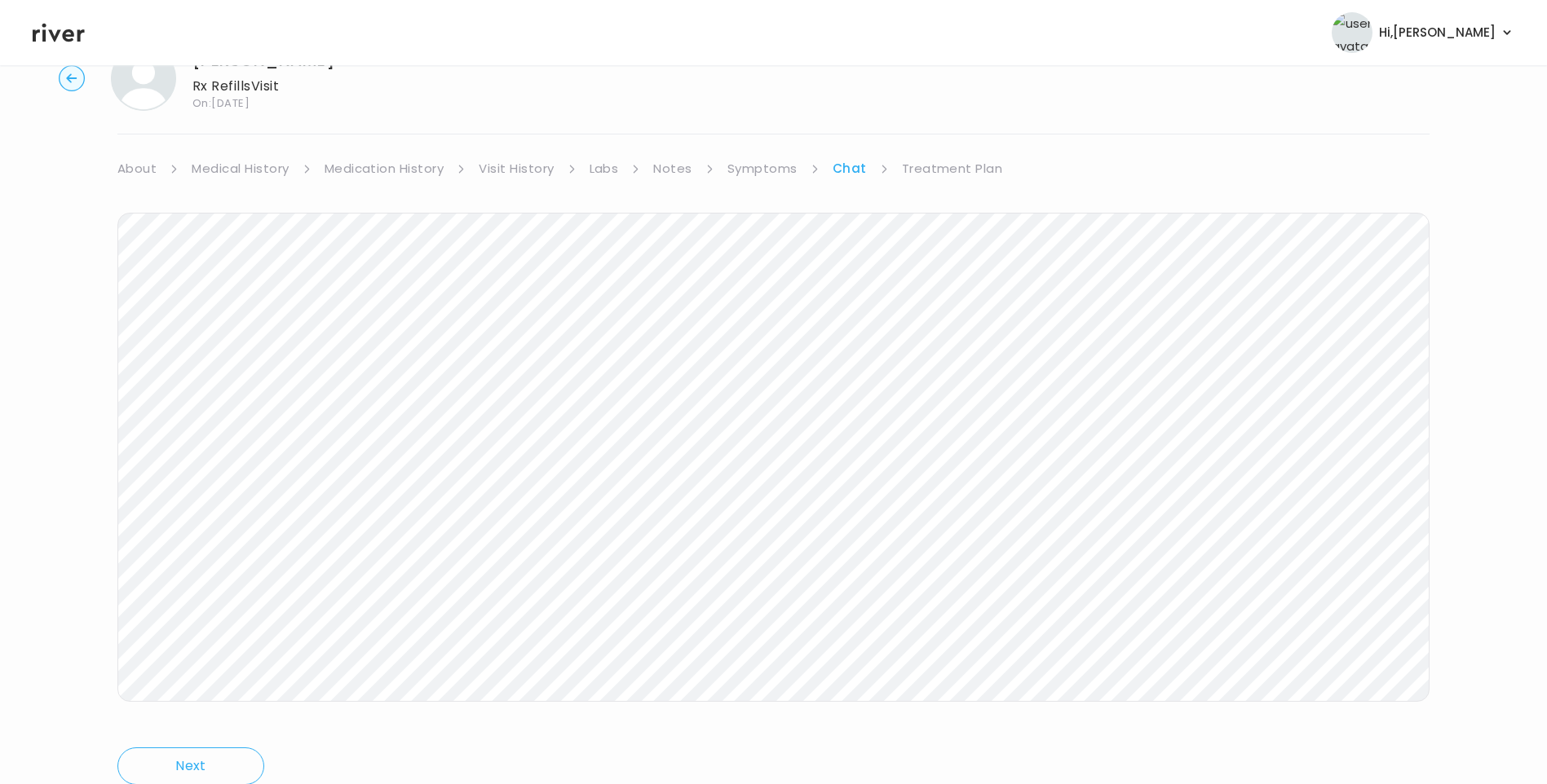
click at [64, 33] on icon at bounding box center [59, 33] width 53 height 19
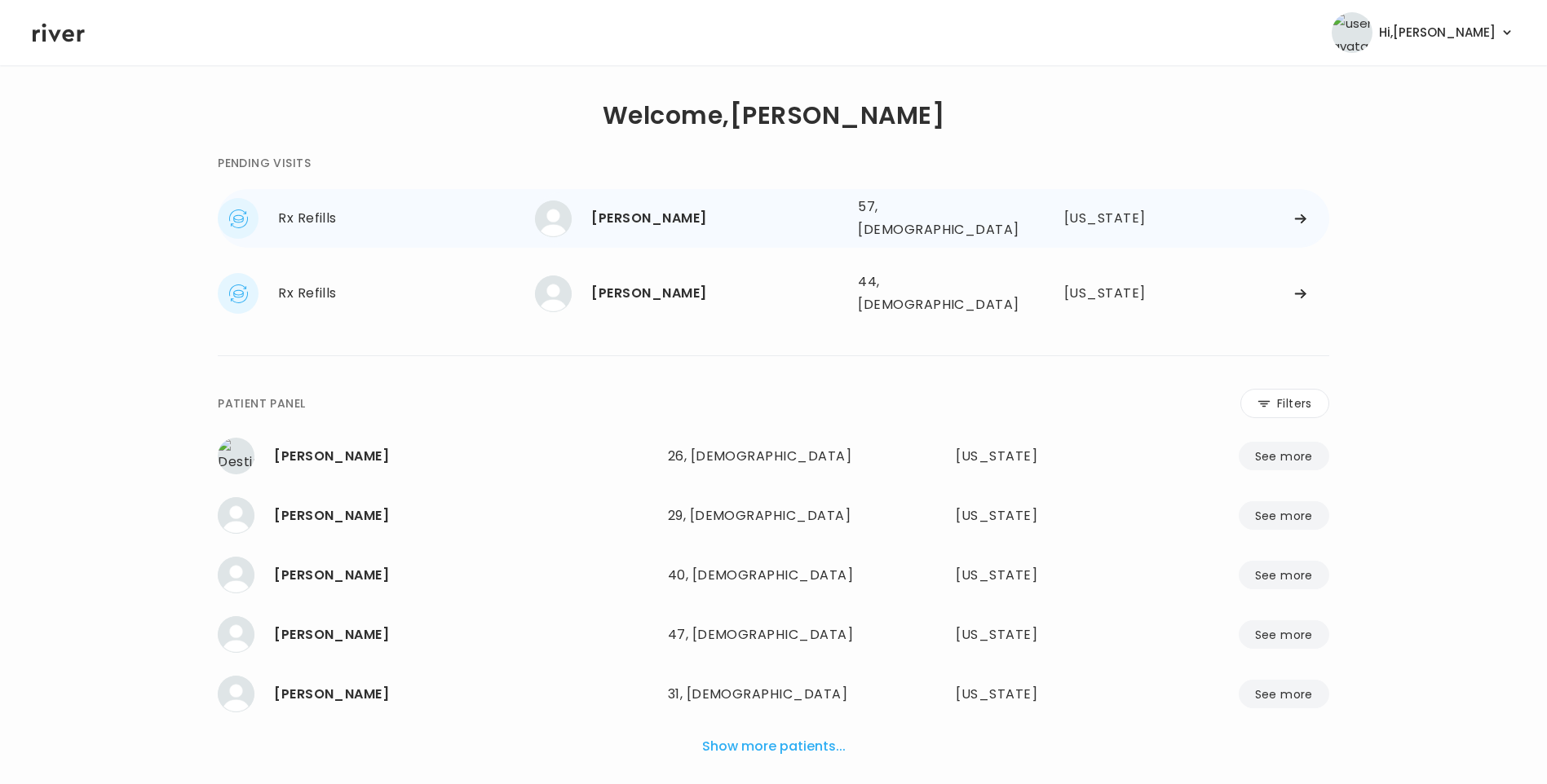
click at [644, 207] on div "[PERSON_NAME]" at bounding box center [718, 218] width 254 height 23
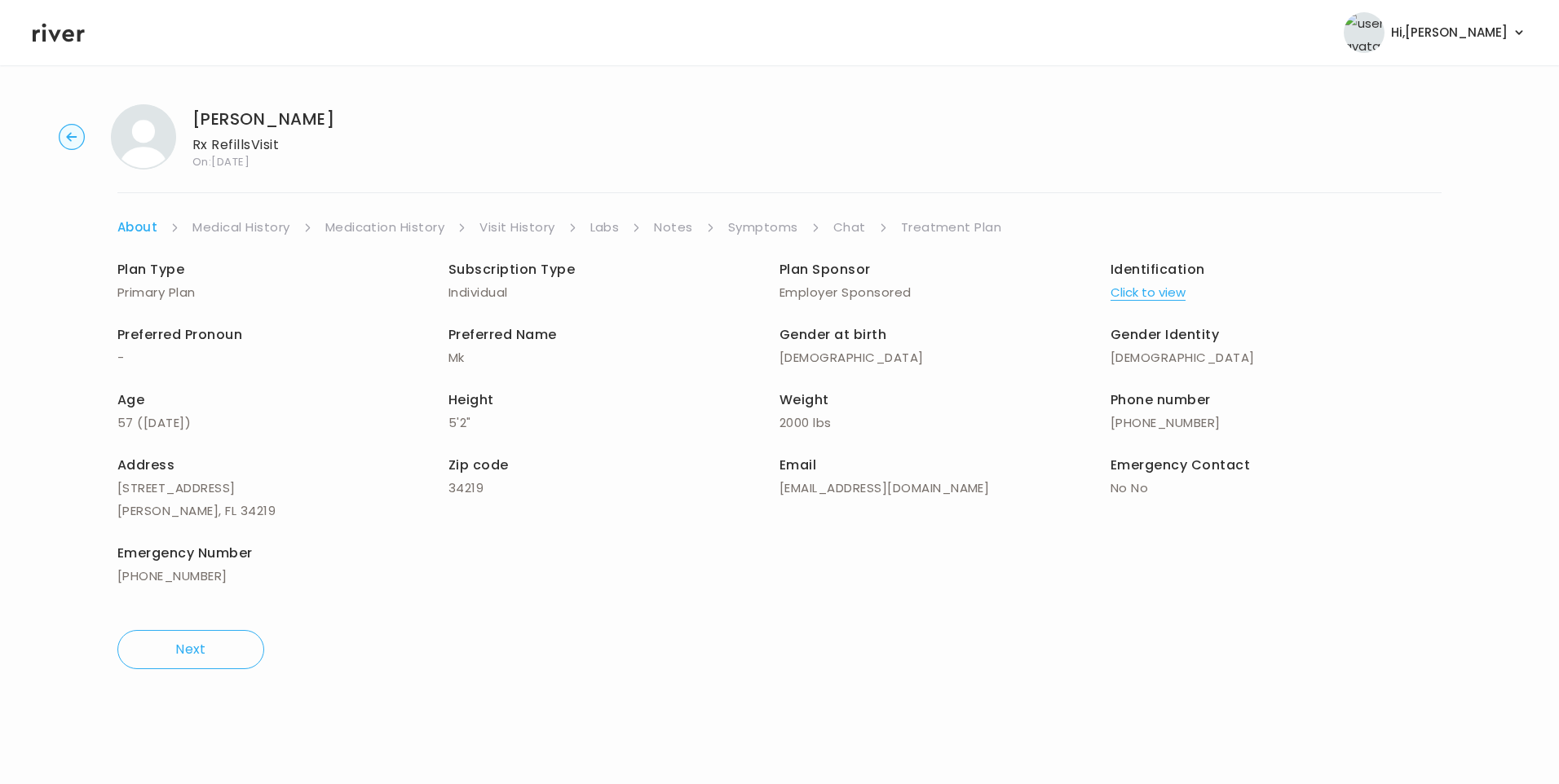
click at [846, 226] on link "Chat" at bounding box center [850, 227] width 33 height 23
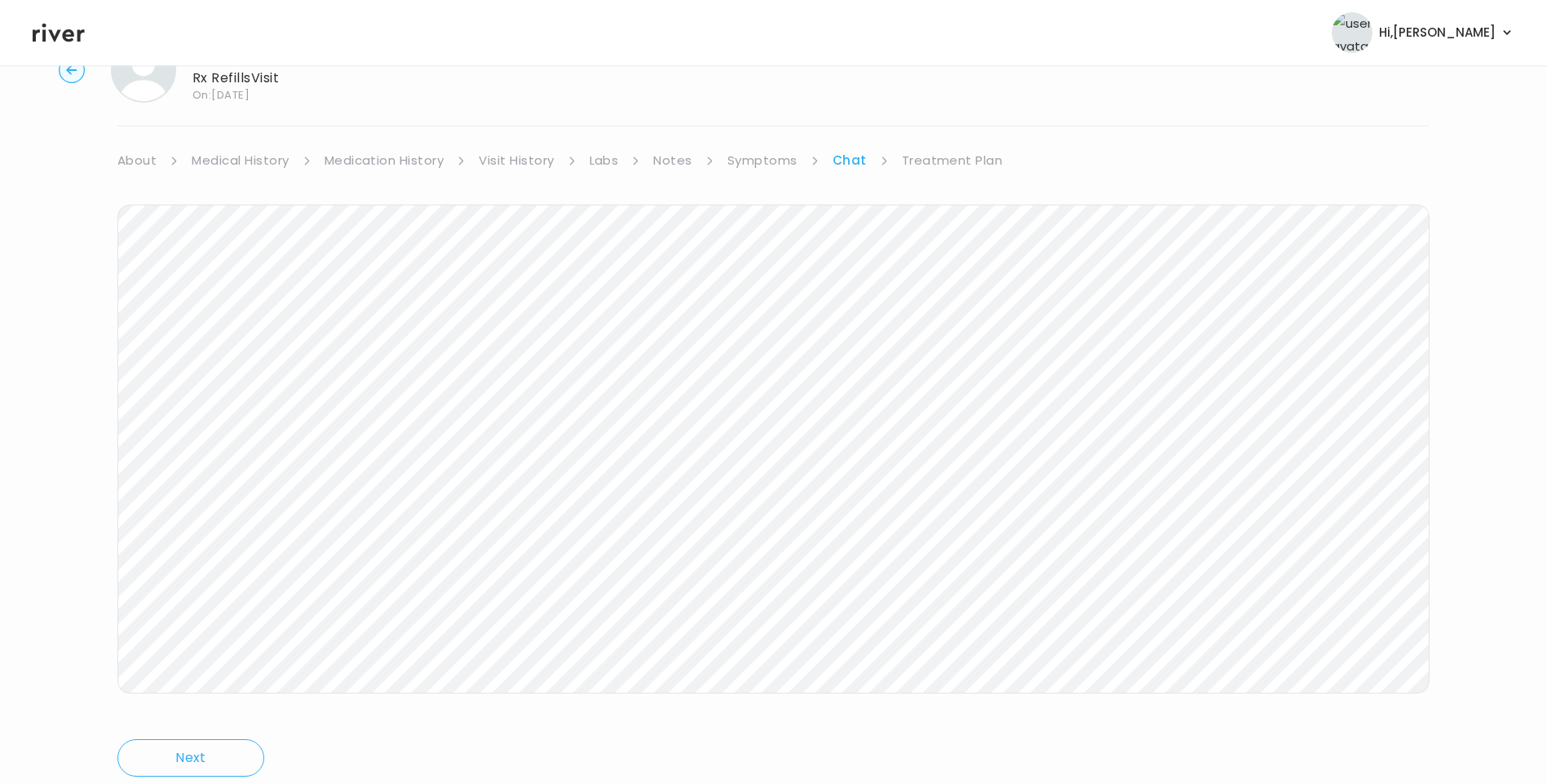
scroll to position [121, 0]
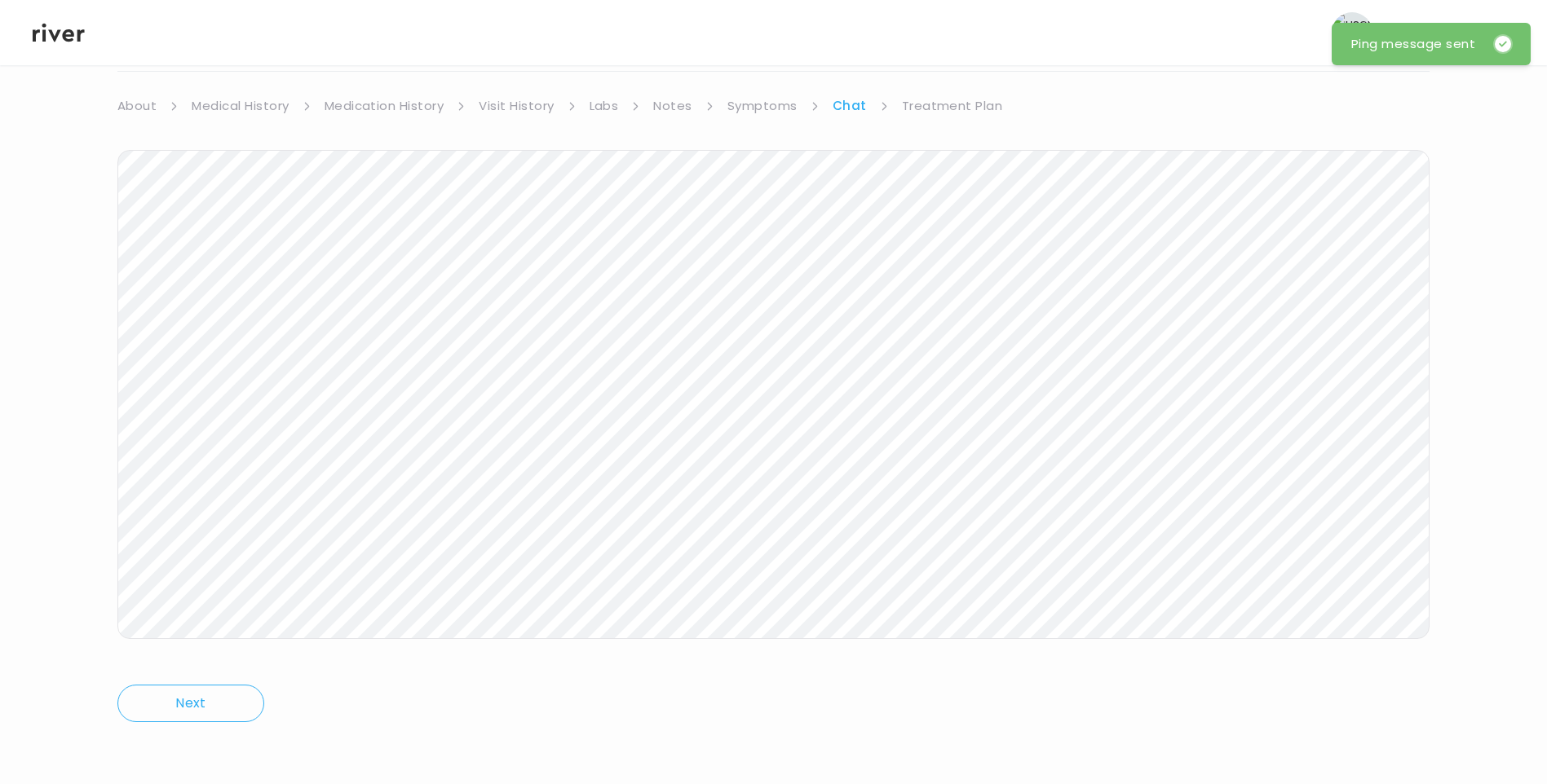
click at [62, 37] on icon at bounding box center [59, 33] width 53 height 19
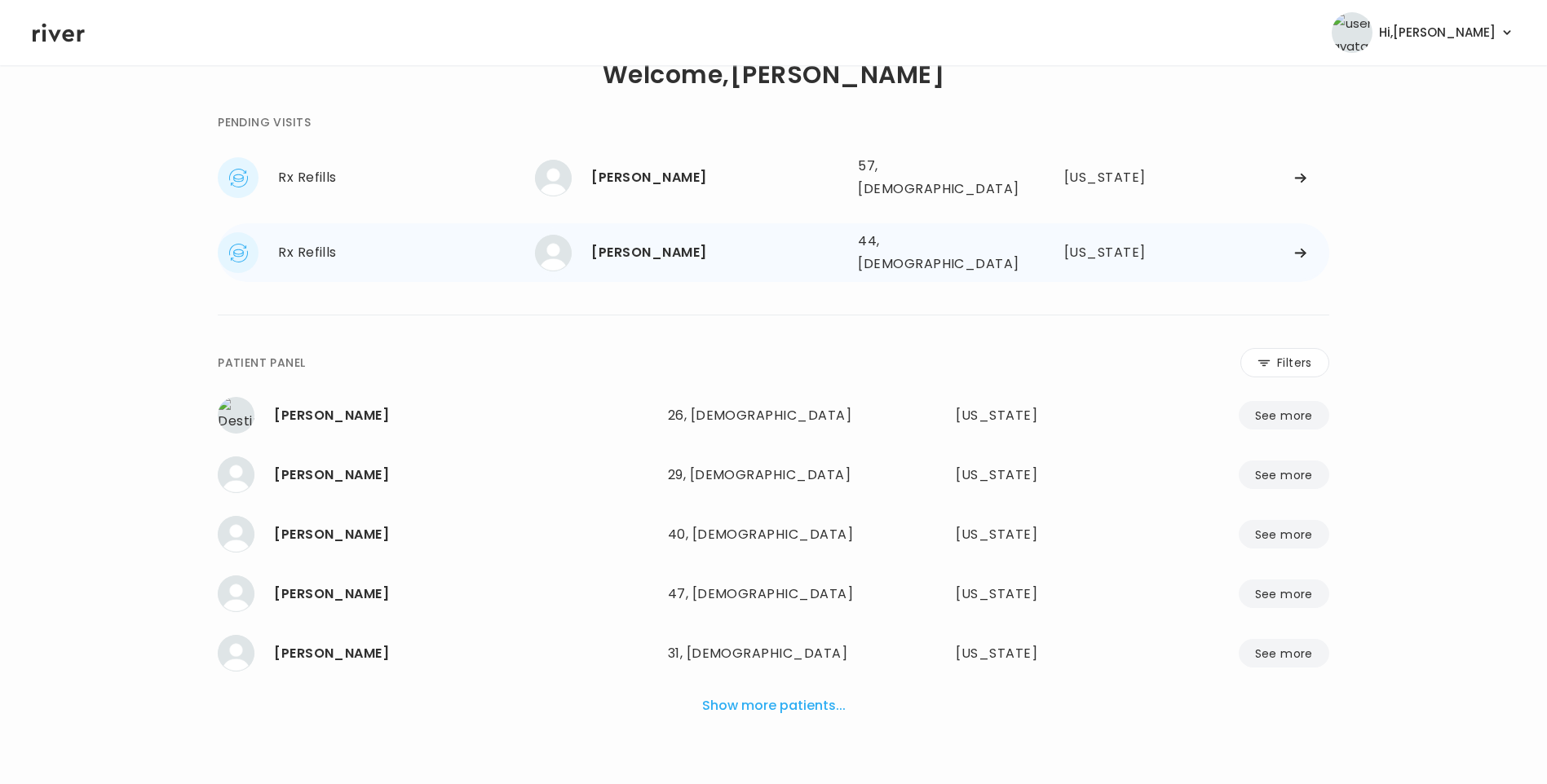
click at [613, 241] on div "[PERSON_NAME]" at bounding box center [718, 253] width 254 height 23
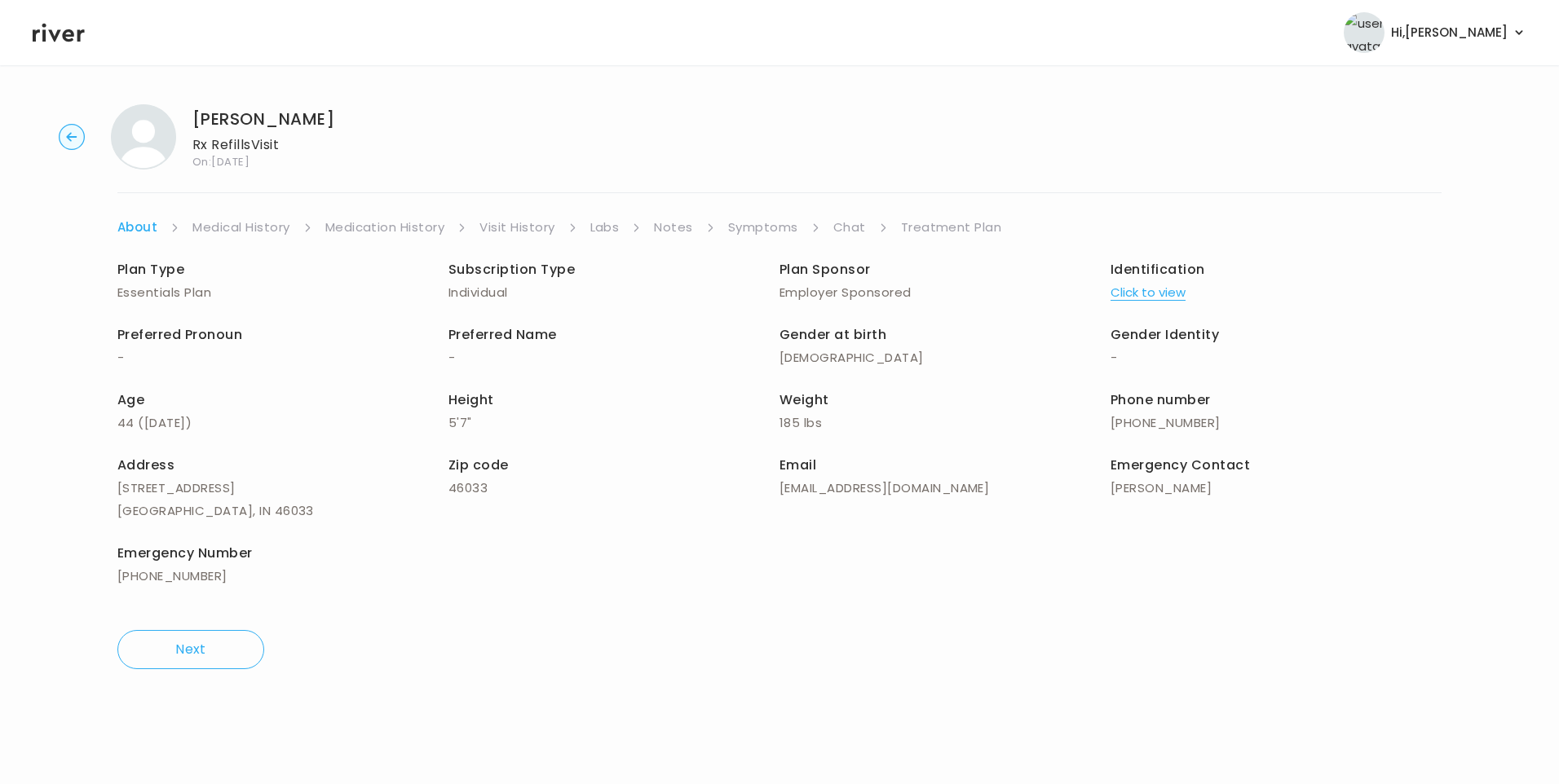
click at [853, 229] on link "Chat" at bounding box center [850, 227] width 33 height 23
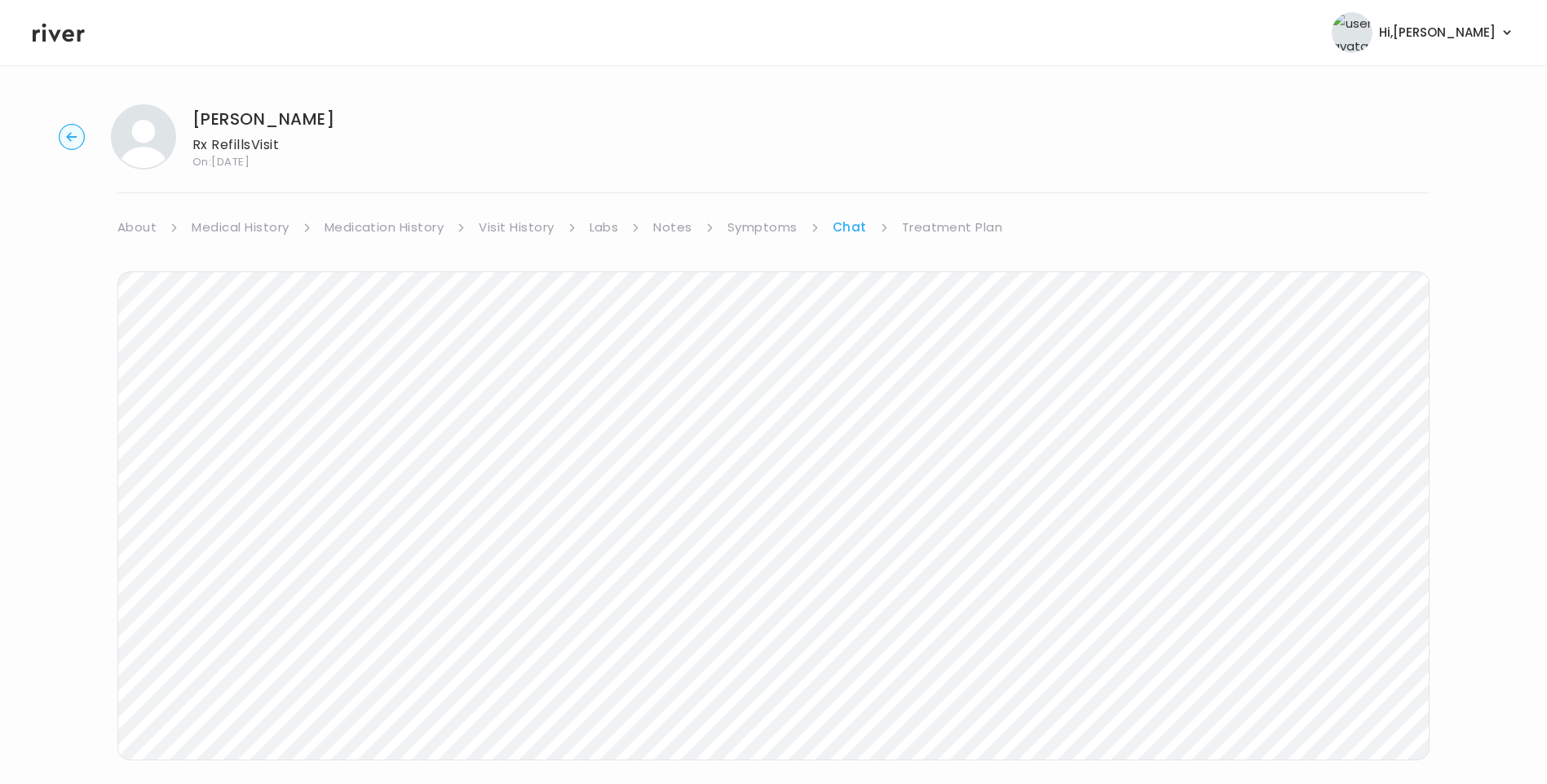
scroll to position [43, 0]
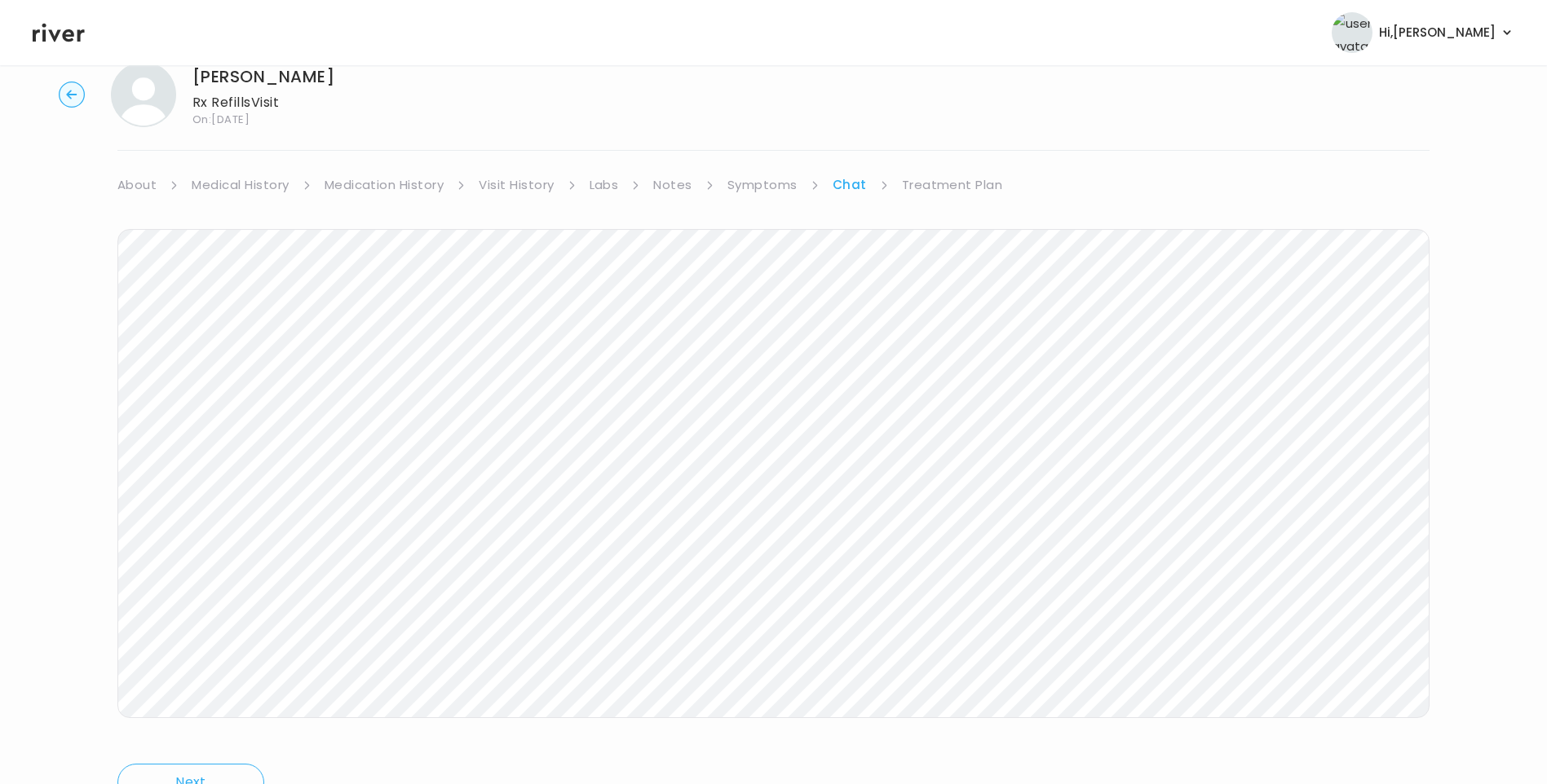
click at [55, 41] on icon at bounding box center [59, 33] width 53 height 19
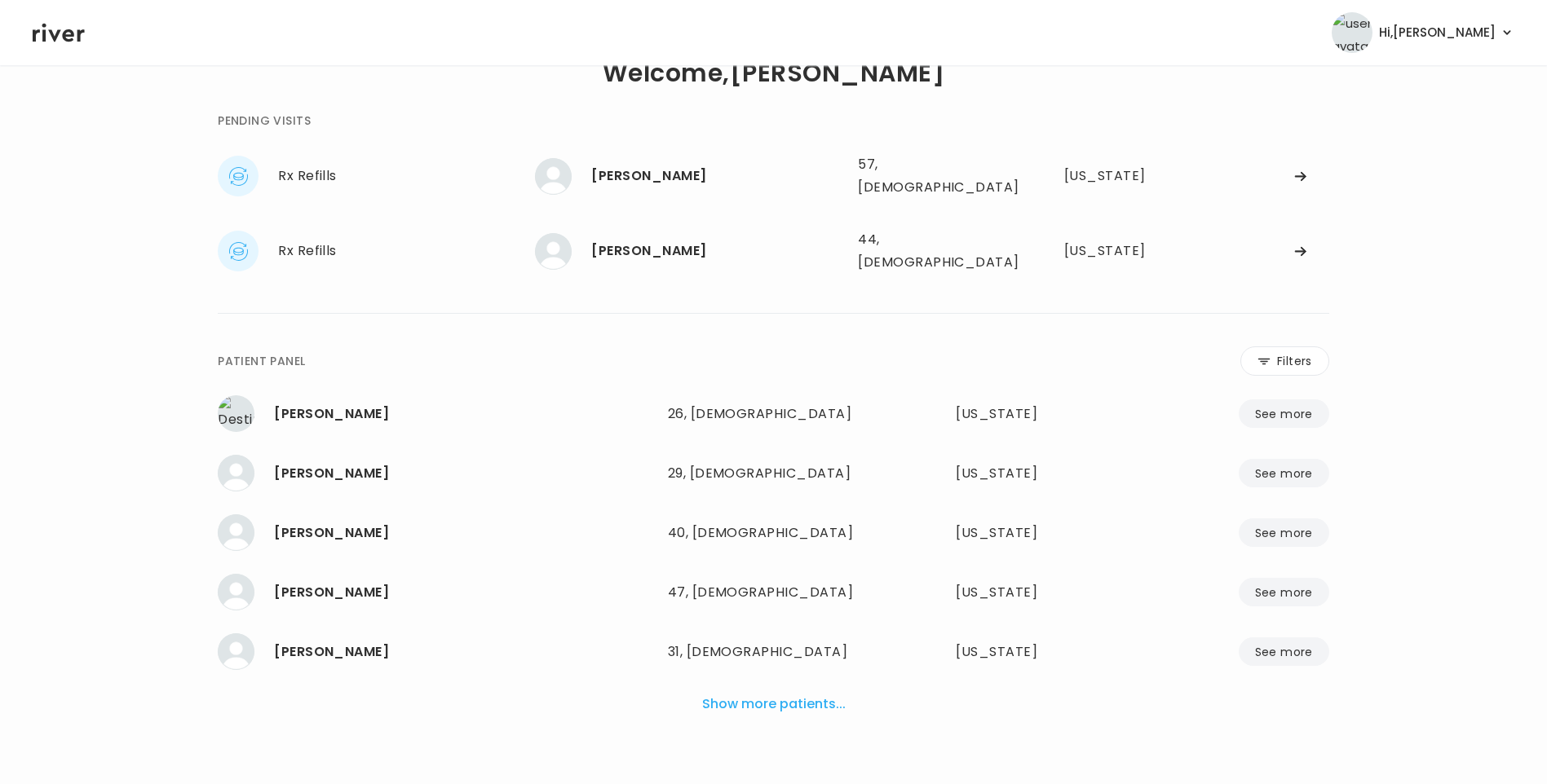
scroll to position [41, 0]
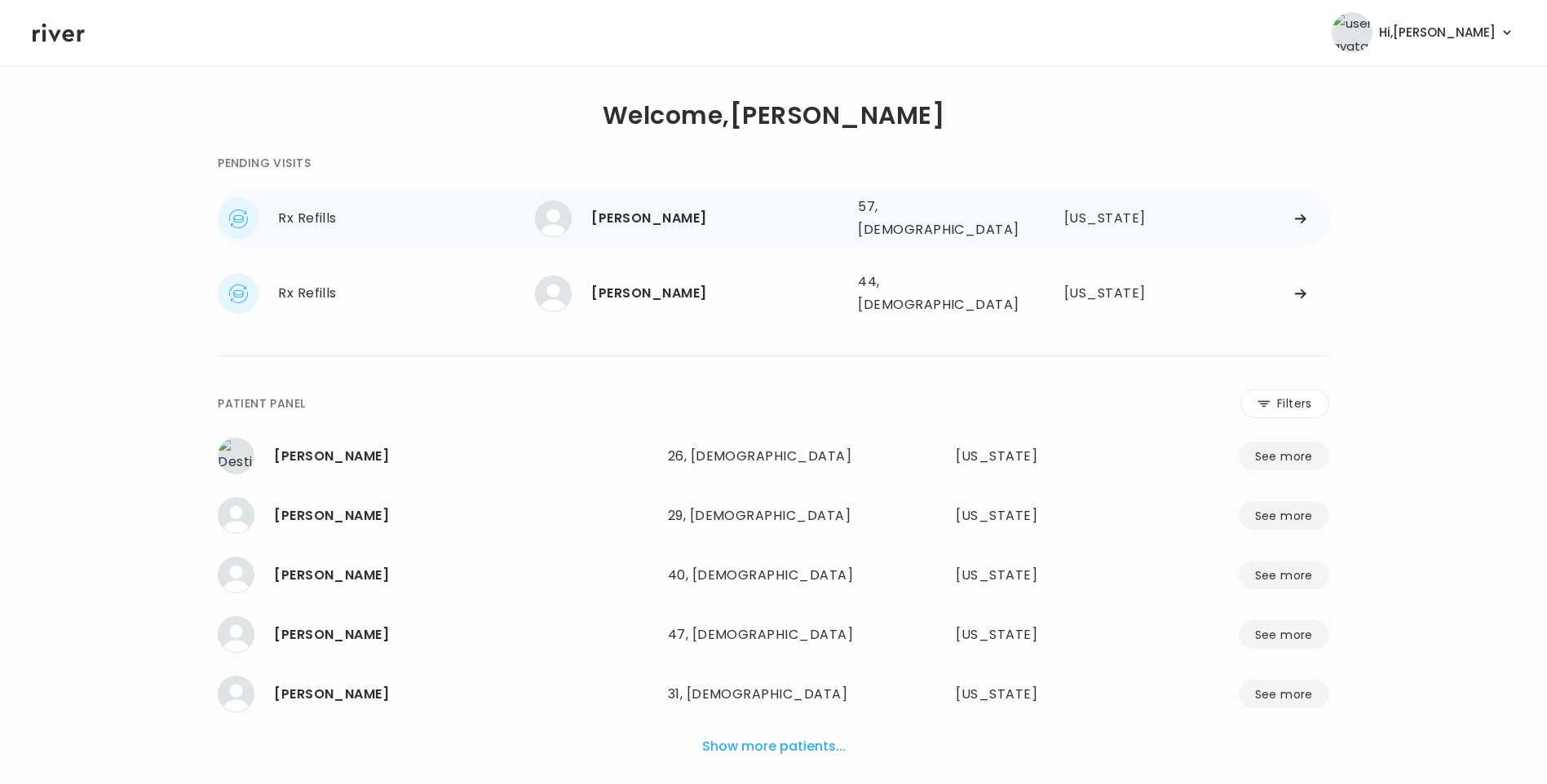
click at [654, 213] on div "[PERSON_NAME]" at bounding box center [718, 218] width 254 height 23
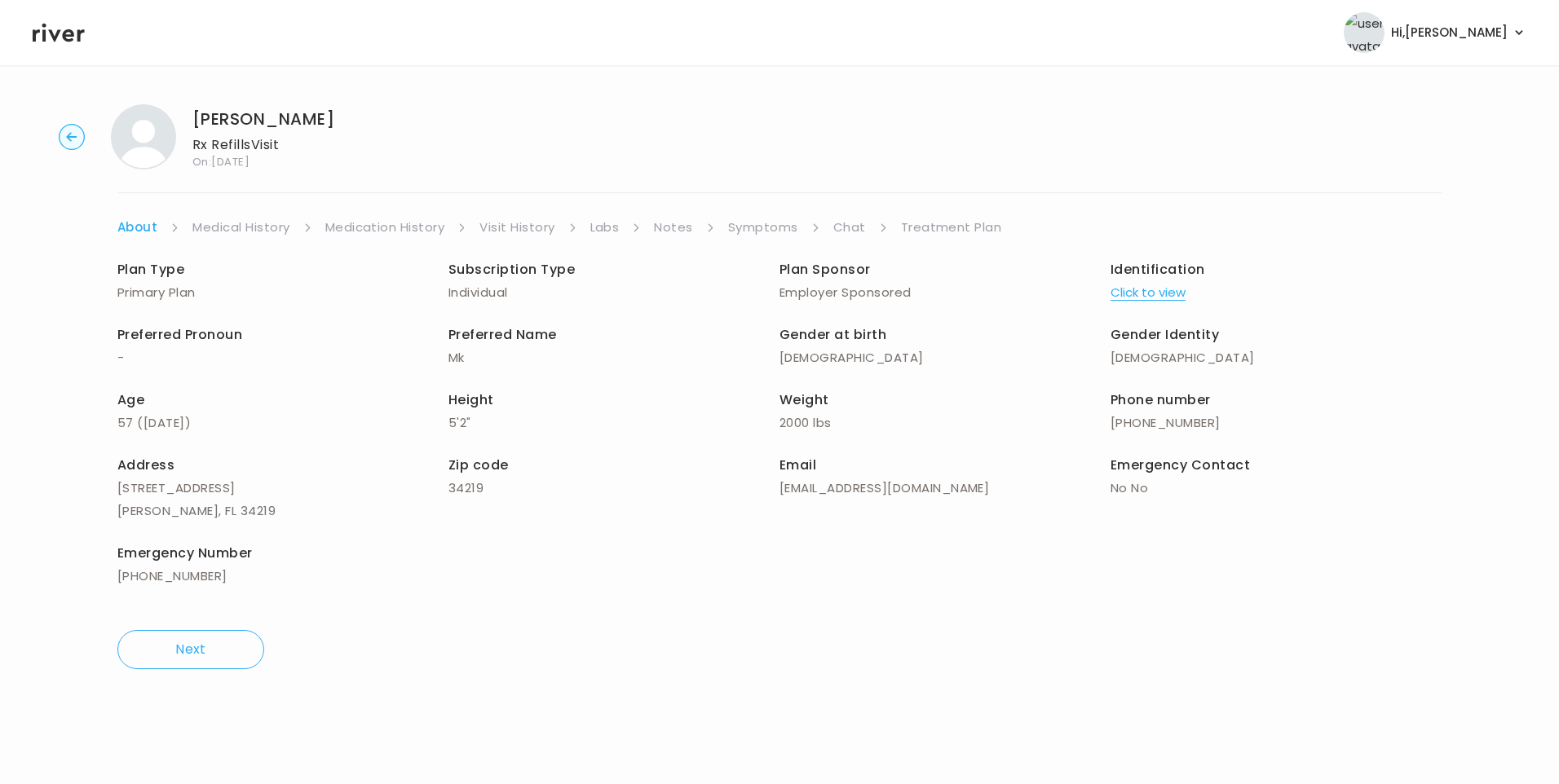
click at [853, 224] on link "Chat" at bounding box center [850, 227] width 33 height 23
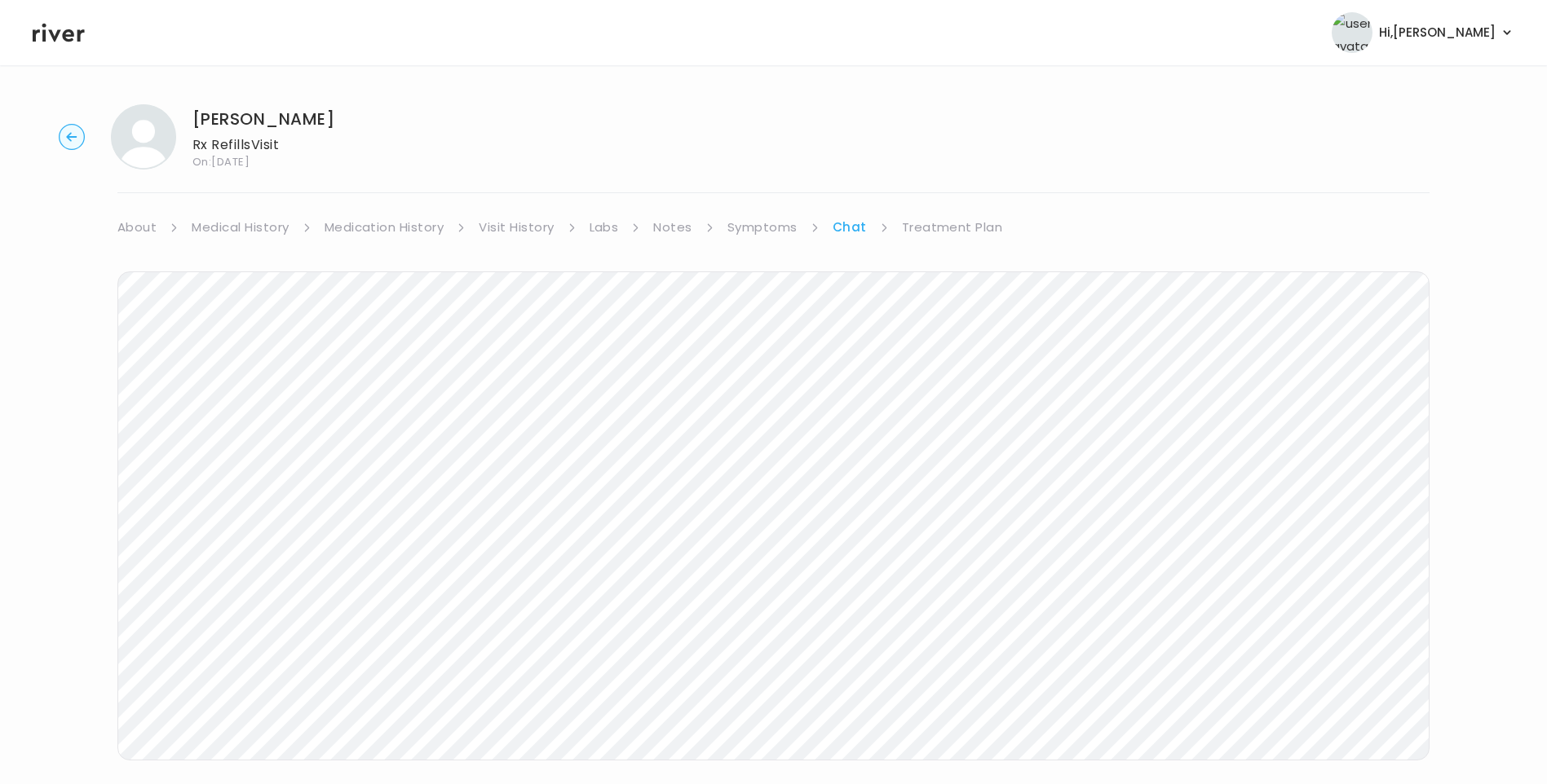
scroll to position [28, 0]
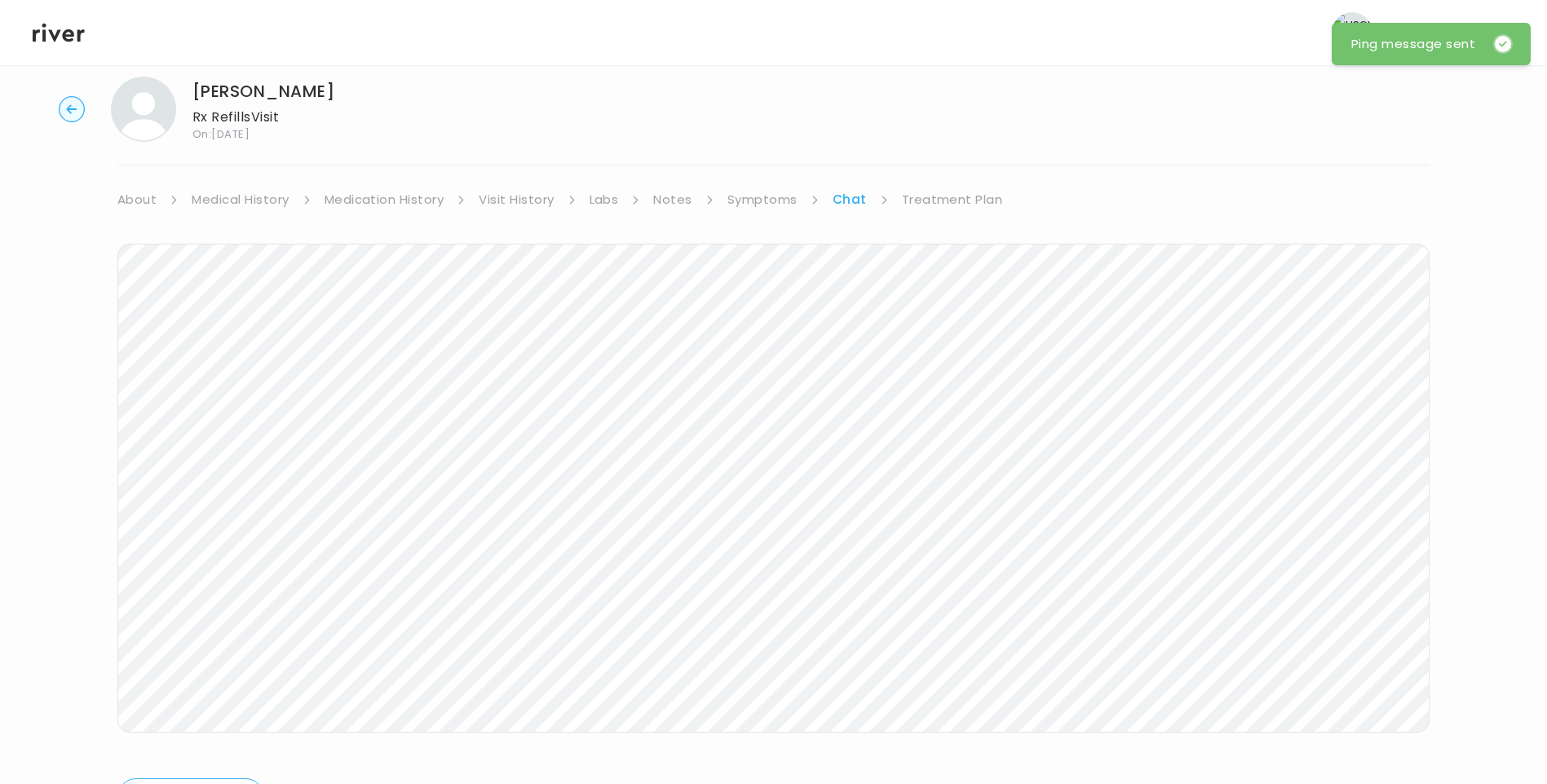
click at [67, 33] on icon at bounding box center [59, 33] width 53 height 25
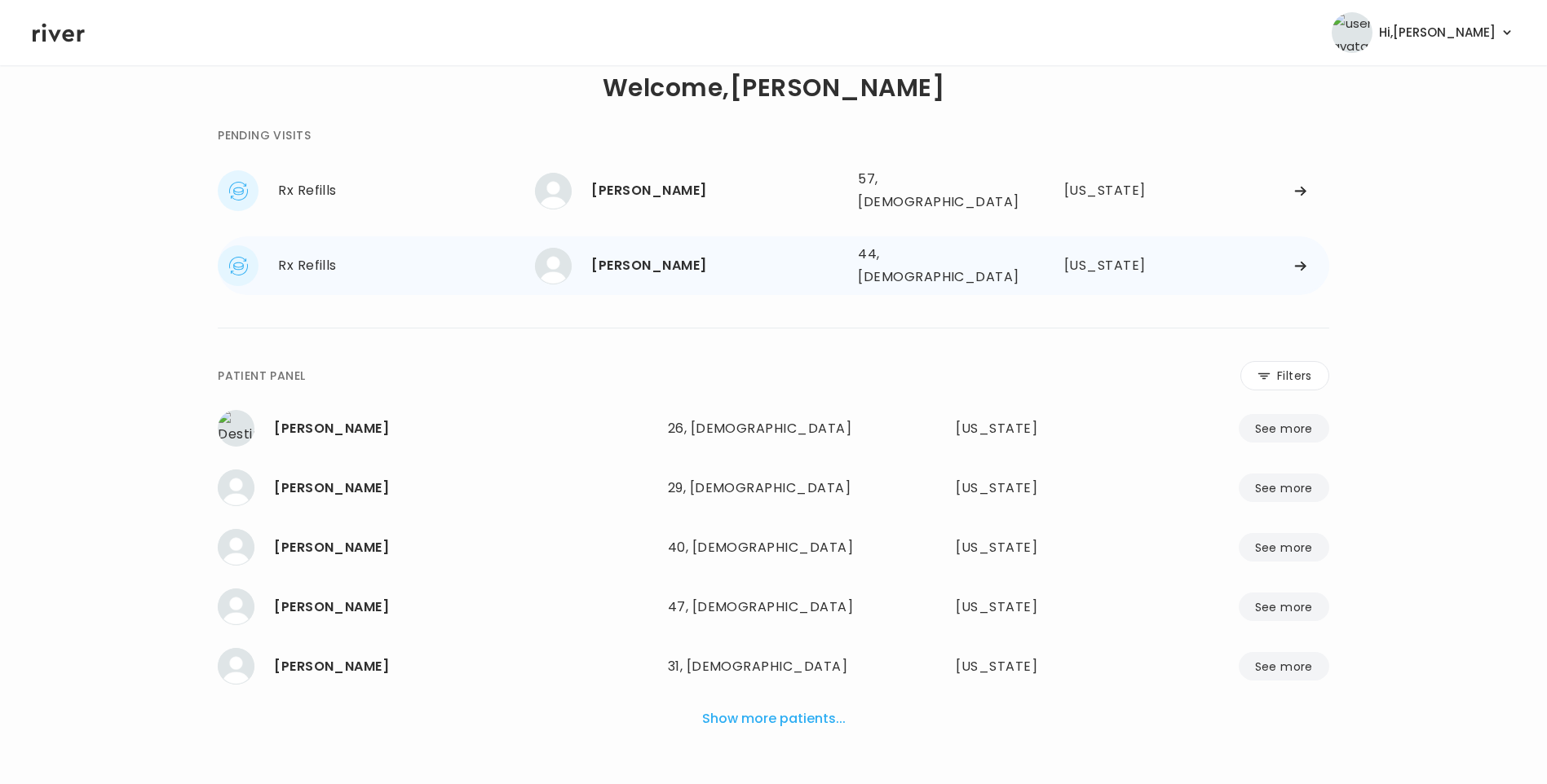
click at [637, 254] on div "[PERSON_NAME]" at bounding box center [718, 266] width 254 height 23
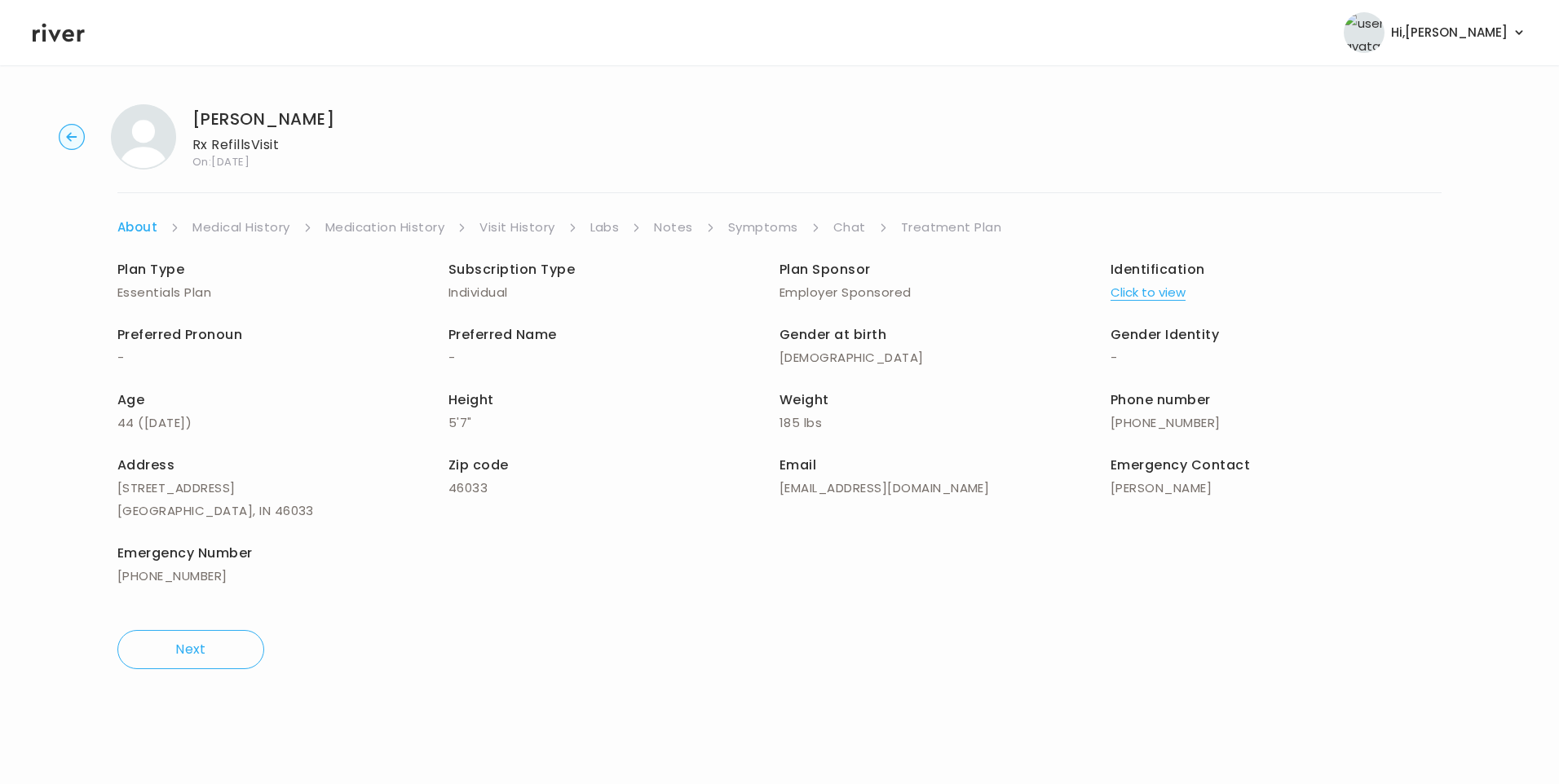
click at [56, 38] on icon at bounding box center [59, 33] width 53 height 19
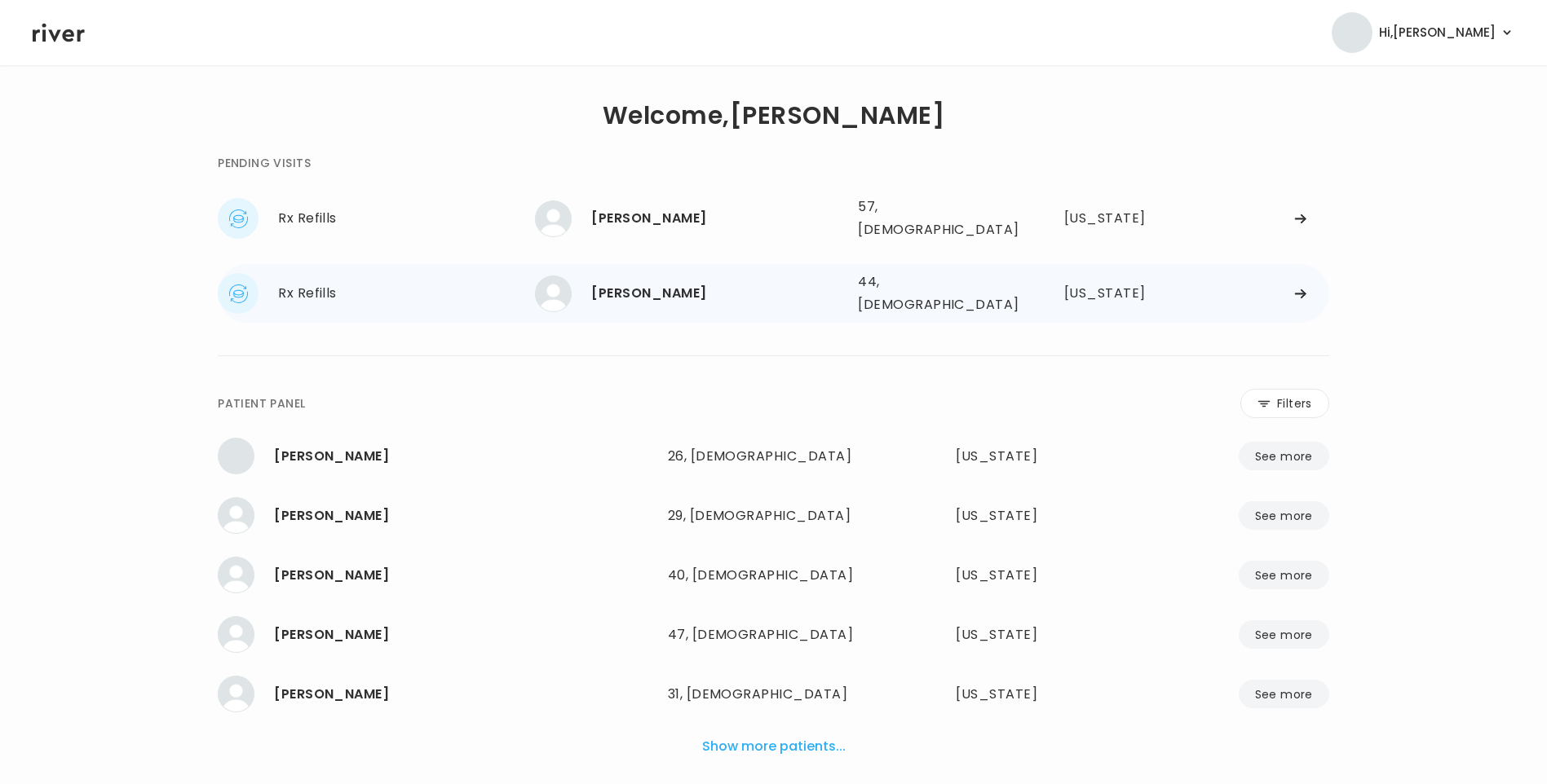
click at [616, 282] on div "[PERSON_NAME]" at bounding box center [718, 294] width 254 height 23
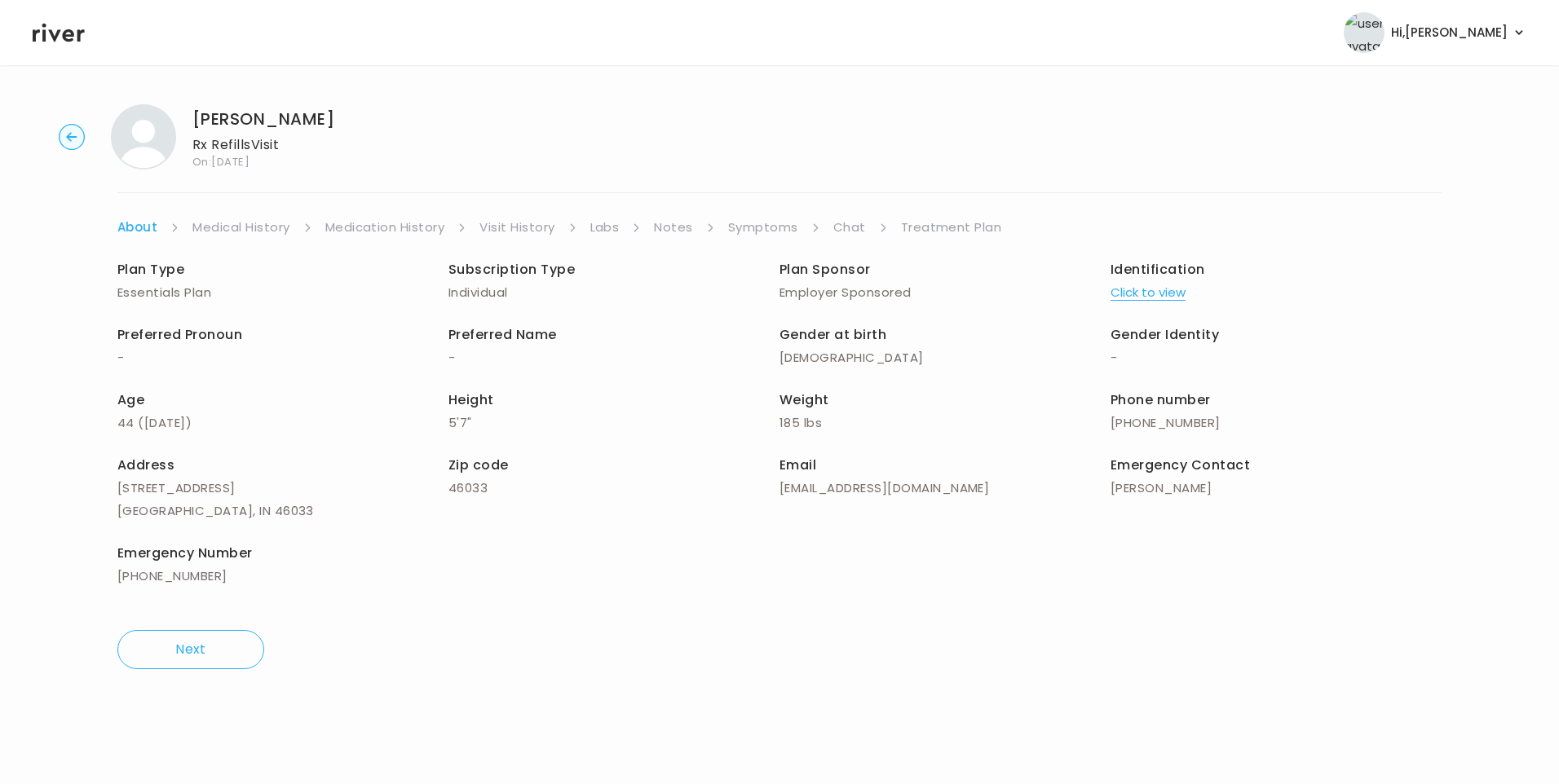
click at [843, 227] on link "Chat" at bounding box center [850, 227] width 33 height 23
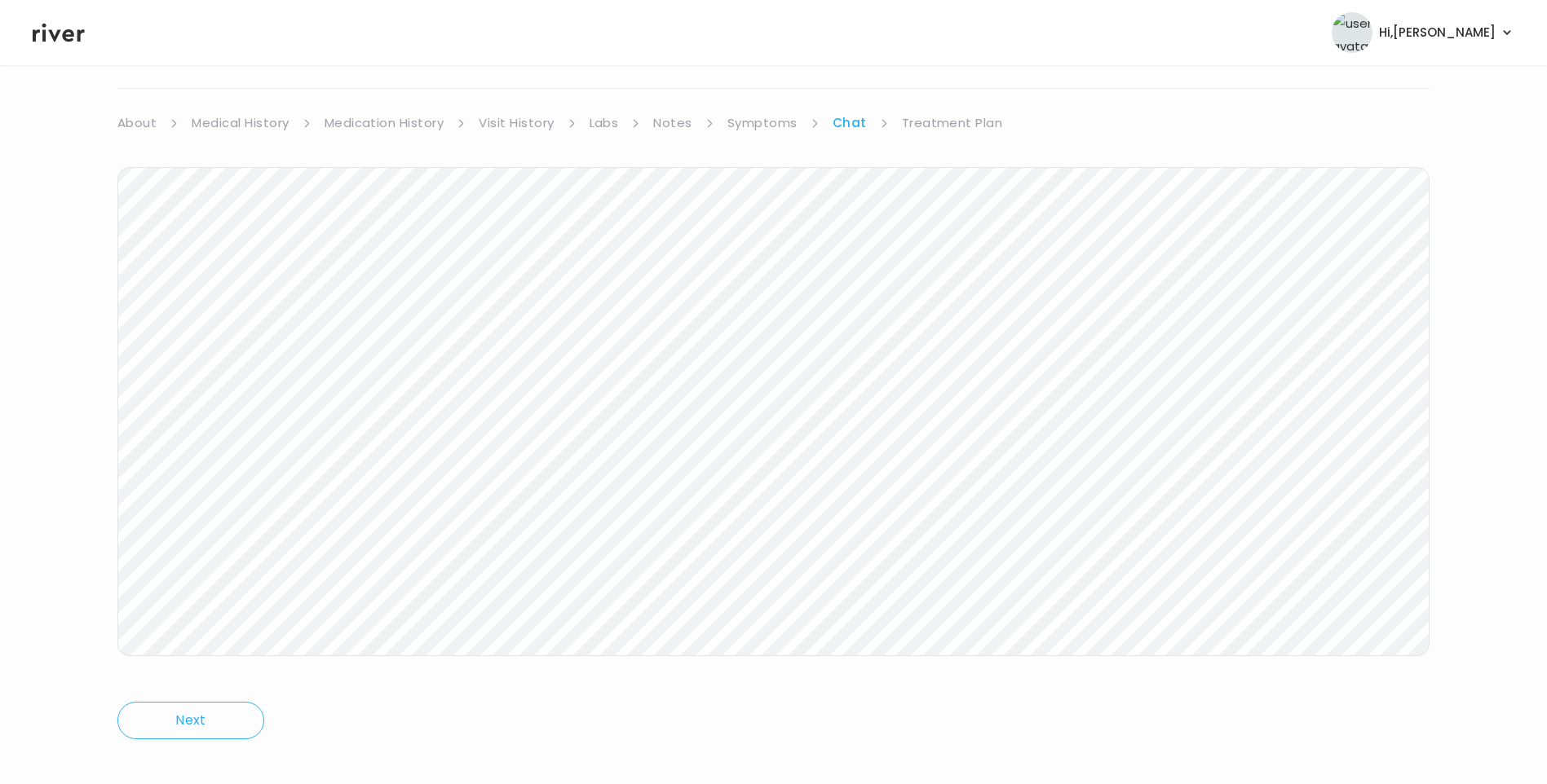
scroll to position [121, 0]
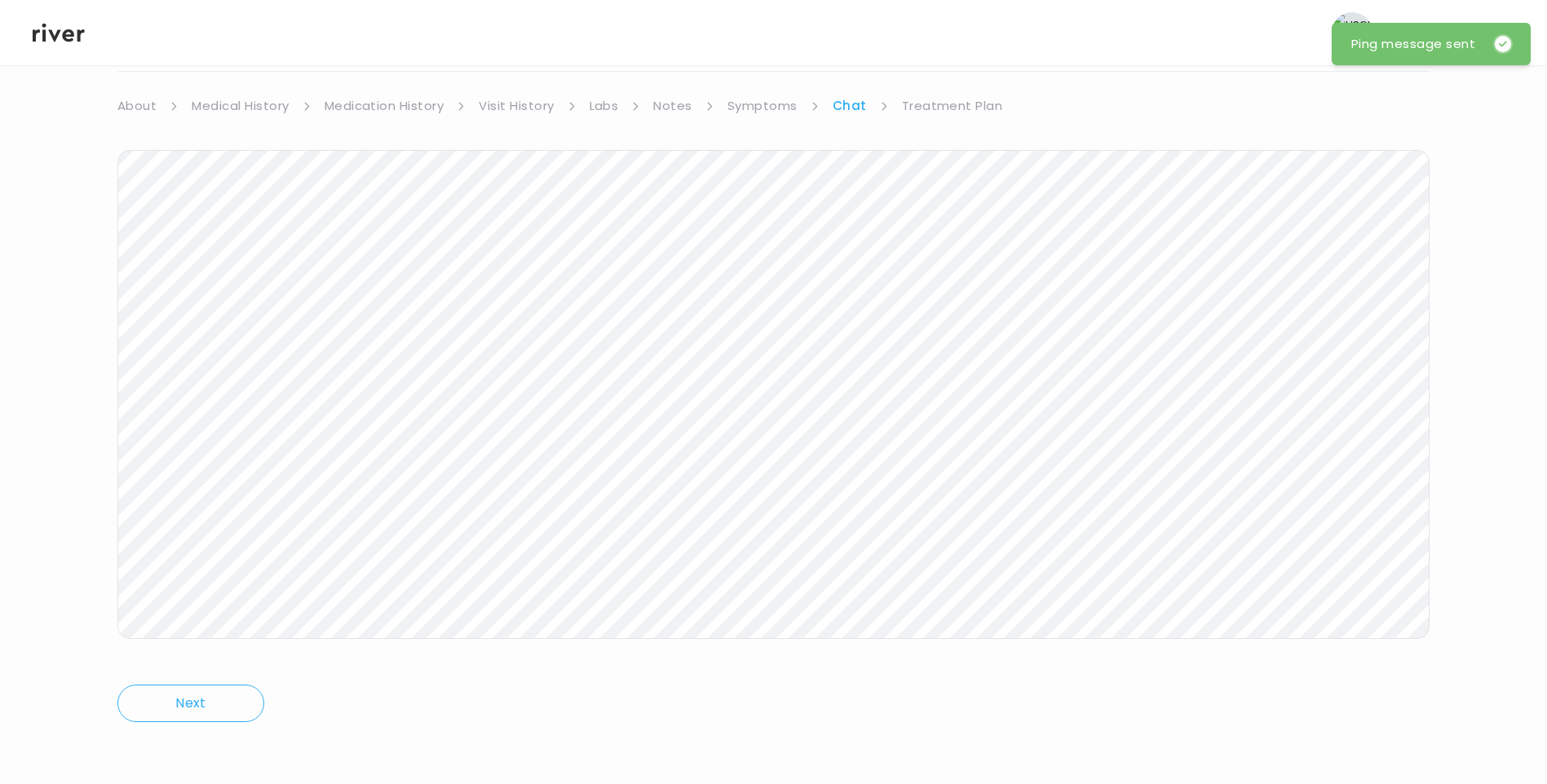
click at [53, 24] on icon at bounding box center [59, 33] width 53 height 25
